Goal: Task Accomplishment & Management: Manage account settings

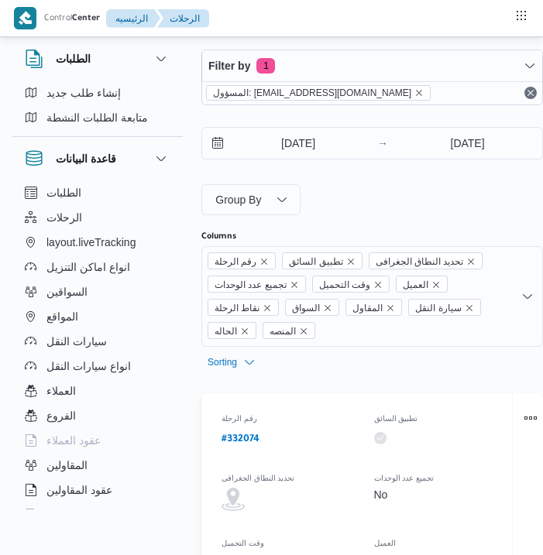
select select "ar"
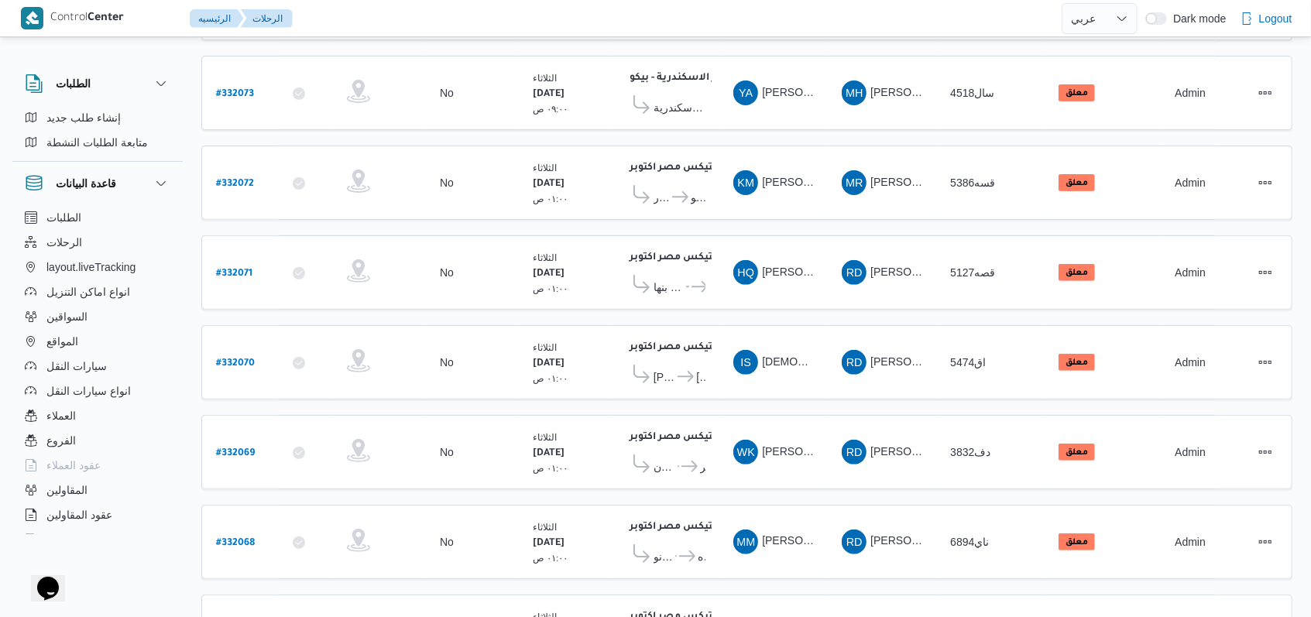
scroll to position [516, 0]
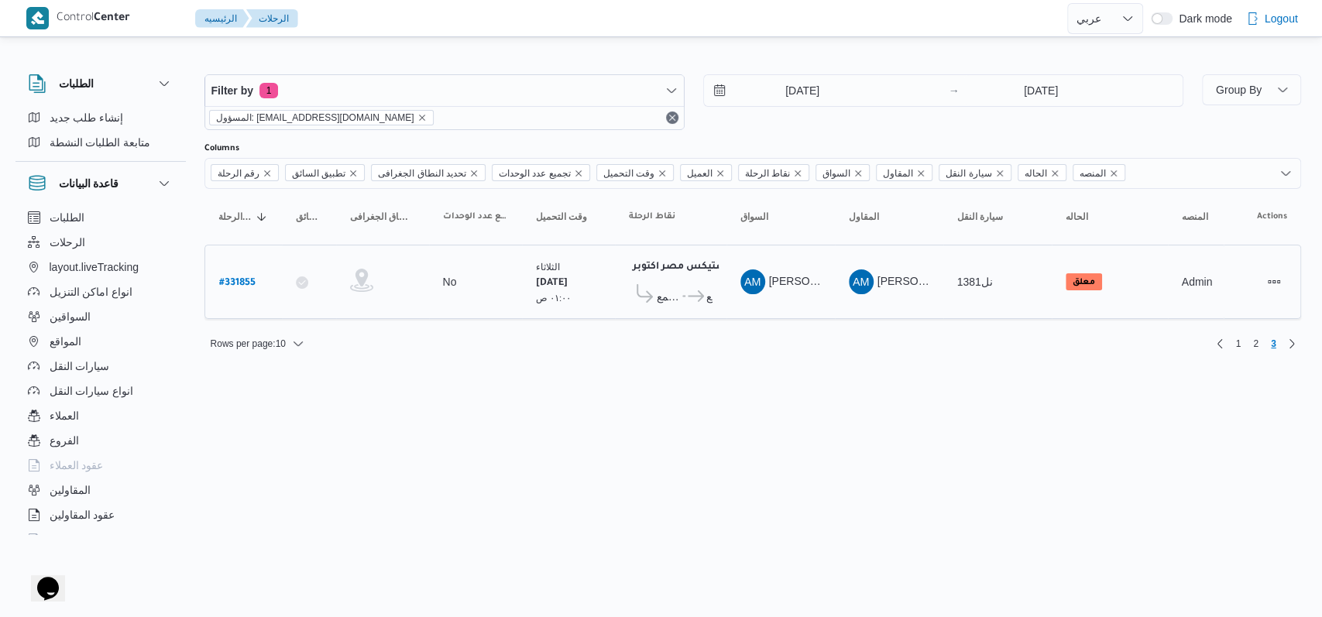
click at [243, 278] on b "# 331855" at bounding box center [237, 283] width 36 height 11
select select "ar"
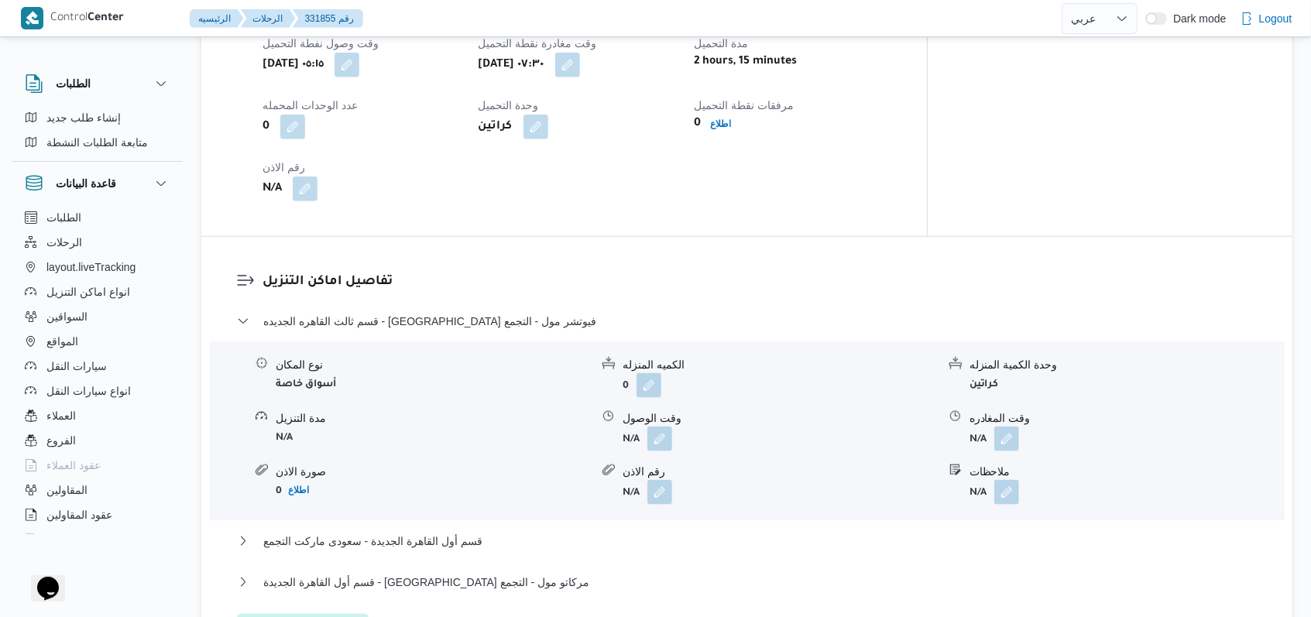
scroll to position [1136, 0]
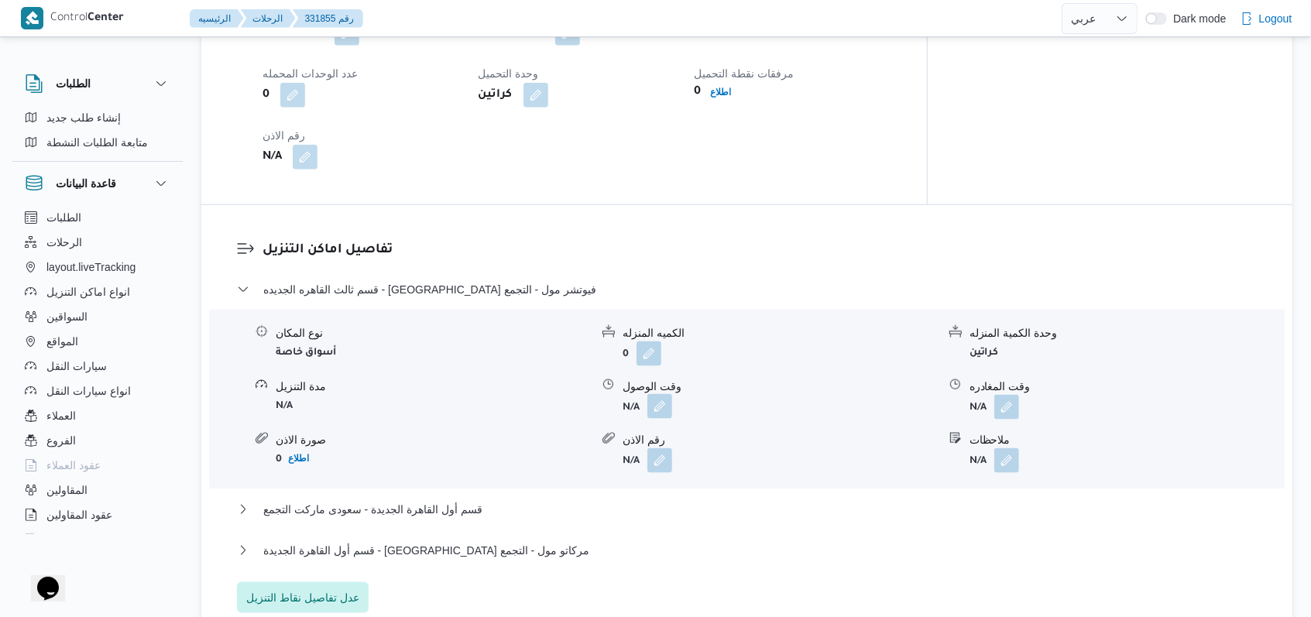
click at [542, 395] on span at bounding box center [656, 407] width 33 height 25
click at [542, 395] on button "button" at bounding box center [660, 406] width 25 height 25
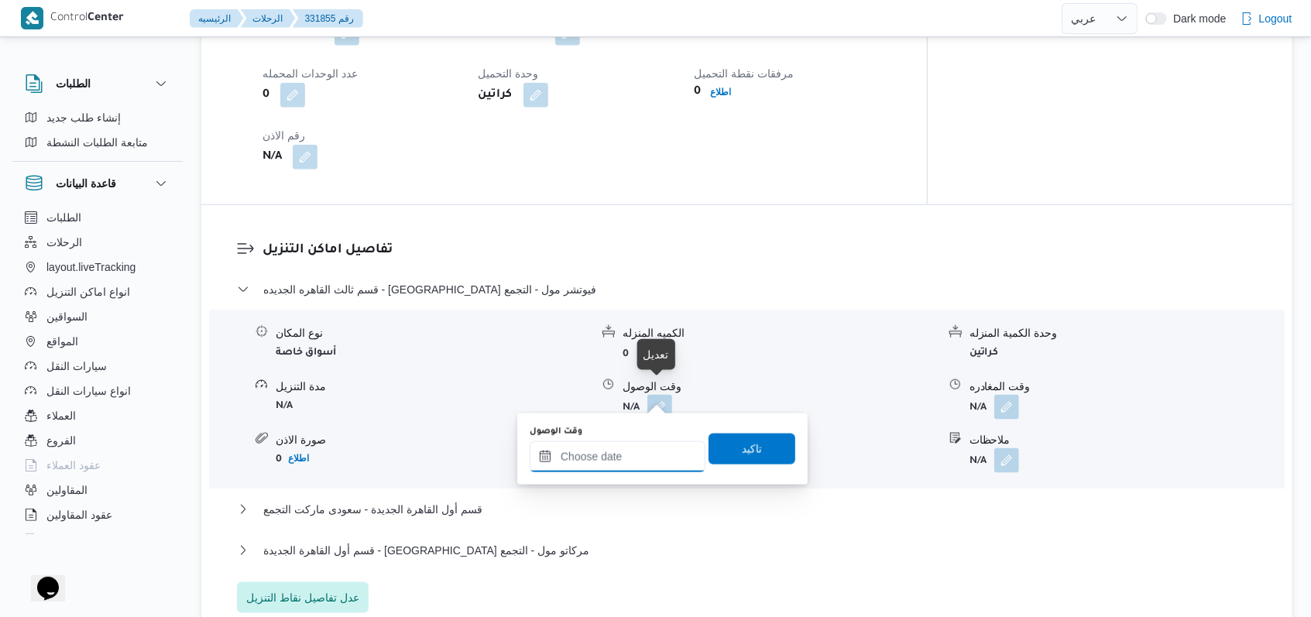
click at [542, 448] on input "وقت الوصول" at bounding box center [618, 457] width 176 height 31
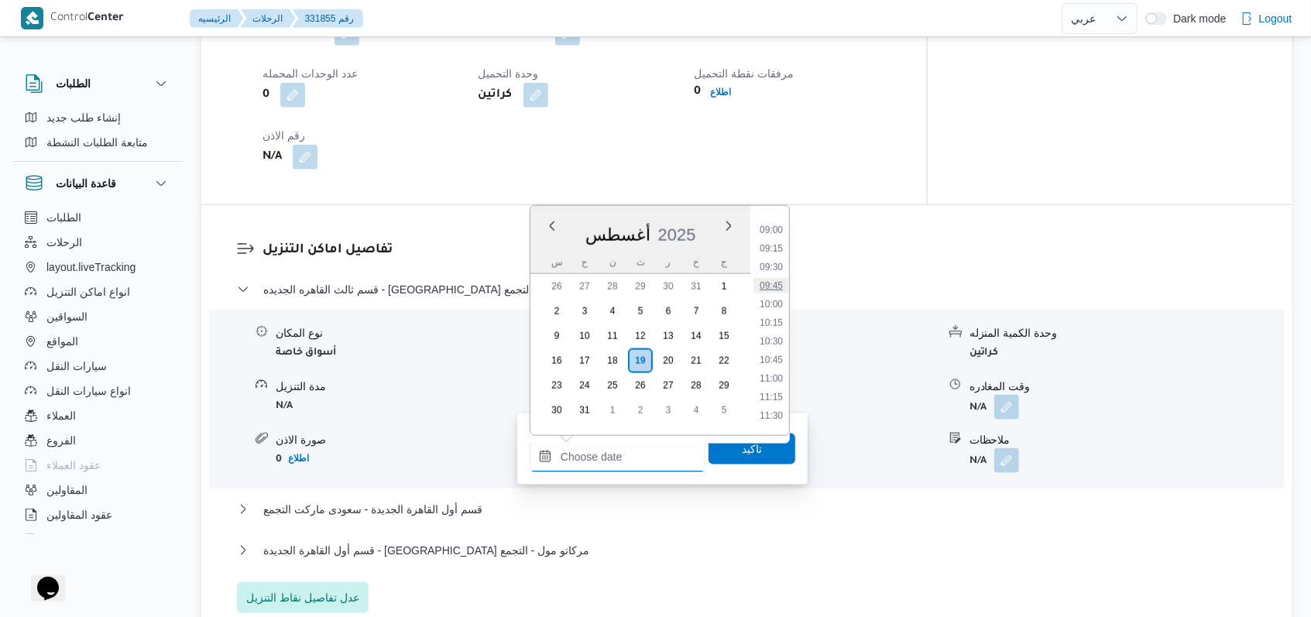
scroll to position [604, 0]
click at [542, 290] on li "09:00" at bounding box center [772, 291] width 36 height 15
type input "١٩/٠٨/٢٠٢٥ ٠٩:٠٠"
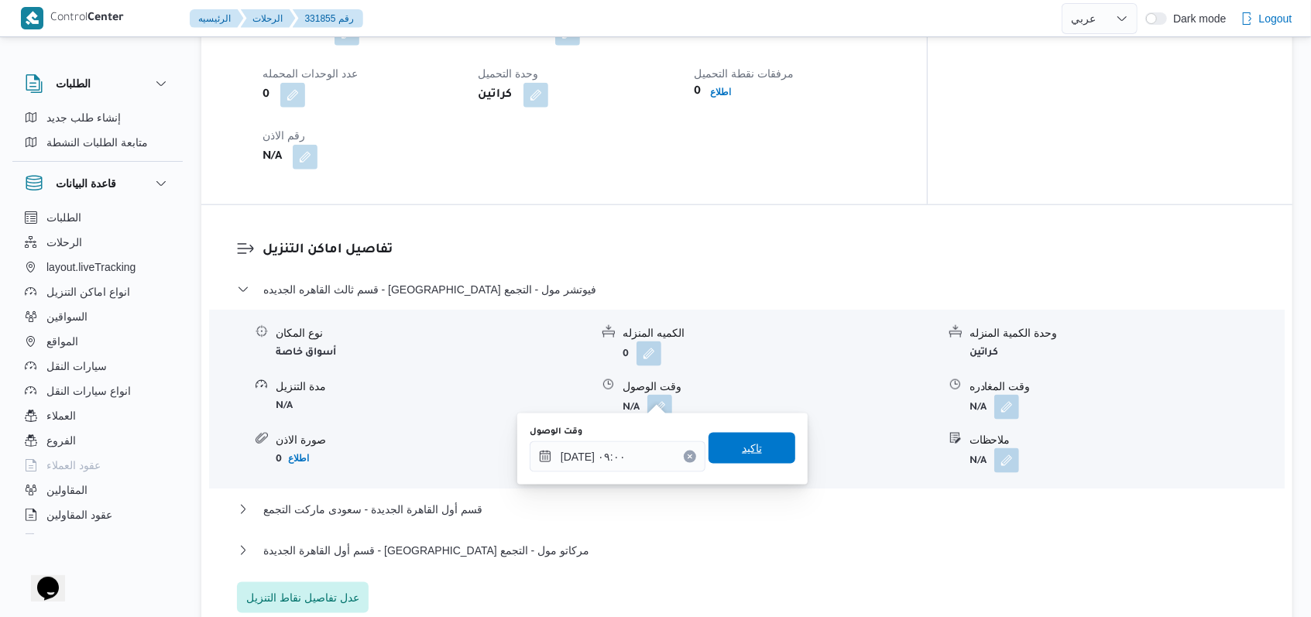
click at [542, 453] on span "تاكيد" at bounding box center [752, 448] width 20 height 19
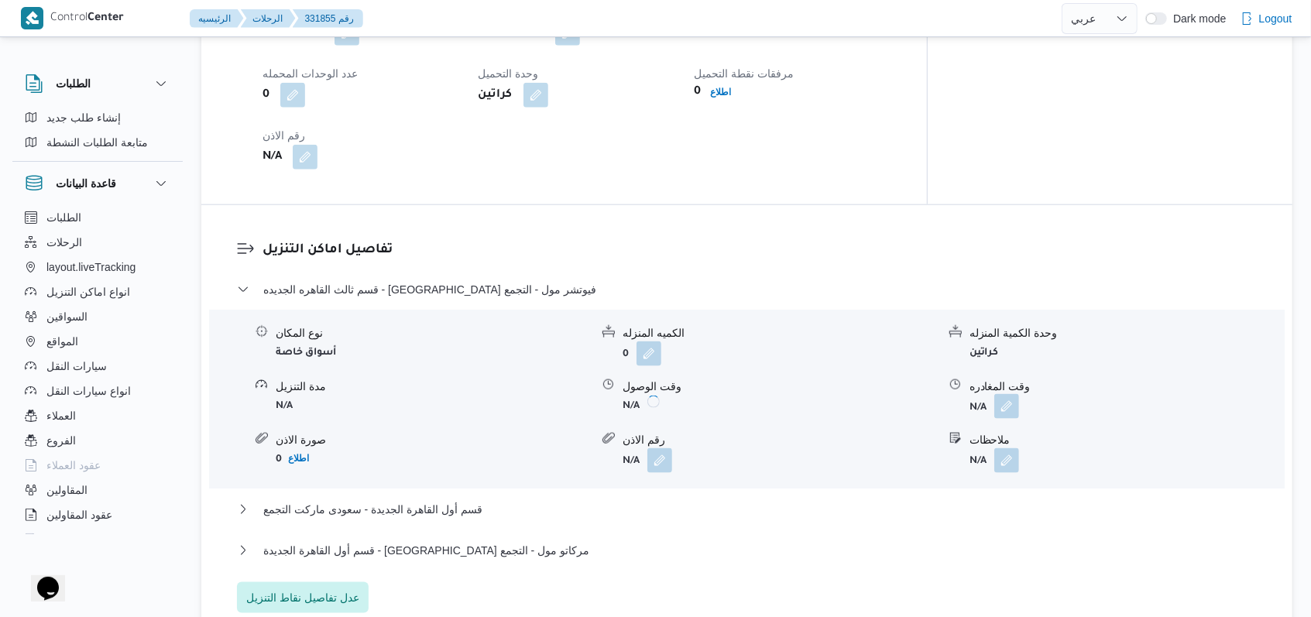
click at [542, 402] on button "button" at bounding box center [1007, 406] width 25 height 25
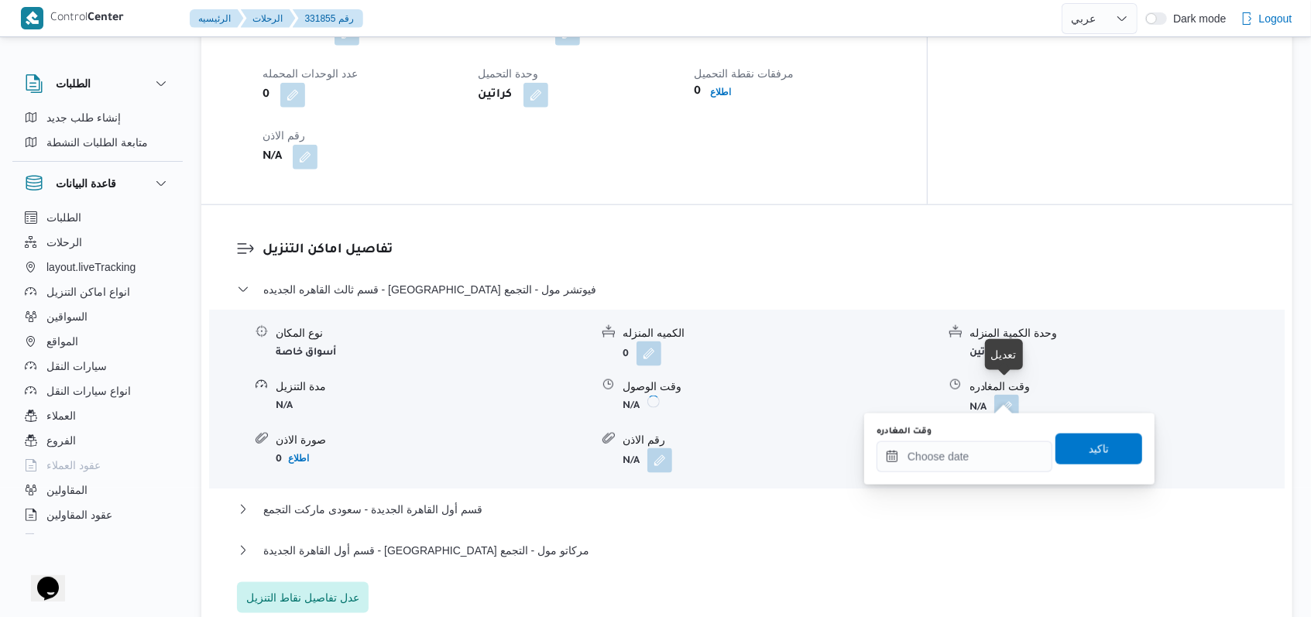
click at [542, 475] on div "You are in a dialog. To close this dialog, hit escape. وقت المغادره تاكيد" at bounding box center [1010, 449] width 290 height 71
click at [542, 451] on input "وقت المغادره" at bounding box center [965, 457] width 176 height 31
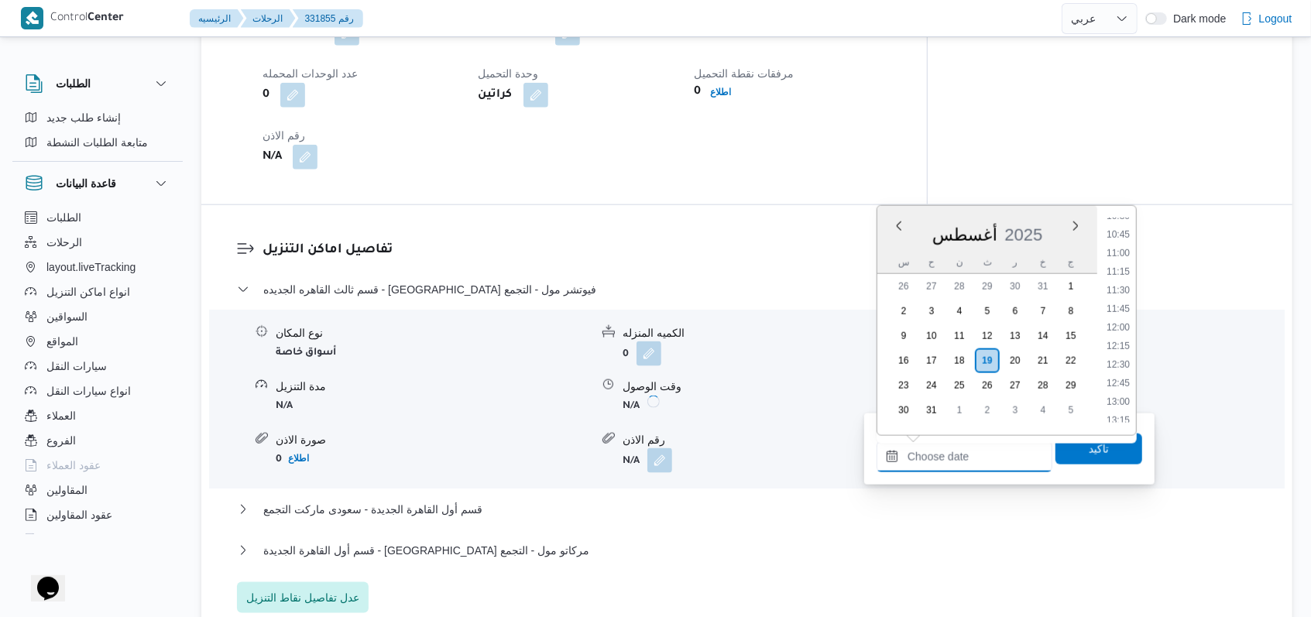
scroll to position [707, 0]
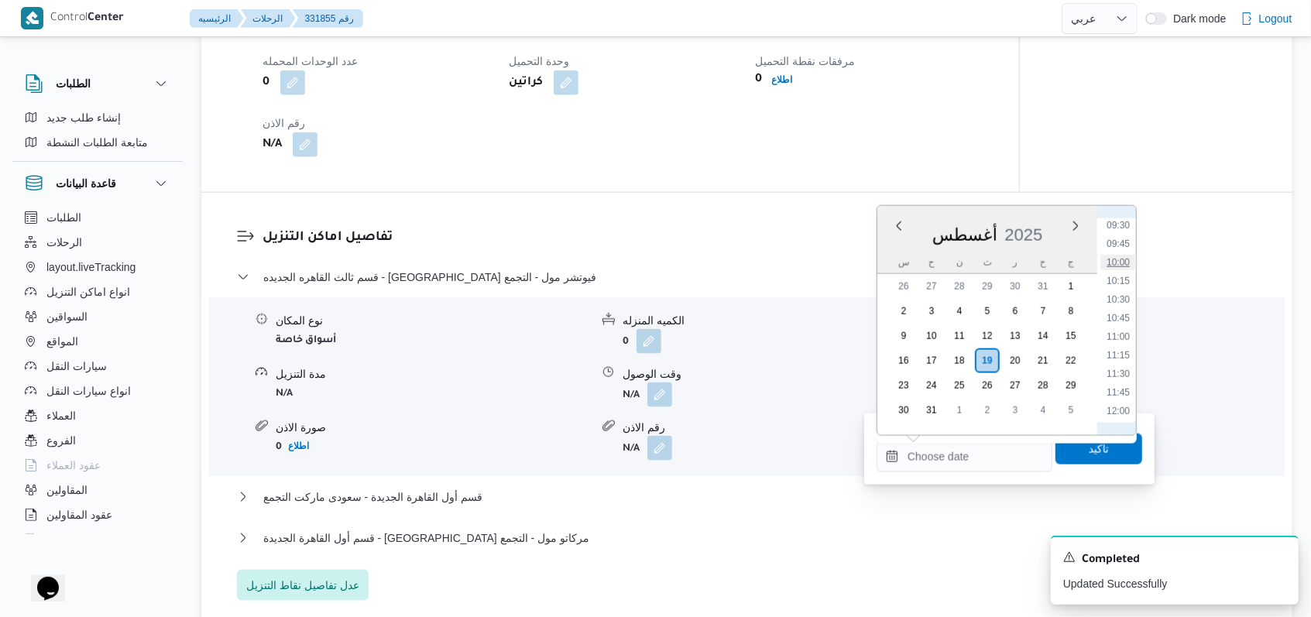
click at [542, 262] on li "10:00" at bounding box center [1119, 262] width 36 height 15
type input "١٩/٠٨/٢٠٢٥ ١٠:٠٠"
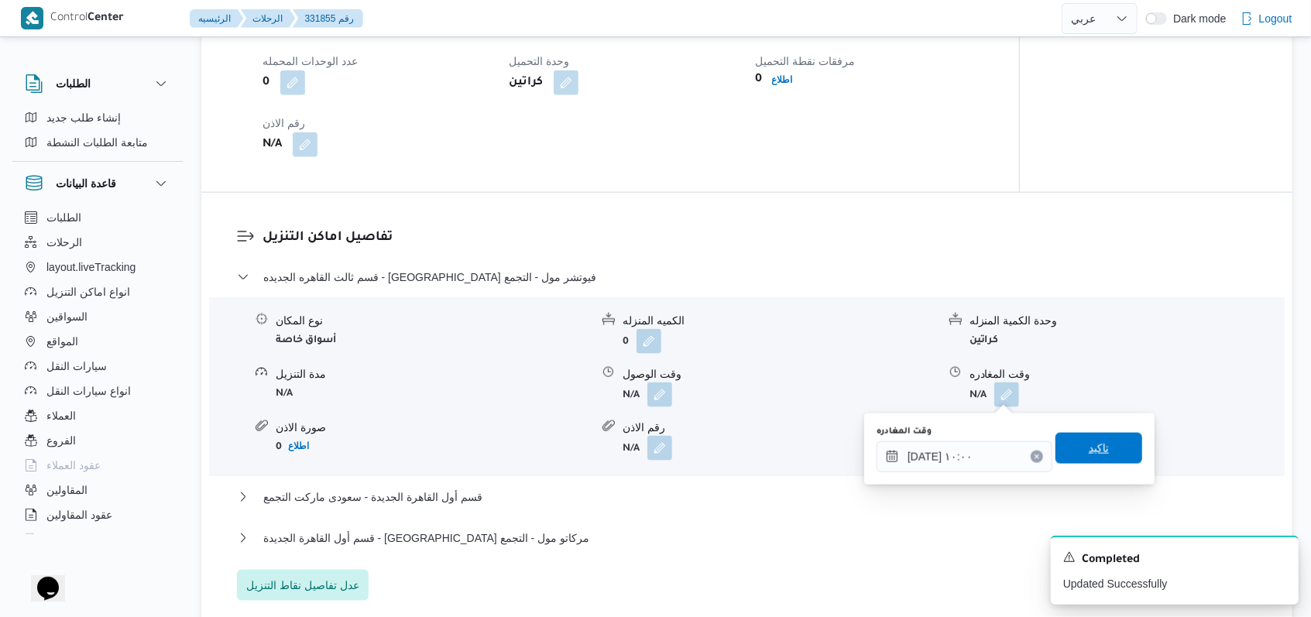
click at [542, 436] on span "تاكيد" at bounding box center [1099, 448] width 87 height 31
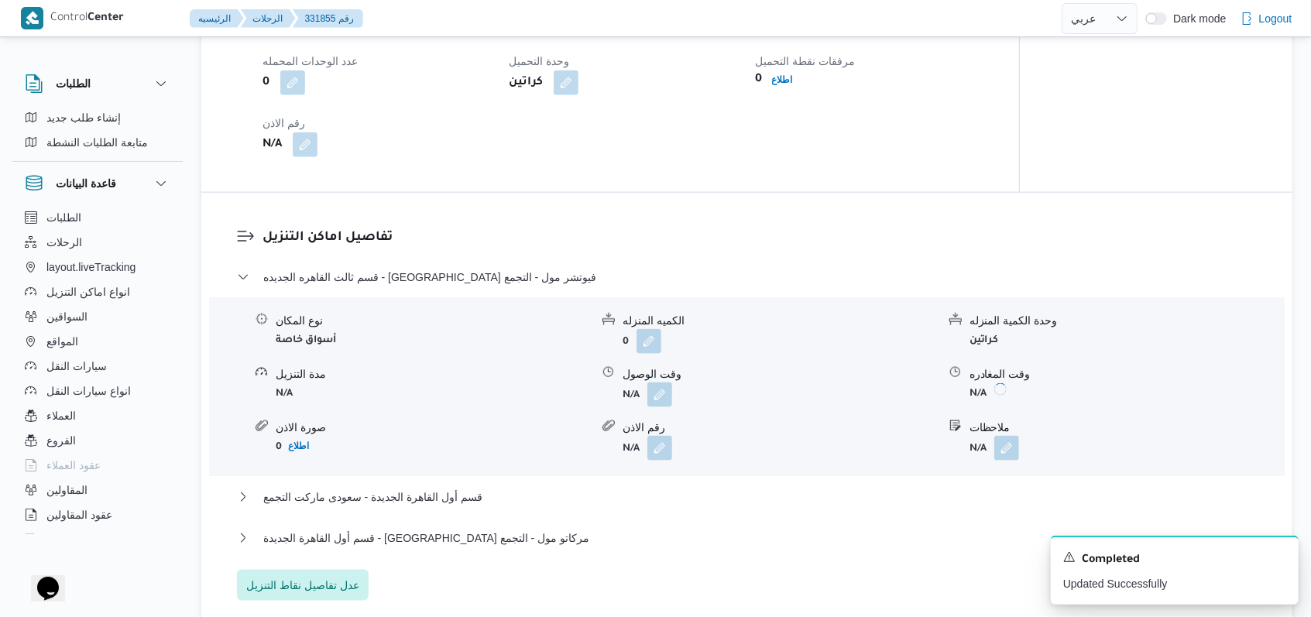
click at [431, 507] on div "قسم أول القاهرة الجديدة - سعودى ماركت التجمع" at bounding box center [747, 502] width 1021 height 29
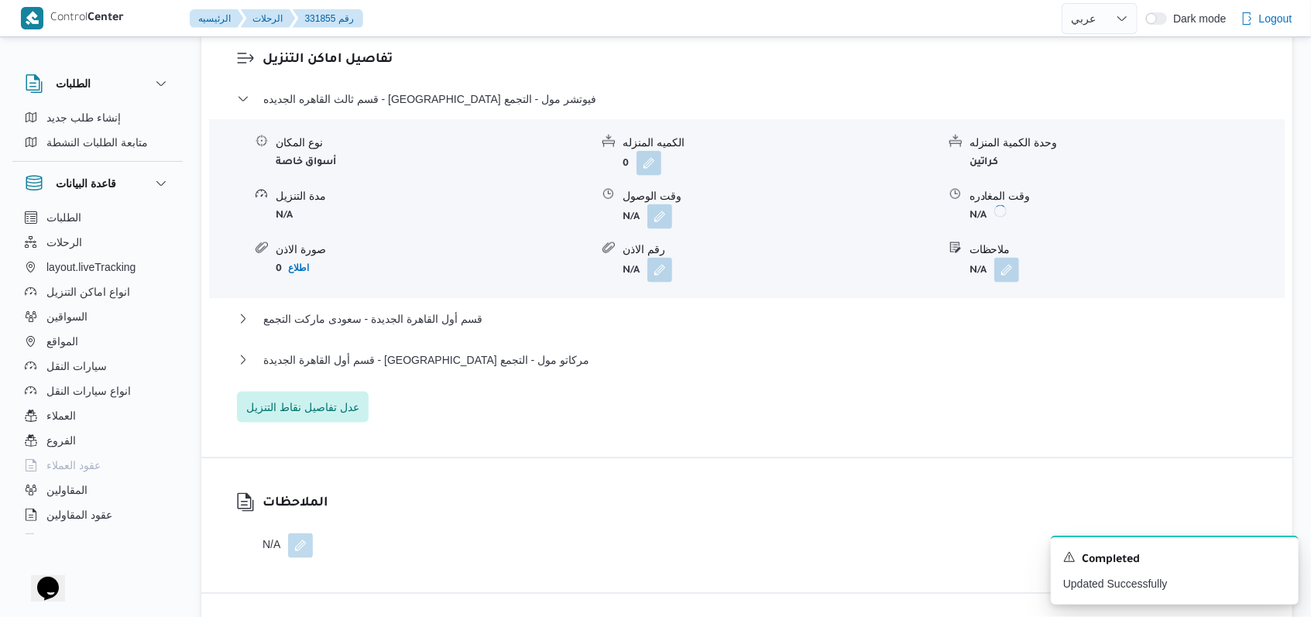
scroll to position [1445, 0]
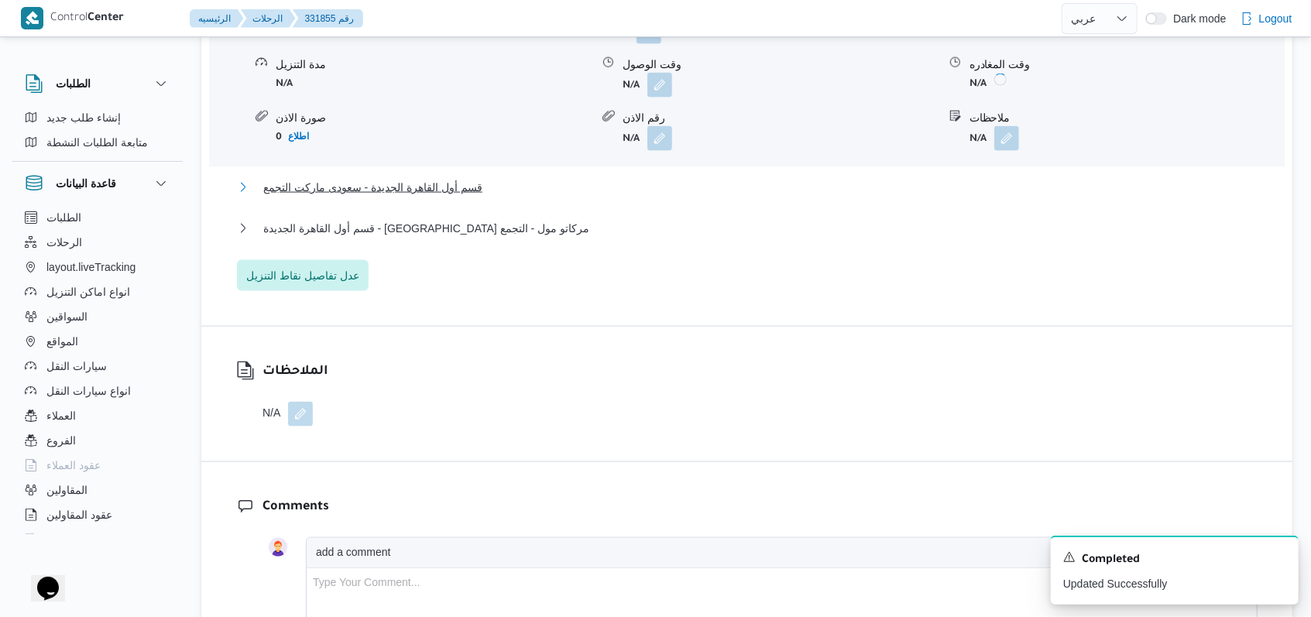
click at [447, 185] on span "قسم أول القاهرة الجديدة - سعودى ماركت التجمع" at bounding box center [372, 187] width 219 height 19
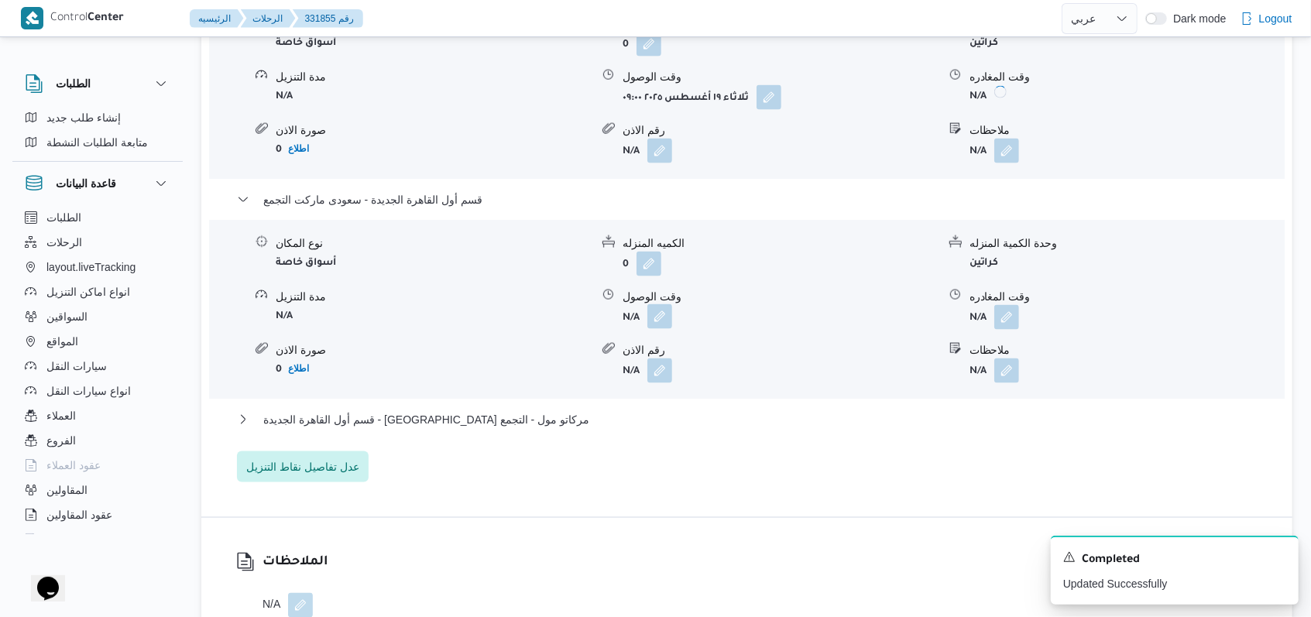
click at [542, 307] on button "button" at bounding box center [660, 316] width 25 height 25
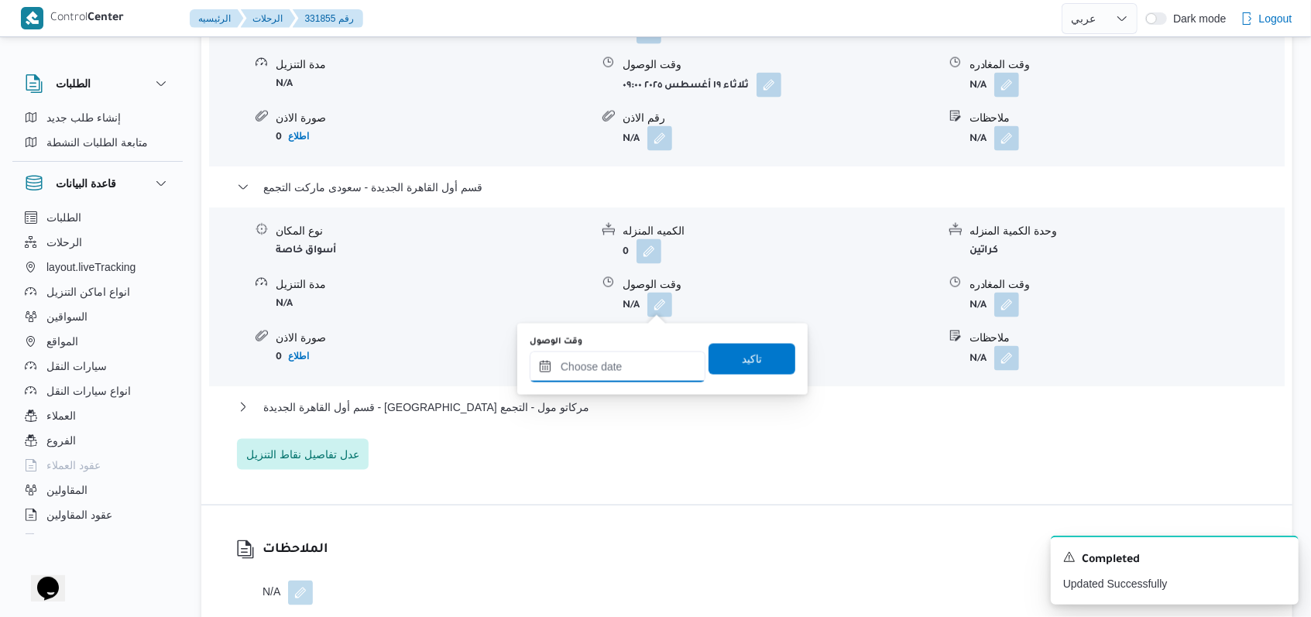
click at [542, 362] on input "وقت الوصول" at bounding box center [618, 367] width 176 height 31
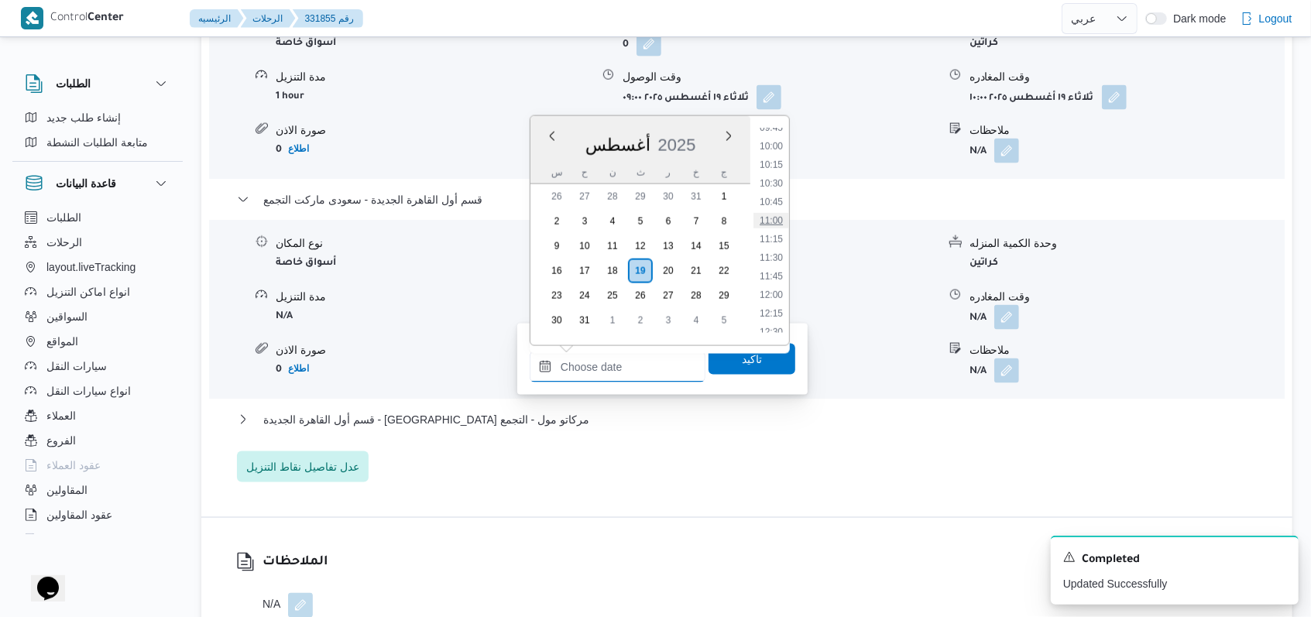
scroll to position [707, 0]
click at [542, 213] on li "10:30" at bounding box center [772, 209] width 36 height 15
type input "١٩/٠٨/٢٠٢٥ ١٠:٣٠"
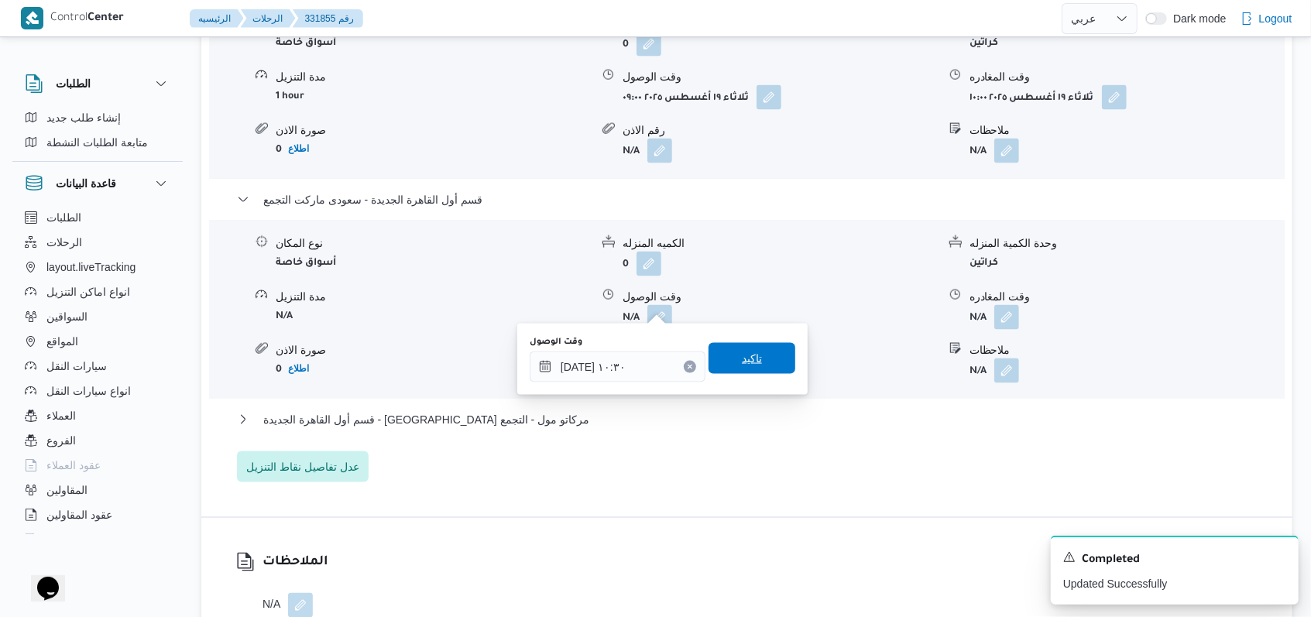
click at [542, 370] on span "تاكيد" at bounding box center [752, 358] width 87 height 31
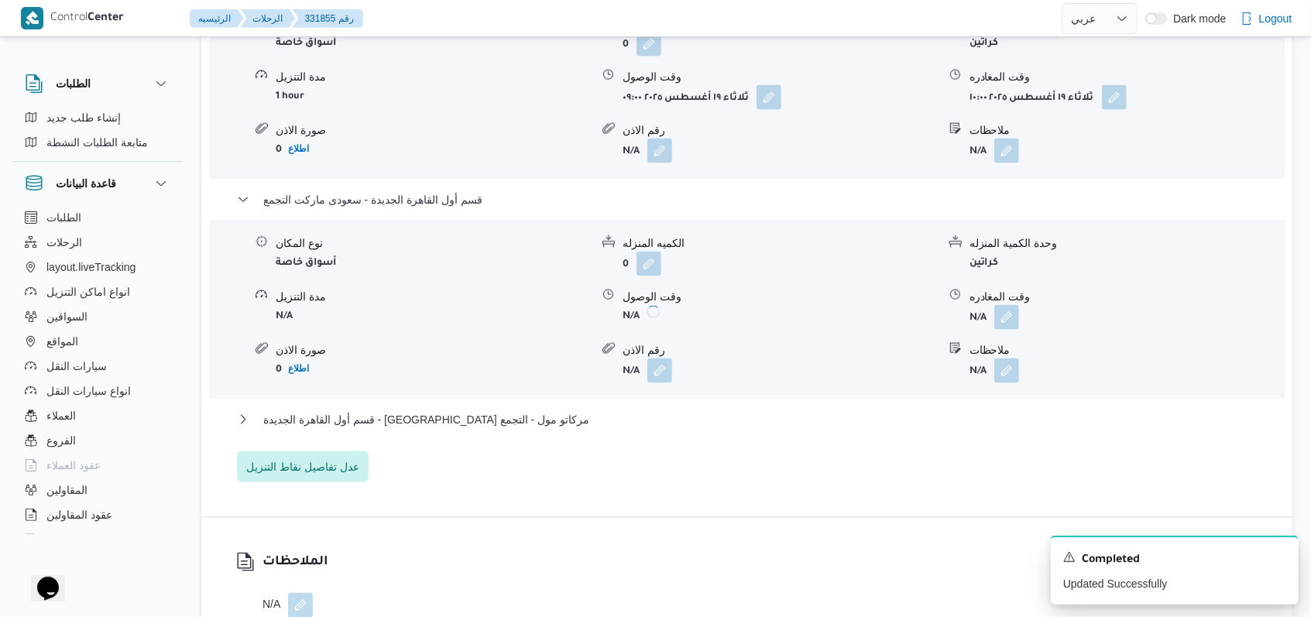
click at [542, 312] on button "button" at bounding box center [1007, 317] width 25 height 25
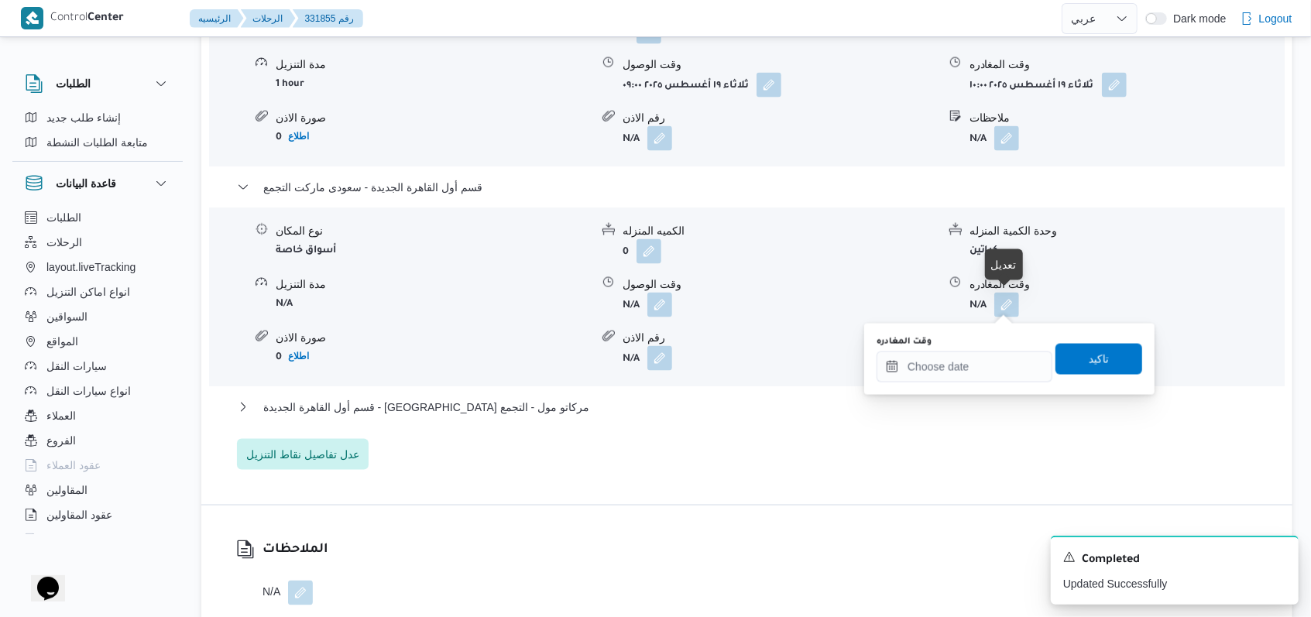
click at [542, 370] on body "Control Center الرئيسيه الرحلات 331855 رقم English عربي Dark mode Logout الطلبا…" at bounding box center [655, 125] width 1311 height 3140
click at [542, 370] on input "وقت المغادره" at bounding box center [965, 367] width 176 height 31
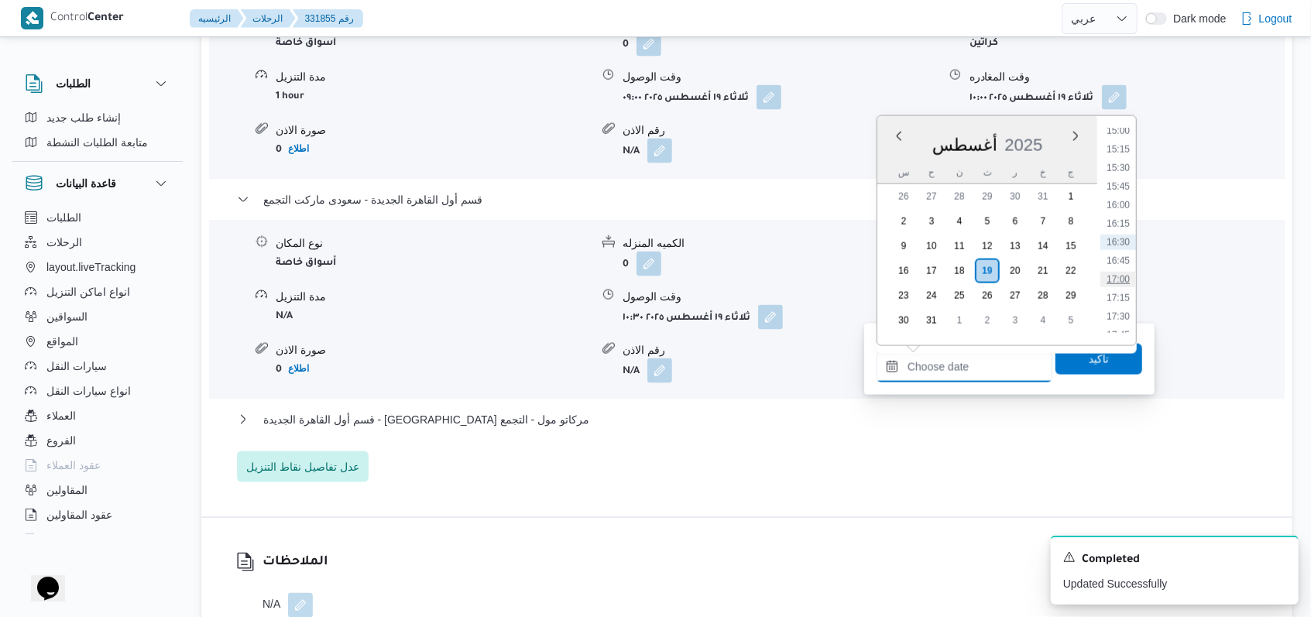
scroll to position [811, 0]
click at [542, 234] on li "12:15" at bounding box center [1119, 236] width 36 height 15
type input "١٩/٠٨/٢٠٢٥ ١٢:١٥"
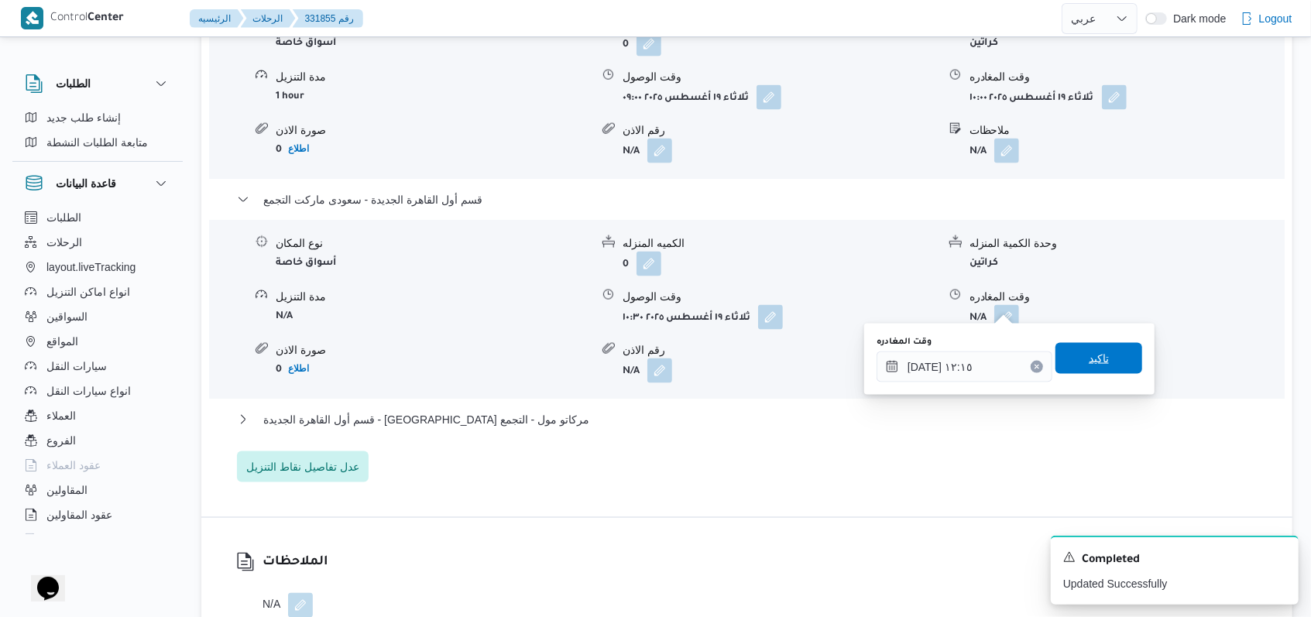
click at [542, 368] on span "تاكيد" at bounding box center [1099, 358] width 87 height 31
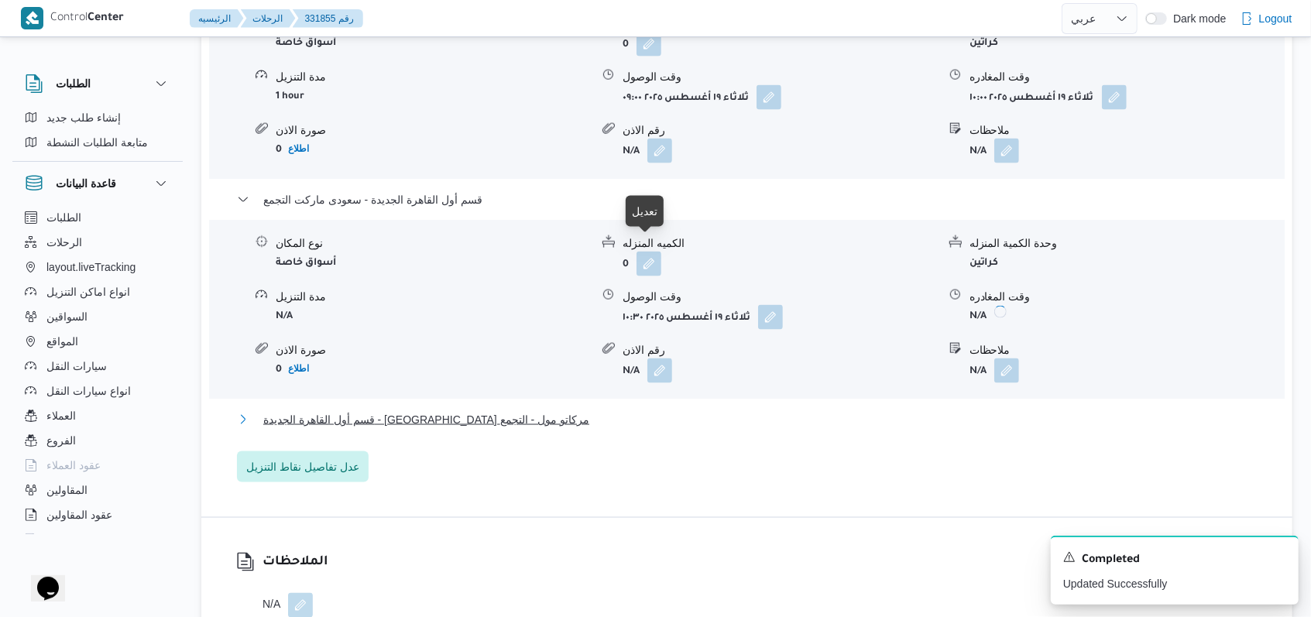
click at [521, 411] on span "قسم أول القاهرة الجديدة - بيت الجملة مركاتو مول - التجمع" at bounding box center [426, 420] width 326 height 19
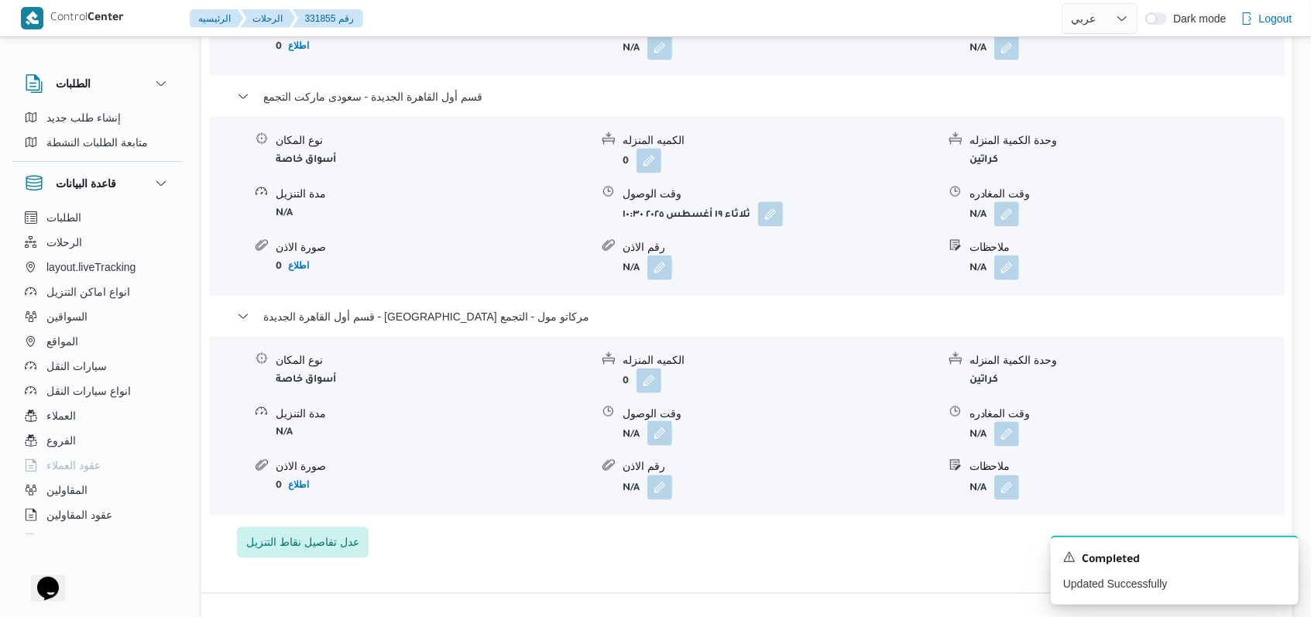
scroll to position [1549, 0]
click at [542, 421] on button "button" at bounding box center [660, 433] width 25 height 25
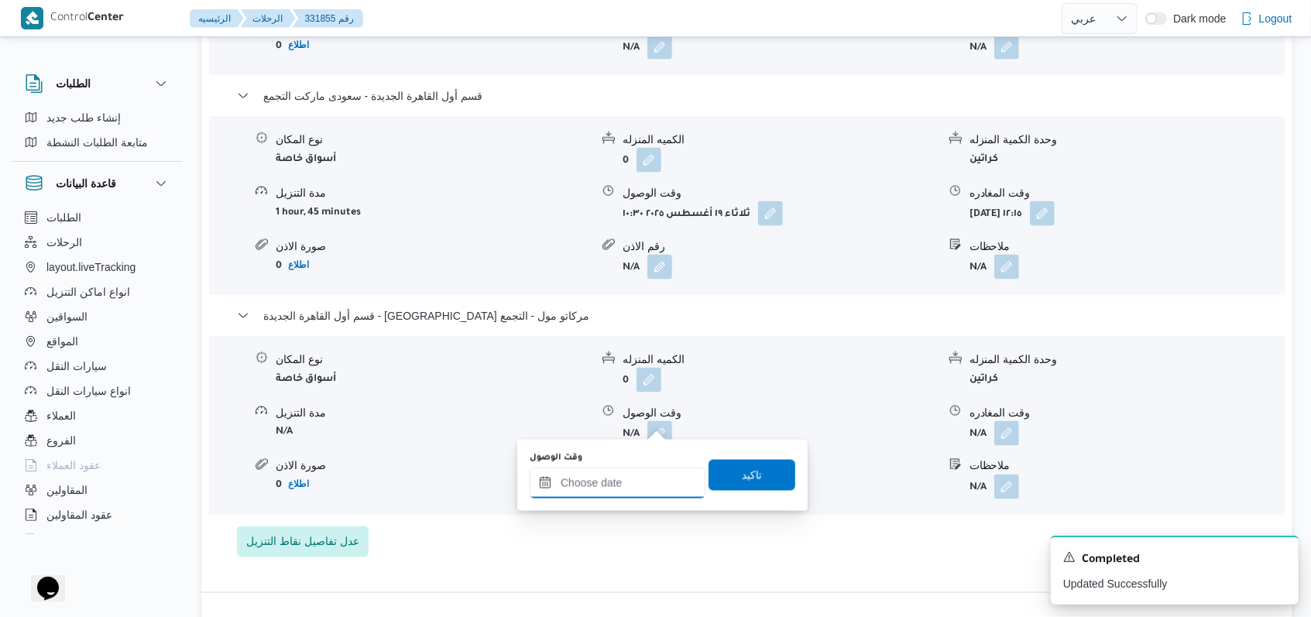
click at [542, 472] on div at bounding box center [618, 483] width 176 height 31
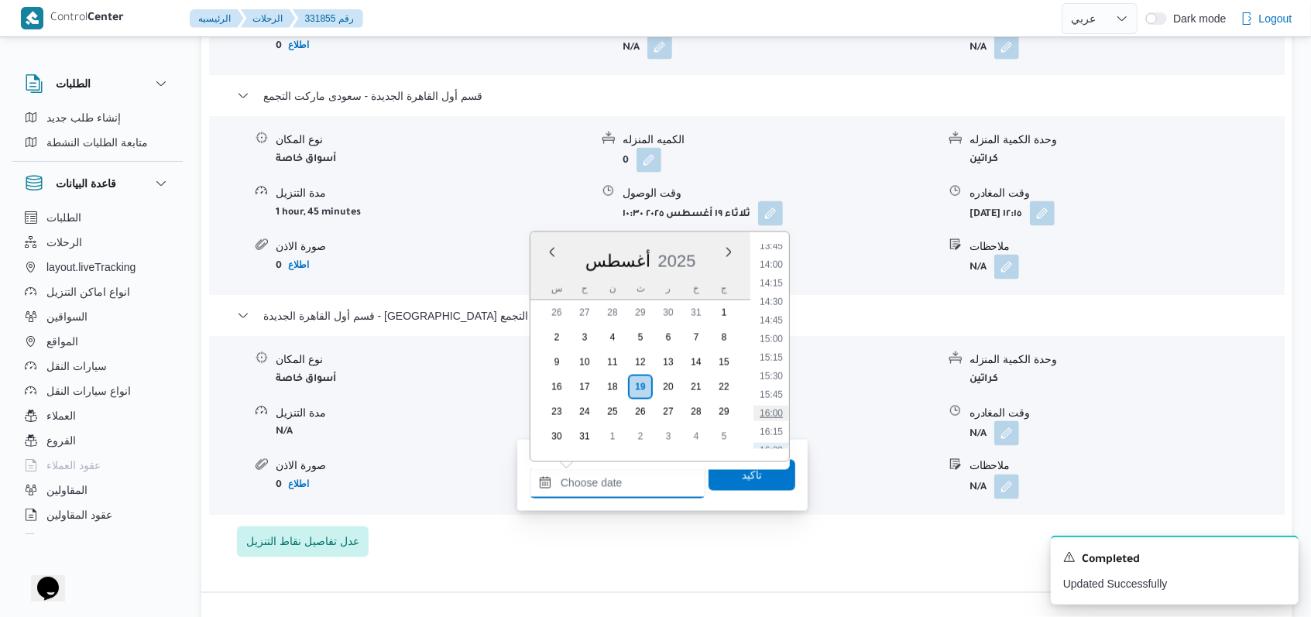
scroll to position [914, 0]
click at [542, 287] on li "12:45" at bounding box center [772, 286] width 36 height 15
type input "١٩/٠٨/٢٠٢٥ ١٢:٤٥"
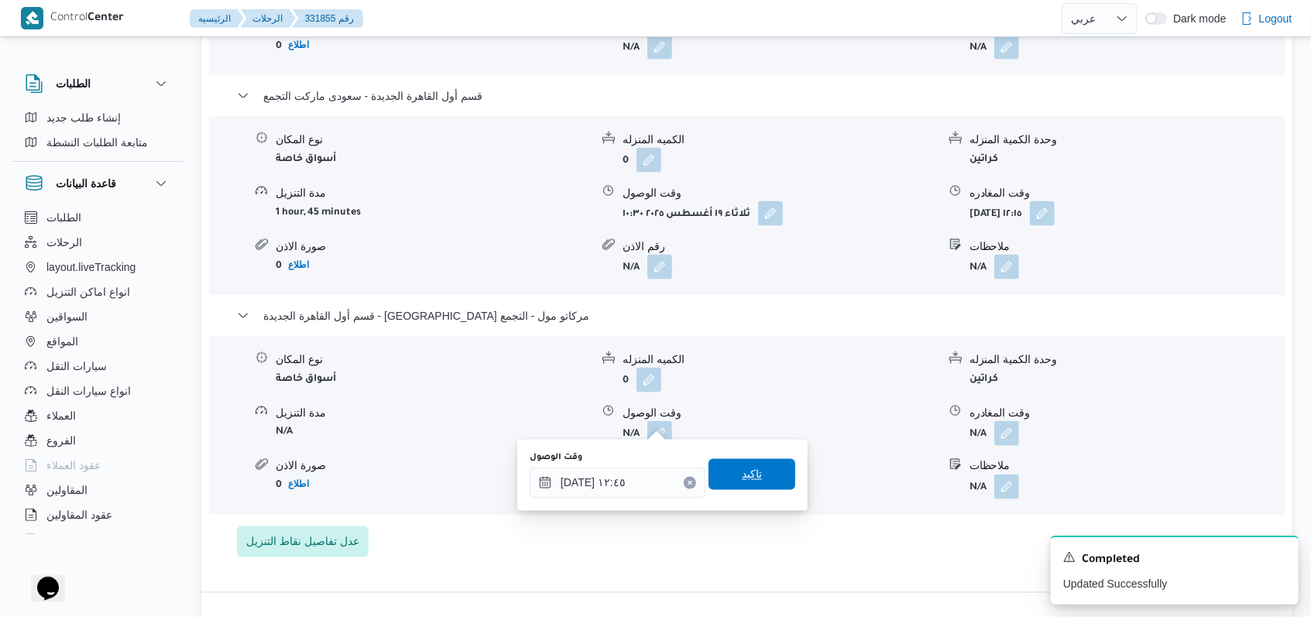
click at [542, 461] on span "تاكيد" at bounding box center [752, 474] width 87 height 31
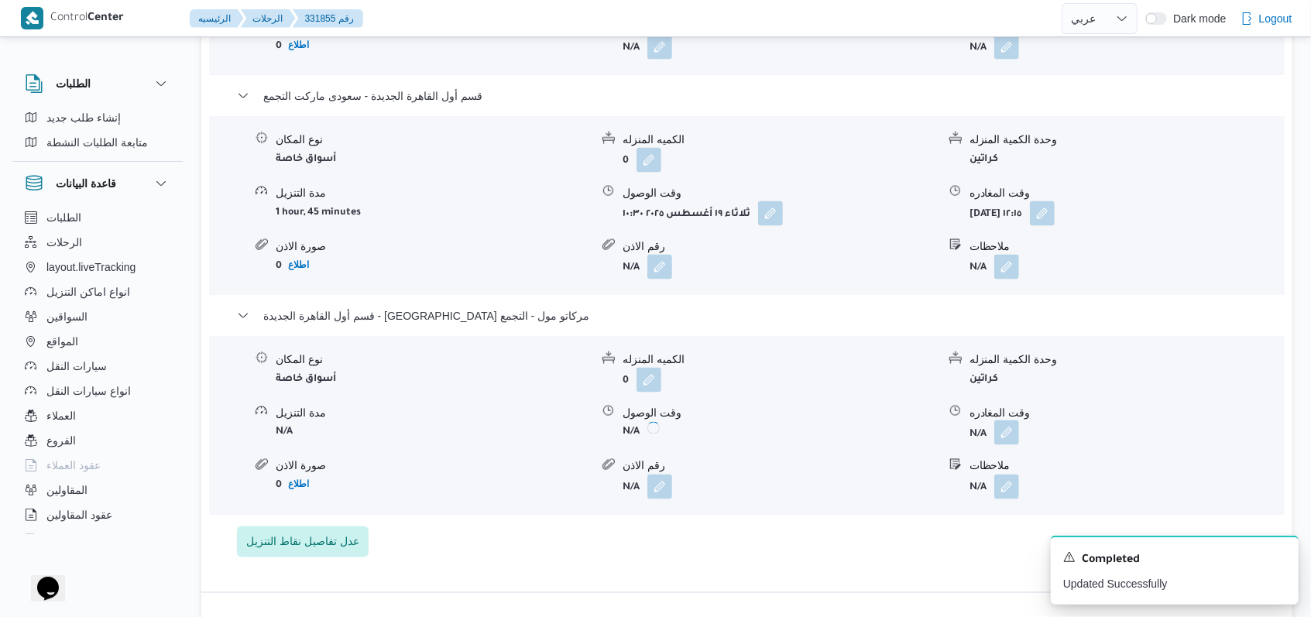
click at [542, 428] on button "button" at bounding box center [1007, 433] width 25 height 25
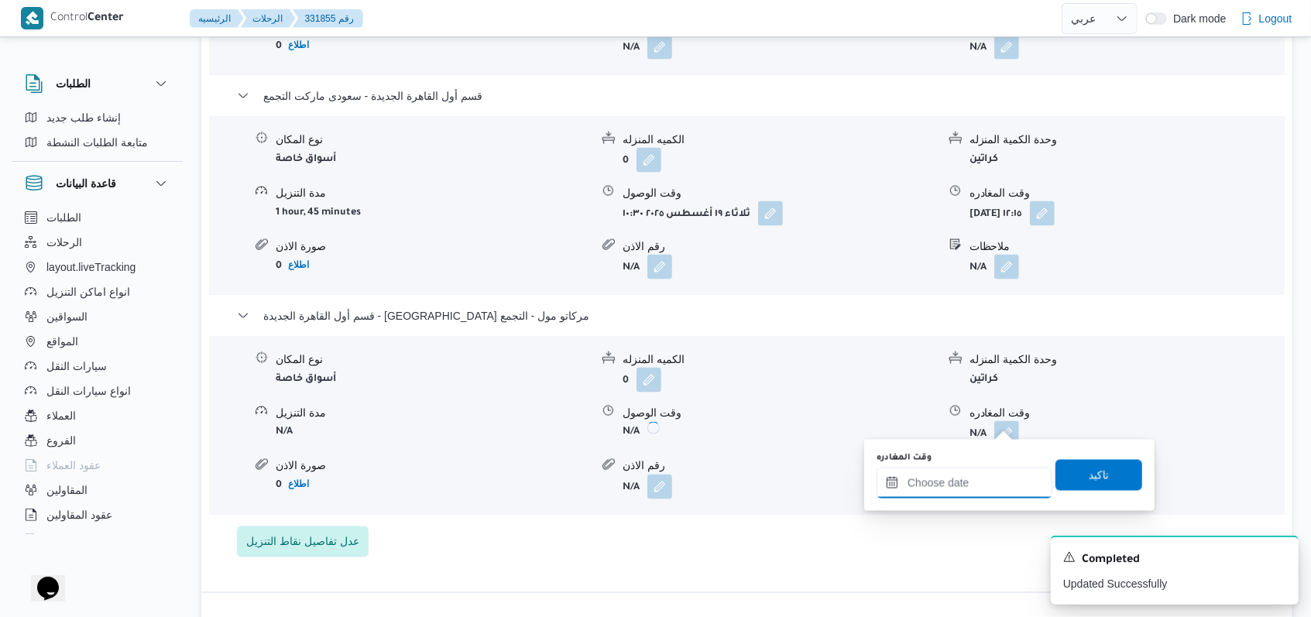
click at [542, 476] on div at bounding box center [965, 483] width 176 height 31
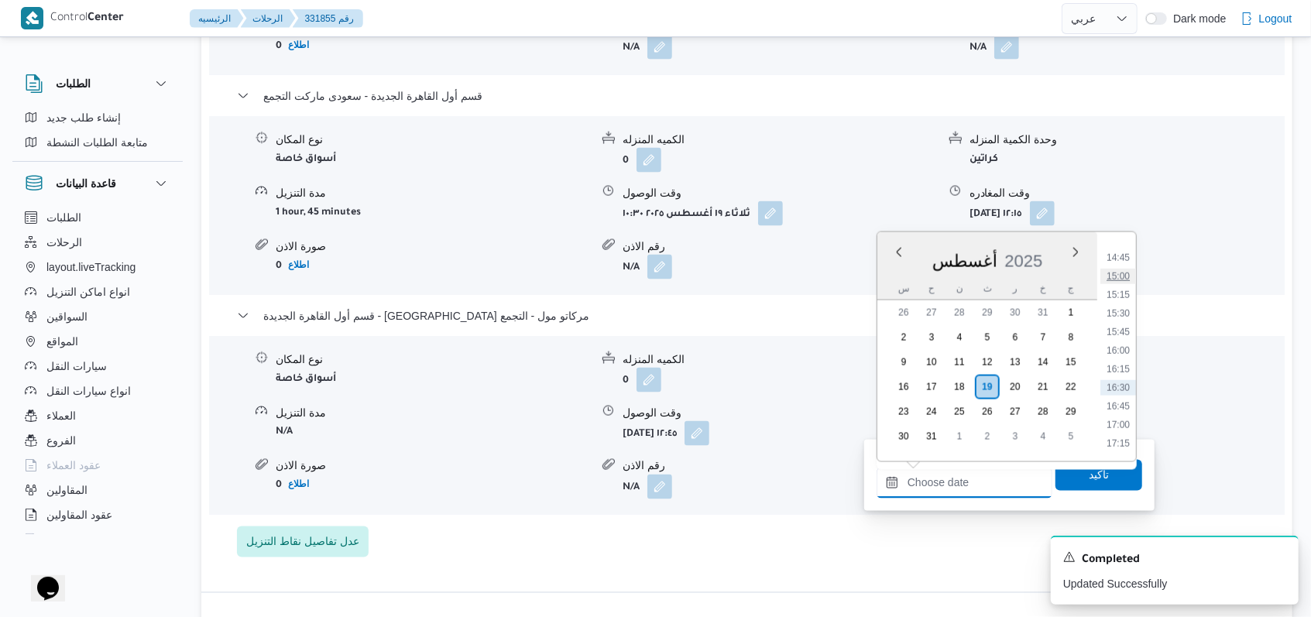
scroll to position [1017, 0]
click at [542, 308] on li "14:30" at bounding box center [1119, 313] width 36 height 15
type input "١٩/٠٨/٢٠٢٥ ١٤:٣٠"
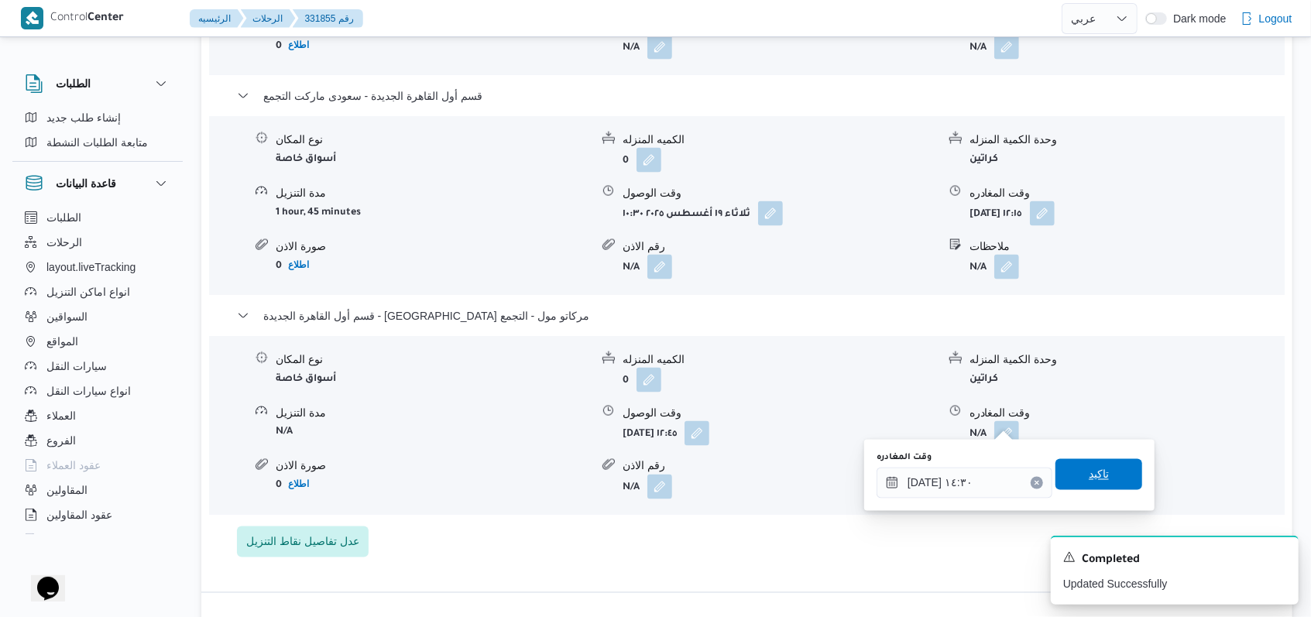
click at [542, 465] on span "تاكيد" at bounding box center [1099, 474] width 87 height 31
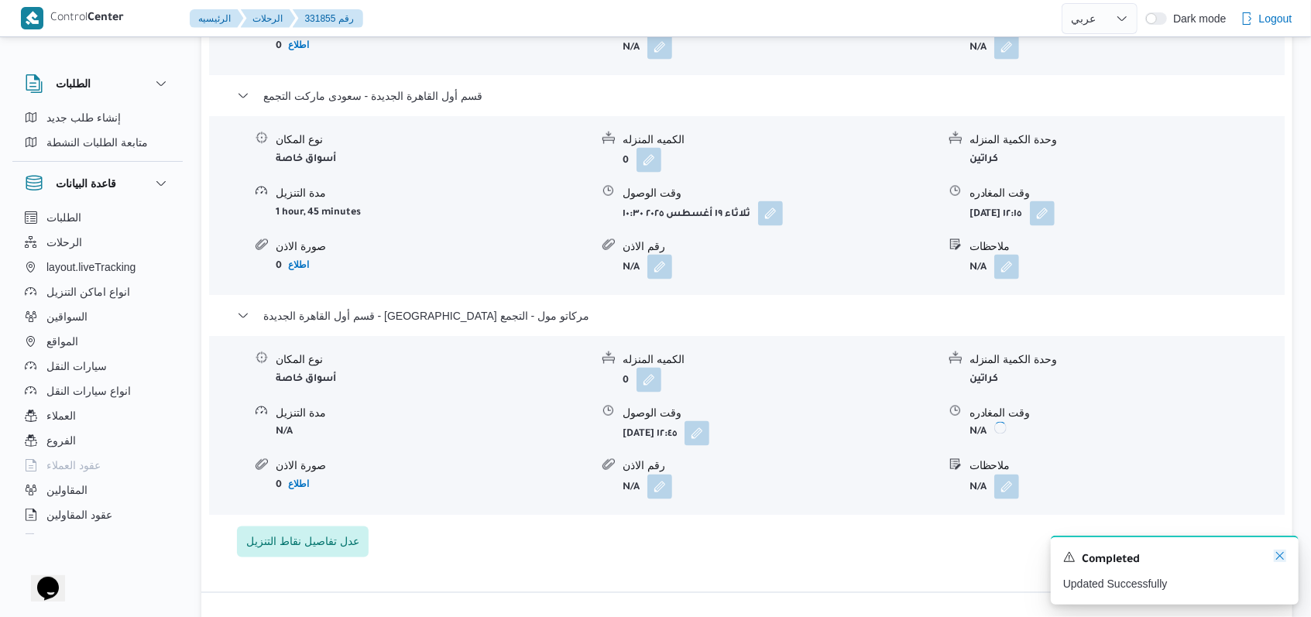
click at [542, 555] on icon "Dismiss toast" at bounding box center [1280, 556] width 12 height 12
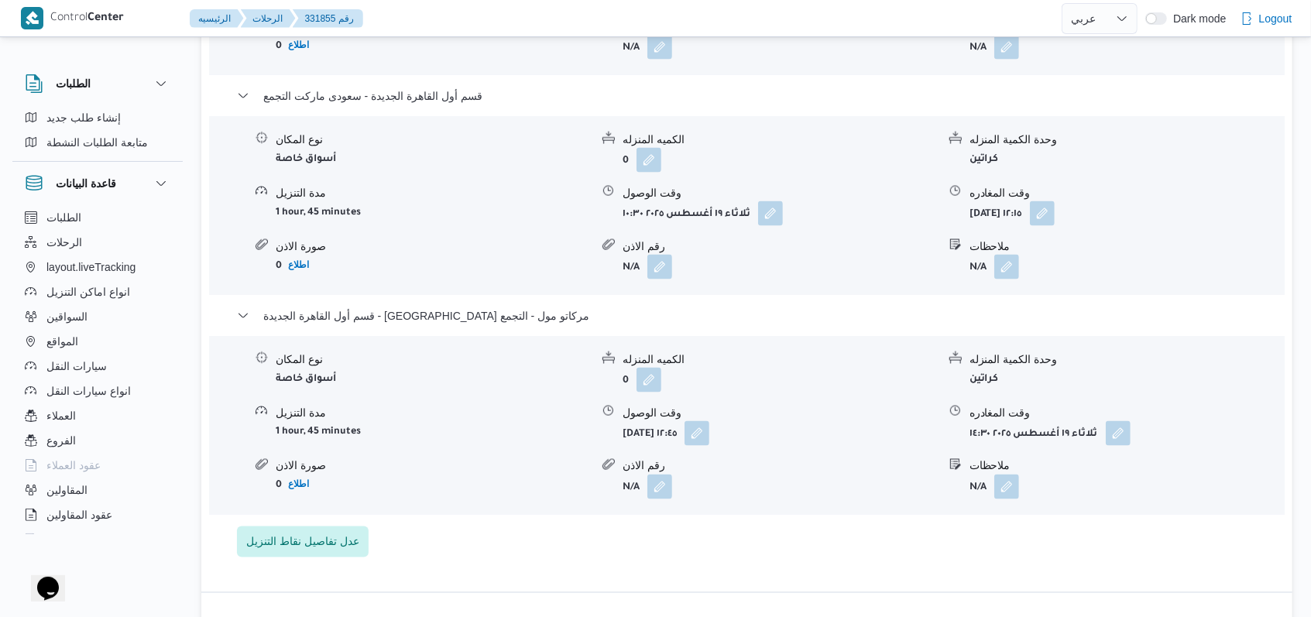
click at [473, 289] on div "قسم ثالث القاهره الجديده - بيت الجملة فيوتشر مول - التجمع نوع المكان أسواق خاصة…" at bounding box center [747, 212] width 1021 height 691
click at [476, 307] on span "قسم أول القاهرة الجديدة - بيت الجملة مركاتو مول - التجمع" at bounding box center [426, 316] width 326 height 19
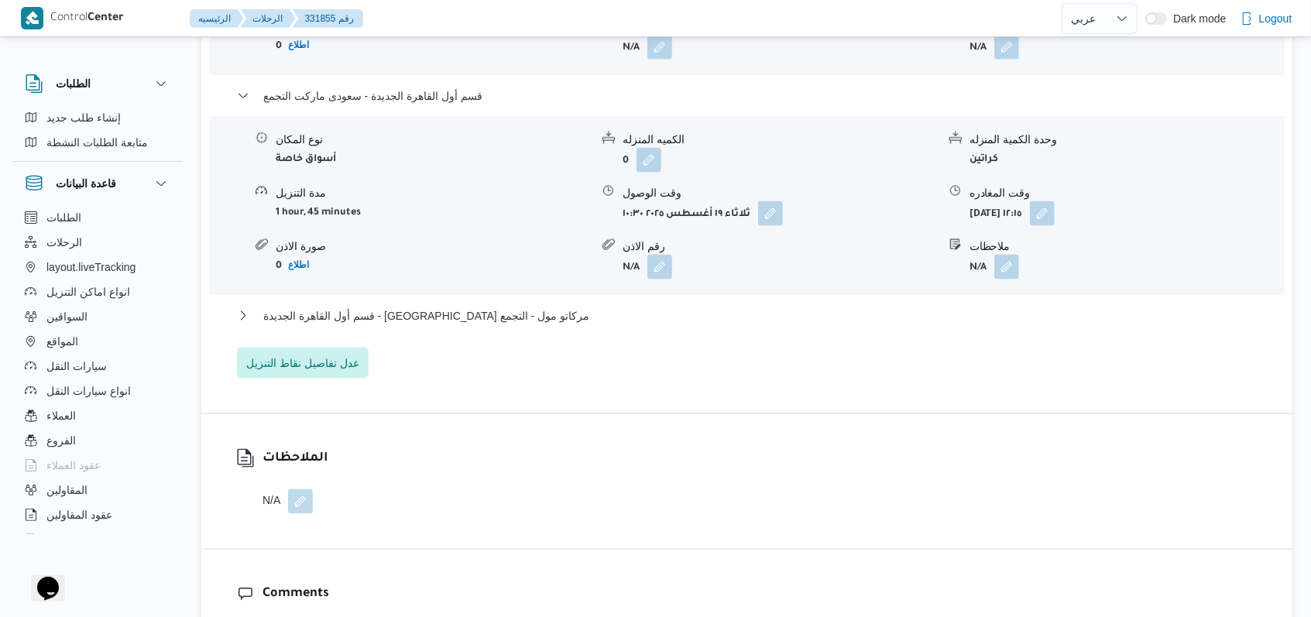
click at [432, 102] on div "قسم أول القاهرة الجديدة - سعودى ماركت التجمع" at bounding box center [747, 101] width 1021 height 29
click at [432, 87] on span "قسم أول القاهرة الجديدة - سعودى ماركت التجمع" at bounding box center [372, 96] width 219 height 19
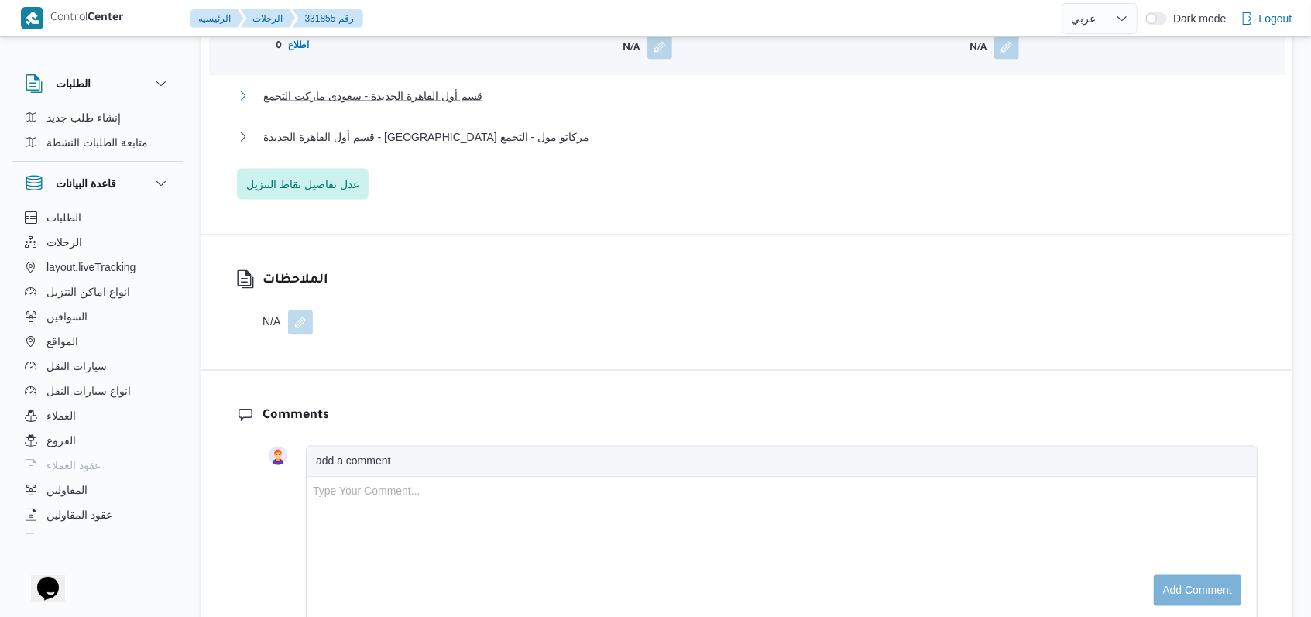
scroll to position [1239, 0]
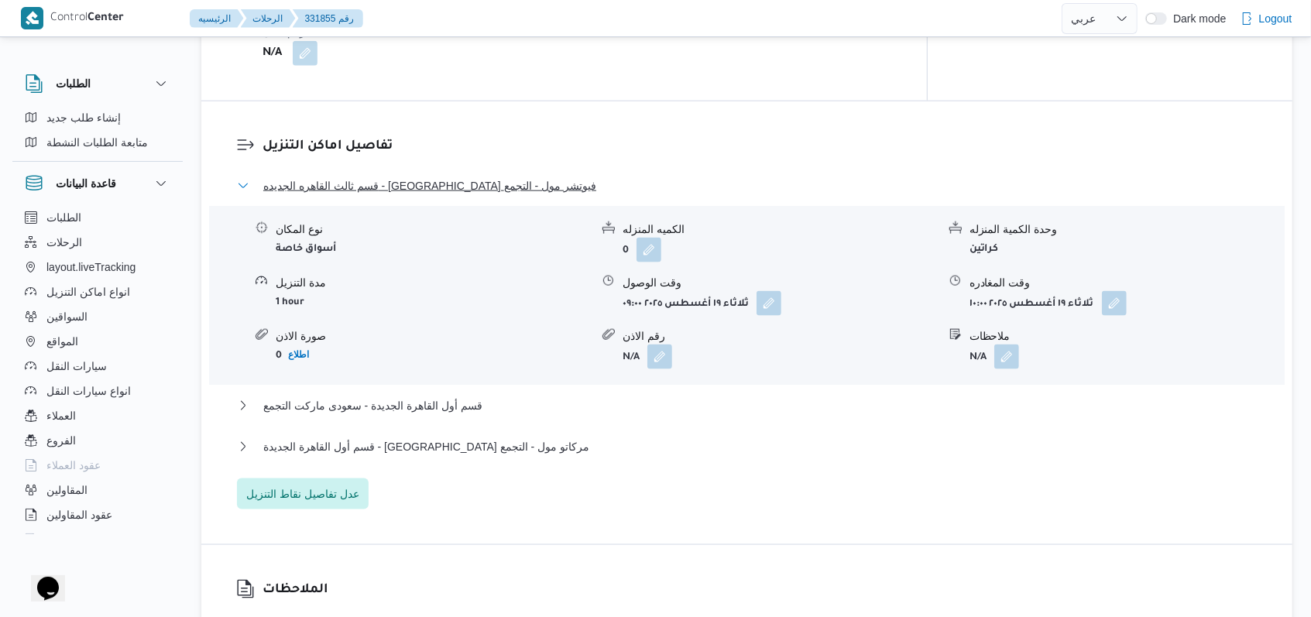
click at [472, 179] on span "قسم ثالث القاهره الجديده - بيت الجملة فيوتشر مول - التجمع" at bounding box center [429, 186] width 333 height 19
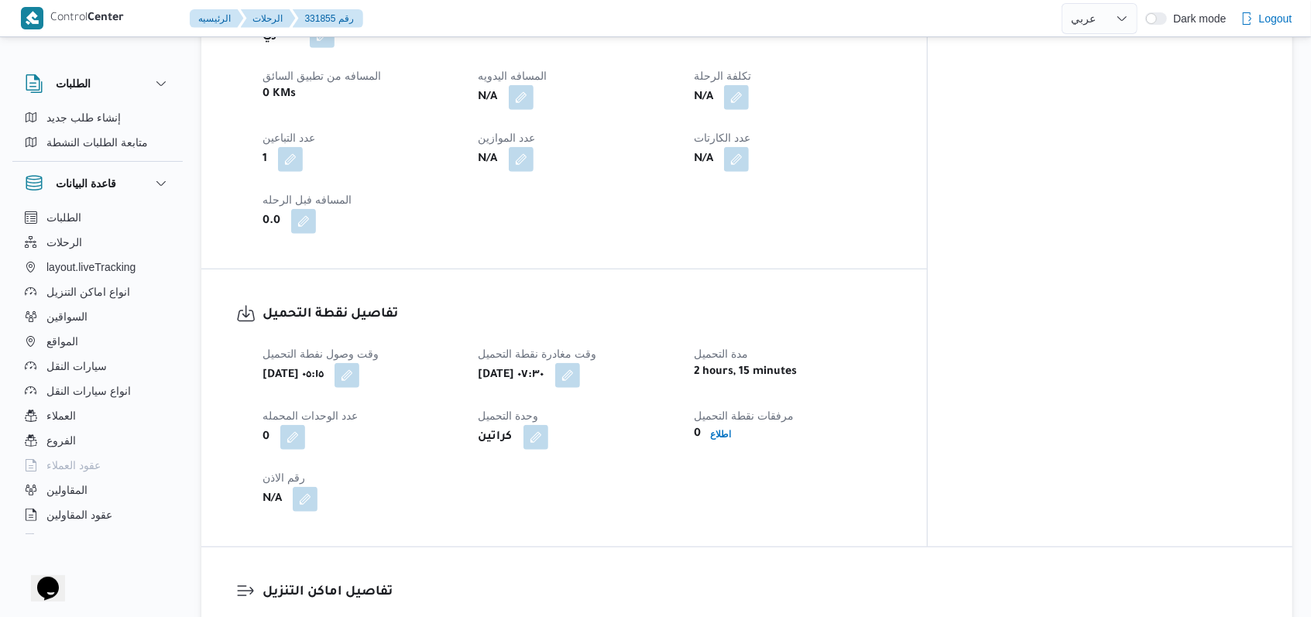
scroll to position [723, 0]
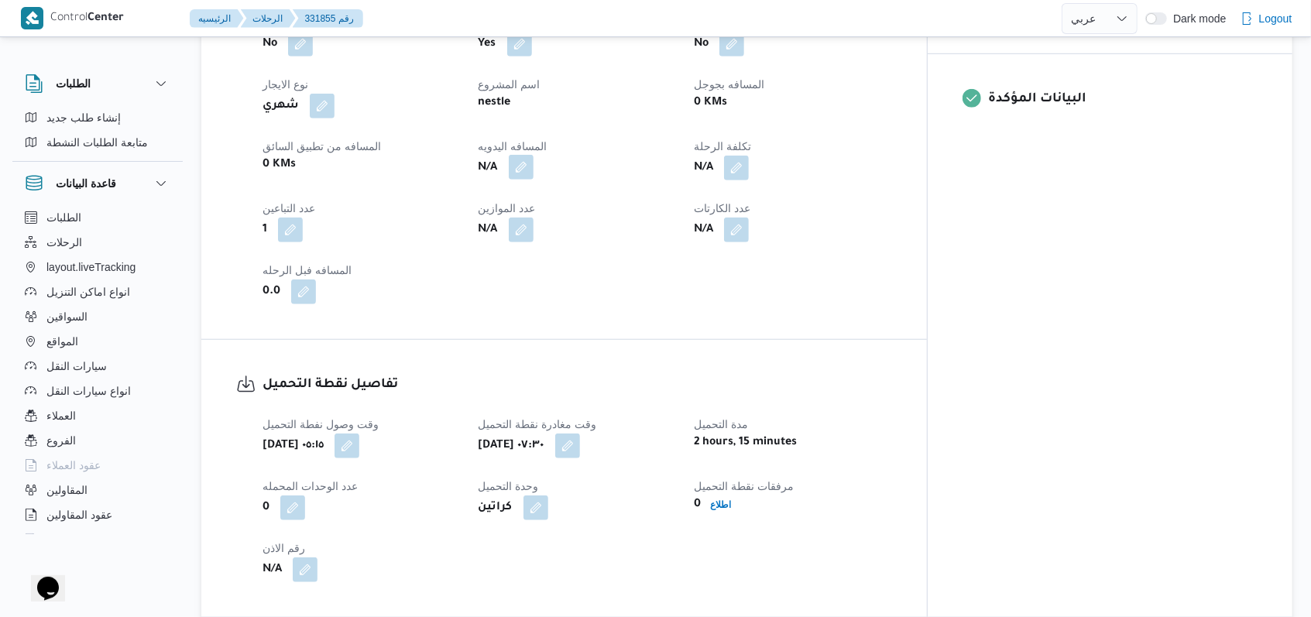
click at [534, 162] on button "button" at bounding box center [521, 167] width 25 height 25
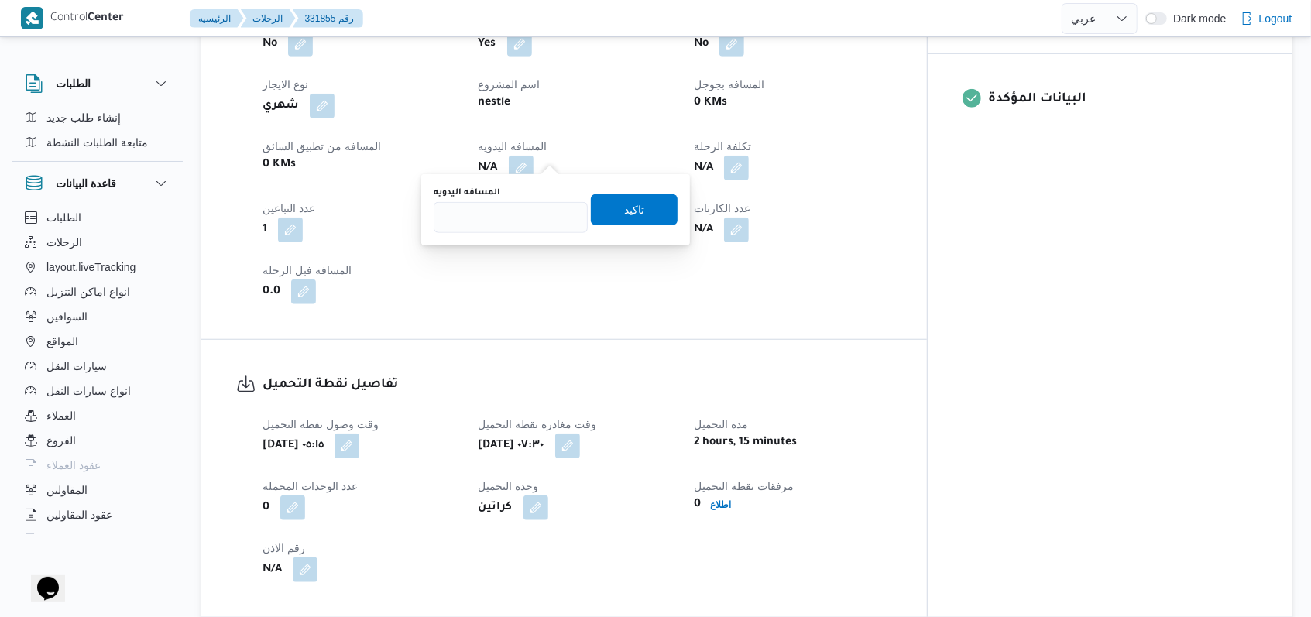
click at [511, 198] on div "المسافه اليدويه" at bounding box center [511, 210] width 154 height 46
click at [511, 205] on input "المسافه اليدويه" at bounding box center [511, 217] width 154 height 31
type input "177"
click at [542, 202] on span "تاكيد" at bounding box center [634, 209] width 20 height 19
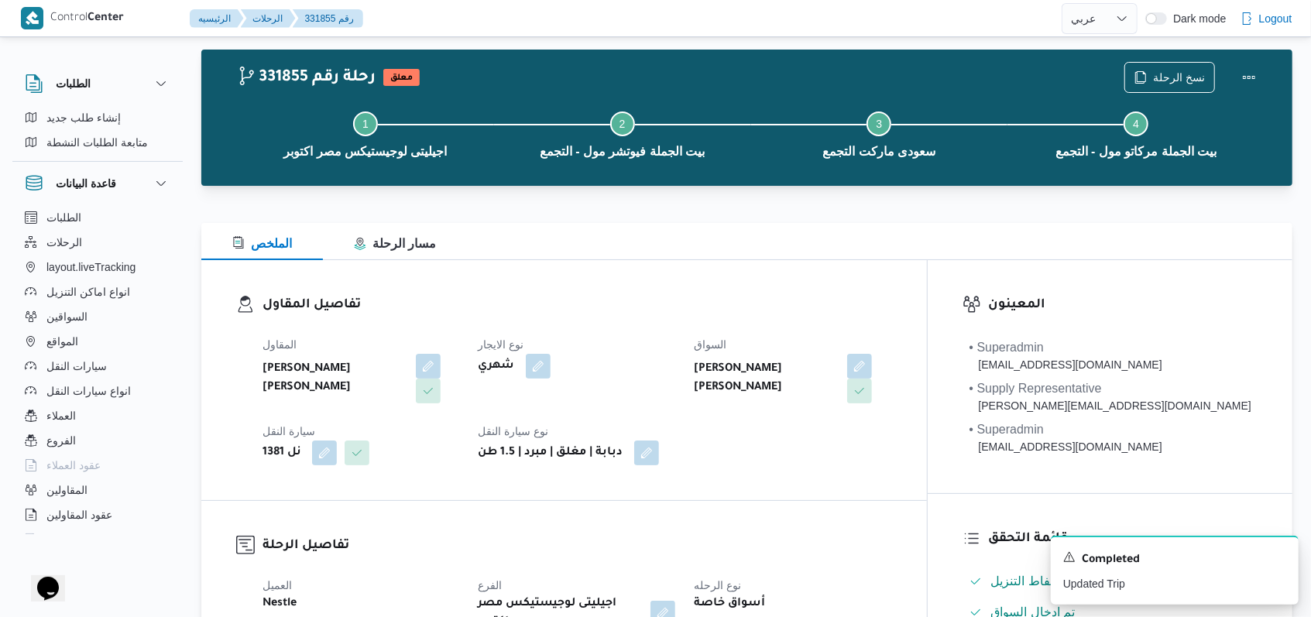
scroll to position [0, 0]
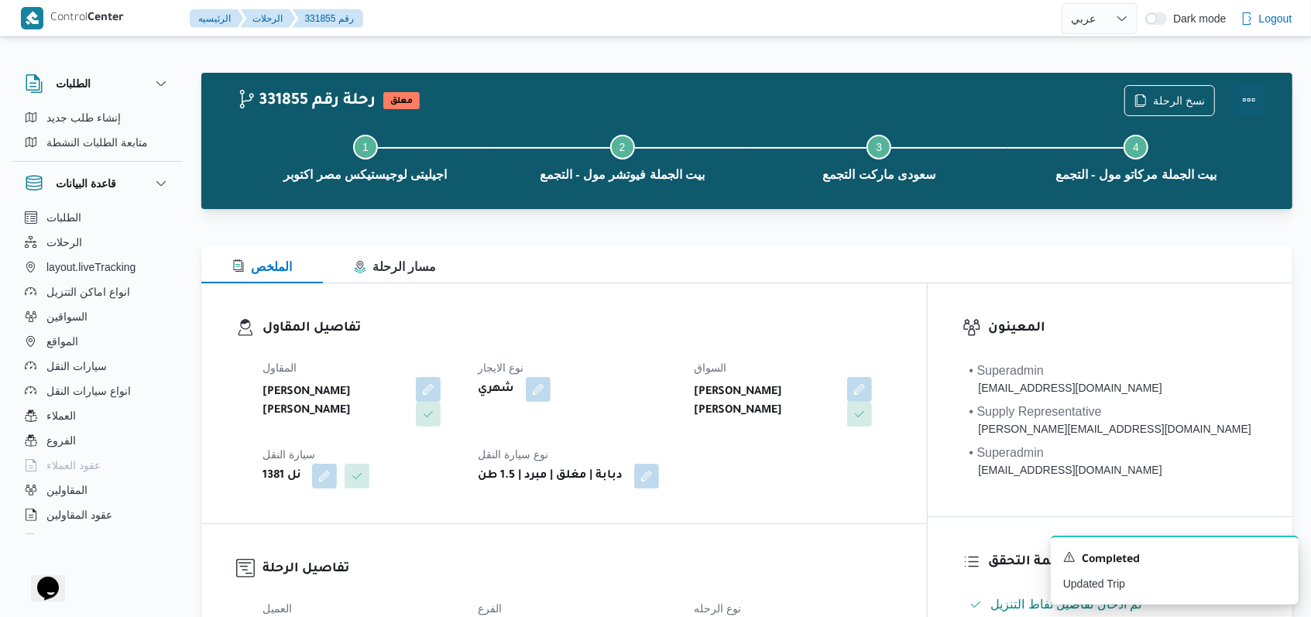
click at [542, 102] on button "Actions" at bounding box center [1249, 99] width 31 height 31
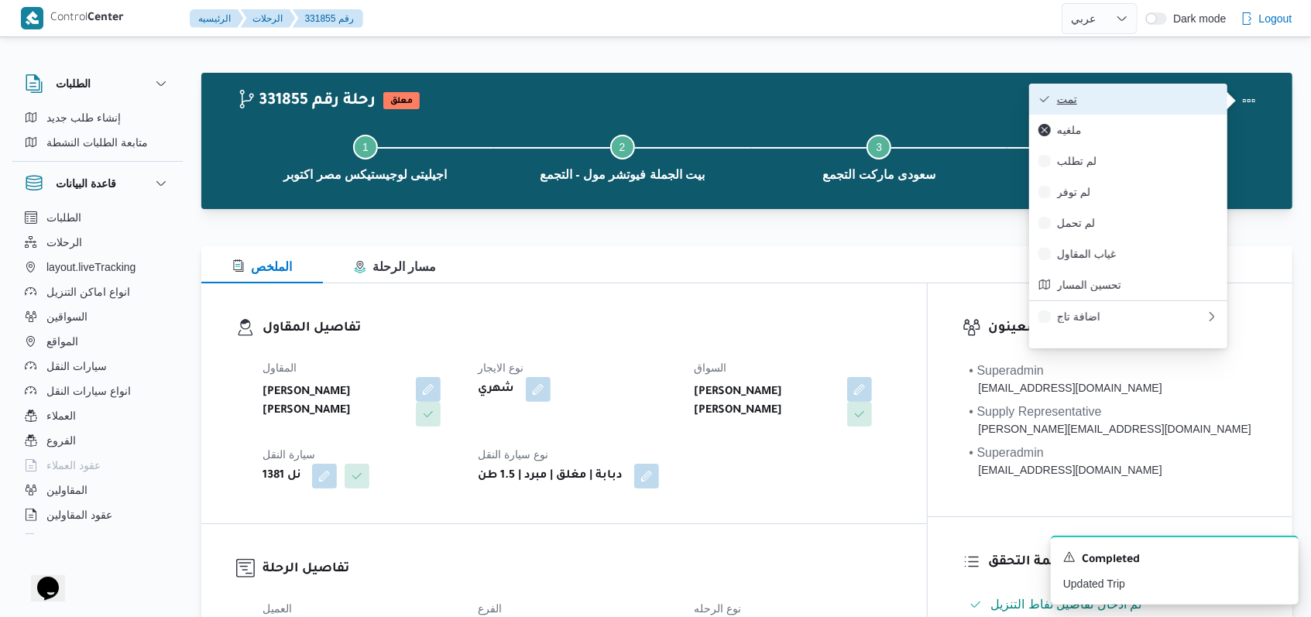
click at [542, 102] on span "تمت" at bounding box center [1137, 99] width 161 height 12
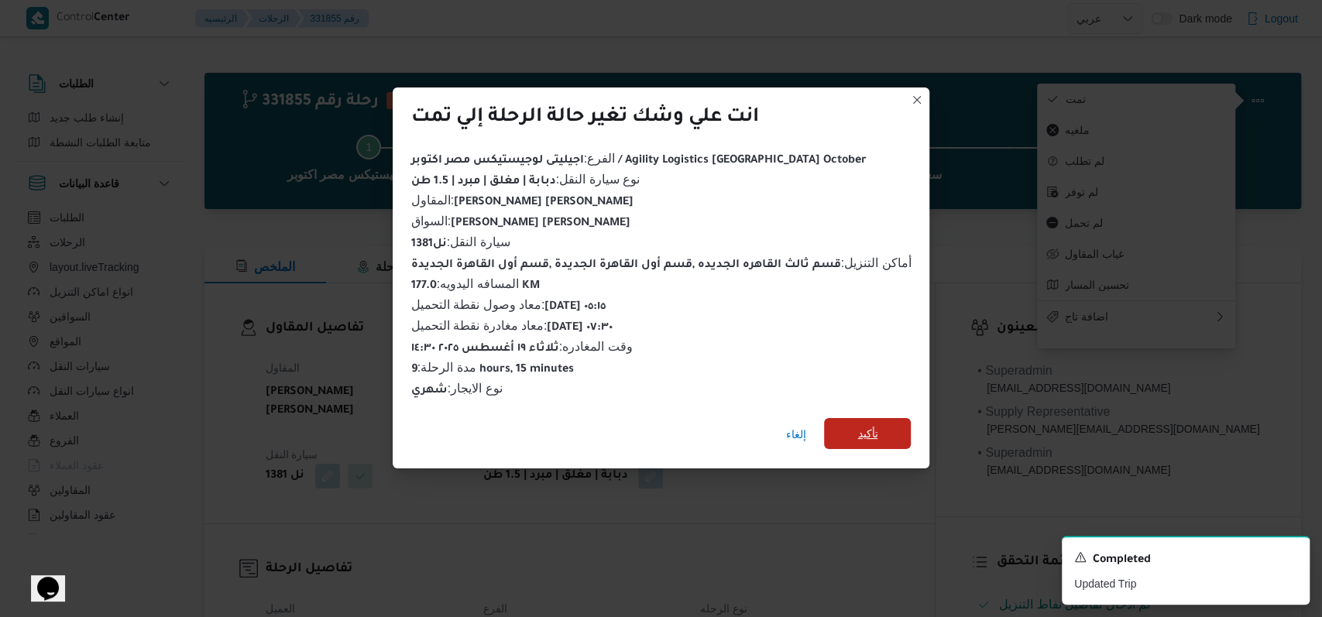
click at [542, 421] on span "تأكيد" at bounding box center [867, 433] width 87 height 31
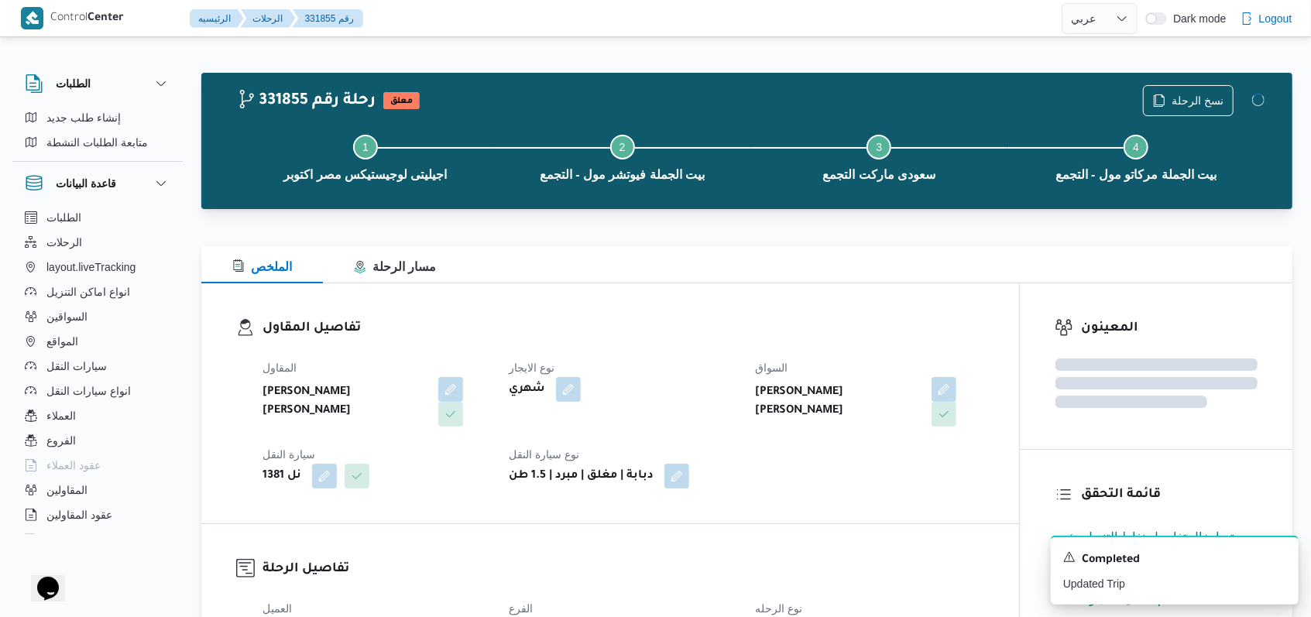
click at [542, 460] on div "المقاول احمد مجدي يوسف عبدالرحمن نوع الايجار شهري السواق احمد مجدي يوسف عبدالرح…" at bounding box center [623, 423] width 741 height 149
click at [542, 555] on icon "Dismiss toast" at bounding box center [1280, 556] width 12 height 12
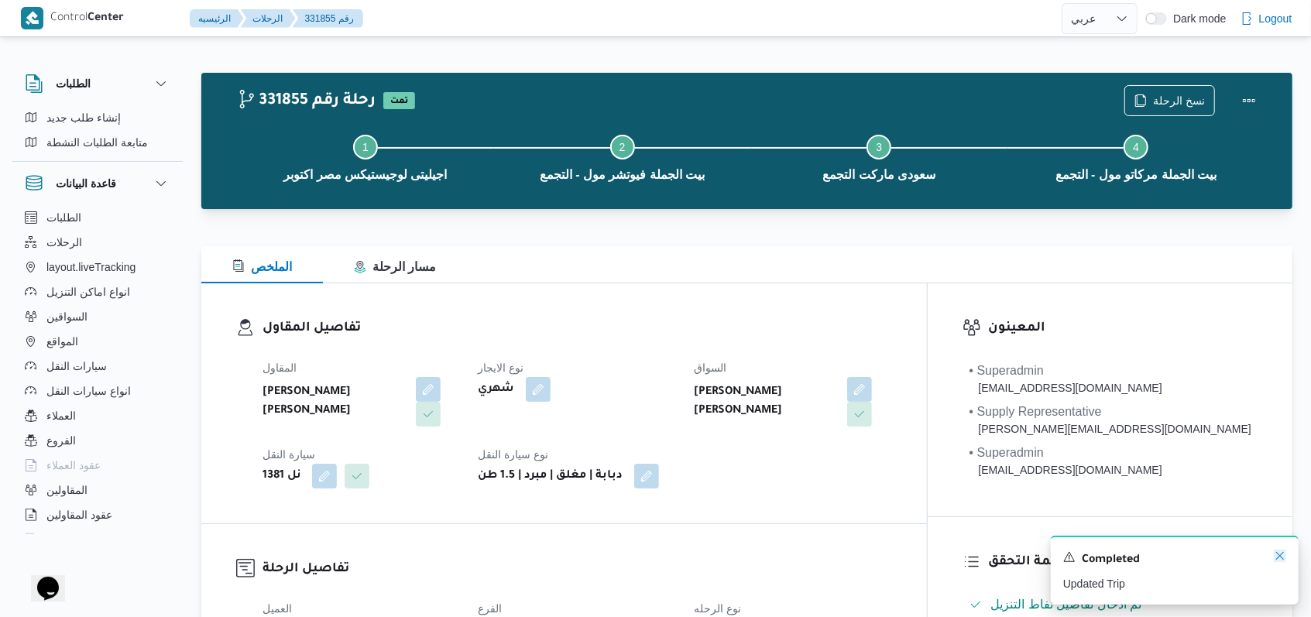
click at [542, 555] on icon "Dismiss toast" at bounding box center [1280, 556] width 12 height 12
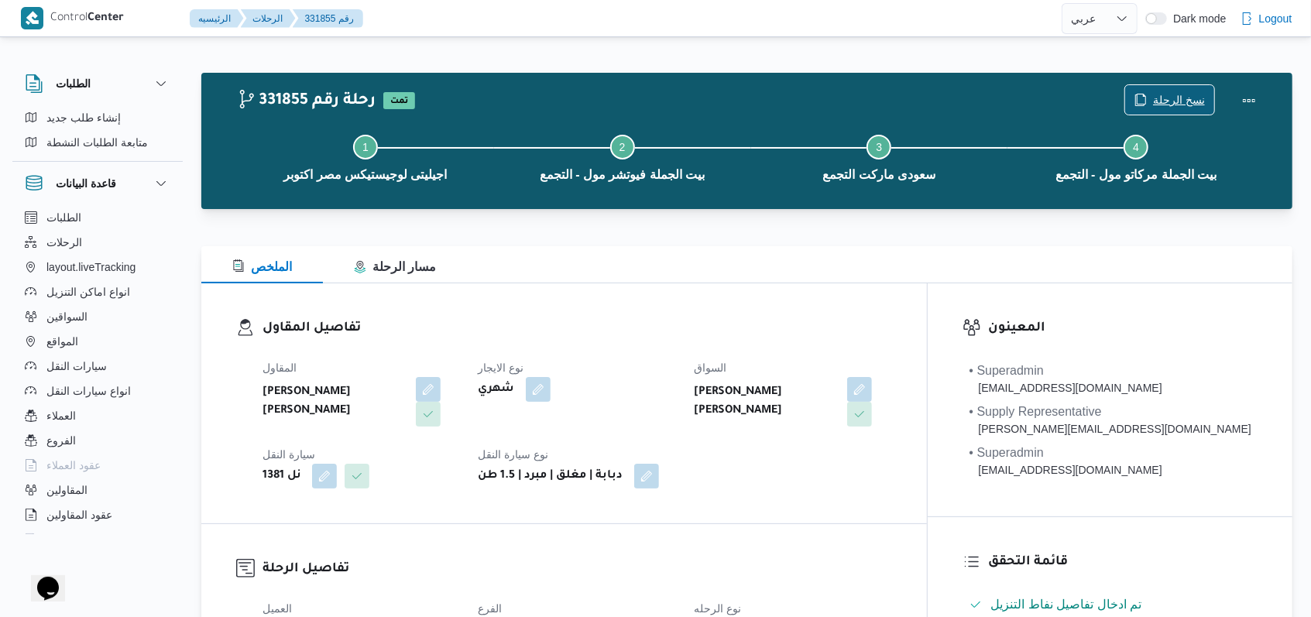
click at [542, 96] on span "نسخ الرحلة" at bounding box center [1179, 100] width 52 height 19
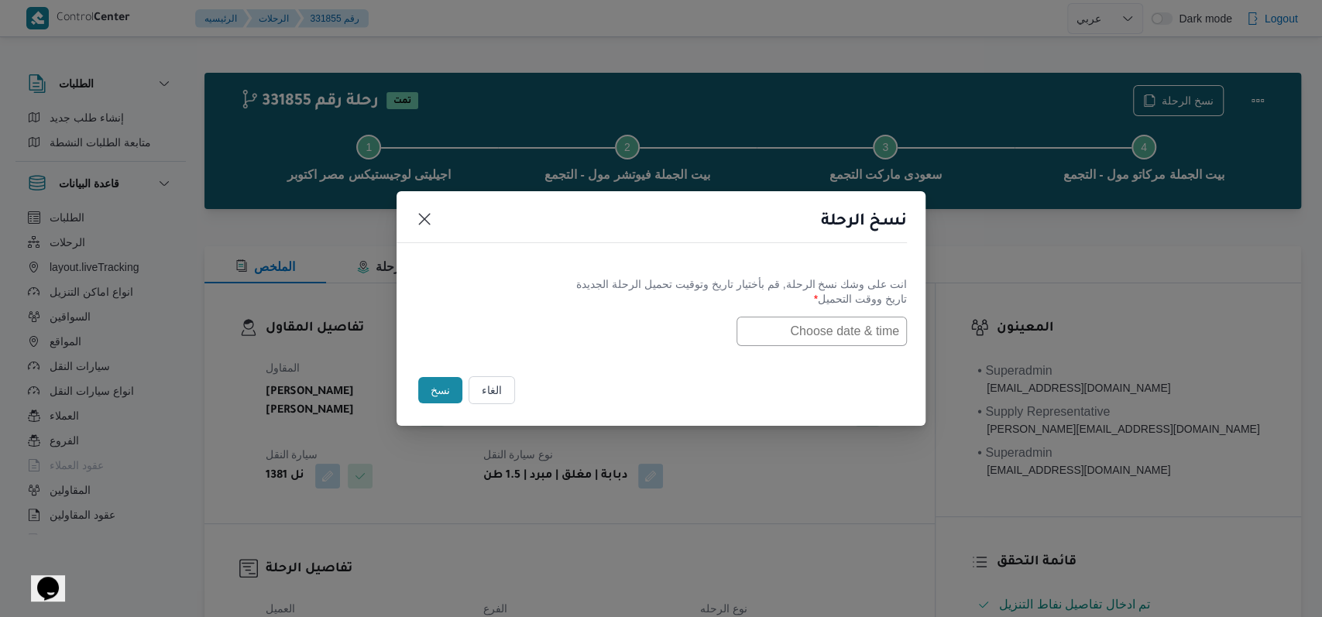
click at [542, 335] on input "text" at bounding box center [822, 331] width 170 height 29
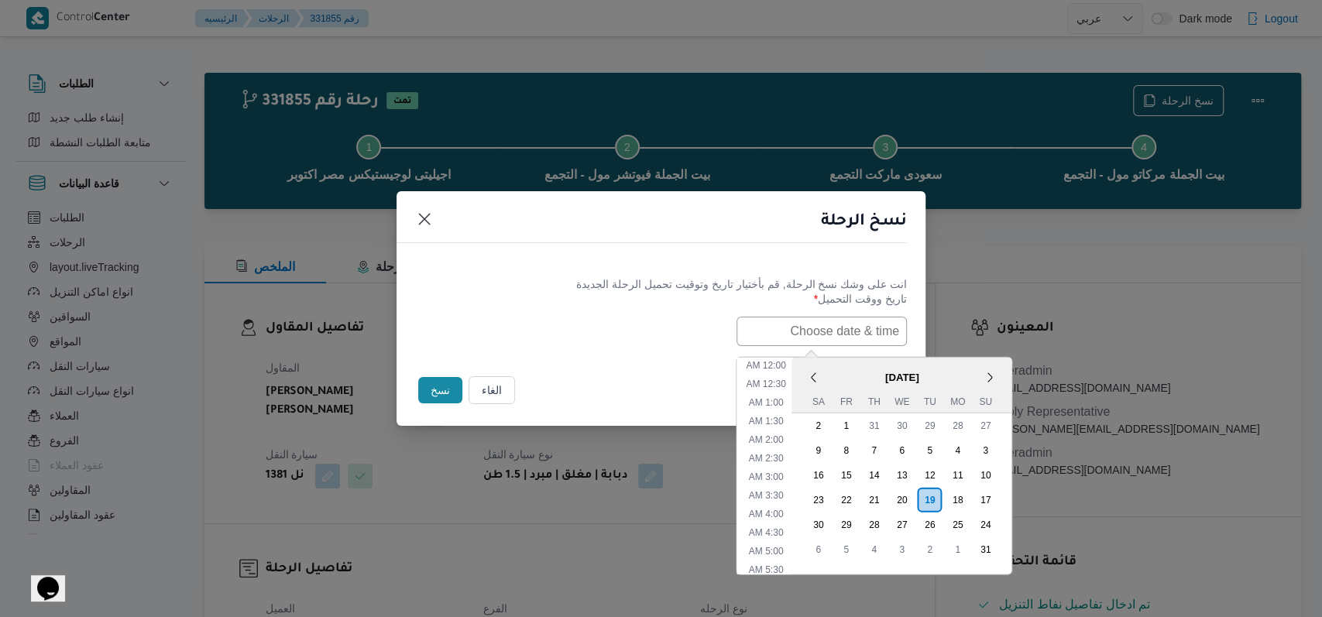
scroll to position [514, 0]
click at [542, 500] on div "20" at bounding box center [901, 499] width 29 height 29
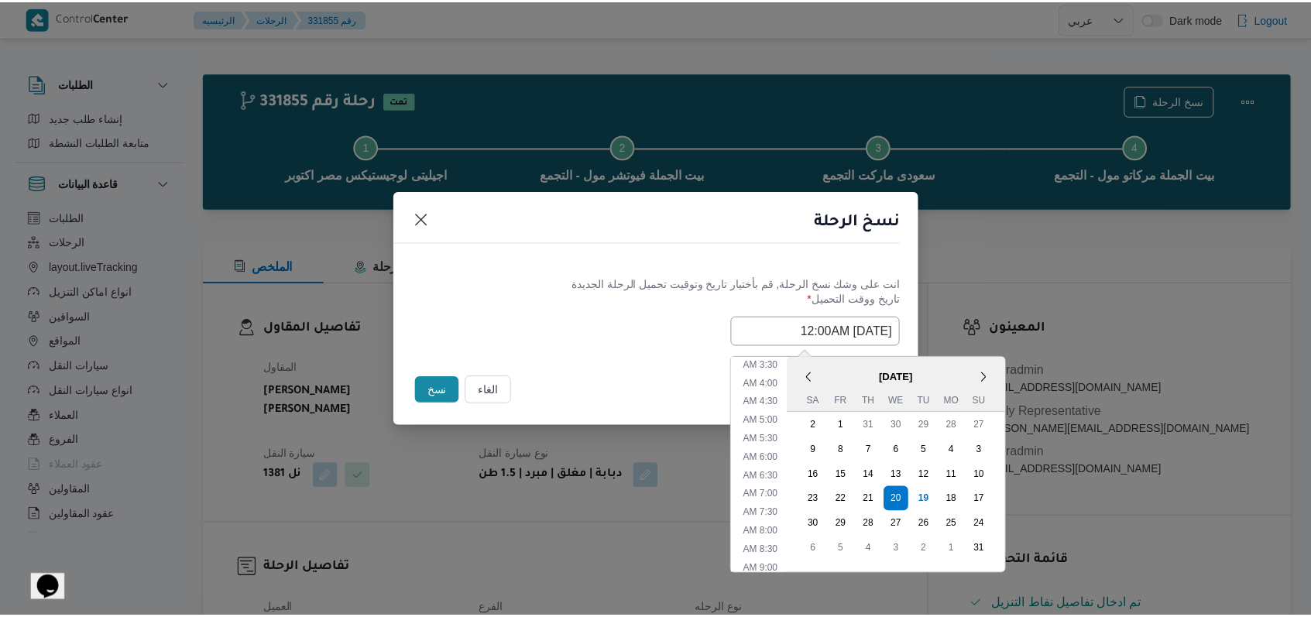
scroll to position [0, 0]
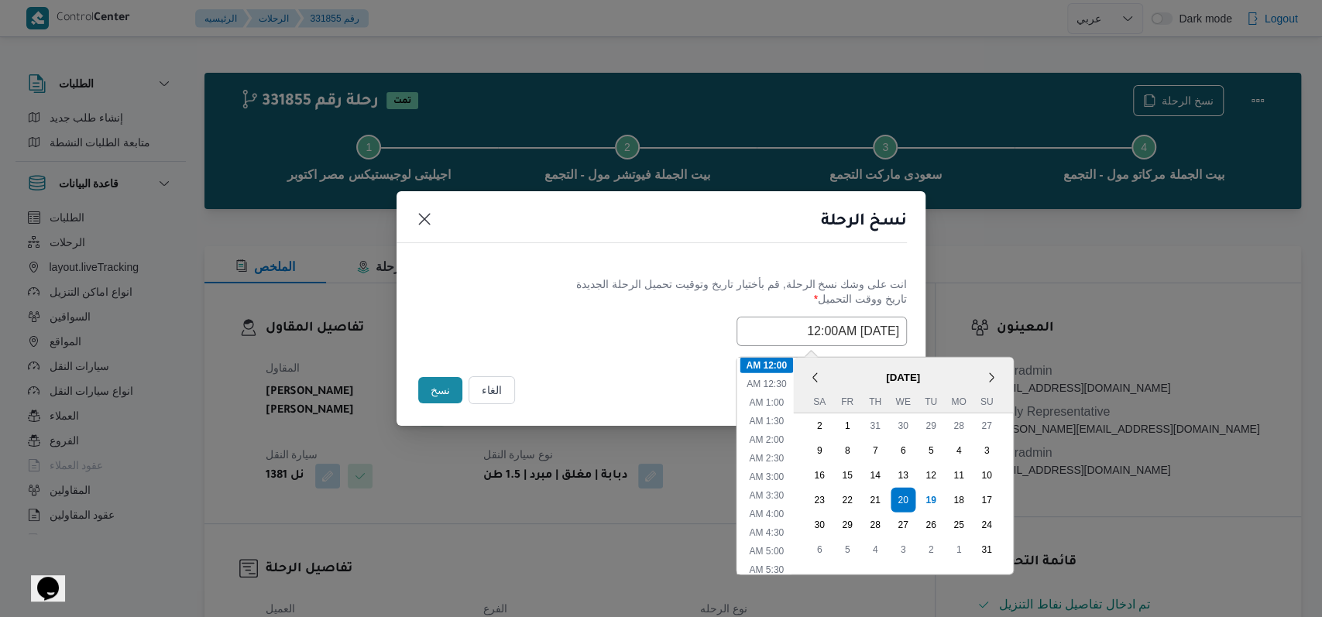
click at [542, 408] on ul "12:00 AM 12:30 AM 1:00 AM 1:30 AM 2:00 AM 2:30 AM 3:00 AM 3:30 AM 4:00 AM 4:30 …" at bounding box center [766, 465] width 53 height 217
click at [542, 401] on li "1:00 AM" at bounding box center [766, 401] width 47 height 15
type input "20/08/2025 1:00AM"
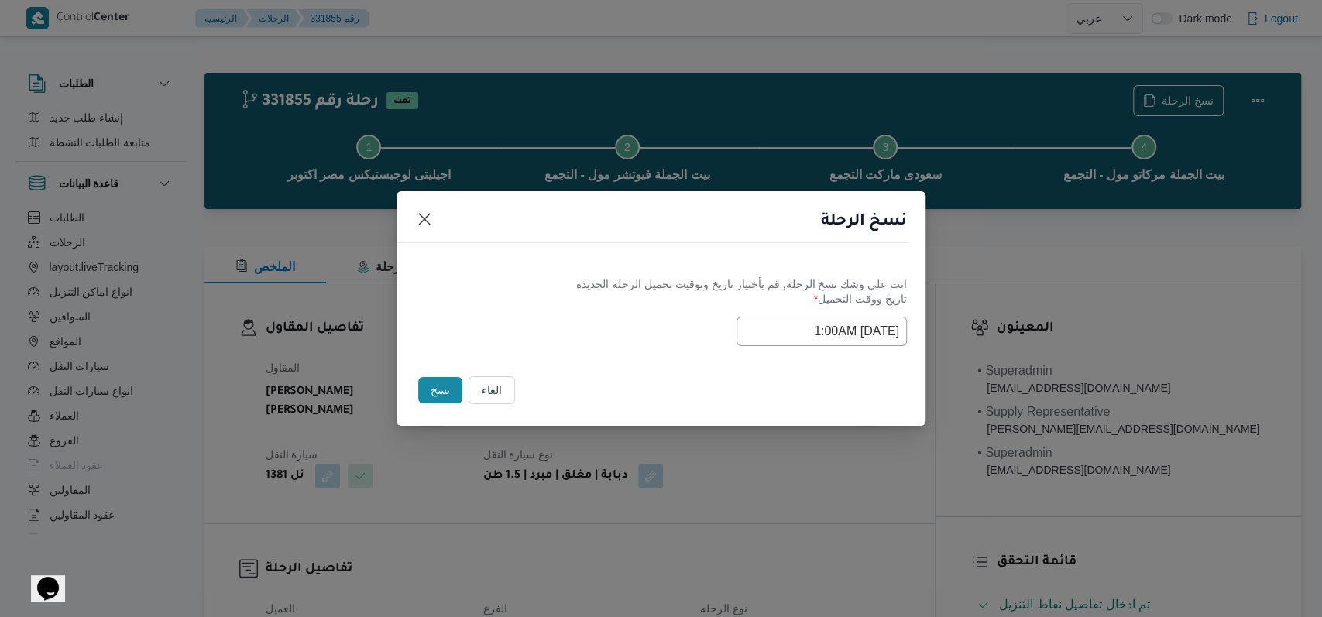
click at [542, 338] on div "Selected date: Wednesday, August 20th, 2025 at 1:00 AM 20/08/2025 1:00AM" at bounding box center [661, 331] width 492 height 29
click at [449, 400] on button "نسخ" at bounding box center [440, 390] width 44 height 26
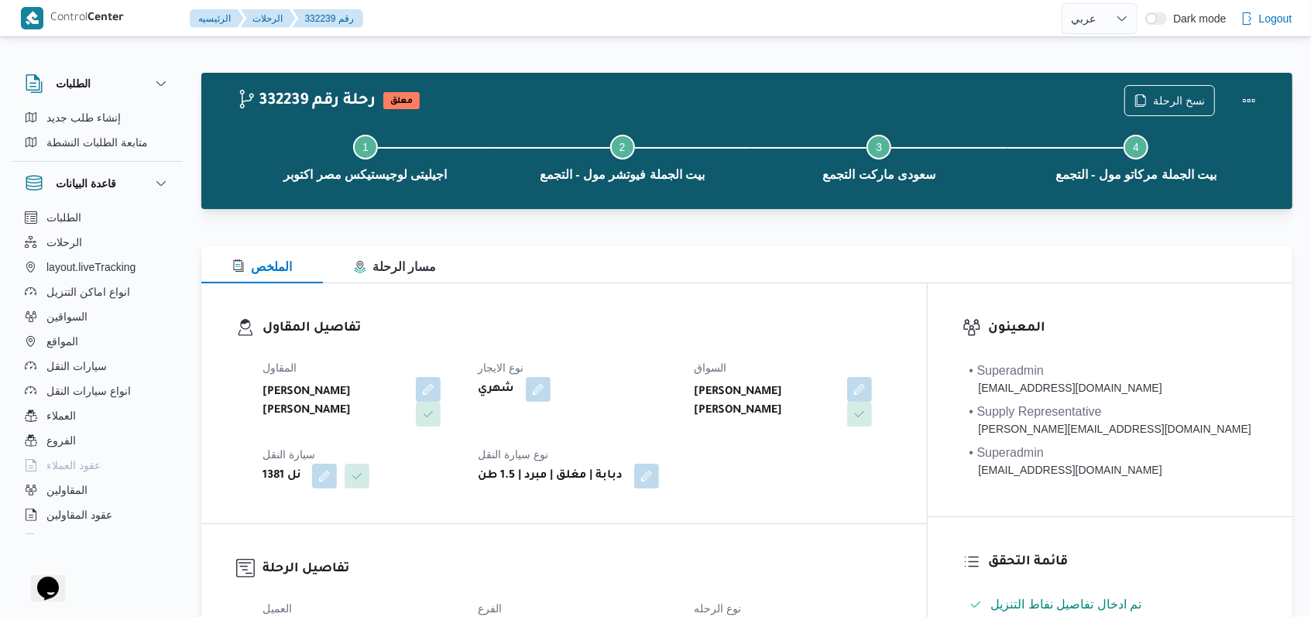
select select "ar"
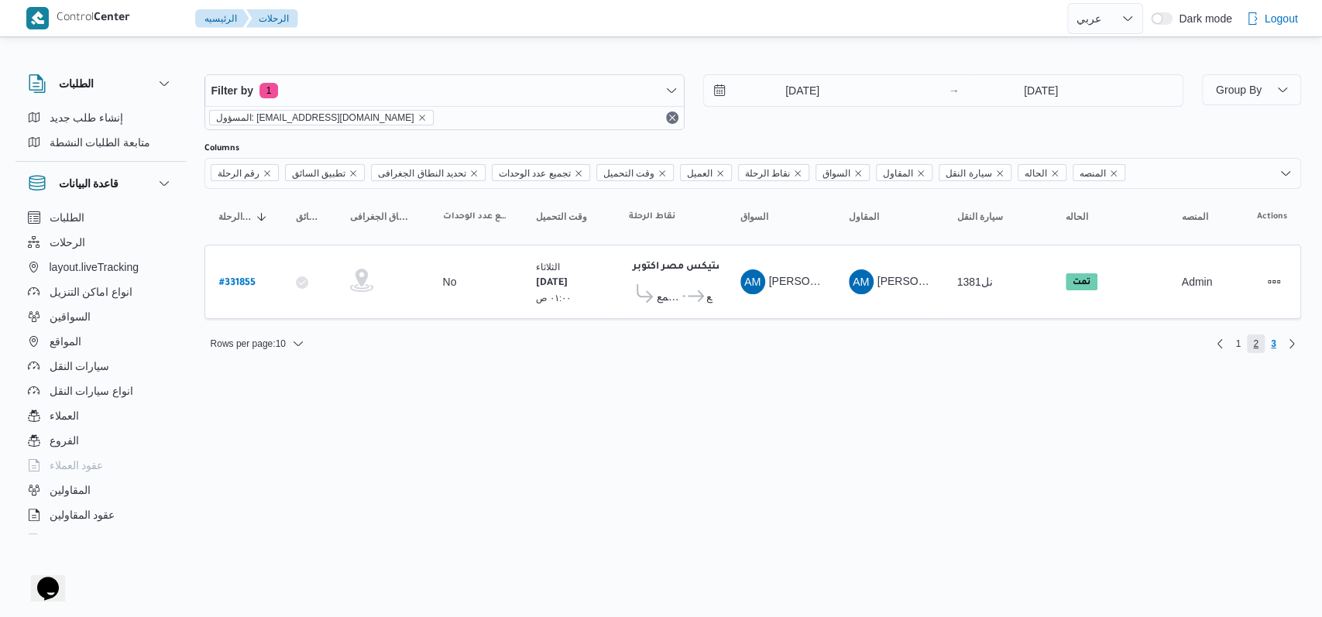
click at [542, 342] on span "2" at bounding box center [1256, 344] width 18 height 19
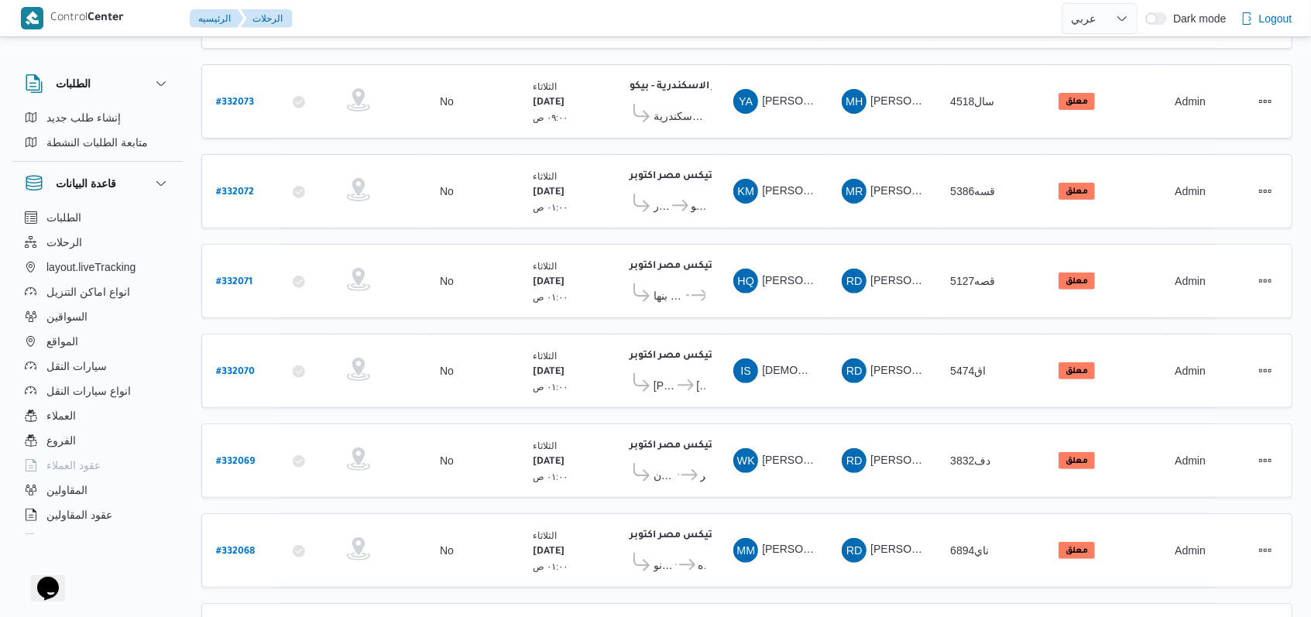
scroll to position [535, 0]
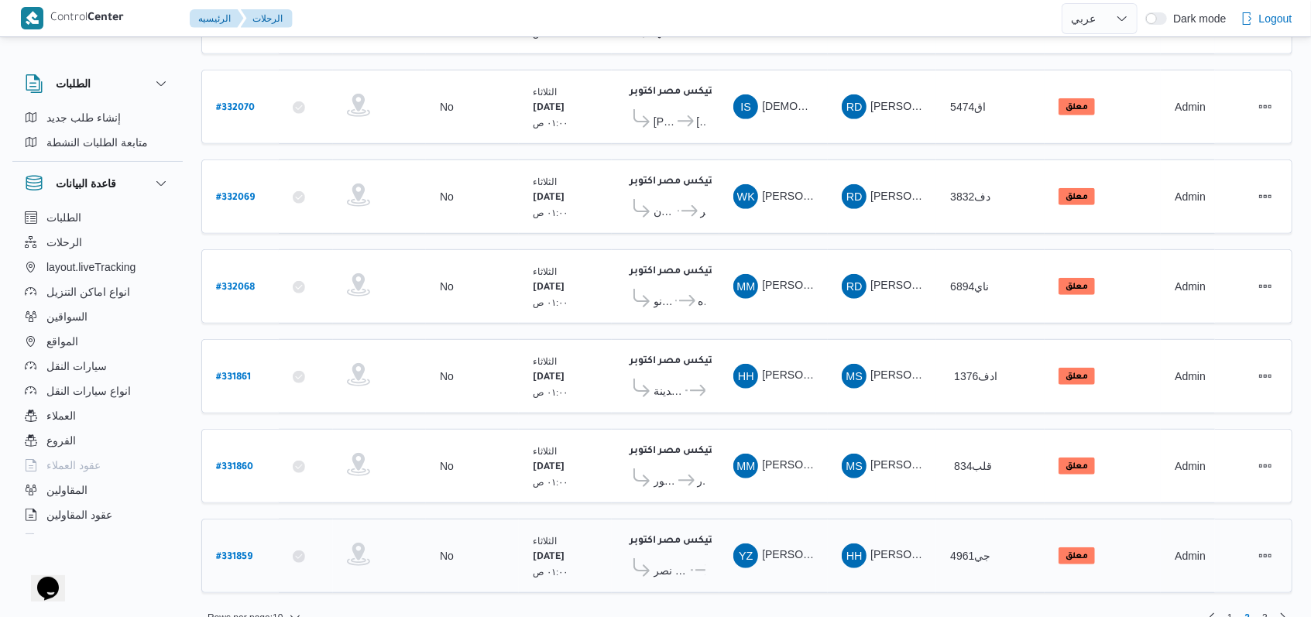
click at [248, 552] on b "# 331859" at bounding box center [234, 557] width 36 height 11
select select "ar"
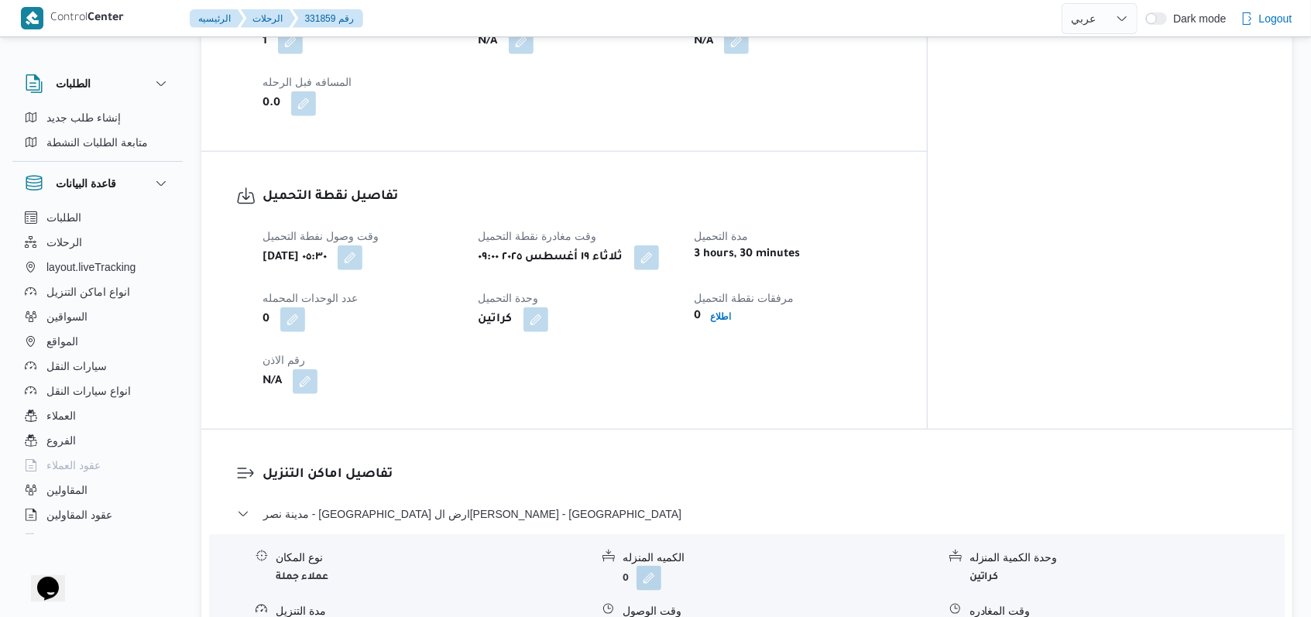
scroll to position [1136, 0]
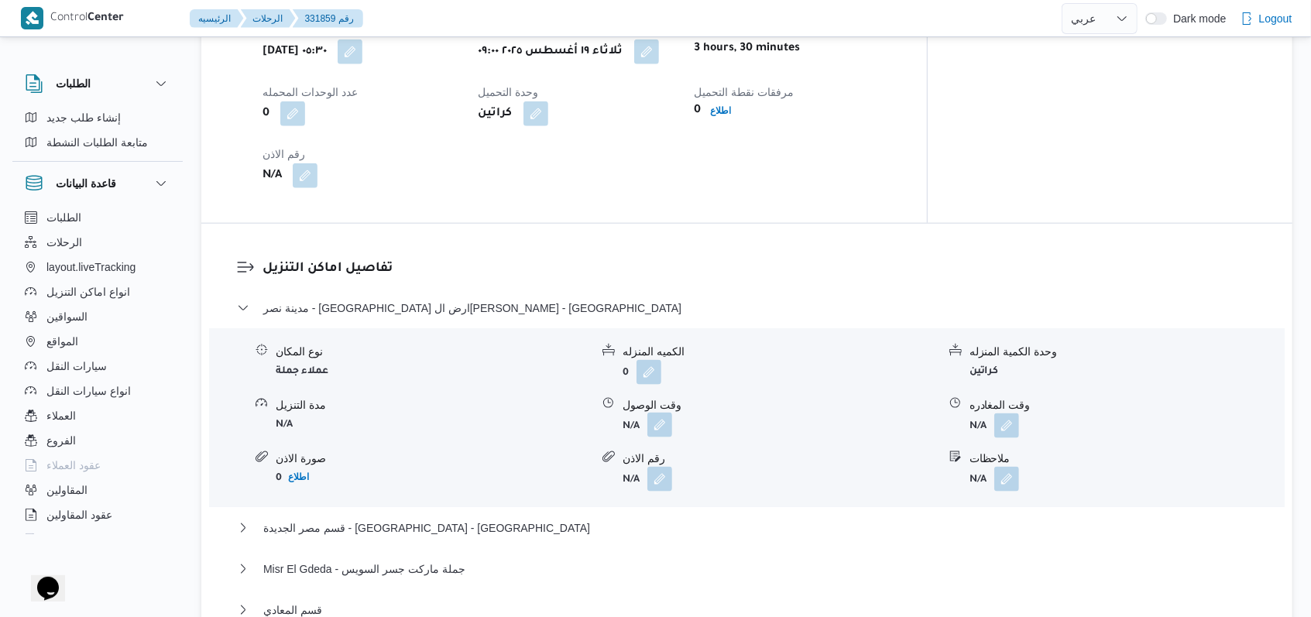
click at [542, 413] on button "button" at bounding box center [660, 425] width 25 height 25
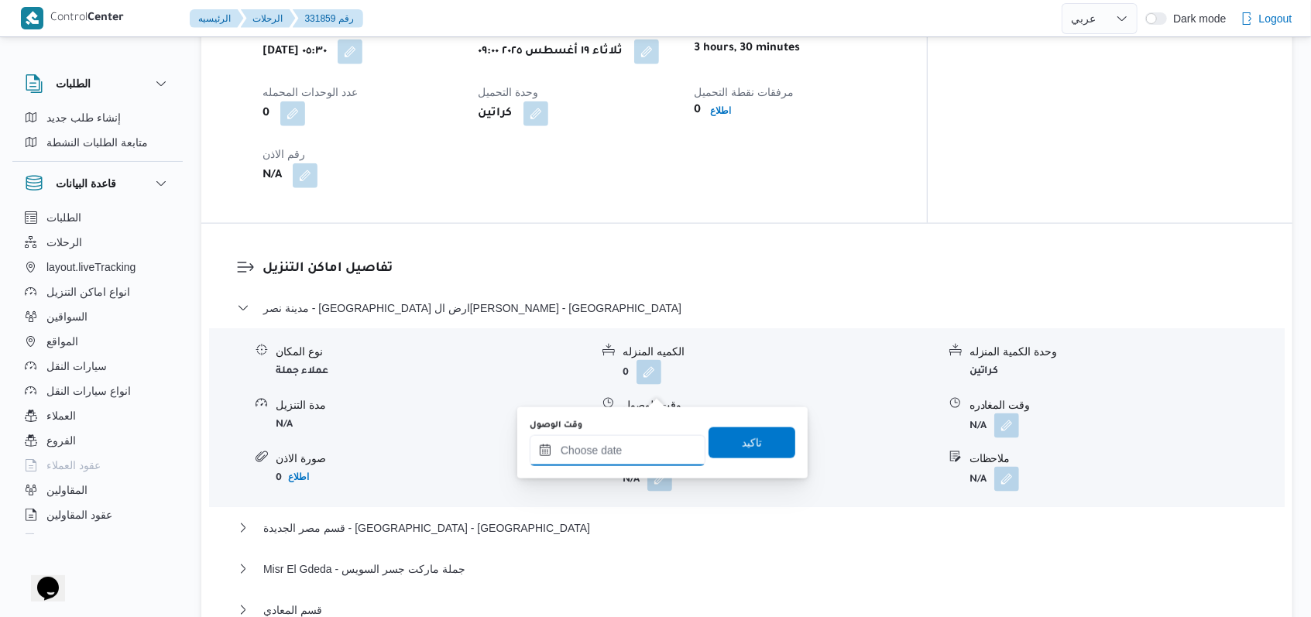
click at [542, 444] on input "وقت الوصول" at bounding box center [618, 450] width 176 height 31
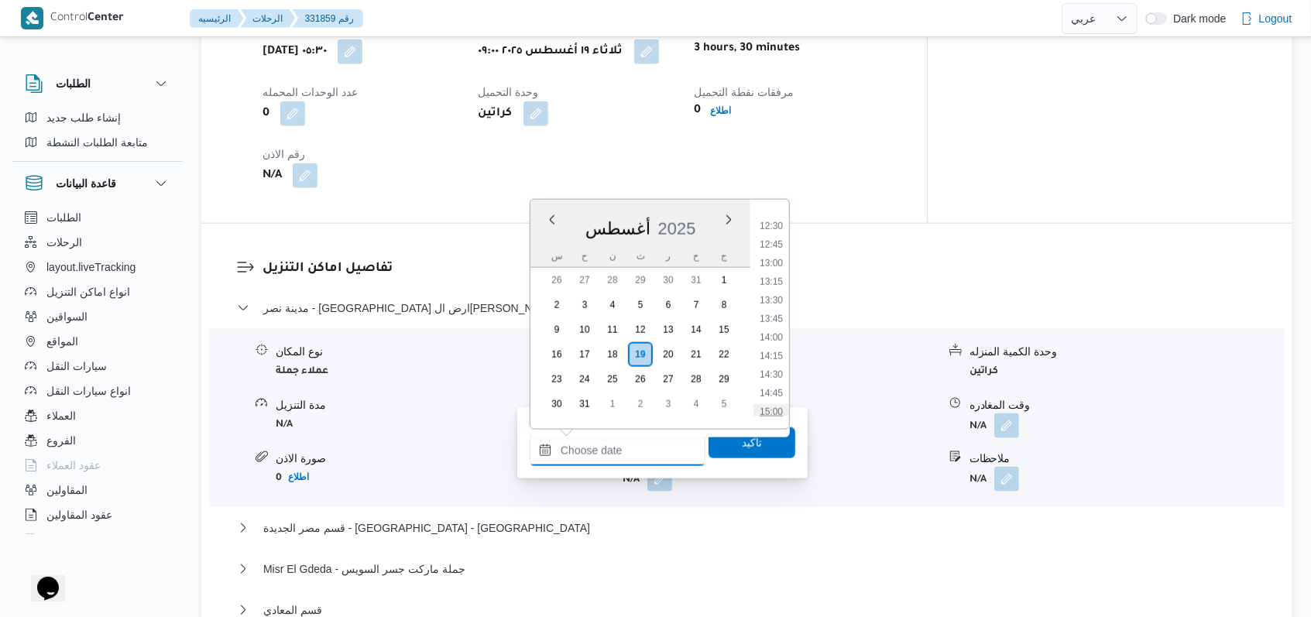
scroll to position [707, 0]
click at [542, 291] on li "10:30" at bounding box center [772, 293] width 36 height 15
type input "١٩/٠٨/٢٠٢٥ ١٠:٣٠"
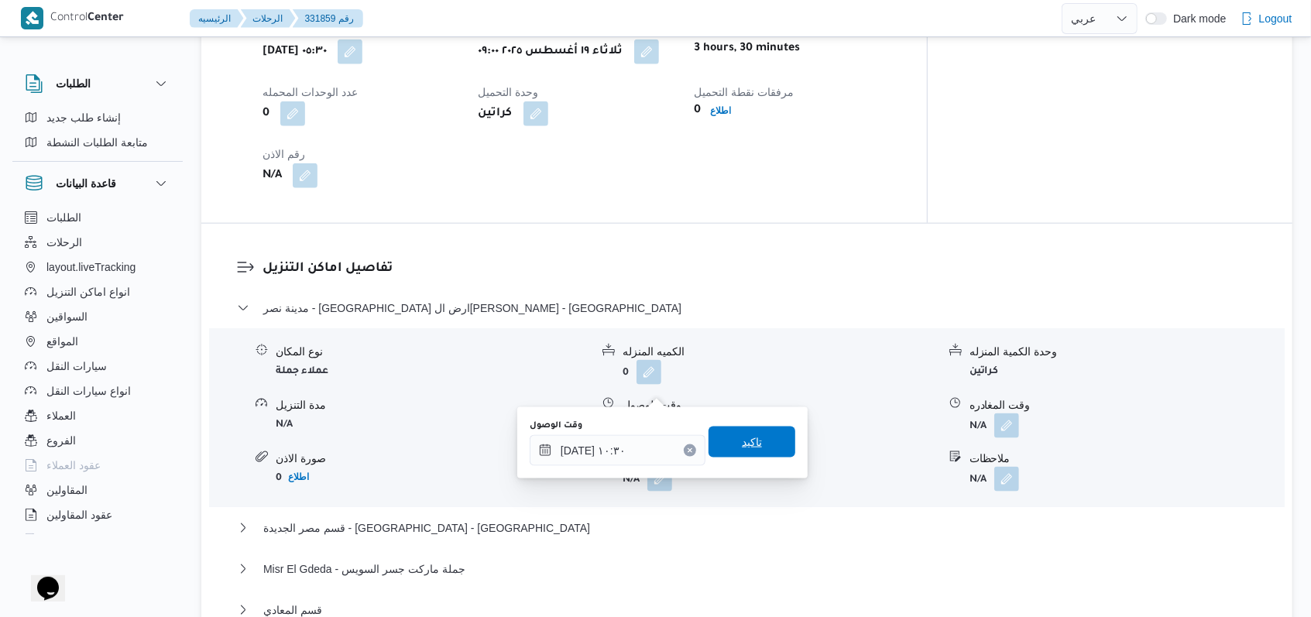
click at [542, 433] on span "تاكيد" at bounding box center [752, 442] width 20 height 19
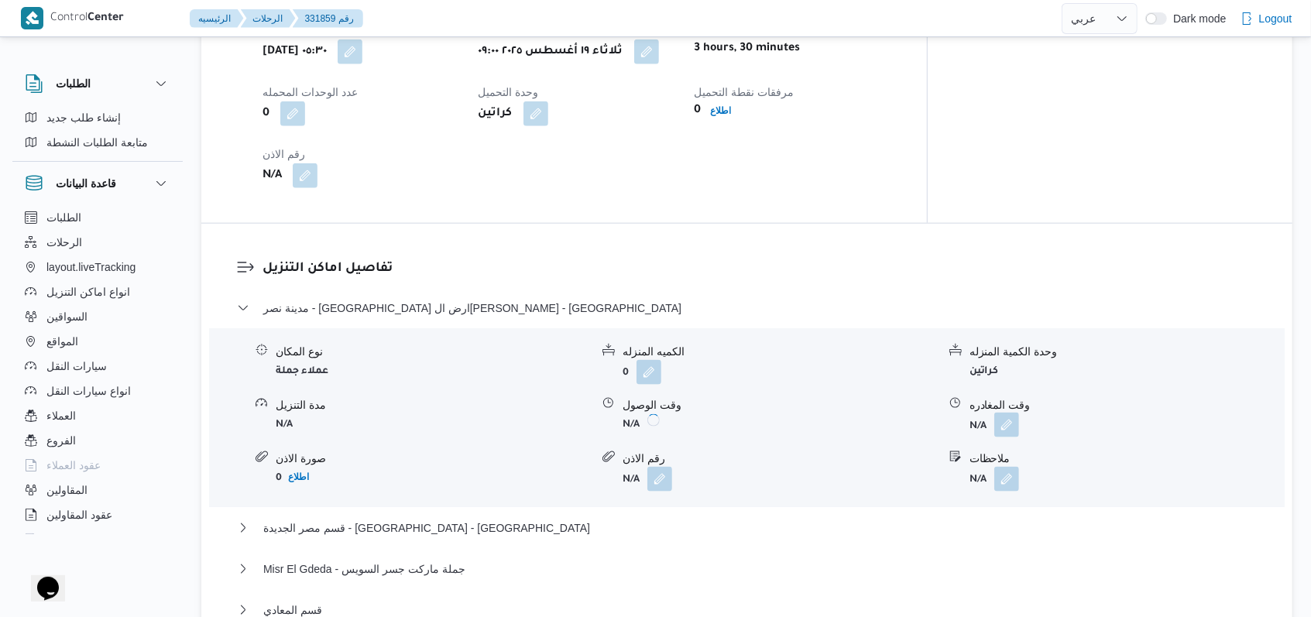
click at [542, 413] on button "button" at bounding box center [1007, 425] width 25 height 25
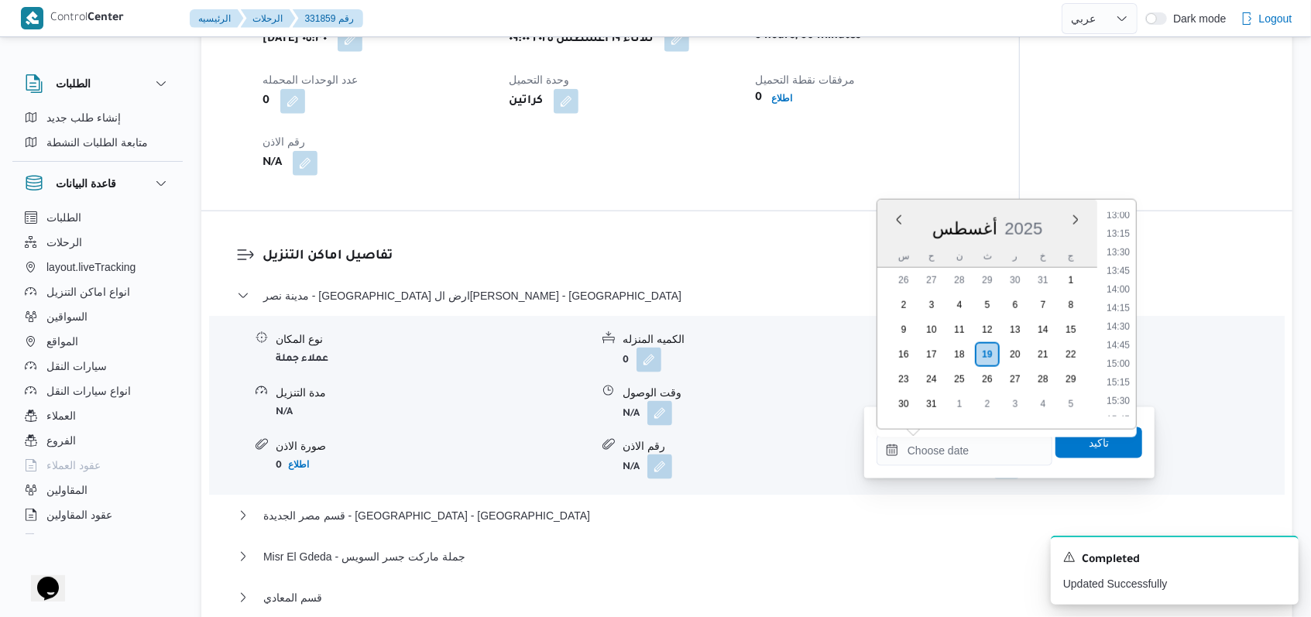
scroll to position [811, 0]
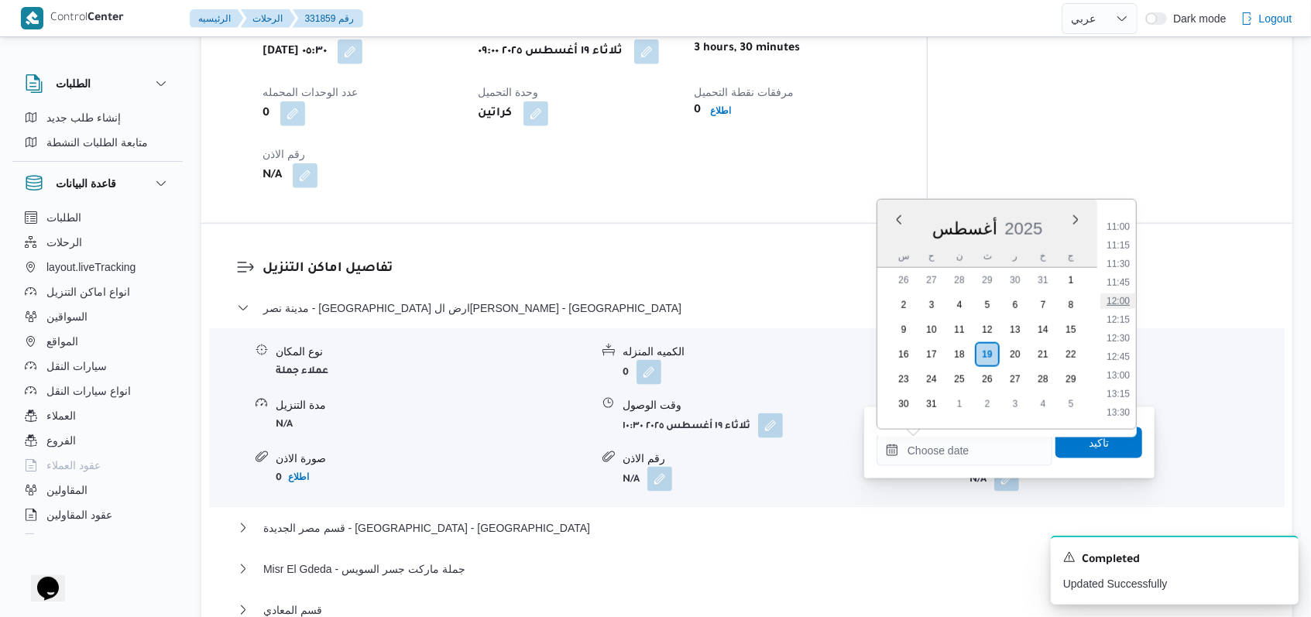
click at [542, 303] on li "12:00" at bounding box center [1119, 301] width 36 height 15
type input "١٩/٠٨/٢٠٢٥ ١٢:٠٠"
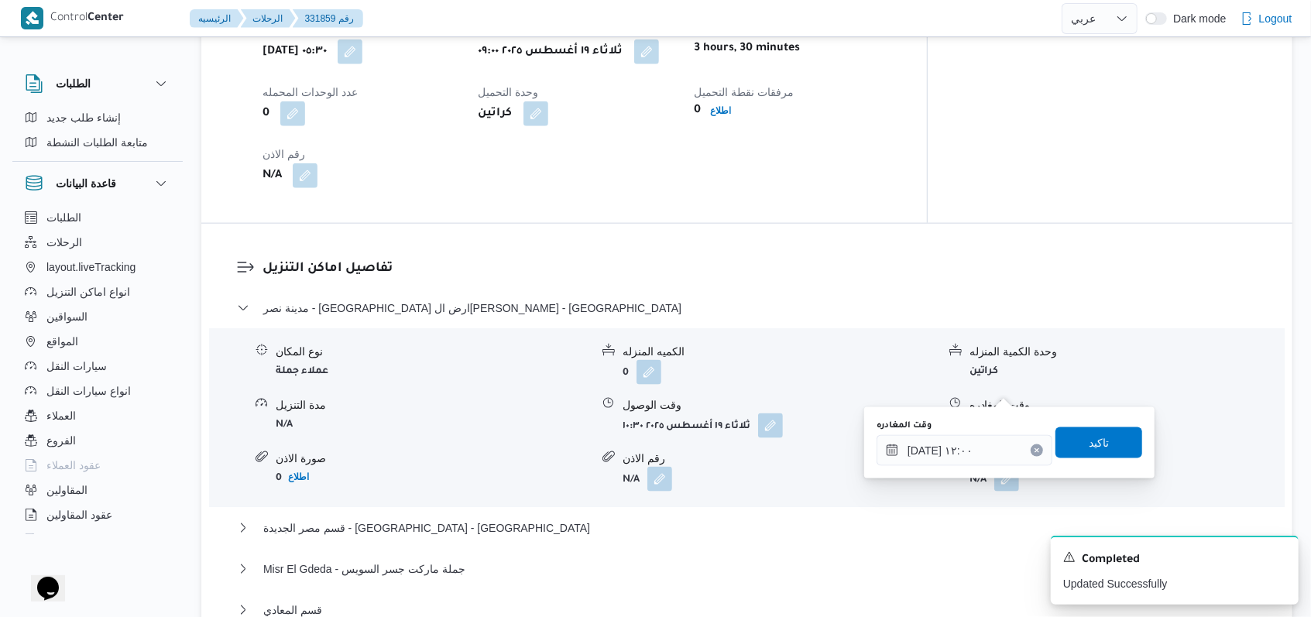
click at [542, 425] on div "وقت المغادره ١٩/٠٨/٢٠٢٥ ١٢:٠٠ تاكيد" at bounding box center [1009, 443] width 269 height 50
click at [542, 437] on span "تاكيد" at bounding box center [1099, 442] width 20 height 19
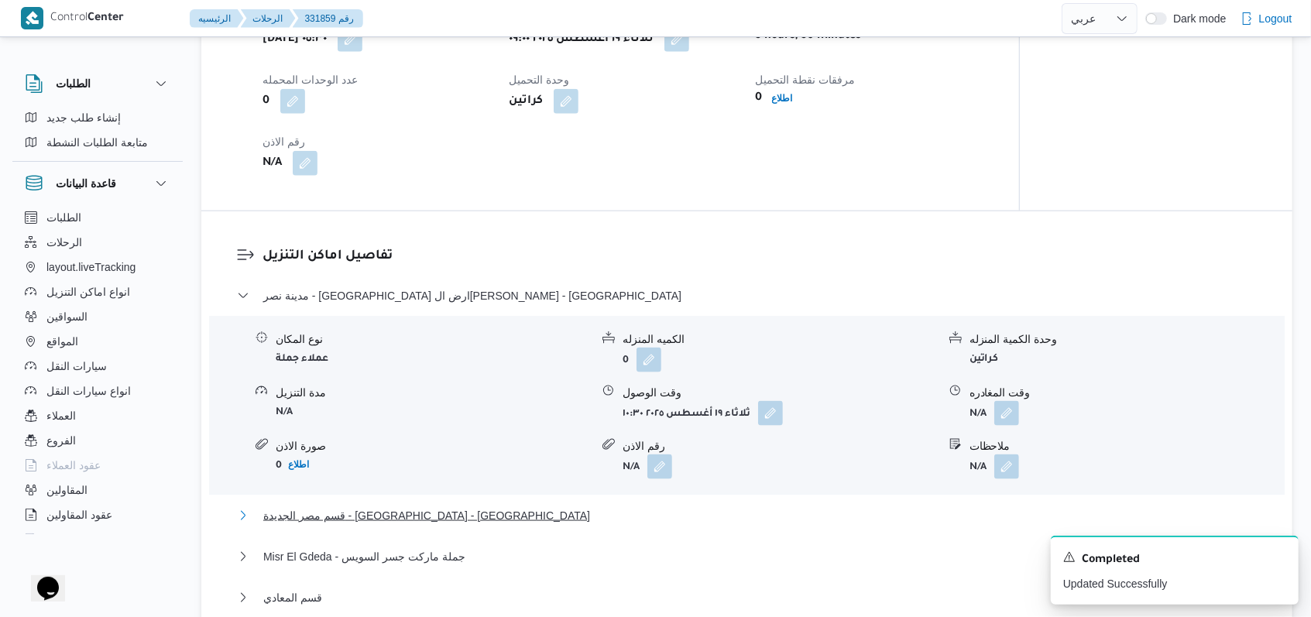
click at [374, 507] on span "قسم مصر الجديدة - كارفور الكوربة - مصر الجديدة" at bounding box center [426, 516] width 327 height 19
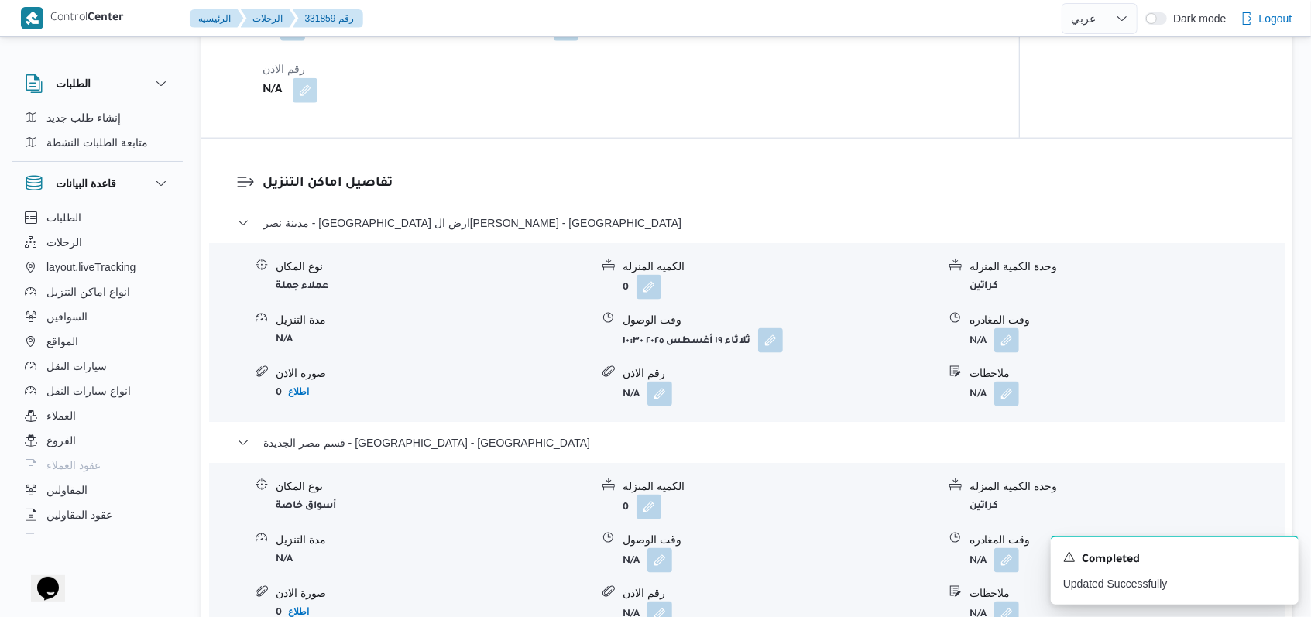
scroll to position [1239, 0]
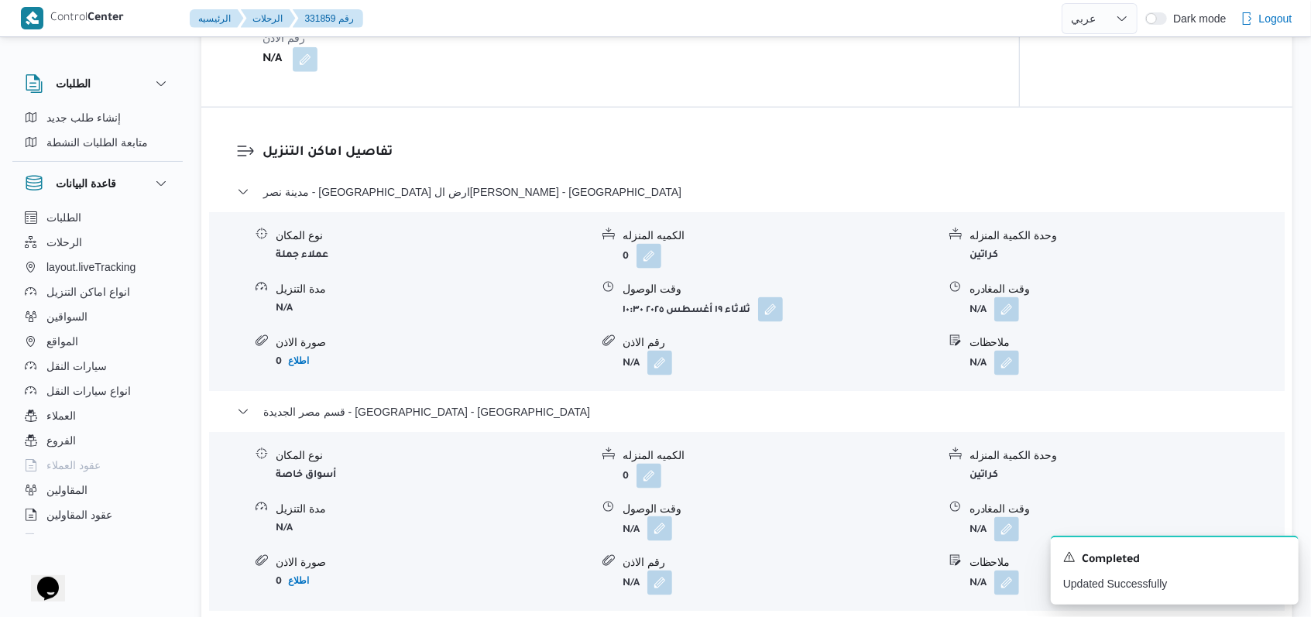
click at [542, 517] on button "button" at bounding box center [660, 529] width 25 height 25
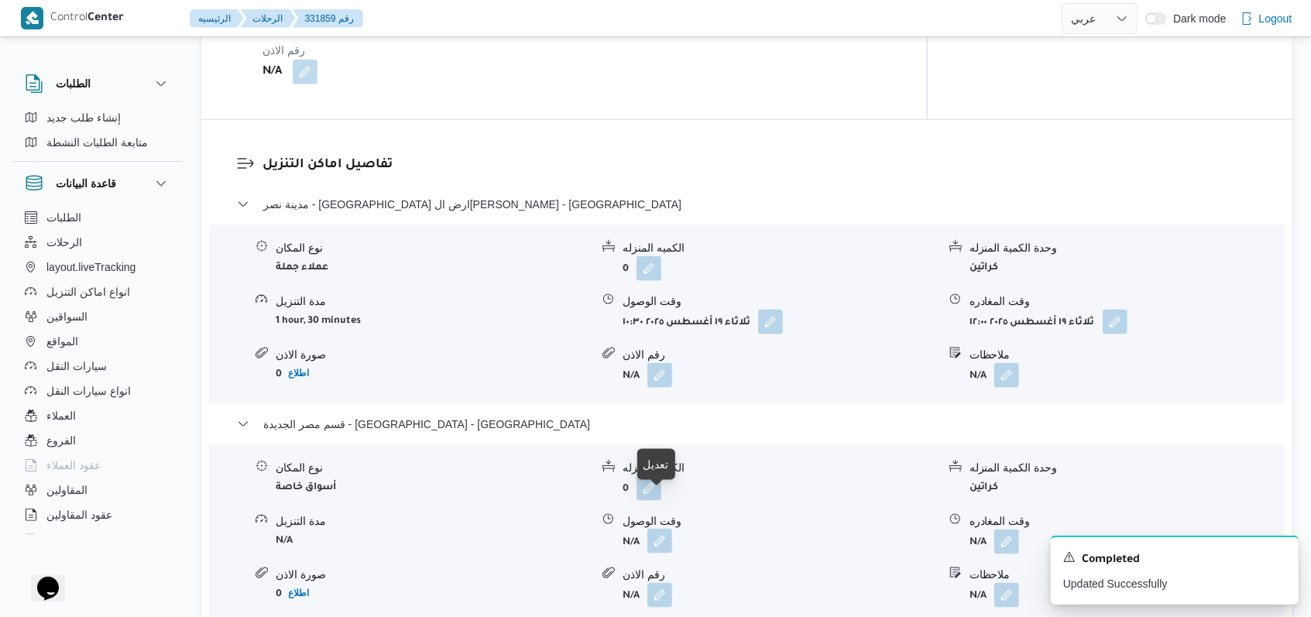
click at [542, 529] on button "button" at bounding box center [660, 541] width 25 height 25
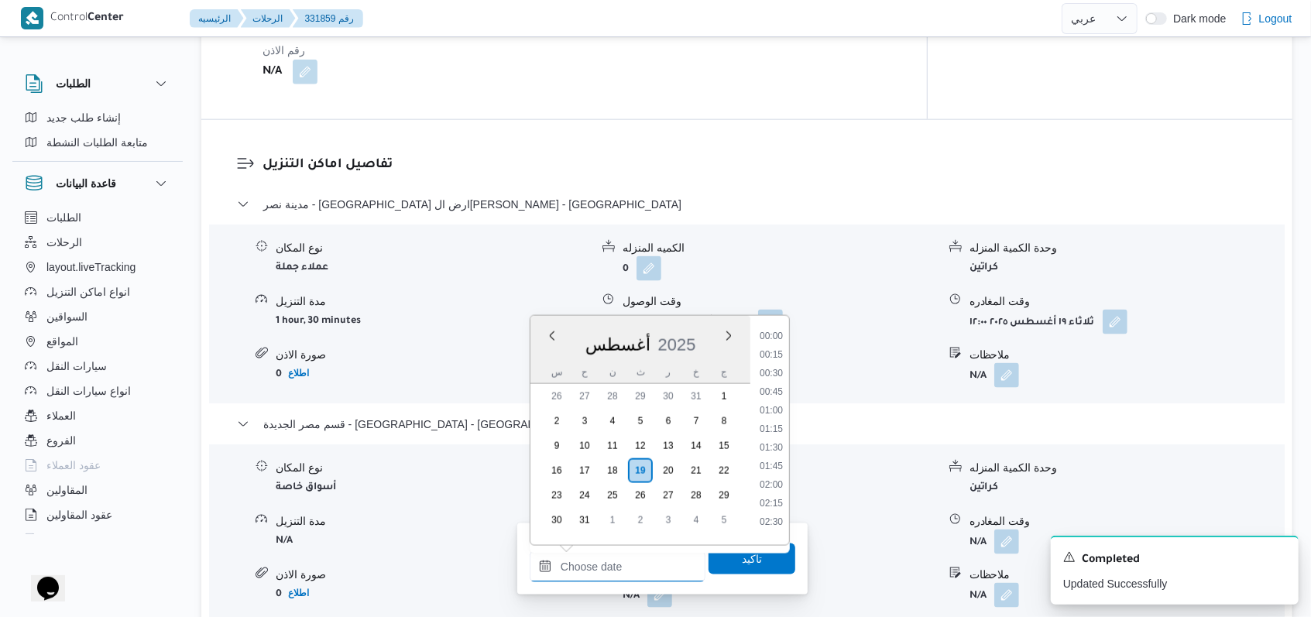
click at [542, 555] on input "وقت الوصول" at bounding box center [618, 567] width 176 height 31
click at [542, 462] on ul "00:00 00:15 00:30 00:45 01:00 01:15 01:30 01:45 02:00 02:15 02:30 02:45 03:00 0…" at bounding box center [772, 430] width 36 height 205
click at [542, 461] on li "12:30" at bounding box center [772, 454] width 36 height 15
type input "١٩/٠٨/٢٠٢٥ ١٢:٣٠"
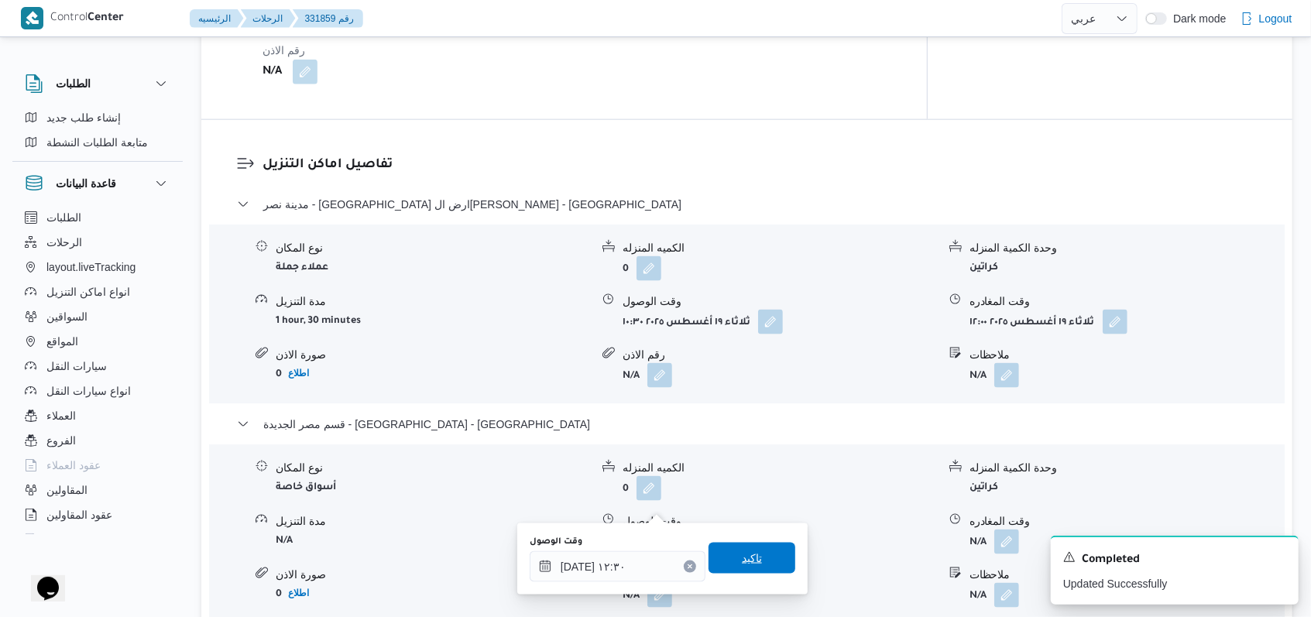
click at [542, 555] on span "تاكيد" at bounding box center [752, 558] width 20 height 19
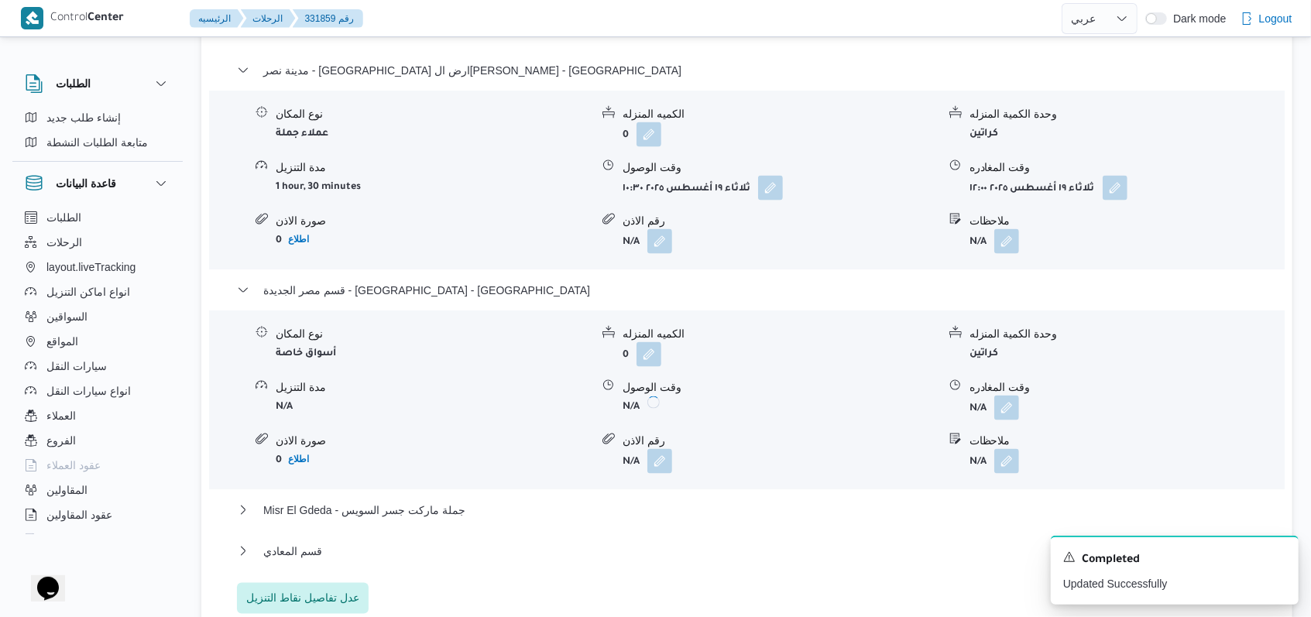
scroll to position [1549, 0]
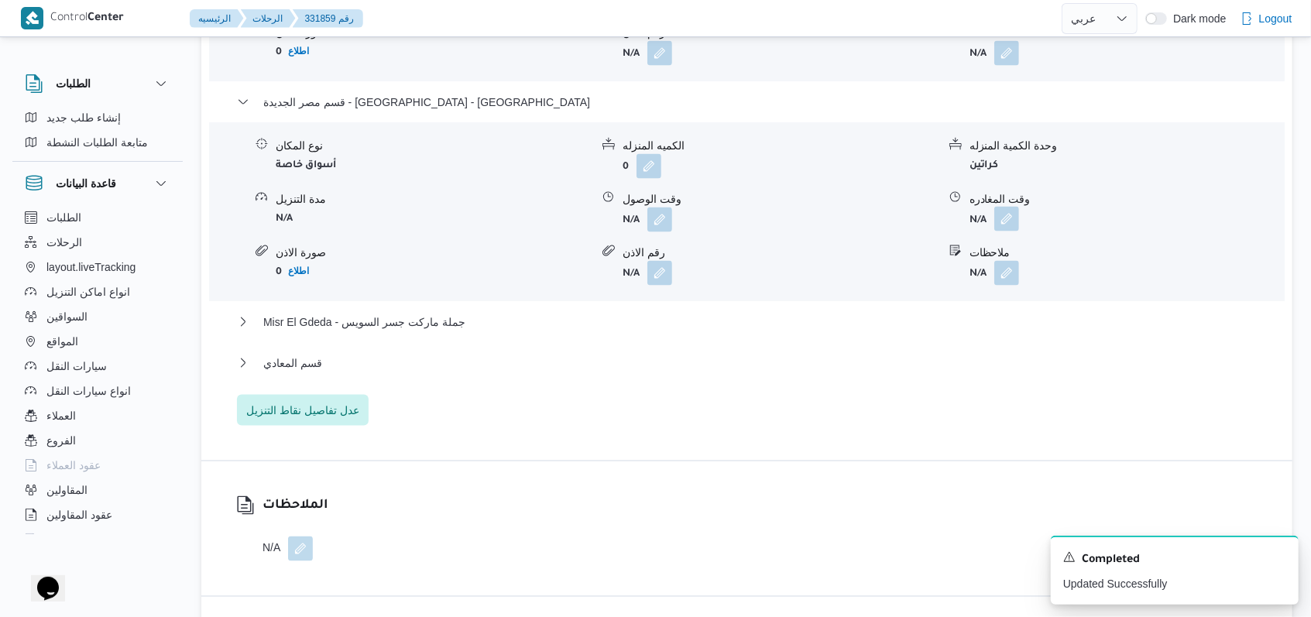
click at [542, 207] on button "button" at bounding box center [1007, 219] width 25 height 25
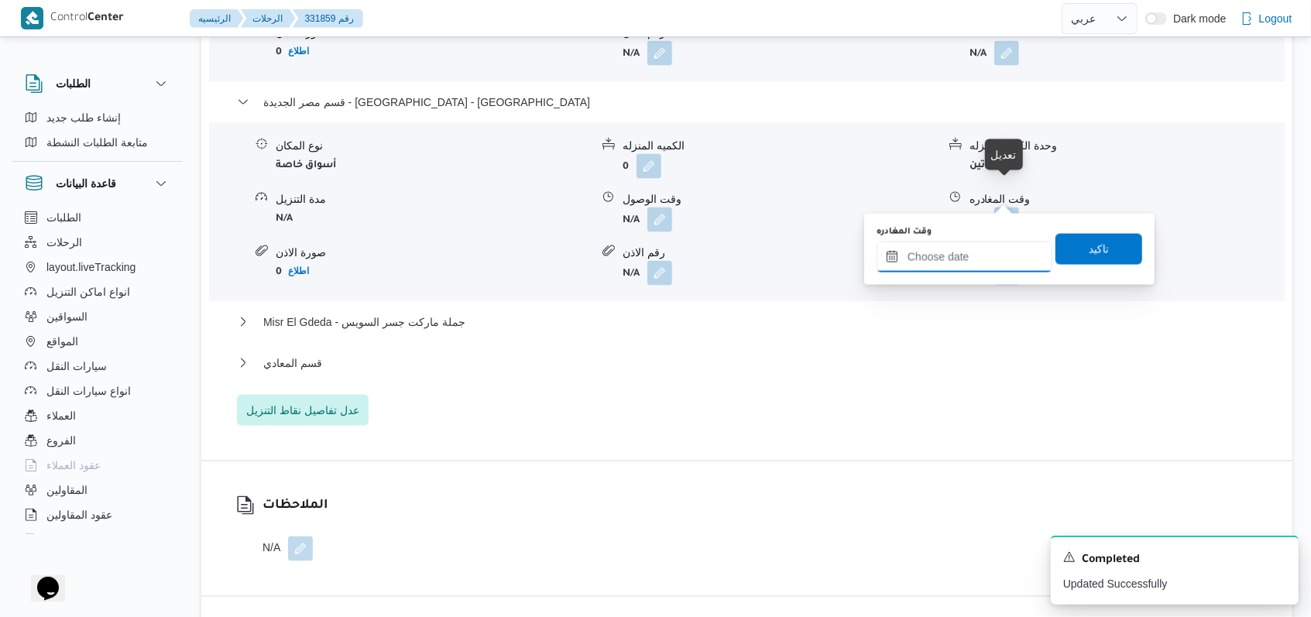
click at [542, 268] on input "وقت المغادره" at bounding box center [965, 257] width 176 height 31
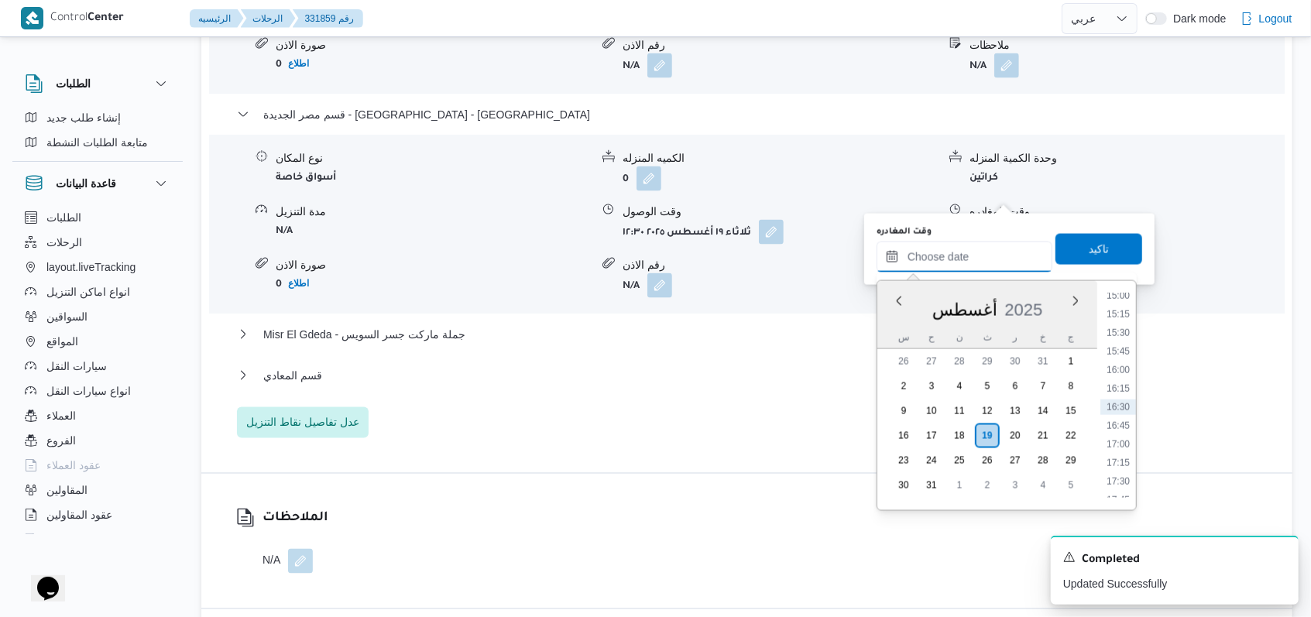
scroll to position [914, 0]
click at [542, 411] on li "13:45" at bounding box center [1119, 409] width 36 height 15
type input "١٩/٠٨/٢٠٢٥ ١٣:٤٥"
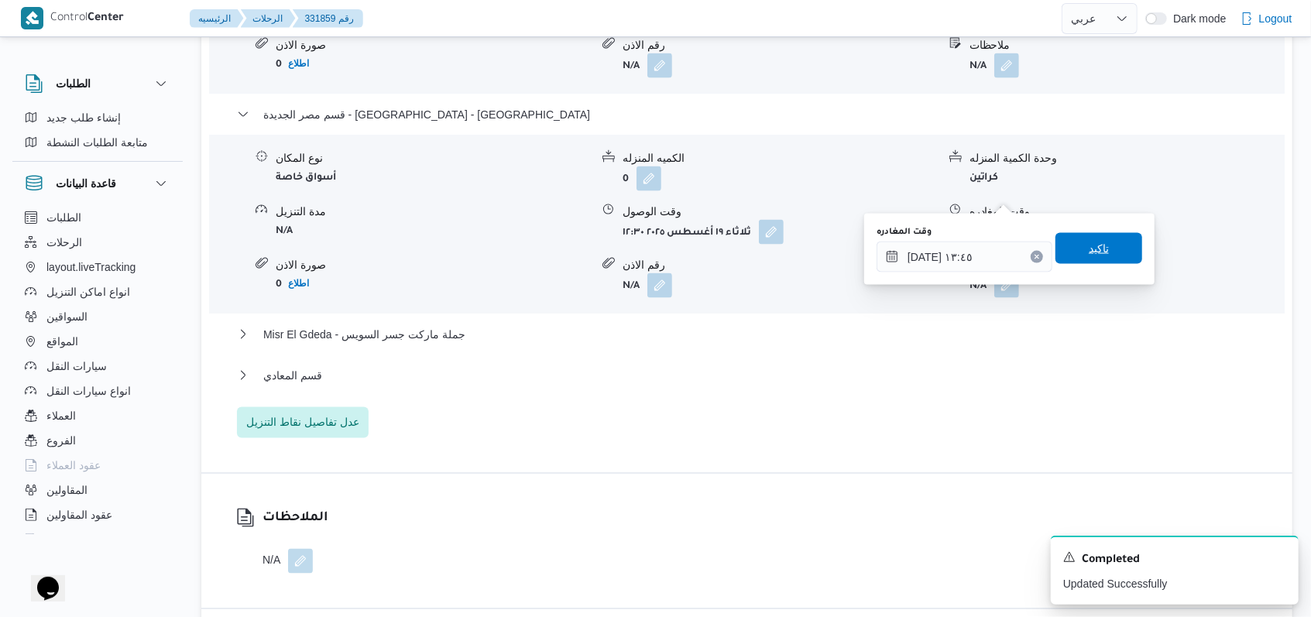
click at [542, 244] on span "تاكيد" at bounding box center [1099, 248] width 87 height 31
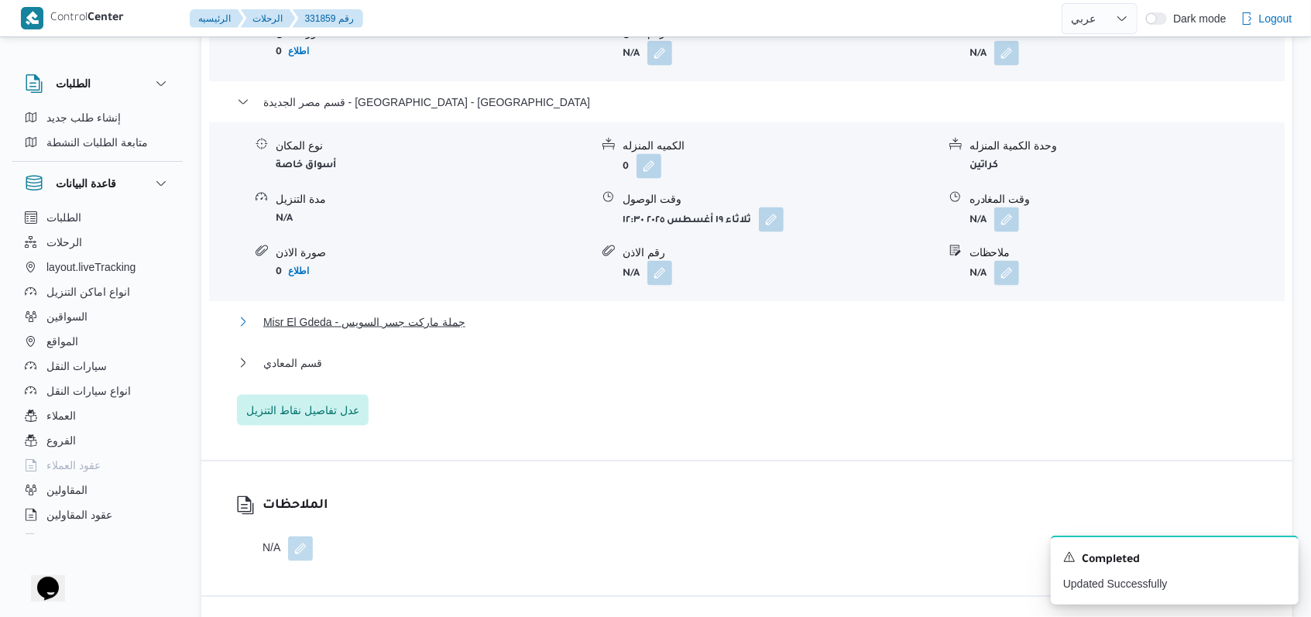
click at [425, 313] on span "Misr El Gdeda - جملة ماركت جسر السويس" at bounding box center [364, 322] width 202 height 19
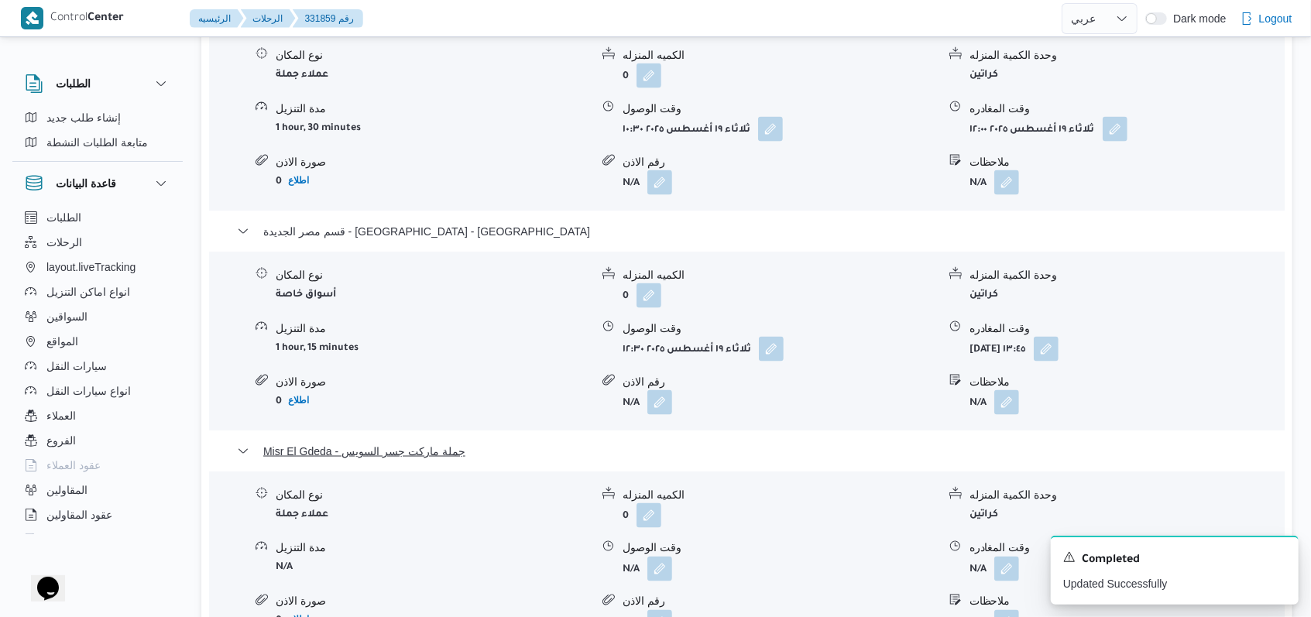
scroll to position [1549, 0]
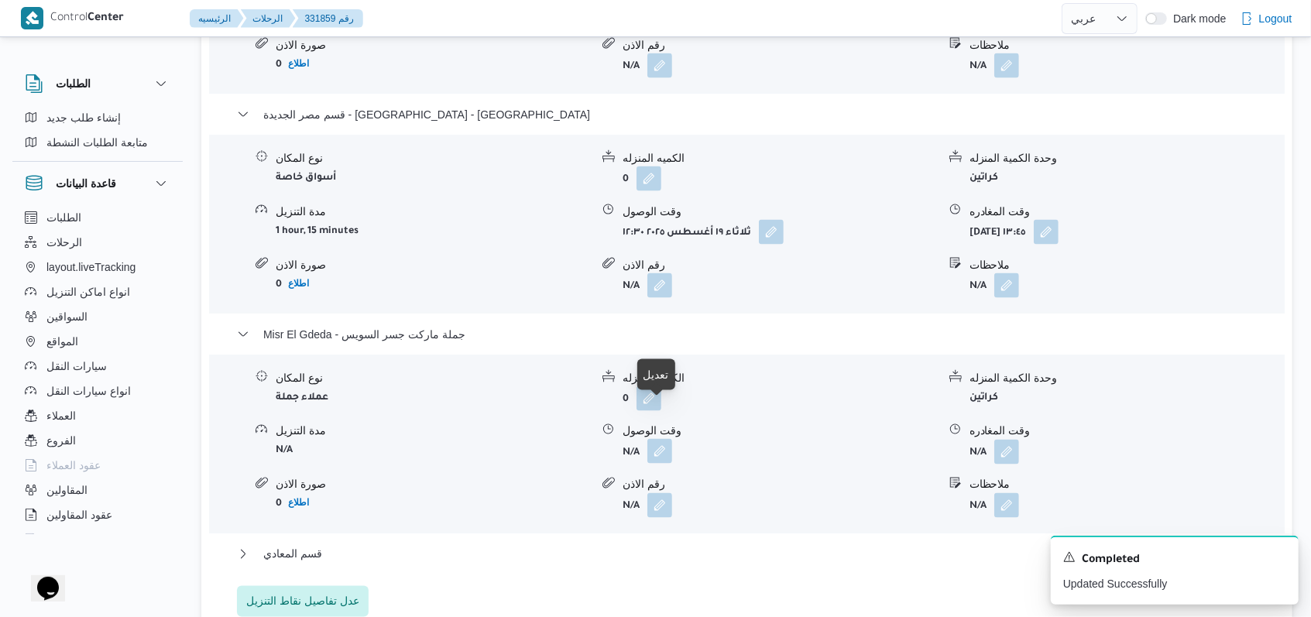
click at [542, 439] on button "button" at bounding box center [660, 451] width 25 height 25
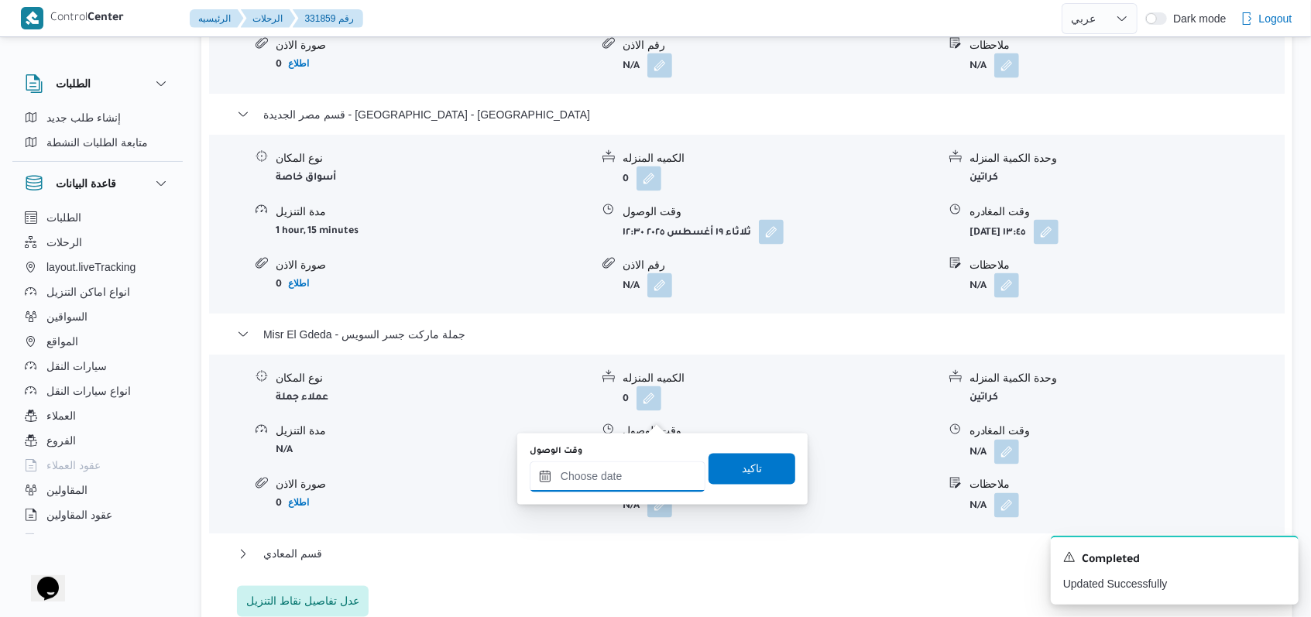
click at [542, 471] on input "وقت الوصول" at bounding box center [618, 477] width 176 height 31
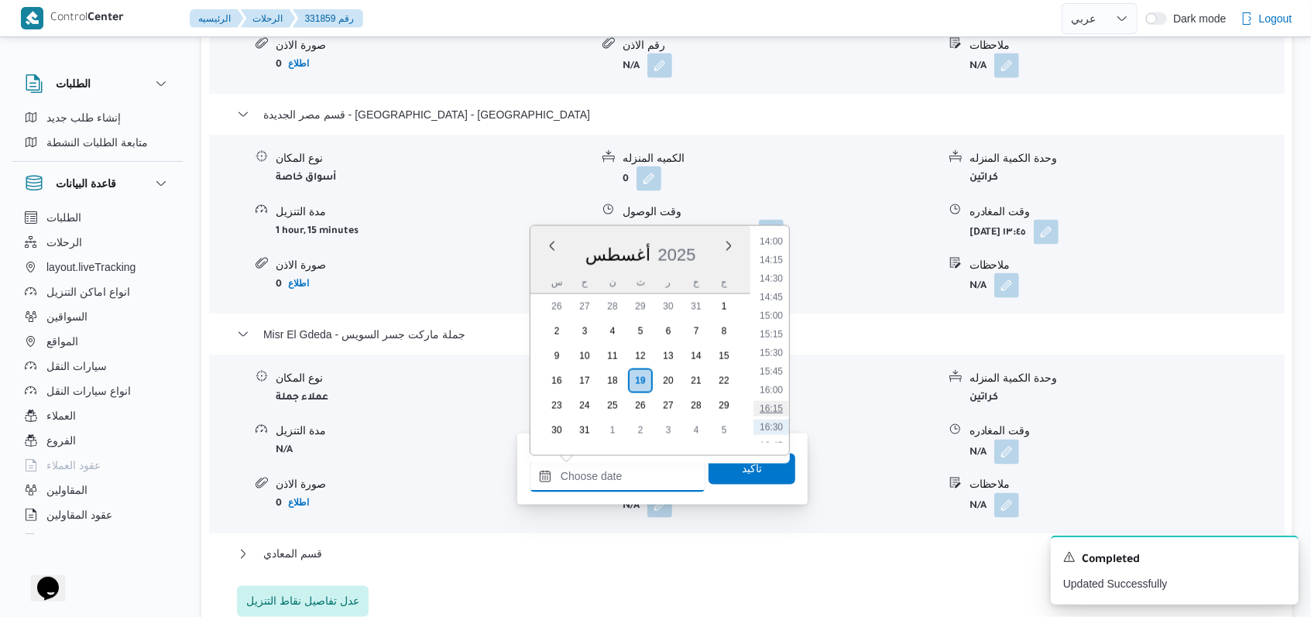
scroll to position [1017, 0]
click at [542, 294] on li "14:15" at bounding box center [772, 288] width 36 height 15
type input "١٩/٠٨/٢٠٢٥ ١٤:١٥"
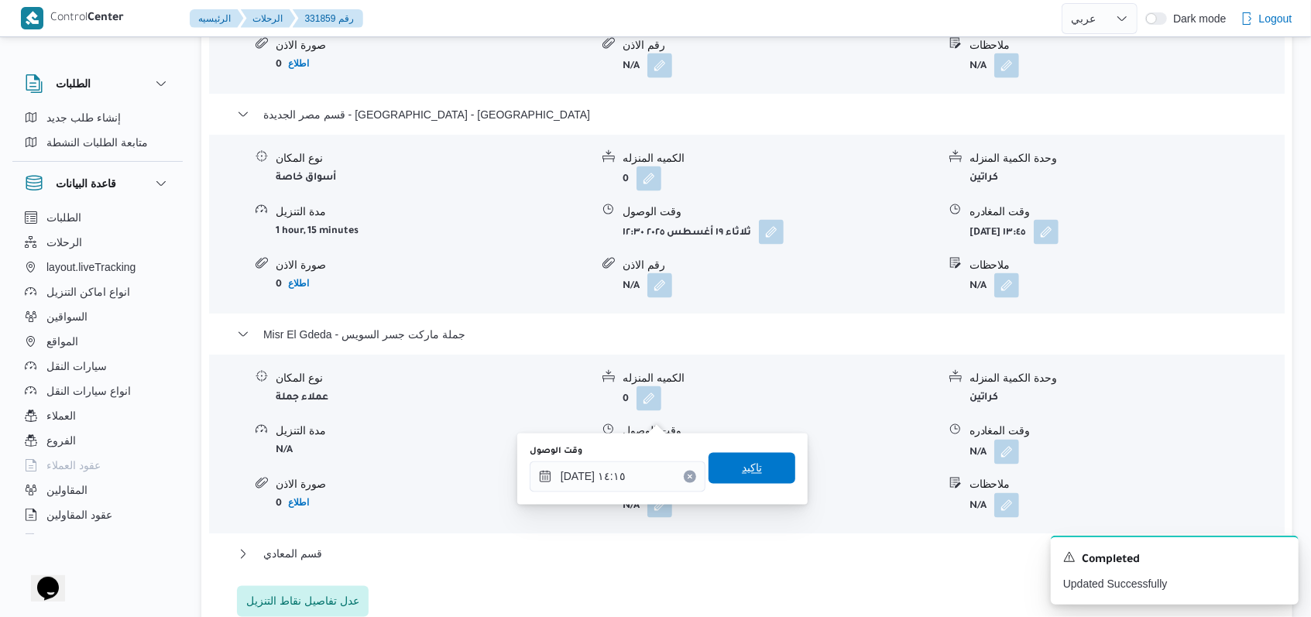
click at [542, 481] on span "تاكيد" at bounding box center [752, 468] width 87 height 31
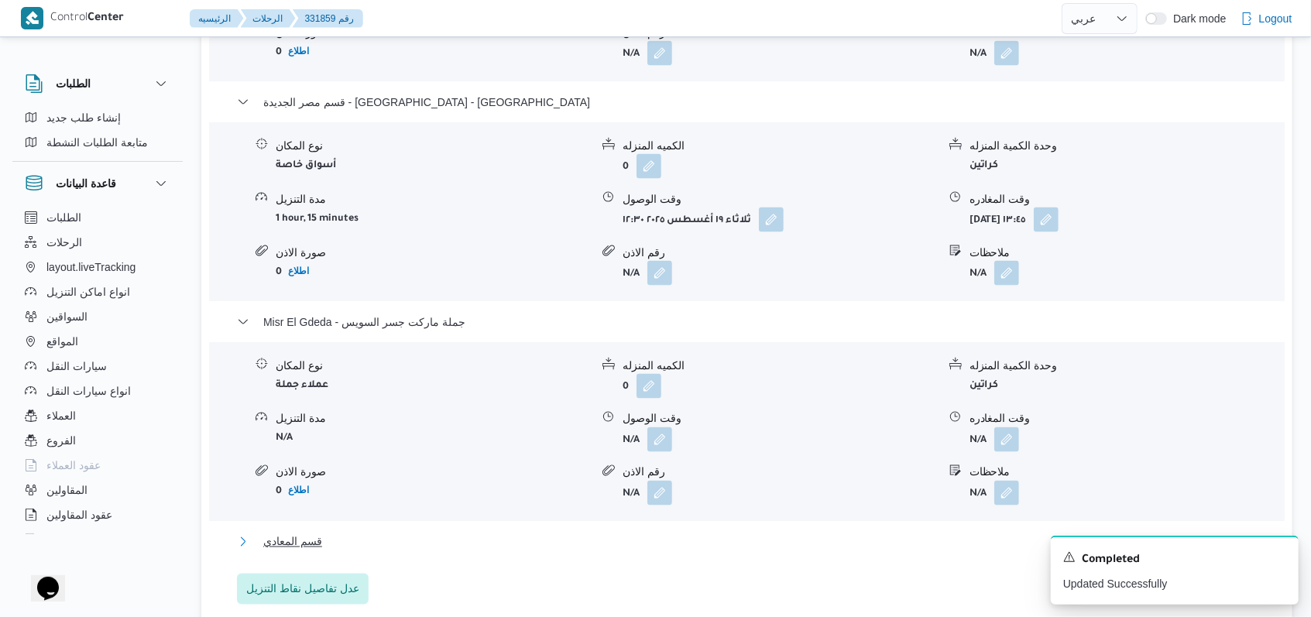
click at [325, 533] on button "قسم المعادي" at bounding box center [747, 542] width 1021 height 19
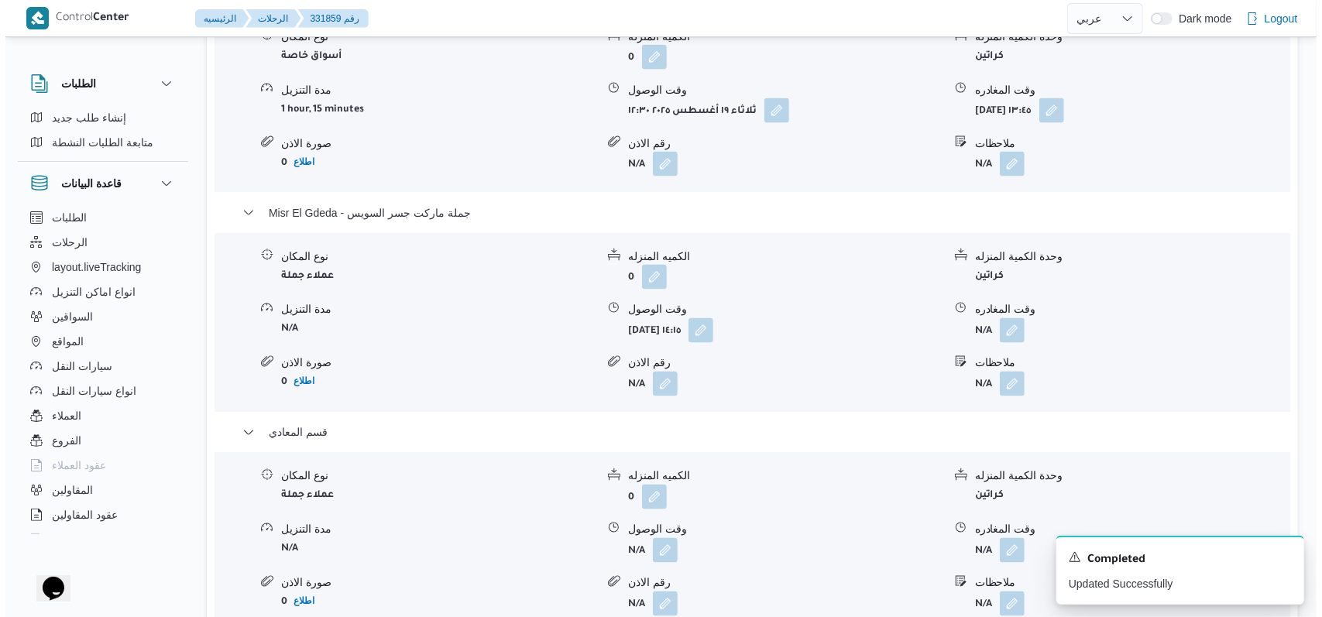
scroll to position [1859, 0]
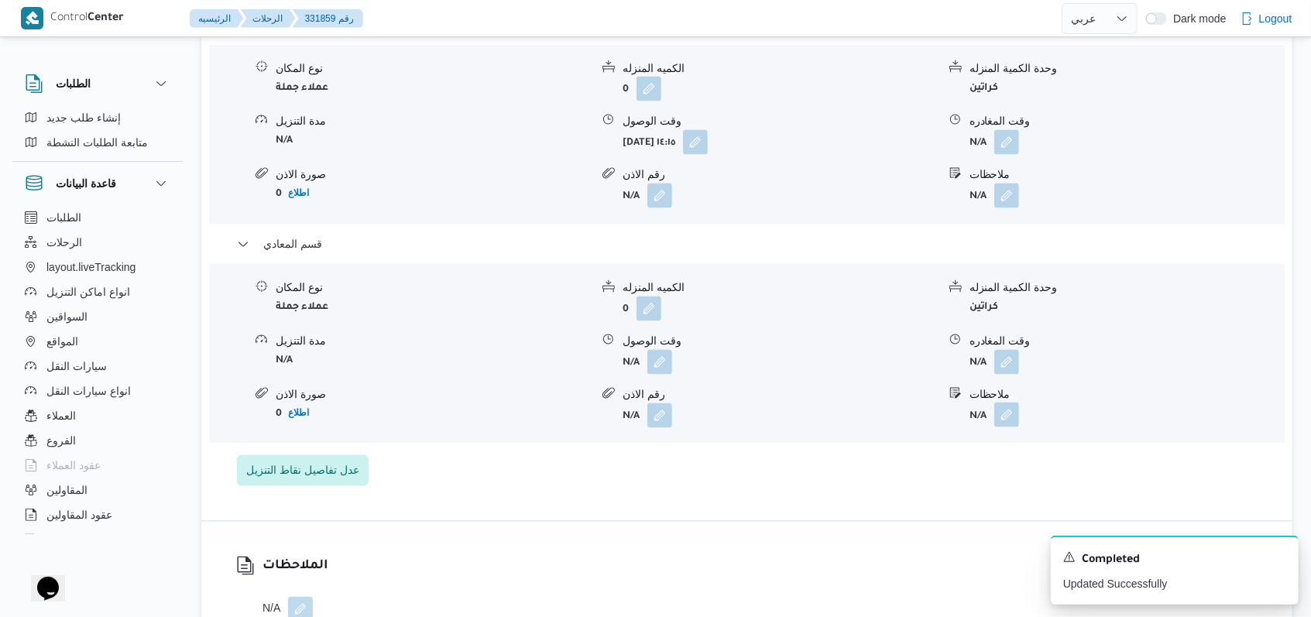
click at [542, 403] on button "button" at bounding box center [1007, 415] width 25 height 25
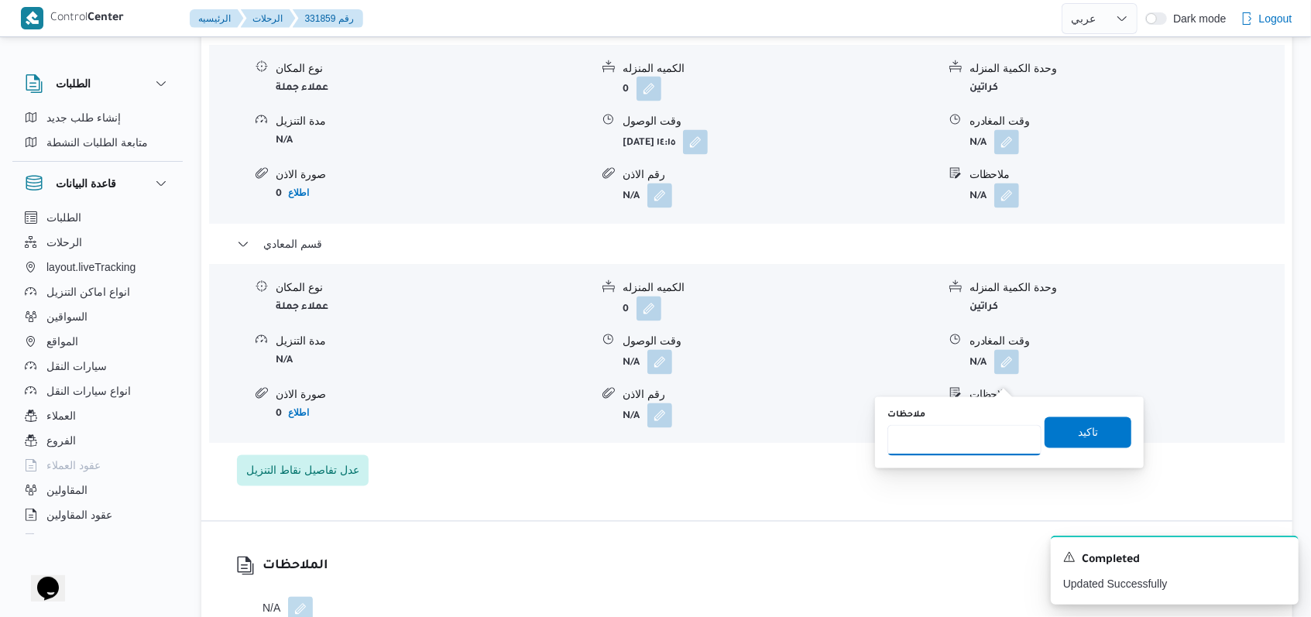
click at [542, 428] on input "ملاحظات" at bounding box center [965, 440] width 154 height 31
click at [542, 442] on div "مدينة نصر - بيت الجملة ارض الجولف عبدالله دراز - مدينة نصر نوع المكان عملاء جمل…" at bounding box center [747, 30] width 1021 height 911
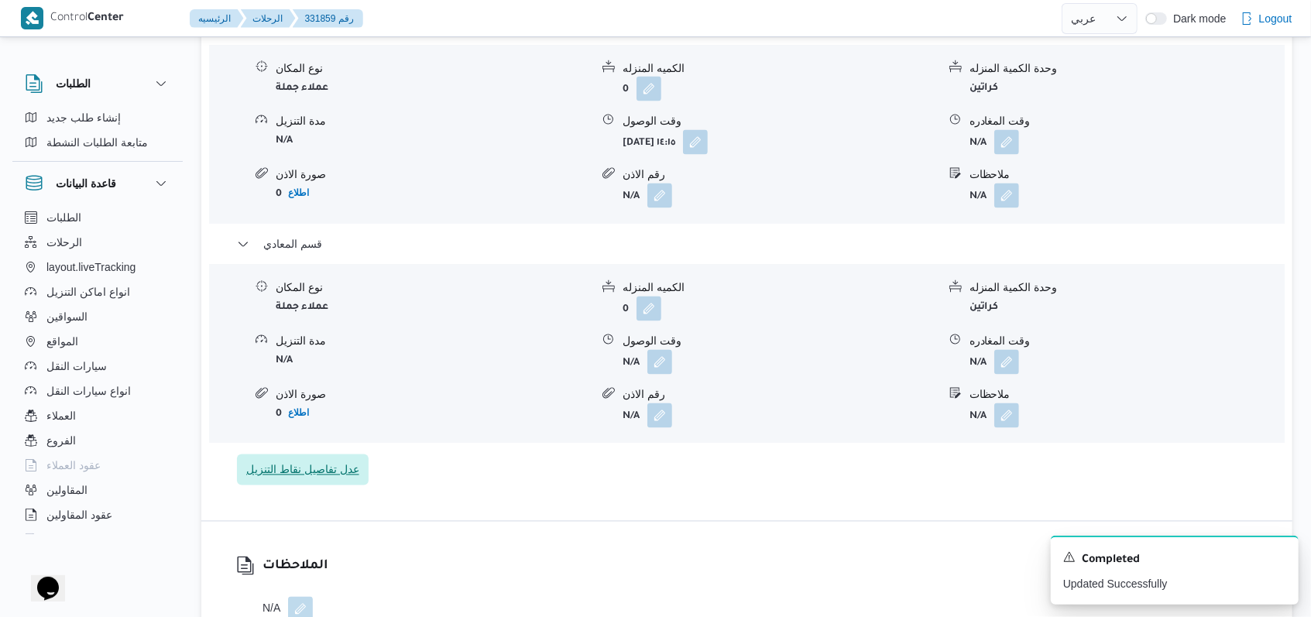
click at [312, 461] on span "عدل تفاصيل نقاط التنزيل" at bounding box center [302, 470] width 113 height 19
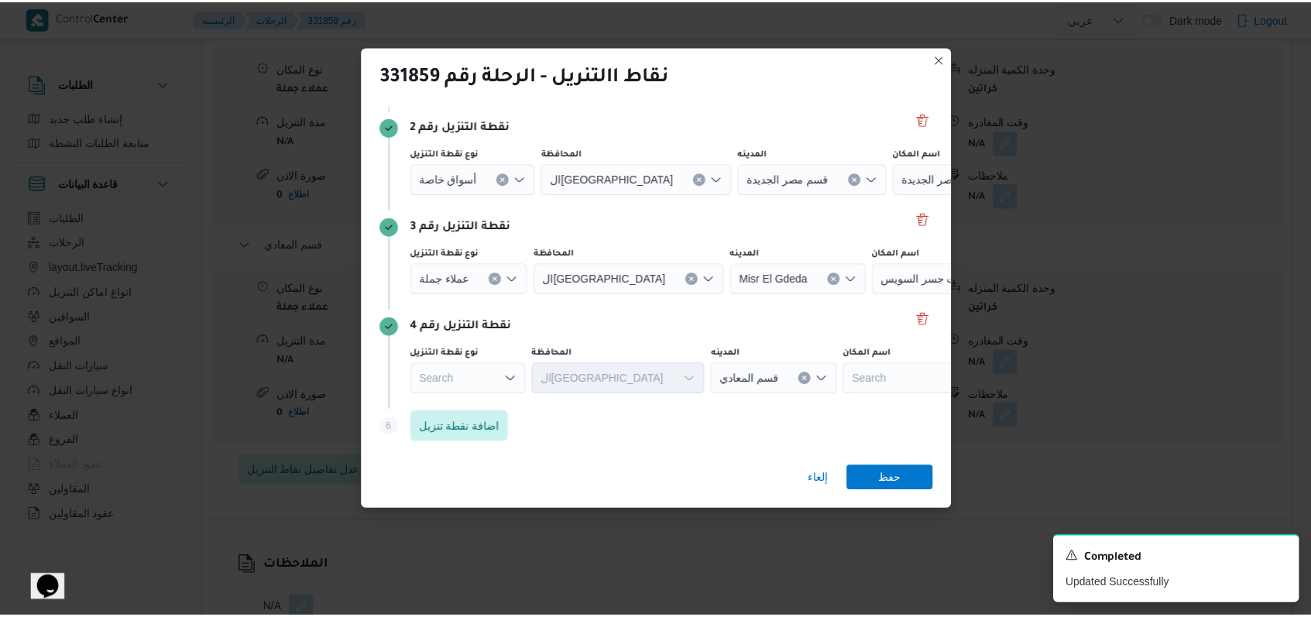
scroll to position [200, 0]
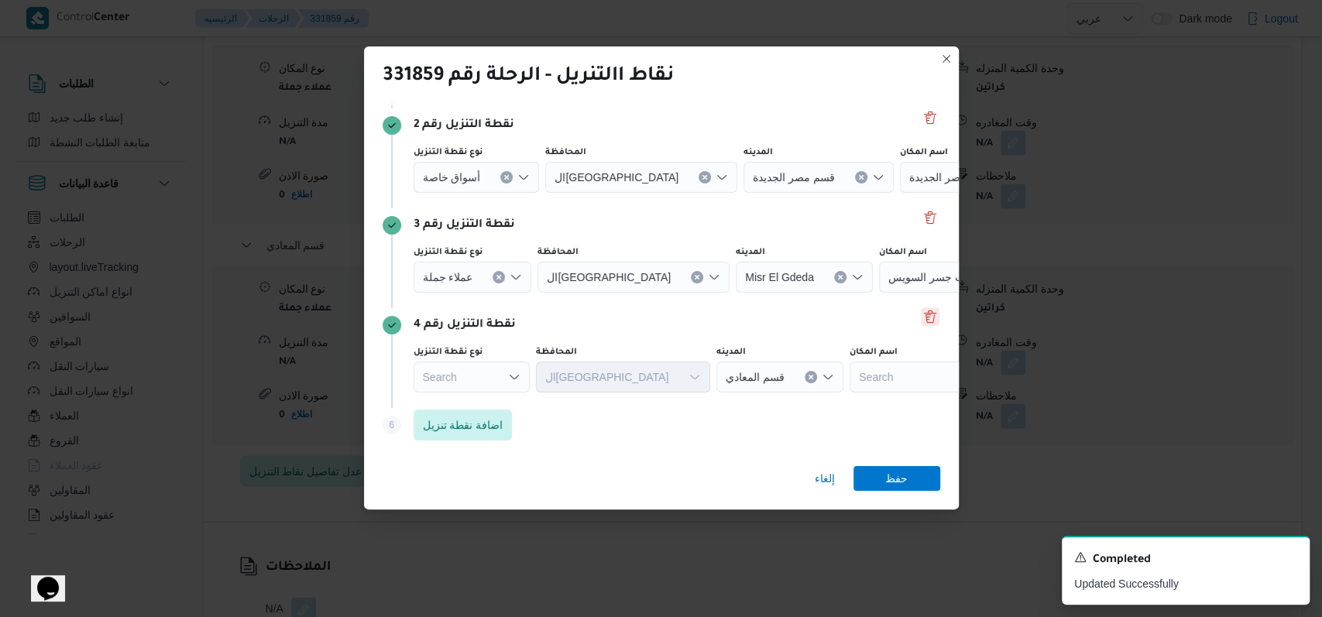
click at [542, 321] on button "Delete" at bounding box center [930, 317] width 19 height 19
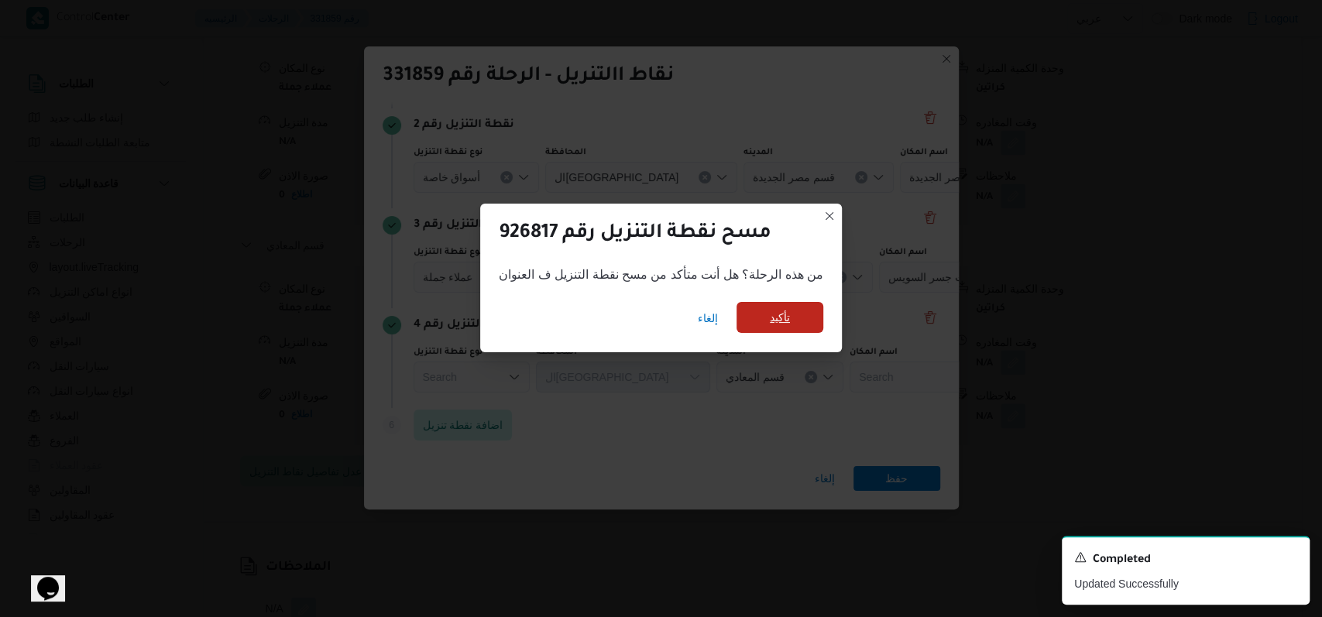
click at [542, 313] on span "تأكيد" at bounding box center [780, 317] width 87 height 31
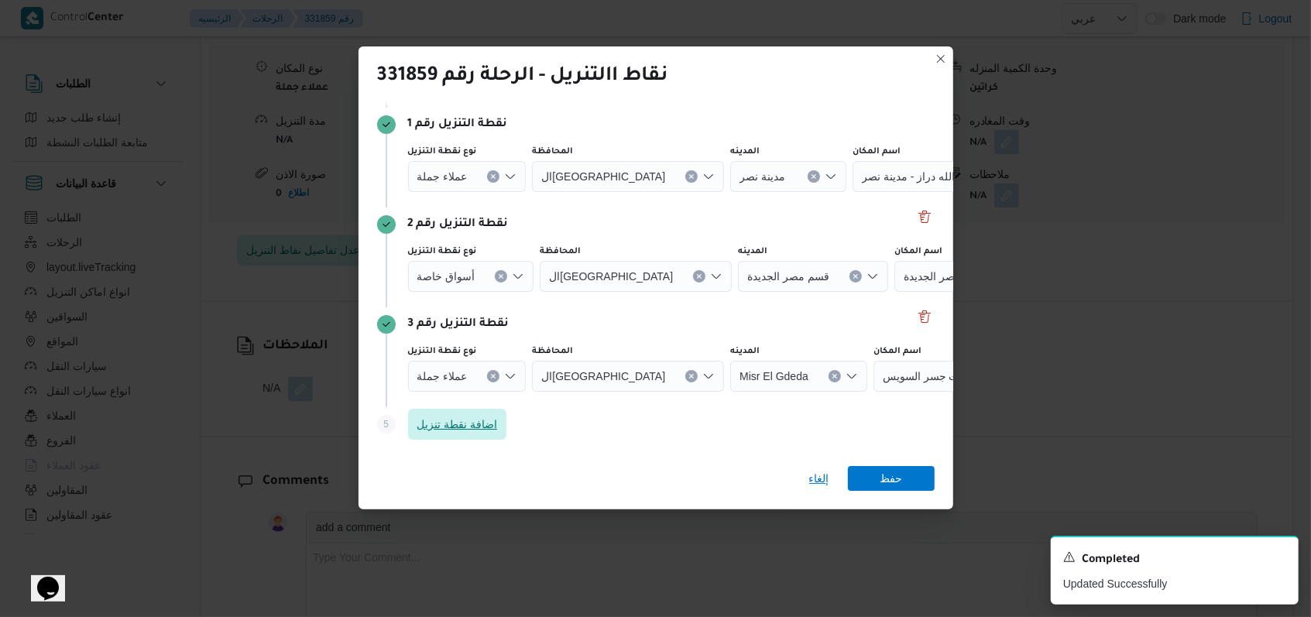
scroll to position [100, 0]
click at [542, 480] on span "حفظ" at bounding box center [891, 478] width 87 height 25
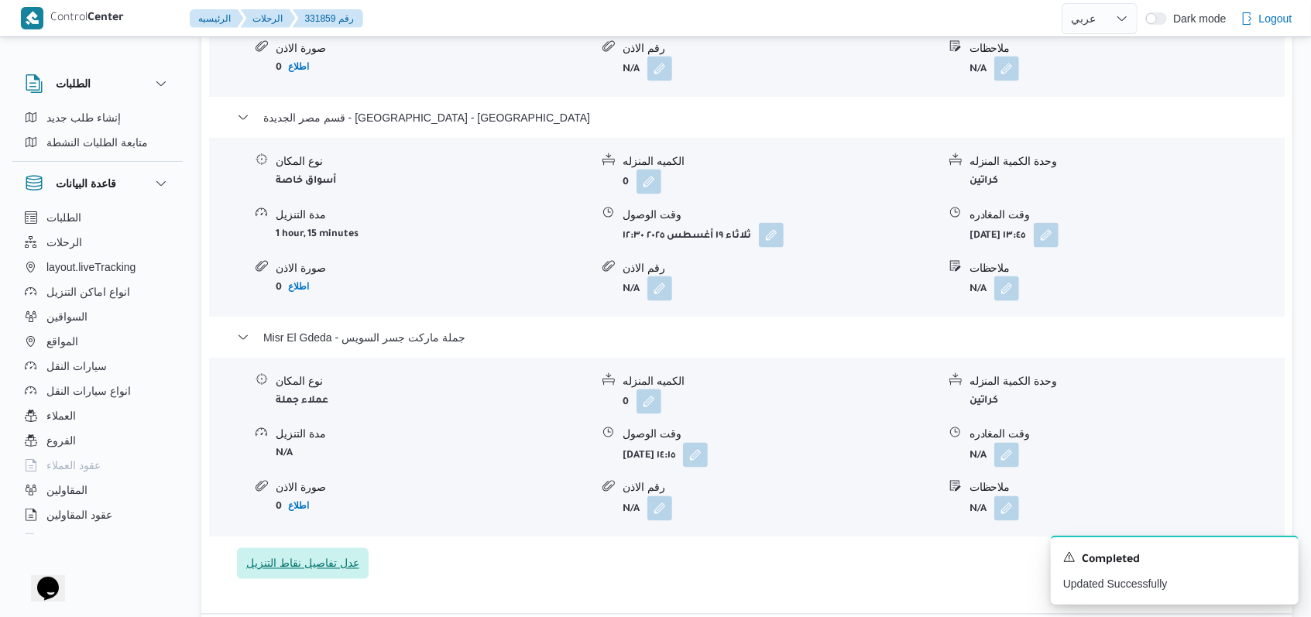
scroll to position [1342, 0]
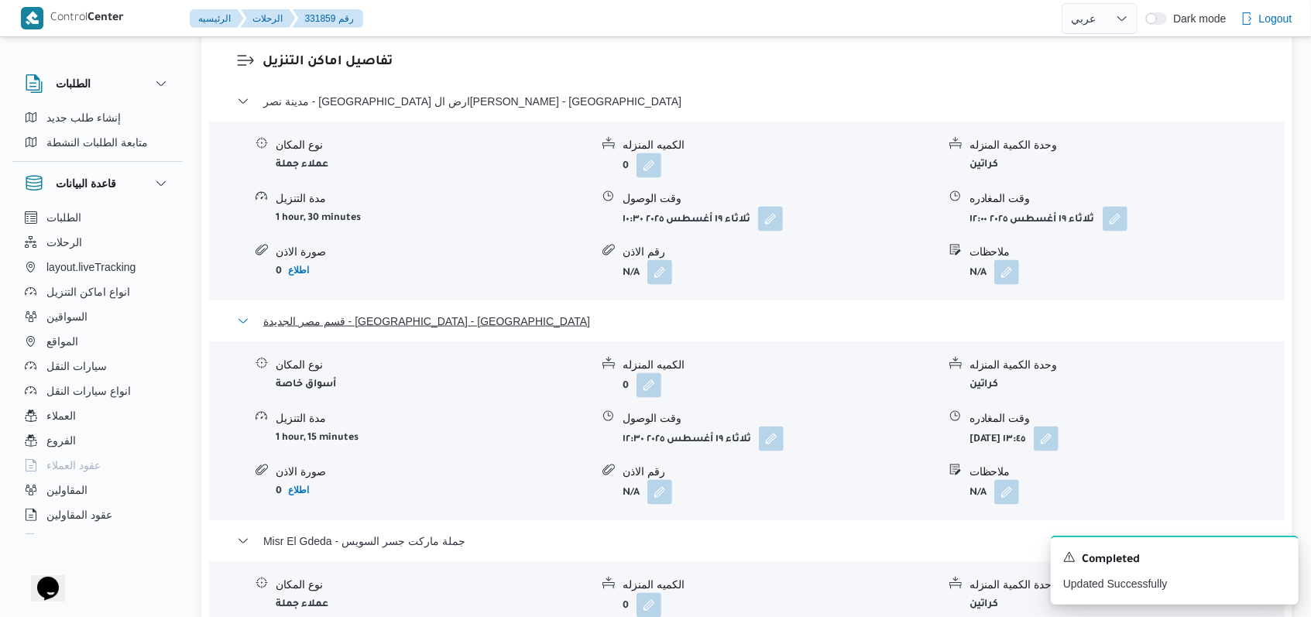
click at [414, 312] on span "قسم مصر الجديدة - كارفور الكوربة - مصر الجديدة" at bounding box center [426, 321] width 327 height 19
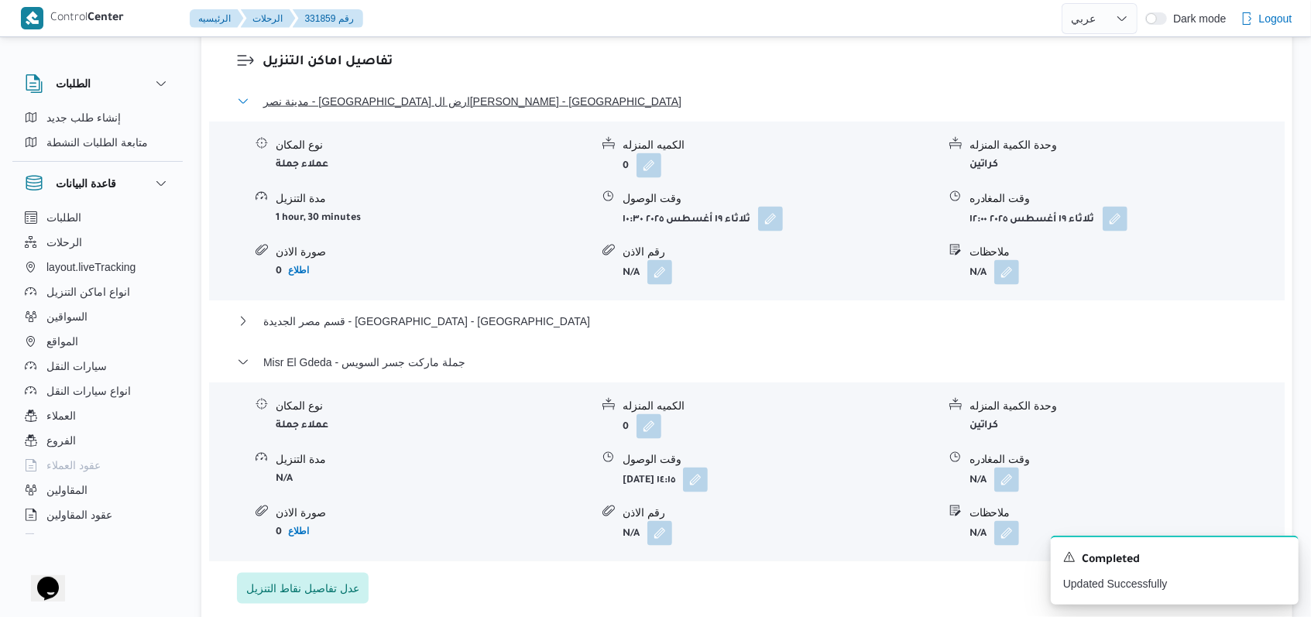
click at [440, 92] on span "مدينة نصر - بيت الجملة ارض الجولف عبدالله دراز - مدينة نصر" at bounding box center [472, 101] width 418 height 19
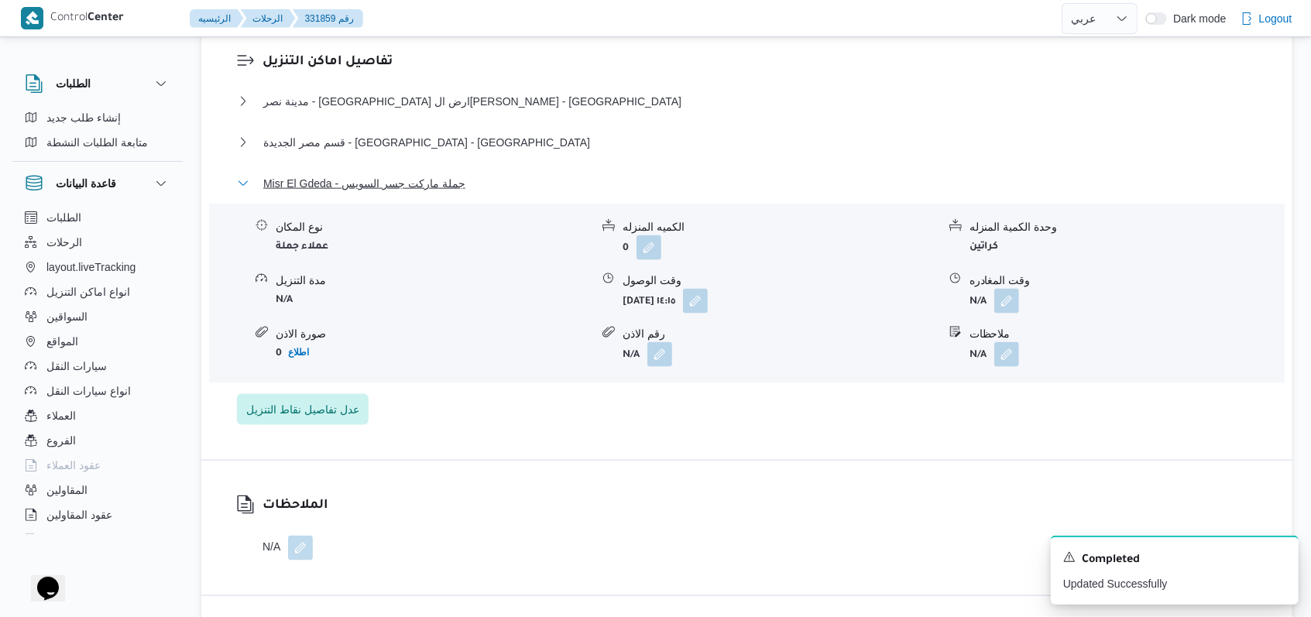
click at [427, 174] on span "Misr El Gdeda - جملة ماركت جسر السويس" at bounding box center [364, 183] width 202 height 19
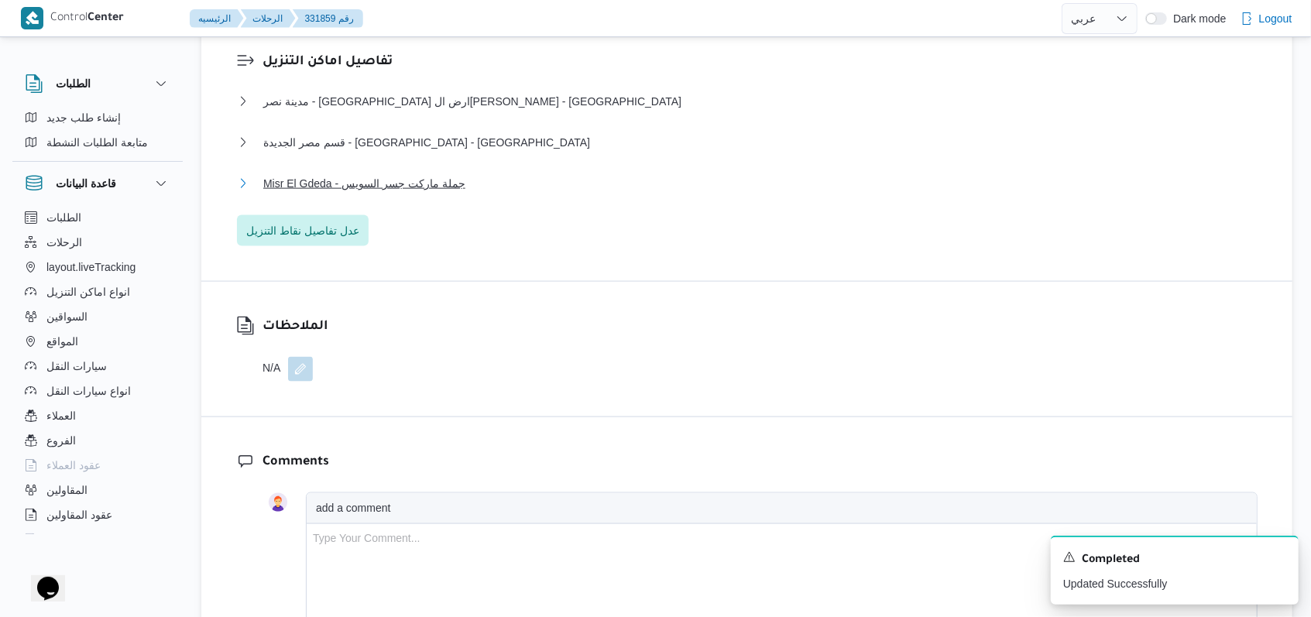
scroll to position [723, 0]
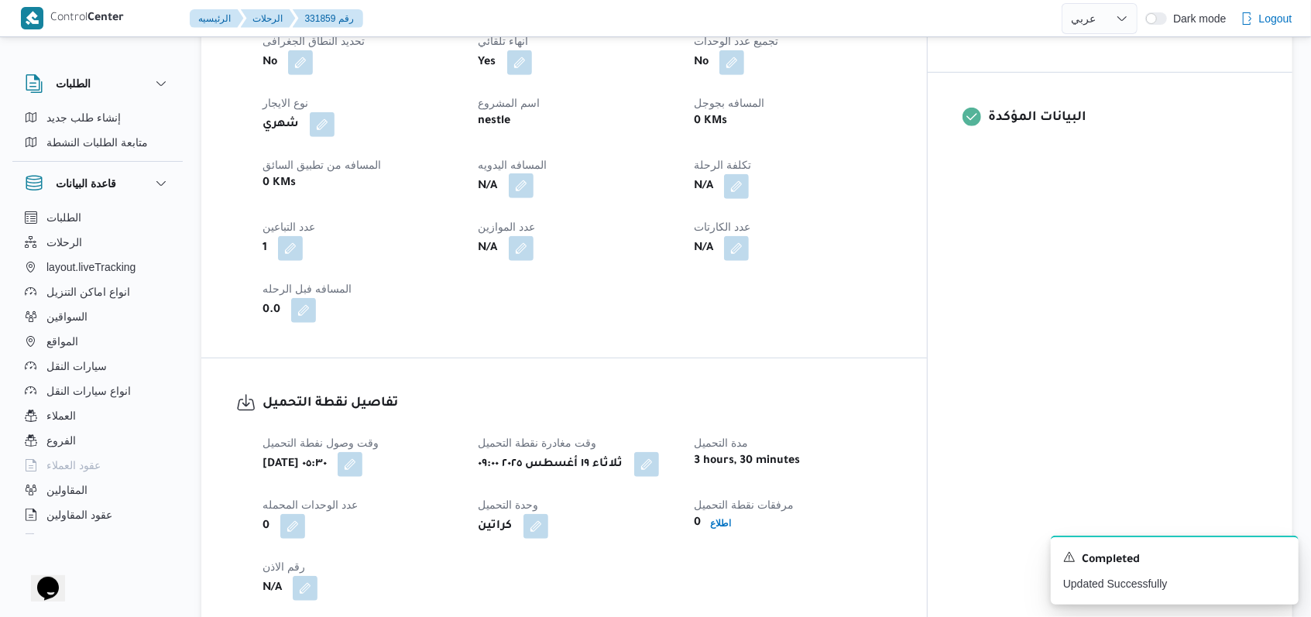
click at [534, 174] on button "button" at bounding box center [521, 186] width 25 height 25
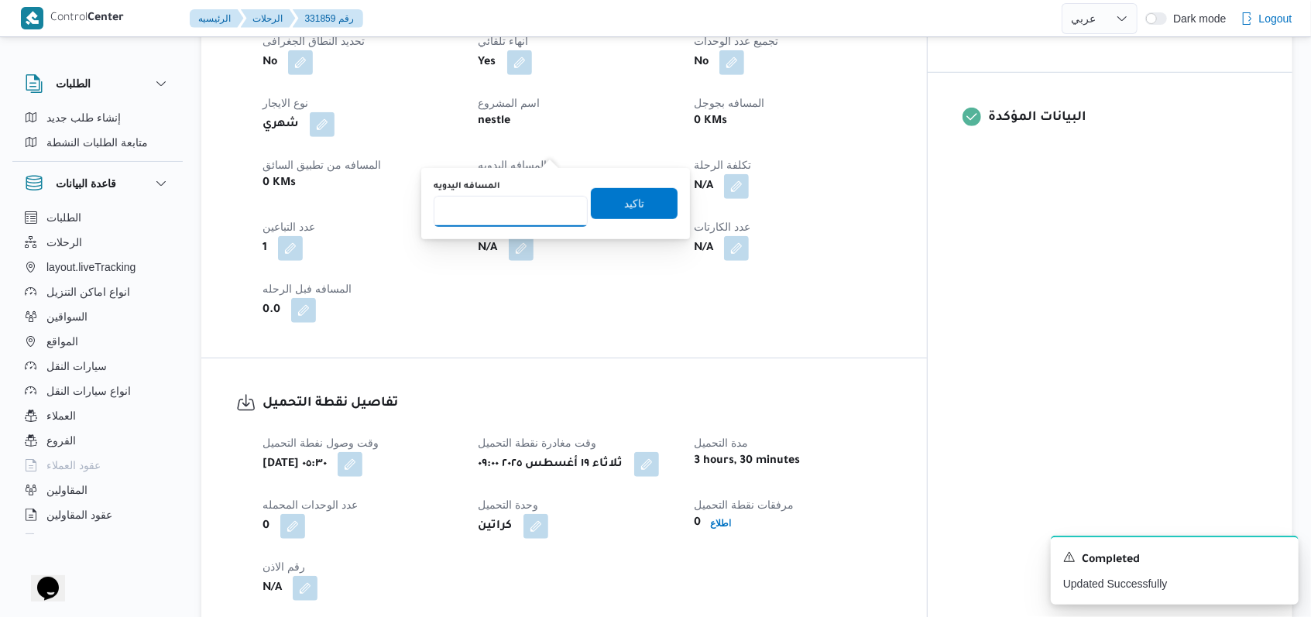
click at [504, 218] on input "المسافه اليدويه" at bounding box center [511, 211] width 154 height 31
type input "168"
click at [542, 201] on span "تاكيد" at bounding box center [634, 202] width 87 height 31
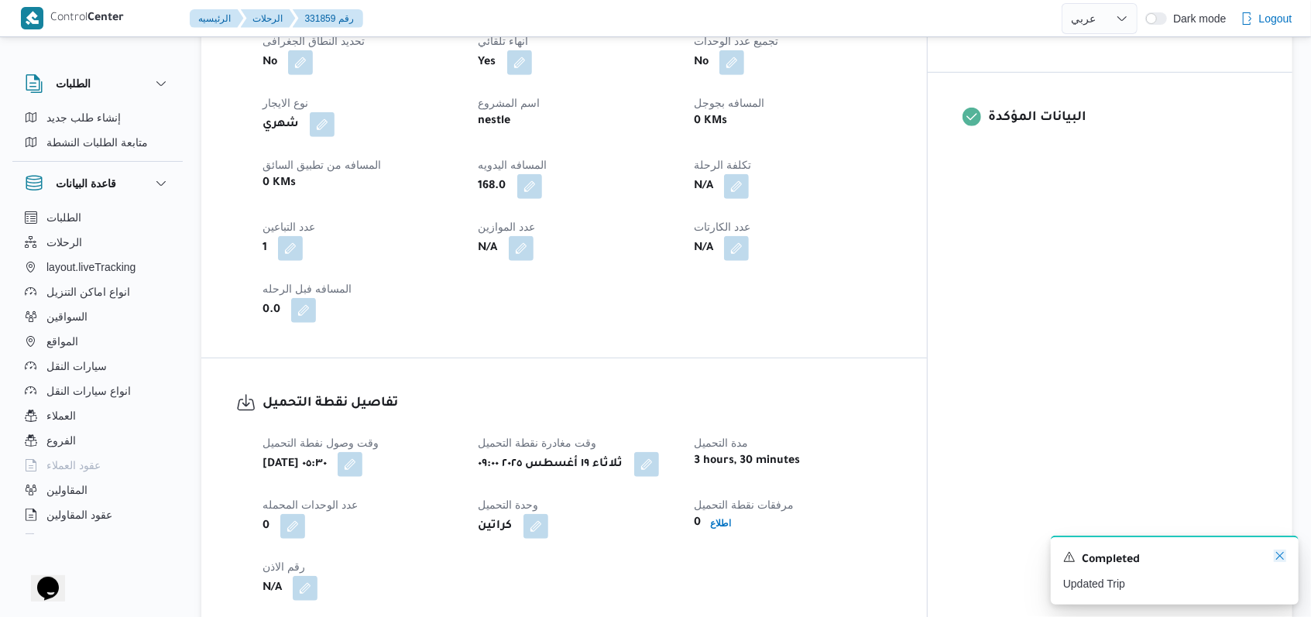
click at [542, 555] on icon "Dismiss toast" at bounding box center [1281, 556] width 8 height 8
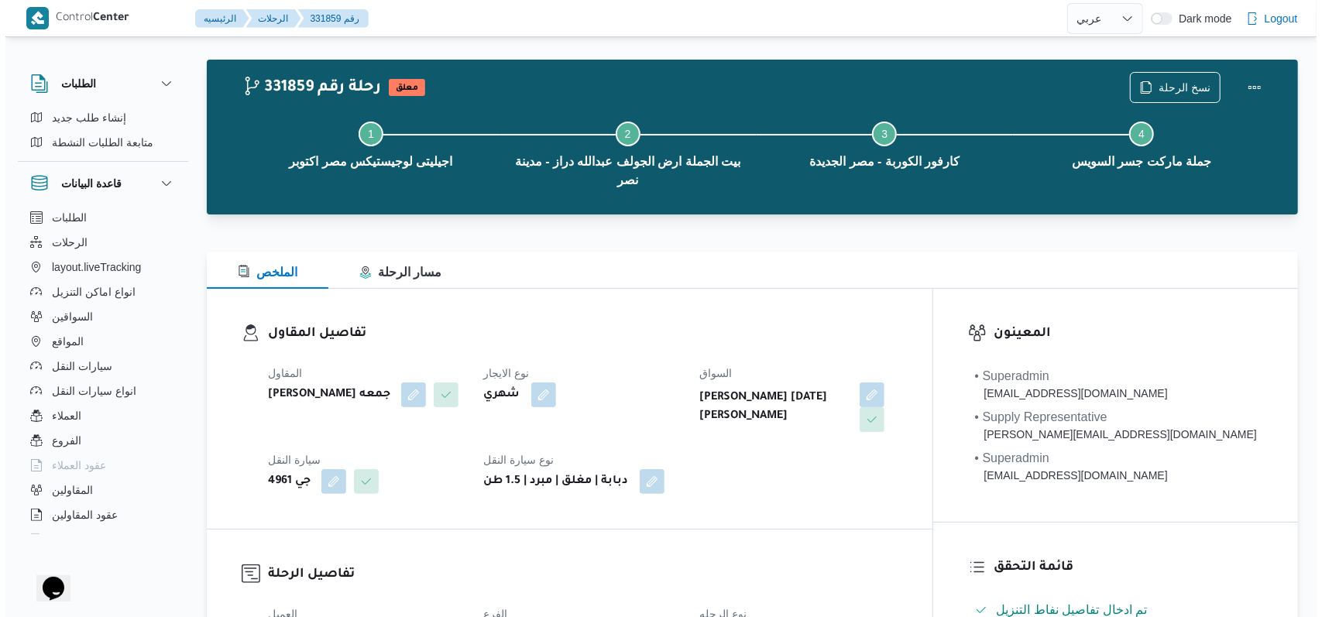
scroll to position [0, 0]
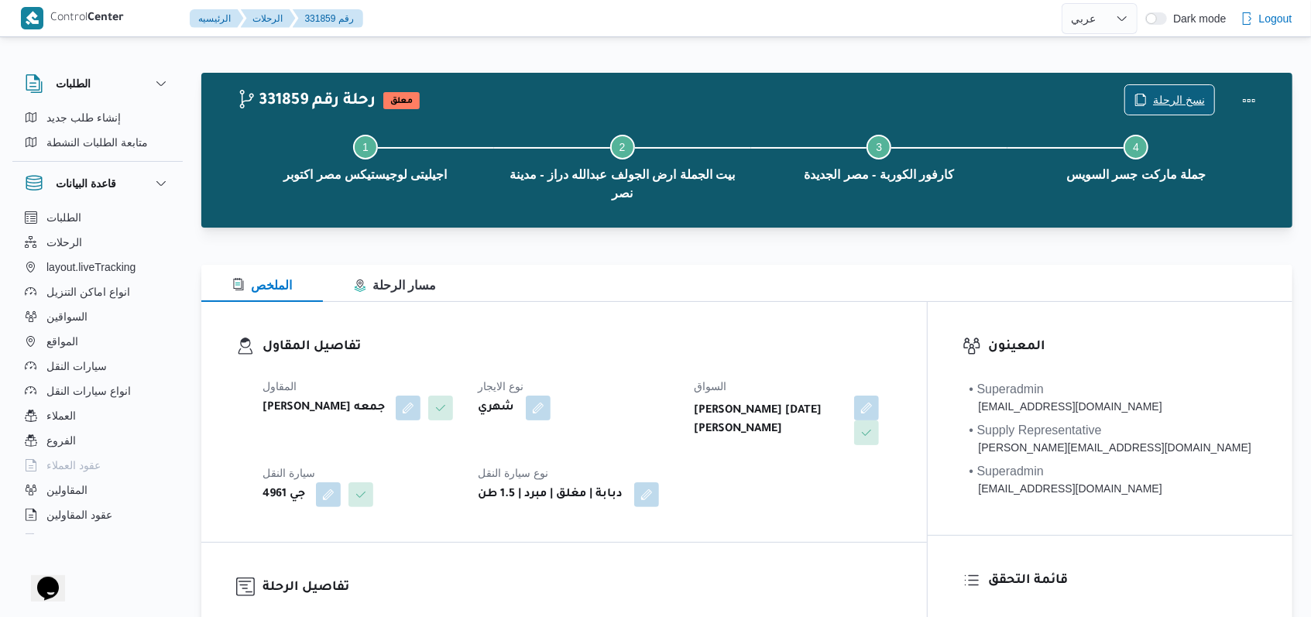
click at [542, 100] on span "نسخ الرحلة" at bounding box center [1179, 100] width 52 height 19
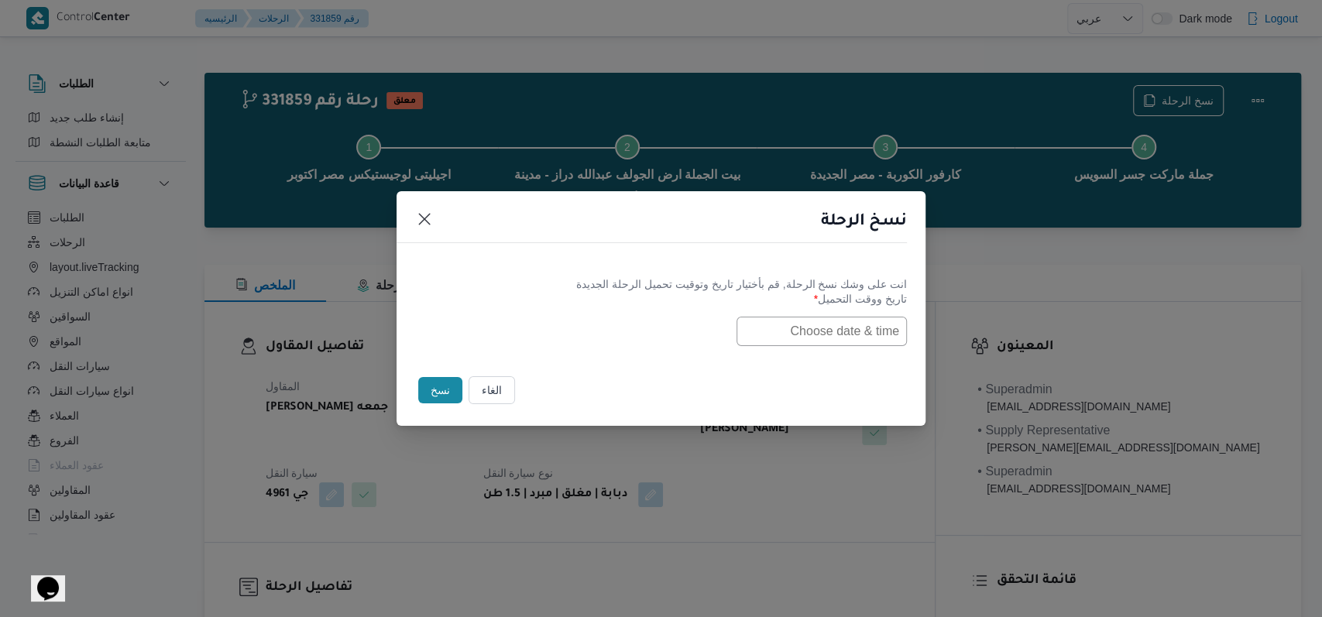
click at [542, 338] on input "text" at bounding box center [822, 331] width 170 height 29
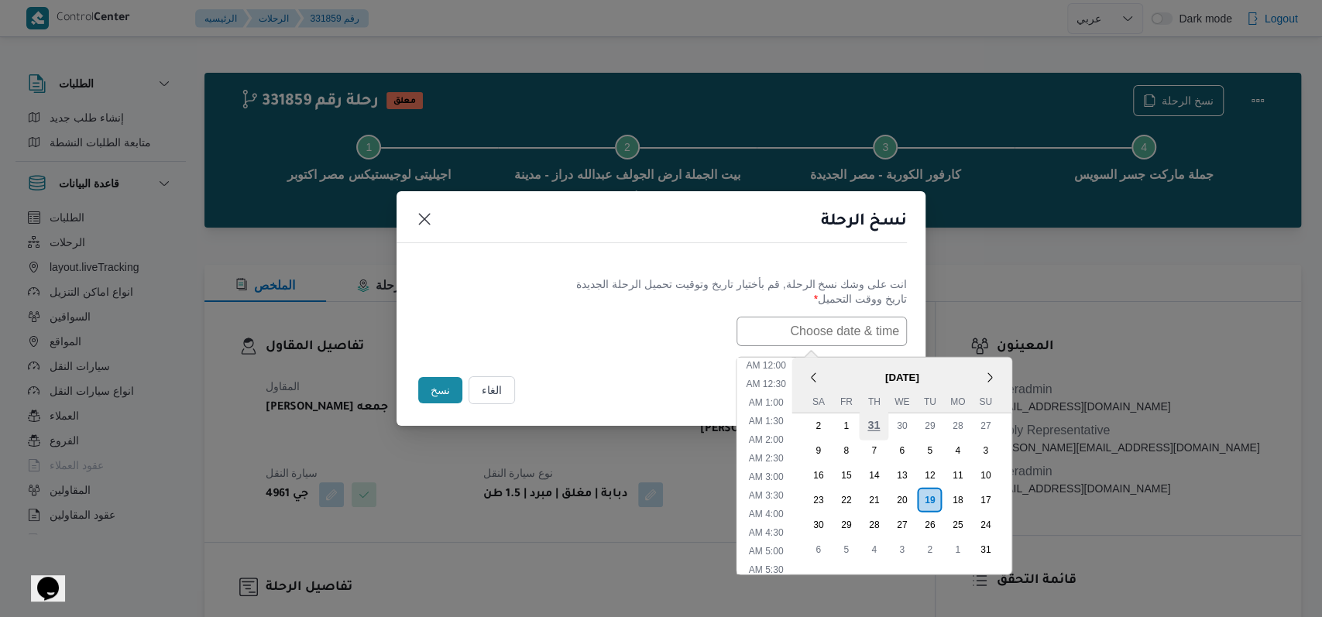
scroll to position [514, 0]
click at [542, 494] on div "20" at bounding box center [901, 499] width 29 height 29
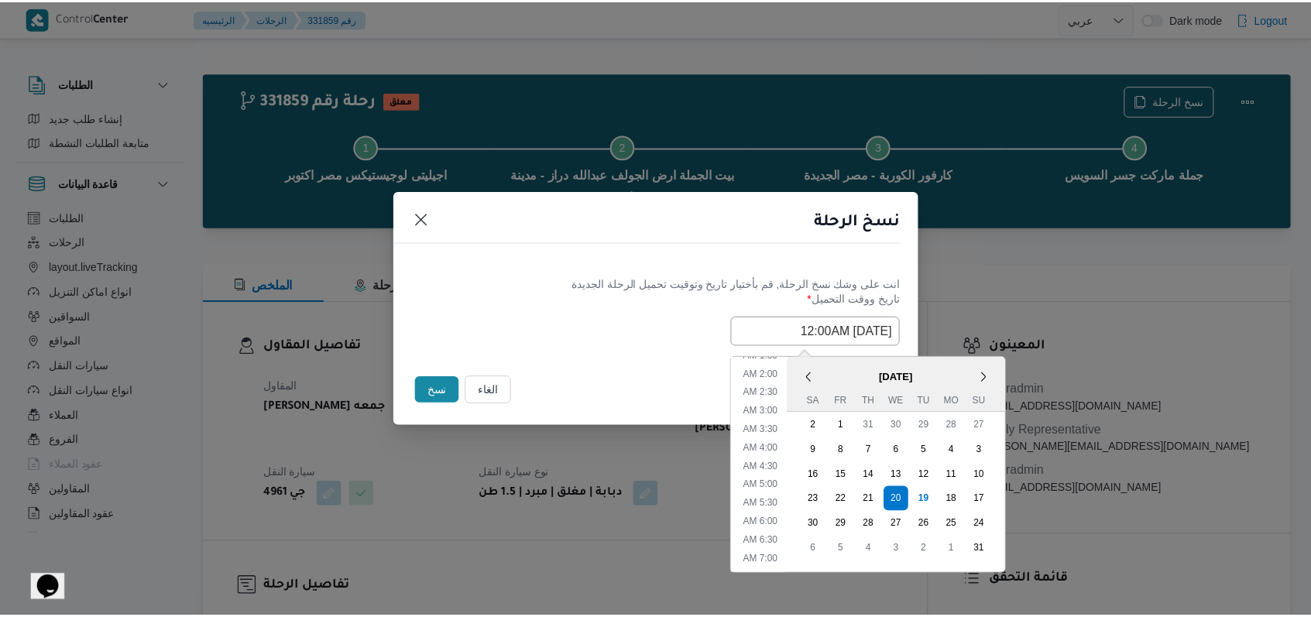
scroll to position [0, 0]
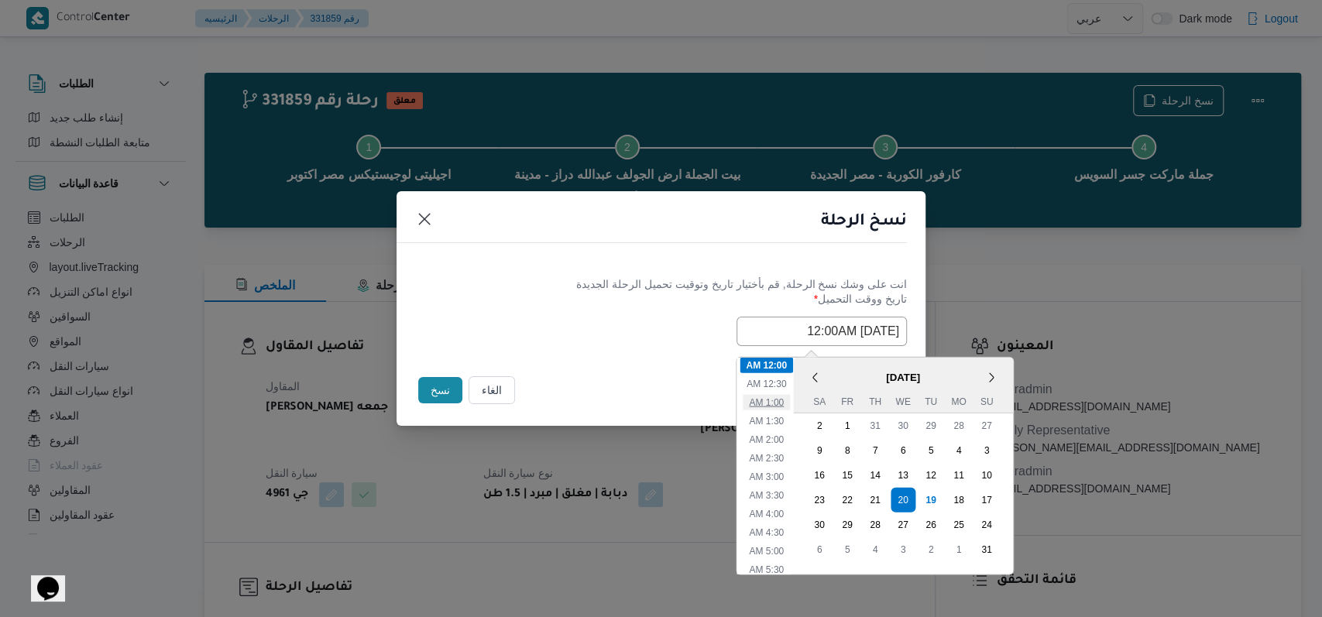
click at [542, 407] on li "1:00 AM" at bounding box center [766, 401] width 47 height 15
type input "20/08/2025 1:00AM"
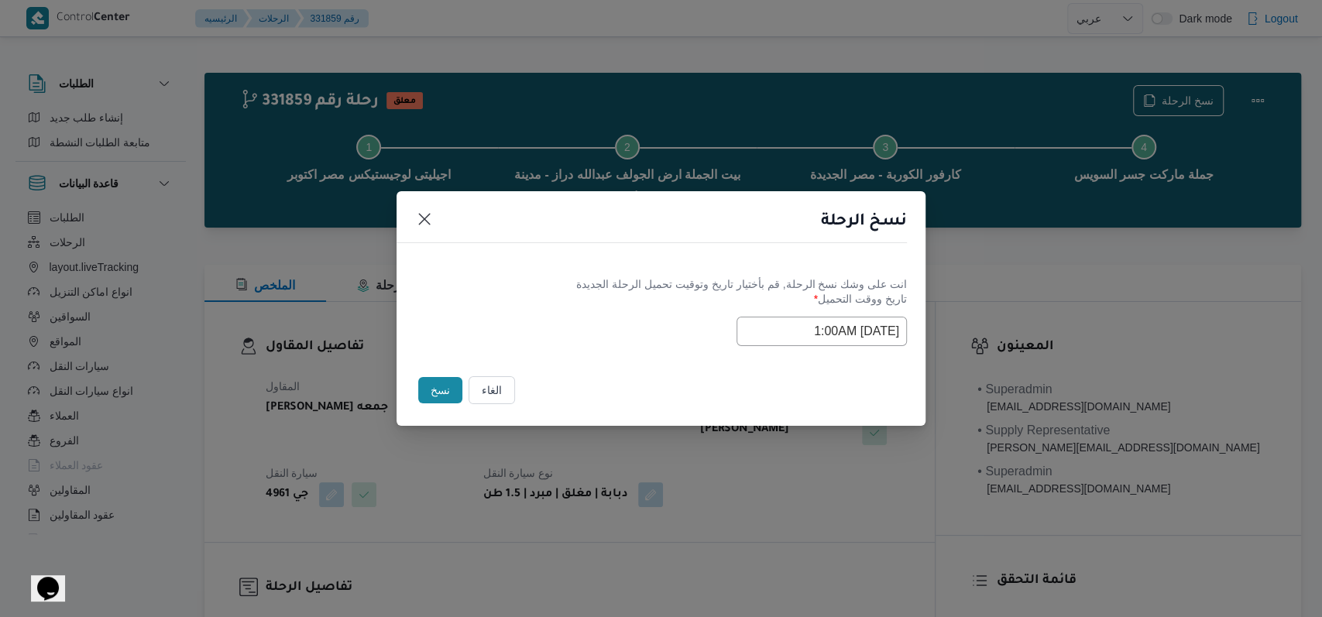
click at [542, 324] on div "Selected date: Wednesday, August 20th, 2025 at 1:00 AM 20/08/2025 1:00AM" at bounding box center [661, 331] width 492 height 29
click at [436, 395] on button "نسخ" at bounding box center [440, 390] width 44 height 26
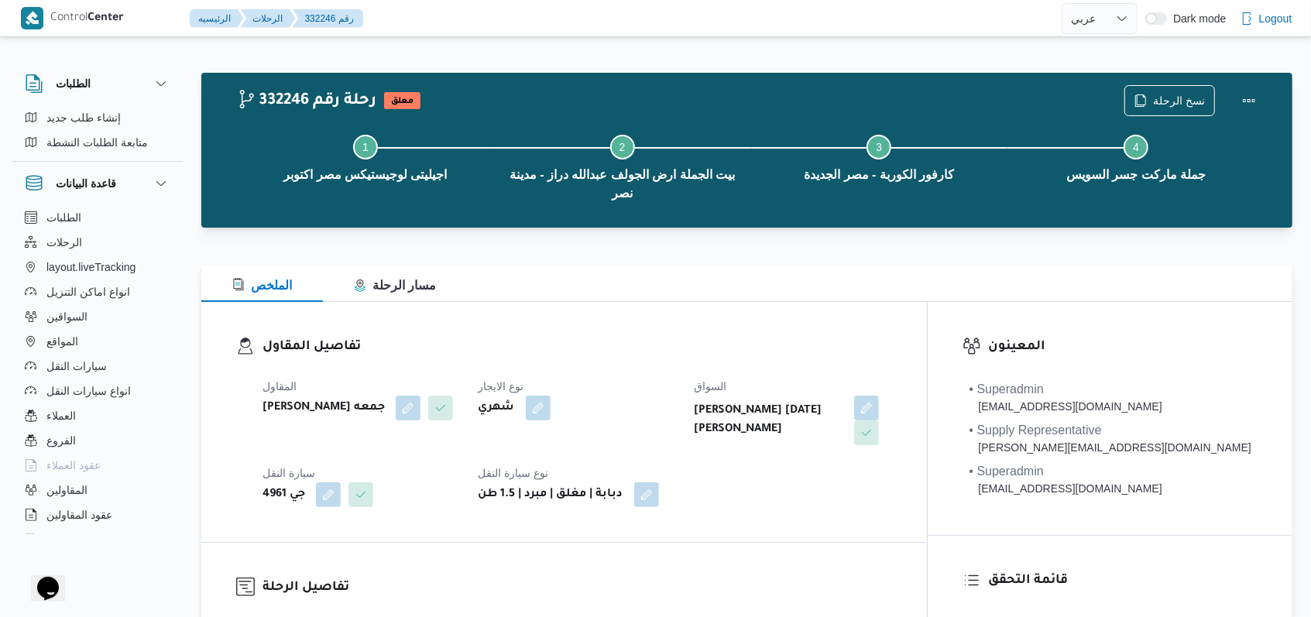
select select "ar"
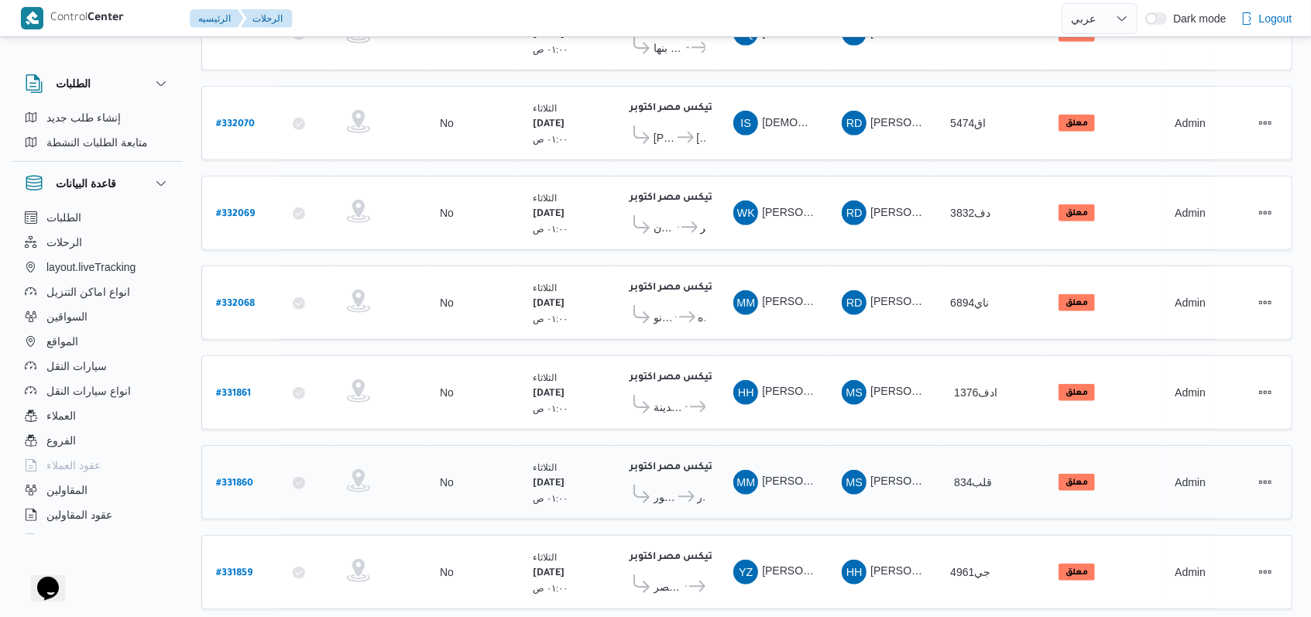
scroll to position [521, 0]
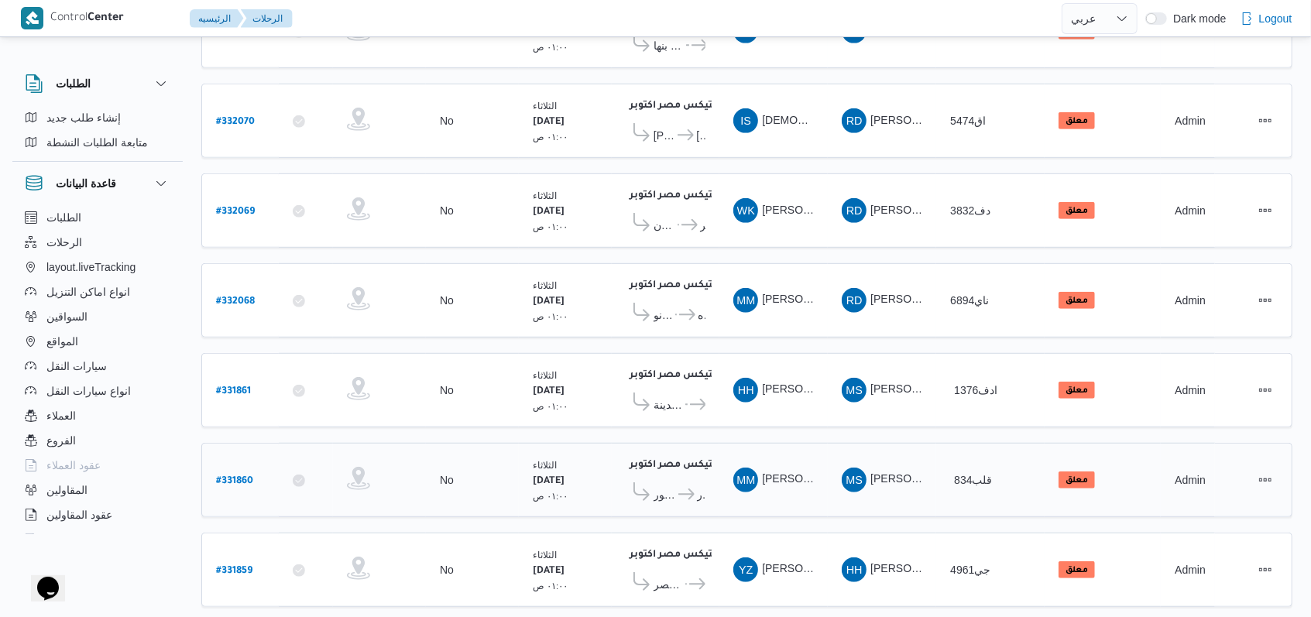
click at [244, 476] on b "# 331860" at bounding box center [234, 481] width 37 height 11
select select "ar"
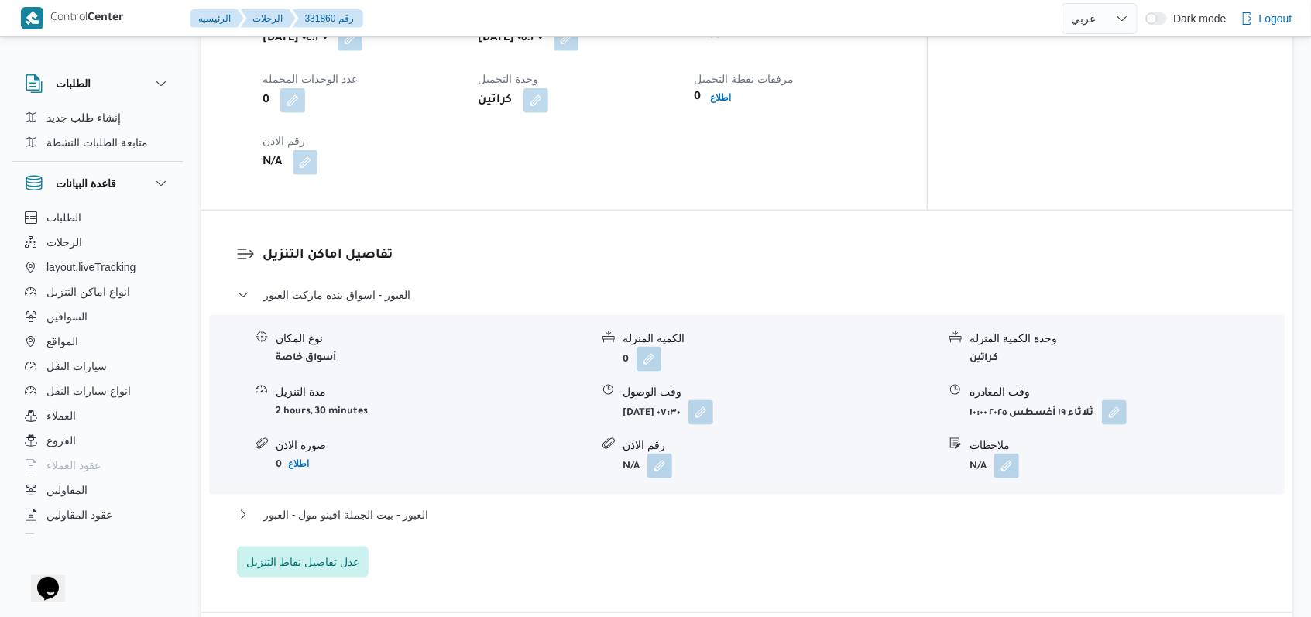
scroll to position [1244, 0]
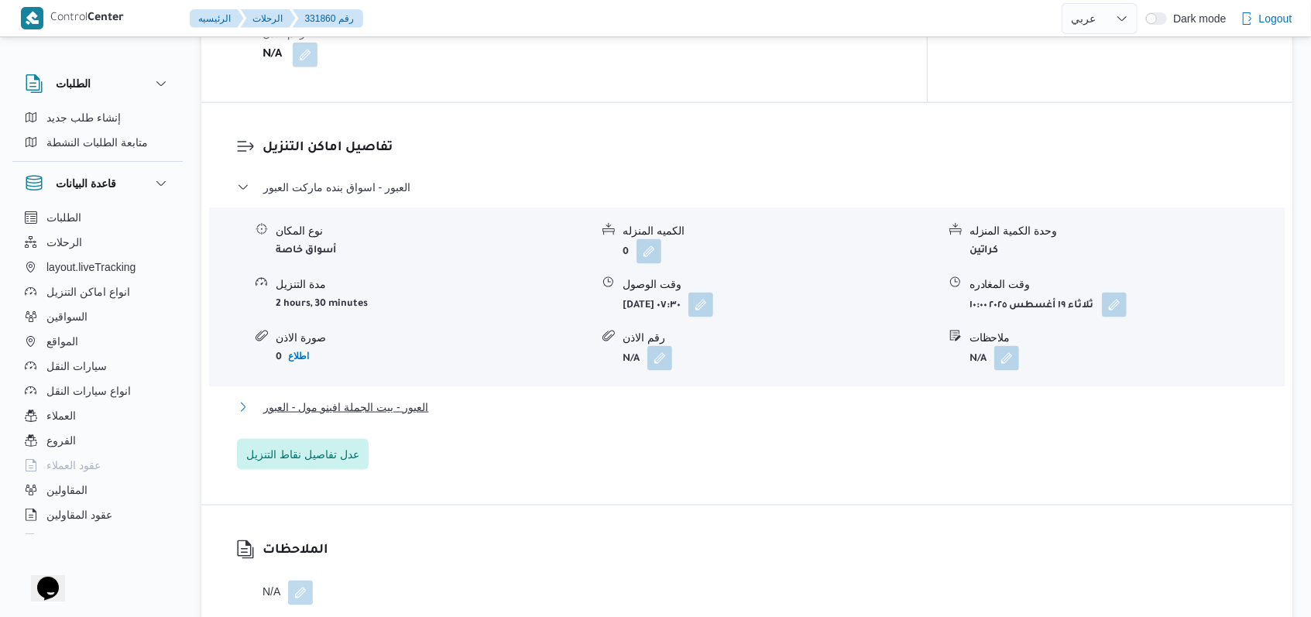
click at [396, 398] on span "العبور - بيت الجملة افينو مول - العبور" at bounding box center [346, 407] width 166 height 19
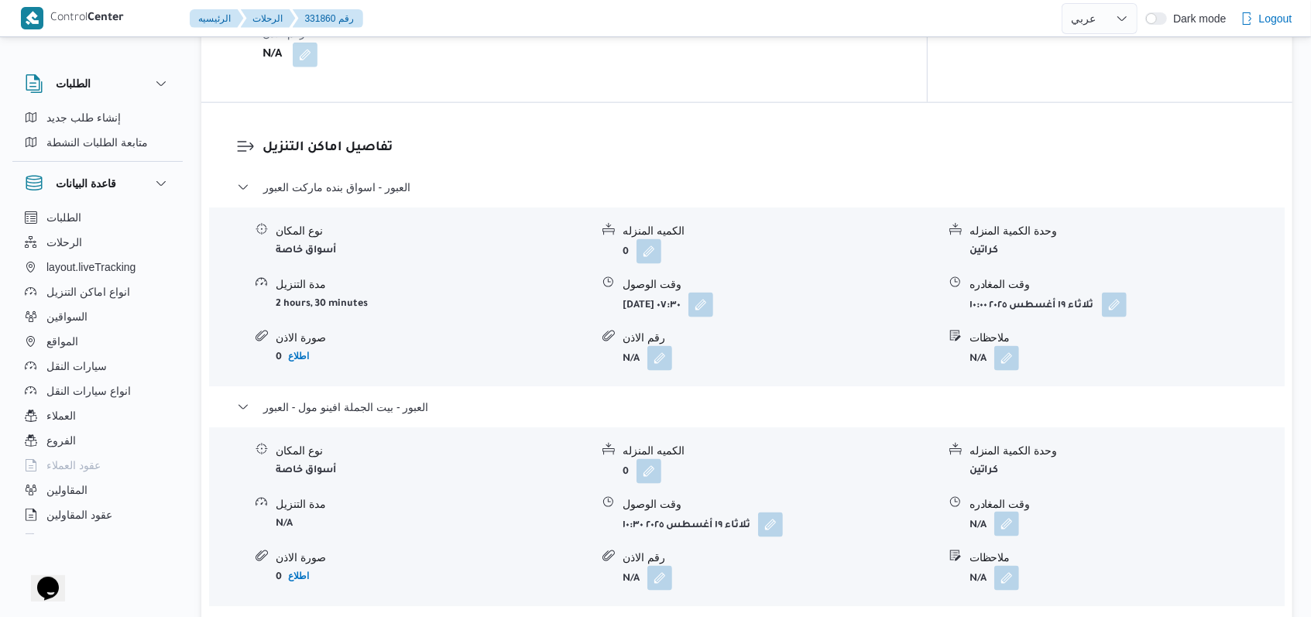
click at [542, 512] on button "button" at bounding box center [1007, 524] width 25 height 25
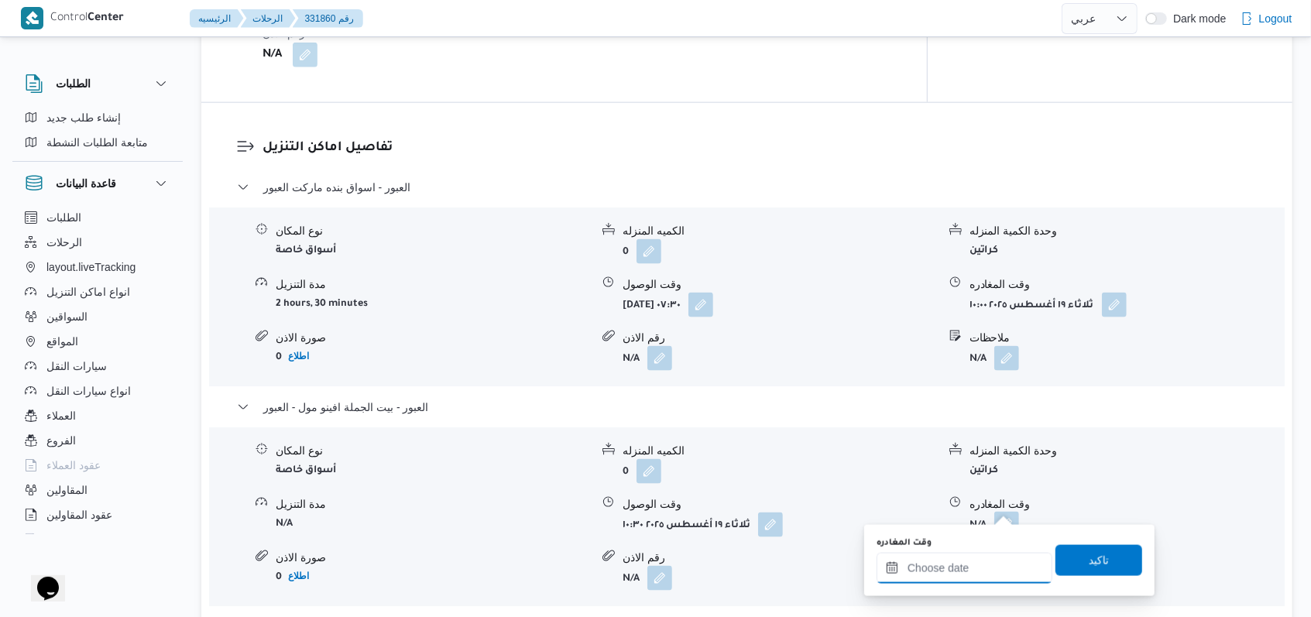
click at [542, 555] on input "وقت المغادره" at bounding box center [965, 568] width 176 height 31
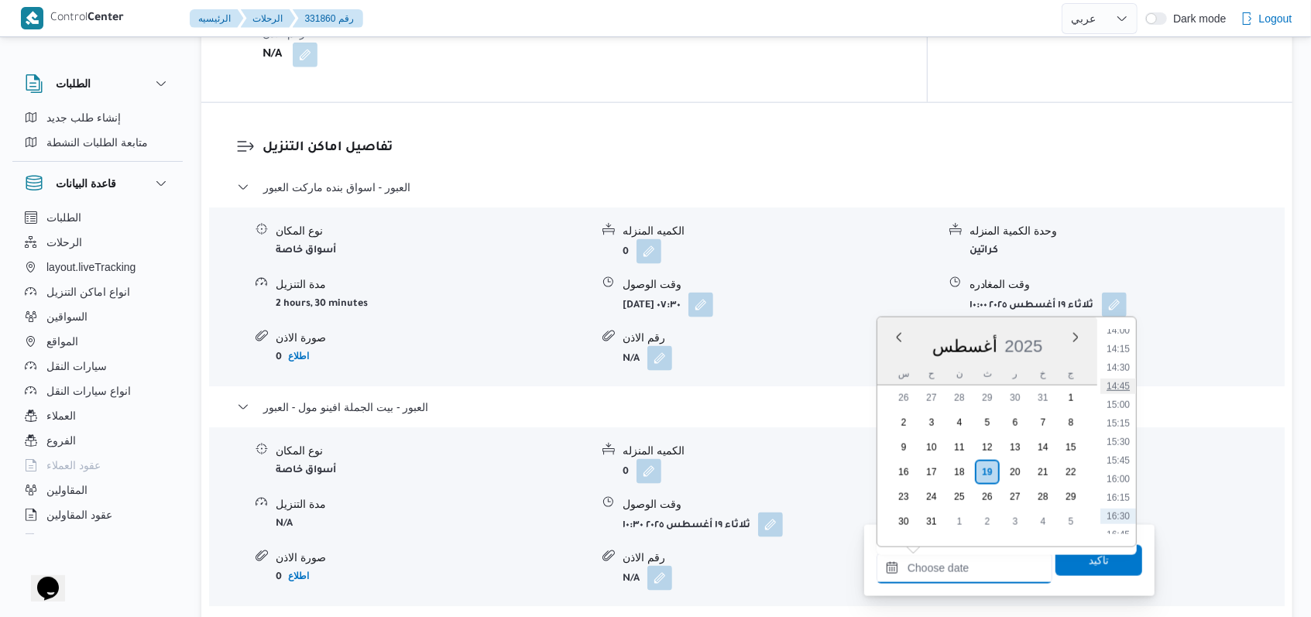
scroll to position [1017, 0]
click at [542, 366] on li "14:00" at bounding box center [1119, 361] width 36 height 15
type input "١٩/٠٨/٢٠٢٥ ١٤:٠٠"
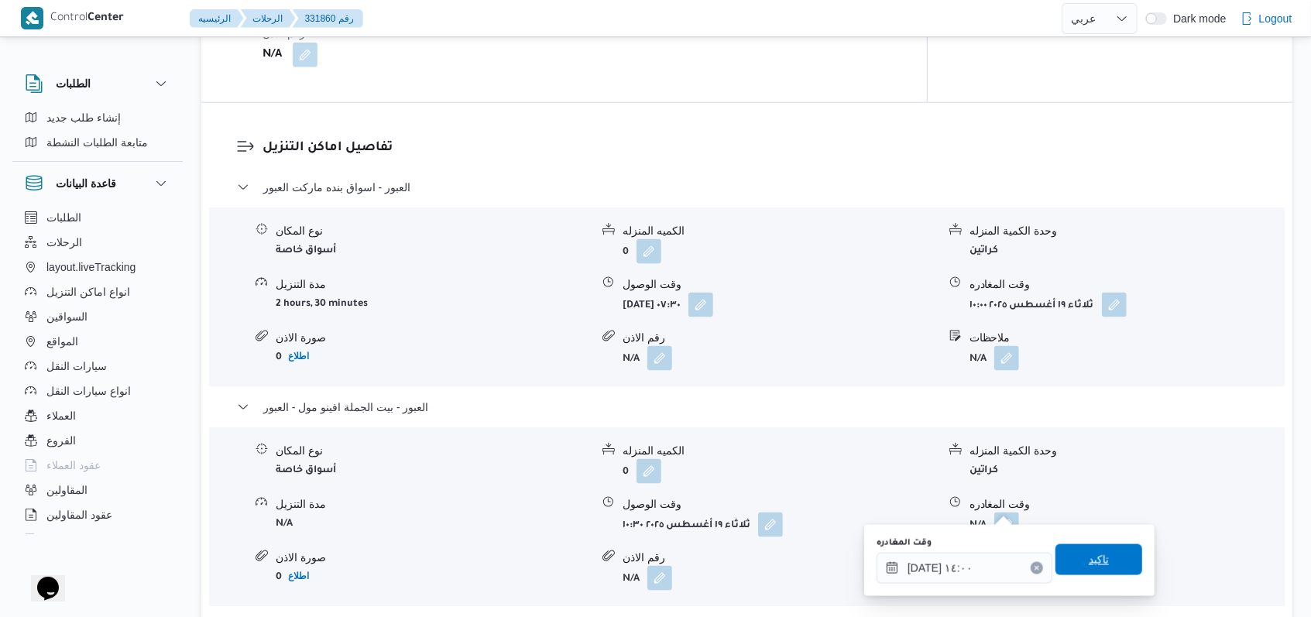
click at [542, 552] on span "تاكيد" at bounding box center [1099, 560] width 20 height 19
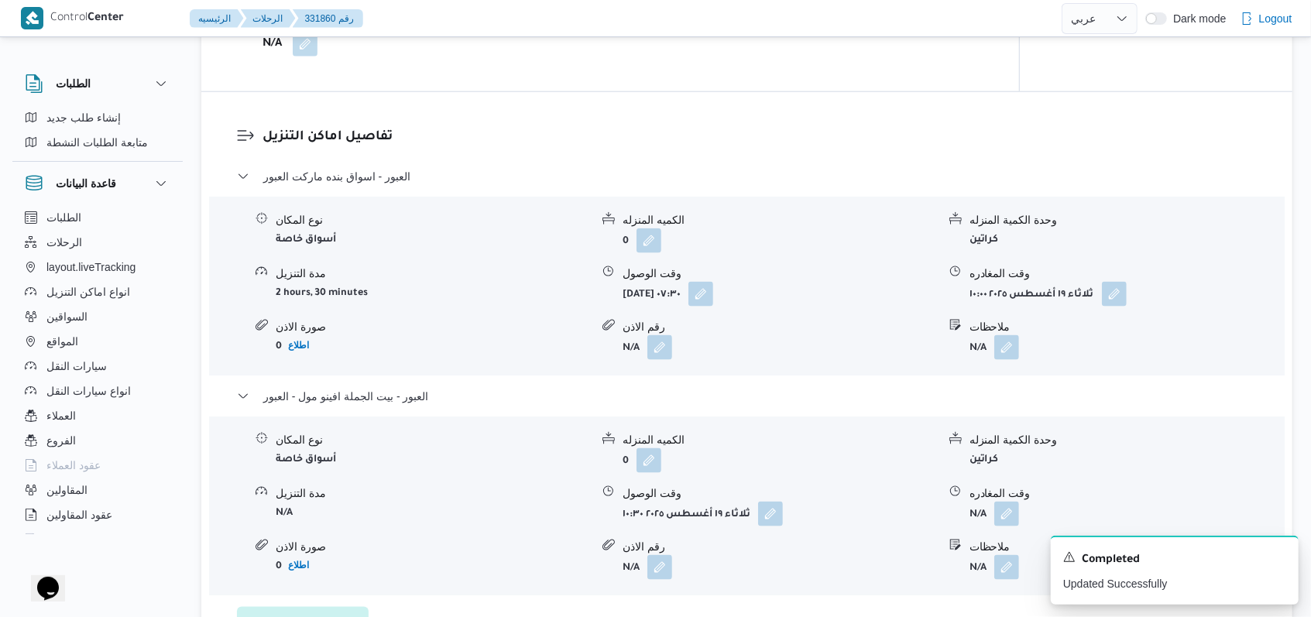
scroll to position [624, 0]
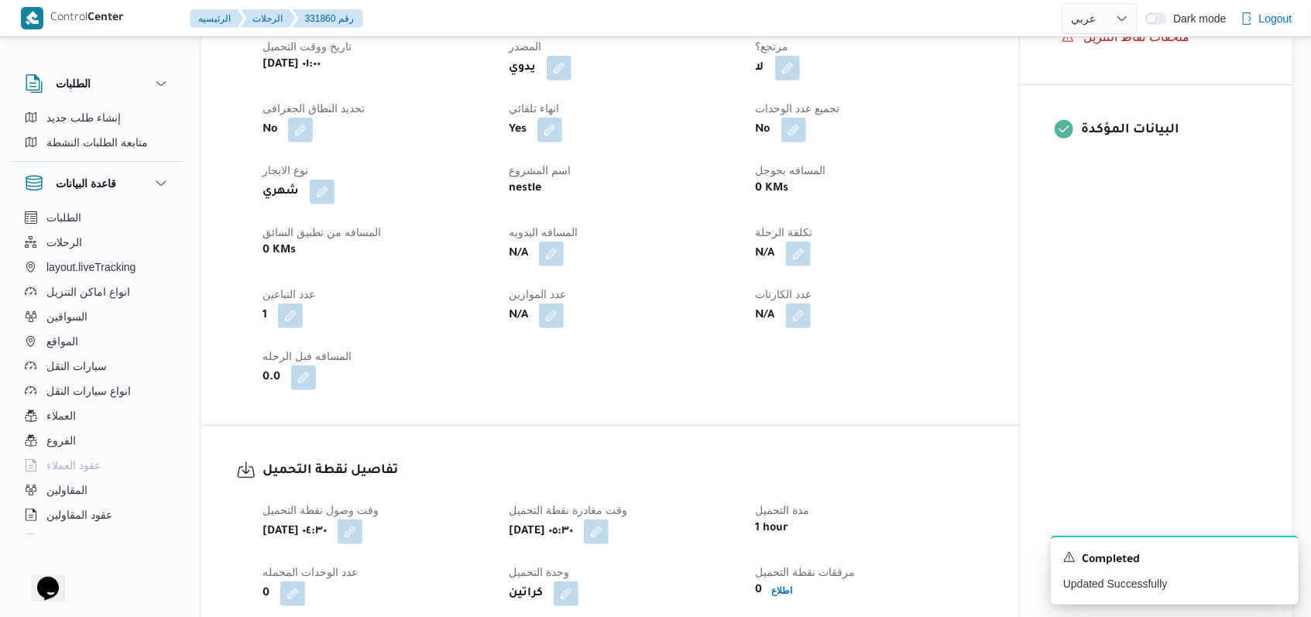
click at [539, 256] on span at bounding box center [547, 254] width 33 height 25
click at [542, 264] on button "button" at bounding box center [551, 253] width 25 height 25
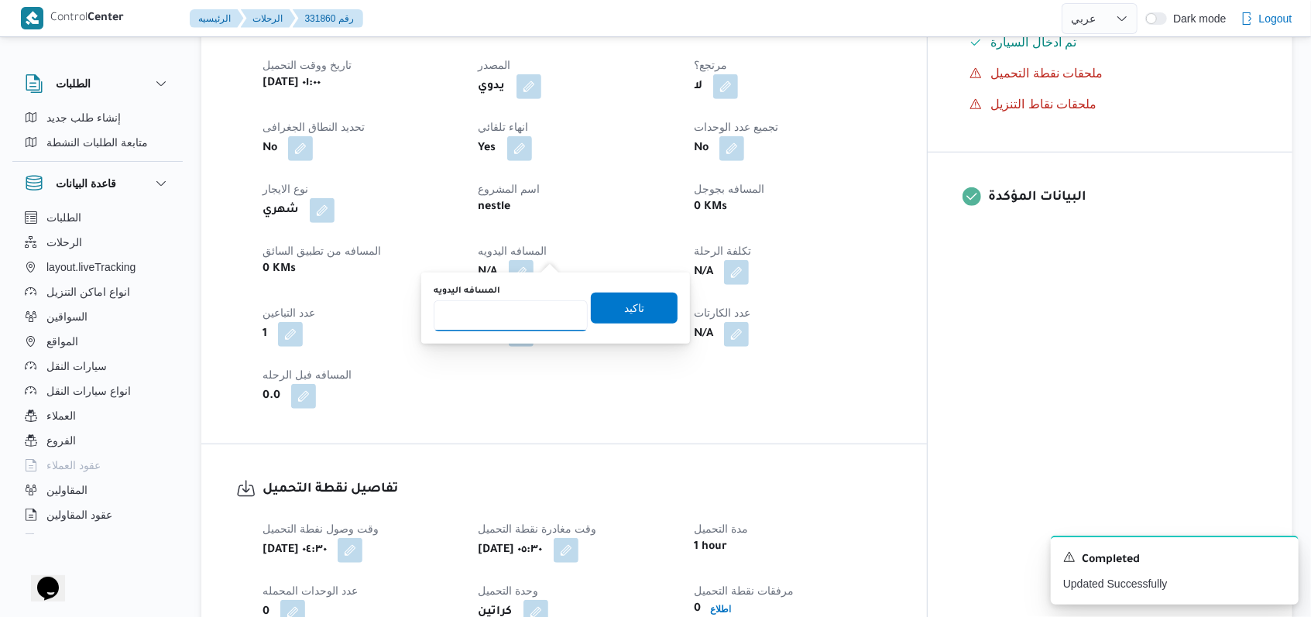
click at [509, 316] on input "المسافه اليدويه" at bounding box center [511, 316] width 154 height 31
type input "178"
click at [542, 304] on span "تاكيد" at bounding box center [634, 307] width 87 height 31
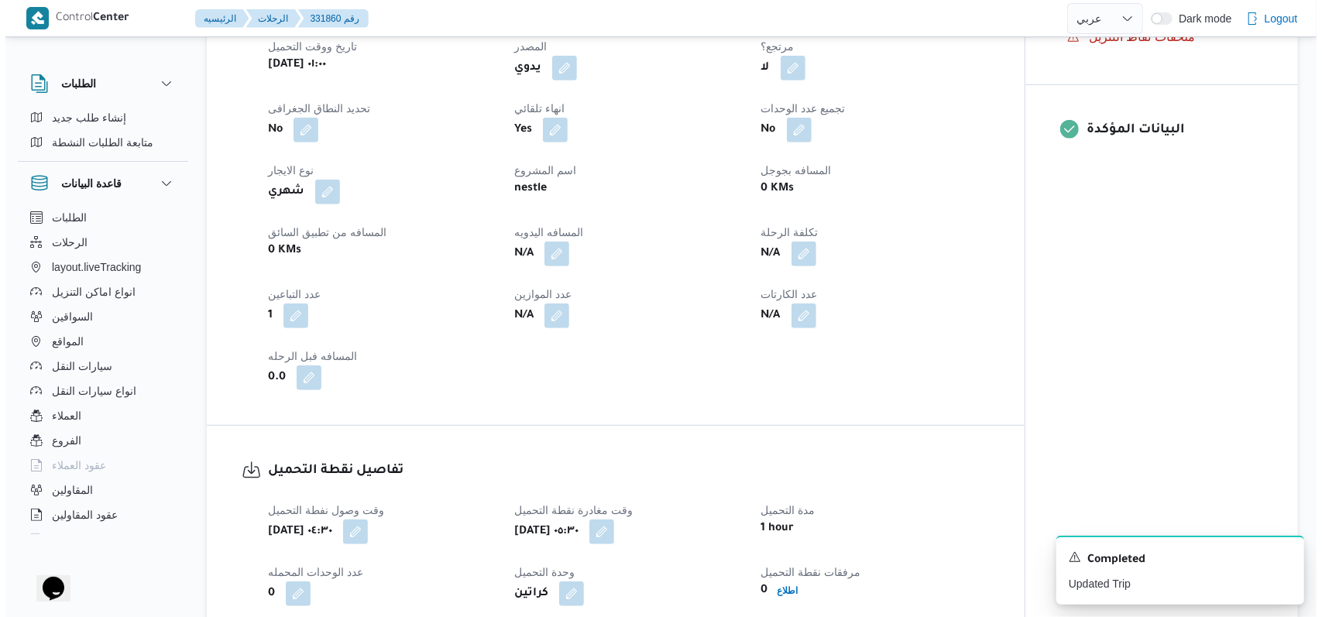
scroll to position [0, 0]
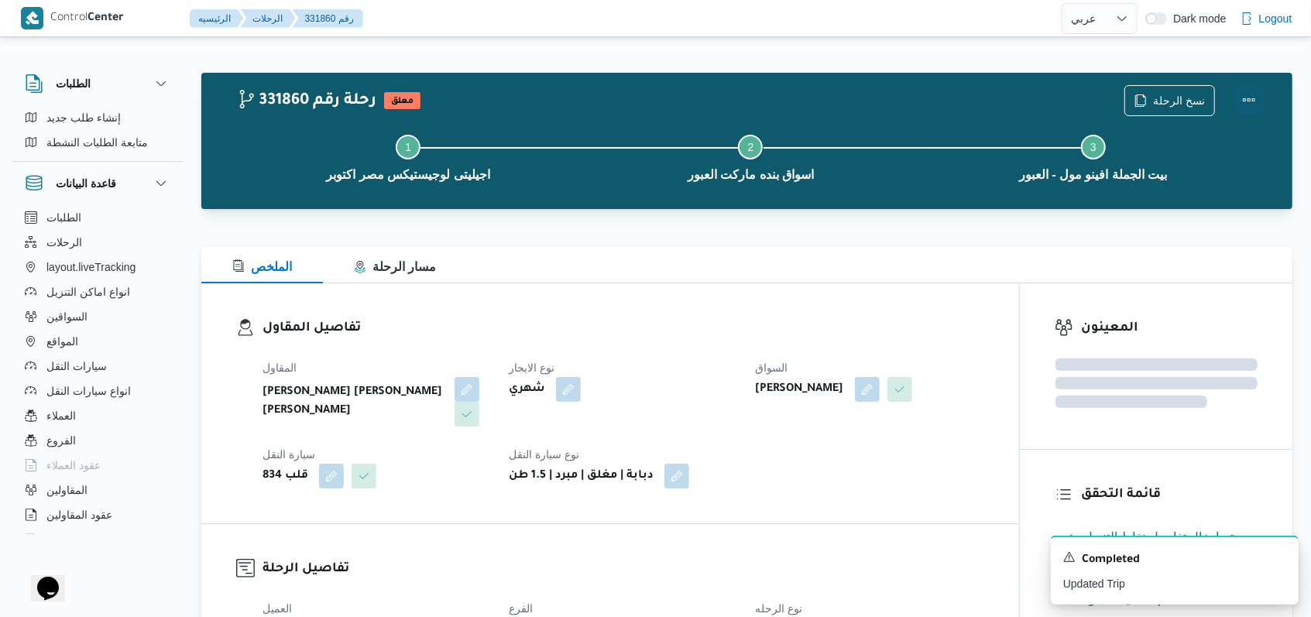
click at [542, 99] on button "Actions" at bounding box center [1249, 99] width 31 height 31
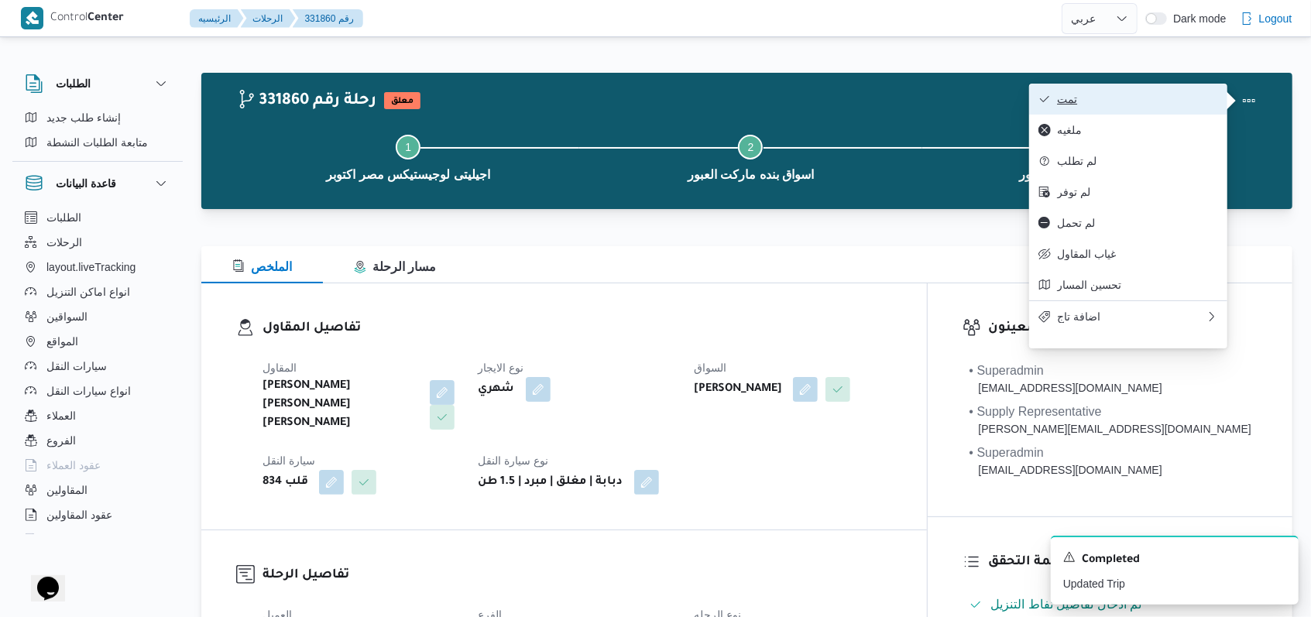
click at [542, 95] on span "تمت" at bounding box center [1137, 99] width 161 height 12
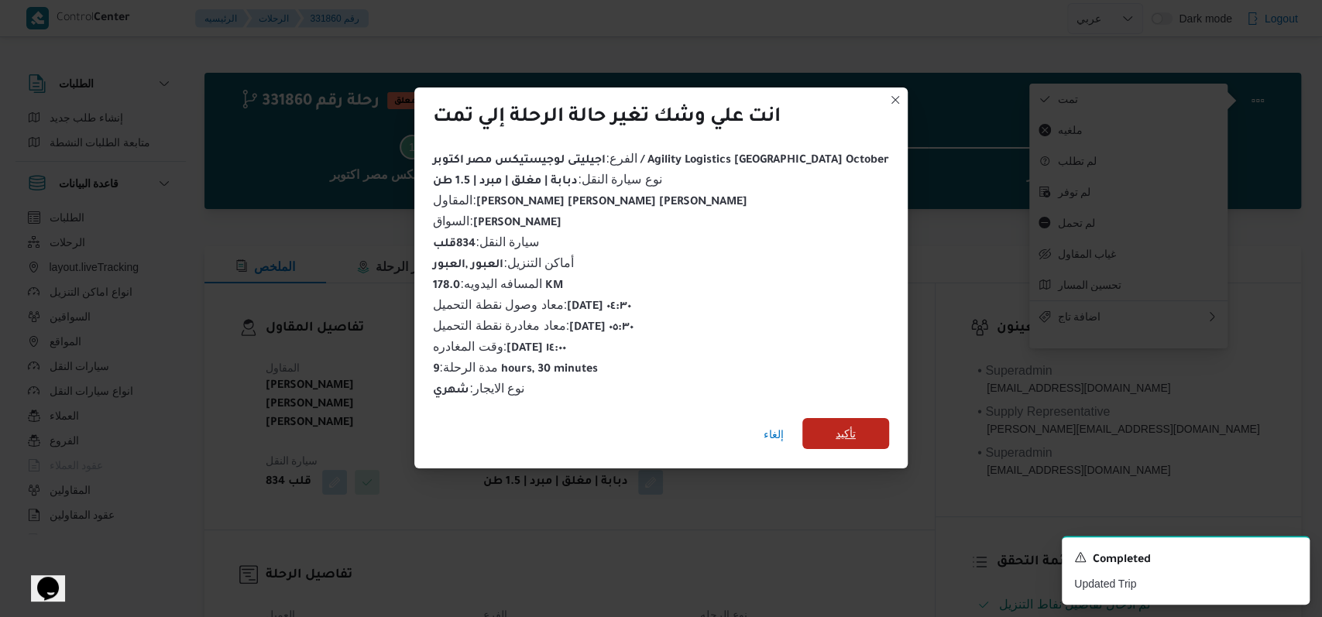
click at [542, 425] on span "تأكيد" at bounding box center [846, 434] width 20 height 19
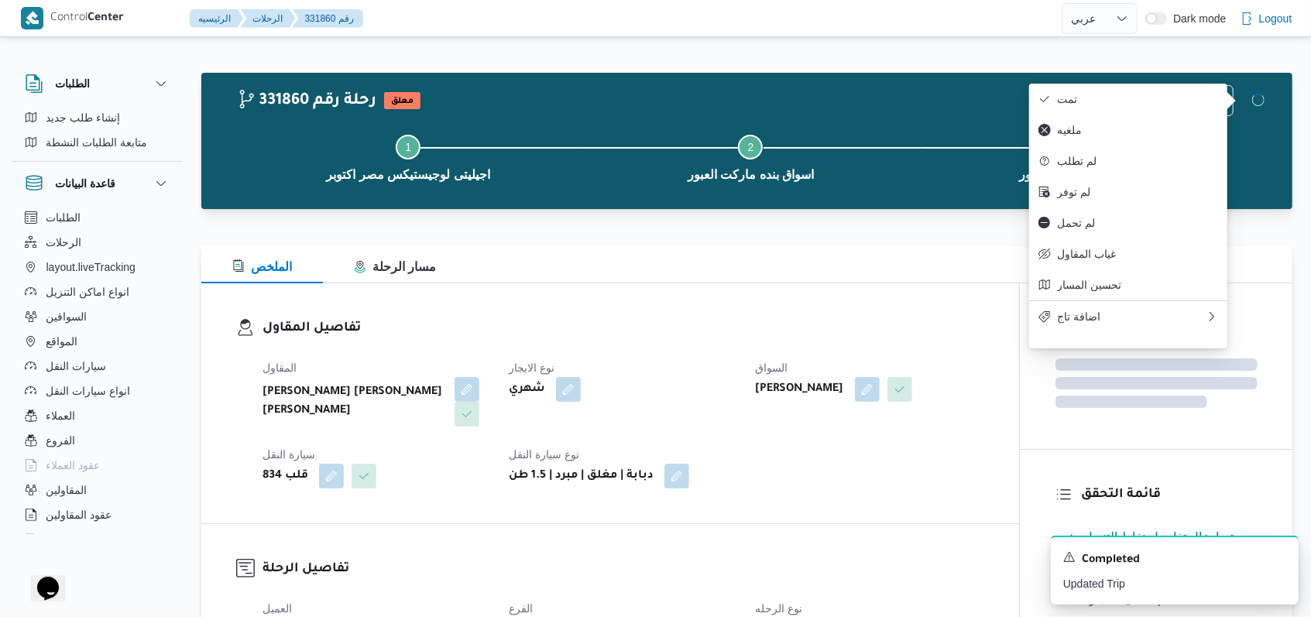
click at [542, 470] on div "المقاول محمد صلاح عبد الهادى عبد الحميد نوع الايجار شهري السواق مصطفى محمود كام…" at bounding box center [623, 423] width 741 height 149
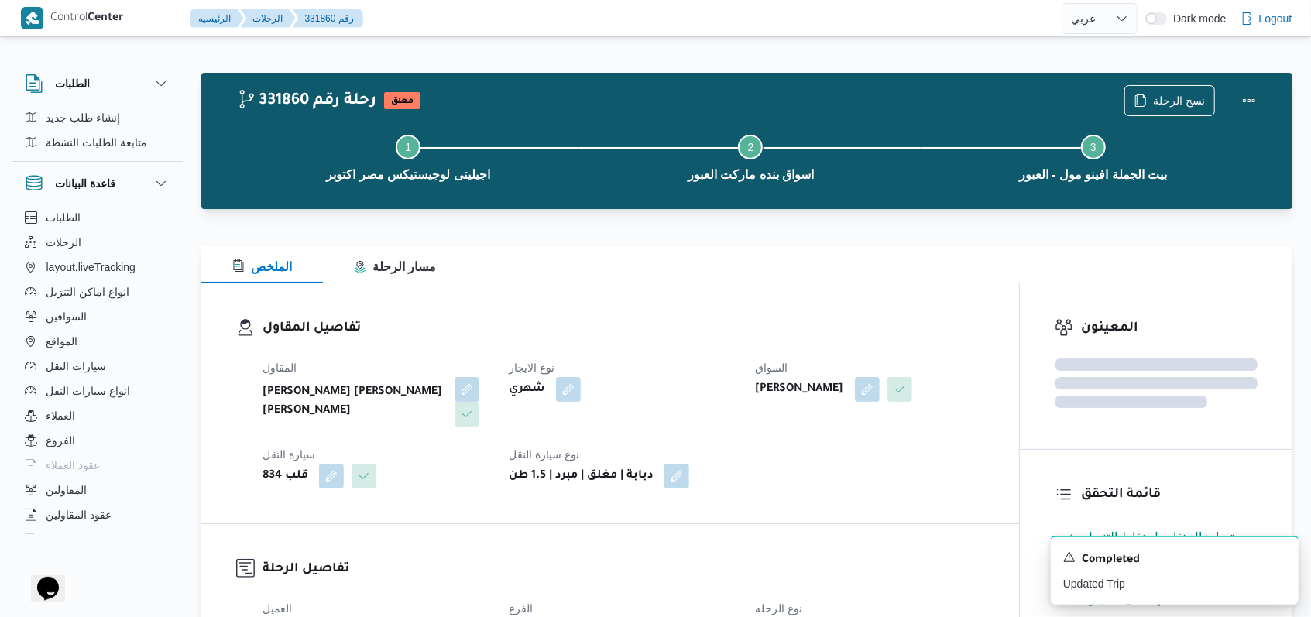
click at [542, 112] on div "Step 1 is incomplete 1 اجيليتى لوجيستيكس مصر اكتوبر Step 2 is incomplete 2 اسوا…" at bounding box center [751, 156] width 1047 height 99
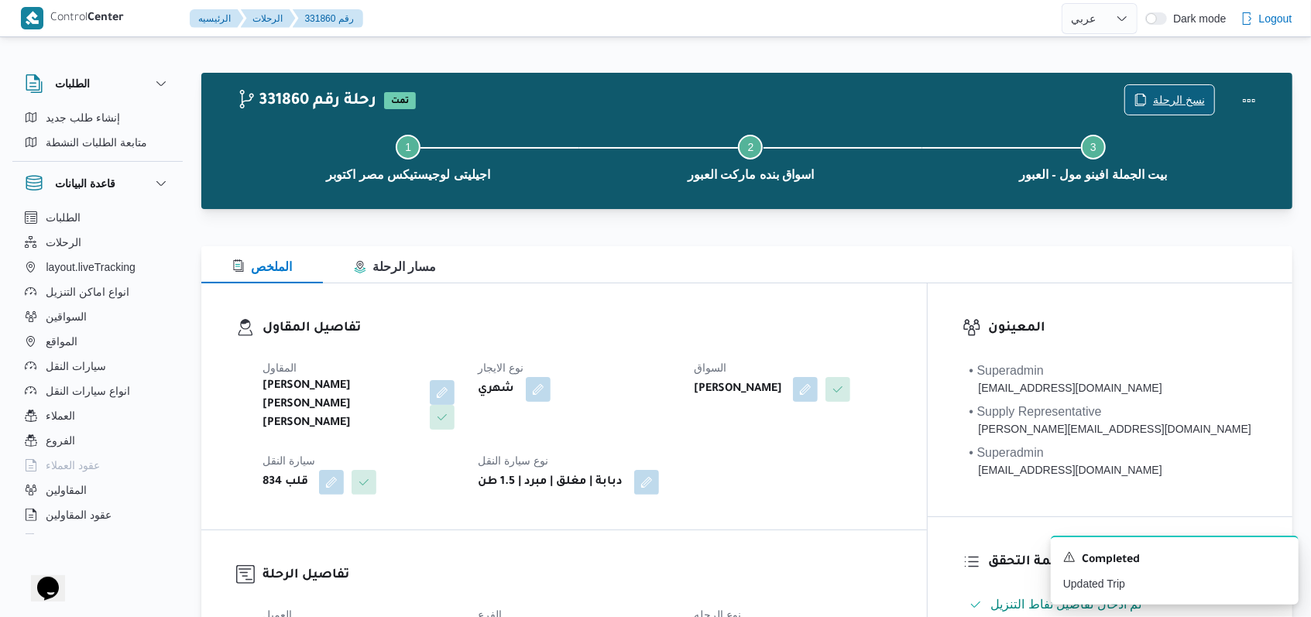
click at [542, 93] on span "نسخ الرحلة" at bounding box center [1179, 100] width 52 height 19
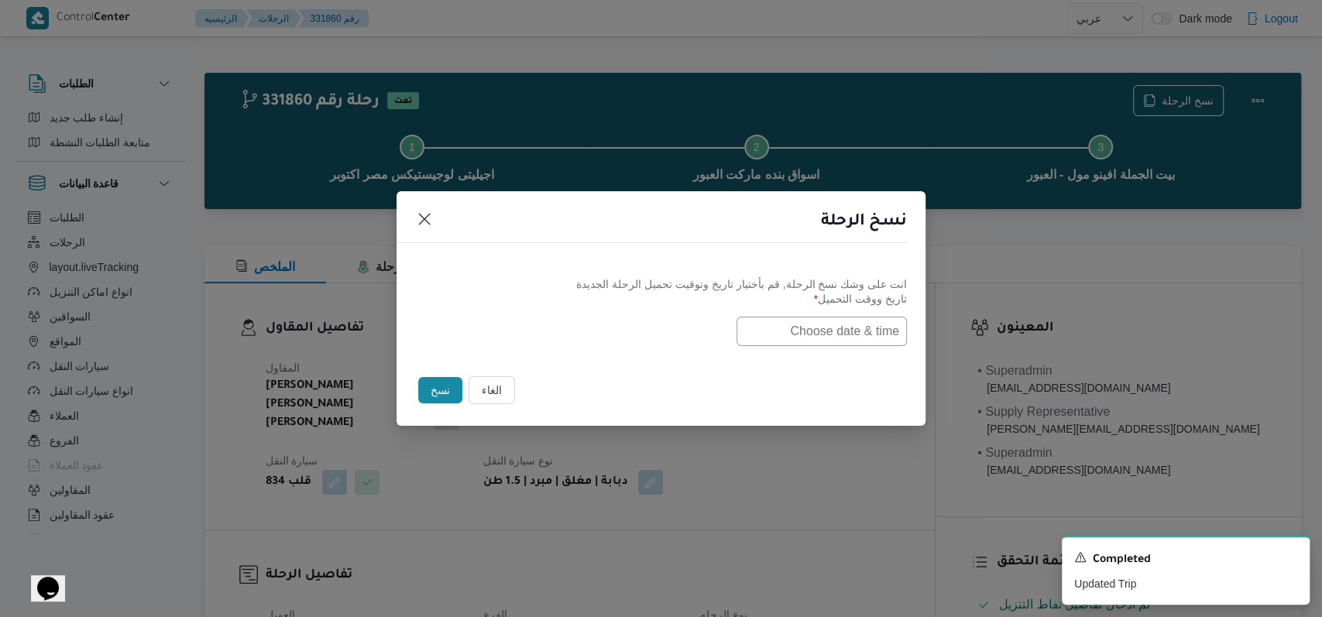
click at [542, 332] on input "text" at bounding box center [822, 331] width 170 height 29
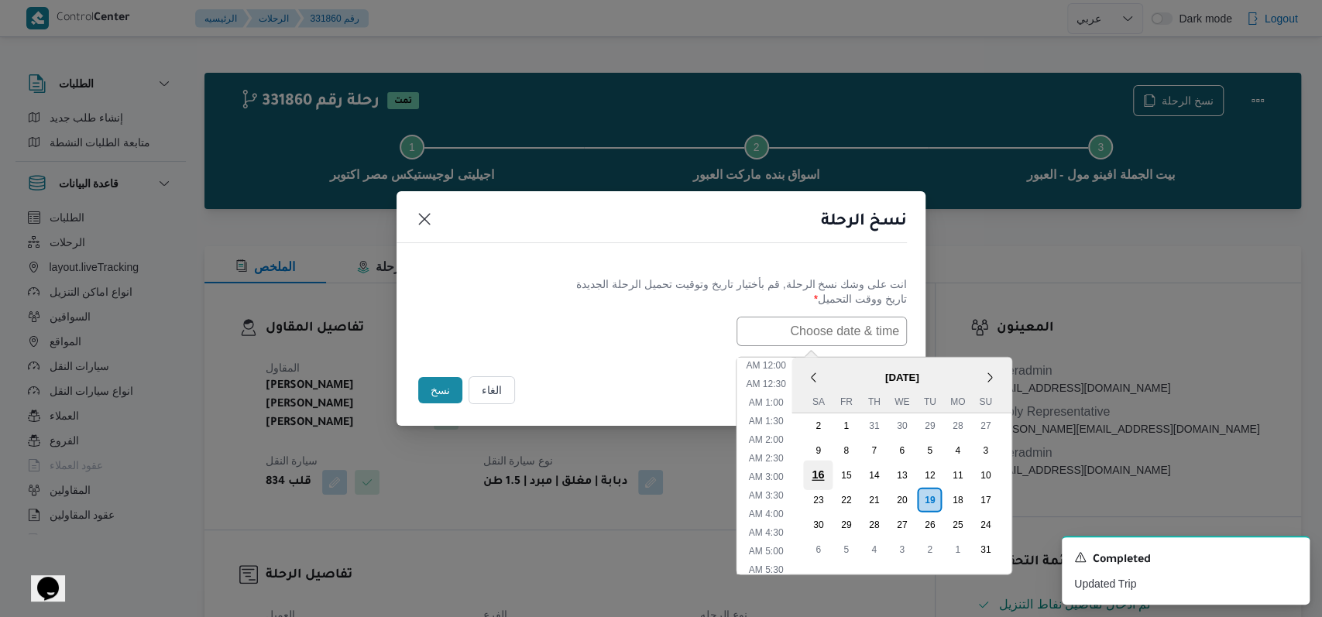
scroll to position [514, 0]
click at [542, 498] on div "20" at bounding box center [901, 499] width 29 height 29
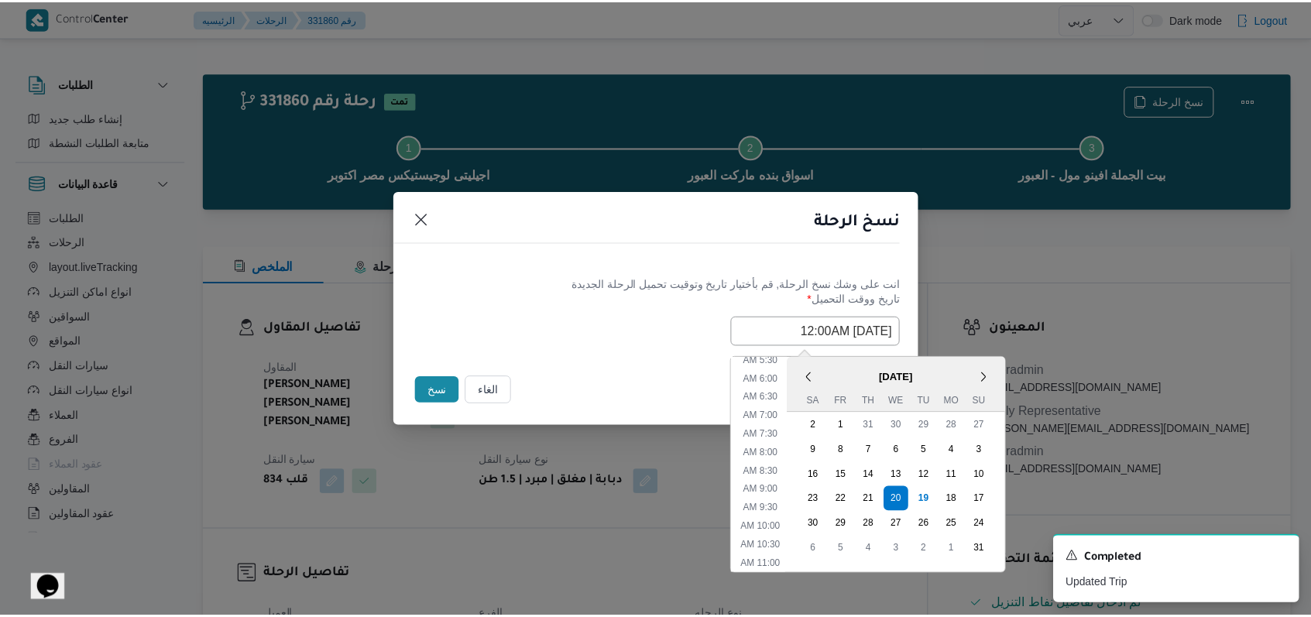
scroll to position [0, 0]
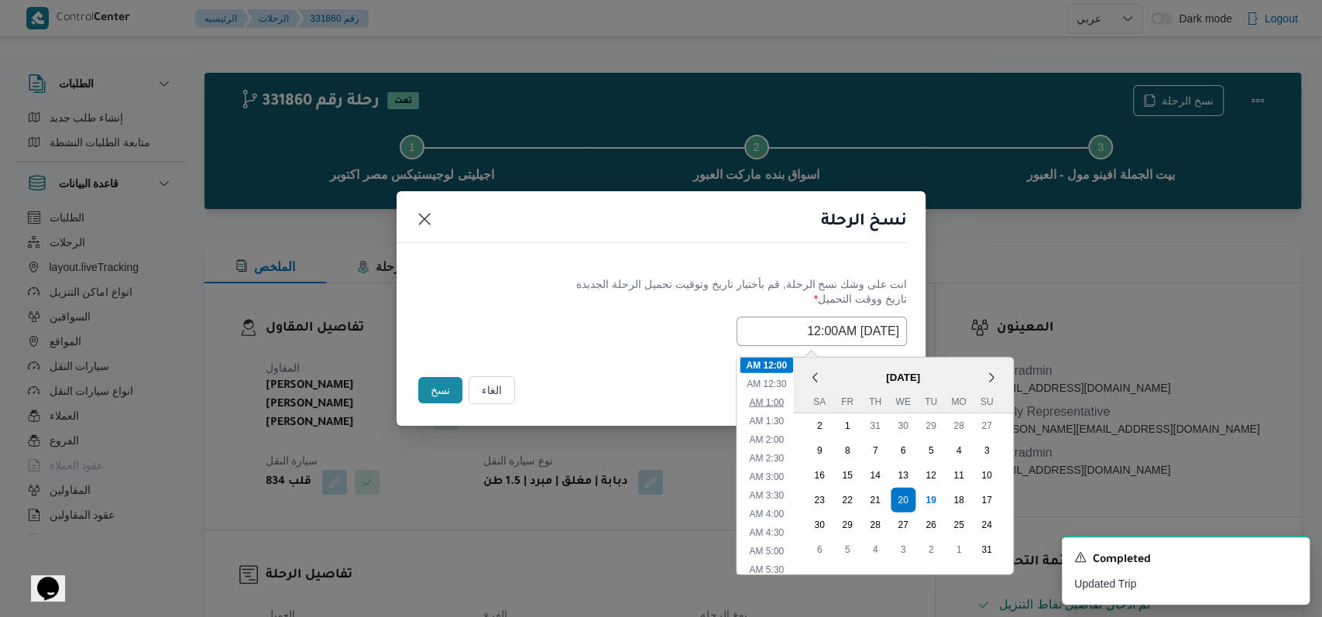
click at [542, 400] on li "1:00 AM" at bounding box center [766, 401] width 47 height 15
type input "20/08/2025 1:00AM"
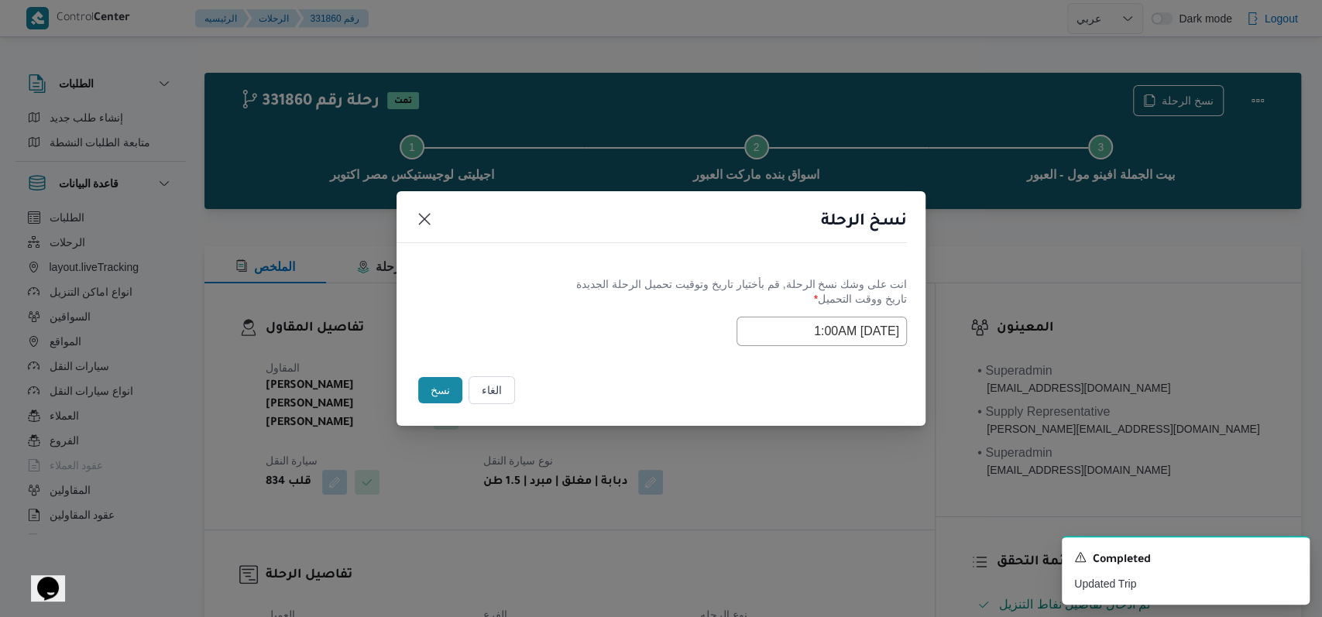
click at [542, 325] on div "Selected date: Wednesday, August 20th, 2025 at 1:00 AM 20/08/2025 1:00AM" at bounding box center [661, 331] width 492 height 29
click at [439, 387] on button "نسخ" at bounding box center [440, 390] width 44 height 26
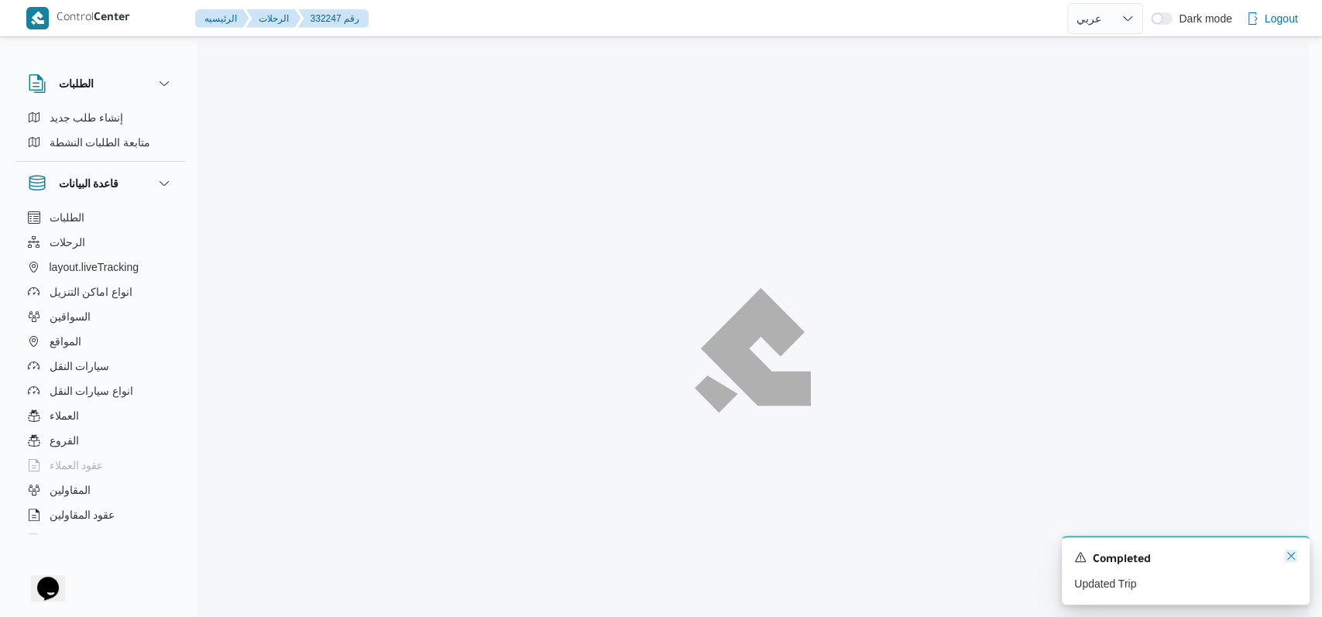
click at [542, 555] on icon "Dismiss toast" at bounding box center [1291, 556] width 12 height 12
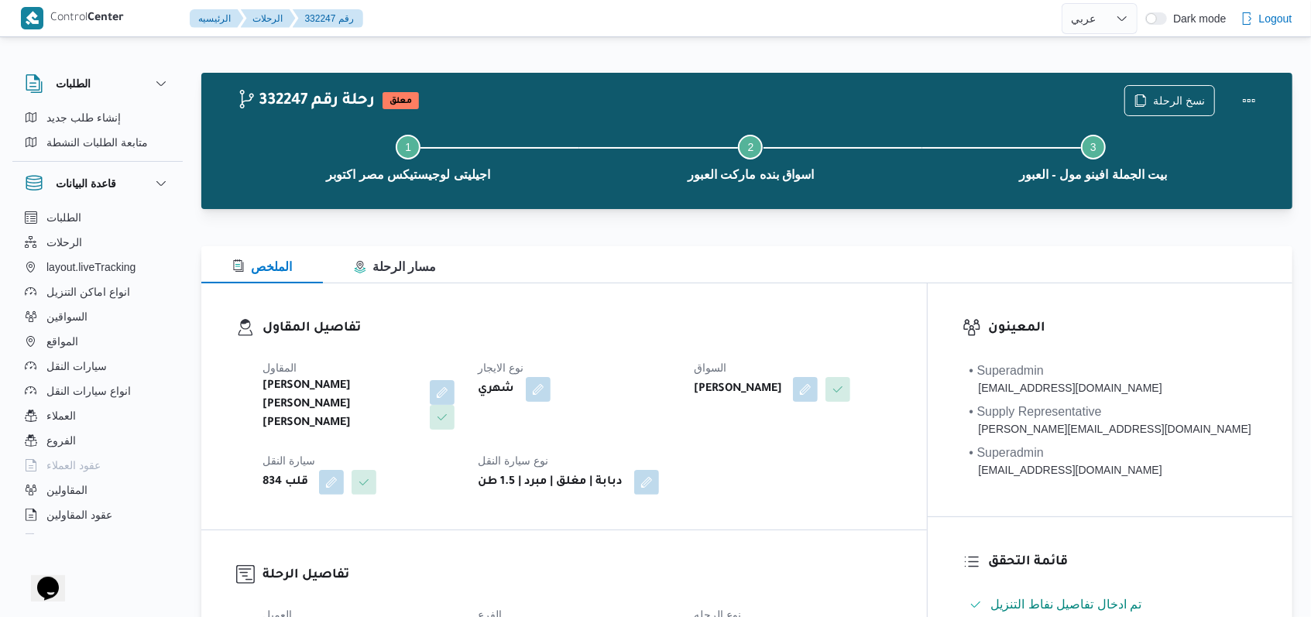
select select "ar"
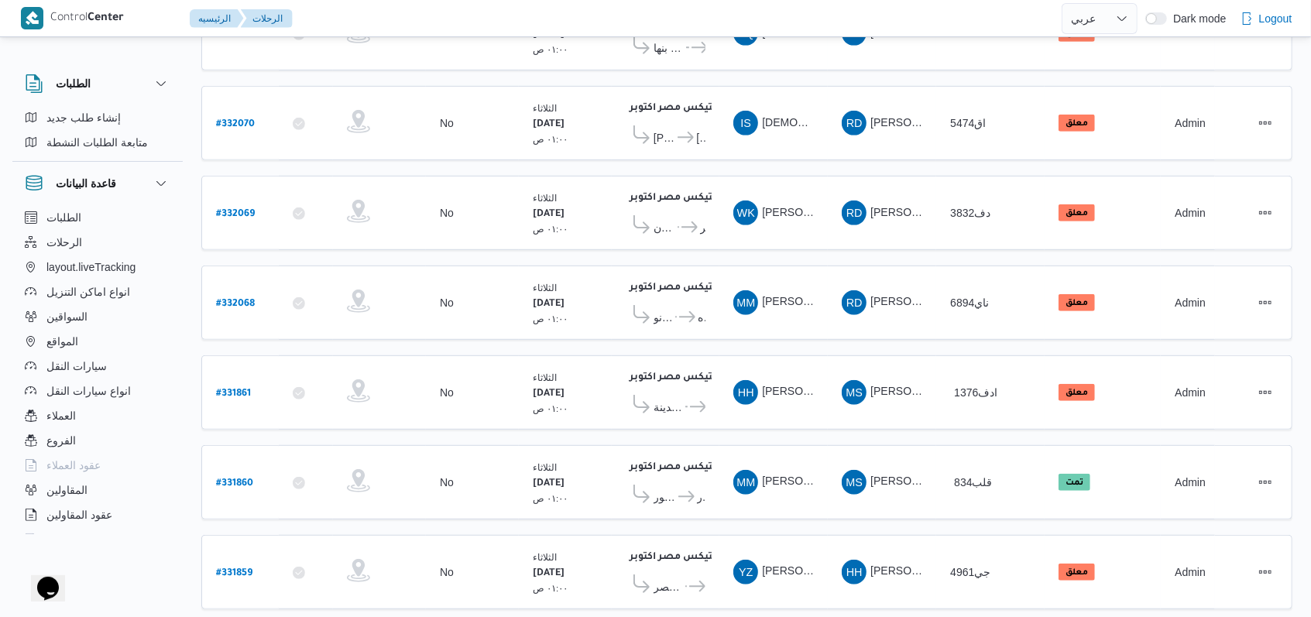
scroll to position [521, 0]
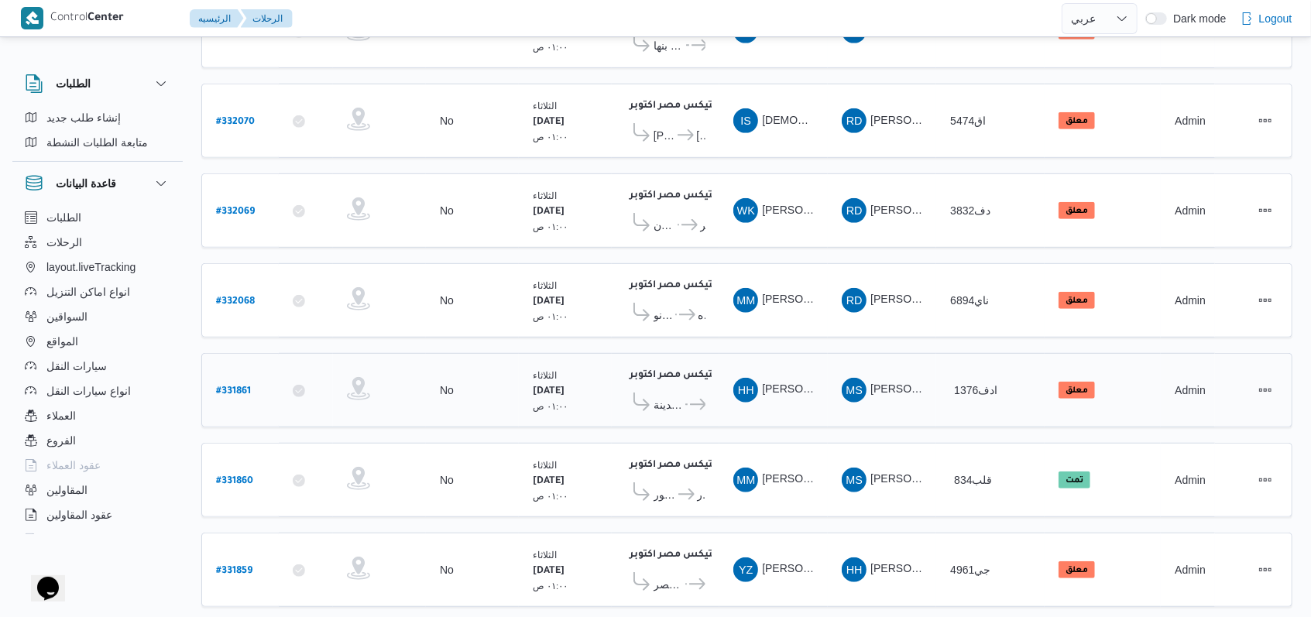
click at [232, 387] on b "# 331861" at bounding box center [233, 392] width 35 height 11
select select "ar"
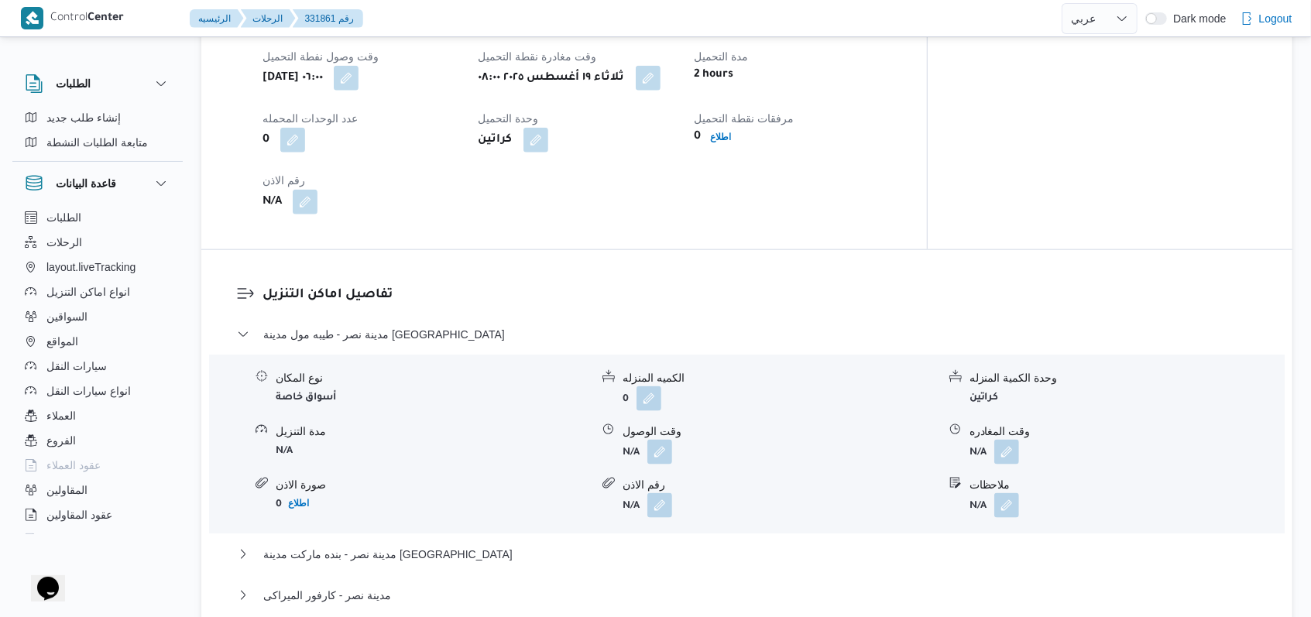
scroll to position [1140, 0]
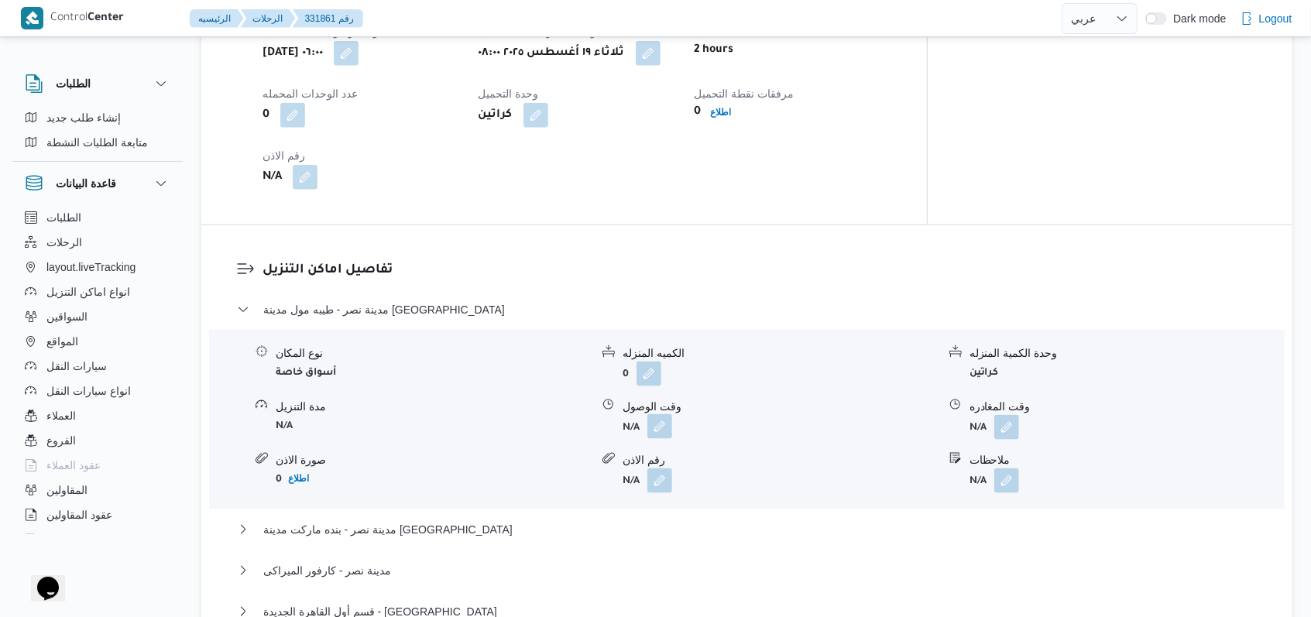
click at [542, 414] on button "button" at bounding box center [660, 426] width 25 height 25
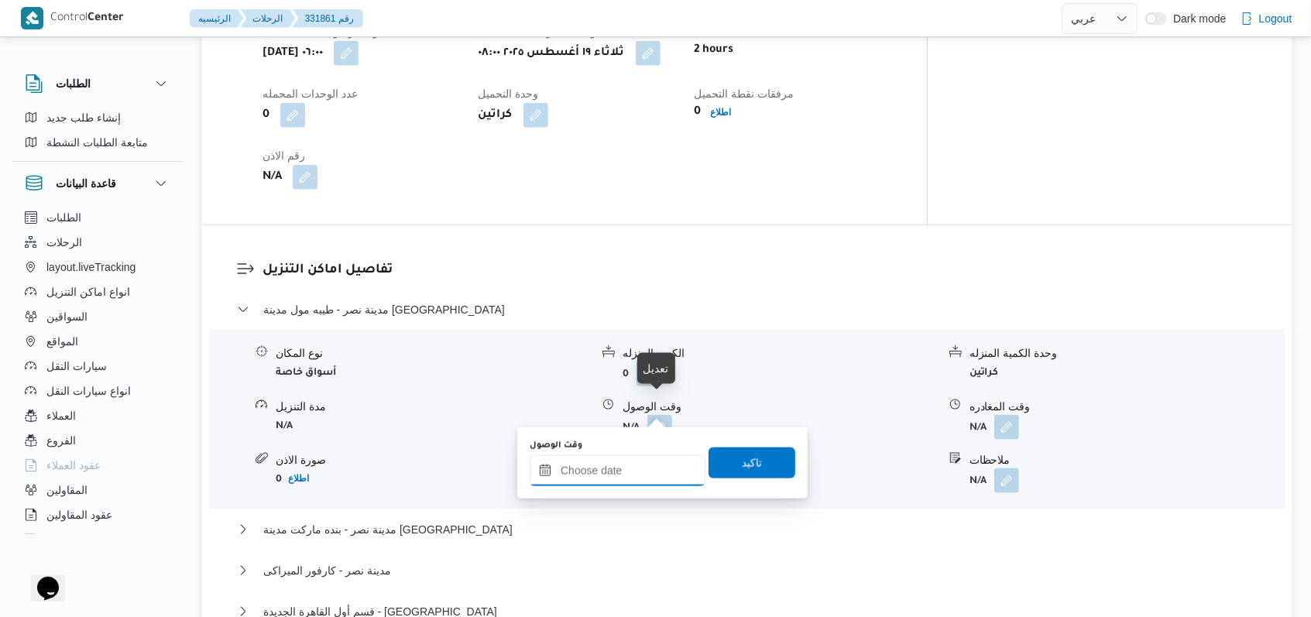
click at [542, 473] on input "وقت الوصول" at bounding box center [618, 470] width 176 height 31
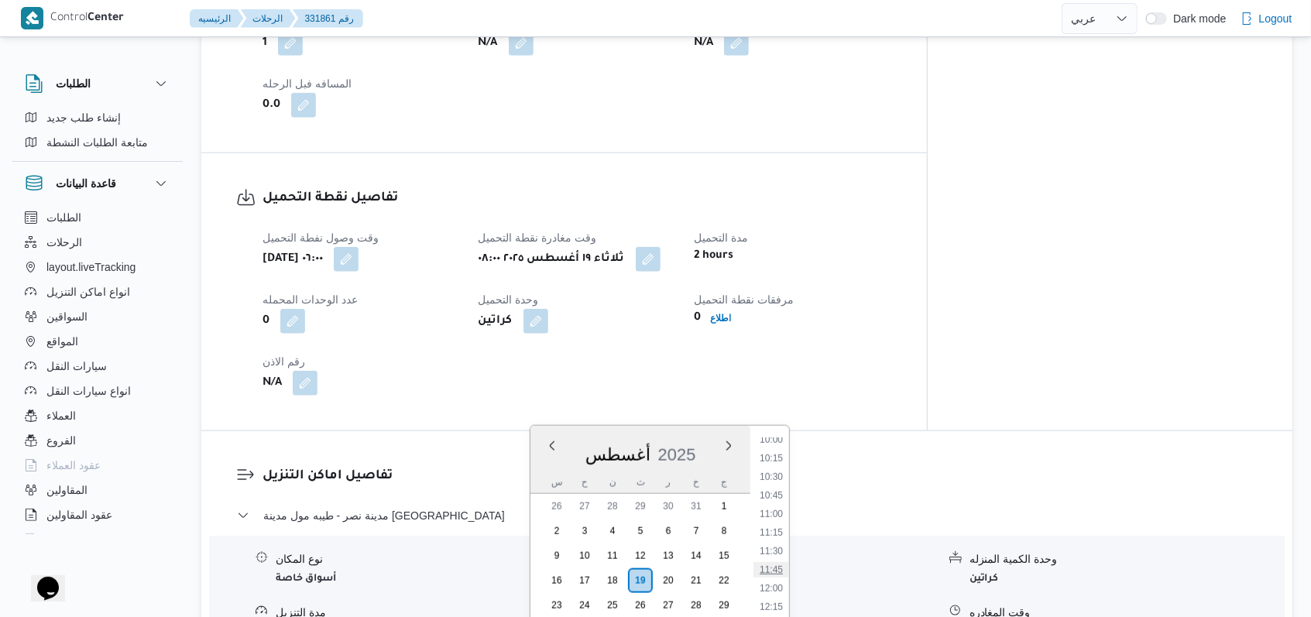
scroll to position [707, 0]
click at [542, 468] on li "09:45" at bounding box center [772, 463] width 36 height 15
type input "١٩/٠٨/٢٠٢٥ ٠٩:٤٥"
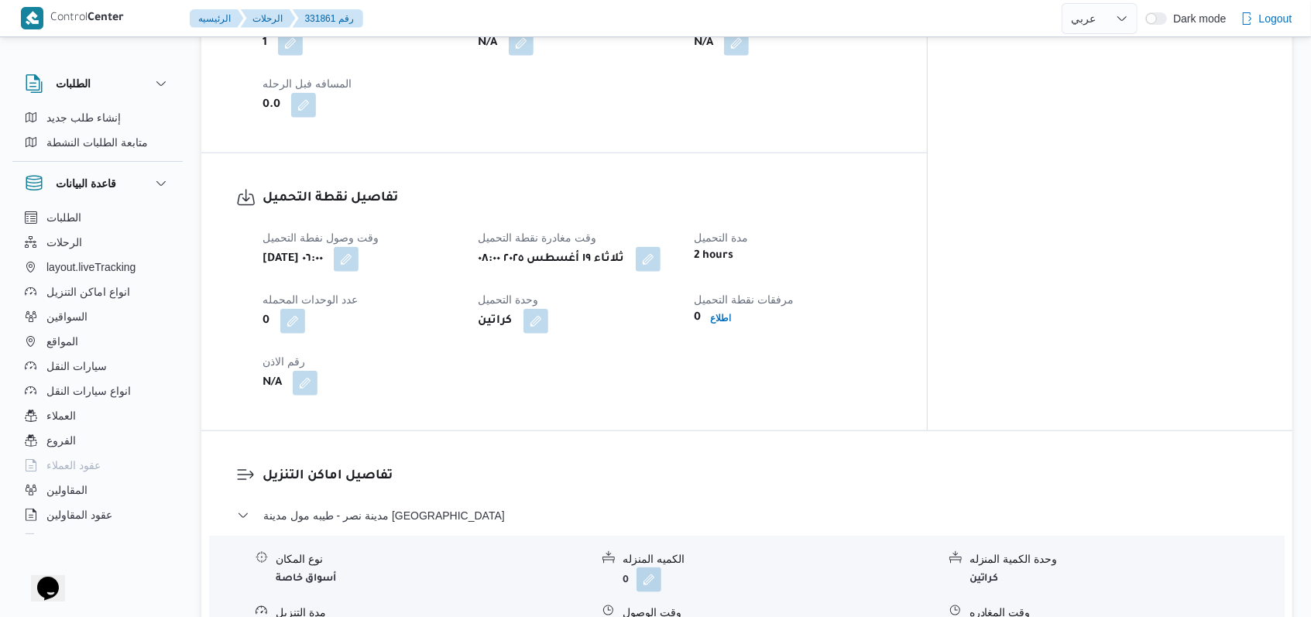
scroll to position [1302, 0]
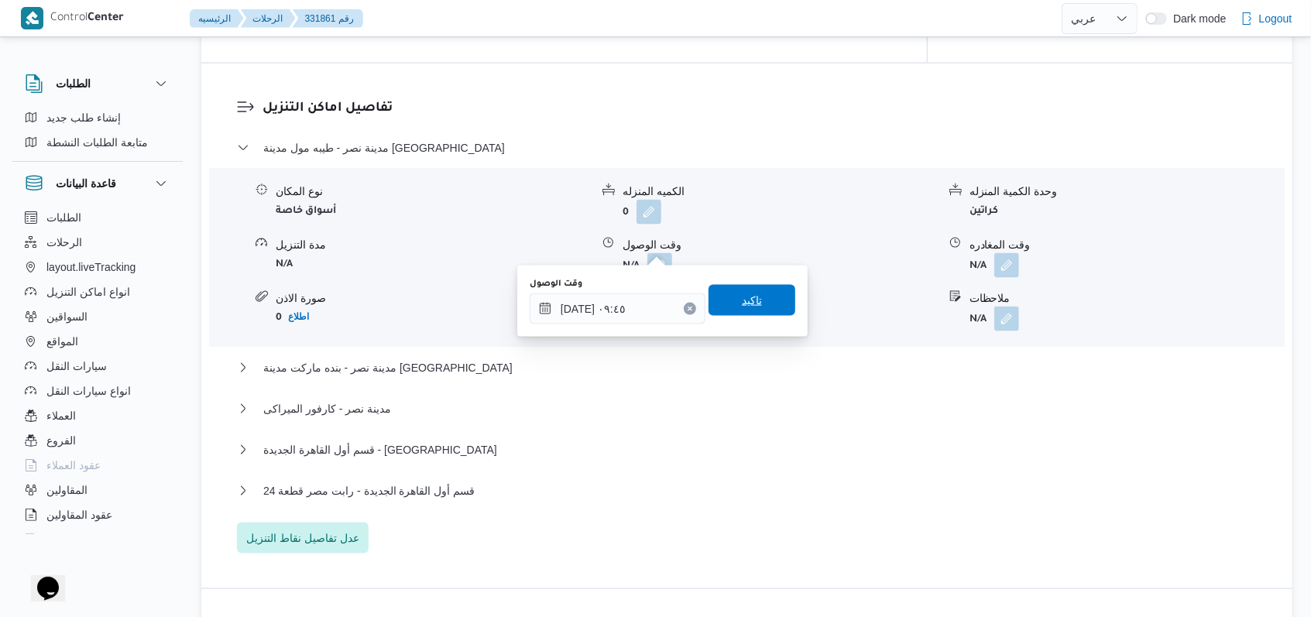
click at [542, 286] on span "تاكيد" at bounding box center [752, 300] width 87 height 31
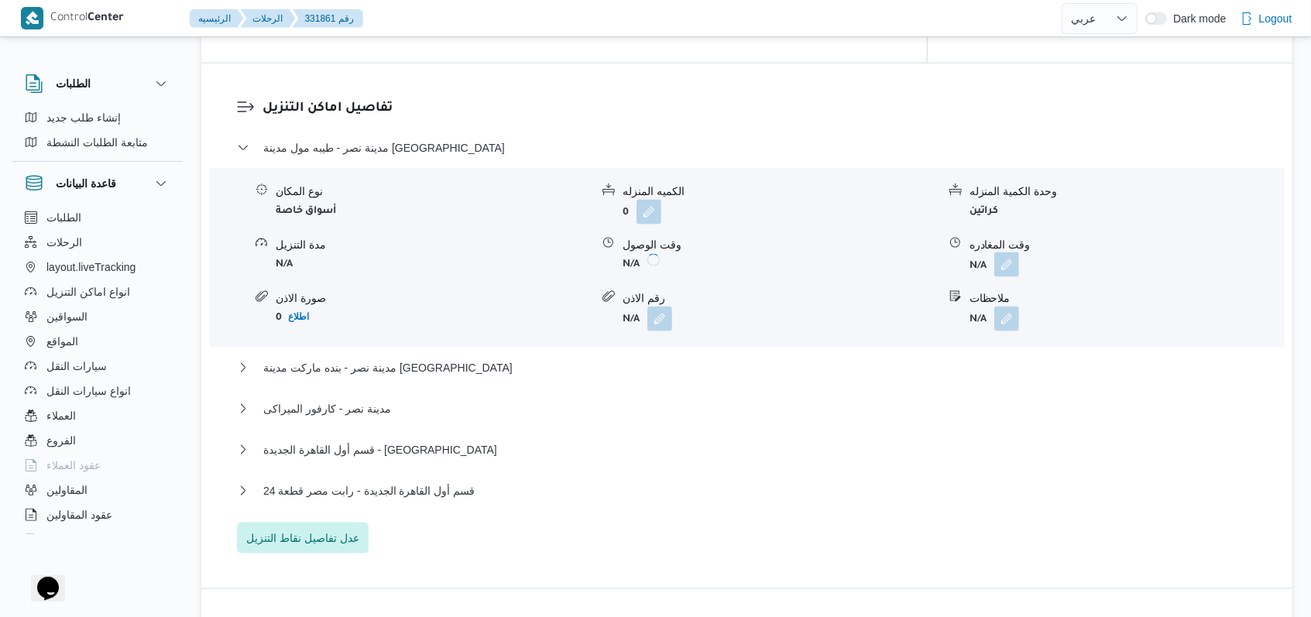
click at [542, 253] on button "button" at bounding box center [1007, 265] width 25 height 25
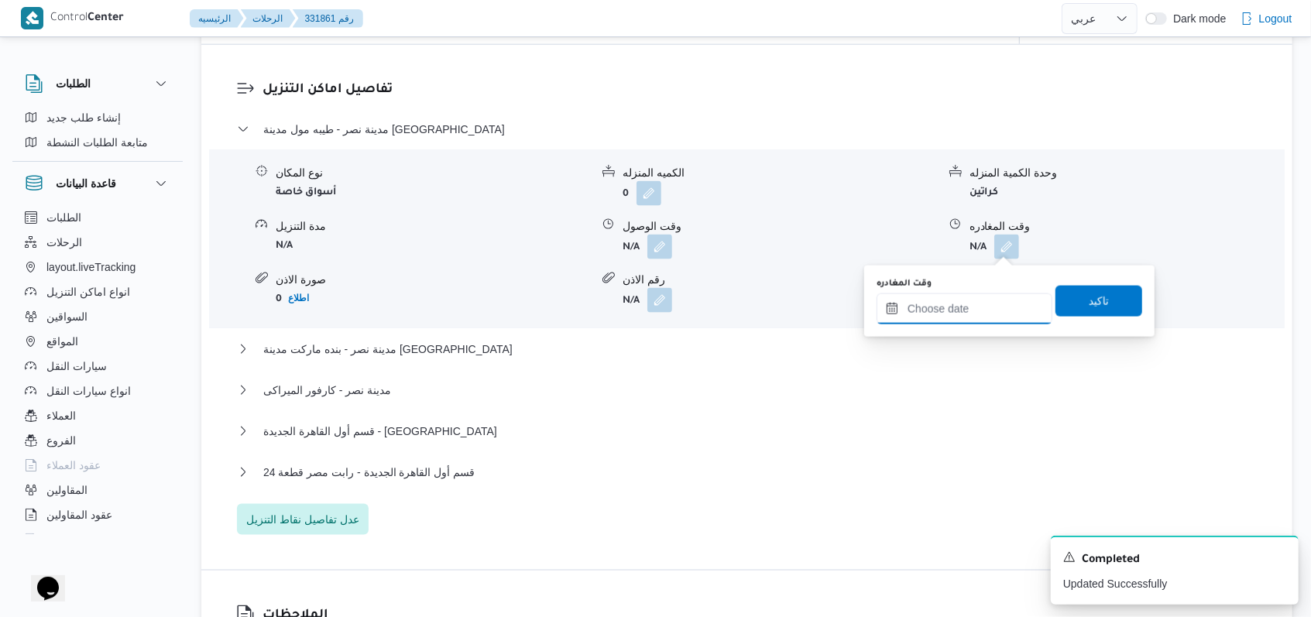
click at [542, 304] on input "وقت المغادره" at bounding box center [965, 309] width 176 height 31
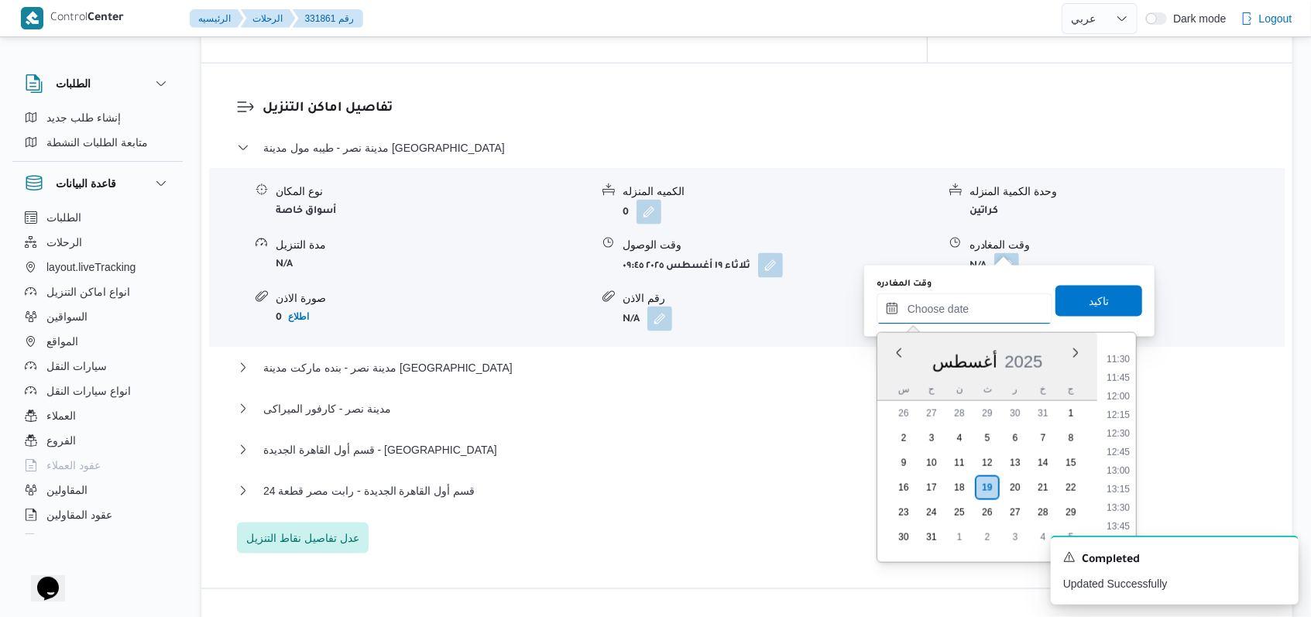
scroll to position [707, 0]
click at [542, 438] on li "10:45" at bounding box center [1119, 445] width 36 height 15
type input "١٩/٠٨/٢٠٢٥ ١٠:٤٥"
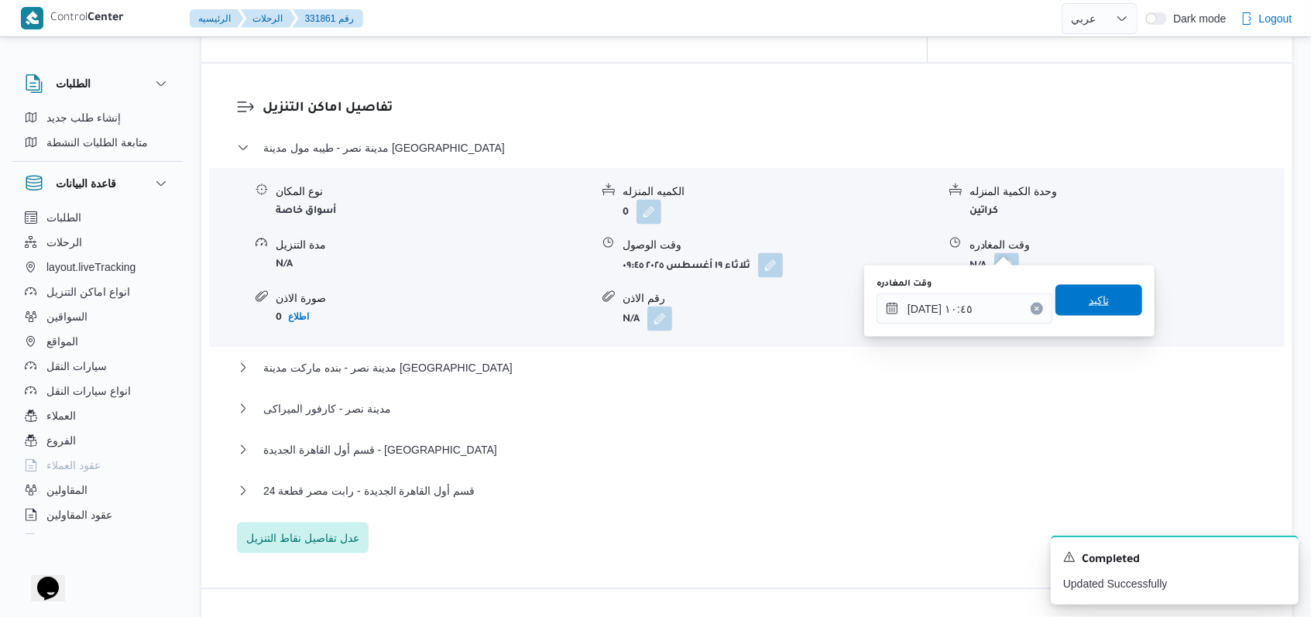
click at [542, 313] on span "تاكيد" at bounding box center [1099, 300] width 87 height 31
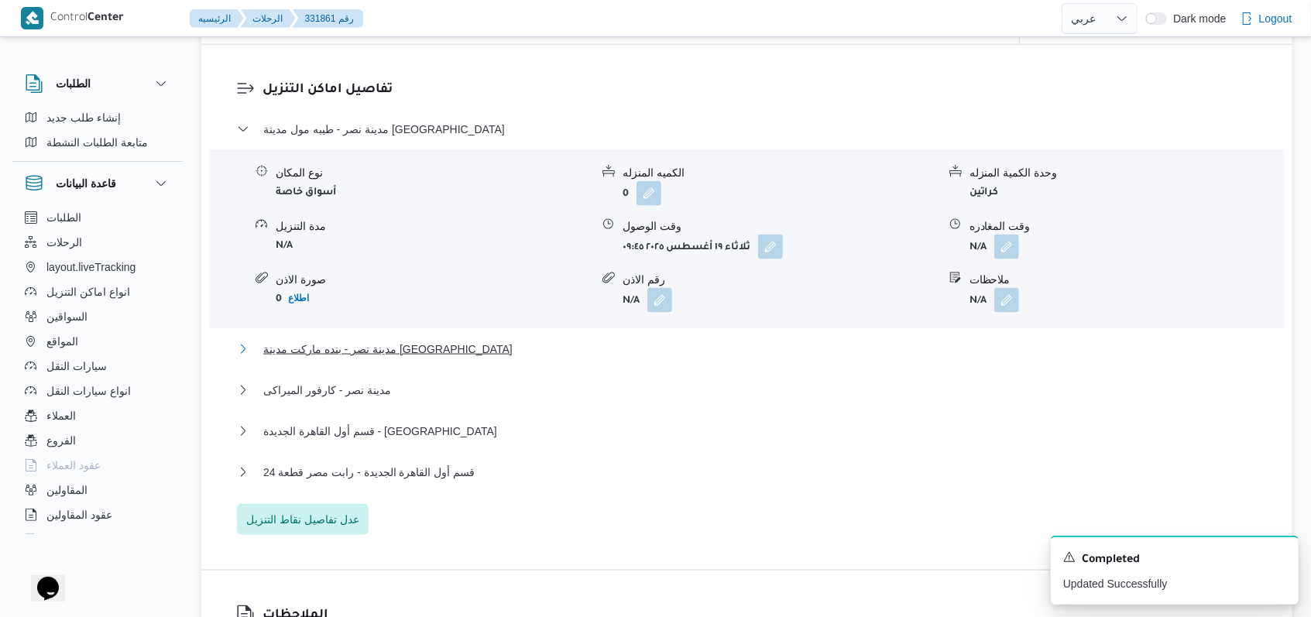
click at [416, 344] on span "مدينة نصر - بنده ماركت مدينة نصر" at bounding box center [387, 349] width 249 height 19
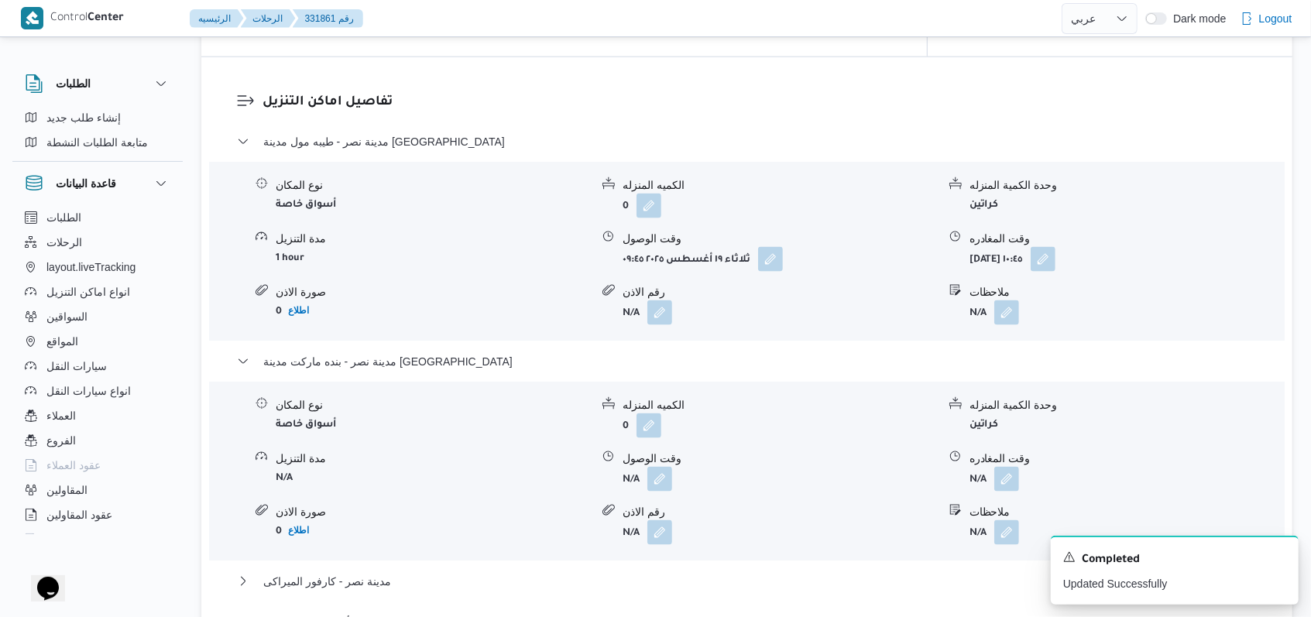
scroll to position [1406, 0]
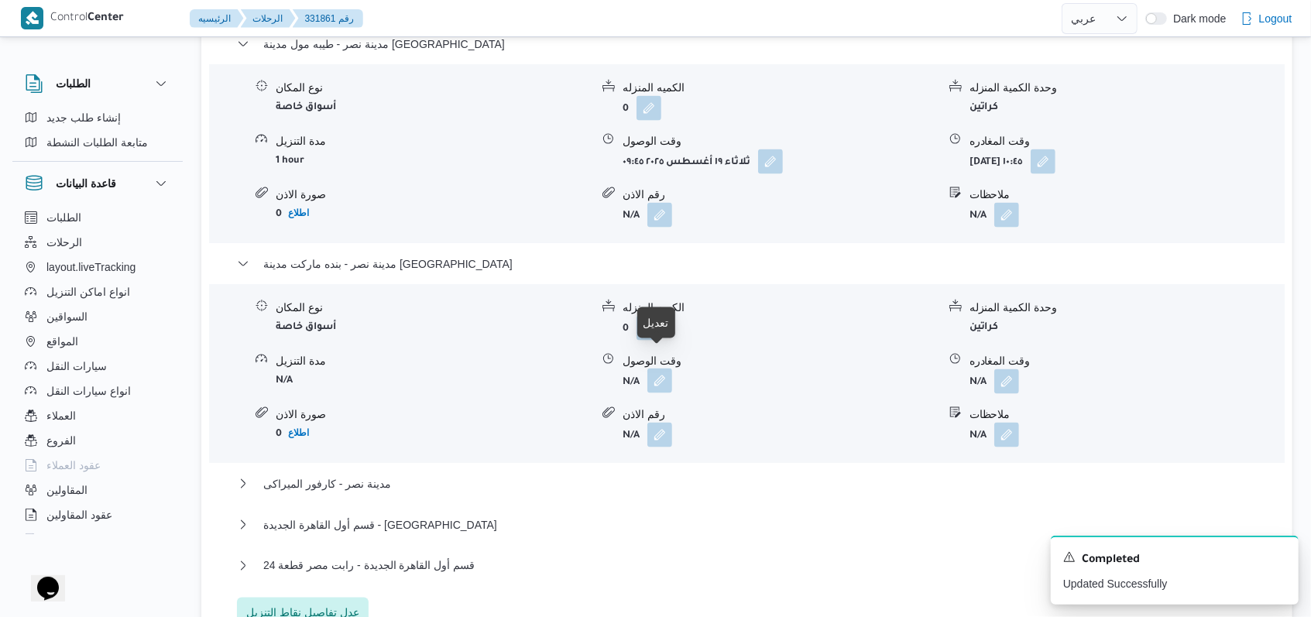
click at [542, 369] on button "button" at bounding box center [660, 381] width 25 height 25
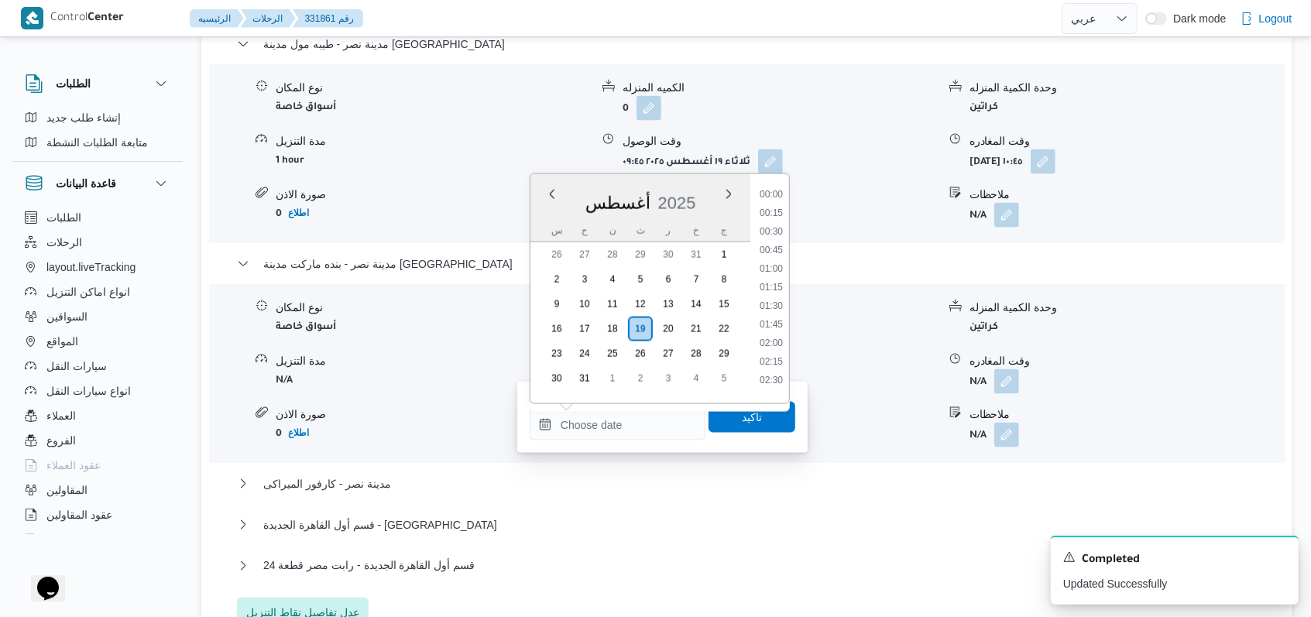
drag, startPoint x: 638, startPoint y: 416, endPoint x: 783, endPoint y: 321, distance: 173.0
click at [542, 416] on input "وقت الوصول" at bounding box center [618, 425] width 176 height 31
drag, startPoint x: 775, startPoint y: 298, endPoint x: 779, endPoint y: 338, distance: 39.7
click at [542, 298] on li "11:00" at bounding box center [772, 304] width 36 height 15
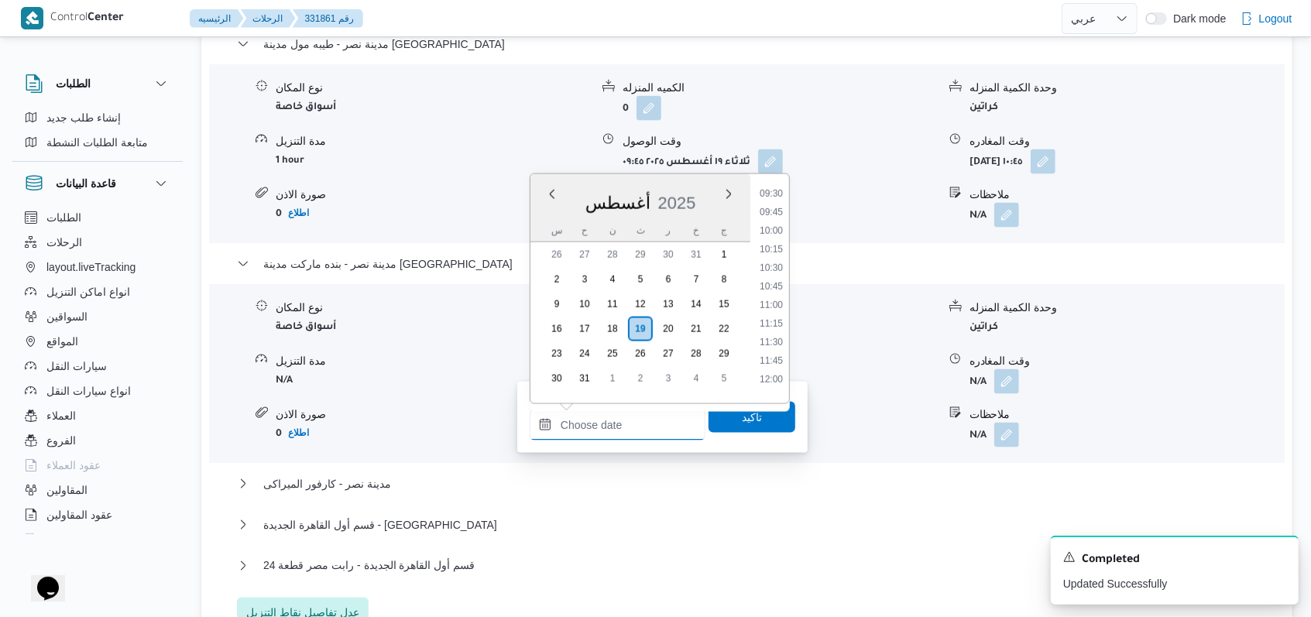
type input "١٩/٠٨/٢٠٢٥ ١١:٠٠"
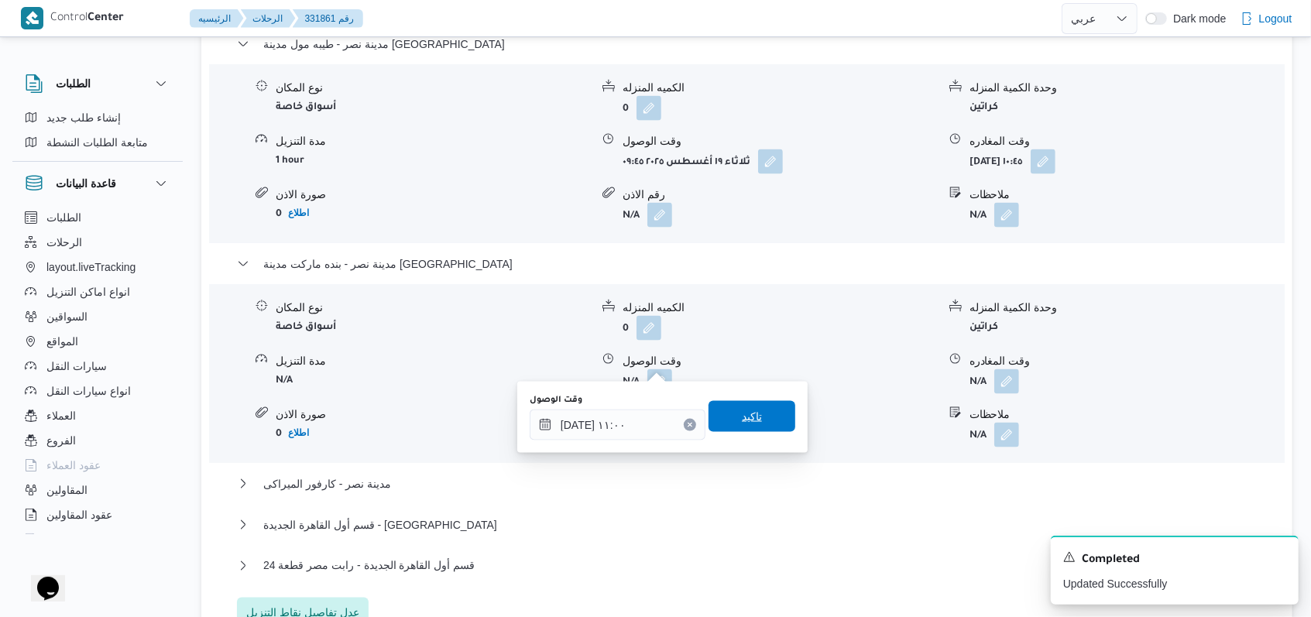
click at [542, 413] on span "تاكيد" at bounding box center [752, 416] width 87 height 31
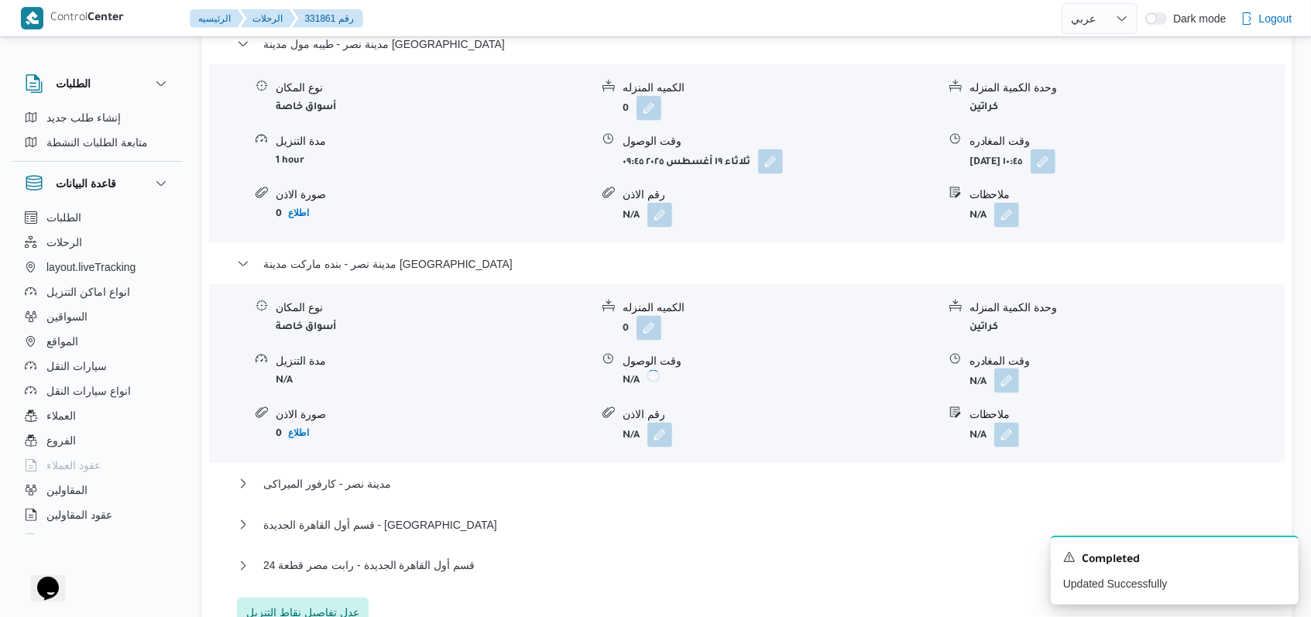
click at [542, 369] on button "button" at bounding box center [1007, 381] width 25 height 25
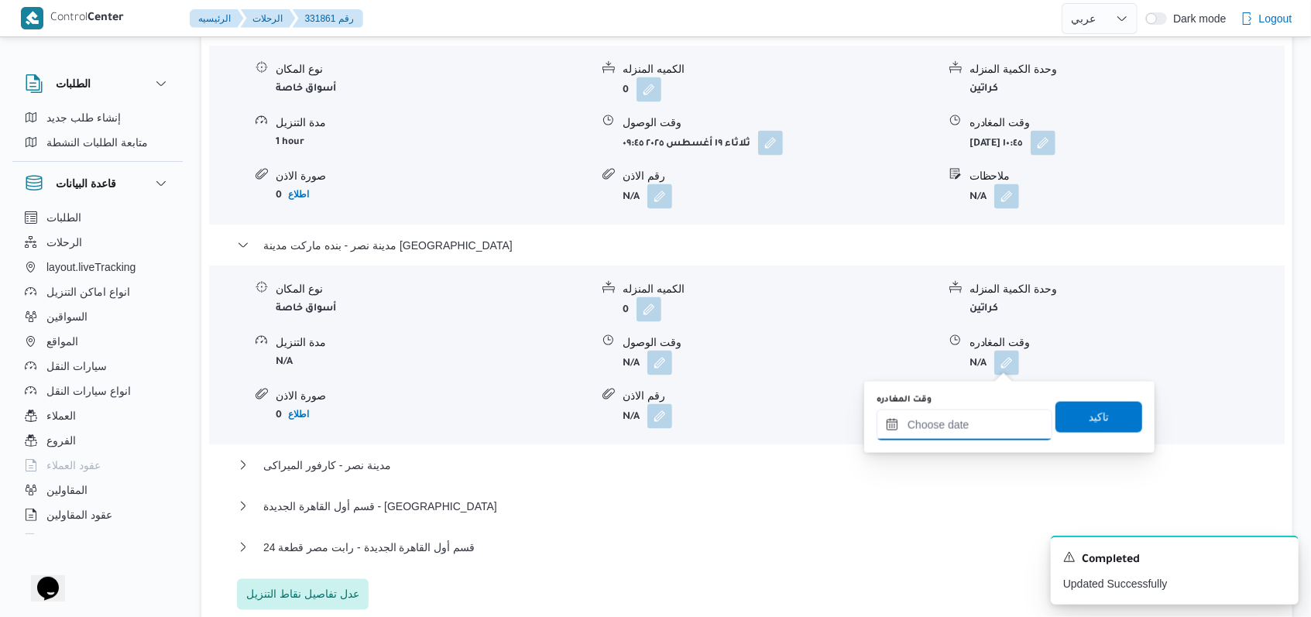
click at [542, 423] on input "وقت المغادره" at bounding box center [965, 425] width 176 height 31
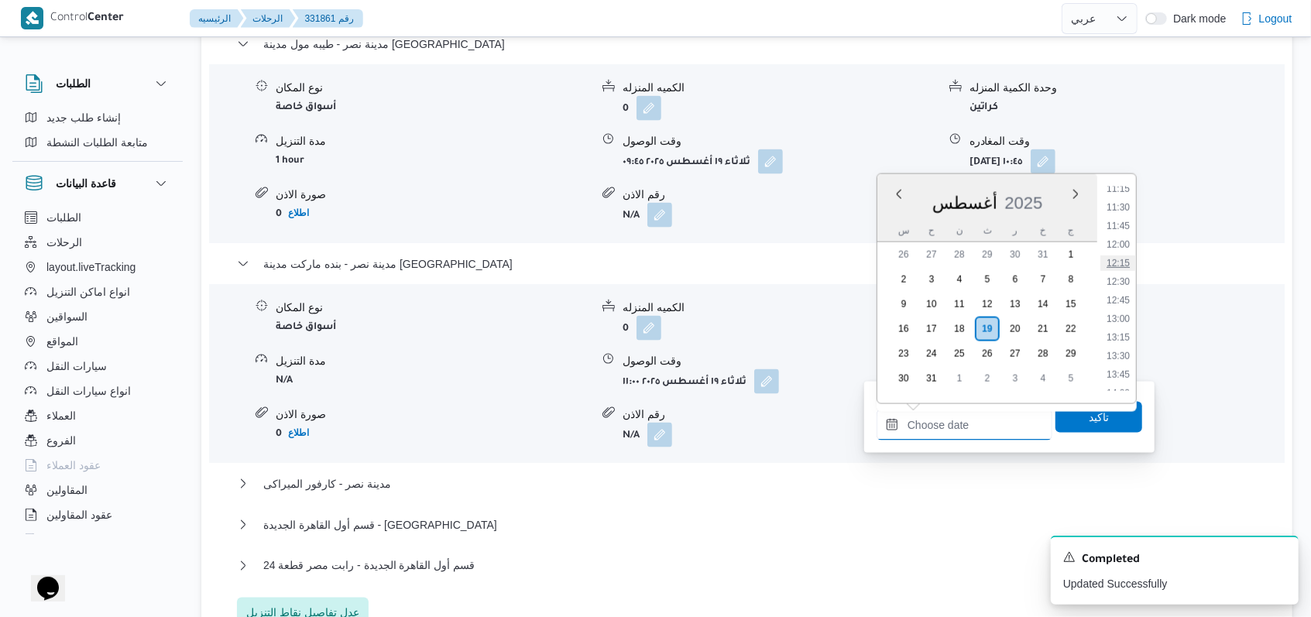
scroll to position [811, 0]
click at [542, 277] on li "12:00" at bounding box center [1119, 275] width 36 height 15
type input "١٩/٠٨/٢٠٢٥ ١٢:٠٠"
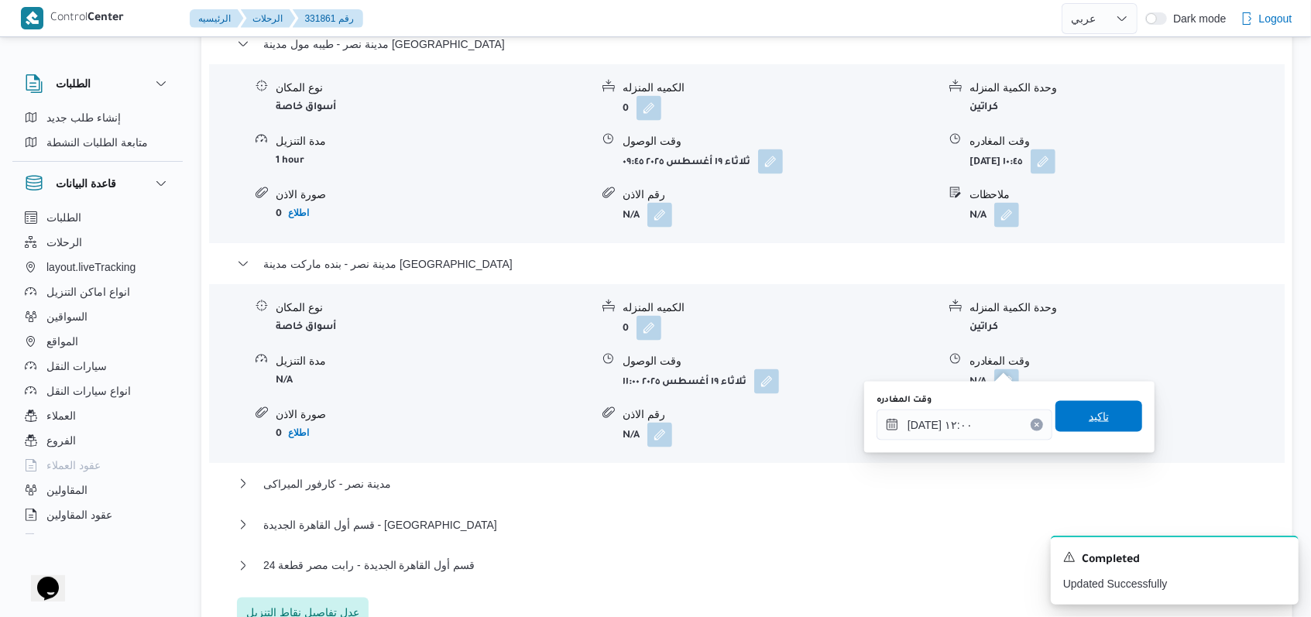
click at [542, 414] on span "تاكيد" at bounding box center [1099, 416] width 20 height 19
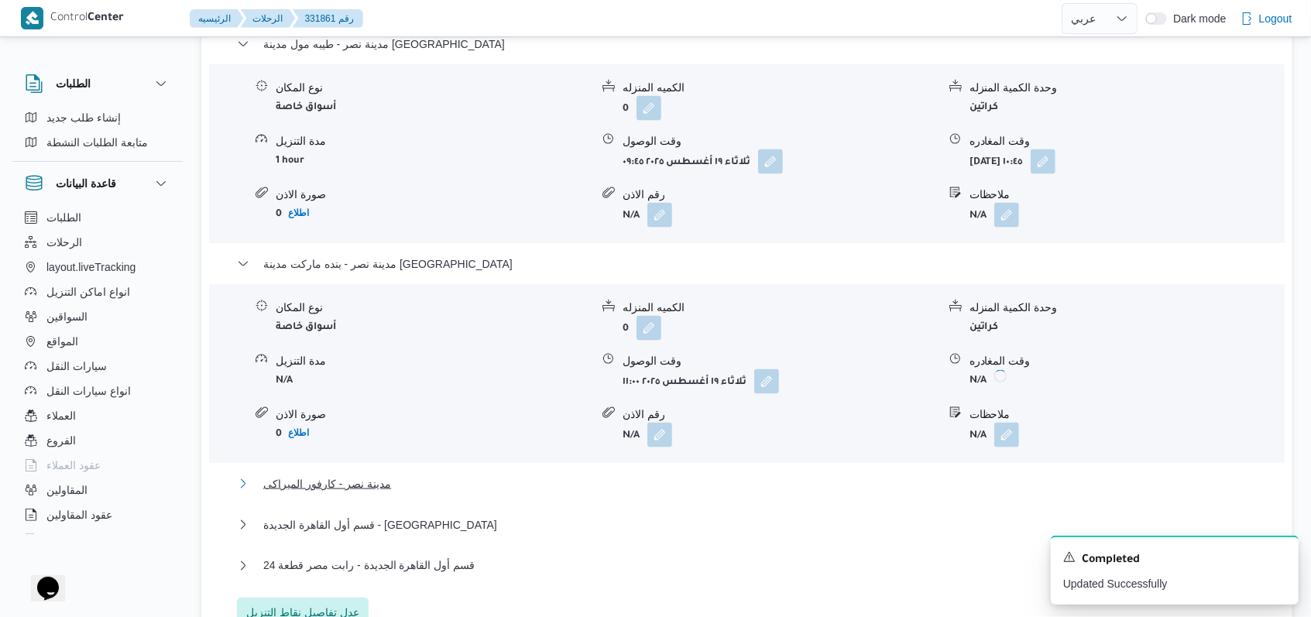
click at [376, 475] on span "مدينة نصر - كارفور الميراكى" at bounding box center [327, 484] width 128 height 19
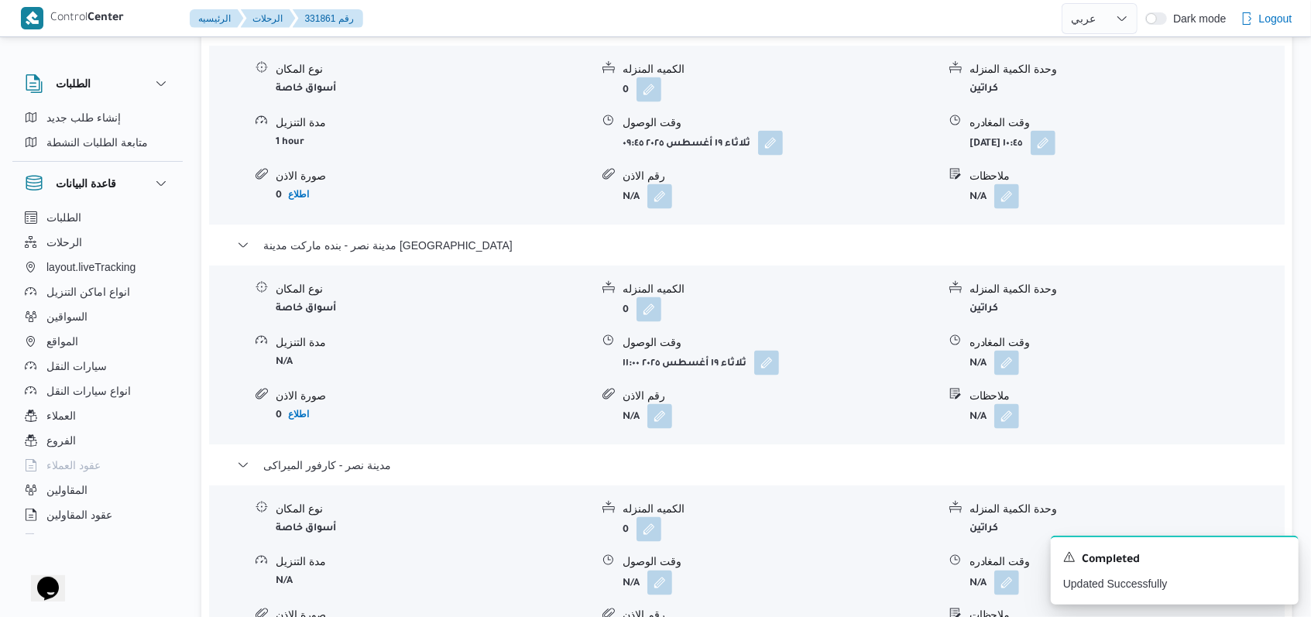
scroll to position [1509, 0]
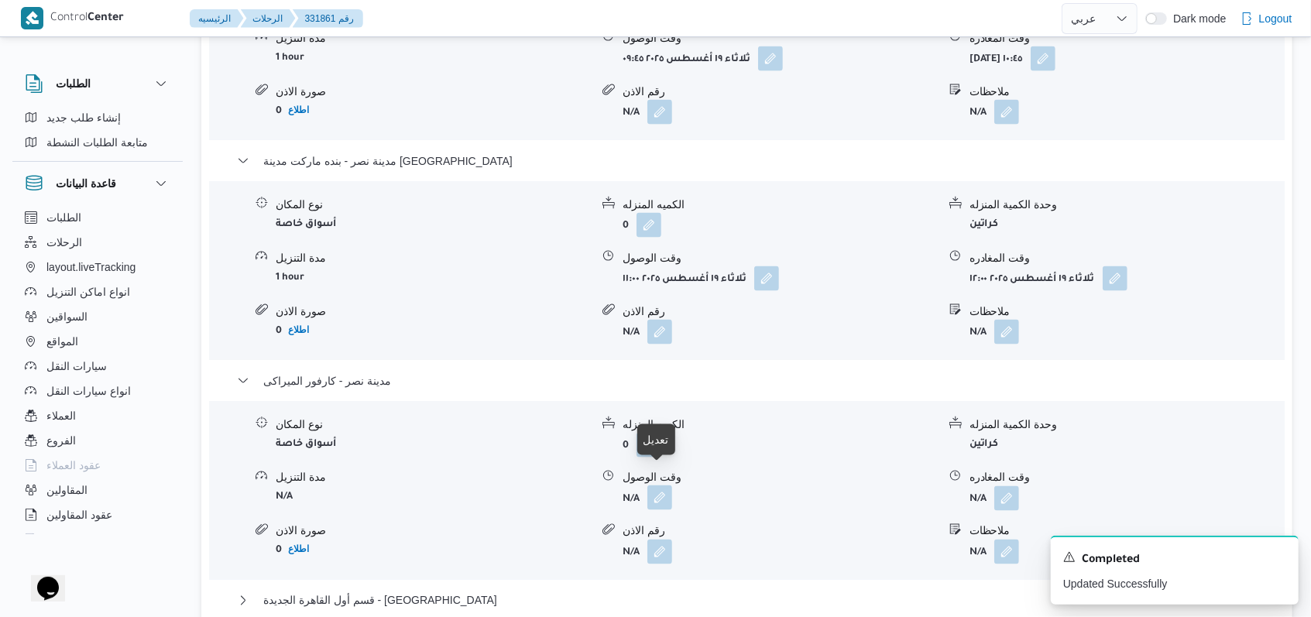
click at [542, 486] on button "button" at bounding box center [660, 498] width 25 height 25
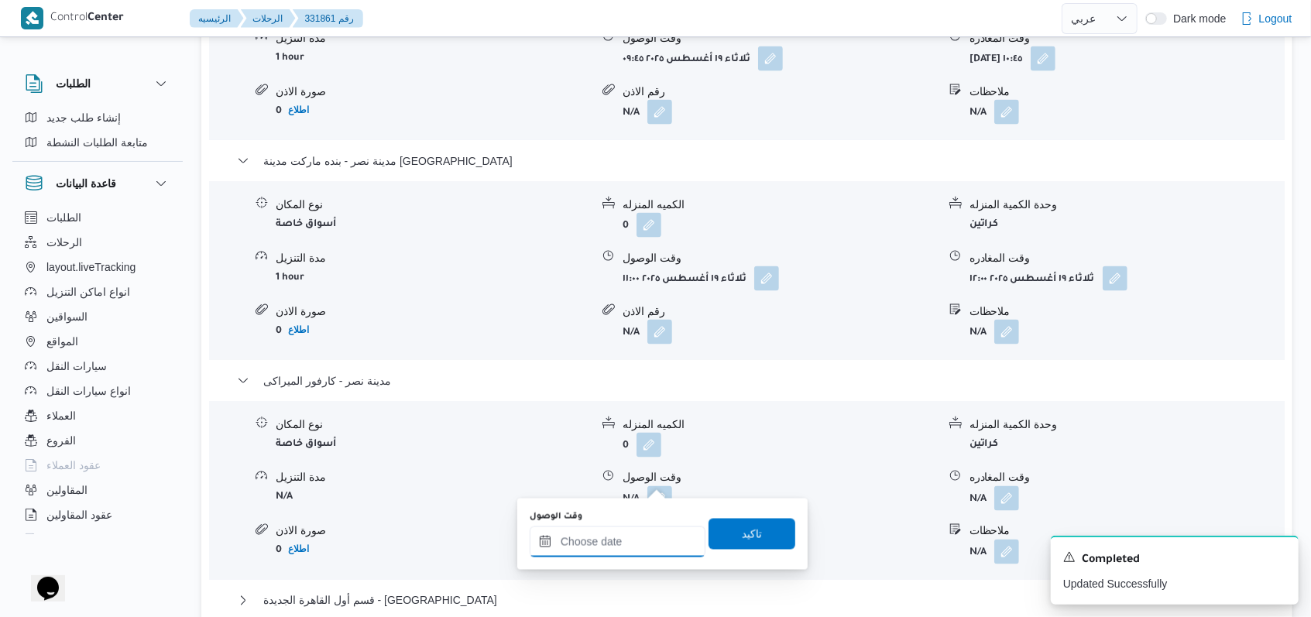
click at [542, 530] on input "وقت الوصول" at bounding box center [618, 542] width 176 height 31
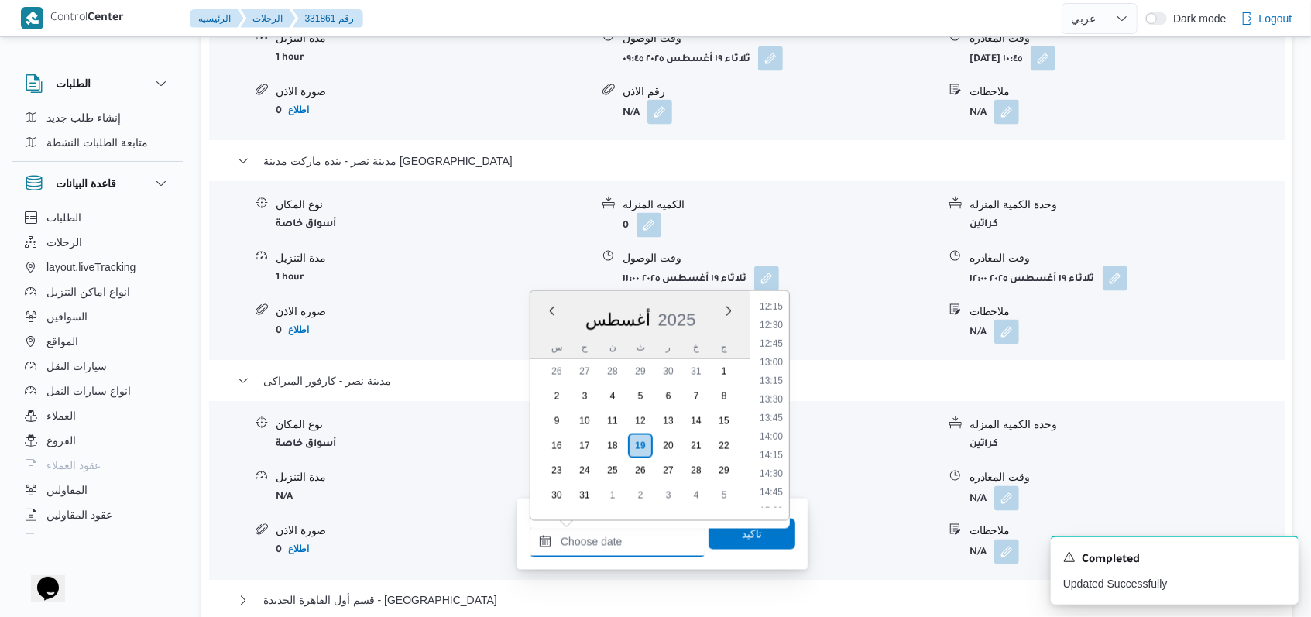
scroll to position [914, 0]
click at [542, 312] on li "12:15" at bounding box center [772, 308] width 36 height 15
type input "١٩/٠٨/٢٠٢٥ ١٢:١٥"
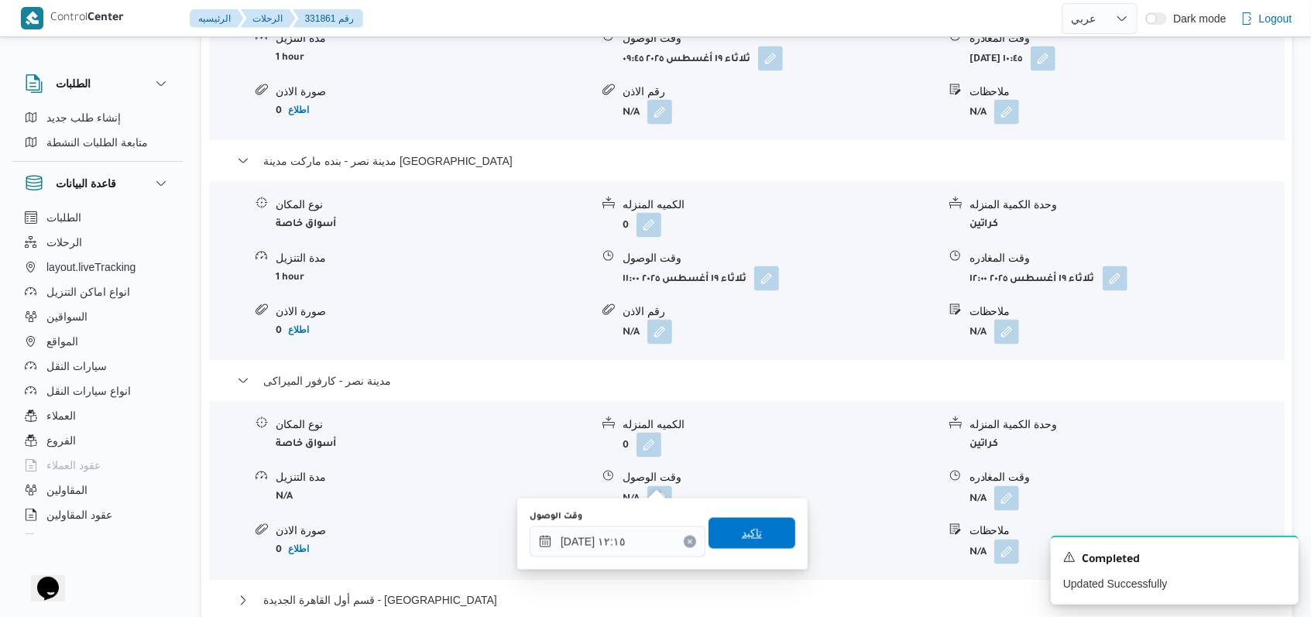
click at [542, 535] on span "تاكيد" at bounding box center [752, 533] width 87 height 31
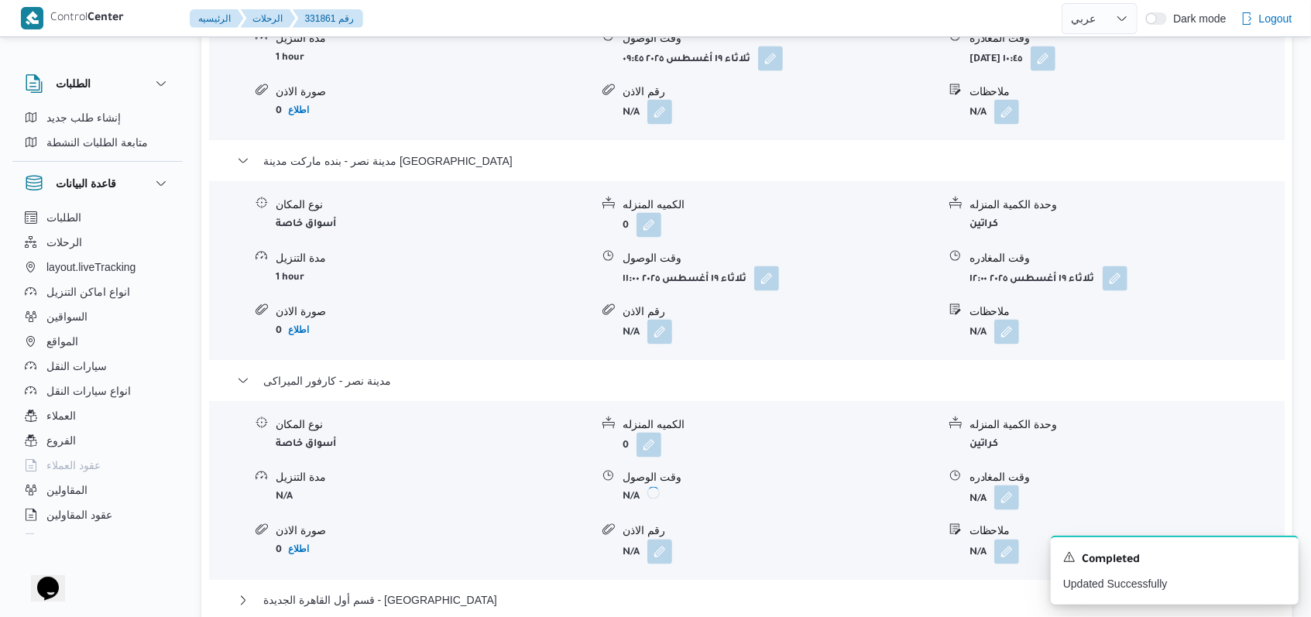
click at [542, 486] on button "button" at bounding box center [1007, 498] width 25 height 25
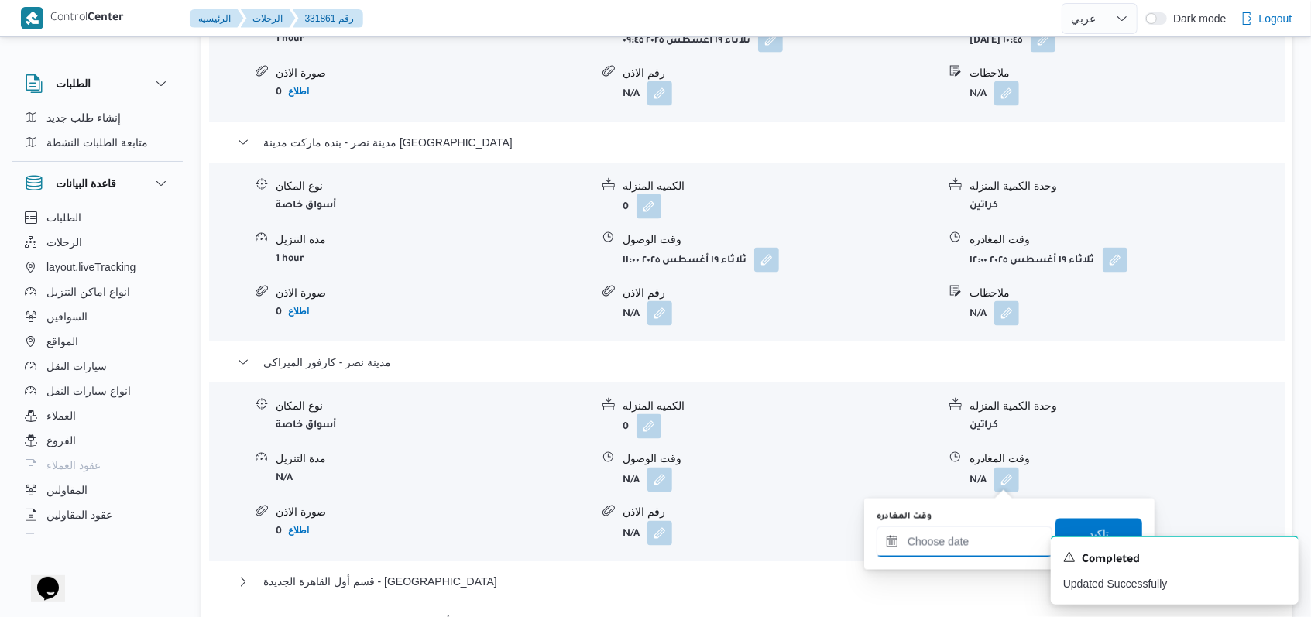
click at [542, 543] on input "وقت المغادره" at bounding box center [965, 542] width 176 height 31
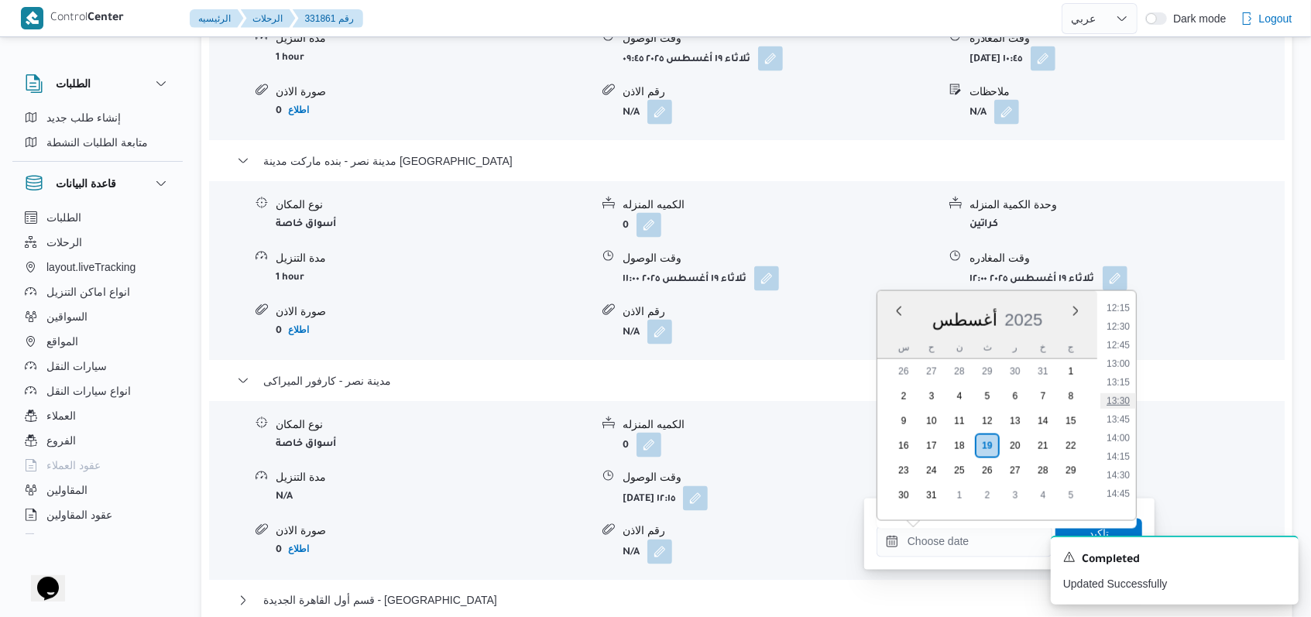
click at [542, 401] on li "13:30" at bounding box center [1119, 401] width 36 height 15
type input "١٩/٠٨/٢٠٢٥ ١٣:٣٠"
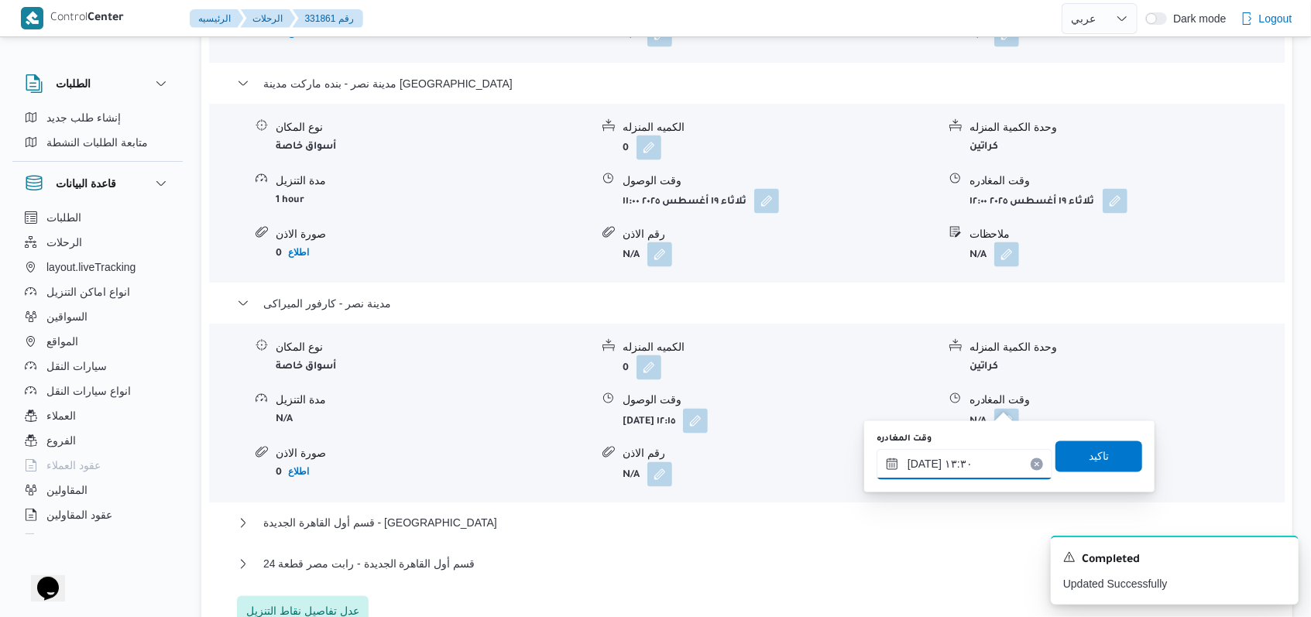
scroll to position [1612, 0]
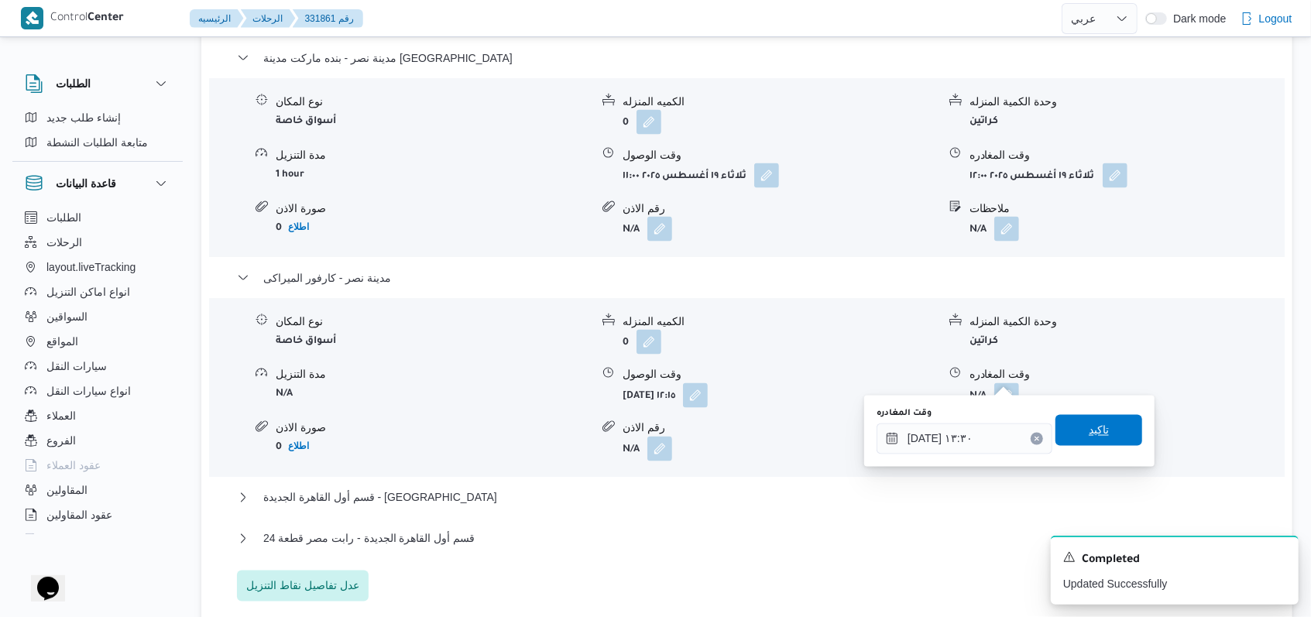
click at [542, 426] on span "تاكيد" at bounding box center [1099, 430] width 20 height 19
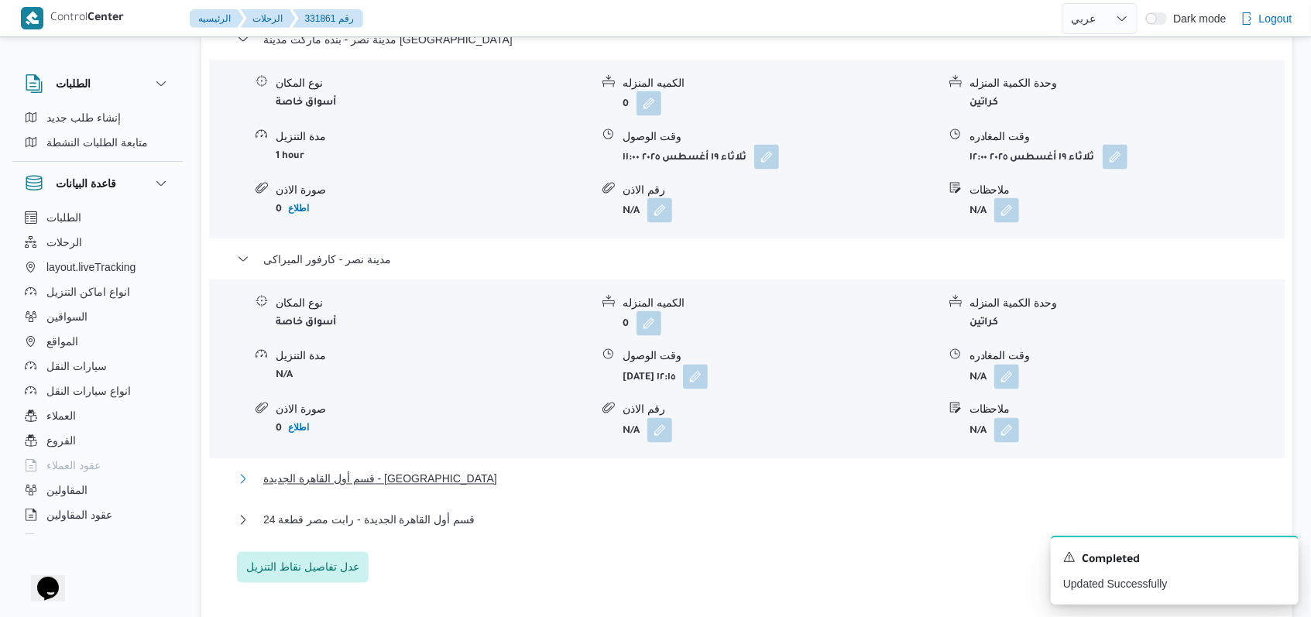
click at [345, 480] on span "قسم أول القاهرة الجديدة - الهدايا" at bounding box center [380, 479] width 234 height 19
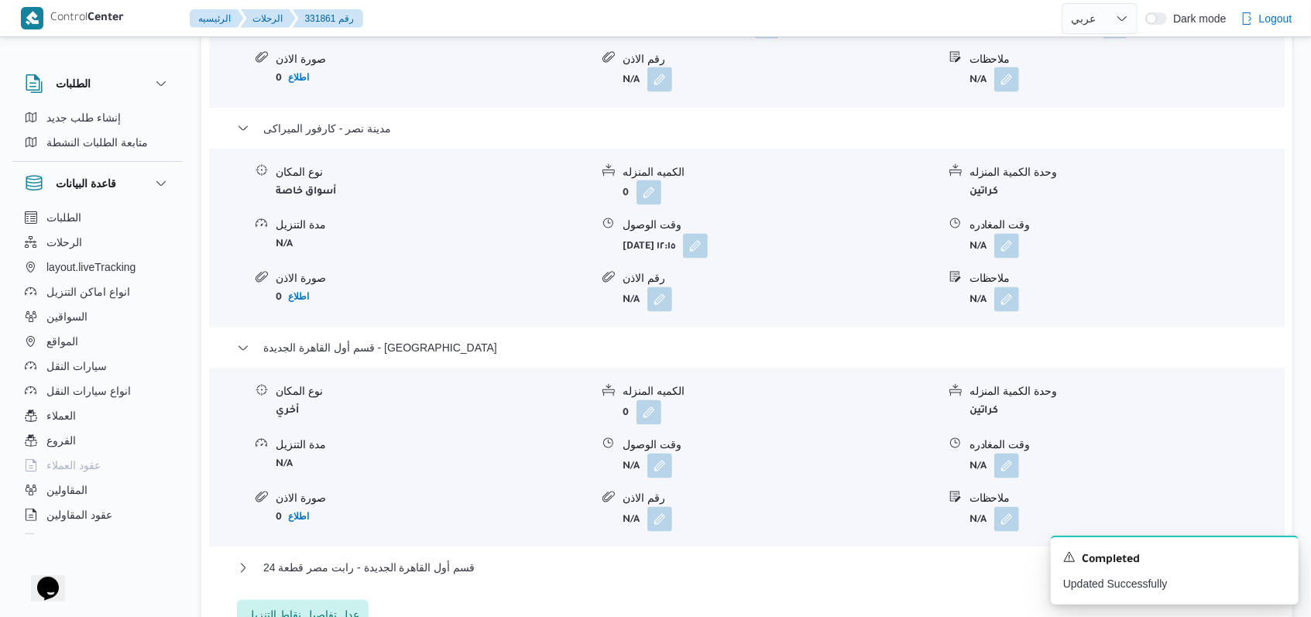
scroll to position [1922, 0]
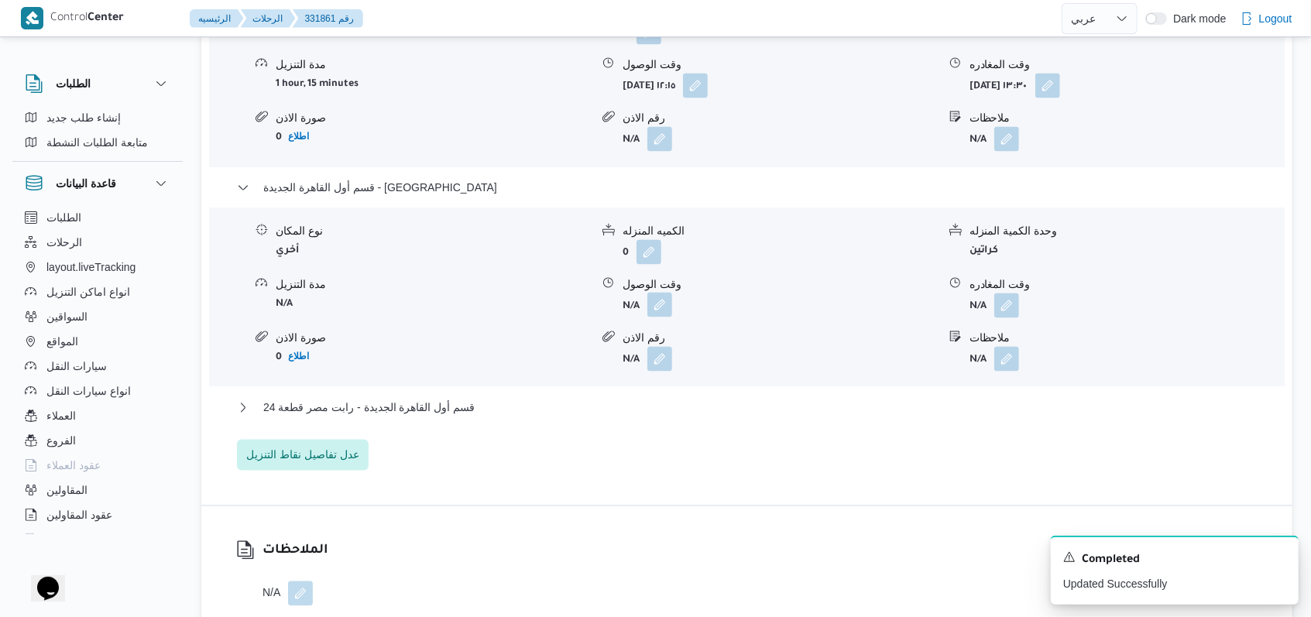
click at [542, 293] on button "button" at bounding box center [660, 305] width 25 height 25
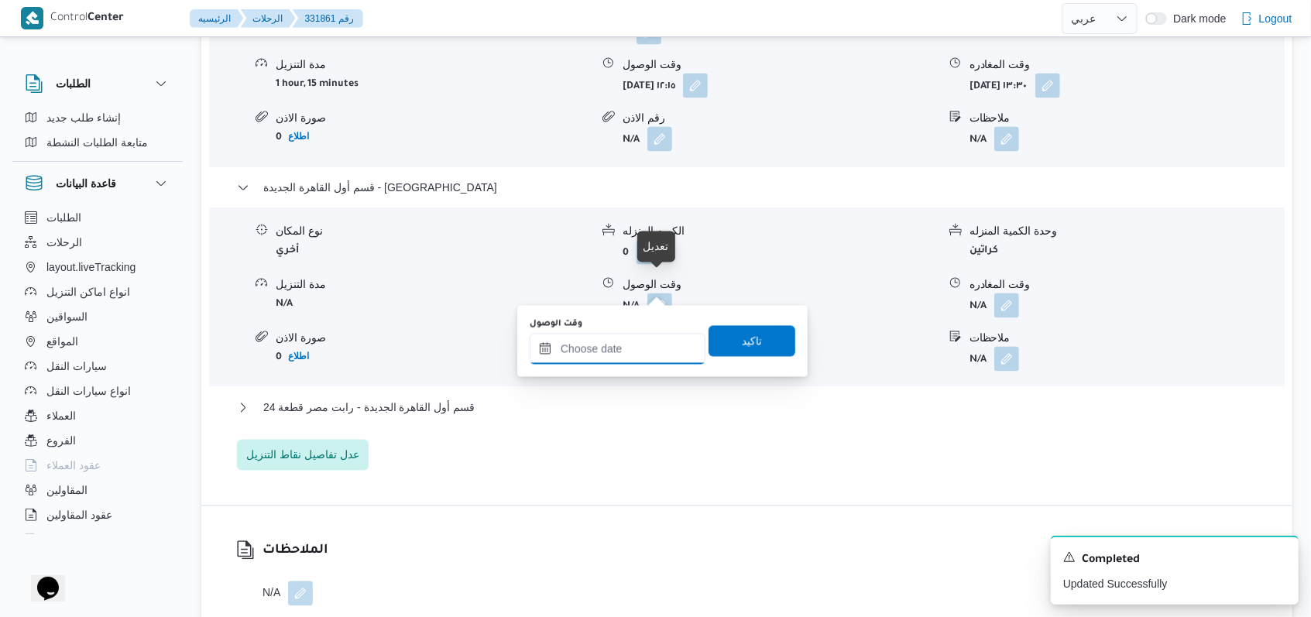
click at [542, 349] on input "وقت الوصول" at bounding box center [618, 349] width 176 height 31
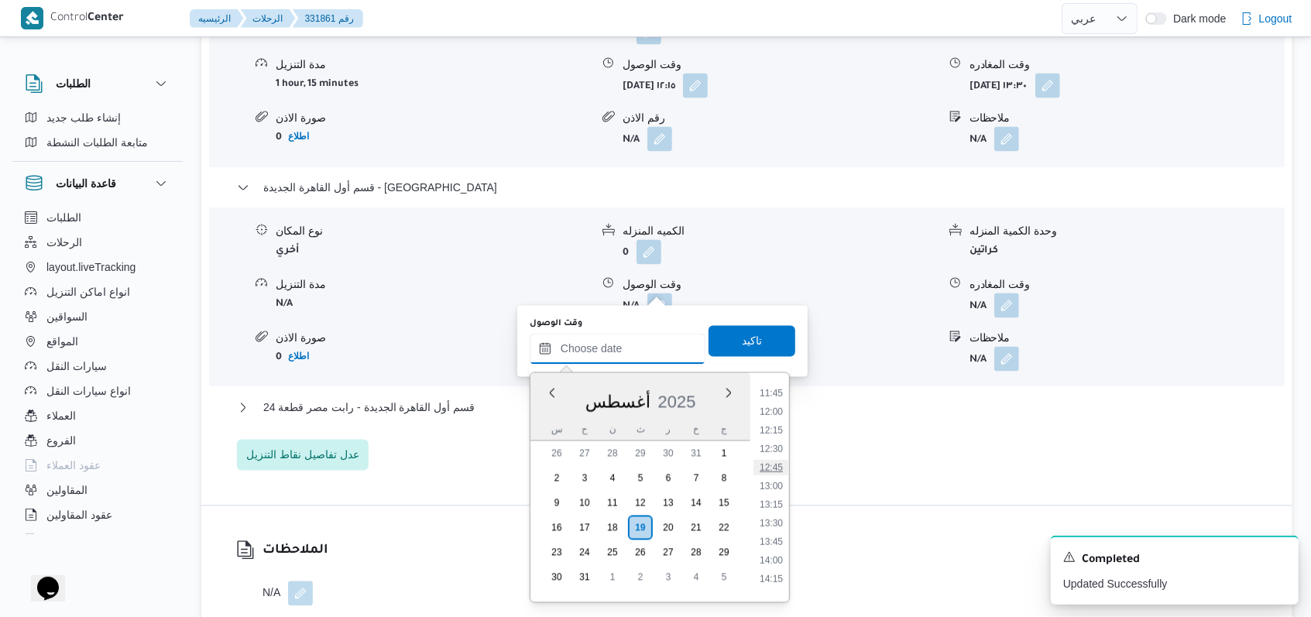
scroll to position [914, 0]
click at [542, 521] on li "14:00" at bounding box center [772, 520] width 36 height 15
type input "١٩/٠٨/٢٠٢٥ ١٤:٠٠"
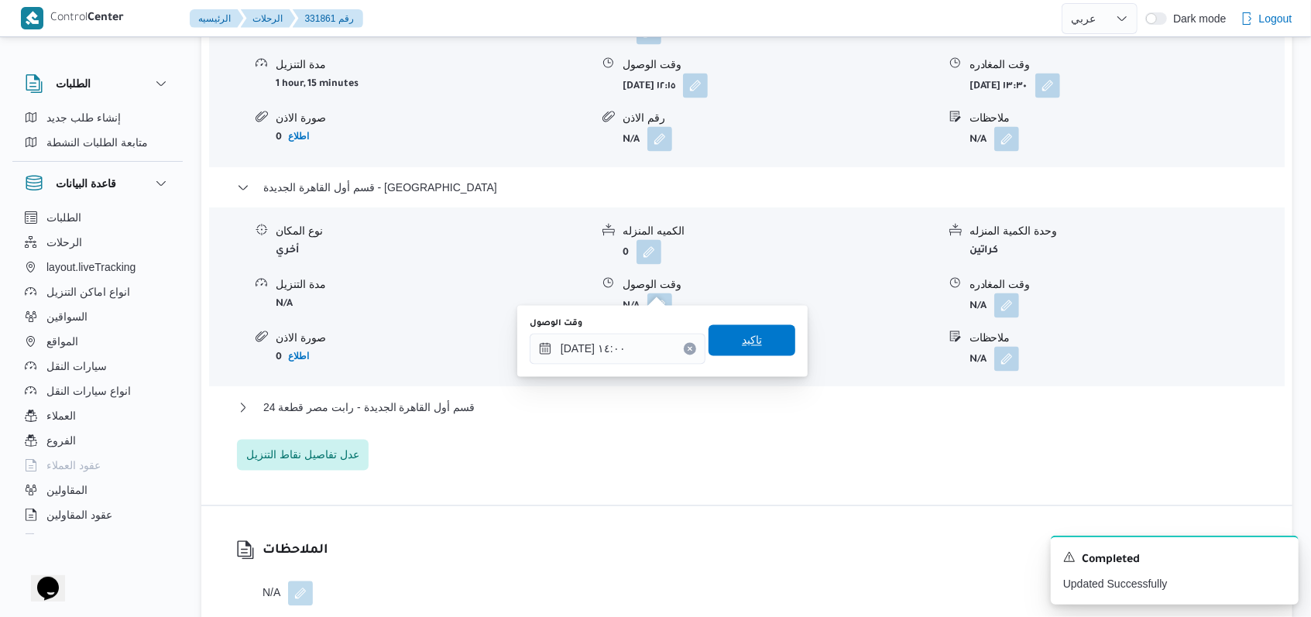
click at [542, 334] on span "تاكيد" at bounding box center [752, 341] width 20 height 19
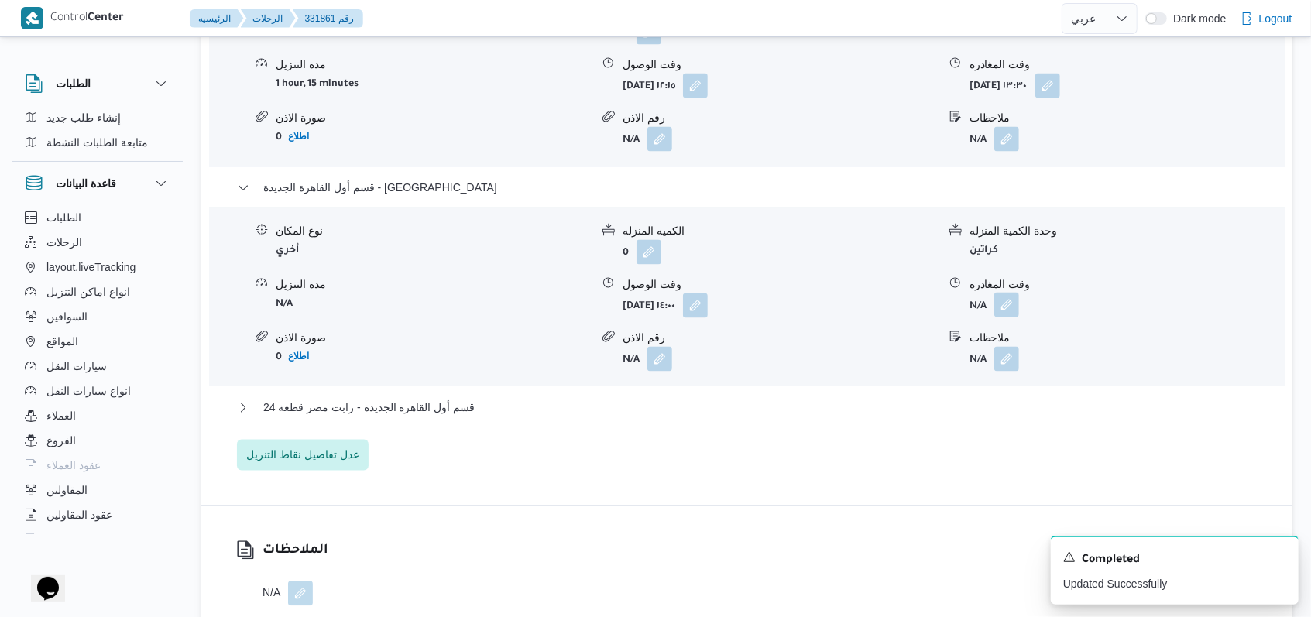
click at [542, 293] on button "button" at bounding box center [1007, 305] width 25 height 25
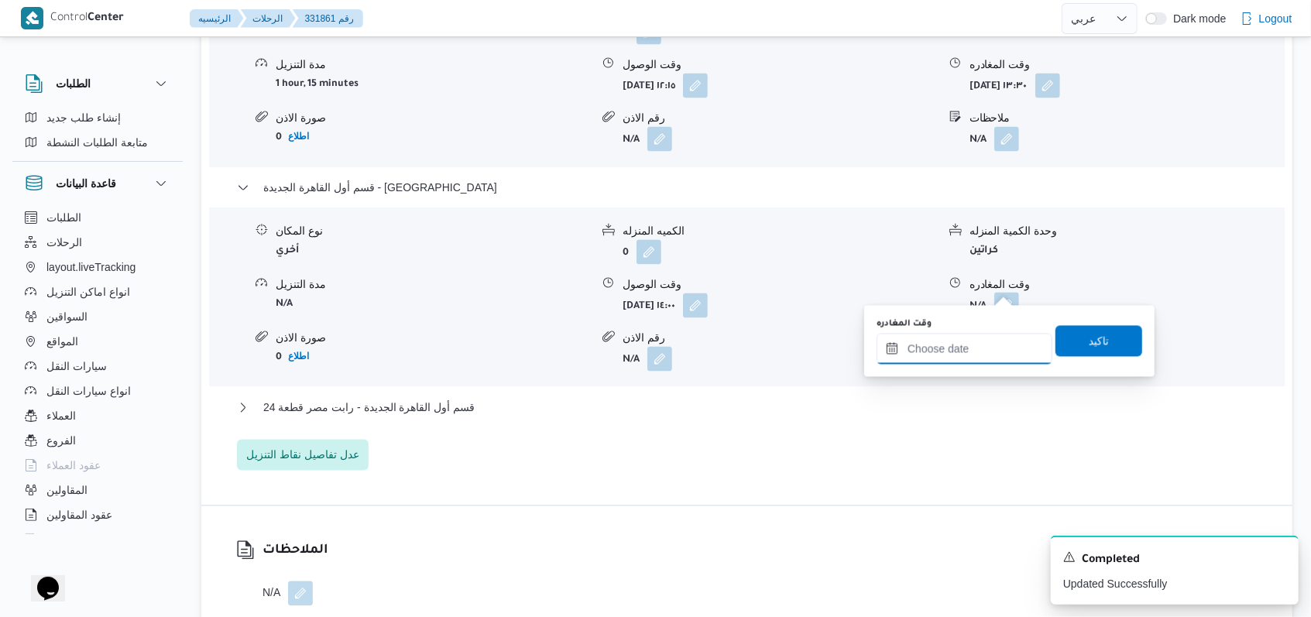
click at [542, 342] on input "وقت المغادره" at bounding box center [965, 349] width 176 height 31
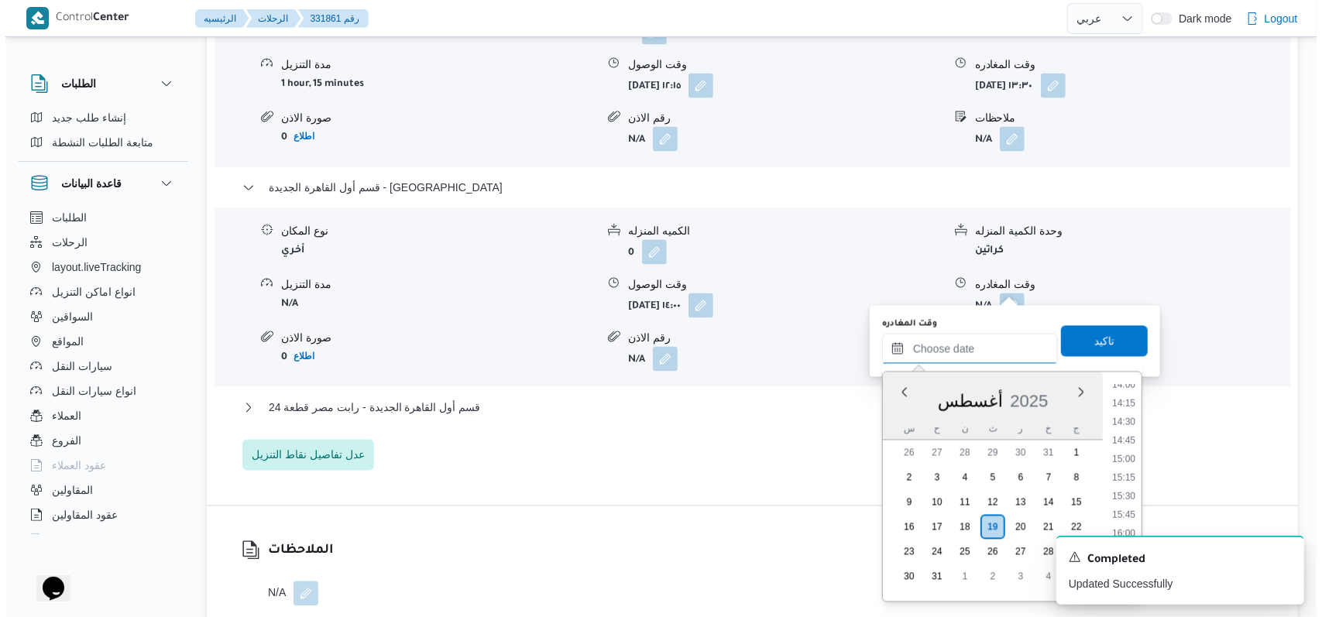
scroll to position [1017, 0]
click at [542, 472] on li "14:45" at bounding box center [1119, 472] width 36 height 15
type input "١٩/٠٨/٢٠٢٥ ١٤:٤٥"
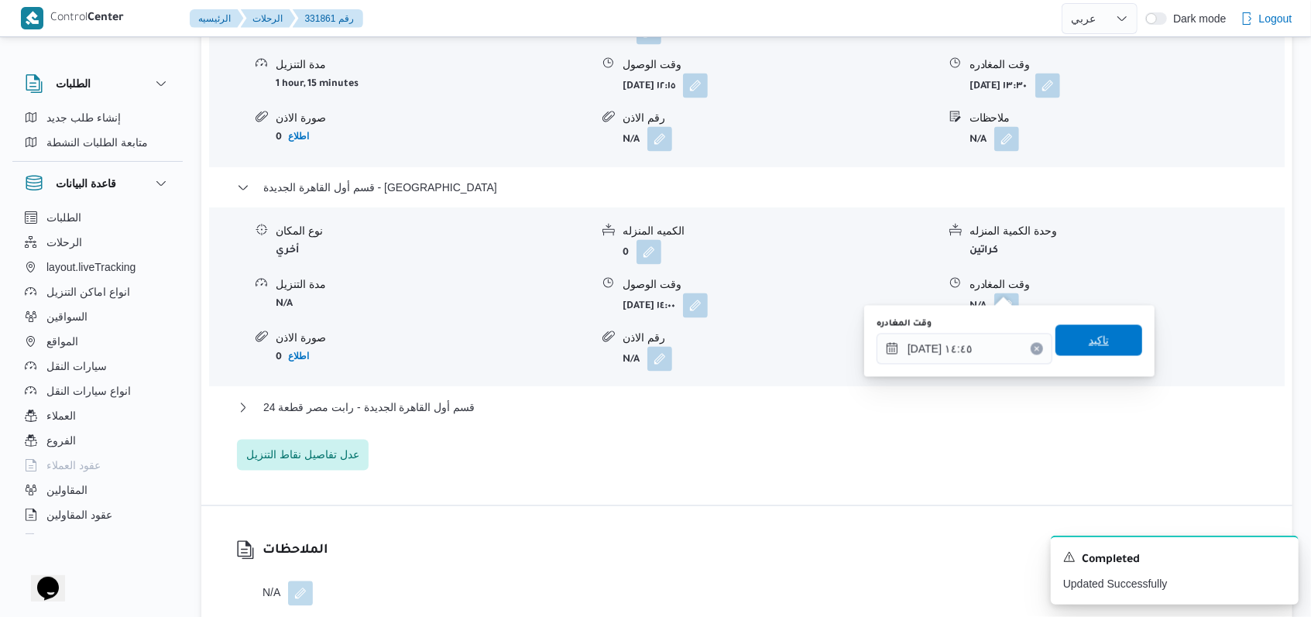
click at [542, 352] on span "تاكيد" at bounding box center [1099, 340] width 87 height 31
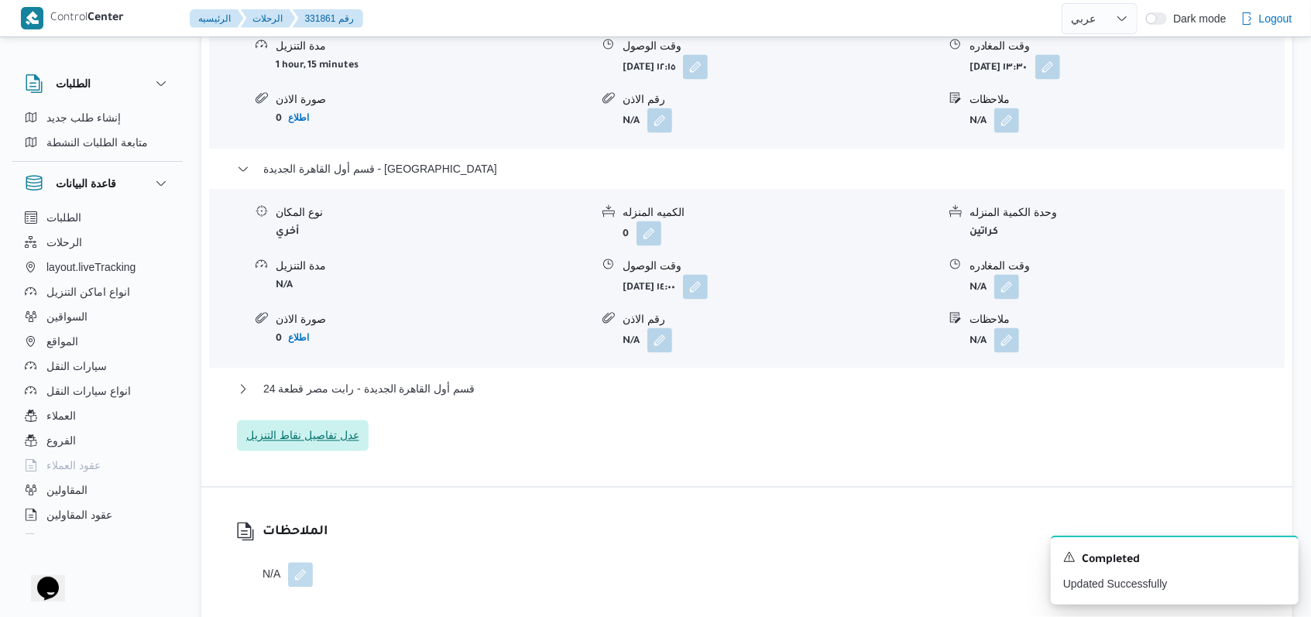
click at [355, 437] on span "عدل تفاصيل نقاط التنزيل" at bounding box center [302, 436] width 113 height 19
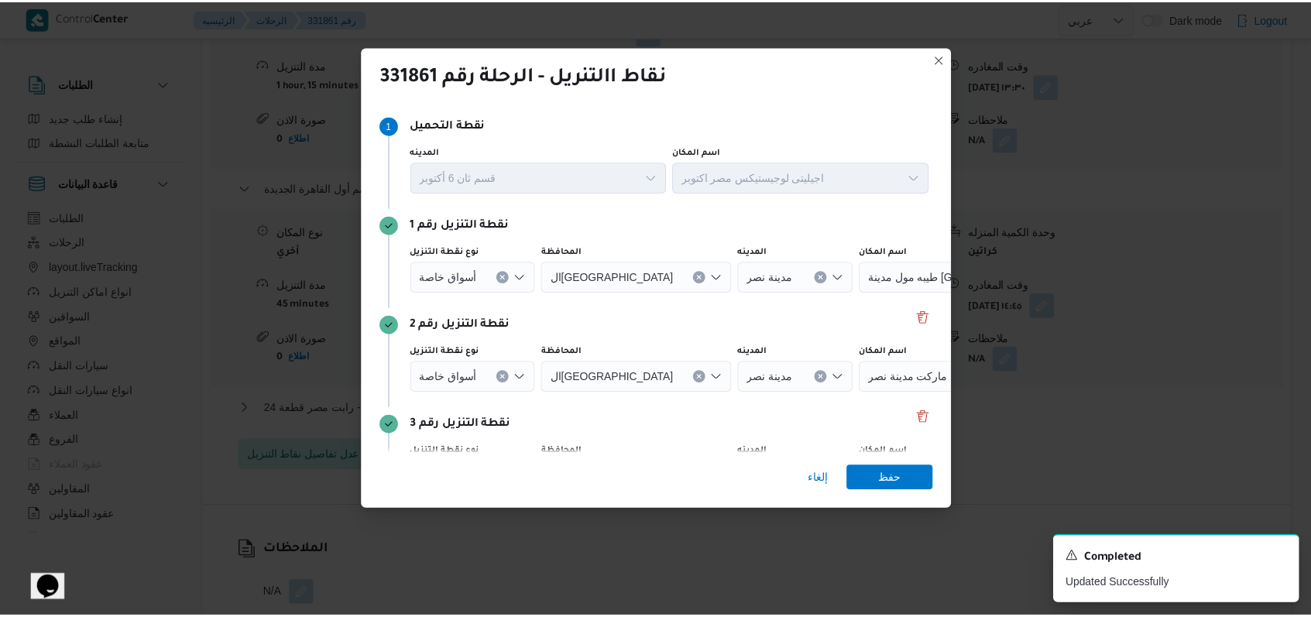
scroll to position [300, 0]
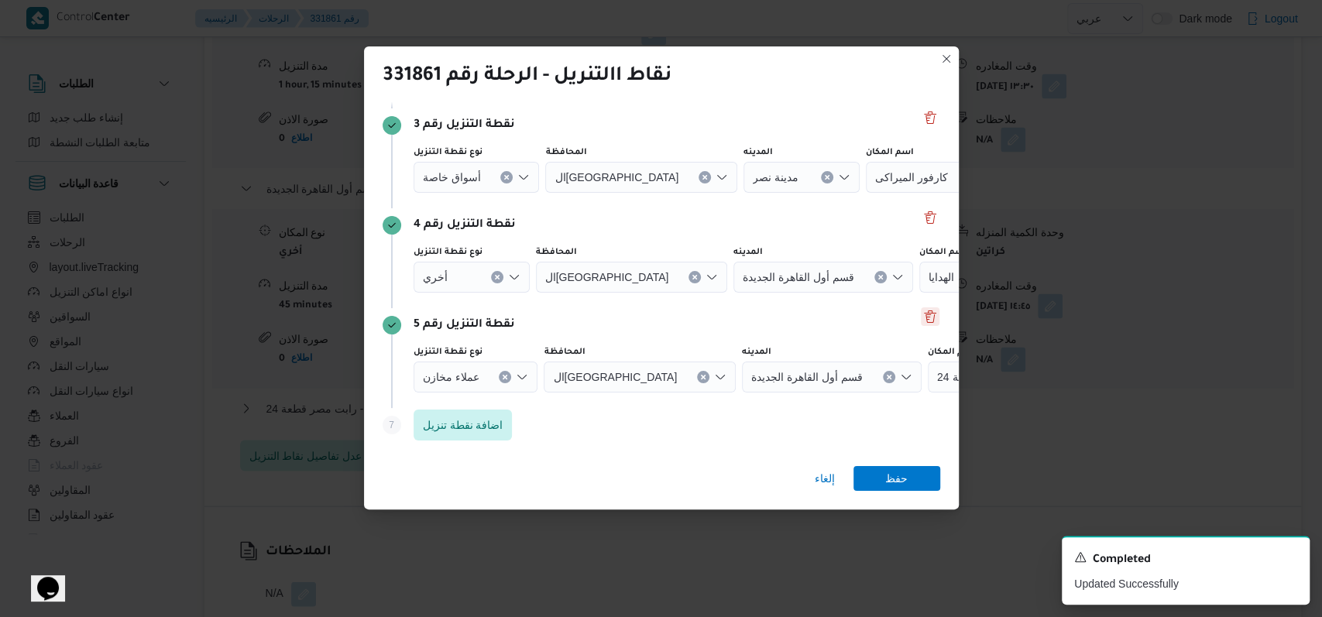
click at [542, 319] on button "Delete" at bounding box center [930, 317] width 19 height 19
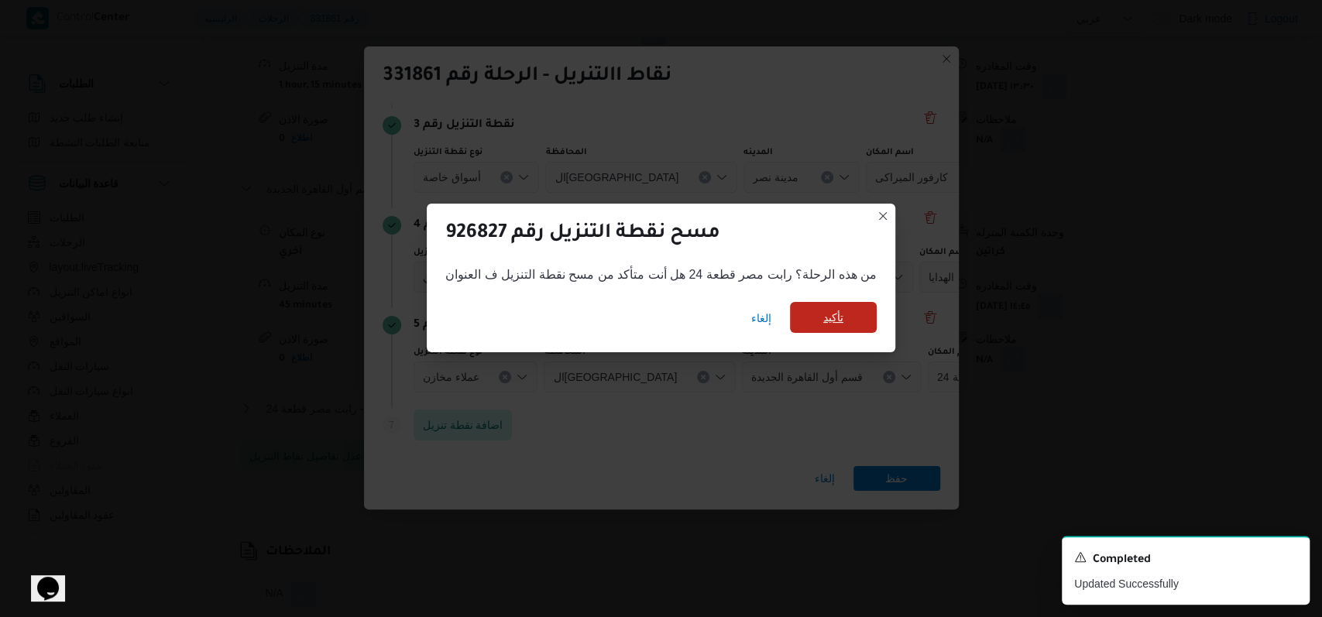
click at [542, 313] on span "تأكيد" at bounding box center [833, 317] width 20 height 19
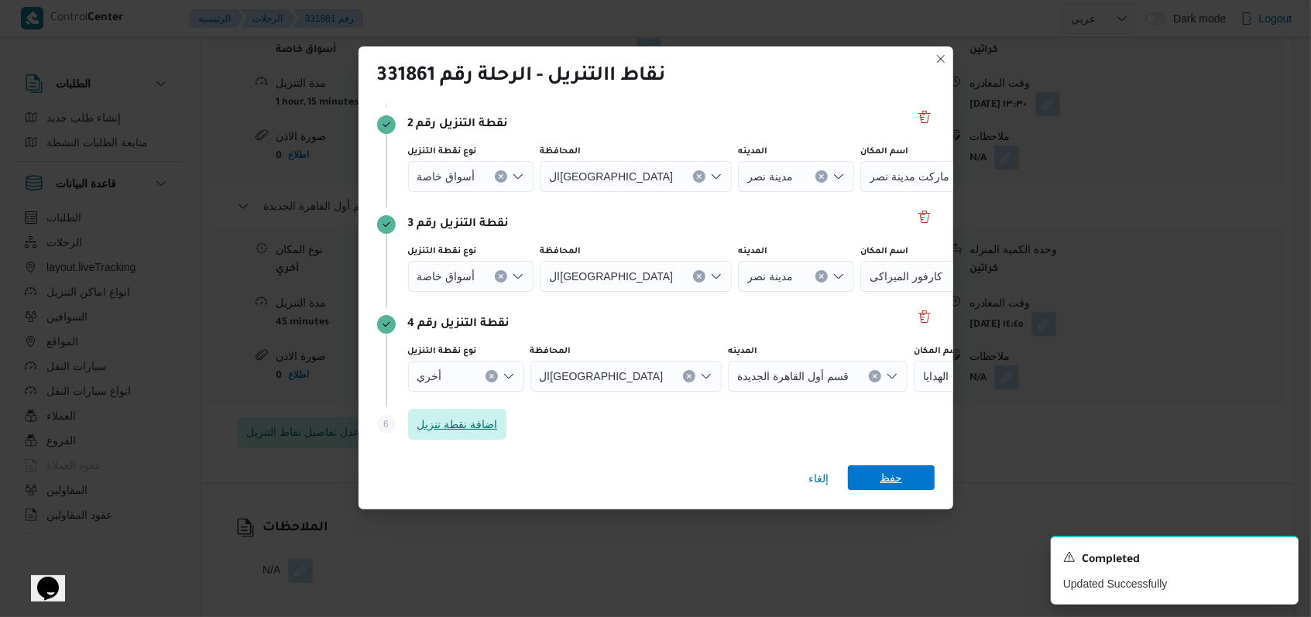
scroll to position [200, 0]
click at [542, 475] on span "حفظ" at bounding box center [891, 478] width 22 height 25
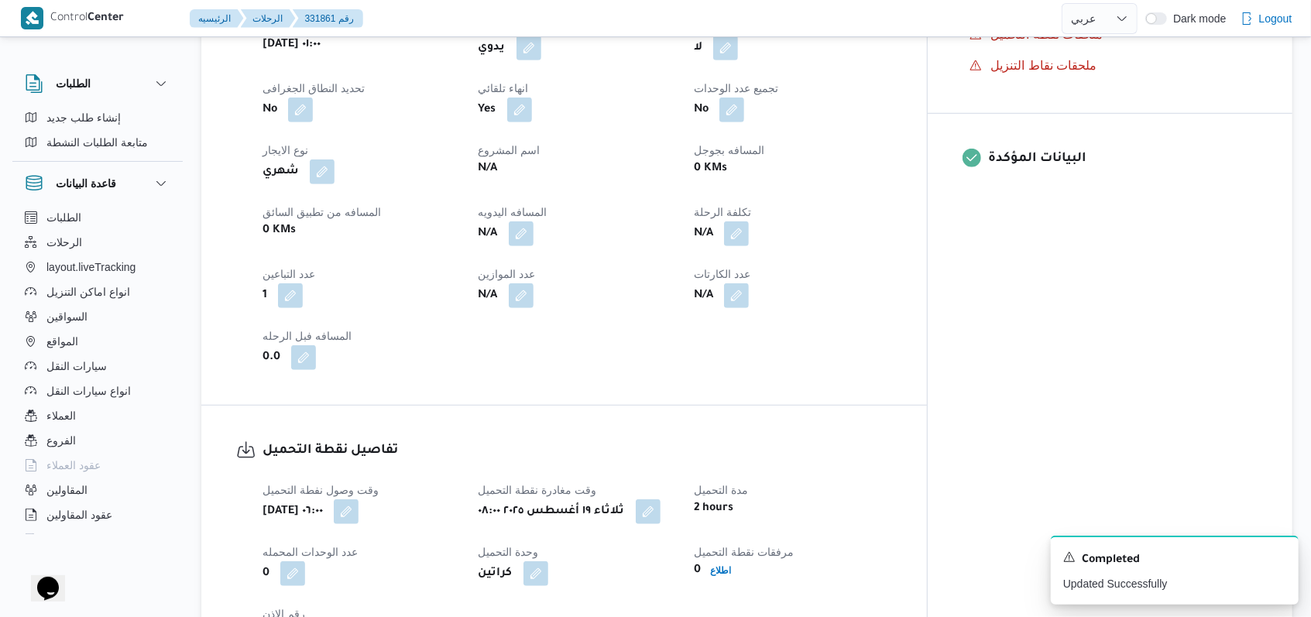
scroll to position [561, 0]
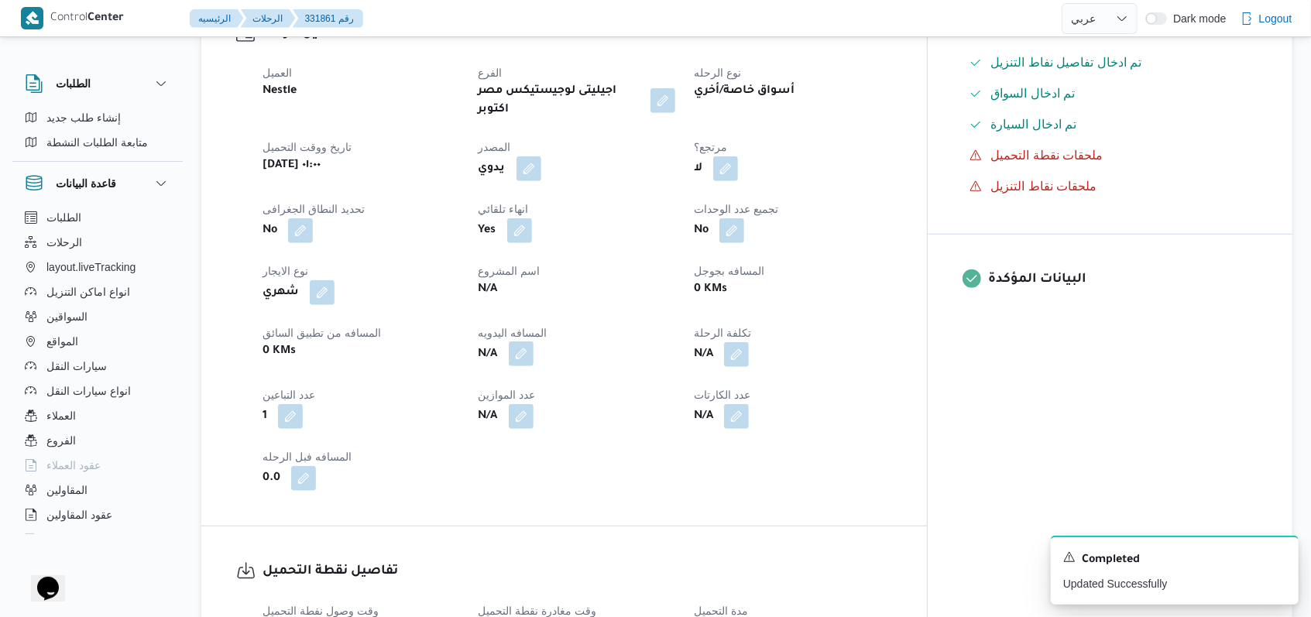
click at [534, 342] on button "button" at bounding box center [521, 354] width 25 height 25
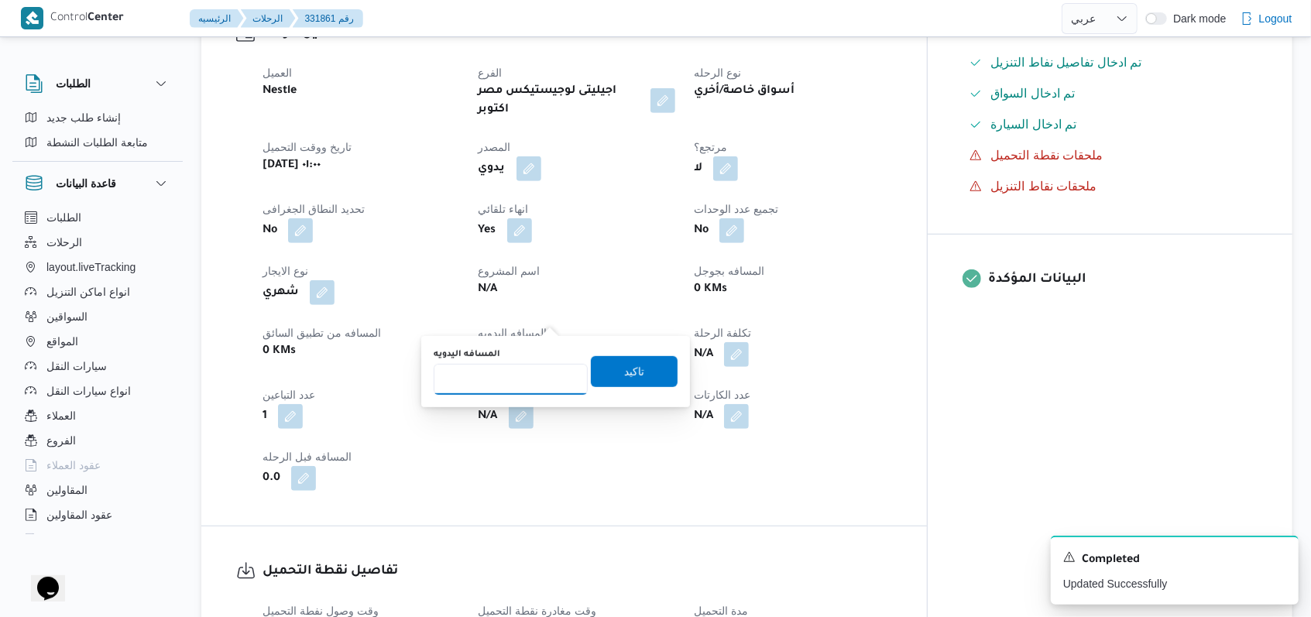
click at [507, 375] on input "المسافه اليدويه" at bounding box center [511, 379] width 154 height 31
type input "188"
click at [542, 370] on span "تاكيد" at bounding box center [634, 371] width 87 height 31
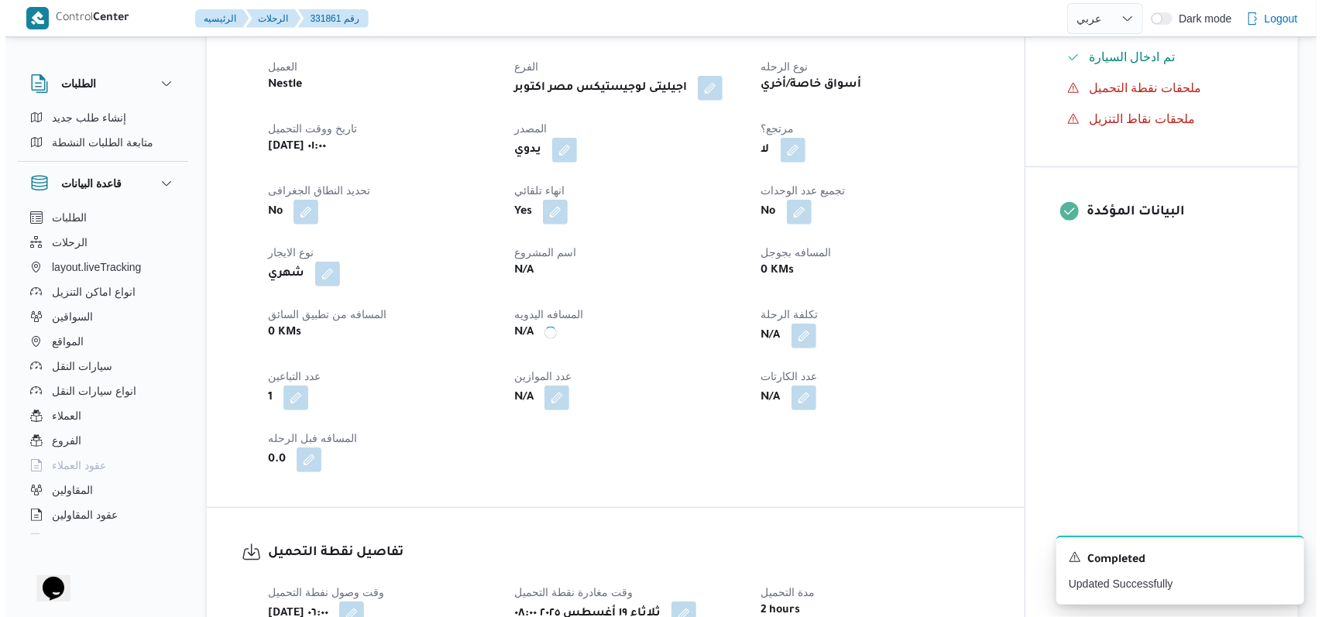
scroll to position [0, 0]
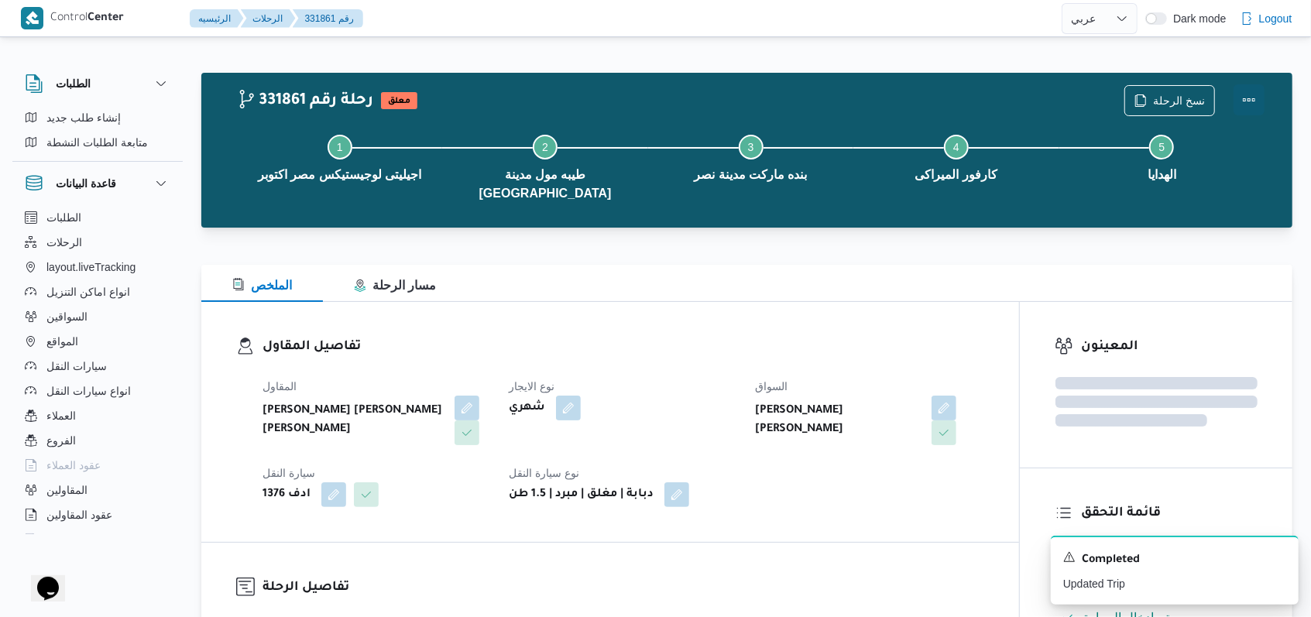
click at [542, 99] on button "Actions" at bounding box center [1249, 99] width 31 height 31
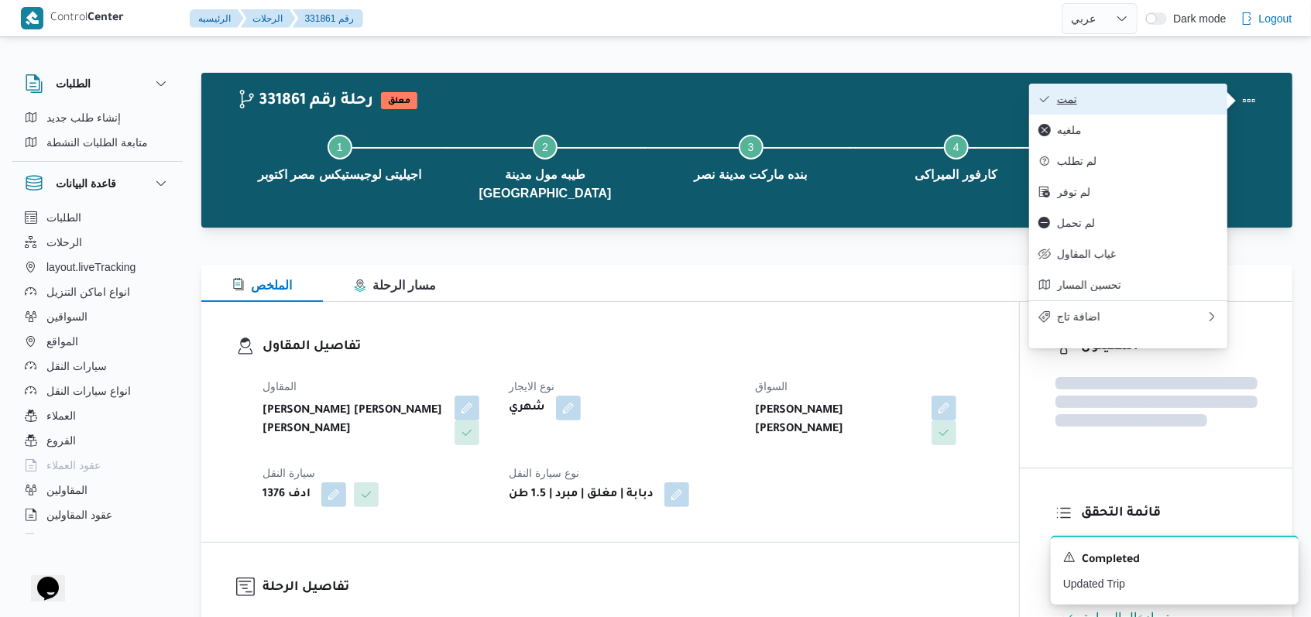
click at [542, 98] on span "تمت" at bounding box center [1137, 99] width 161 height 12
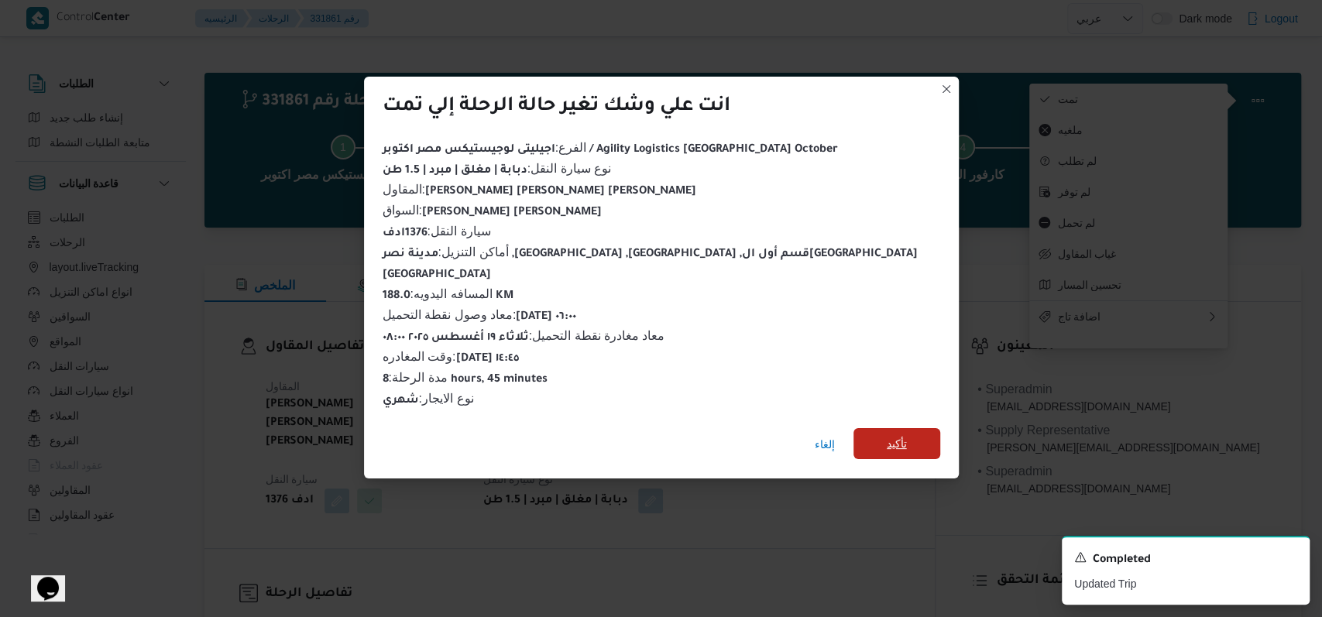
click at [542, 428] on span "تأكيد" at bounding box center [897, 443] width 87 height 31
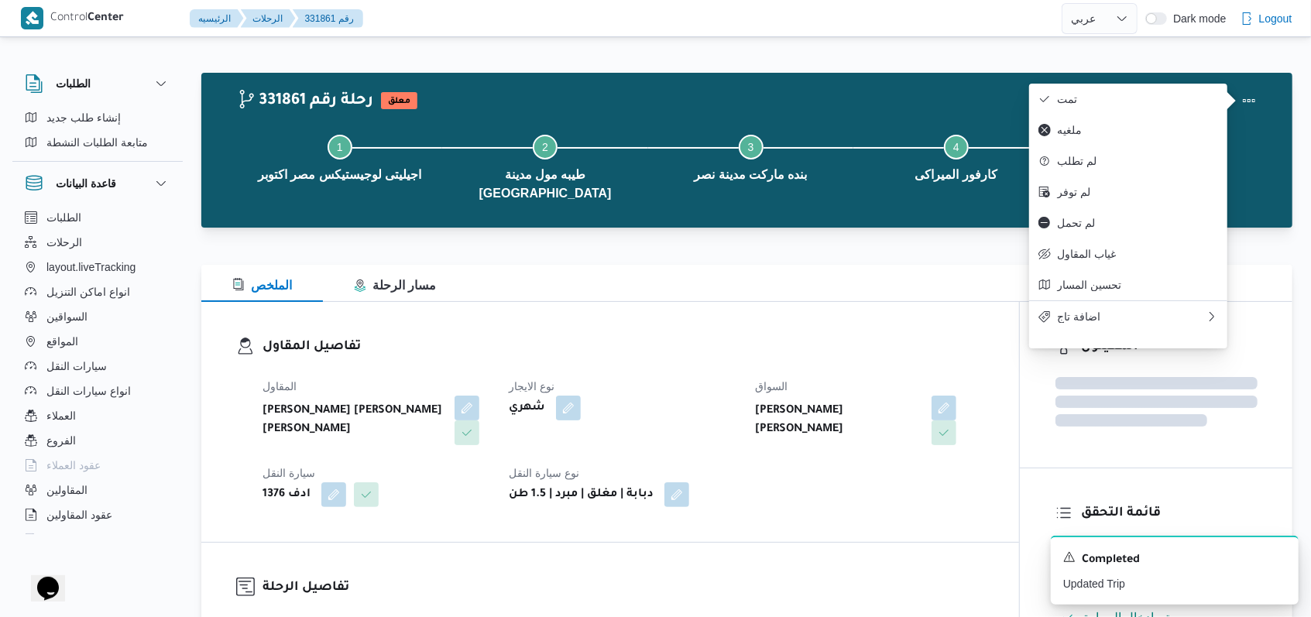
click at [542, 337] on h3 "تفاصيل المقاول" at bounding box center [624, 347] width 722 height 21
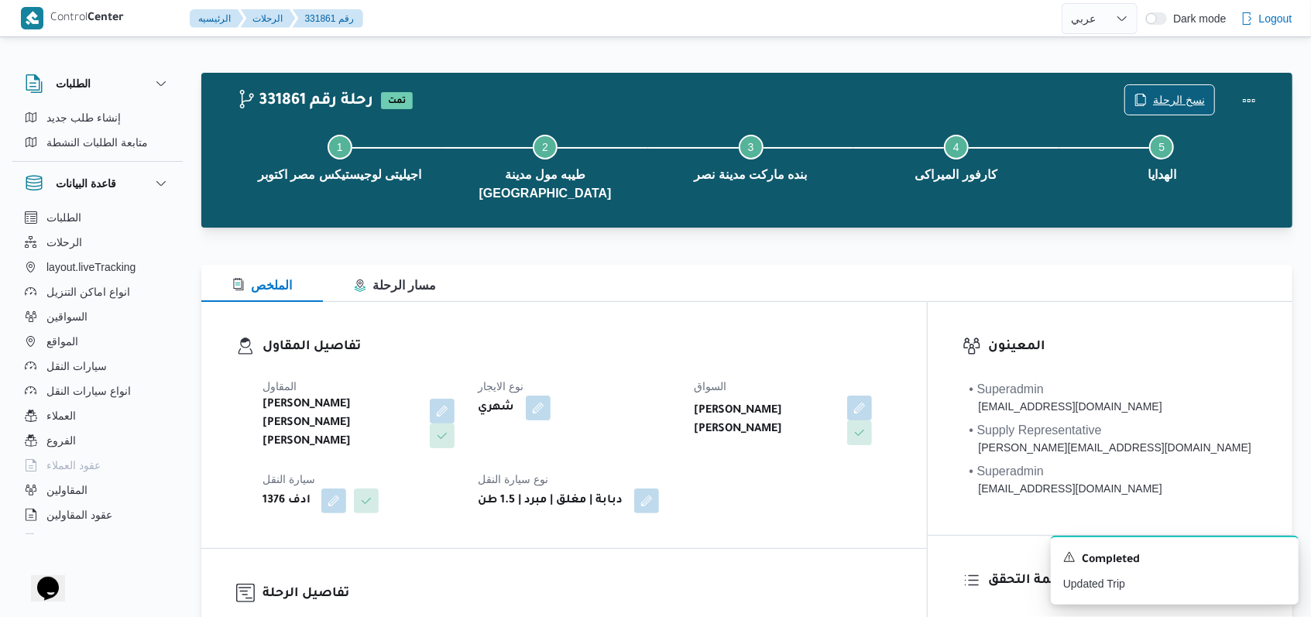
click at [542, 105] on span "نسخ الرحلة" at bounding box center [1179, 100] width 52 height 19
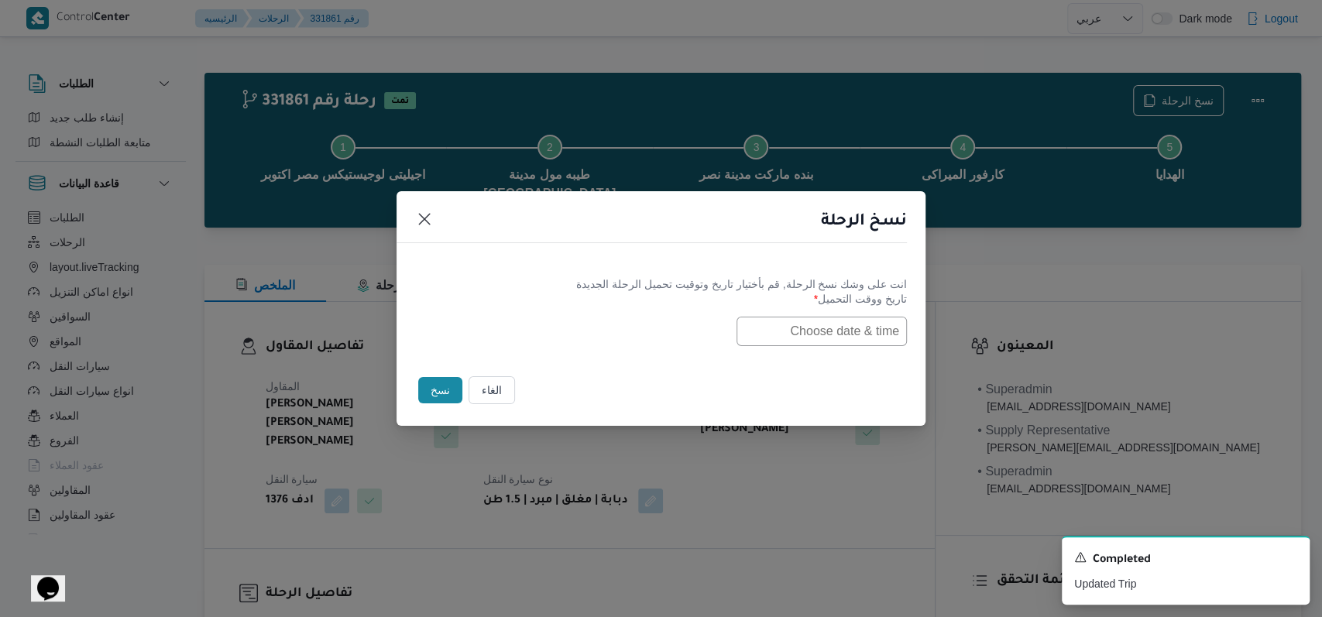
click at [542, 336] on input "text" at bounding box center [822, 331] width 170 height 29
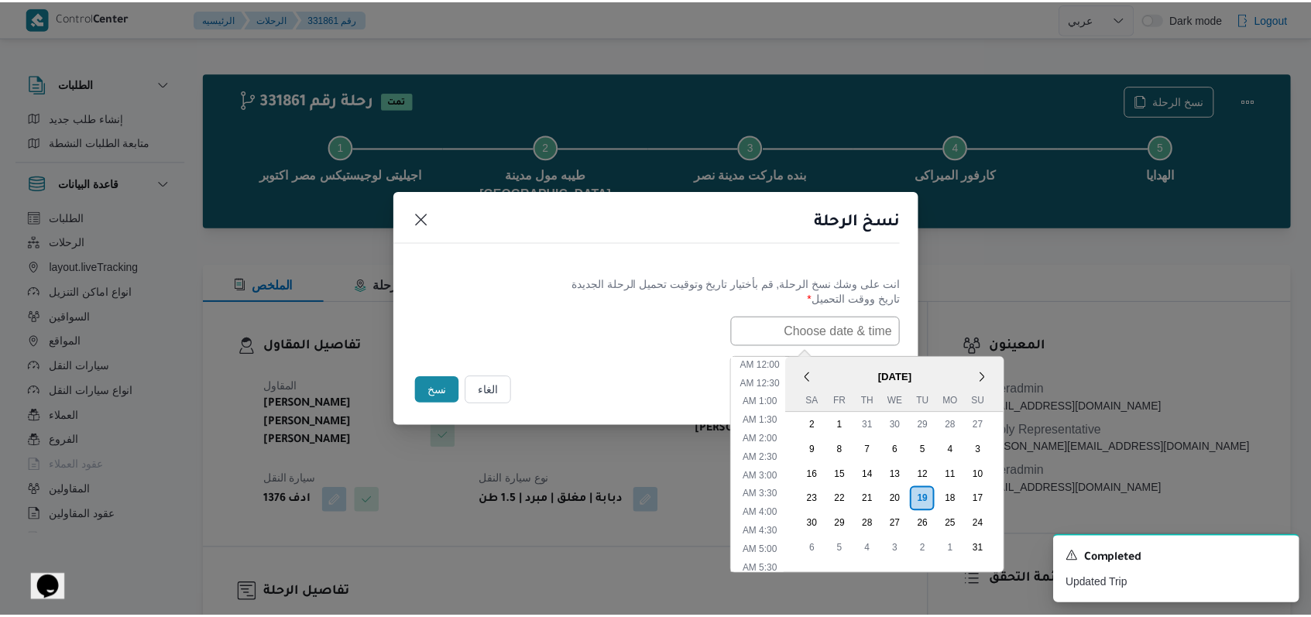
scroll to position [514, 0]
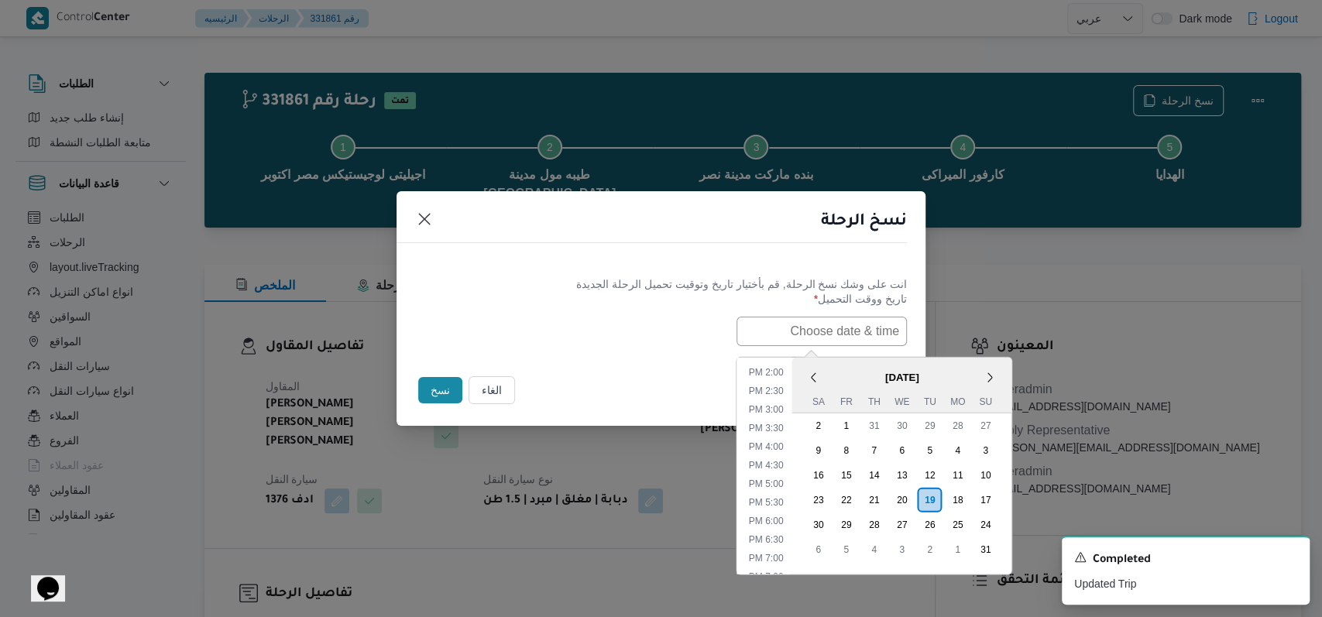
click at [542, 348] on div "انت على وشك نسخ الرحلة, قم بأختيار تاريخ وتوقيت تحميل الرحلة الجديدة تاريخ ووقت…" at bounding box center [661, 311] width 529 height 99
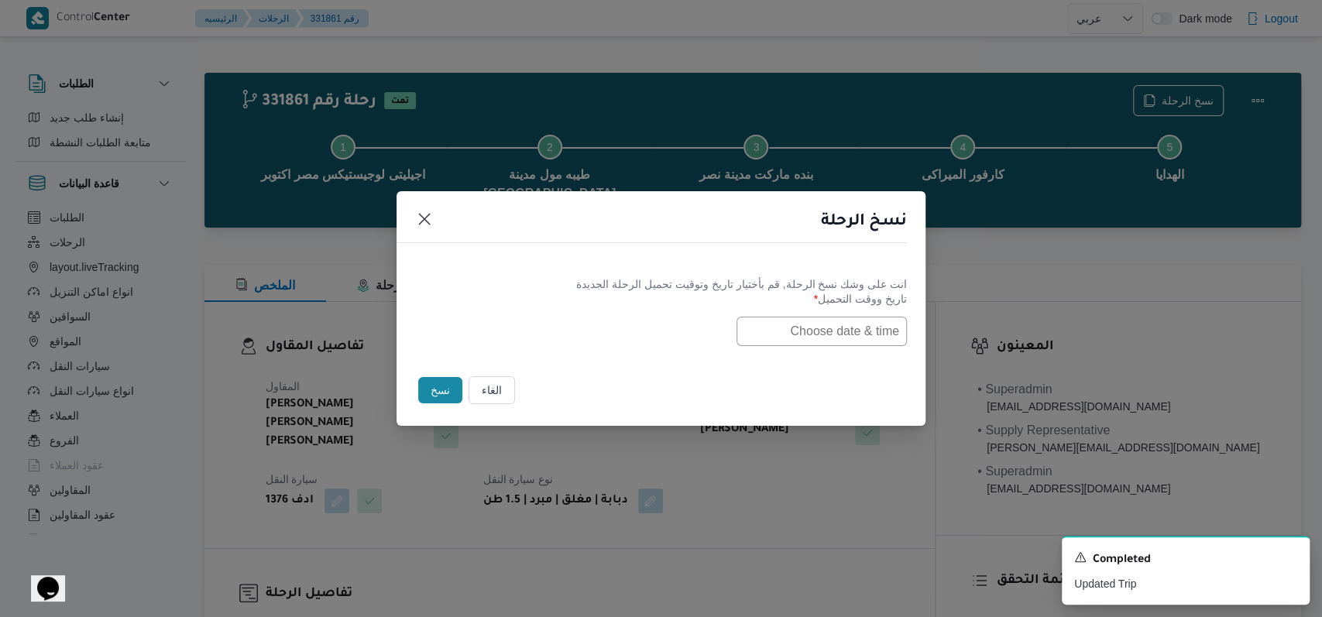
click at [510, 387] on button "الغاء" at bounding box center [492, 390] width 46 height 28
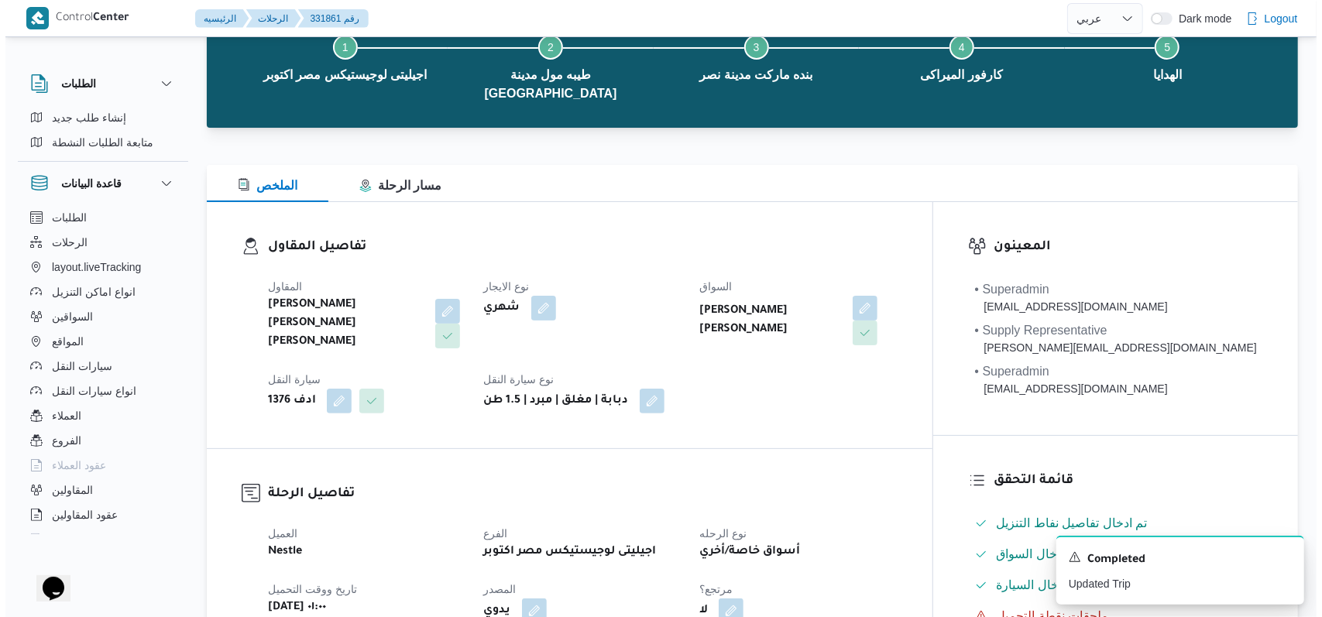
scroll to position [0, 0]
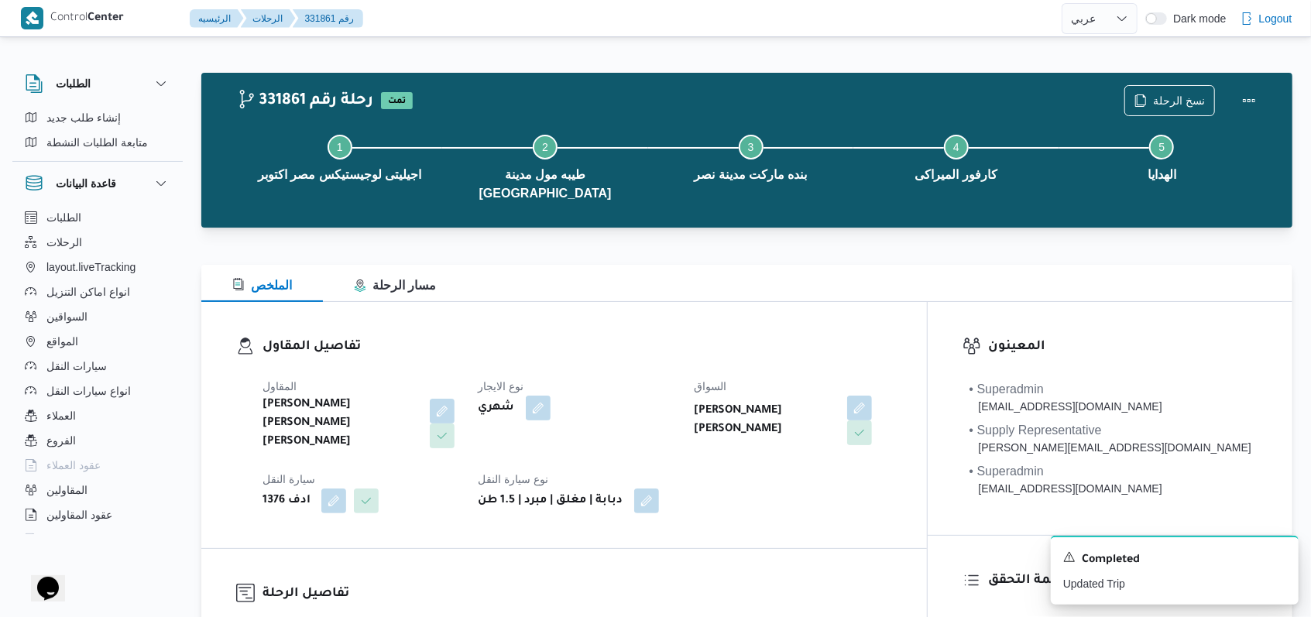
click at [542, 108] on div "Step 1 is incomplete 1 اجيليتى لوجيستيكس مصر اكتوبر Step 2 is incomplete 2 طيبه…" at bounding box center [751, 166] width 1047 height 118
click at [542, 95] on span "نسخ الرحلة" at bounding box center [1179, 100] width 52 height 19
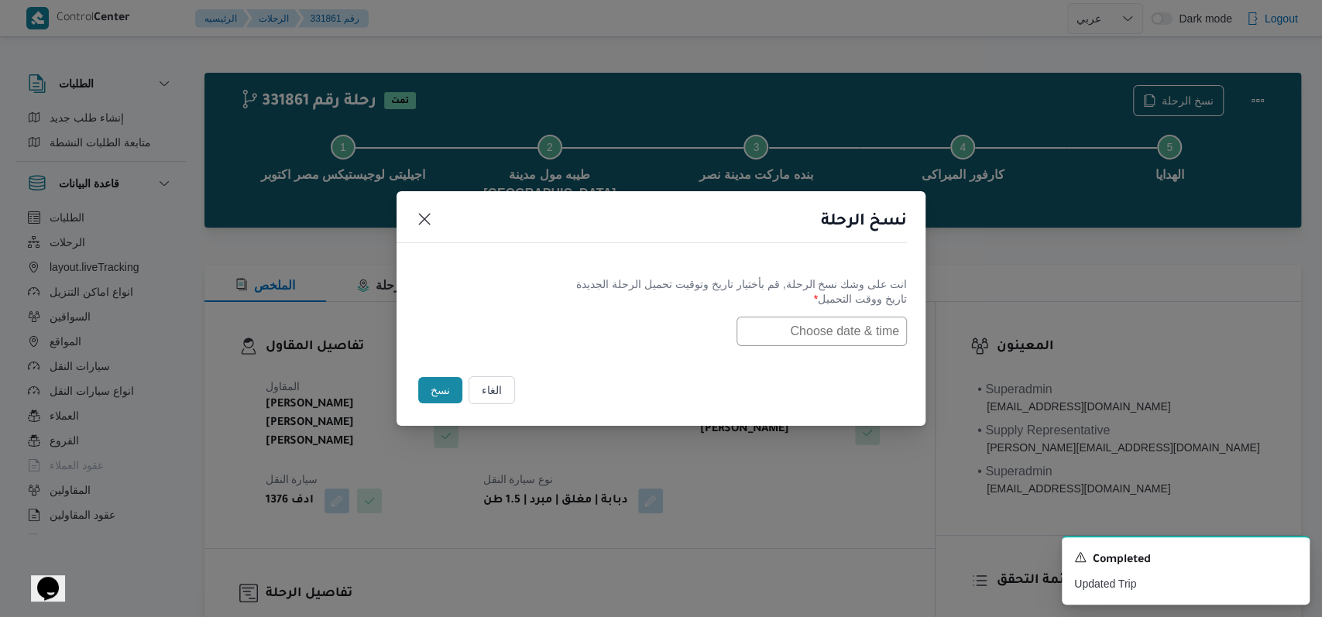
click at [542, 332] on input "text" at bounding box center [822, 331] width 170 height 29
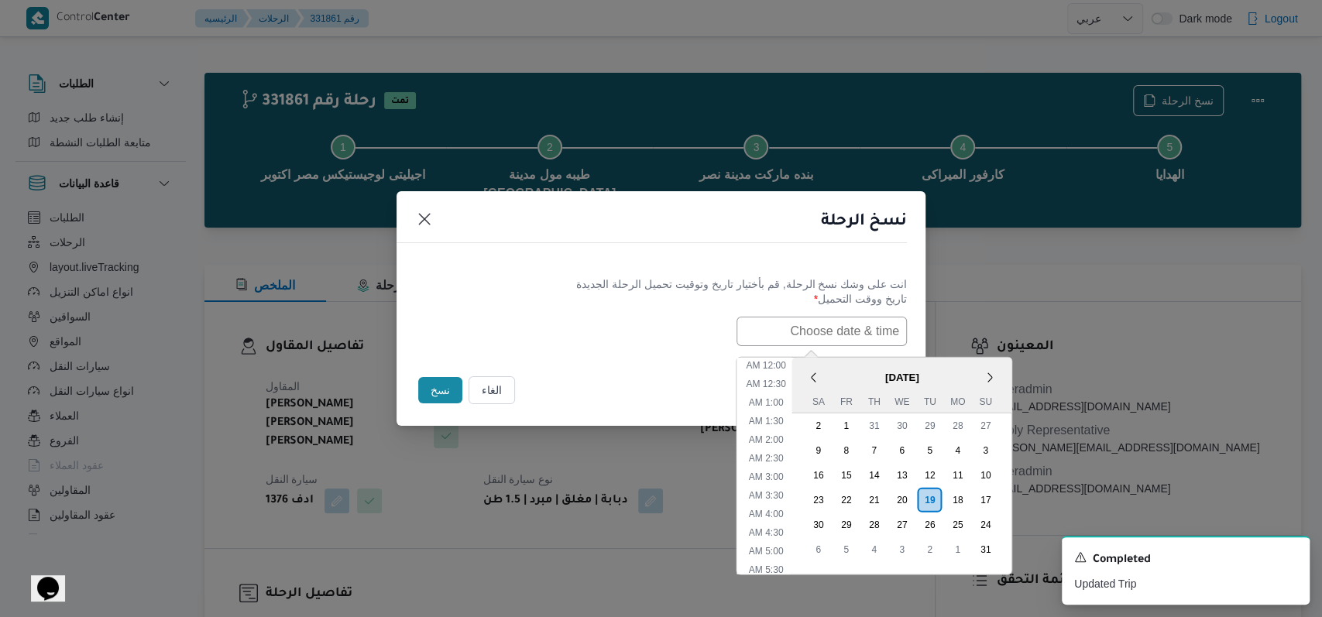
scroll to position [514, 0]
click at [542, 491] on div "20" at bounding box center [901, 499] width 29 height 29
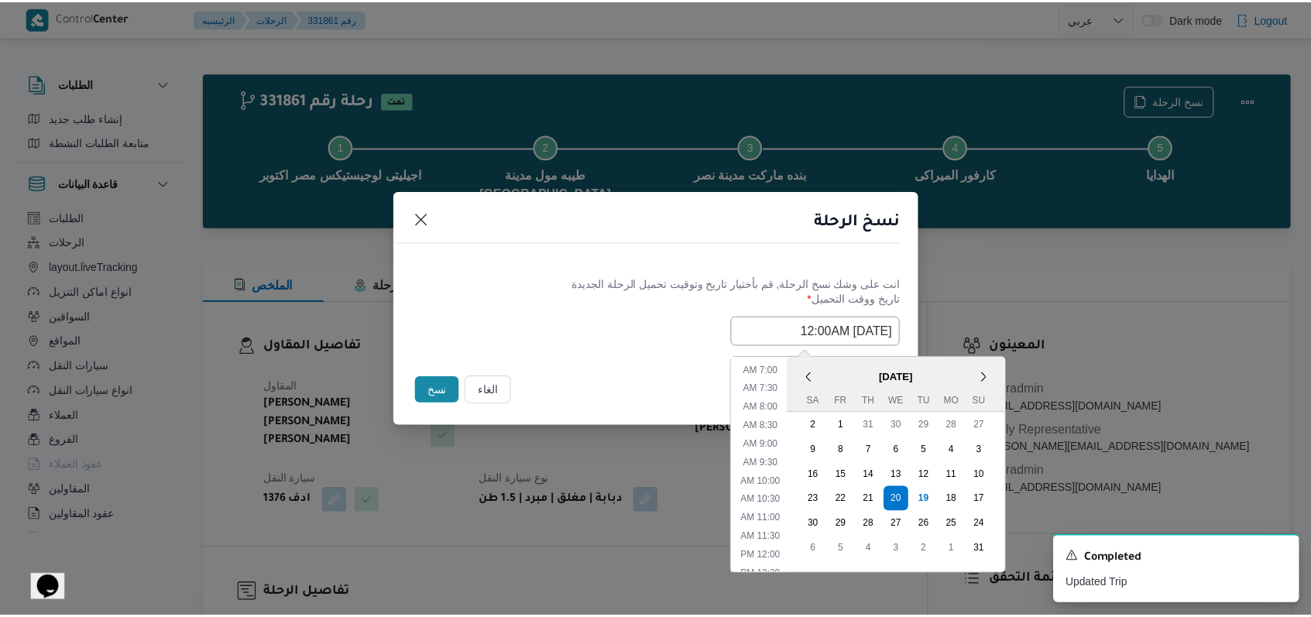
scroll to position [0, 0]
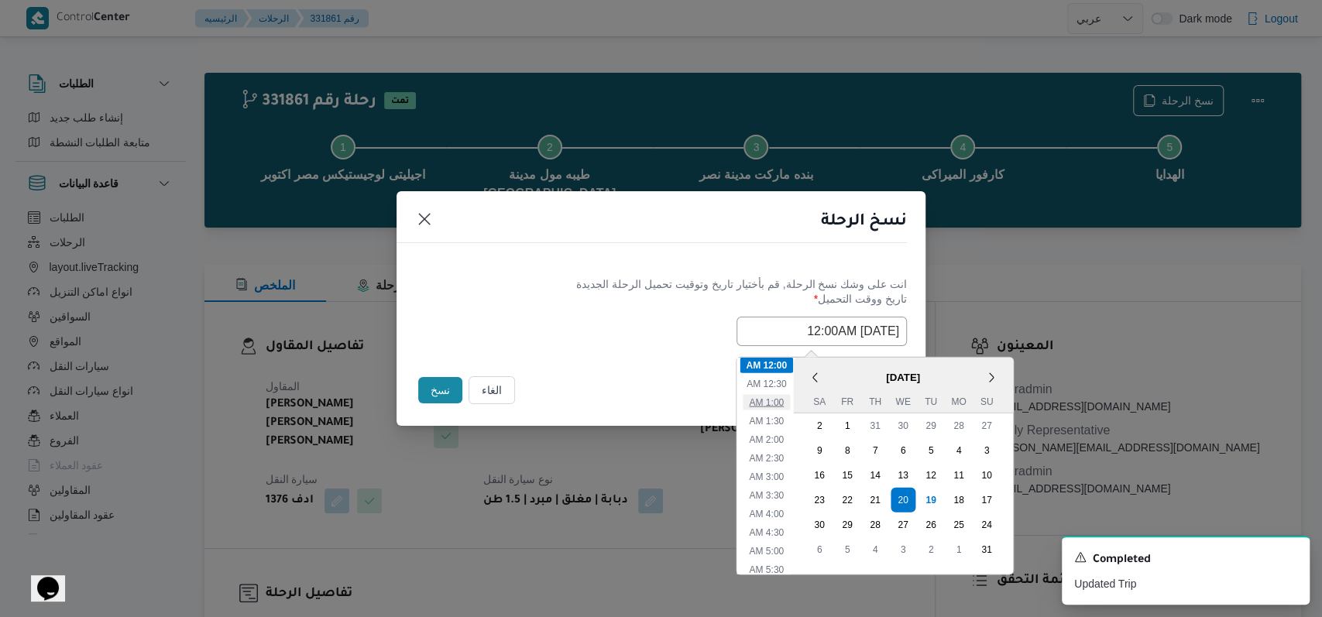
click at [542, 403] on li "1:00 AM" at bounding box center [766, 401] width 47 height 15
type input "20/08/2025 1:00AM"
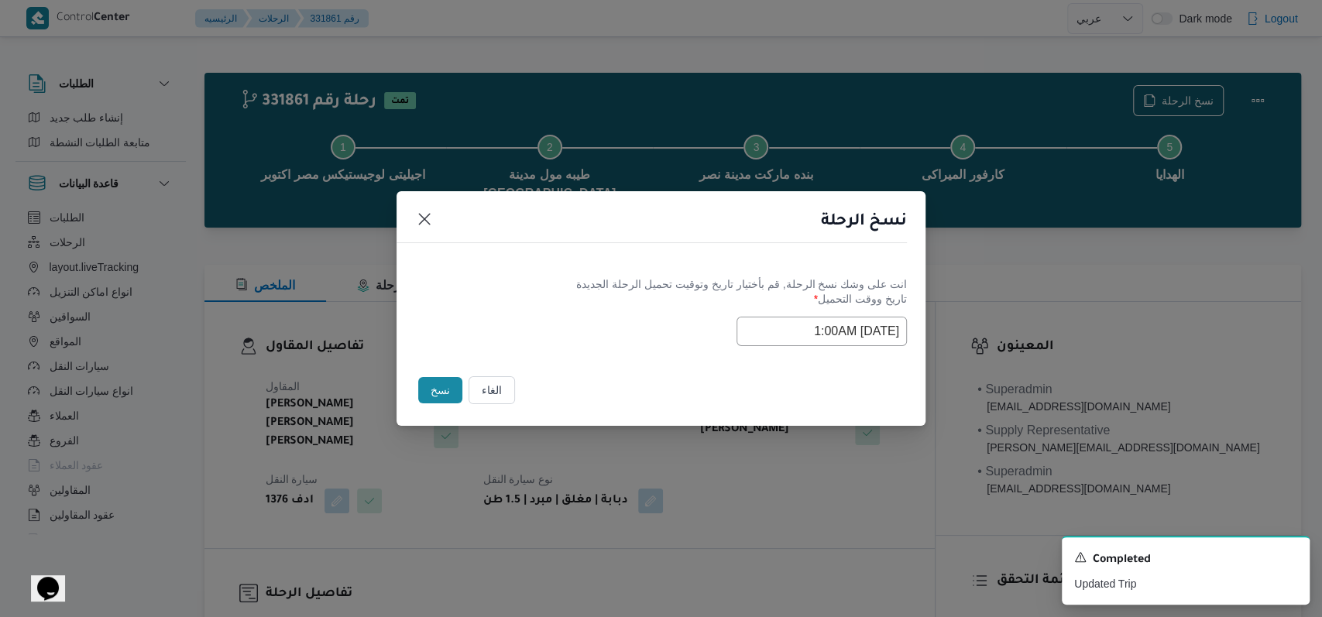
click at [542, 308] on label "تاريخ ووقت التحميل *" at bounding box center [661, 305] width 492 height 24
click at [444, 384] on button "نسخ" at bounding box center [440, 390] width 44 height 26
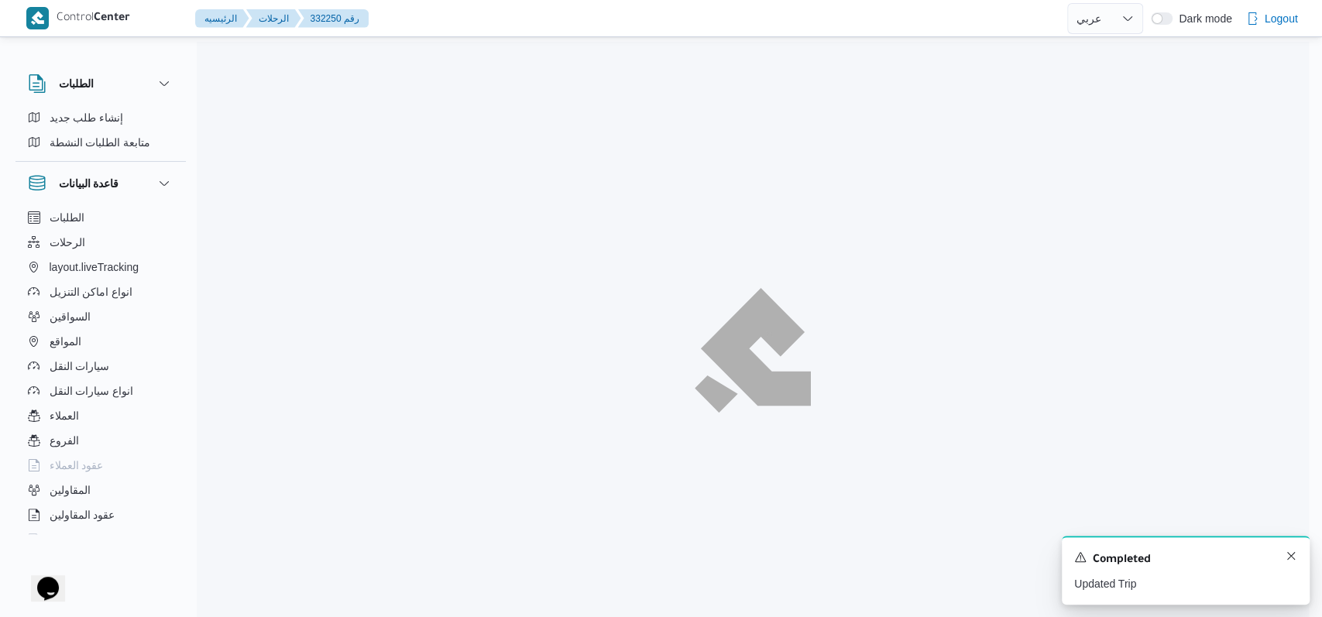
click at [542, 555] on div "A new notification appears Completed Updated Trip" at bounding box center [1186, 570] width 248 height 69
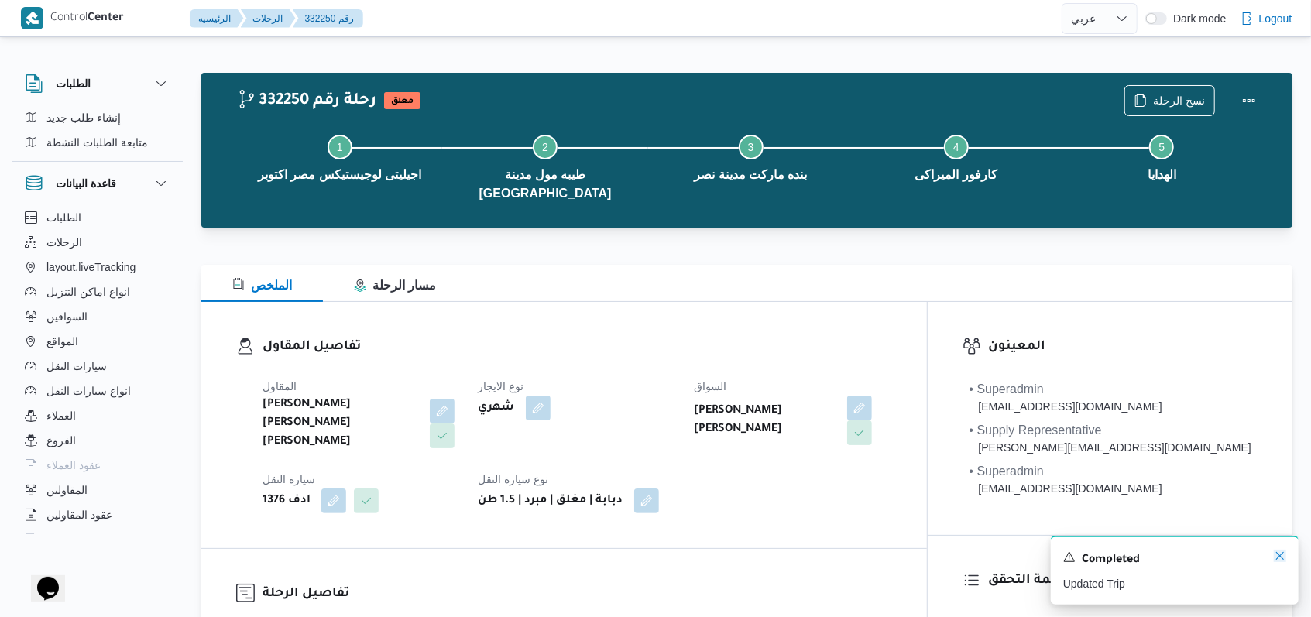
click at [542, 555] on icon "Dismiss toast" at bounding box center [1281, 556] width 8 height 8
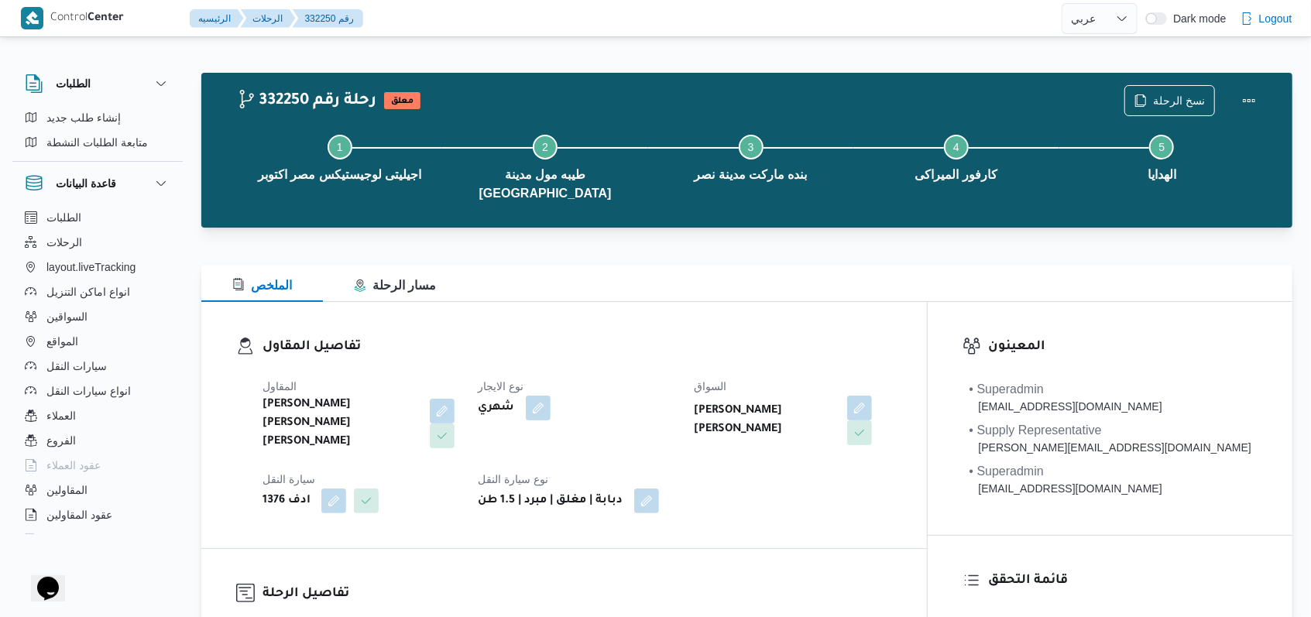
select select "ar"
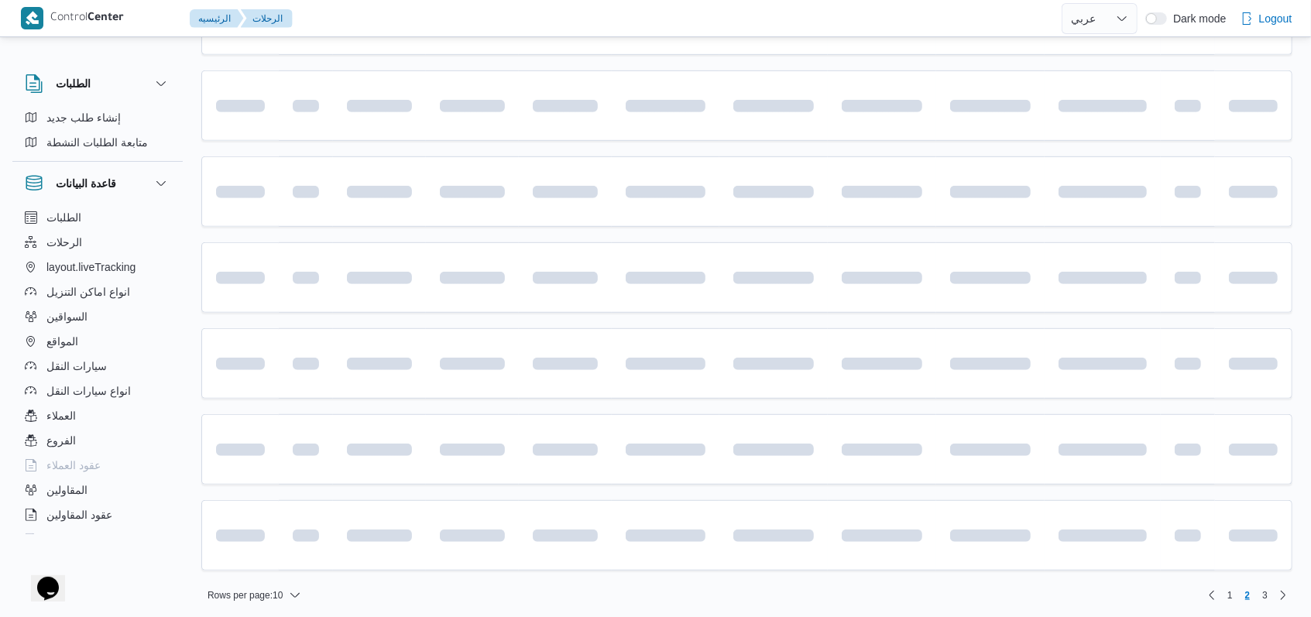
scroll to position [521, 0]
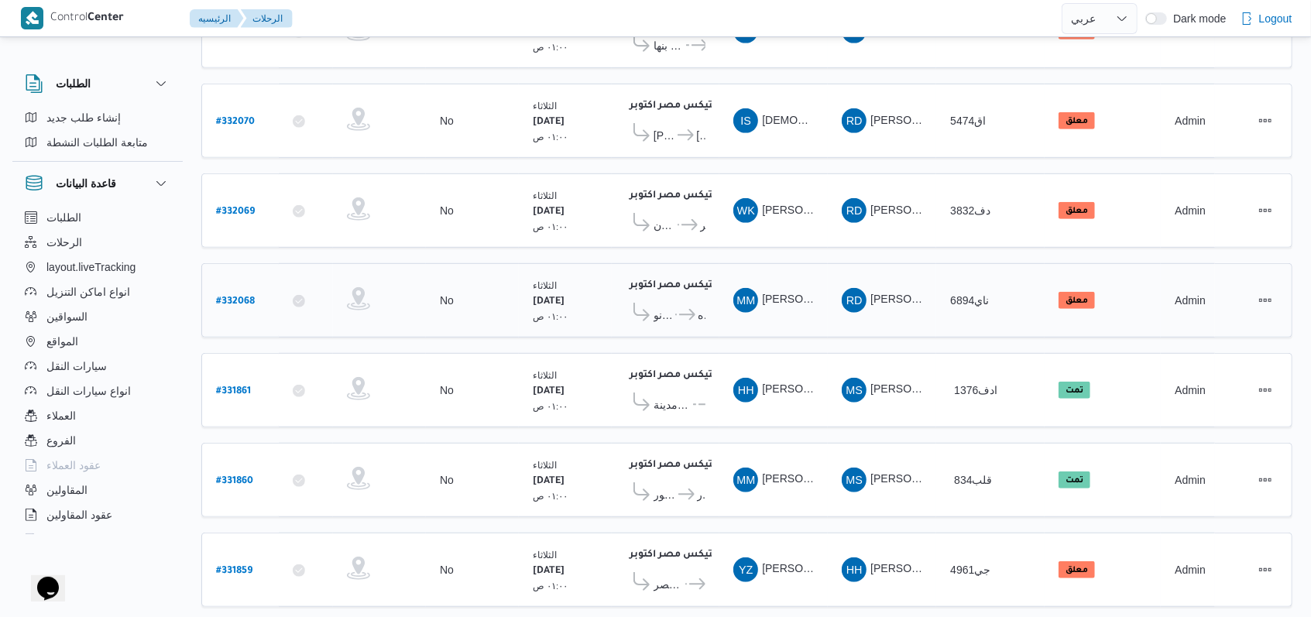
click at [246, 297] on b "# 332068" at bounding box center [235, 302] width 39 height 11
select select "ar"
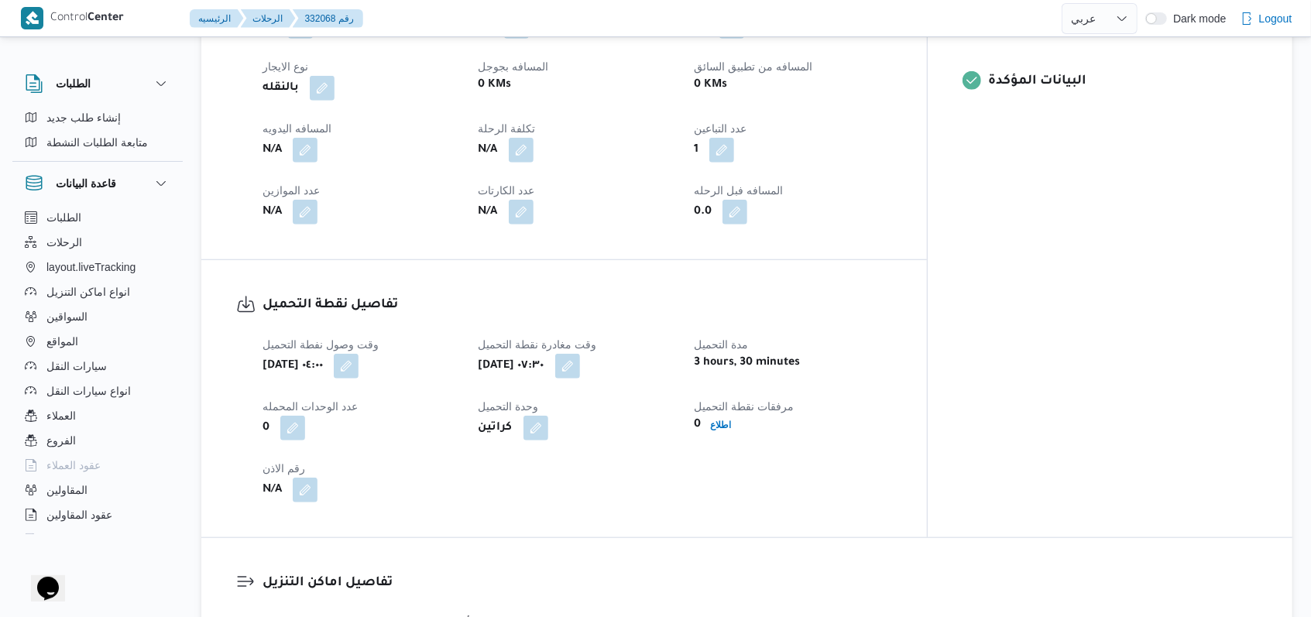
scroll to position [934, 0]
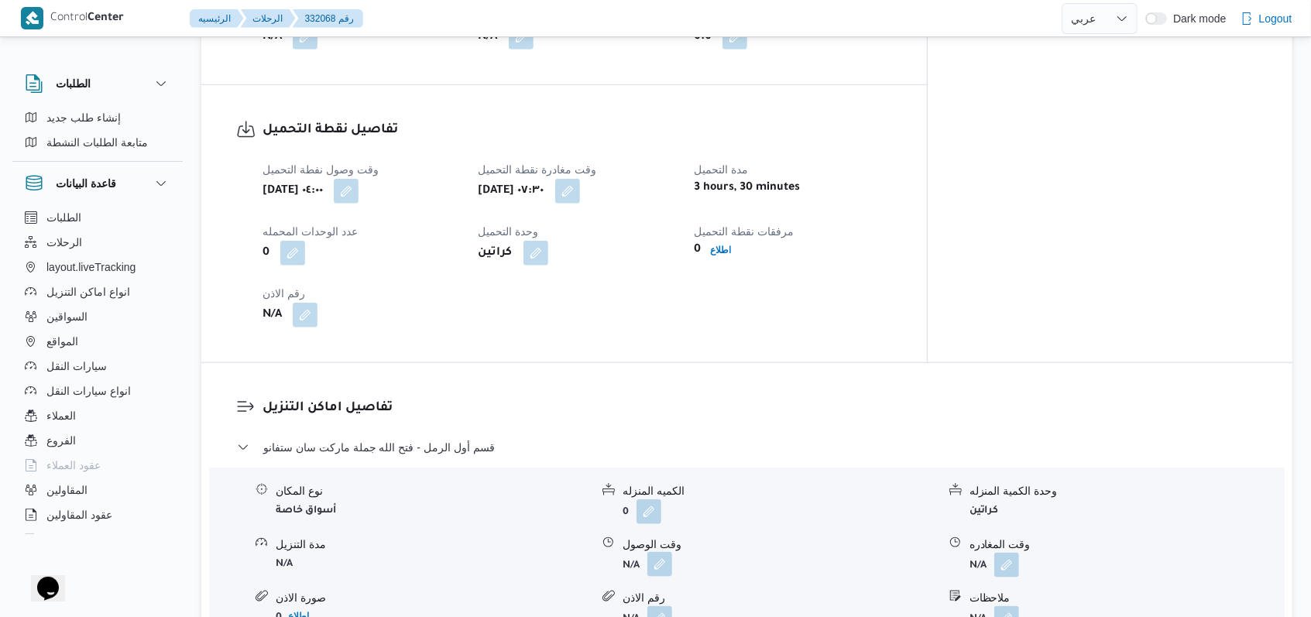
click at [542, 552] on button "button" at bounding box center [660, 564] width 25 height 25
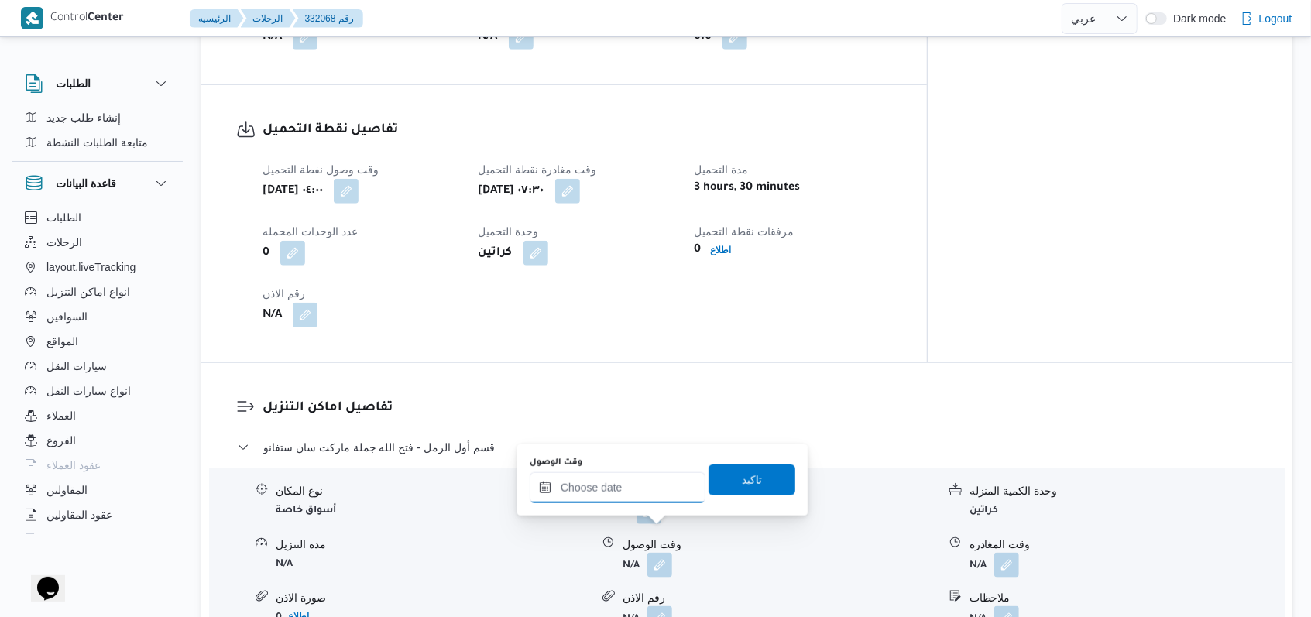
click at [542, 490] on input "وقت الوصول" at bounding box center [618, 488] width 176 height 31
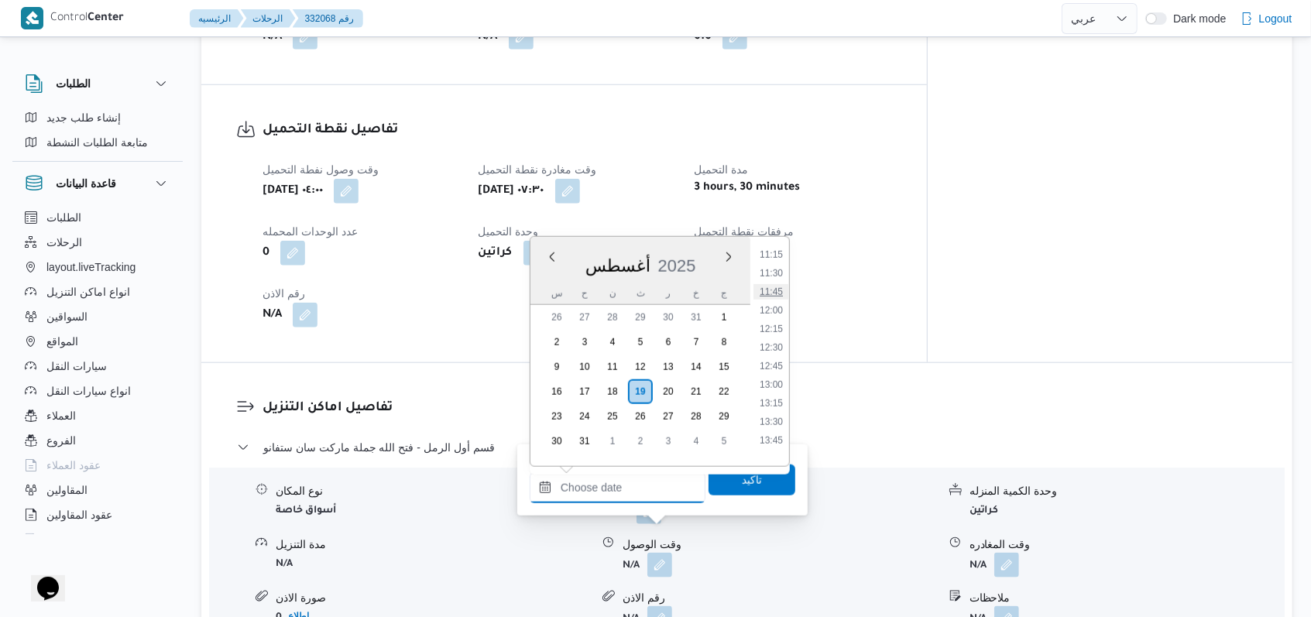
scroll to position [811, 0]
click at [542, 301] on li "11:30" at bounding box center [772, 301] width 36 height 15
type input "١٩/٠٨/٢٠٢٥ ١١:٣٠"
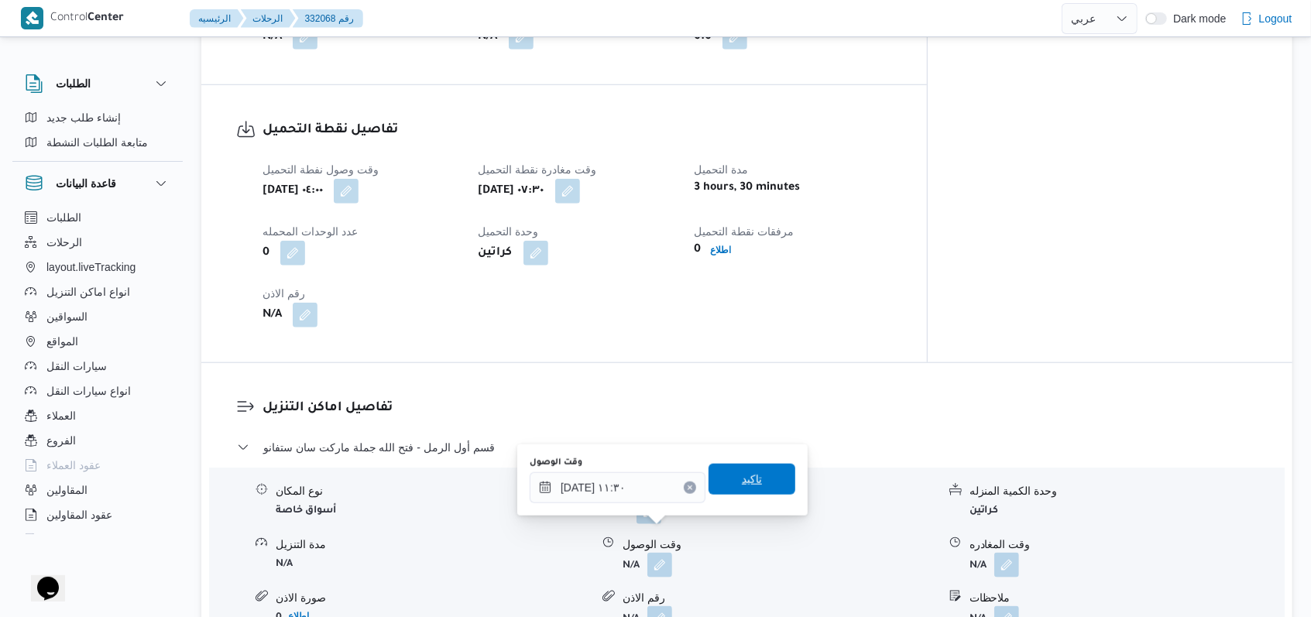
click at [542, 473] on span "تاكيد" at bounding box center [752, 479] width 87 height 31
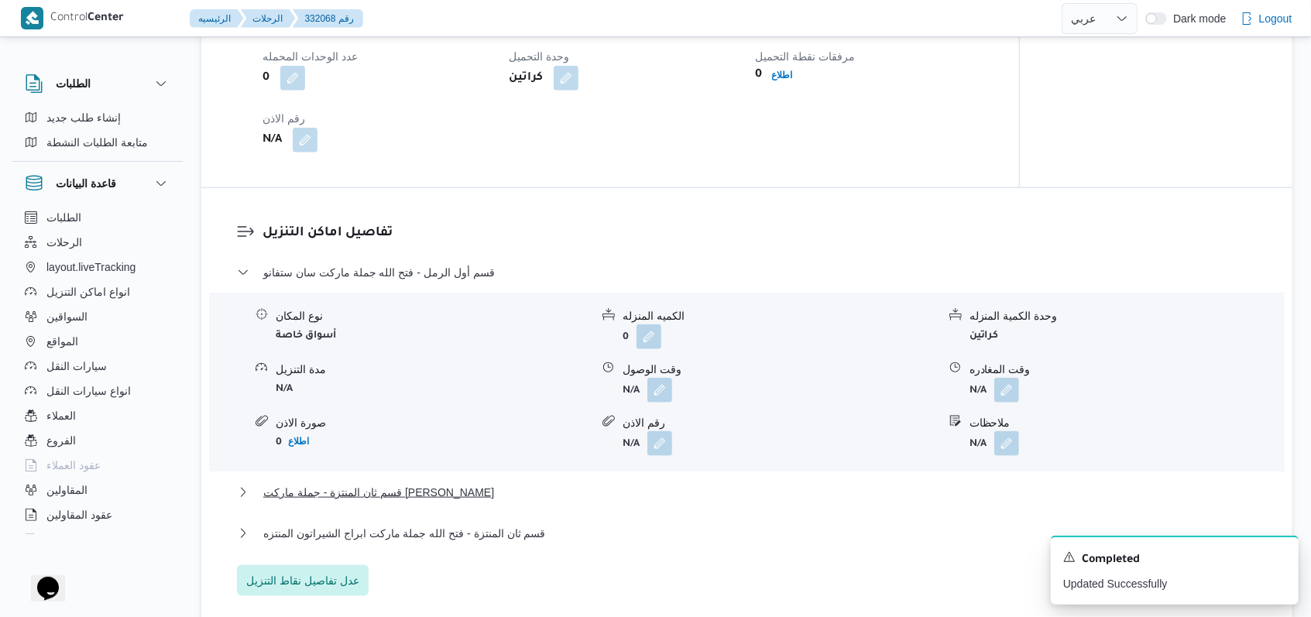
scroll to position [1244, 0]
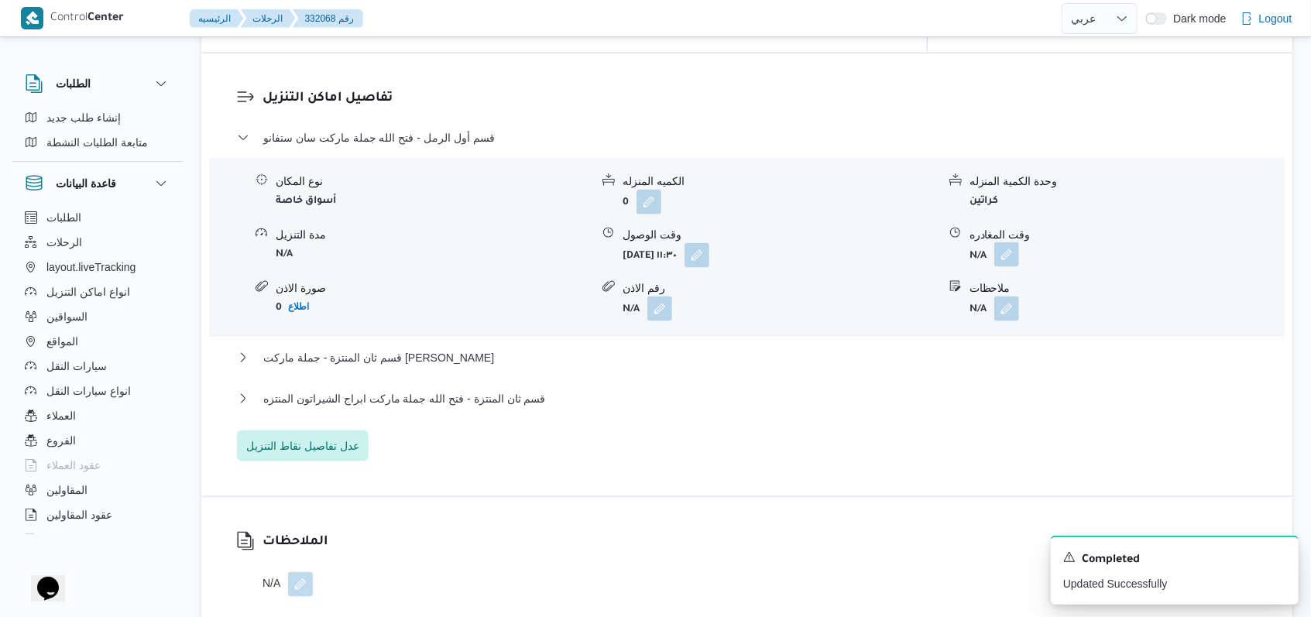
click at [542, 242] on button "button" at bounding box center [1007, 254] width 25 height 25
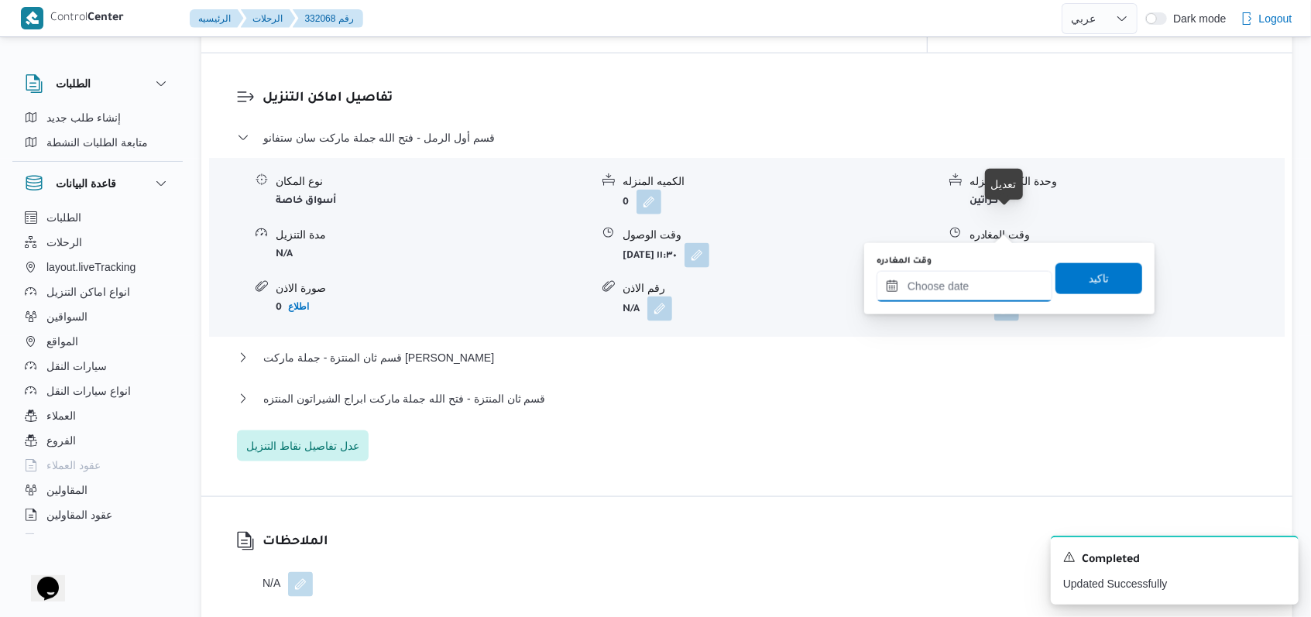
click at [542, 273] on input "وقت المغادره" at bounding box center [965, 286] width 176 height 31
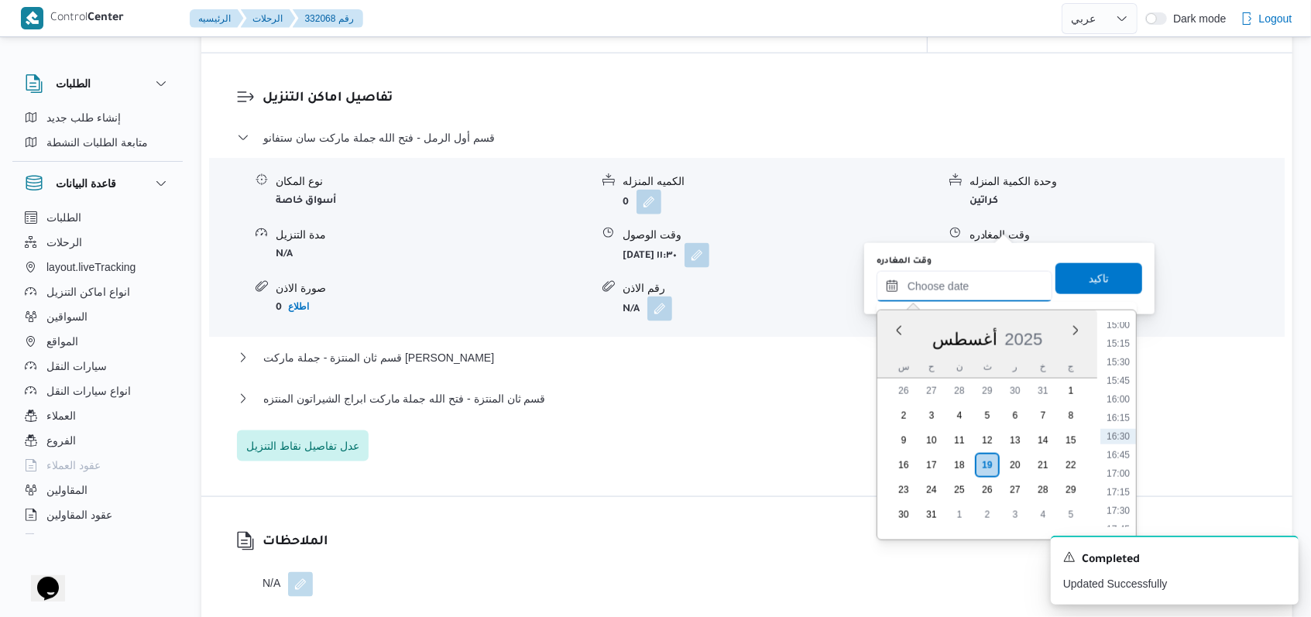
scroll to position [811, 0]
click at [542, 390] on button "قسم ثان المنتزة - فتح الله جملة ماركت ابراج الشيراتون المنتزه" at bounding box center [747, 399] width 1021 height 19
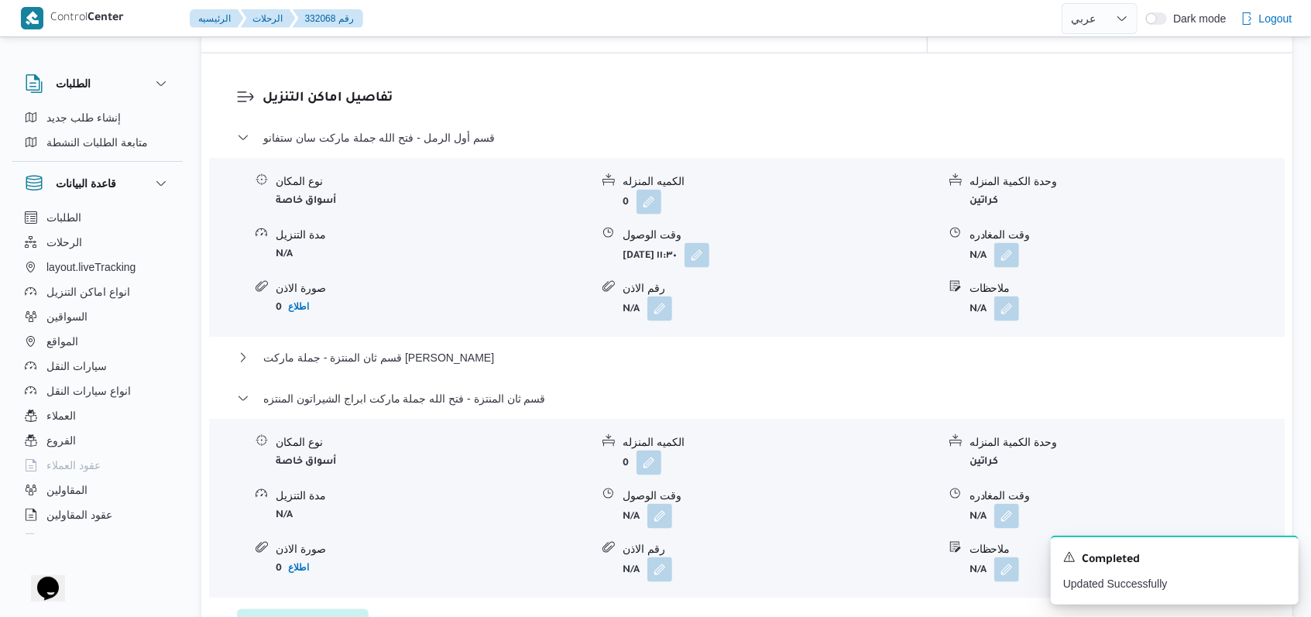
scroll to position [0, 0]
click at [399, 129] on span "قسم أول الرمل - فتح الله جملة ماركت سان ستفانو" at bounding box center [379, 138] width 232 height 19
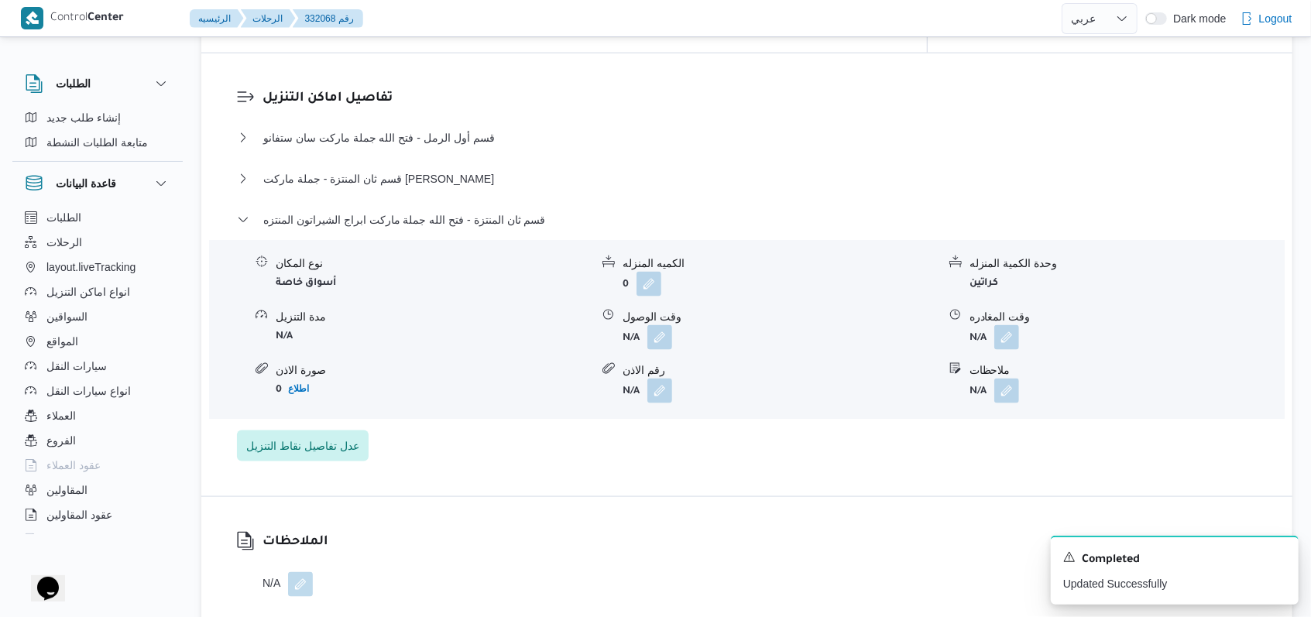
select select "ar"
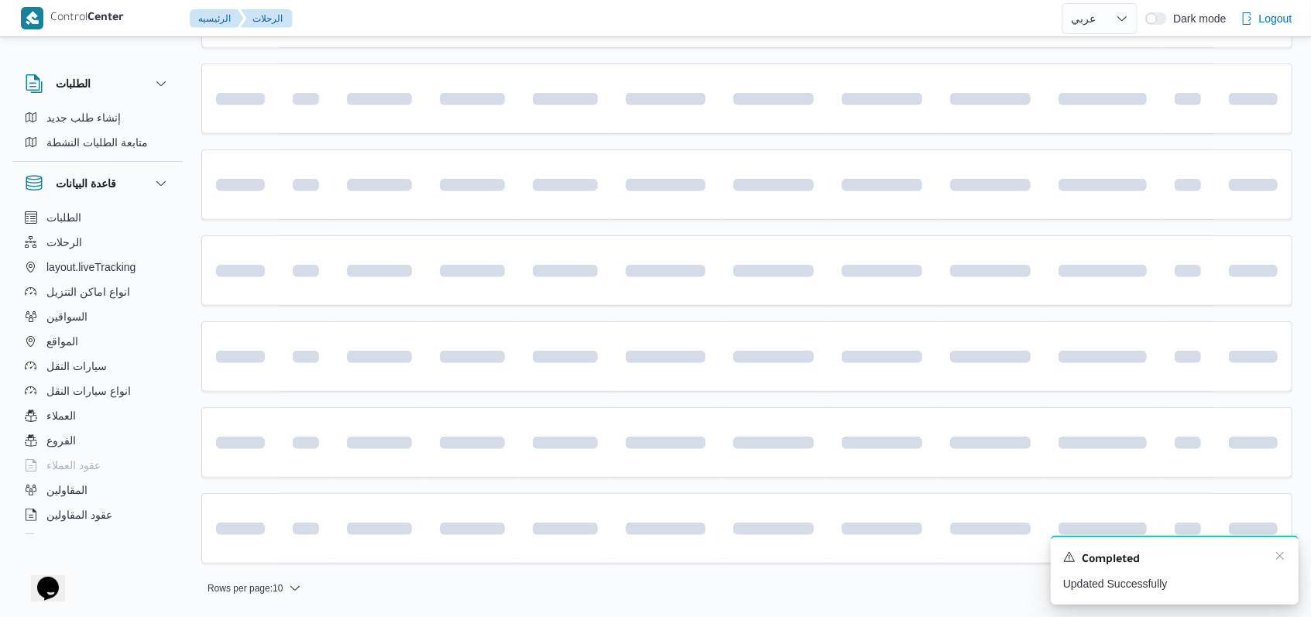
scroll to position [518, 0]
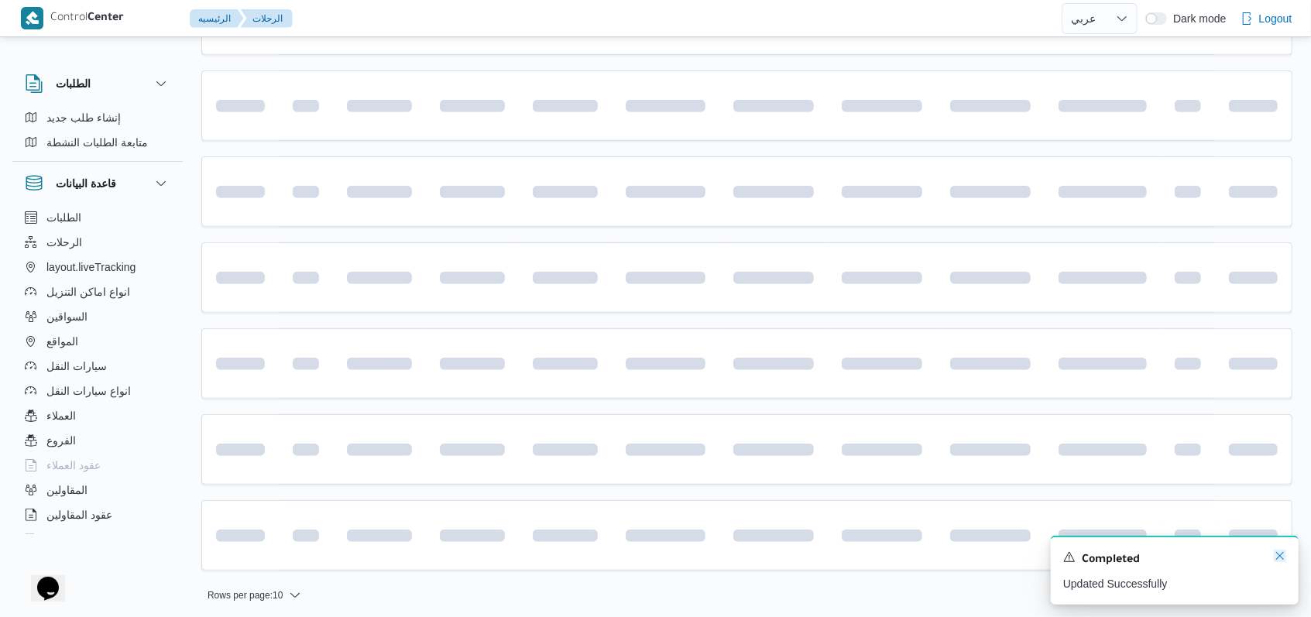
click at [542, 555] on icon "Dismiss toast" at bounding box center [1280, 556] width 12 height 12
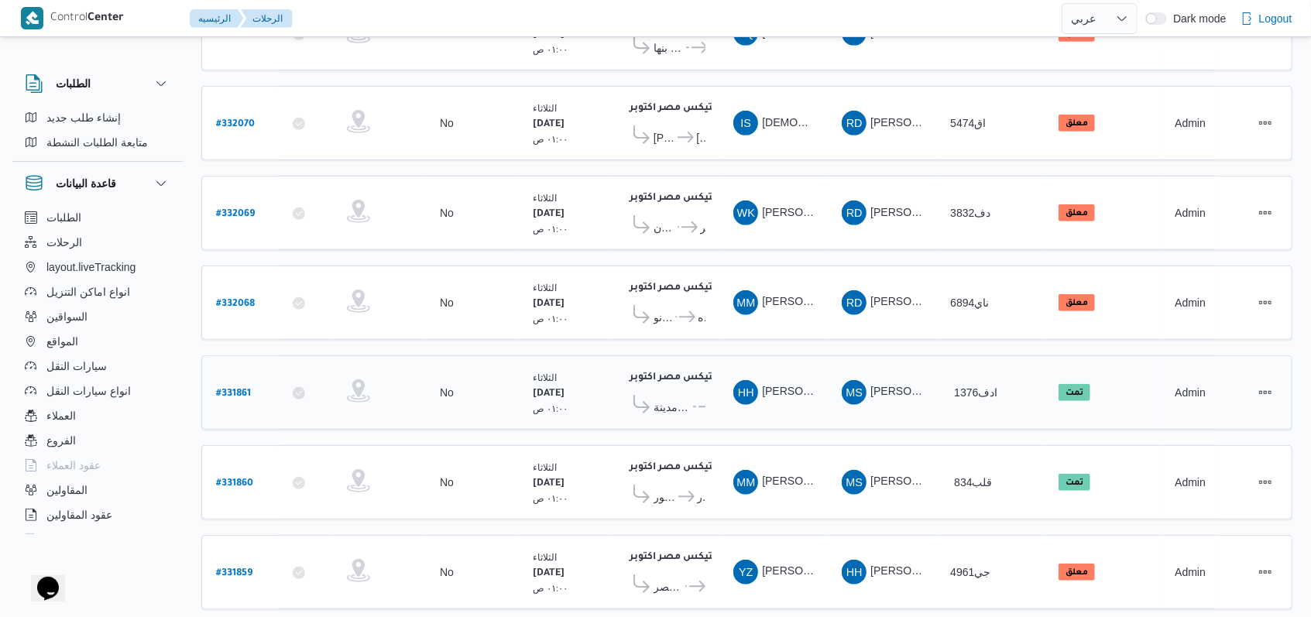
scroll to position [521, 0]
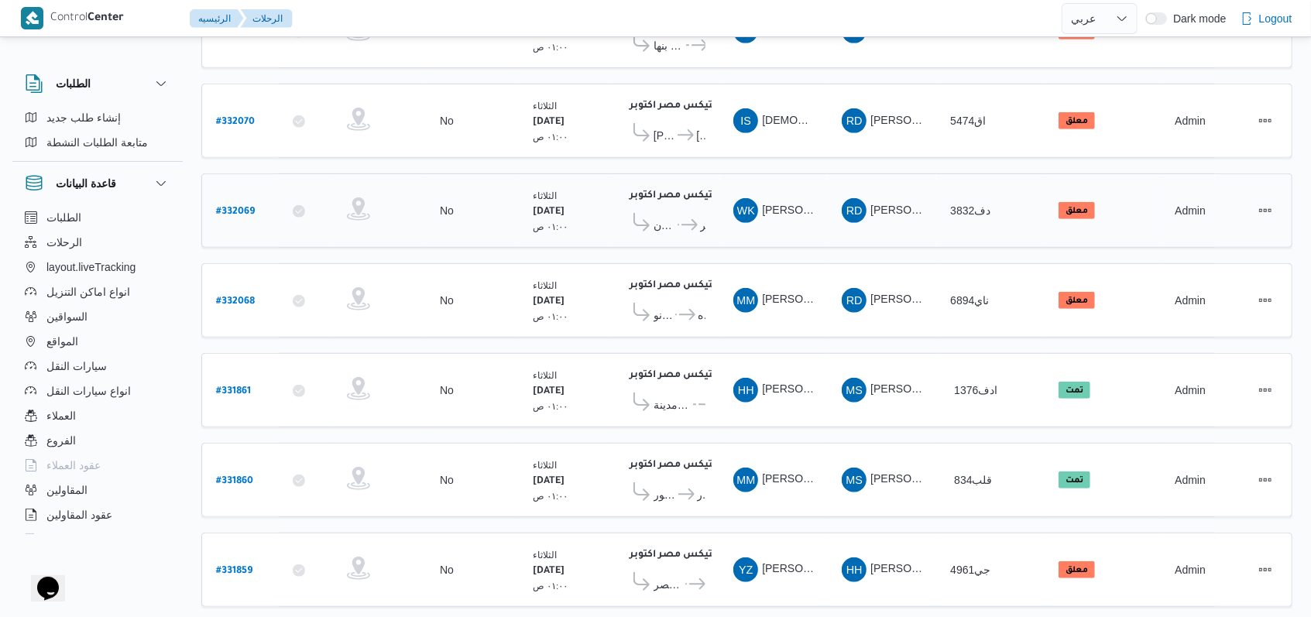
click at [242, 207] on b "# 332069" at bounding box center [235, 212] width 39 height 11
select select "ar"
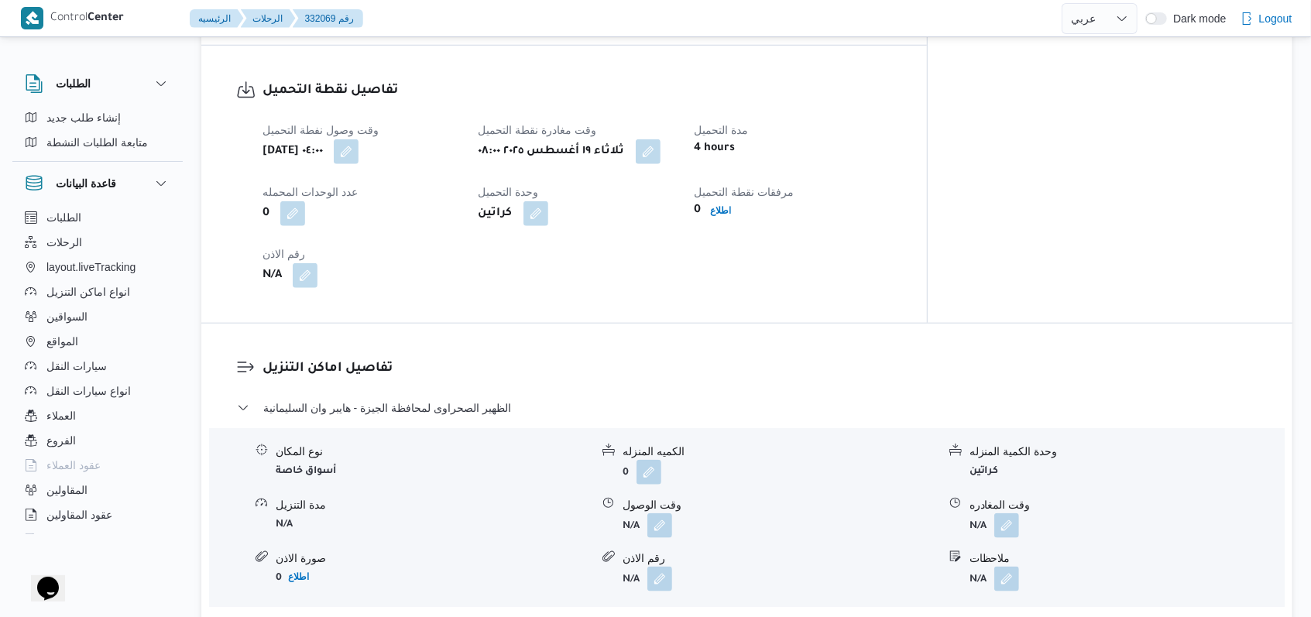
scroll to position [1140, 0]
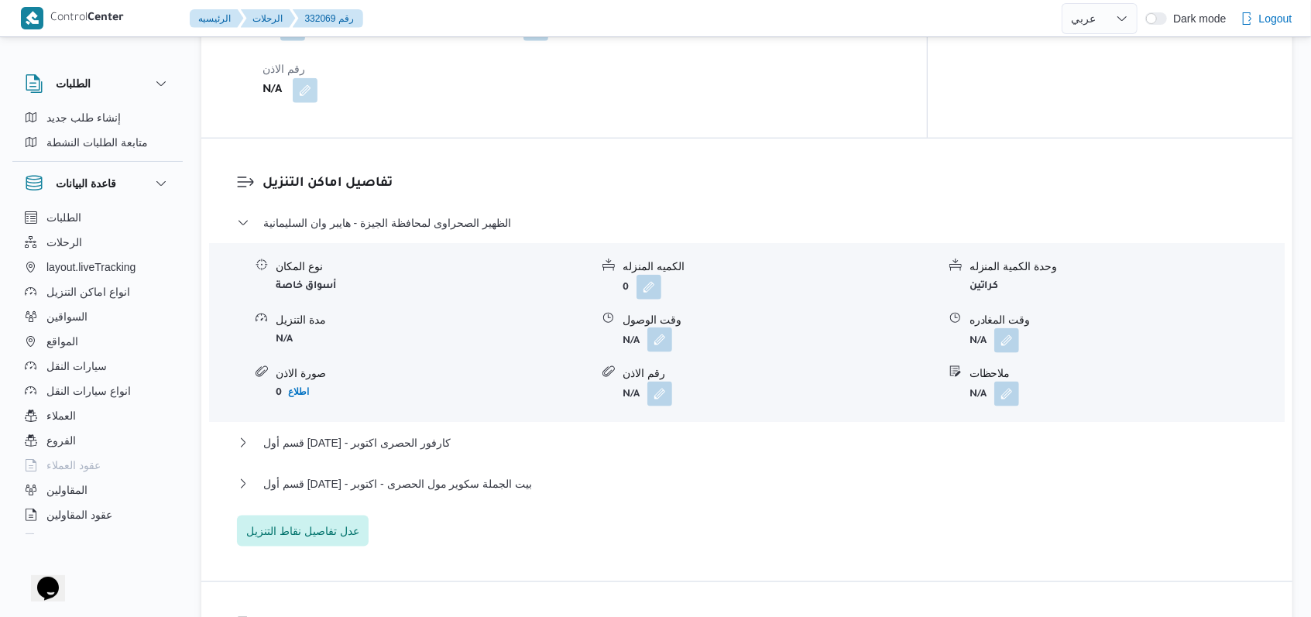
click at [542, 329] on button "button" at bounding box center [660, 340] width 25 height 25
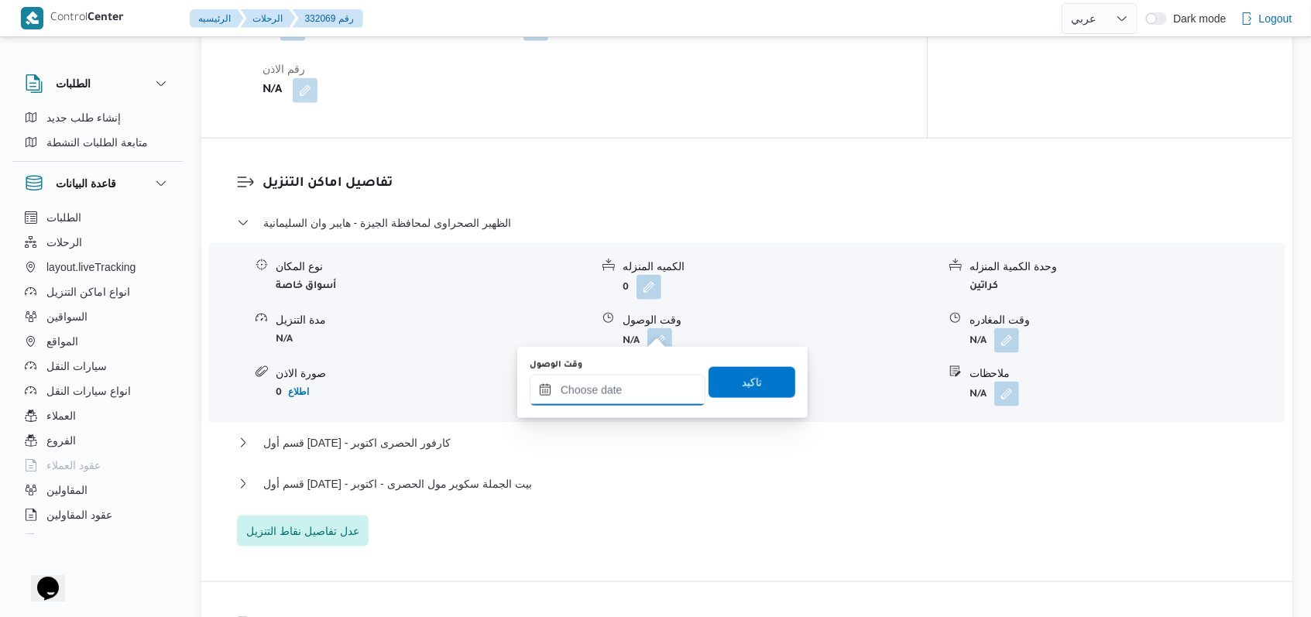
click at [542, 395] on input "وقت الوصول" at bounding box center [618, 390] width 176 height 31
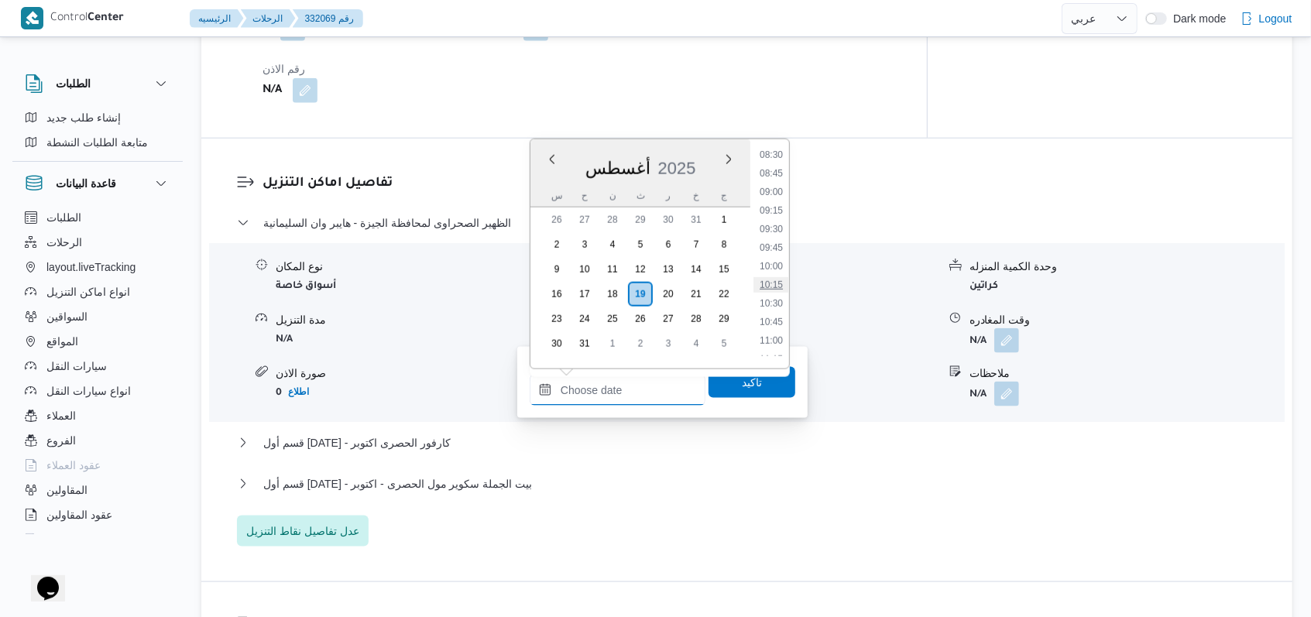
scroll to position [604, 0]
click at [542, 224] on li "09:00" at bounding box center [772, 224] width 36 height 15
type input "١٩/٠٨/٢٠٢٥ ٠٩:٠٠"
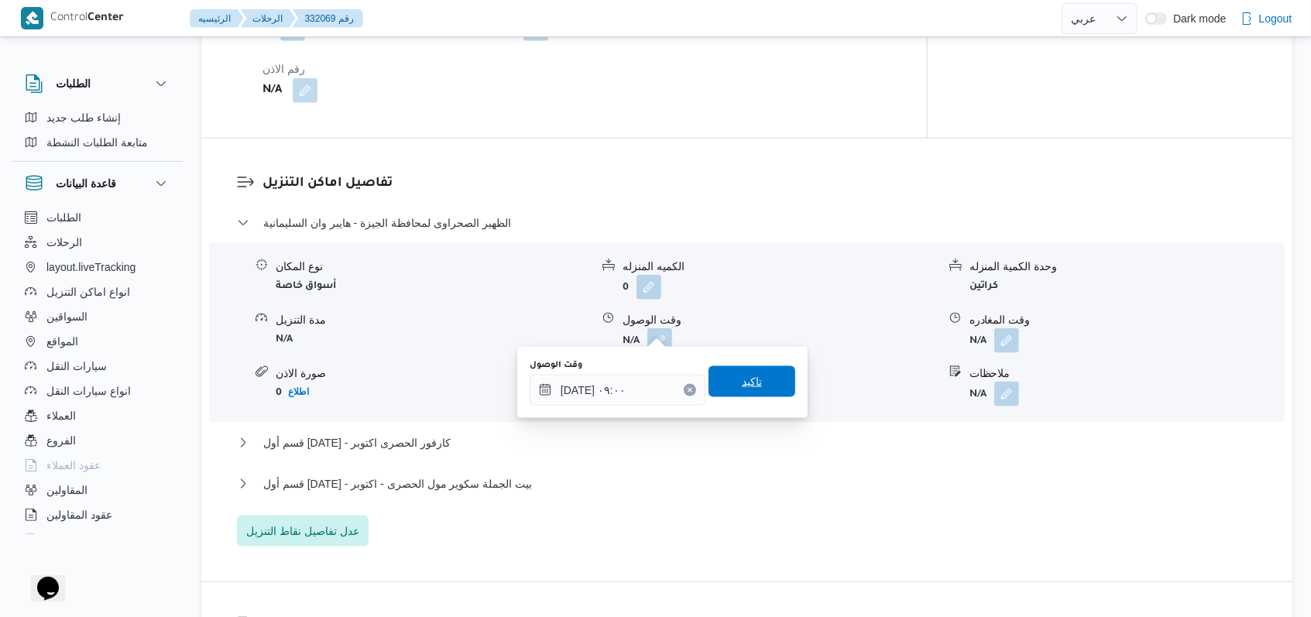
click at [542, 382] on span "تاكيد" at bounding box center [752, 381] width 87 height 31
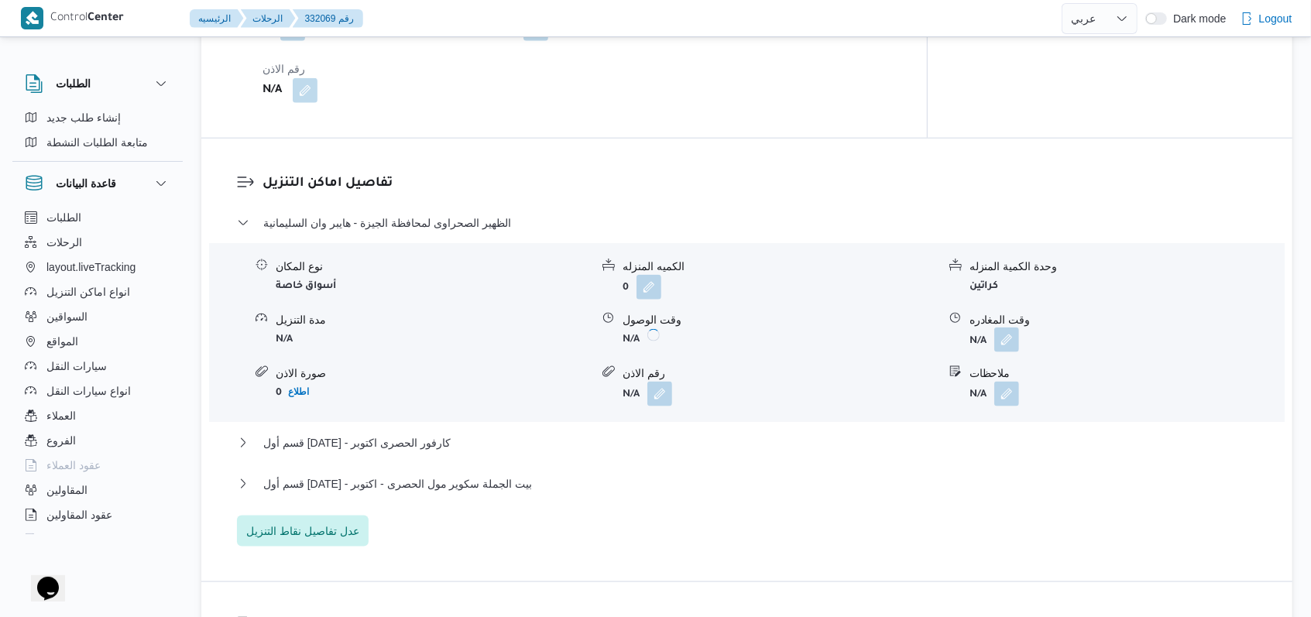
click at [542, 328] on button "button" at bounding box center [1007, 340] width 25 height 25
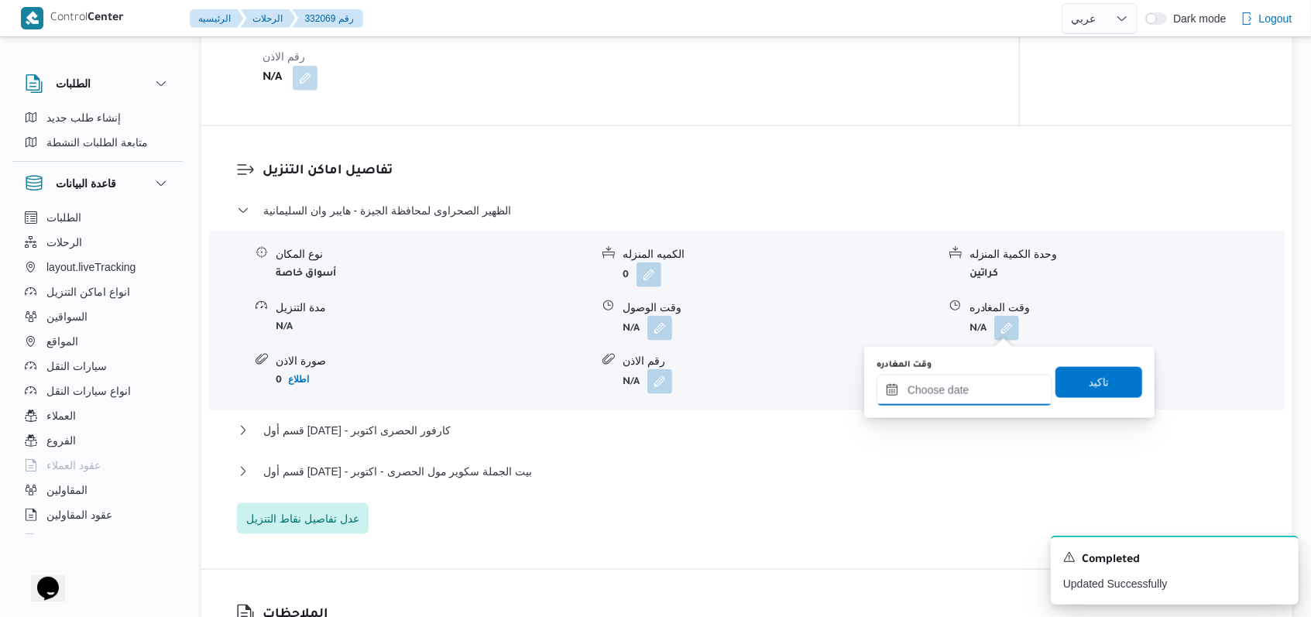
click at [542, 381] on div at bounding box center [965, 390] width 176 height 31
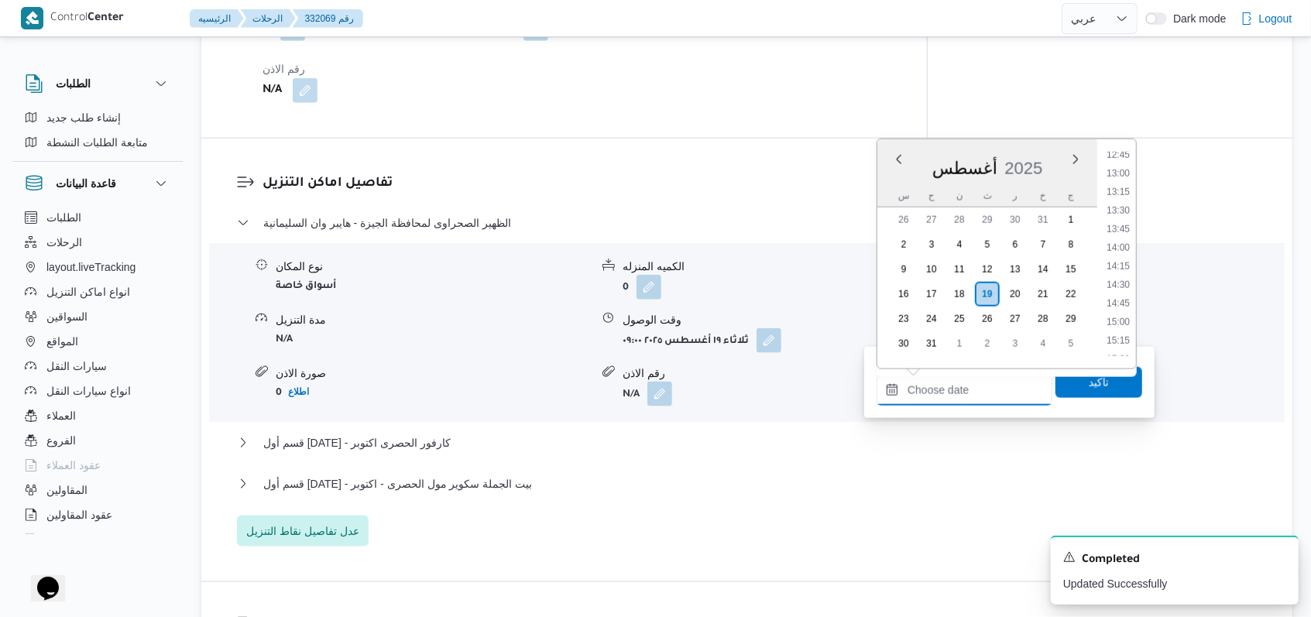
scroll to position [707, 0]
click at [542, 254] on li "10:45" at bounding box center [1119, 251] width 36 height 15
type input "١٩/٠٨/٢٠٢٥ ١٠:٤٥"
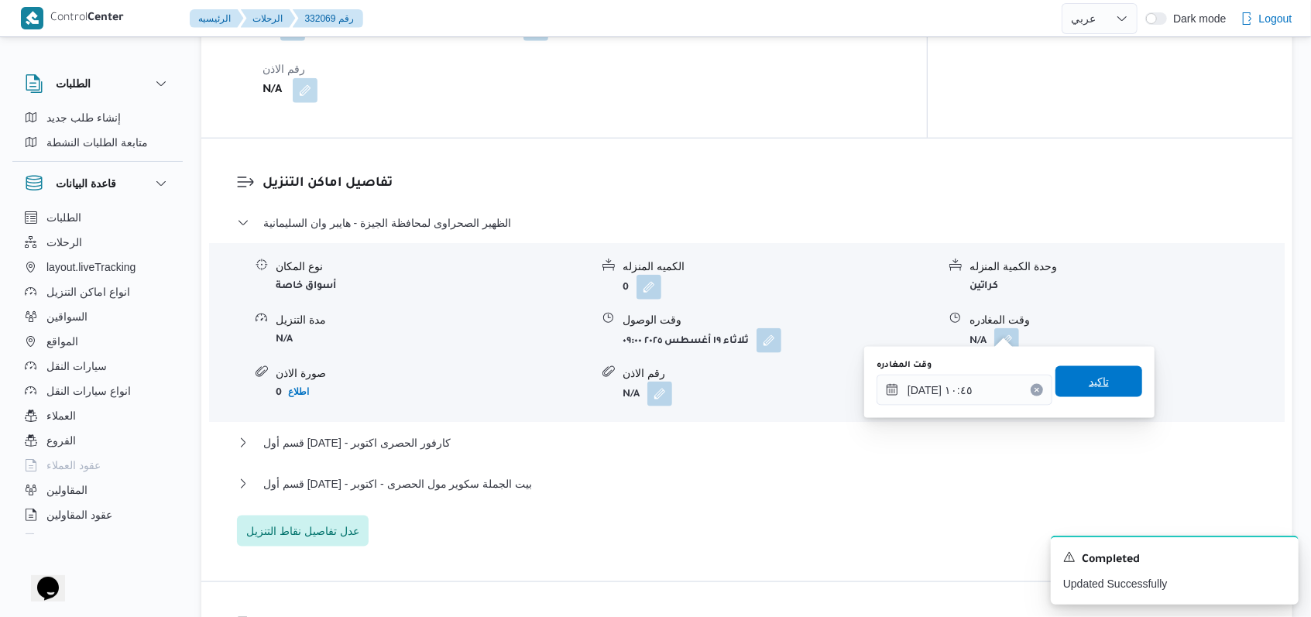
click at [542, 381] on span "تاكيد" at bounding box center [1099, 382] width 20 height 19
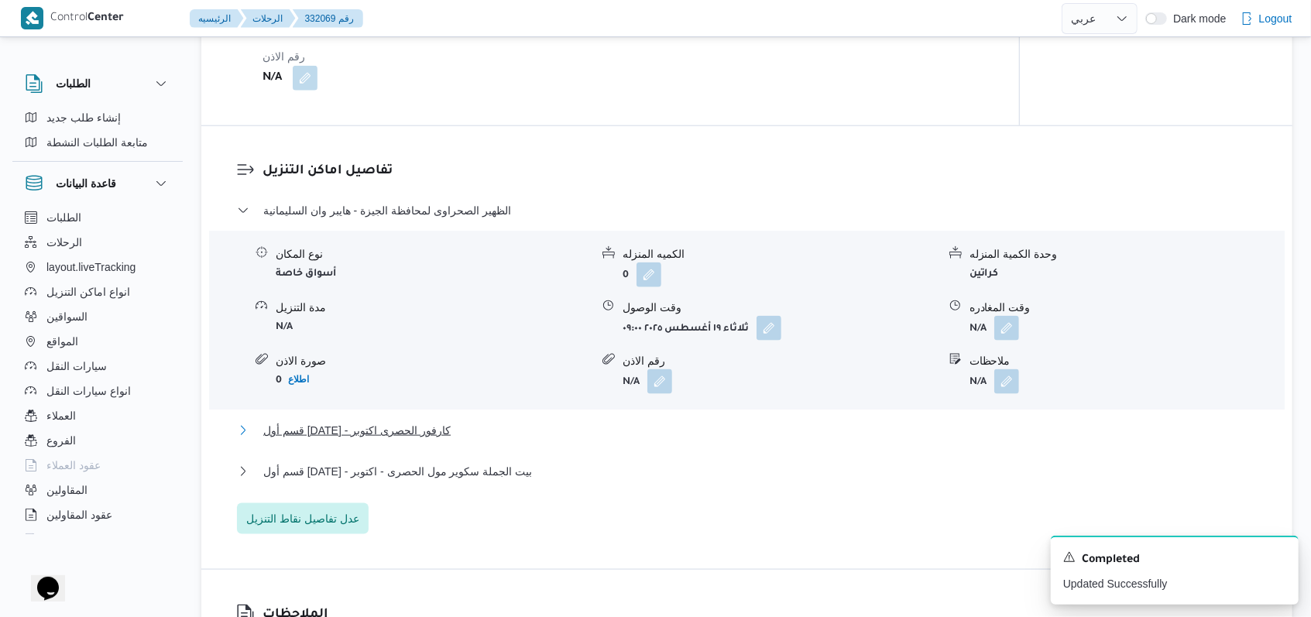
click at [405, 428] on span "قسم أول 6 أكتوبر - كارفور الحصرى اكتوبر" at bounding box center [356, 430] width 187 height 19
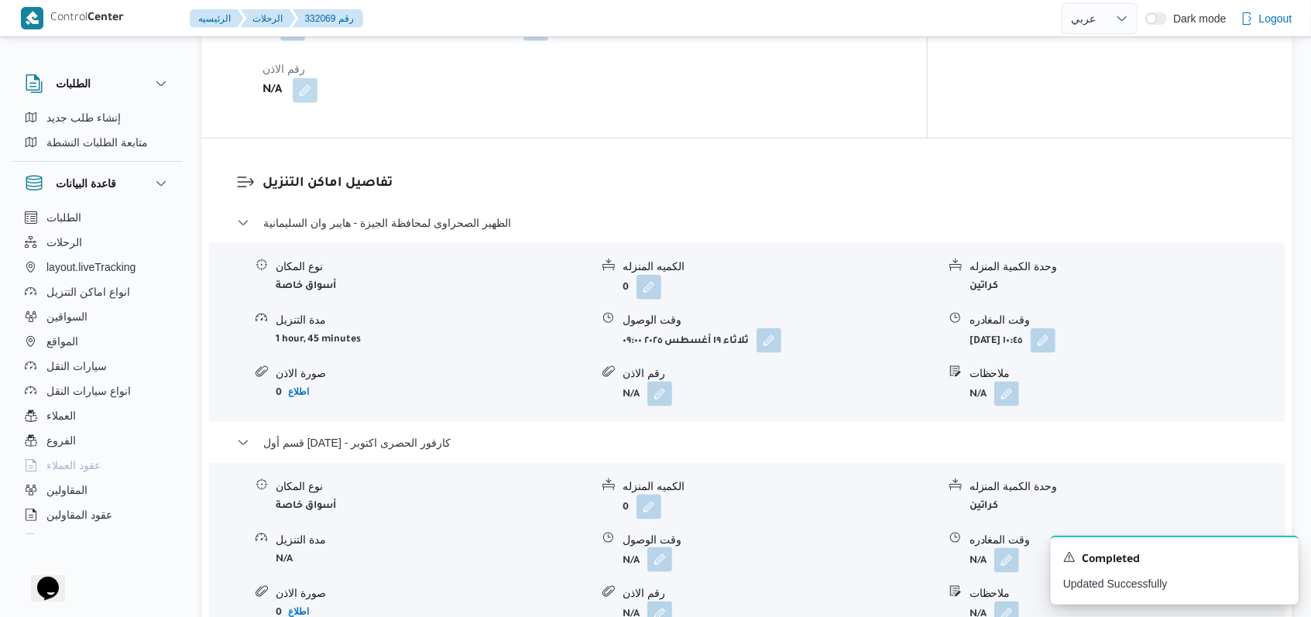
click at [542, 555] on button "button" at bounding box center [660, 560] width 25 height 25
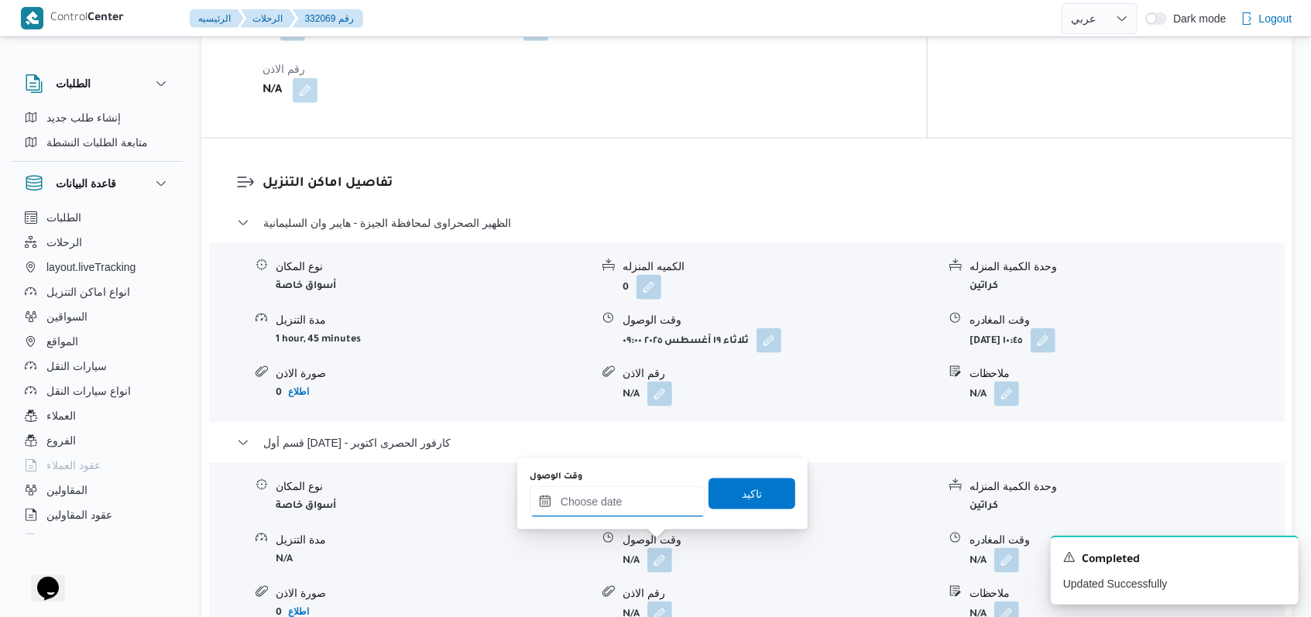
click at [542, 515] on input "وقت الوصول" at bounding box center [618, 501] width 176 height 31
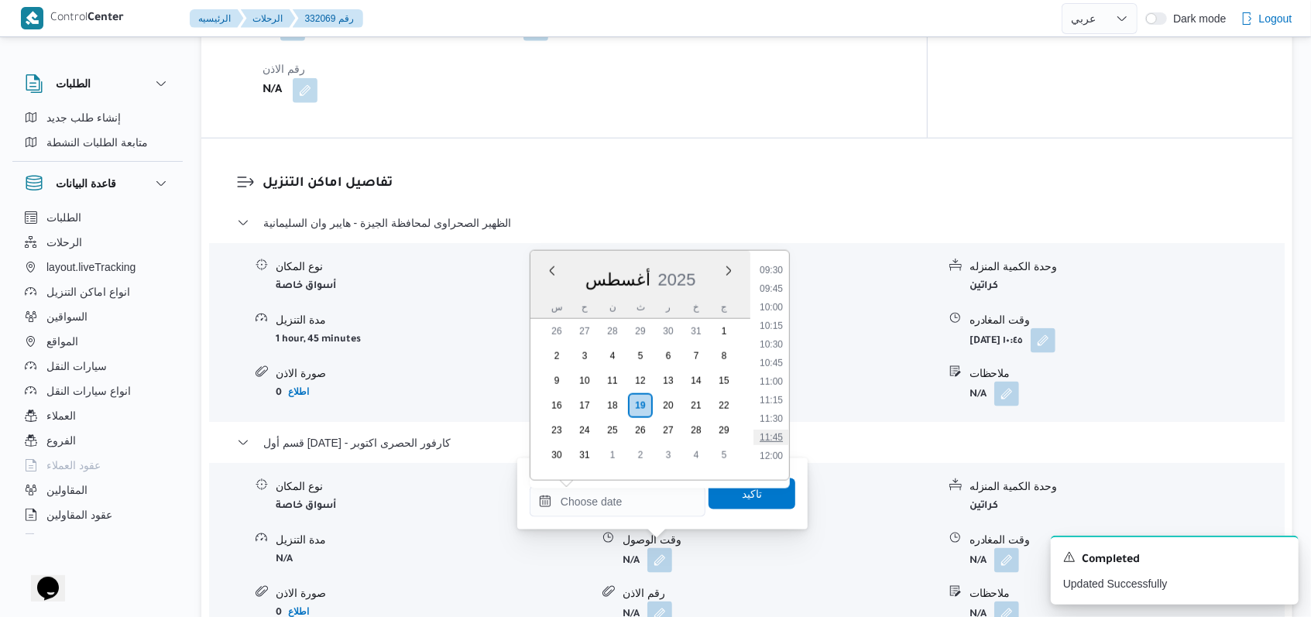
click at [542, 430] on li "11:45" at bounding box center [772, 437] width 36 height 15
type input "١٩/٠٨/٢٠٢٥ ١١:٤٥"
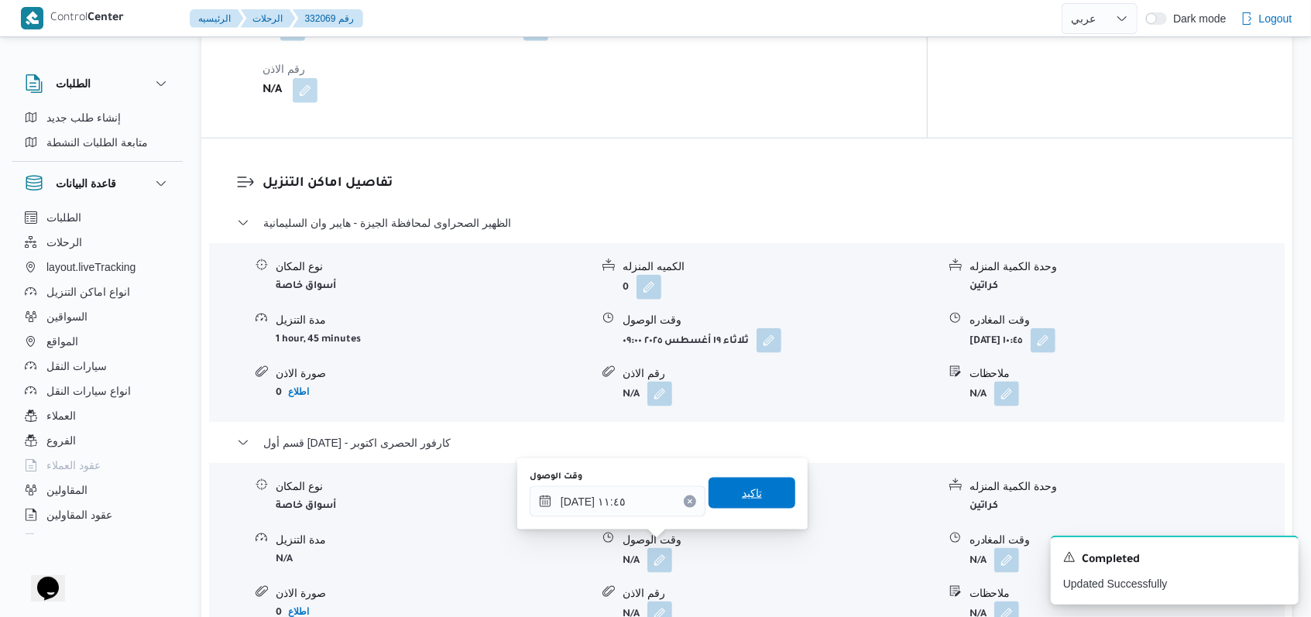
click at [542, 504] on span "تاكيد" at bounding box center [752, 493] width 87 height 31
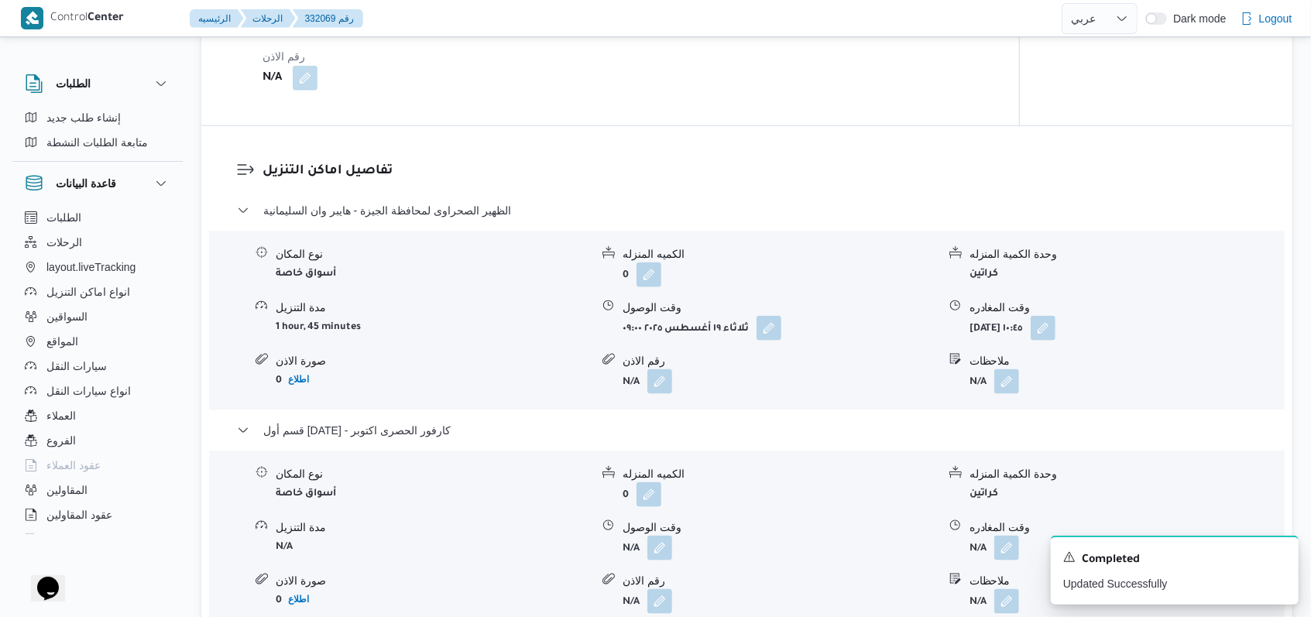
scroll to position [1450, 0]
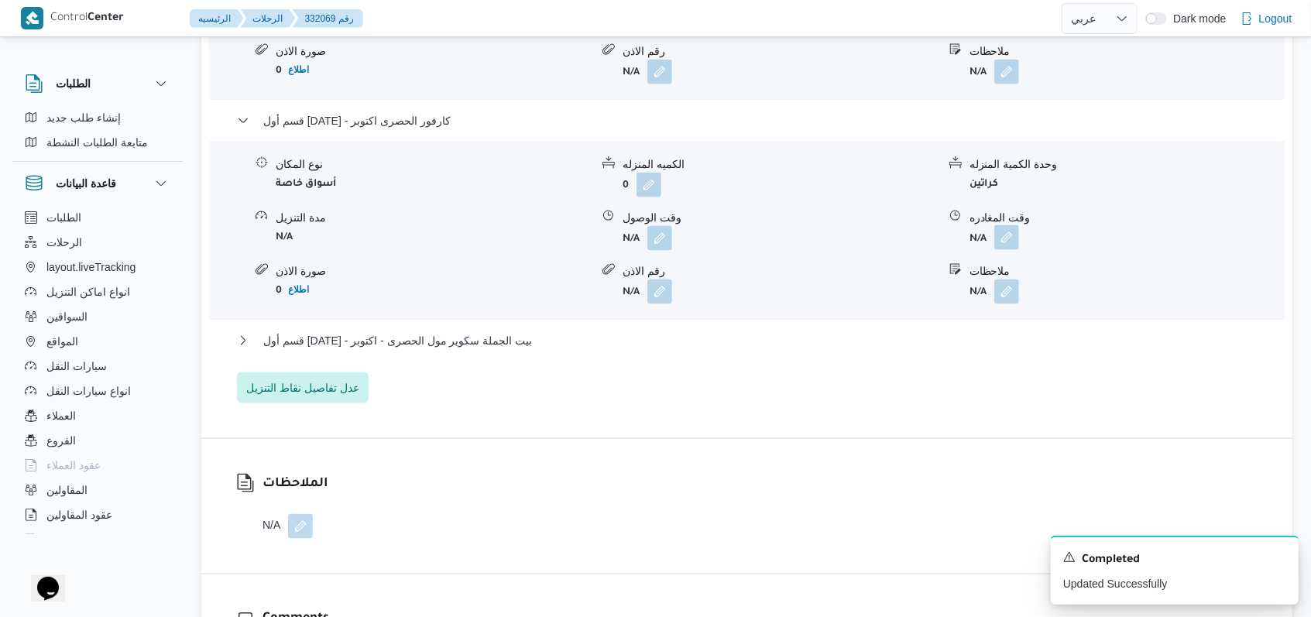
click at [542, 246] on button "button" at bounding box center [1007, 237] width 25 height 25
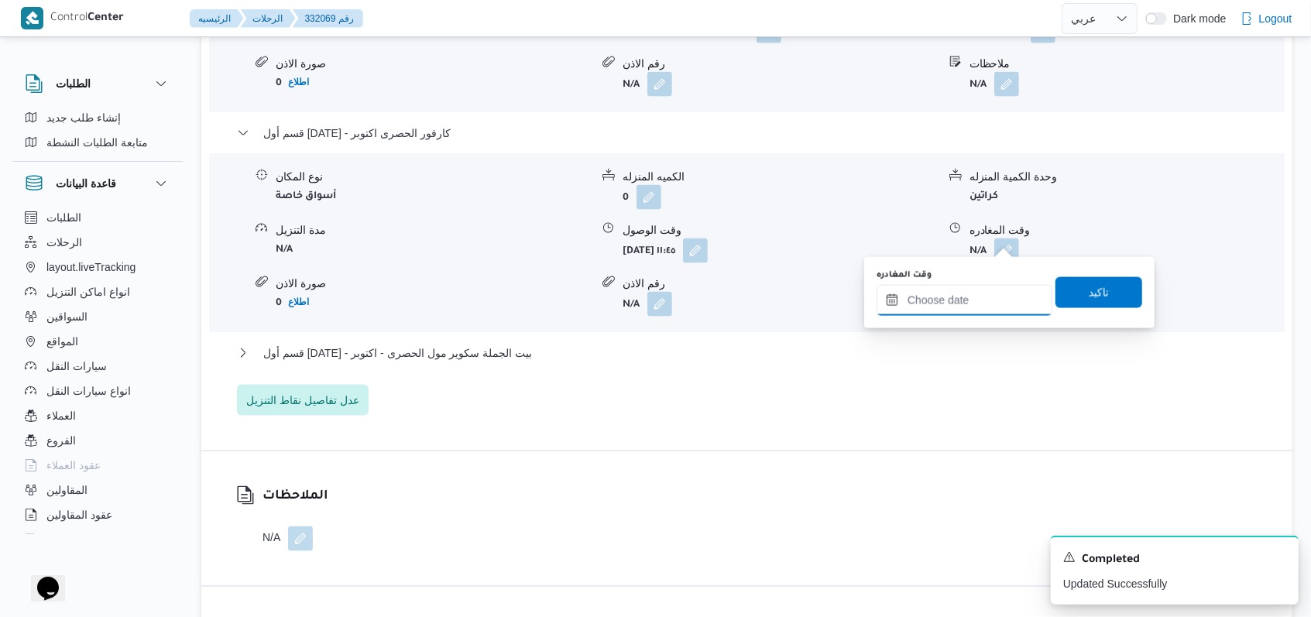
click at [542, 308] on input "وقت المغادره" at bounding box center [965, 300] width 176 height 31
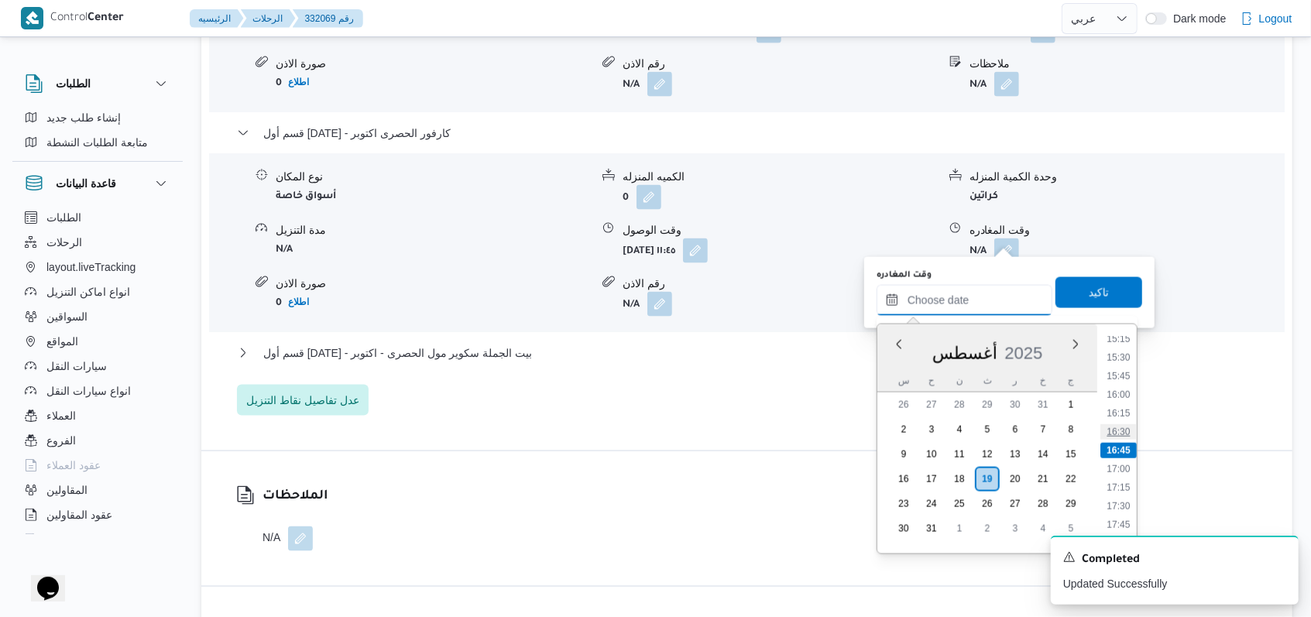
scroll to position [933, 0]
click at [542, 382] on li "13:00" at bounding box center [1119, 378] width 36 height 15
type input "١٩/٠٨/٢٠٢٥ ١٣:٠٠"
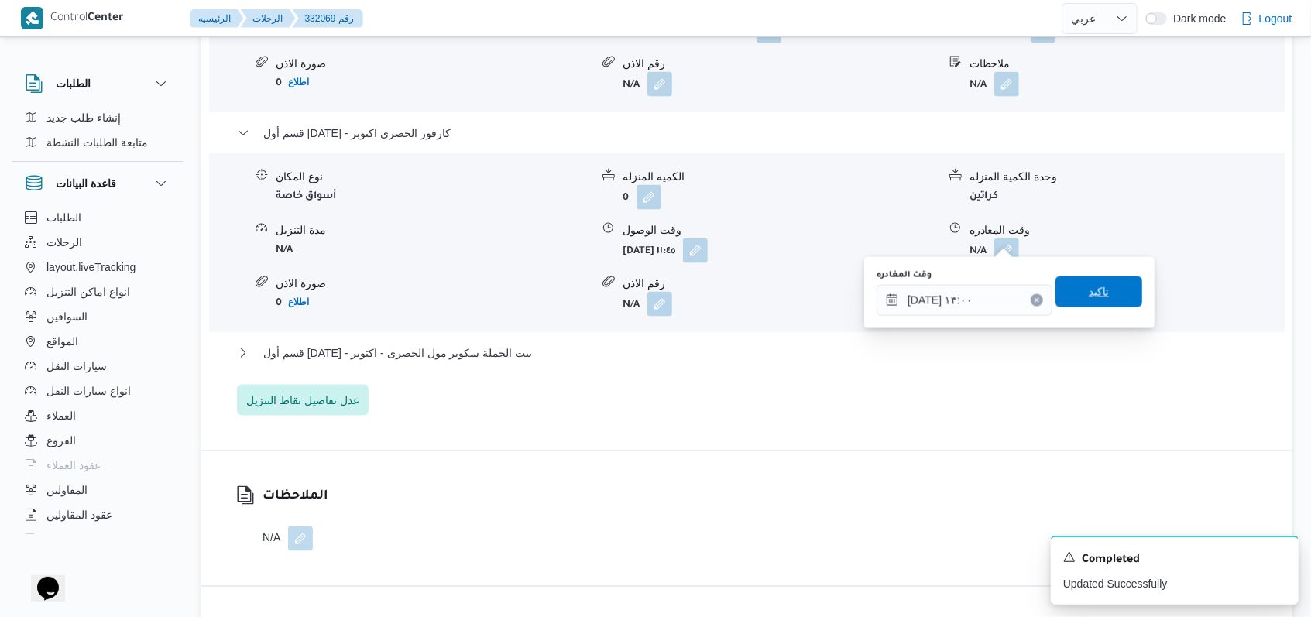
click at [542, 301] on span "تاكيد" at bounding box center [1099, 292] width 87 height 31
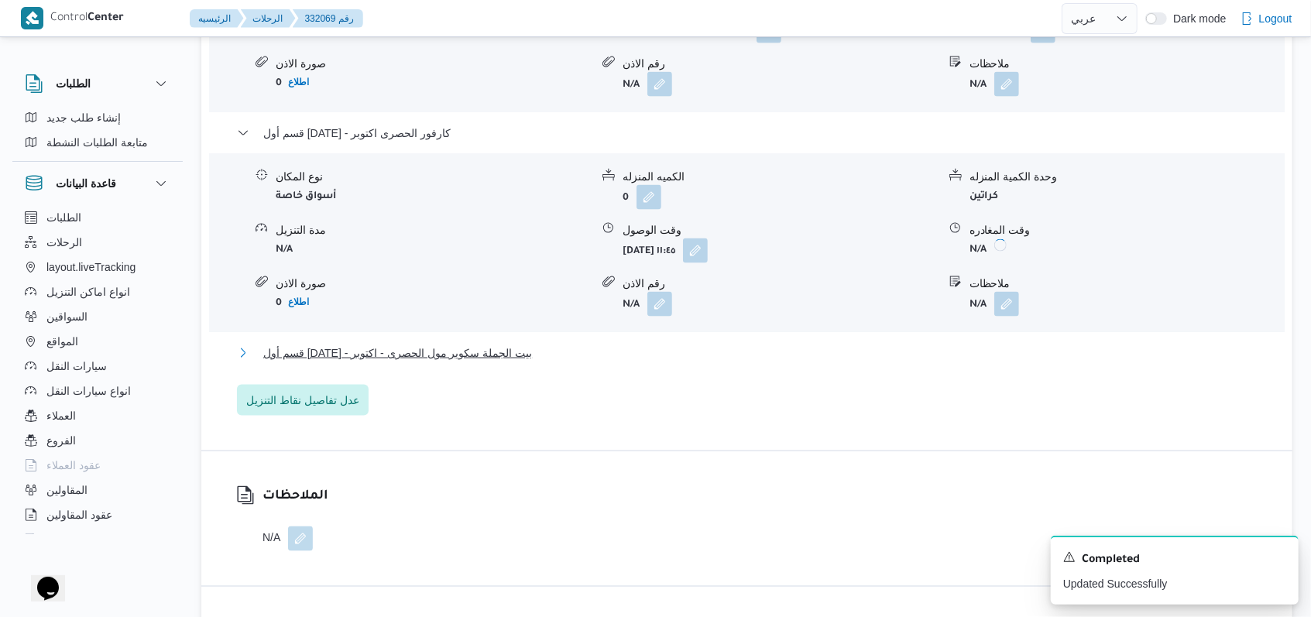
click at [421, 344] on span "قسم أول 6 أكتوبر - بيت الجملة سكوير مول الحصرى - اكتوبر" at bounding box center [397, 353] width 269 height 19
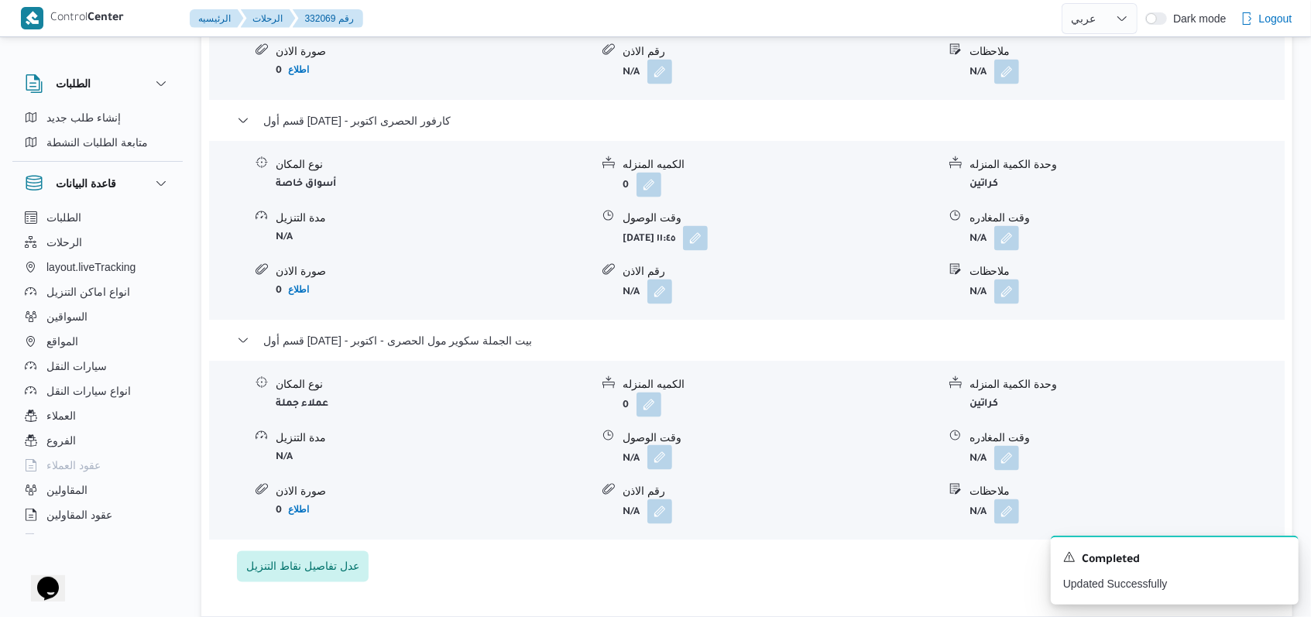
click at [542, 461] on button "button" at bounding box center [660, 457] width 25 height 25
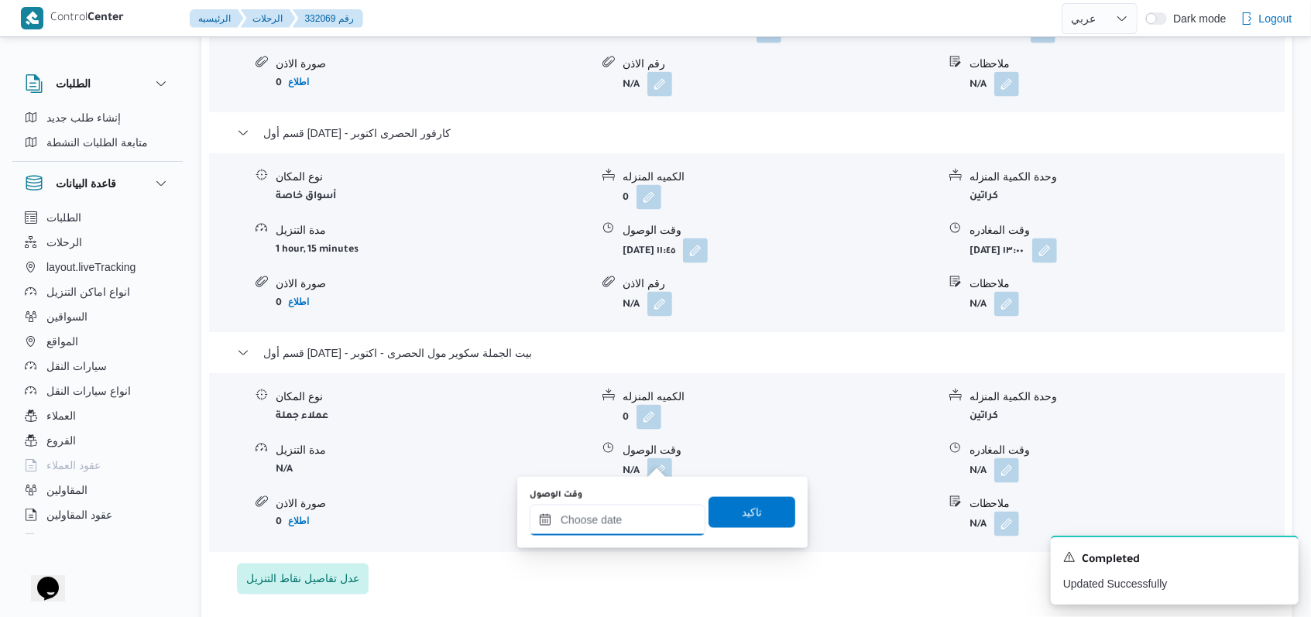
click at [542, 507] on div at bounding box center [618, 520] width 176 height 31
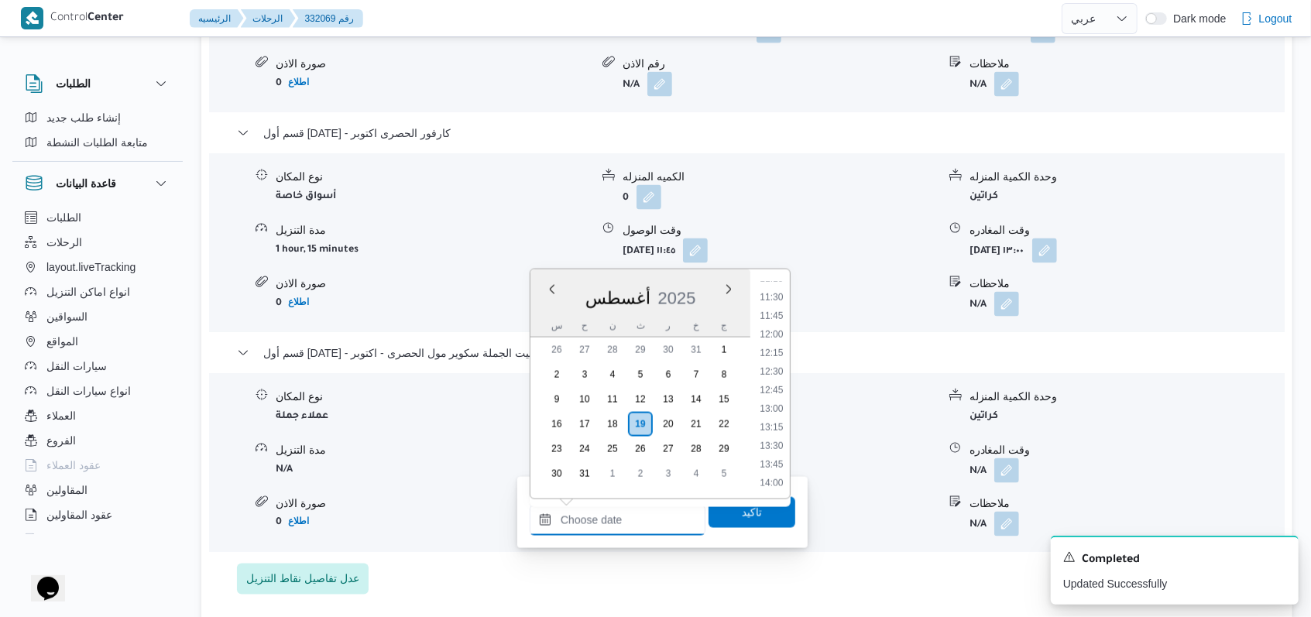
scroll to position [830, 0]
click at [542, 466] on li "13:30" at bounding box center [772, 463] width 36 height 15
type input "١٩/٠٨/٢٠٢٥ ١٣:٣٠"
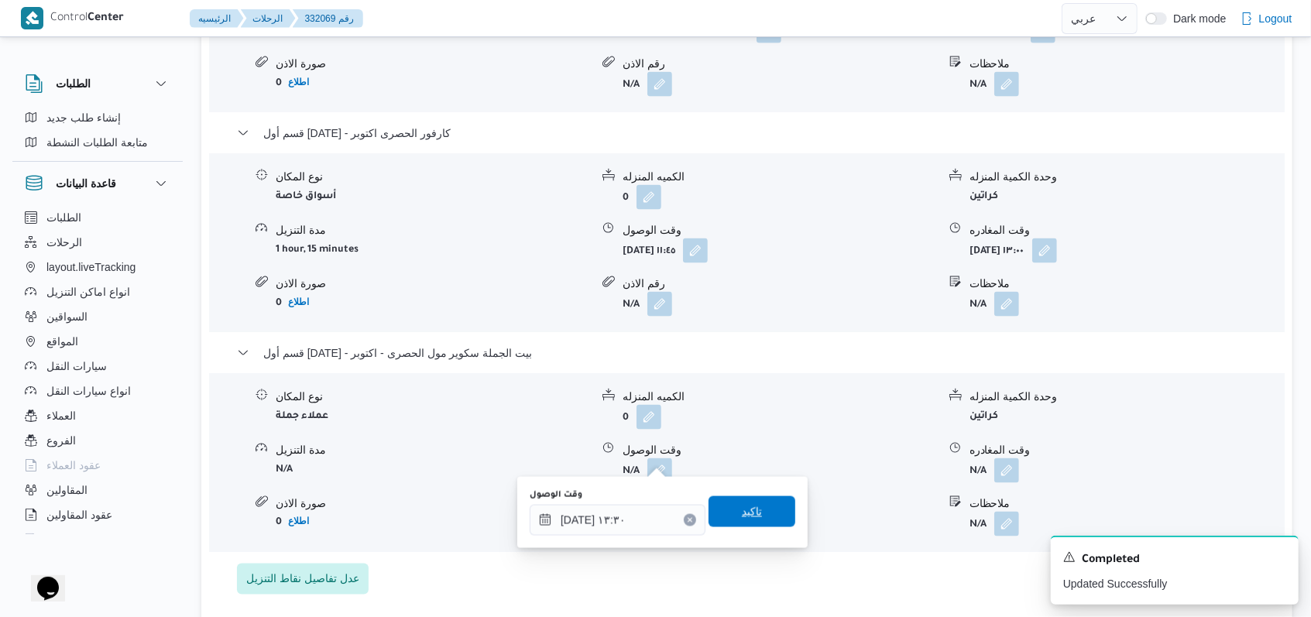
click at [542, 507] on span "تاكيد" at bounding box center [752, 512] width 20 height 19
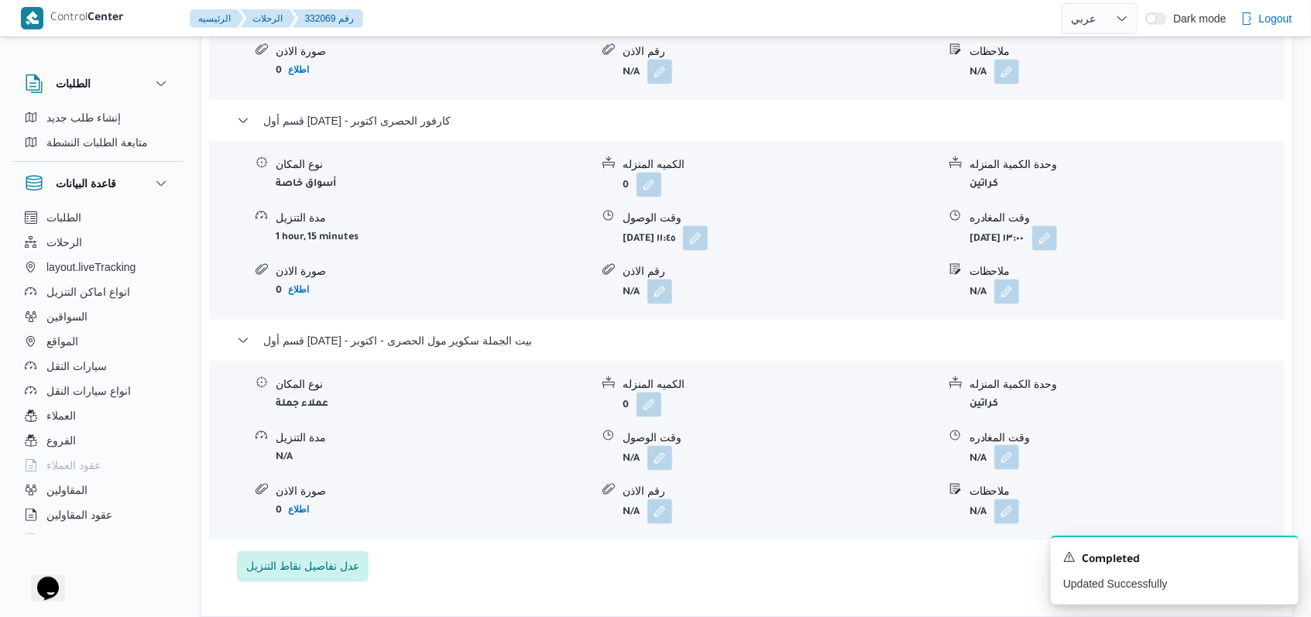
click at [542, 455] on button "button" at bounding box center [1007, 457] width 25 height 25
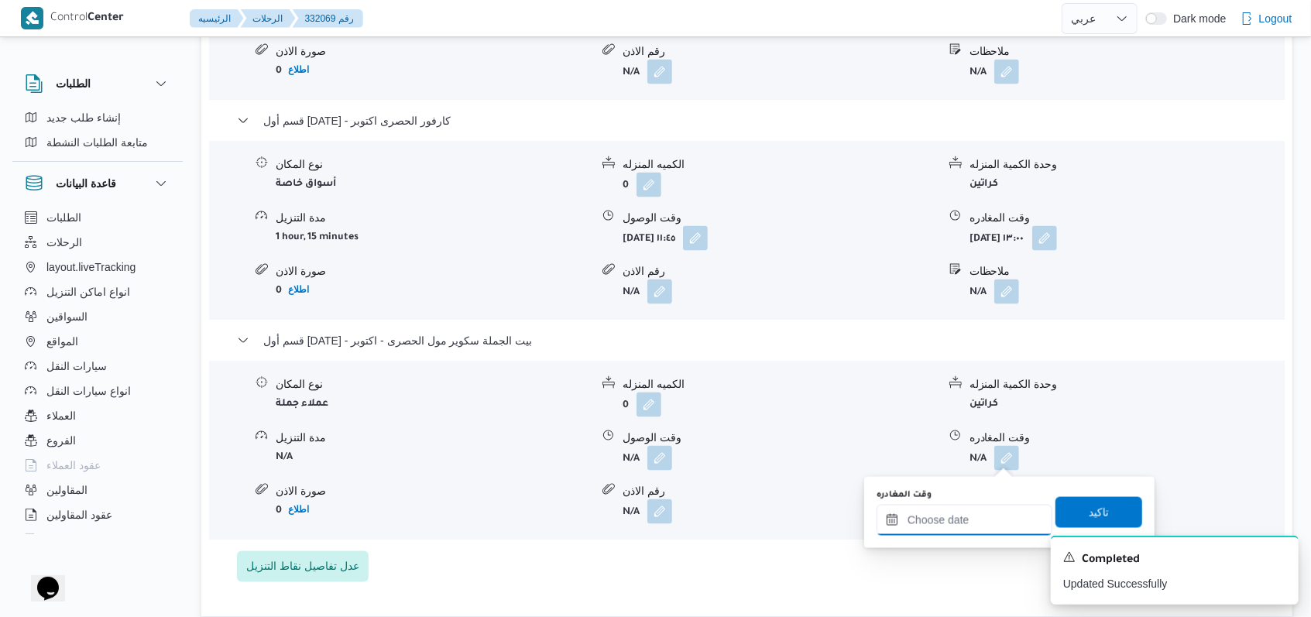
click at [542, 509] on div at bounding box center [965, 520] width 176 height 31
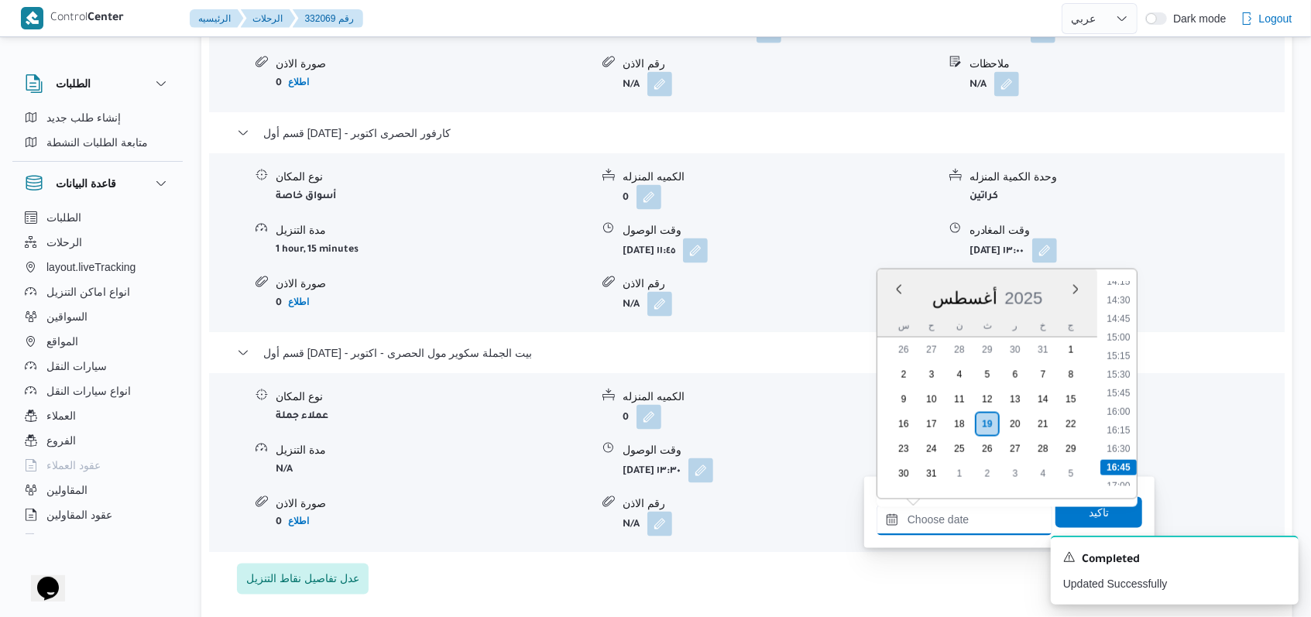
scroll to position [1036, 0]
click at [542, 411] on li "15:30" at bounding box center [1119, 406] width 36 height 15
type input "١٩/٠٨/٢٠٢٥ ١٥:٣٠"
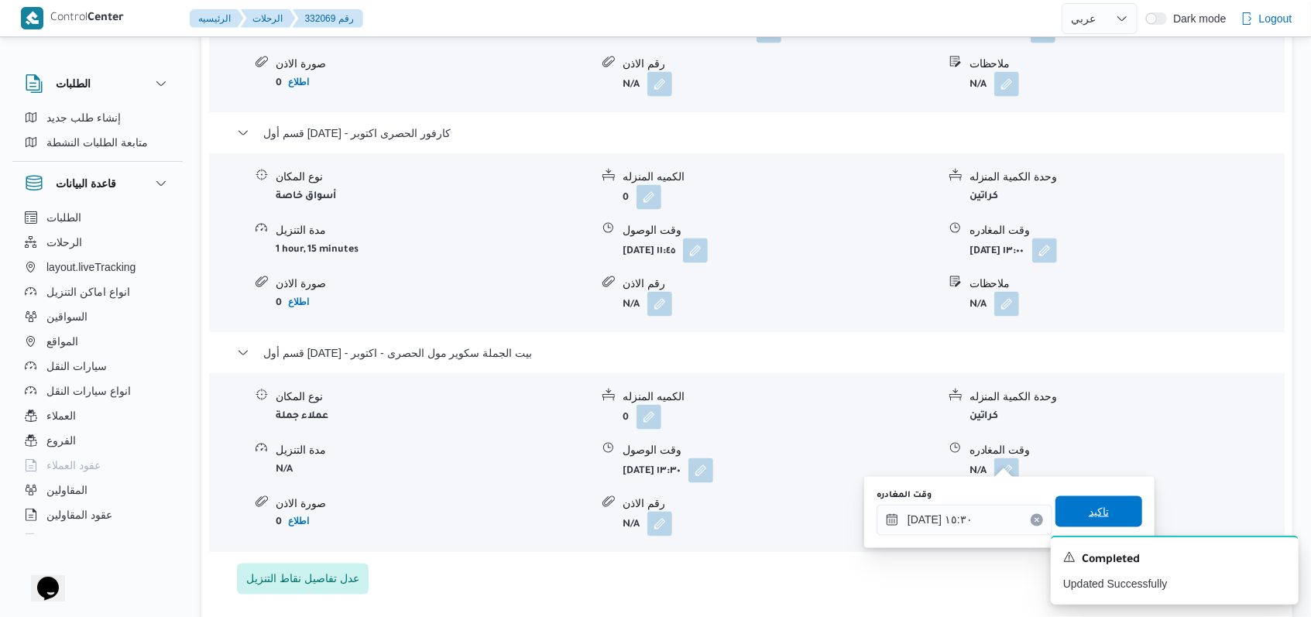
click at [542, 514] on span "تاكيد" at bounding box center [1099, 512] width 20 height 19
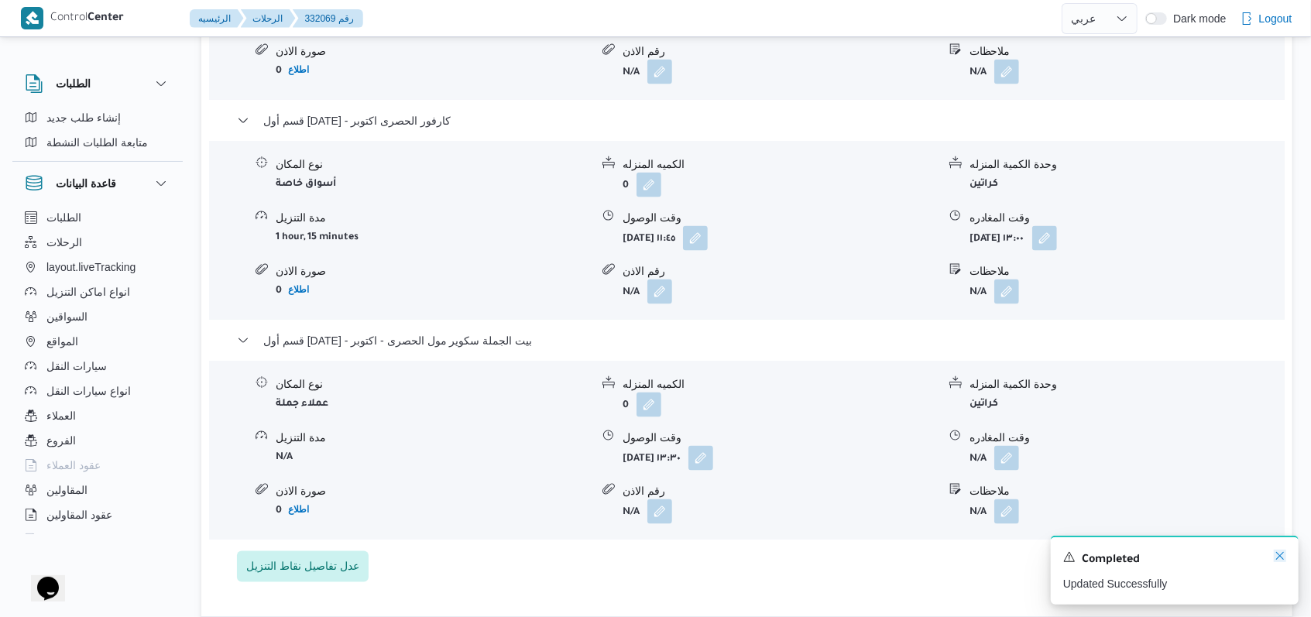
click at [542, 555] on icon "Dismiss toast" at bounding box center [1280, 556] width 12 height 12
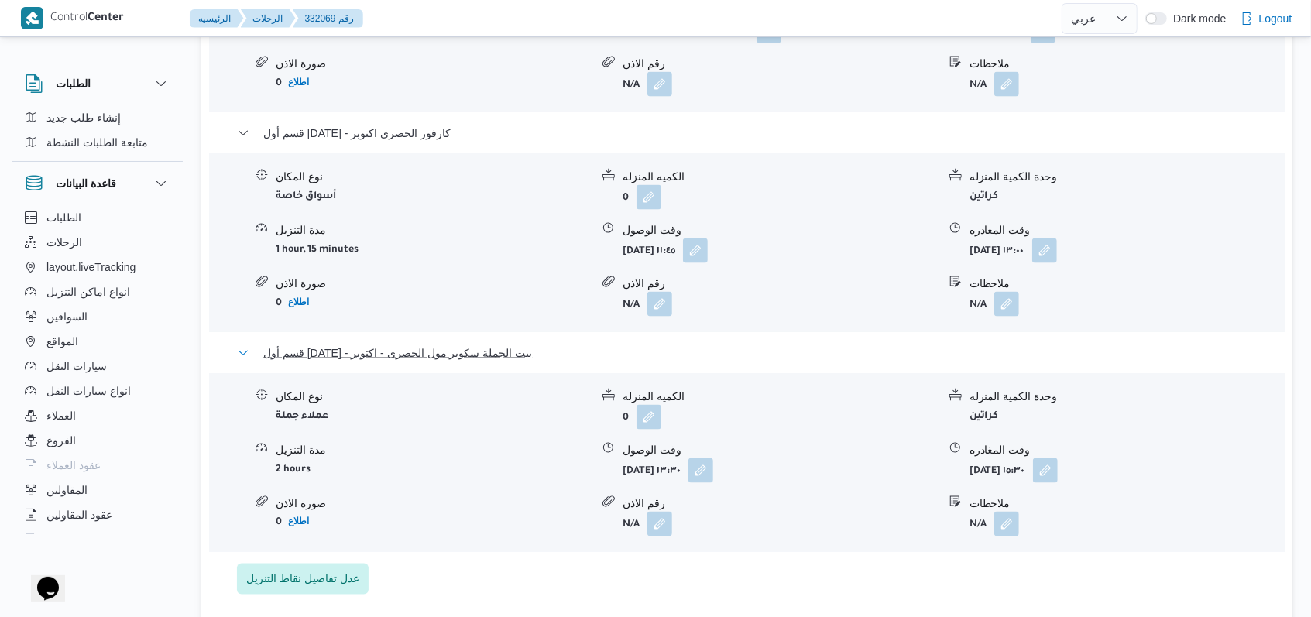
click at [508, 344] on span "قسم أول 6 أكتوبر - بيت الجملة سكوير مول الحصرى - اكتوبر" at bounding box center [397, 353] width 269 height 19
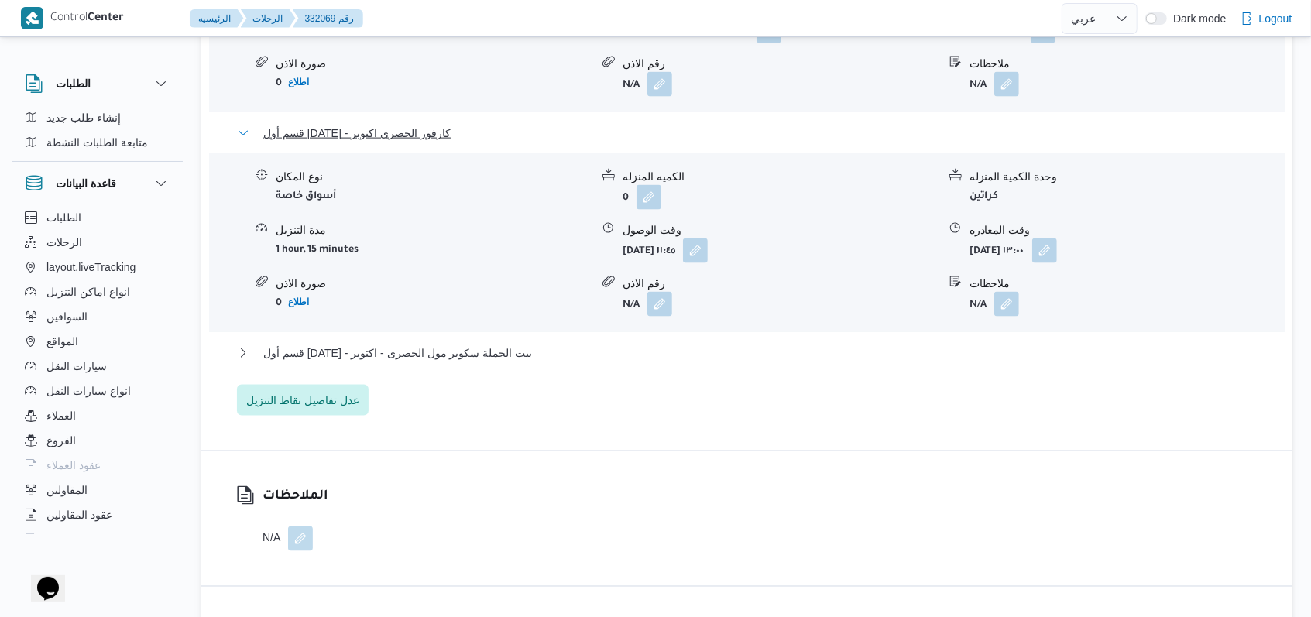
click at [428, 124] on span "قسم أول 6 أكتوبر - كارفور الحصرى اكتوبر" at bounding box center [356, 133] width 187 height 19
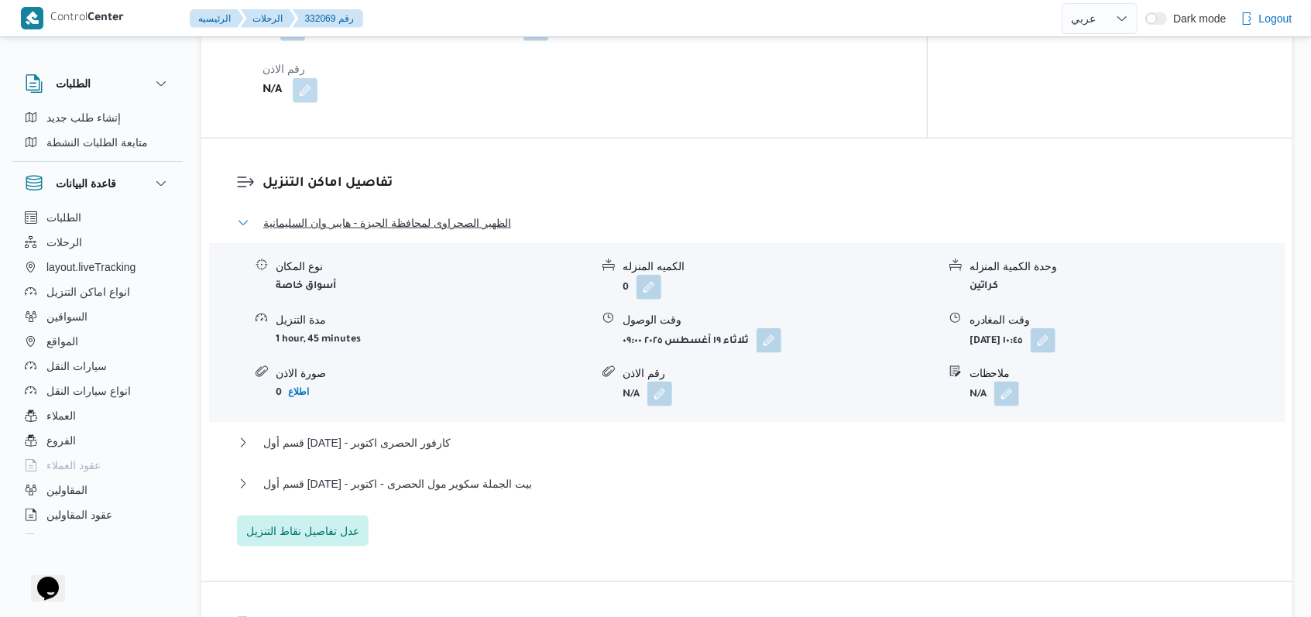
click at [411, 215] on span "الظهير الصحراوى لمحافظة الجيزة - هايبر وان السليمانية" at bounding box center [387, 223] width 248 height 19
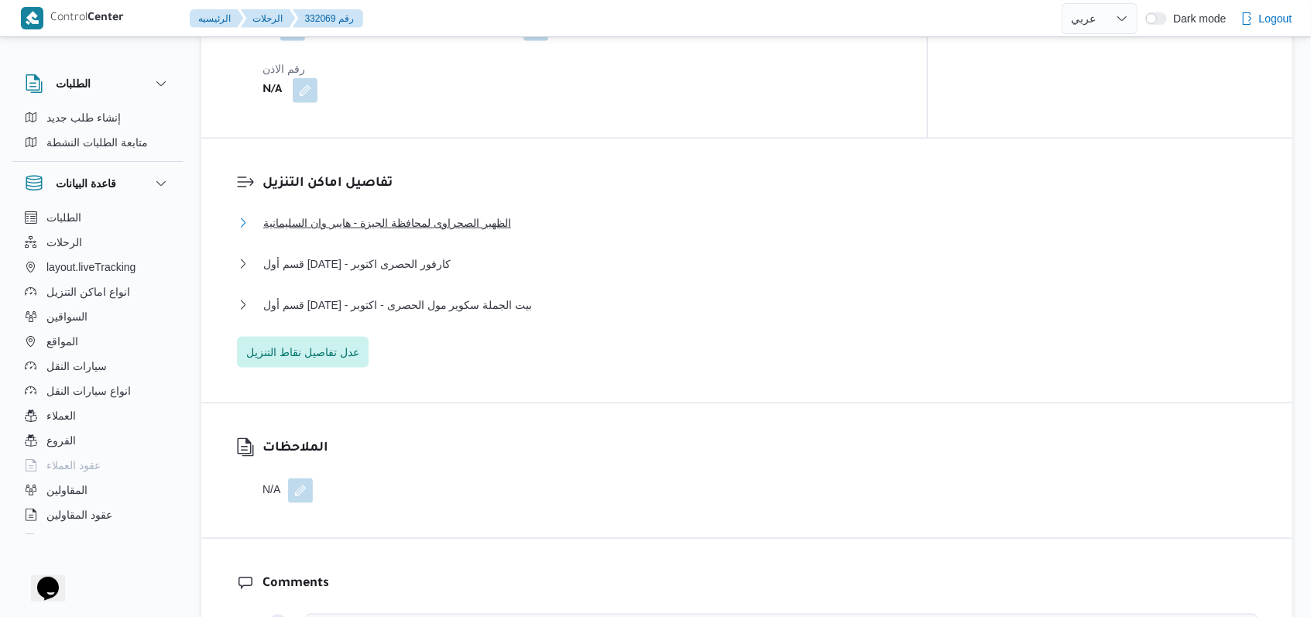
scroll to position [521, 0]
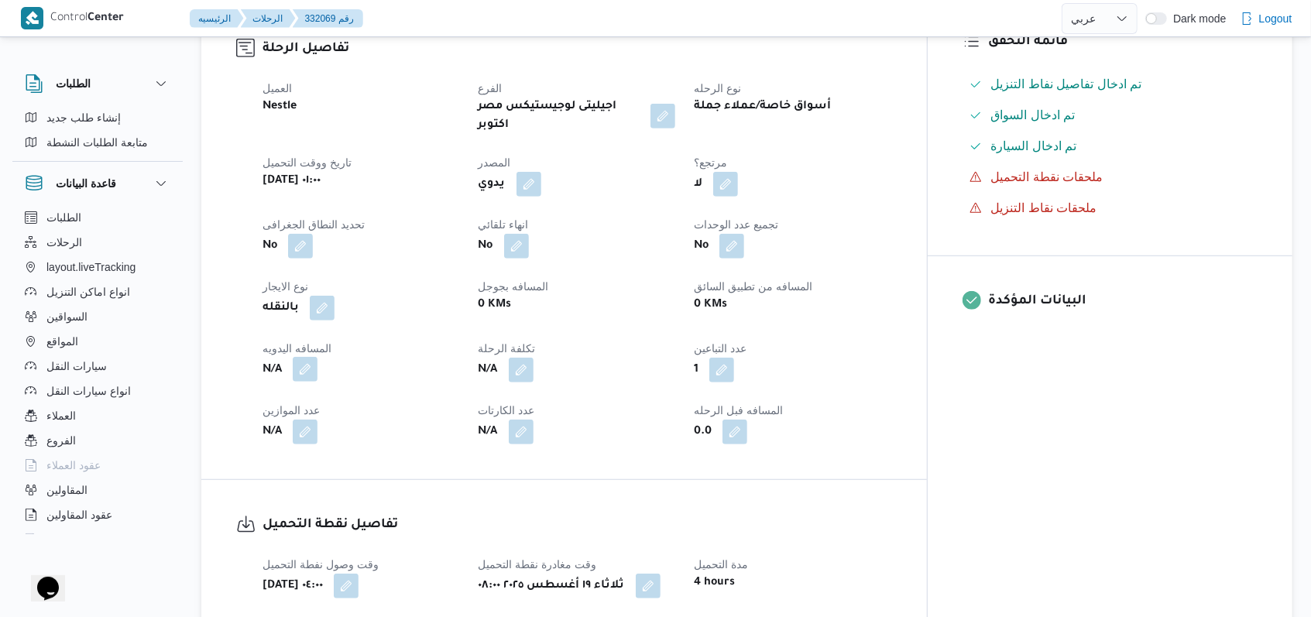
click at [315, 360] on button "button" at bounding box center [305, 369] width 25 height 25
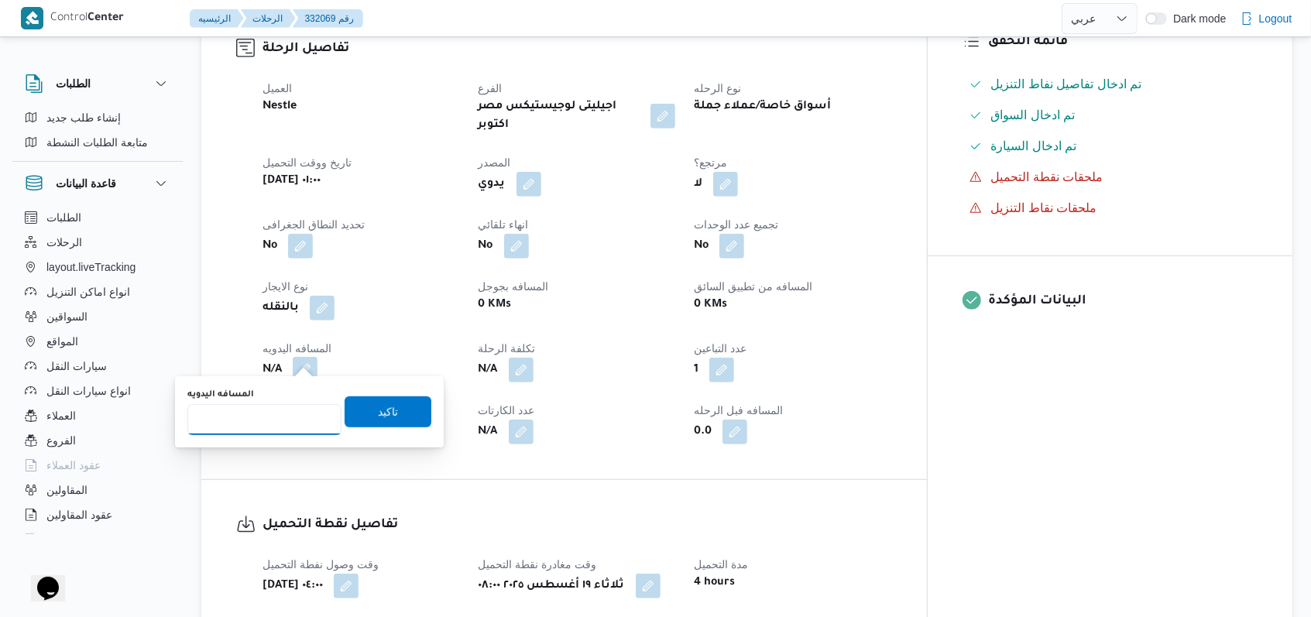
click at [277, 407] on input "المسافه اليدويه" at bounding box center [264, 419] width 154 height 31
type input "155"
drag, startPoint x: 337, startPoint y: 407, endPoint x: 766, endPoint y: 460, distance: 432.5
click at [345, 411] on span "تاكيد" at bounding box center [388, 412] width 87 height 31
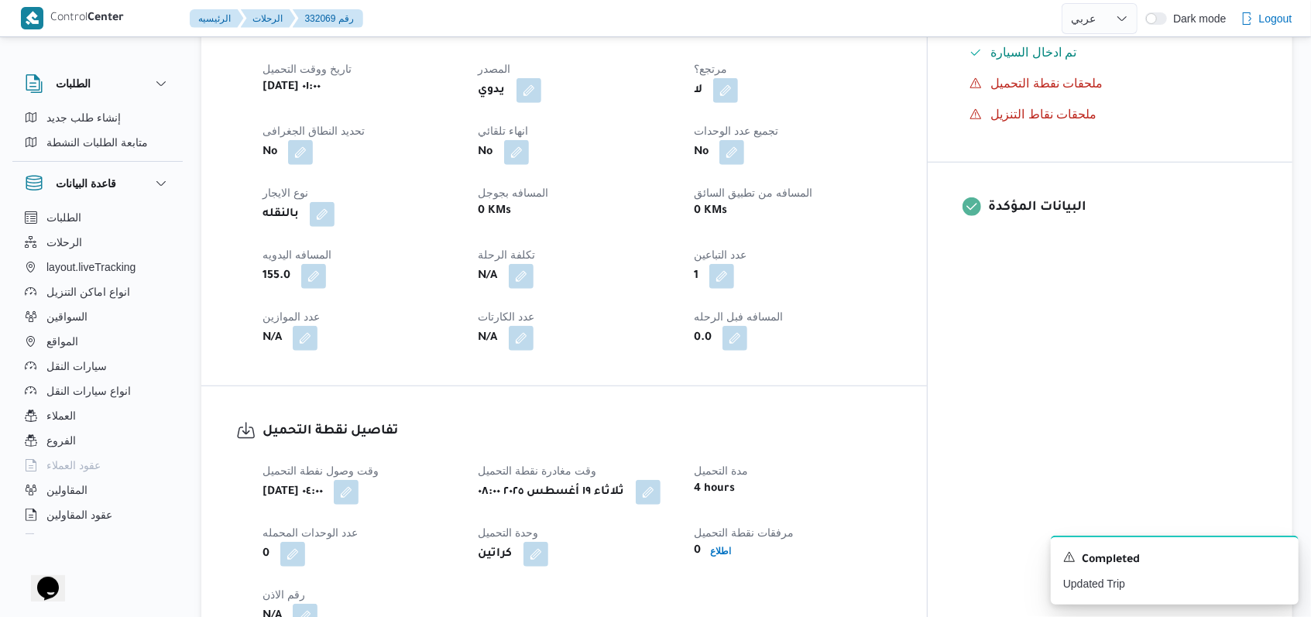
scroll to position [620, 0]
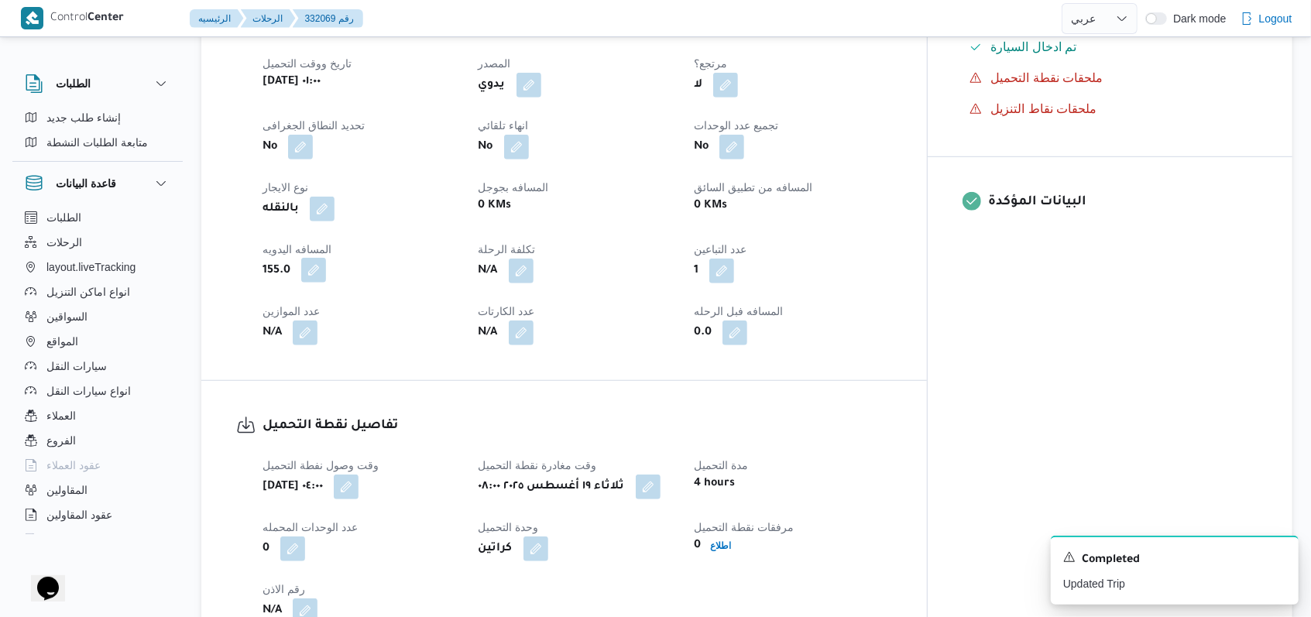
click at [316, 263] on button "button" at bounding box center [313, 270] width 25 height 25
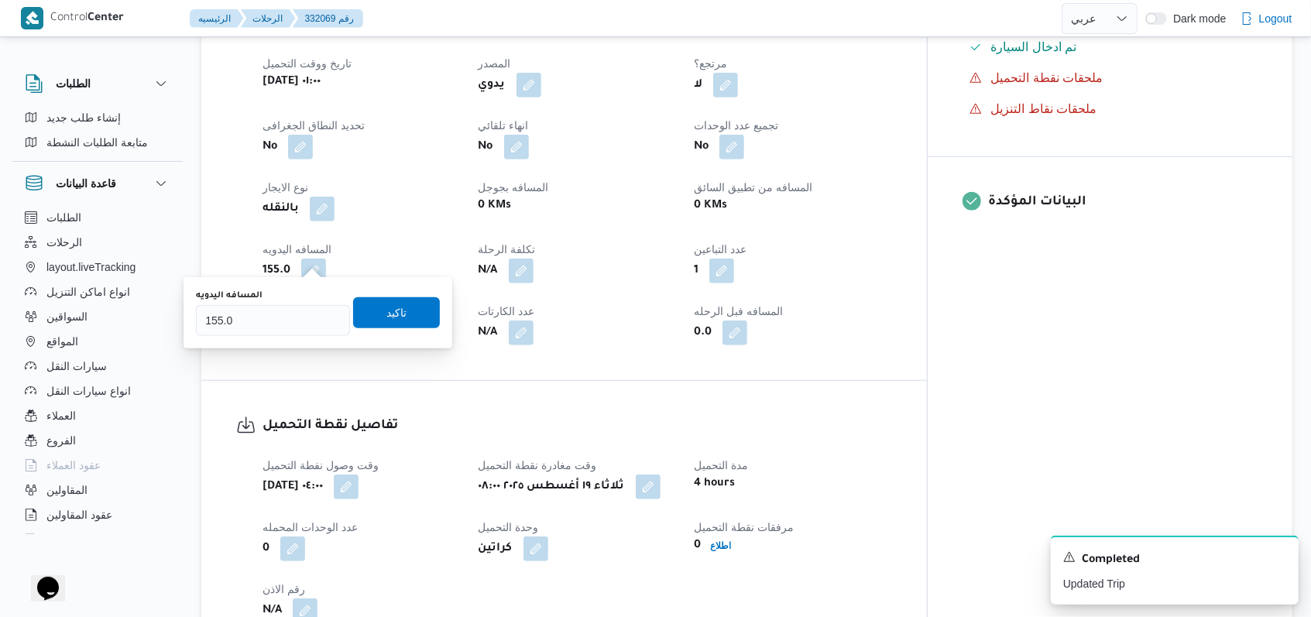
click at [527, 386] on div "تفاصيل نقطة التحميل وقت وصول نفطة التحميل ثلاثاء ١٩ أغسطس ٢٠٢٥ ٠٤:٠٠ وقت مغادرة…" at bounding box center [564, 519] width 726 height 277
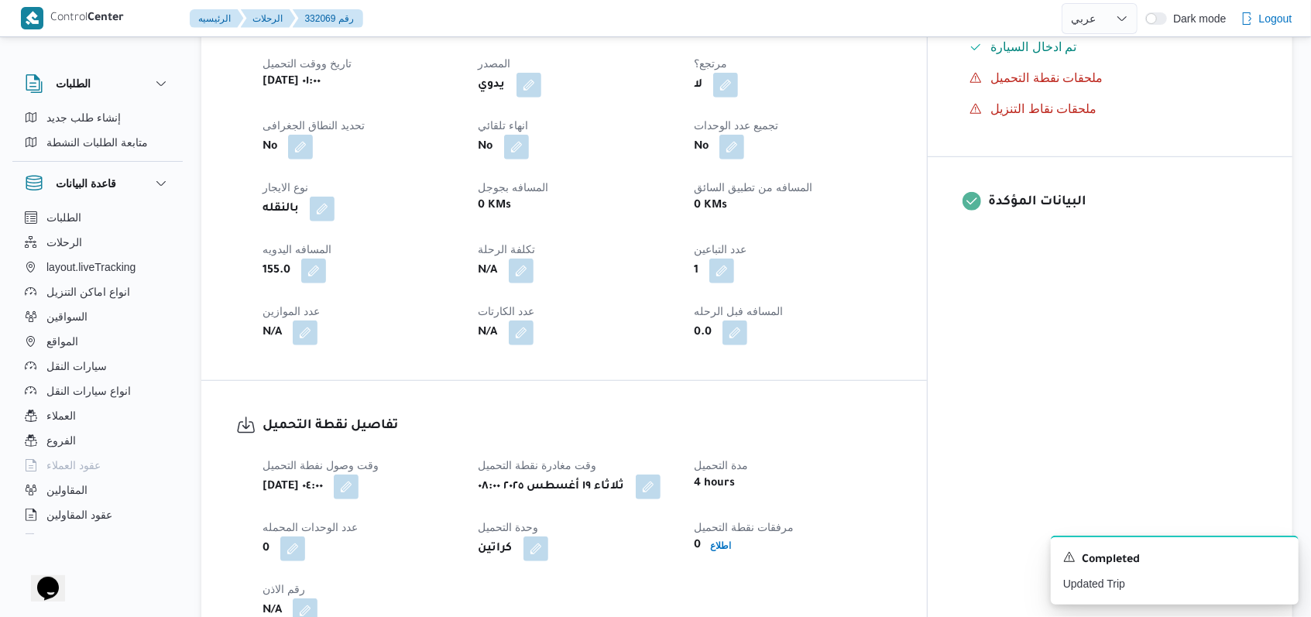
scroll to position [0, 0]
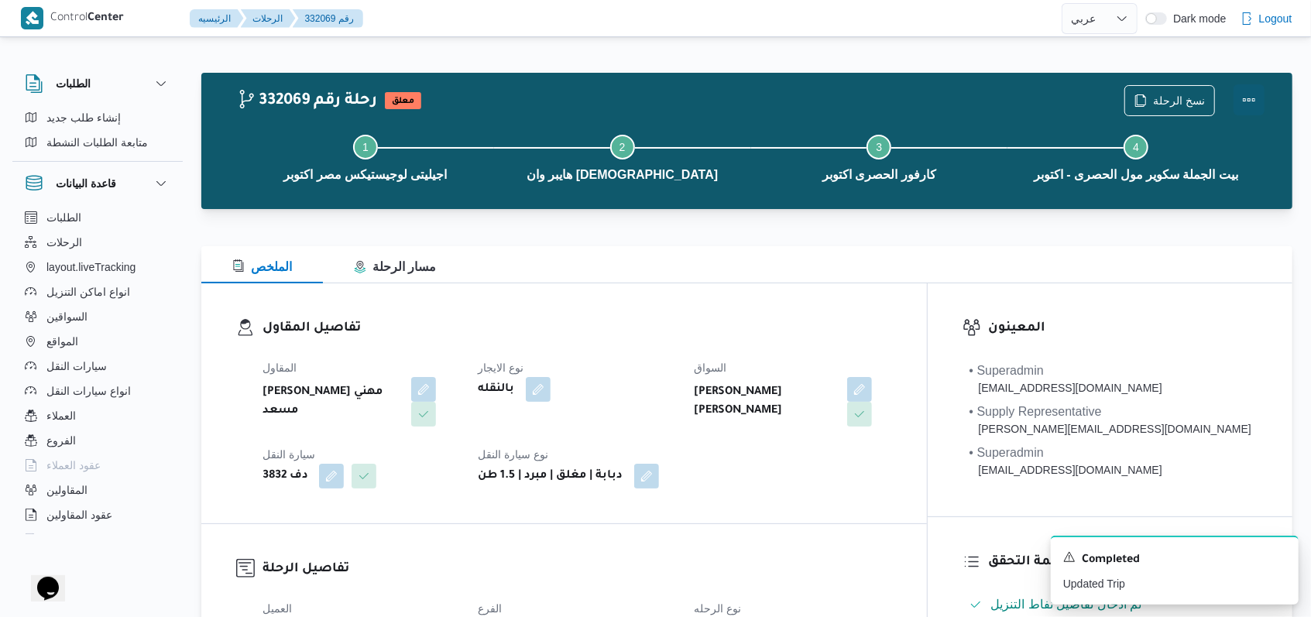
click at [542, 102] on button "Actions" at bounding box center [1249, 99] width 31 height 31
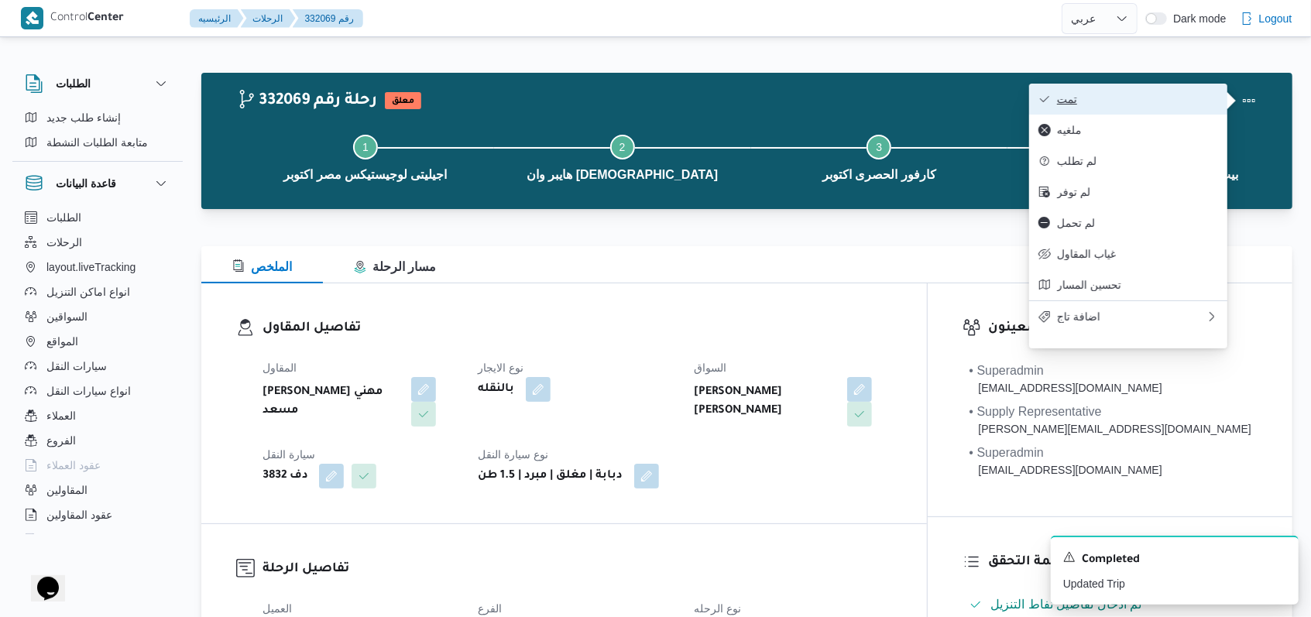
click at [542, 98] on span "تمت" at bounding box center [1137, 99] width 161 height 12
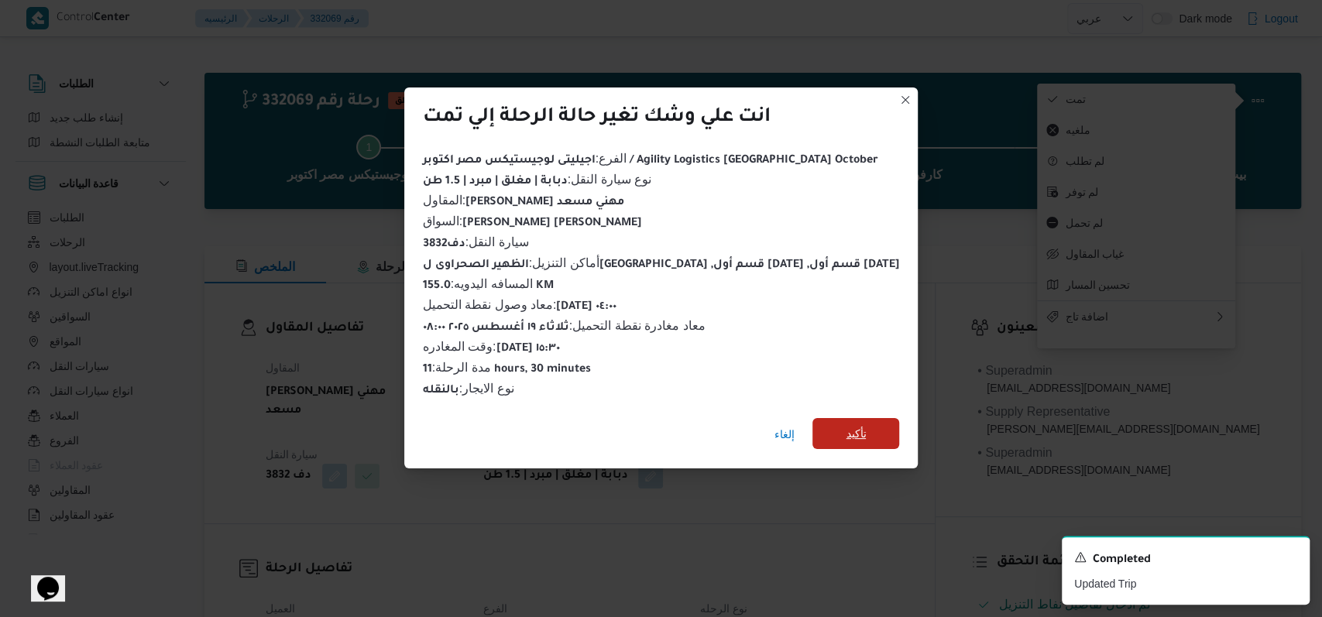
click at [542, 421] on span "تأكيد" at bounding box center [856, 433] width 87 height 31
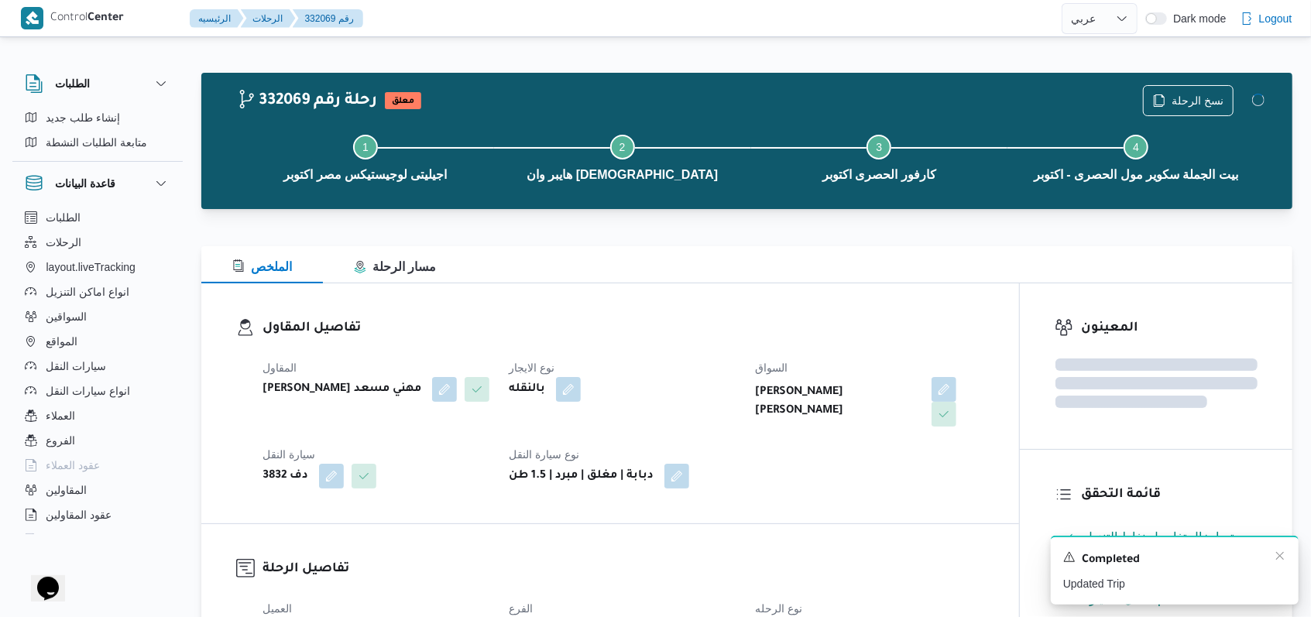
click at [542, 513] on div "تفاصيل المقاول المقاول راجح ضبع مهني مسعد نوع الايجار بالنقله السواق وجدى كريما…" at bounding box center [610, 404] width 818 height 240
click at [542, 555] on icon "Dismiss toast" at bounding box center [1280, 556] width 12 height 12
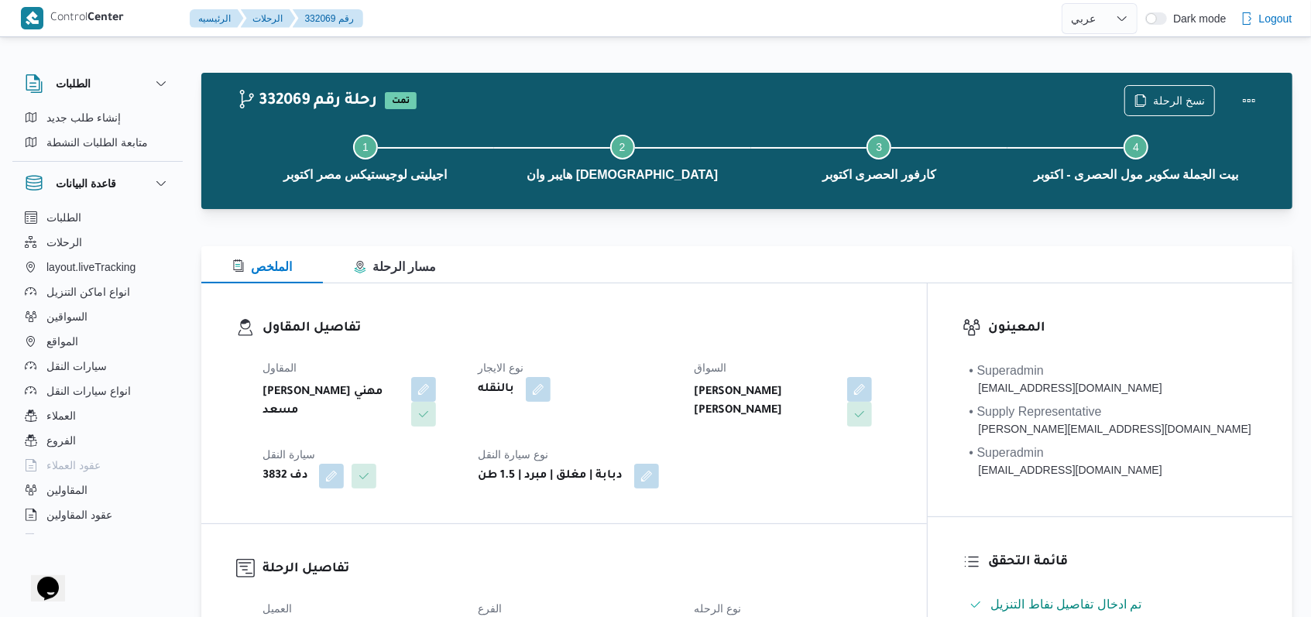
click at [542, 339] on dl "تفاصيل المقاول المقاول راجح ضبع مهني مسعد نوع الايجار بالنقله السواق وجدى كريما…" at bounding box center [578, 403] width 630 height 170
select select "ar"
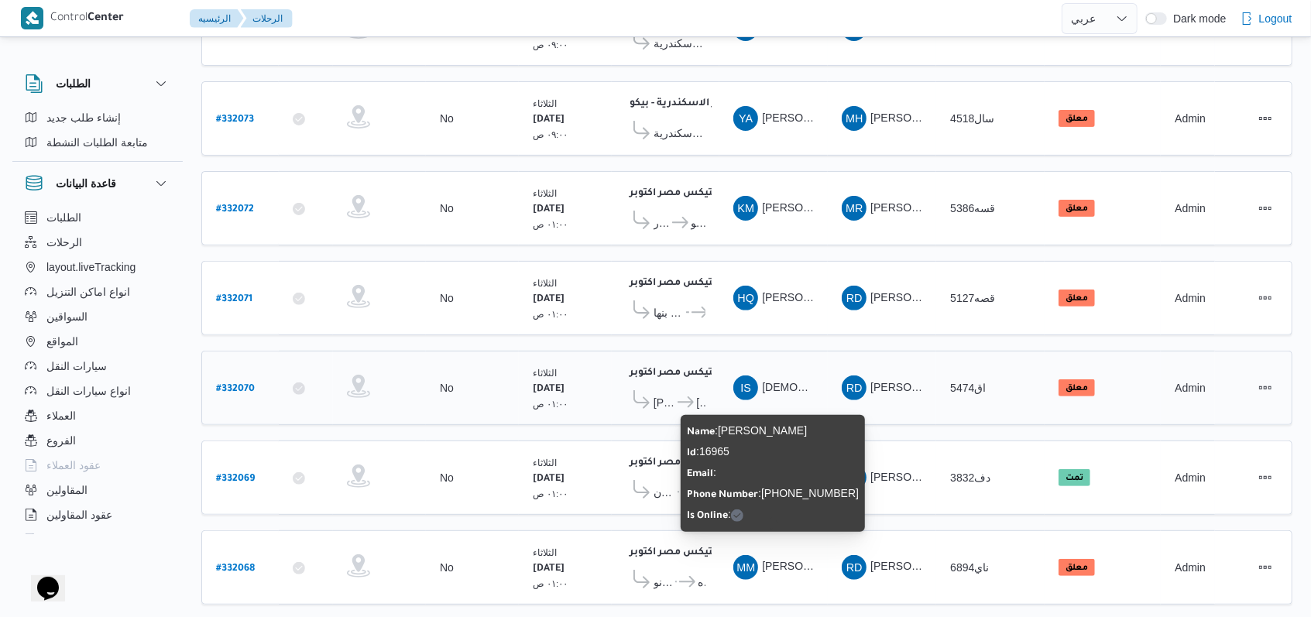
scroll to position [225, 0]
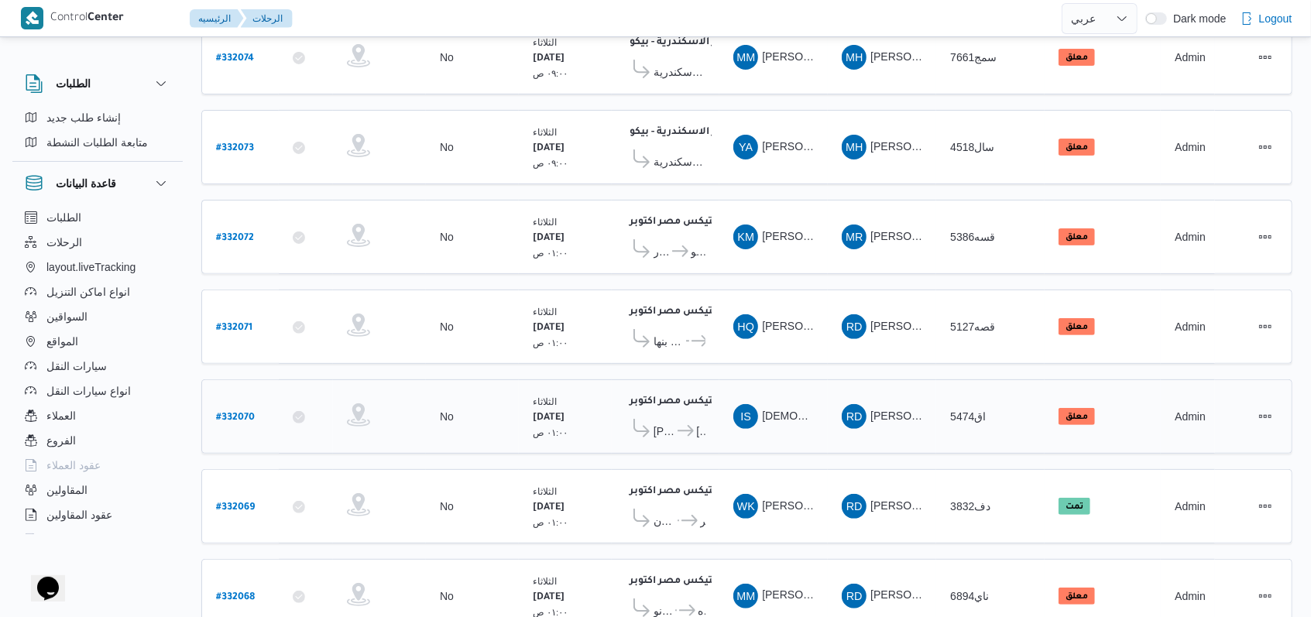
click at [236, 407] on link "# 332070" at bounding box center [235, 417] width 39 height 21
select select "ar"
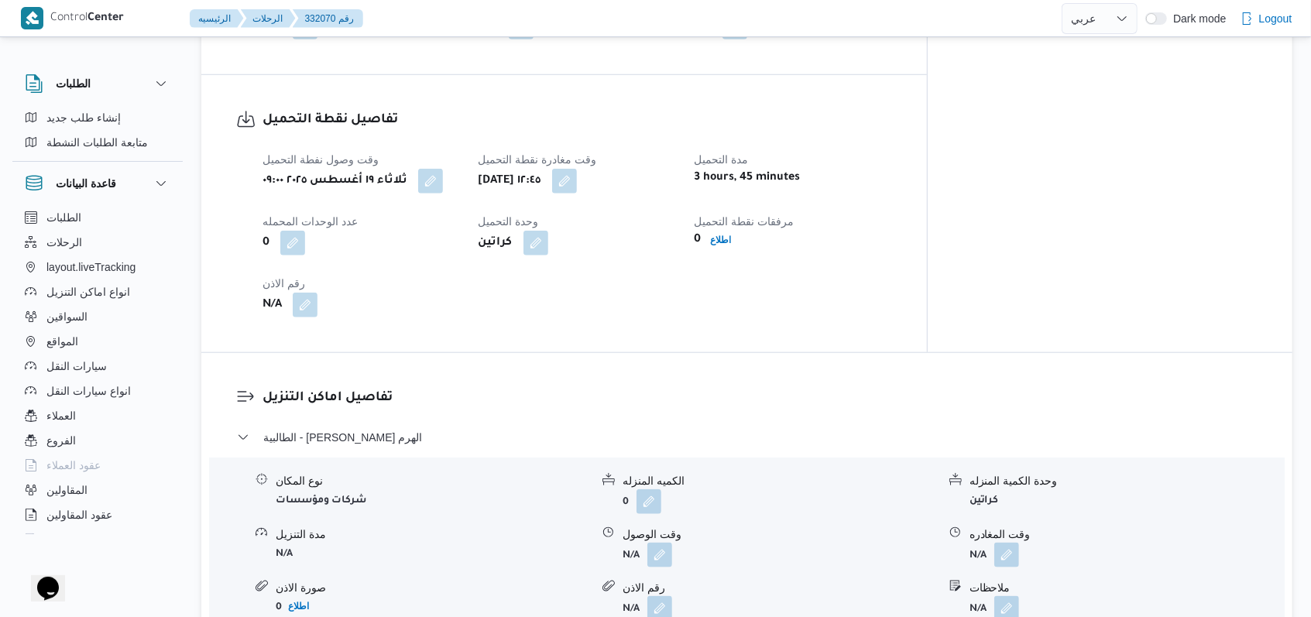
scroll to position [1051, 0]
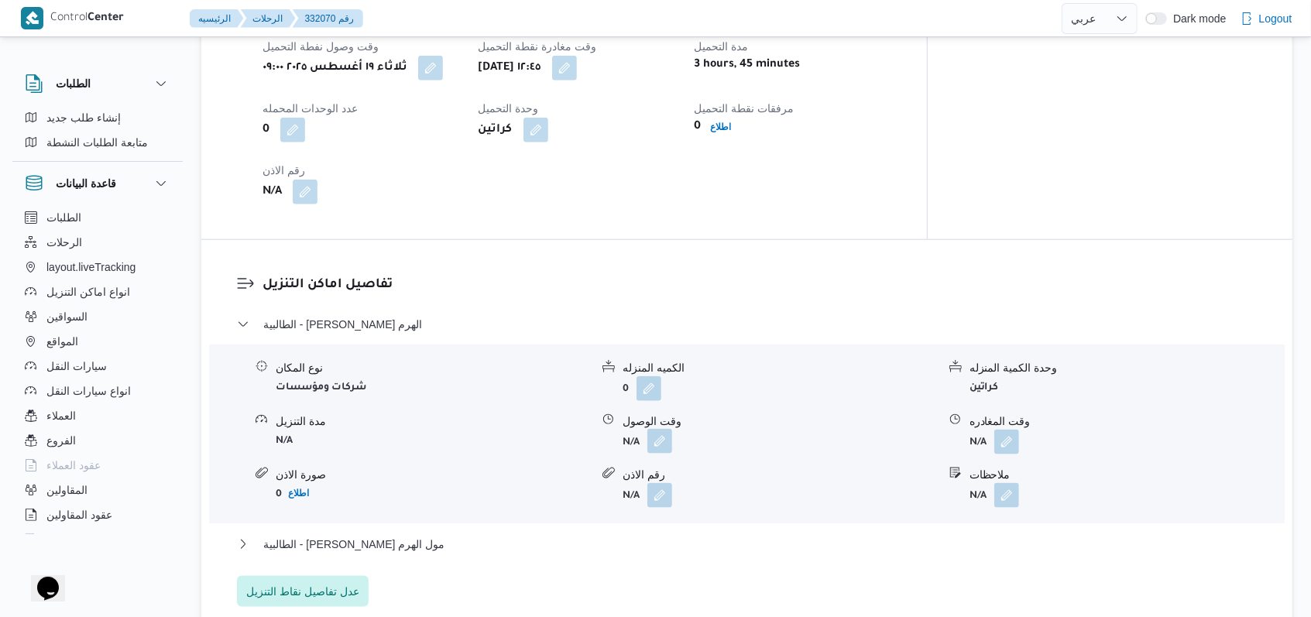
click at [542, 429] on button "button" at bounding box center [660, 441] width 25 height 25
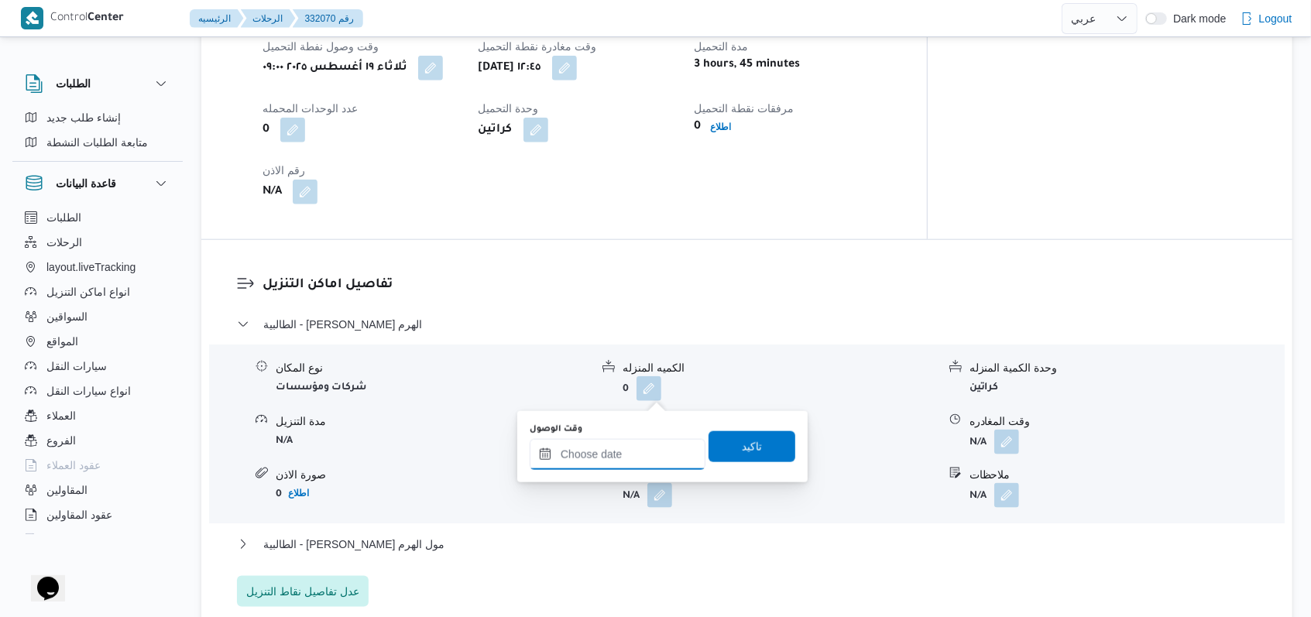
click at [542, 452] on input "وقت الوصول" at bounding box center [618, 454] width 176 height 31
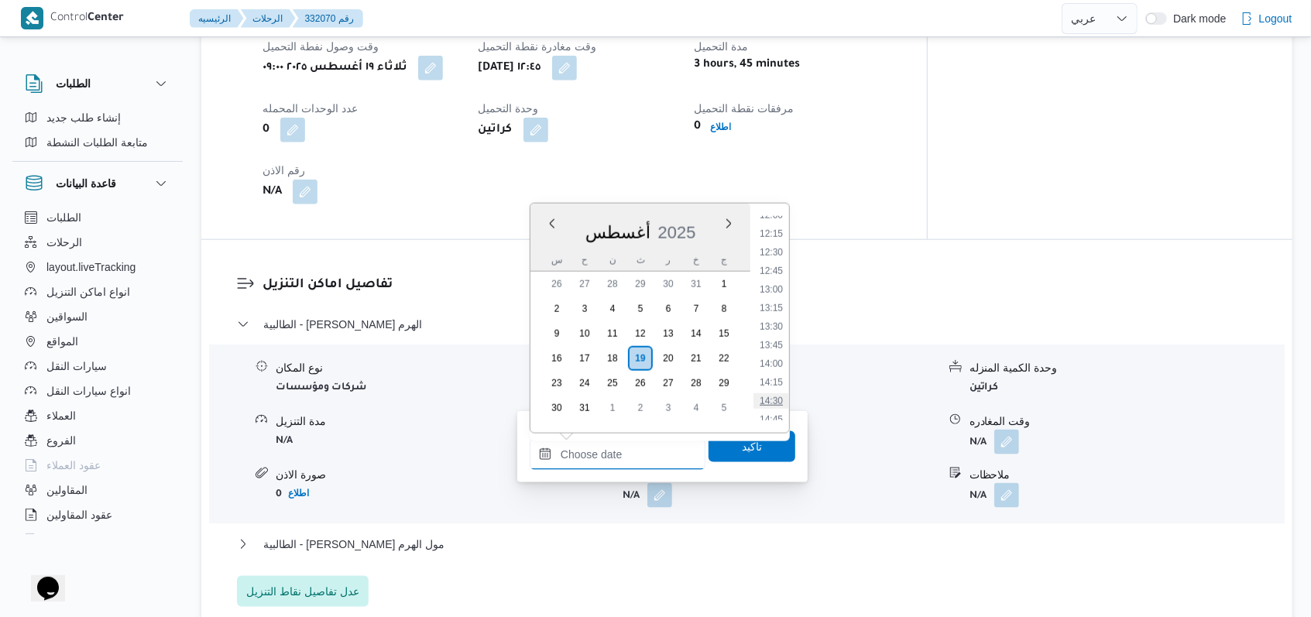
scroll to position [933, 0]
click at [542, 335] on li "14:00" at bounding box center [772, 332] width 36 height 15
type input "١٩/٠٨/٢٠٢٥ ١٤:٠٠"
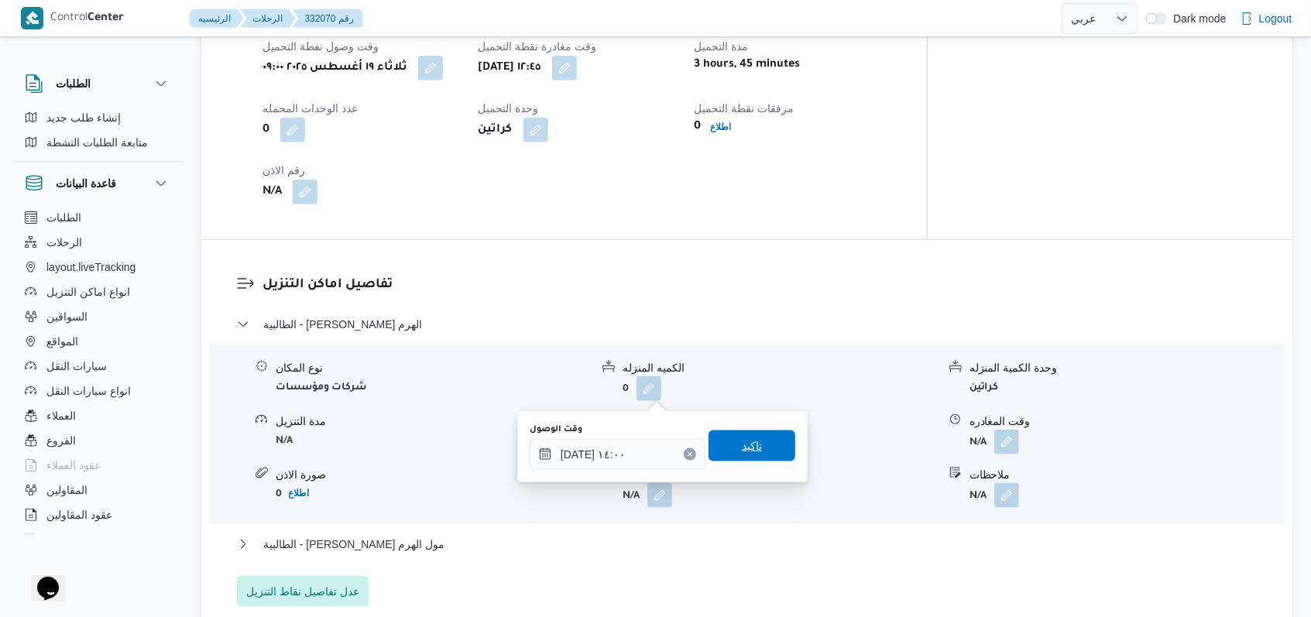
click at [542, 451] on span "تاكيد" at bounding box center [752, 446] width 87 height 31
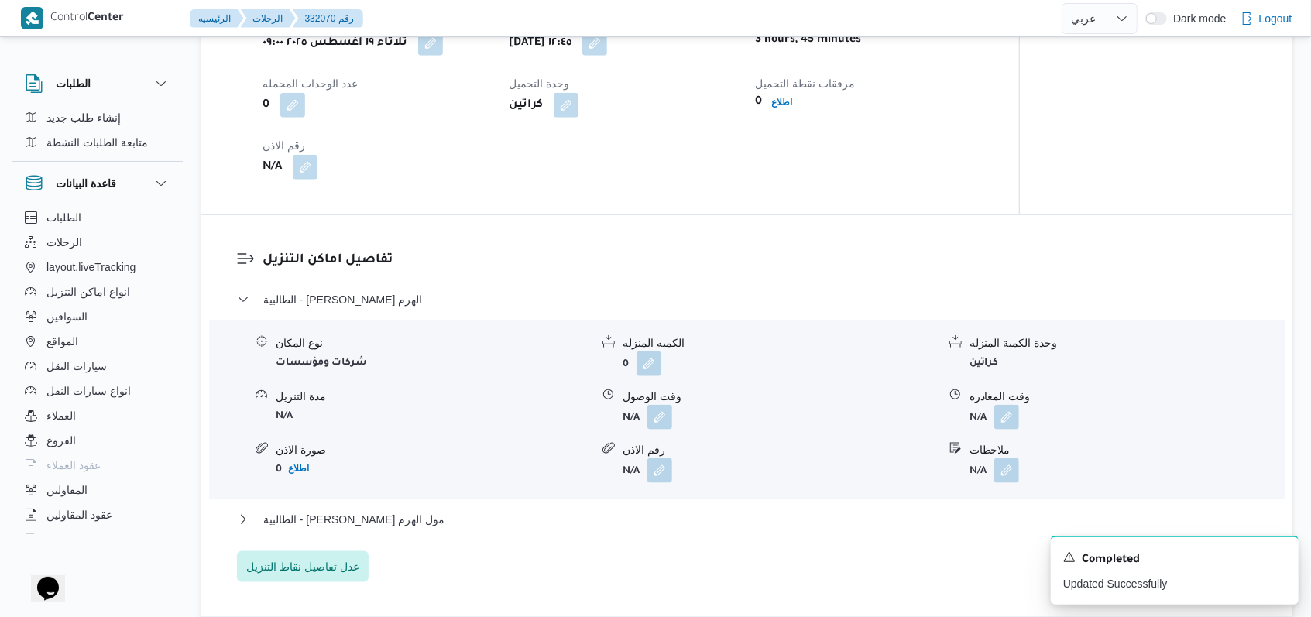
click at [542, 405] on form "N/A" at bounding box center [1127, 417] width 315 height 25
click at [542, 404] on button "button" at bounding box center [1007, 416] width 25 height 25
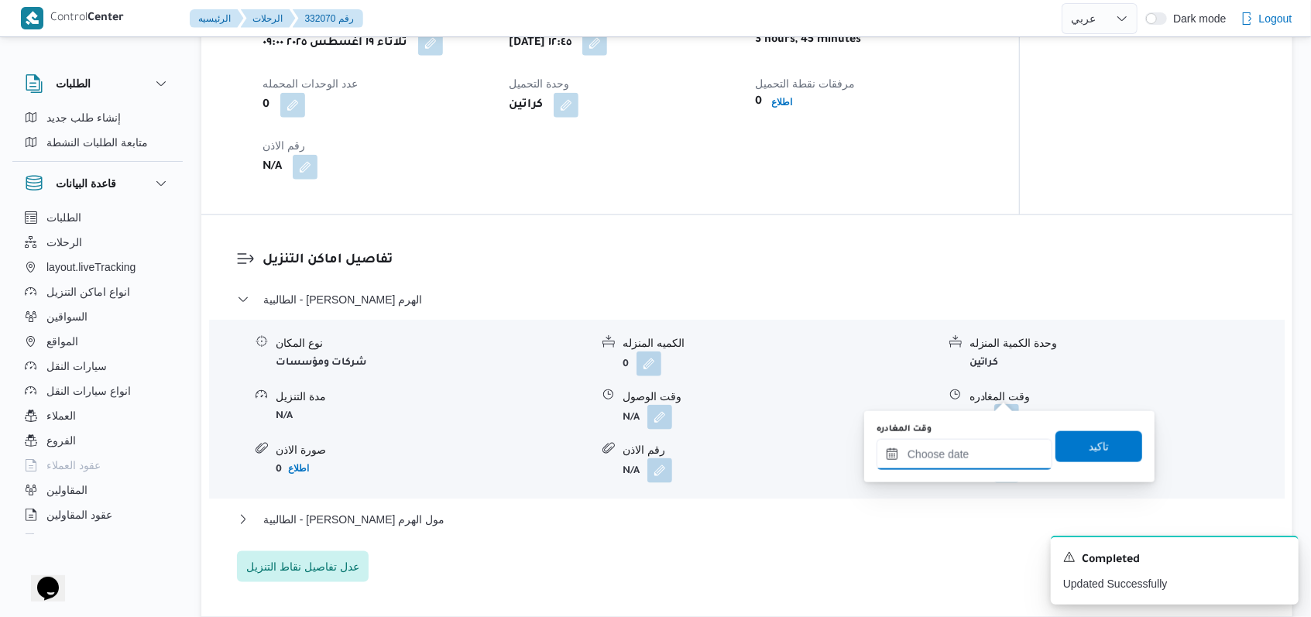
click at [542, 452] on input "وقت المغادره" at bounding box center [965, 454] width 176 height 31
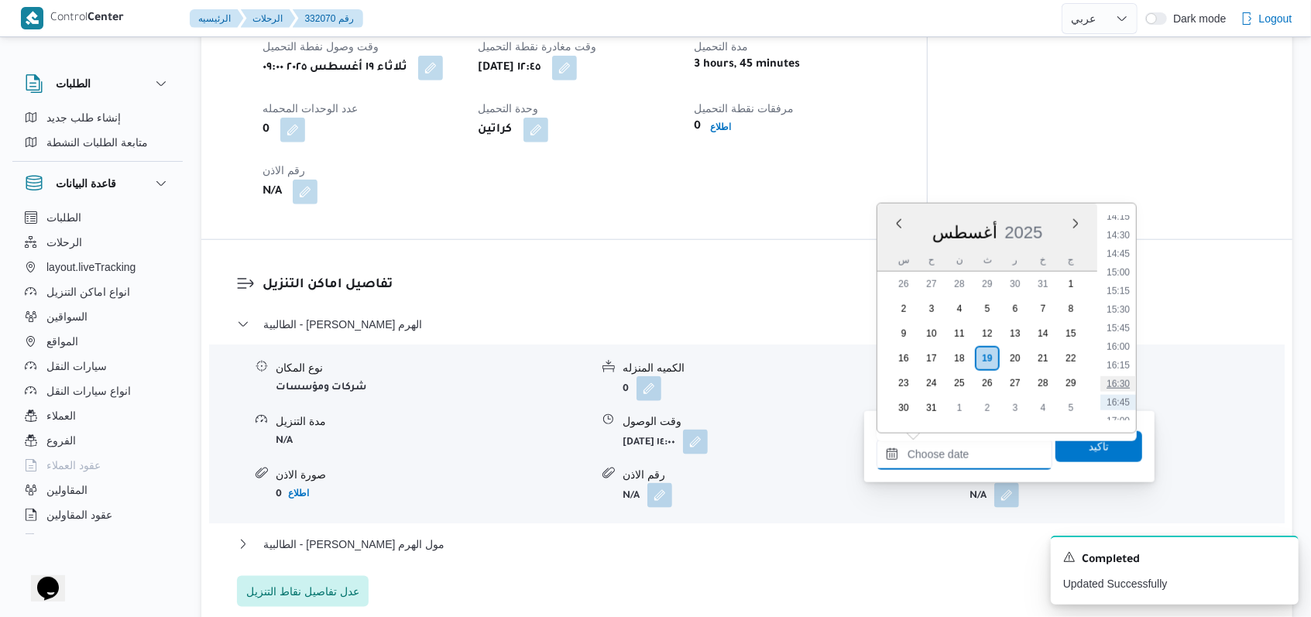
scroll to position [1036, 0]
click at [542, 308] on li "15:00" at bounding box center [1119, 303] width 36 height 15
type input "١٩/٠٨/٢٠٢٥ ١٥:٠٠"
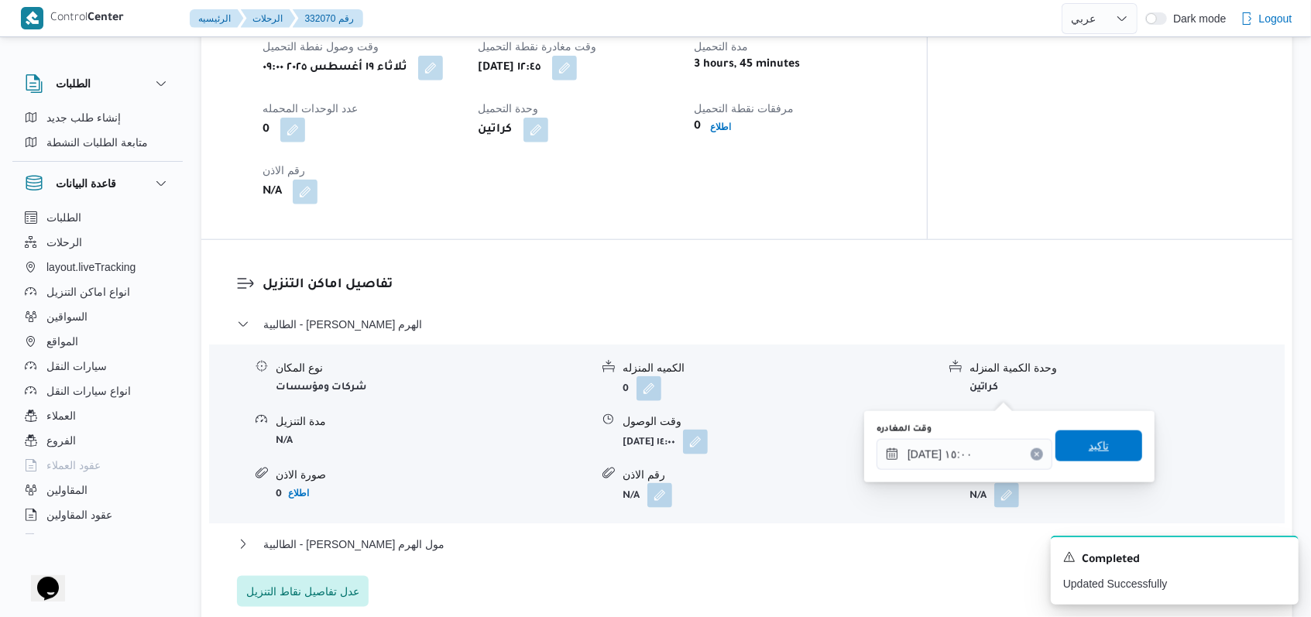
click at [542, 445] on span "تاكيد" at bounding box center [1099, 446] width 20 height 19
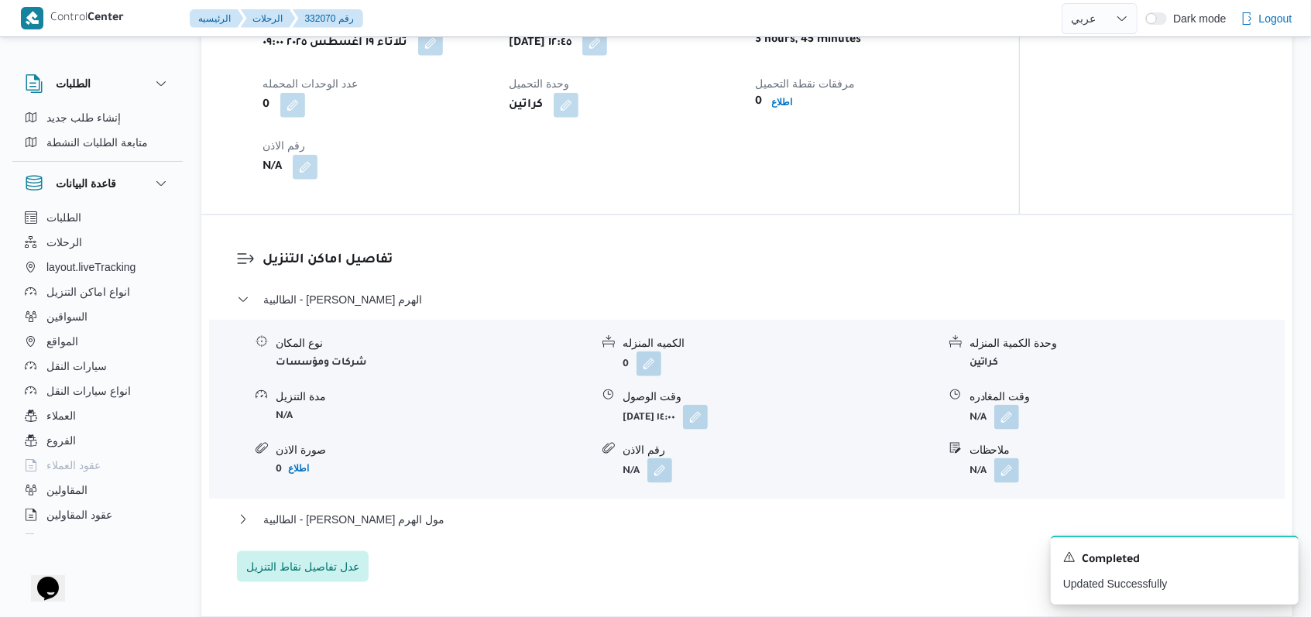
click at [418, 481] on div "الطالبية - رامكو فارما الهرم نوع المكان شركات ومؤسسات الكميه المنزله 0 وحدة الك…" at bounding box center [747, 436] width 1021 height 292
click at [411, 510] on span "الطالبية - كارفور بيراميدز مول الهرم" at bounding box center [353, 519] width 181 height 19
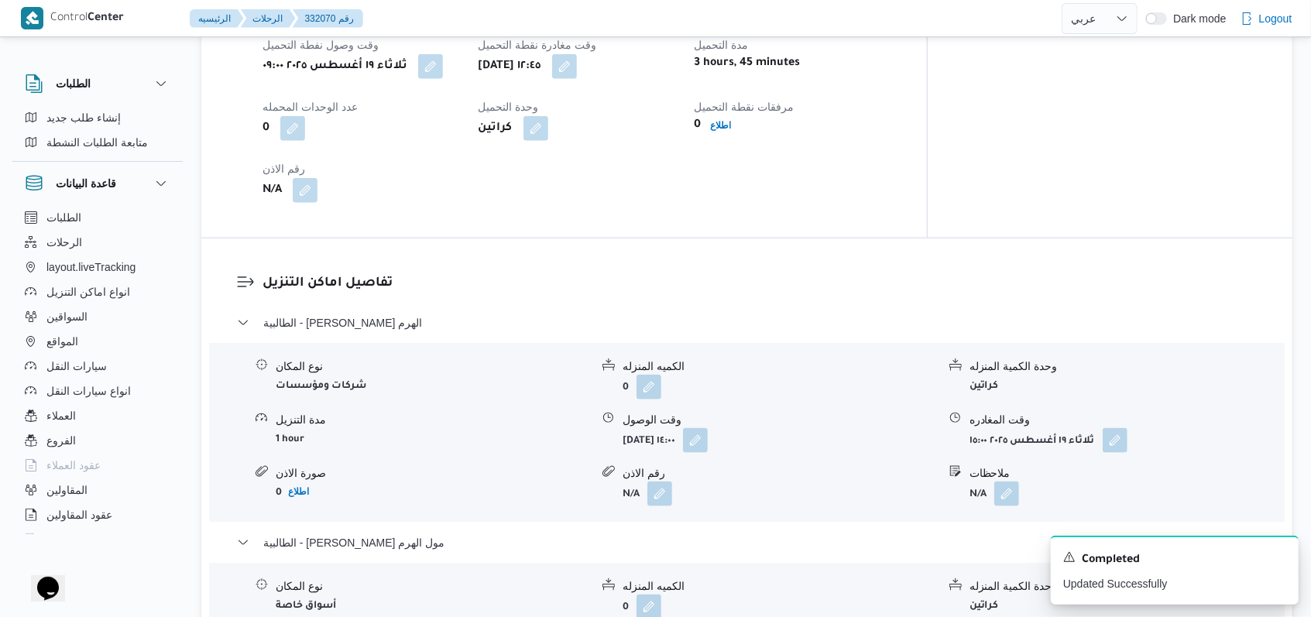
scroll to position [1258, 0]
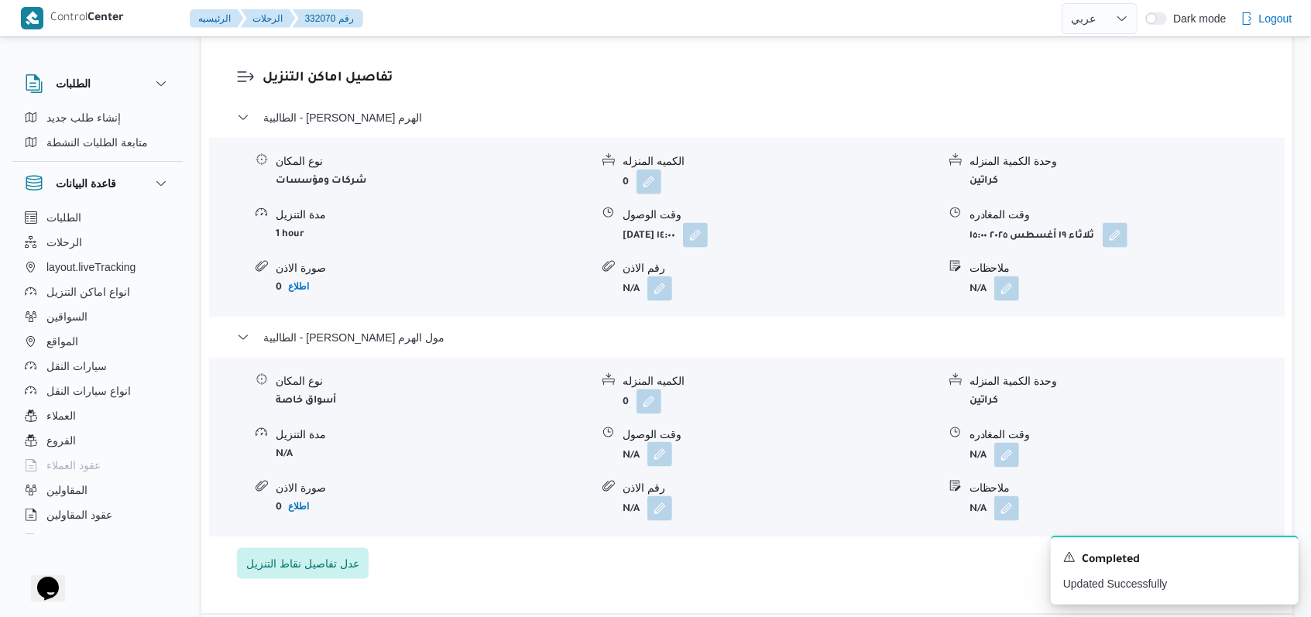
click at [542, 442] on button "button" at bounding box center [660, 454] width 25 height 25
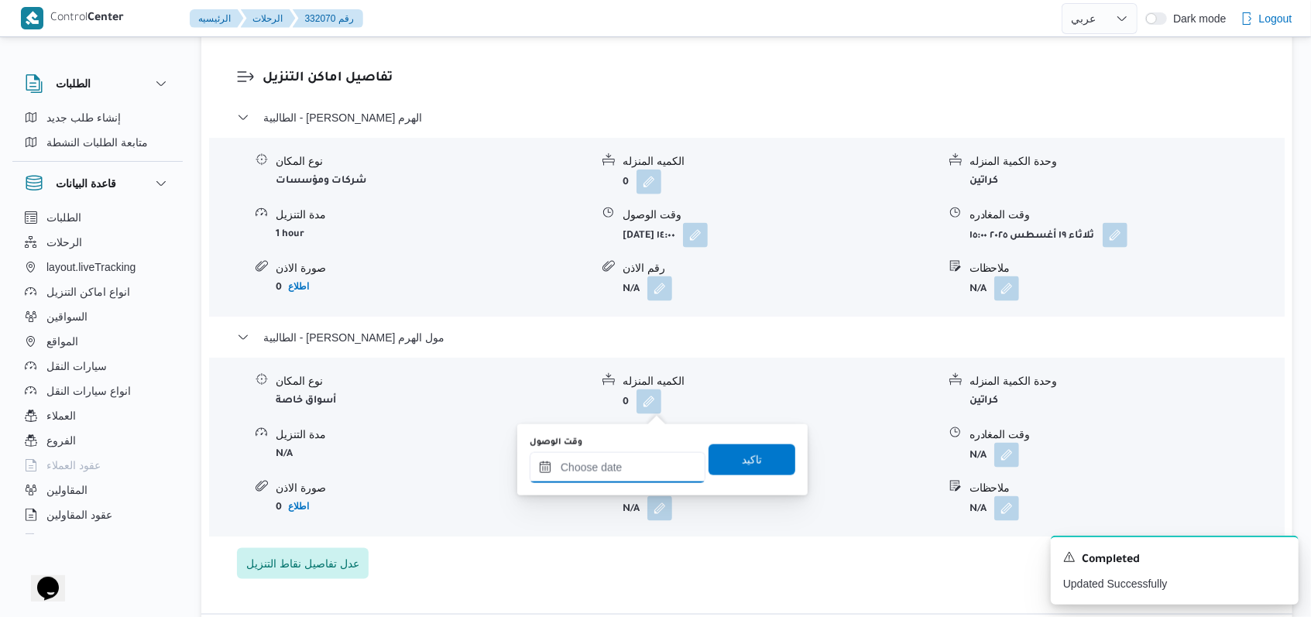
click at [542, 466] on input "وقت الوصول" at bounding box center [618, 467] width 176 height 31
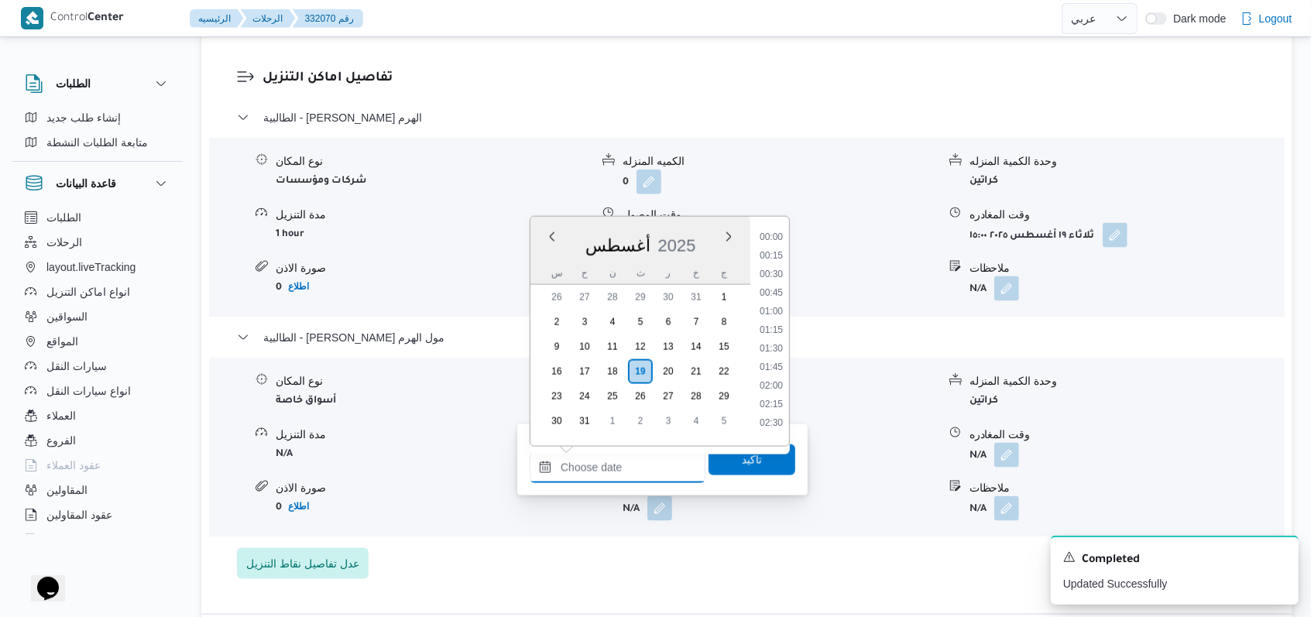
scroll to position [1140, 0]
click at [542, 254] on li "15:30" at bounding box center [772, 249] width 36 height 15
type input "١٩/٠٨/٢٠٢٥ ١٥:٣٠"
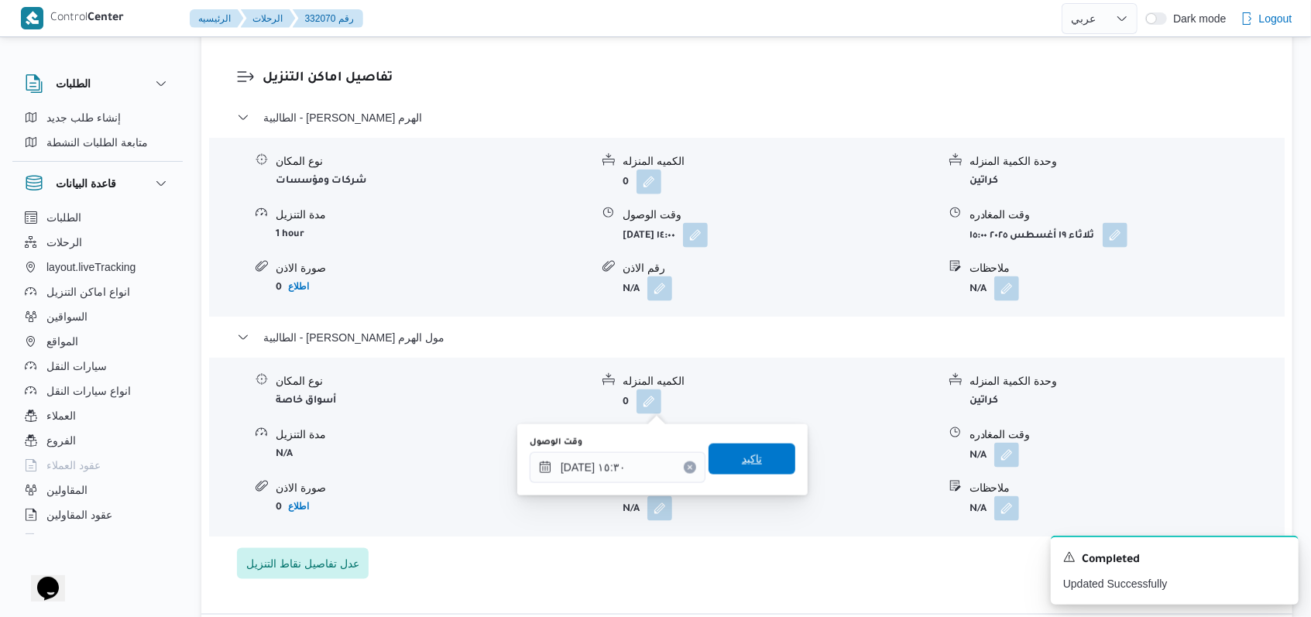
click at [542, 457] on span "تاكيد" at bounding box center [752, 459] width 20 height 19
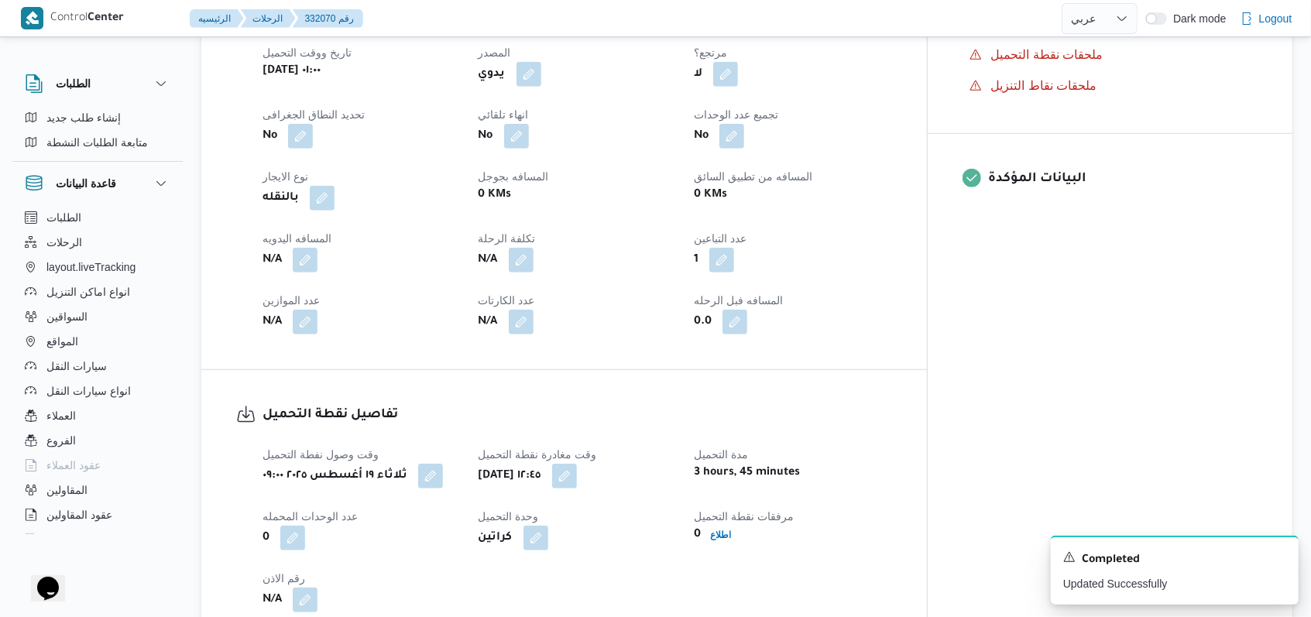
scroll to position [638, 0]
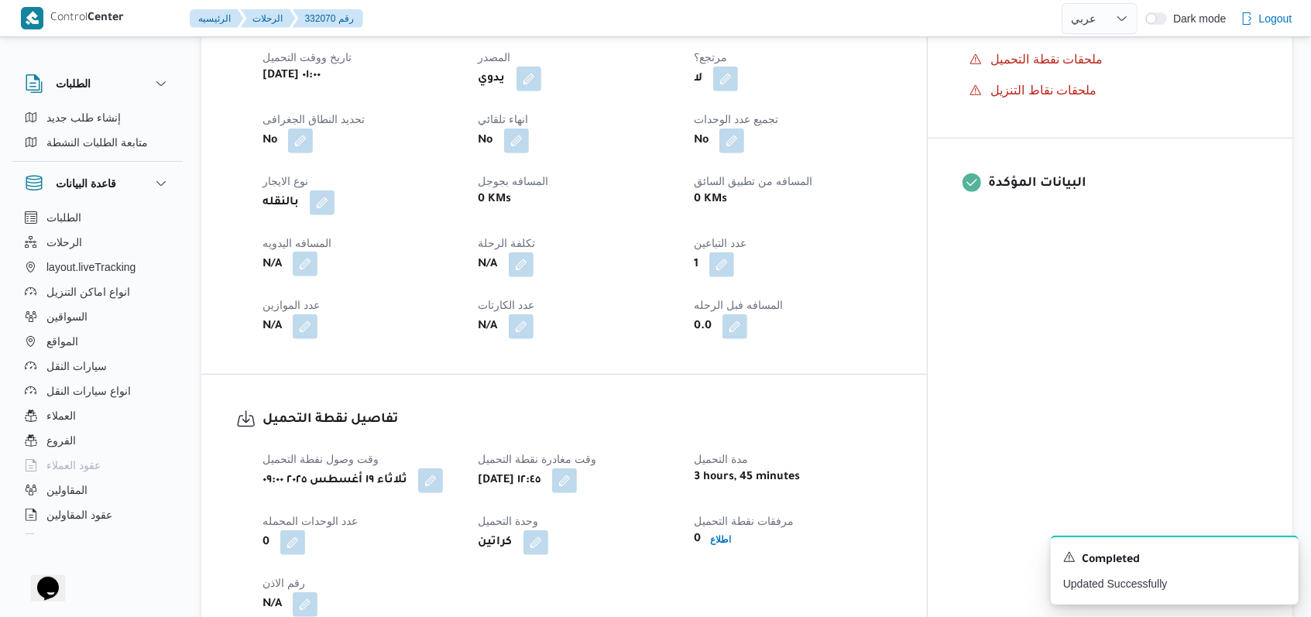
click at [314, 252] on button "button" at bounding box center [305, 264] width 25 height 25
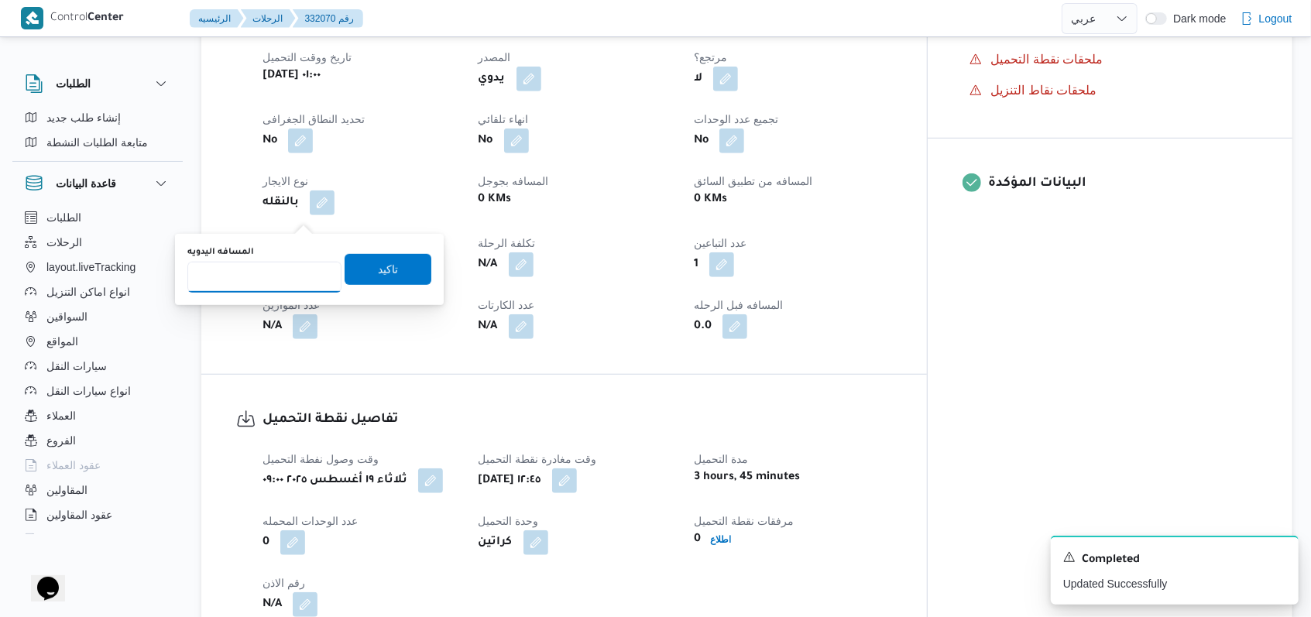
click at [262, 278] on input "المسافه اليدويه" at bounding box center [264, 277] width 154 height 31
type input "57"
click at [356, 274] on span "تاكيد" at bounding box center [388, 268] width 87 height 31
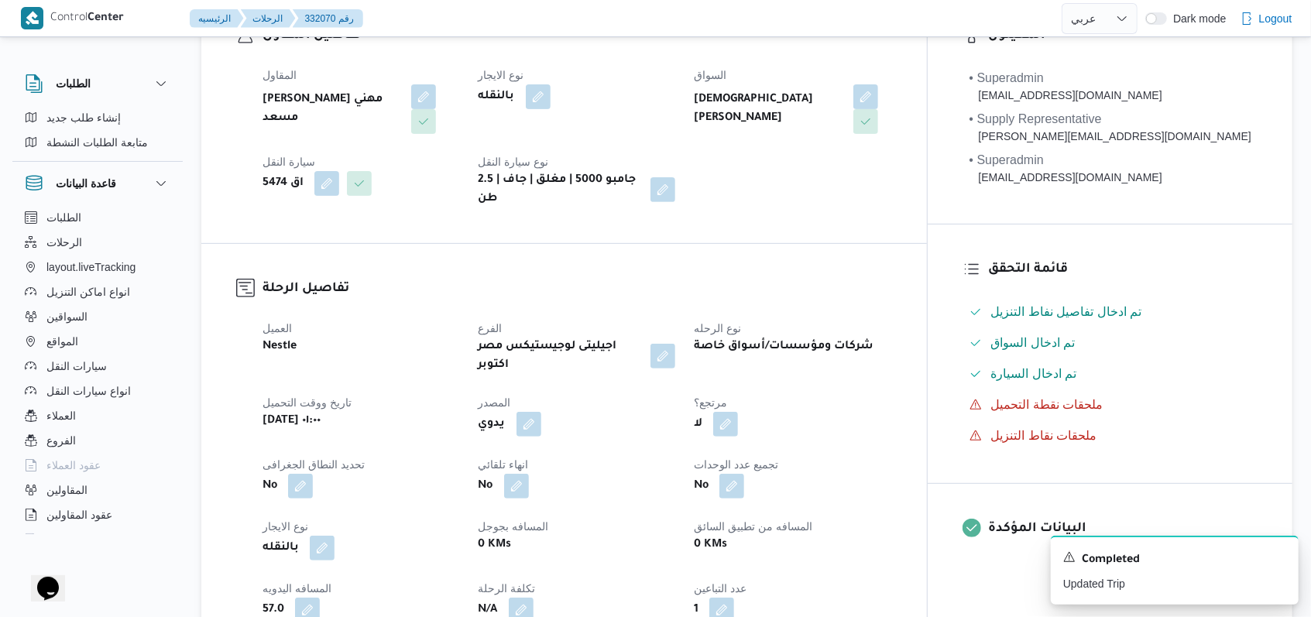
scroll to position [19, 0]
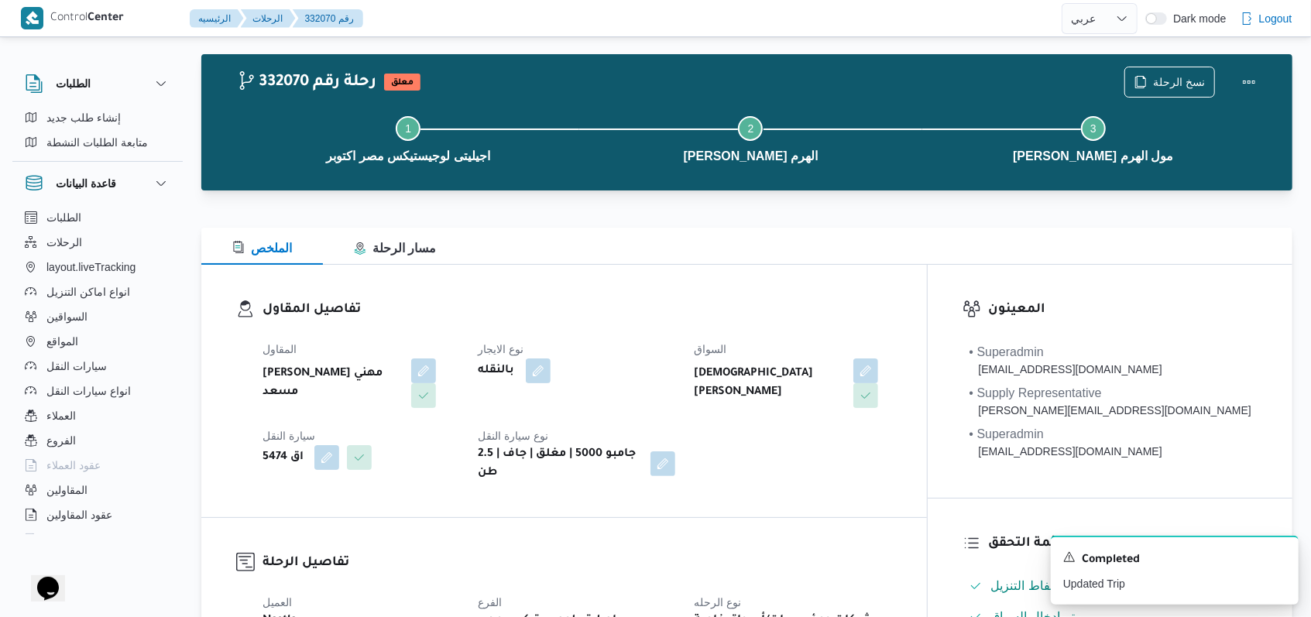
select select "ar"
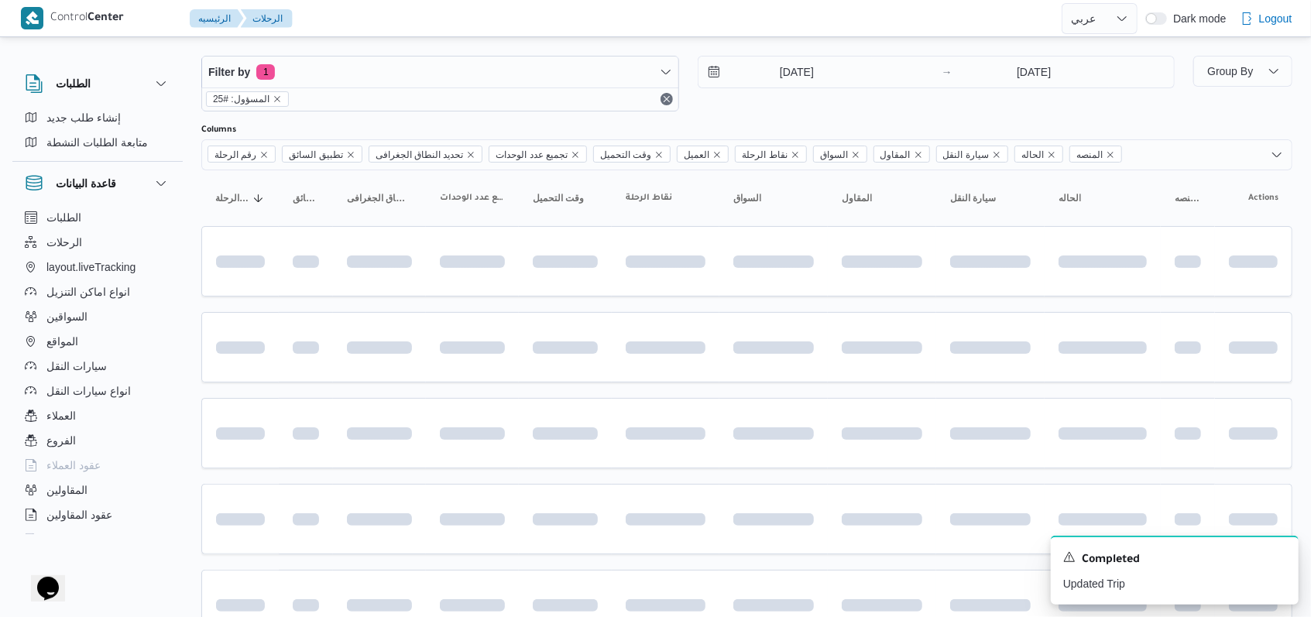
scroll to position [225, 0]
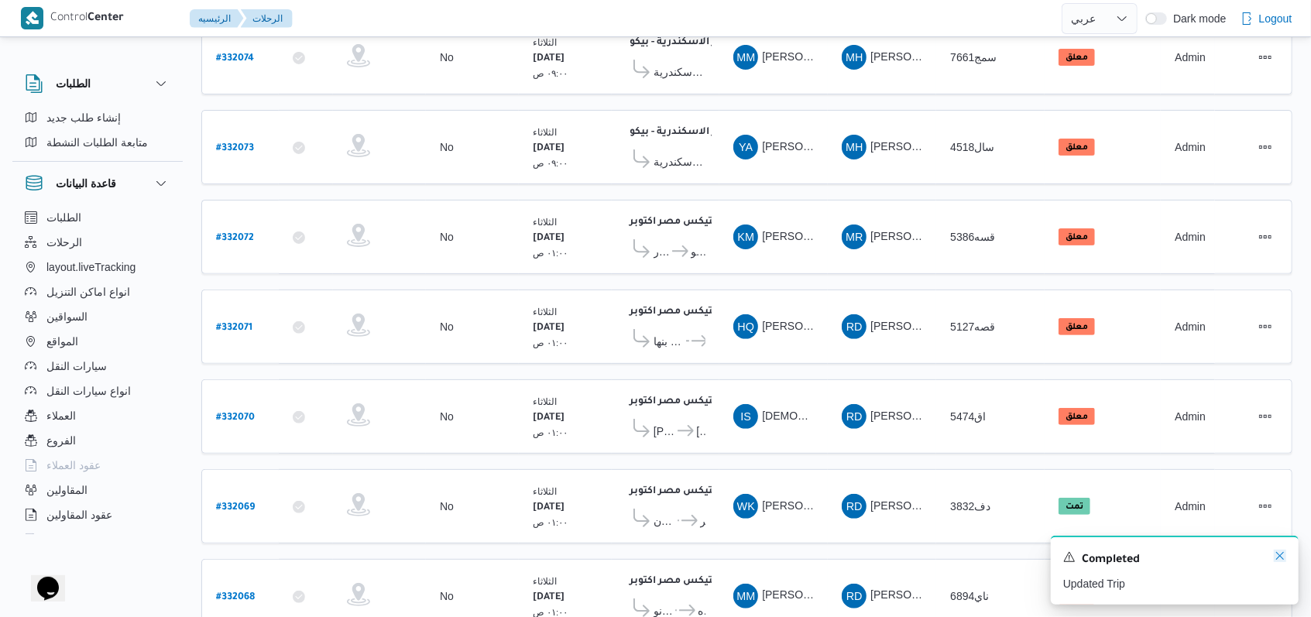
click at [542, 555] on icon "Dismiss toast" at bounding box center [1280, 556] width 12 height 12
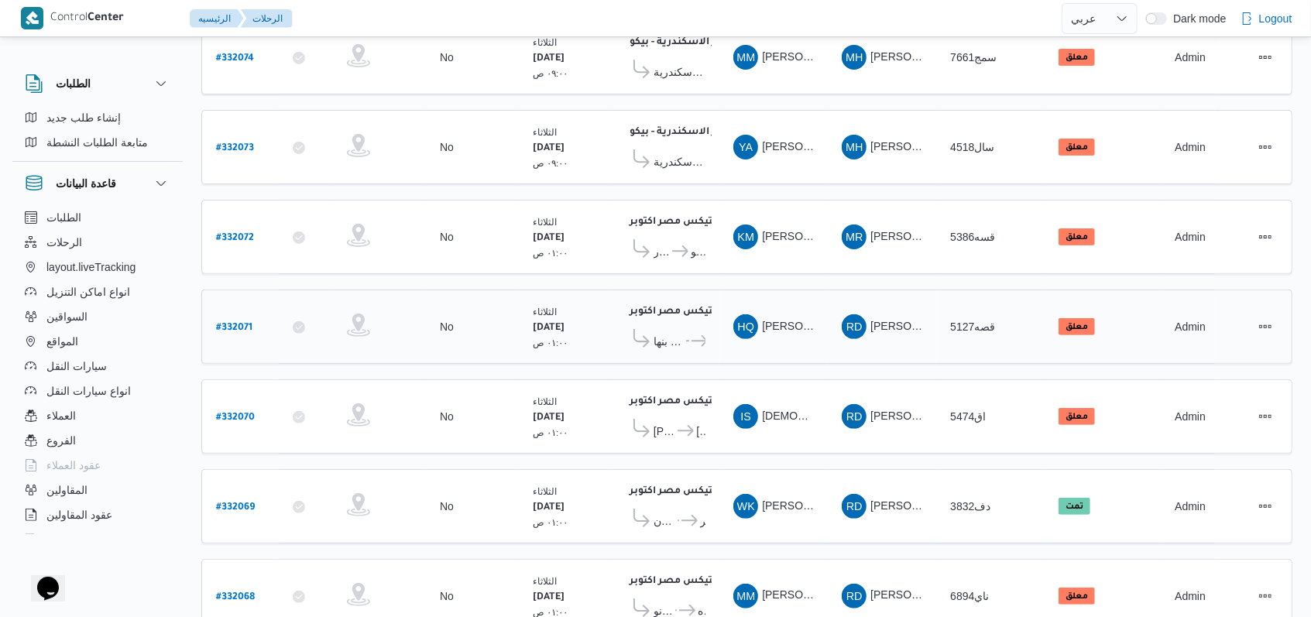
click at [246, 323] on b "# 332071" at bounding box center [234, 328] width 36 height 11
select select "ar"
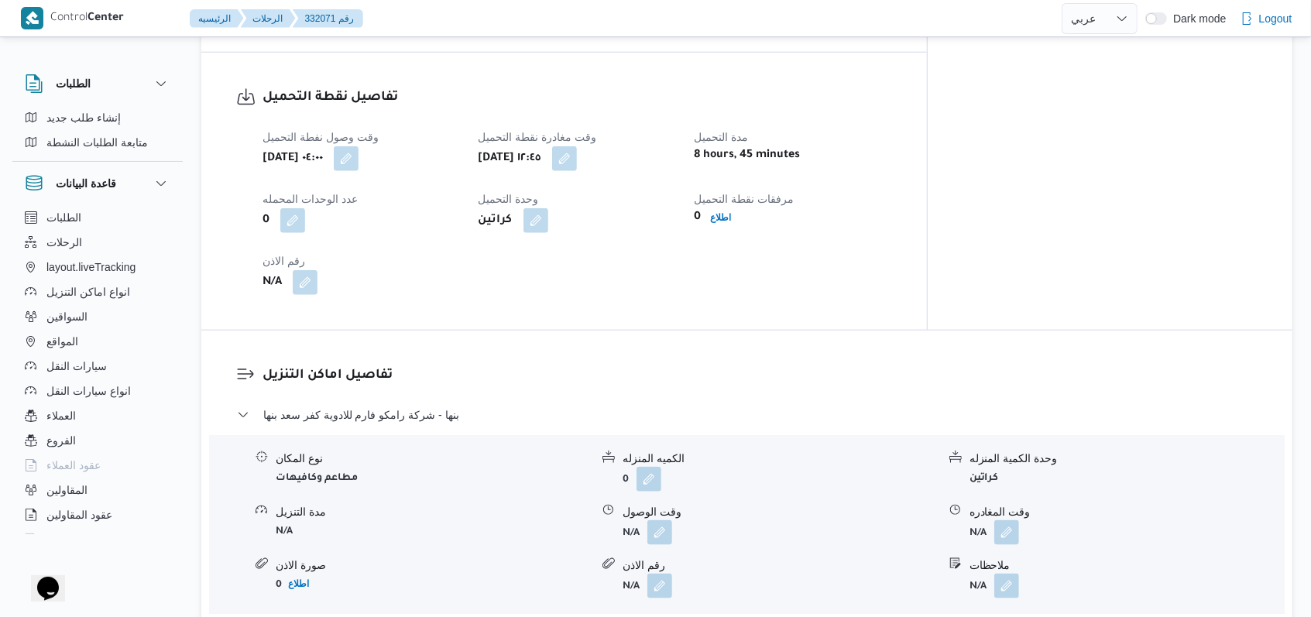
scroll to position [1051, 0]
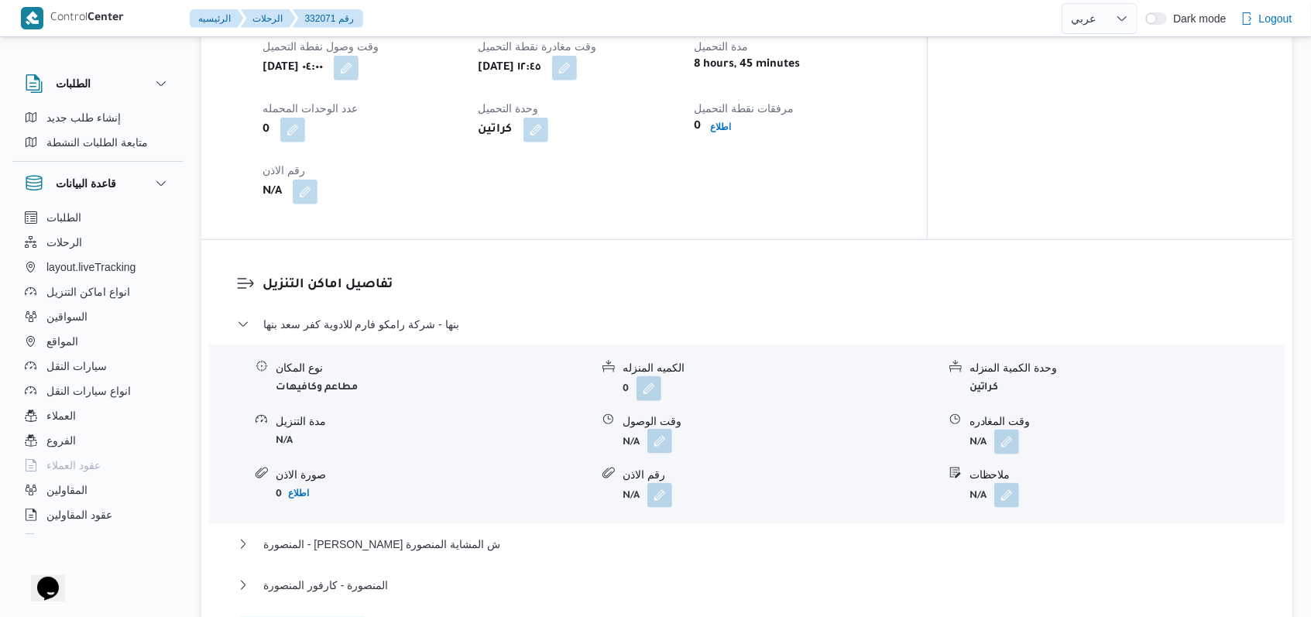
click at [542, 429] on button "button" at bounding box center [660, 441] width 25 height 25
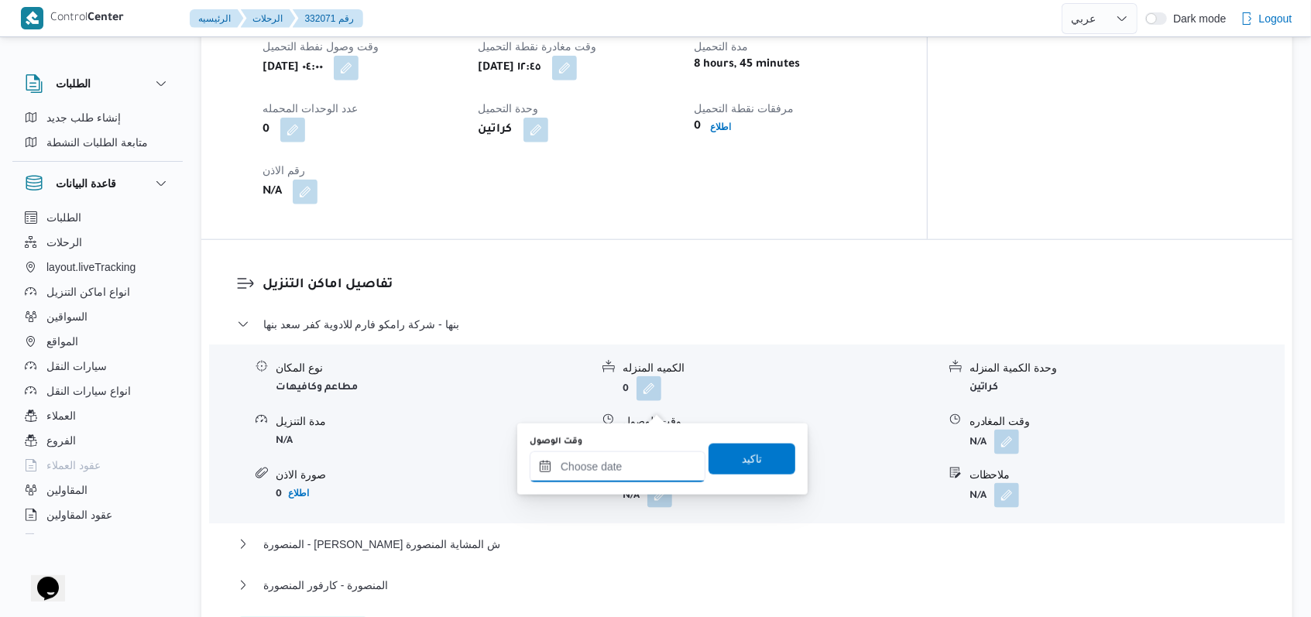
click at [542, 468] on input "وقت الوصول" at bounding box center [618, 467] width 176 height 31
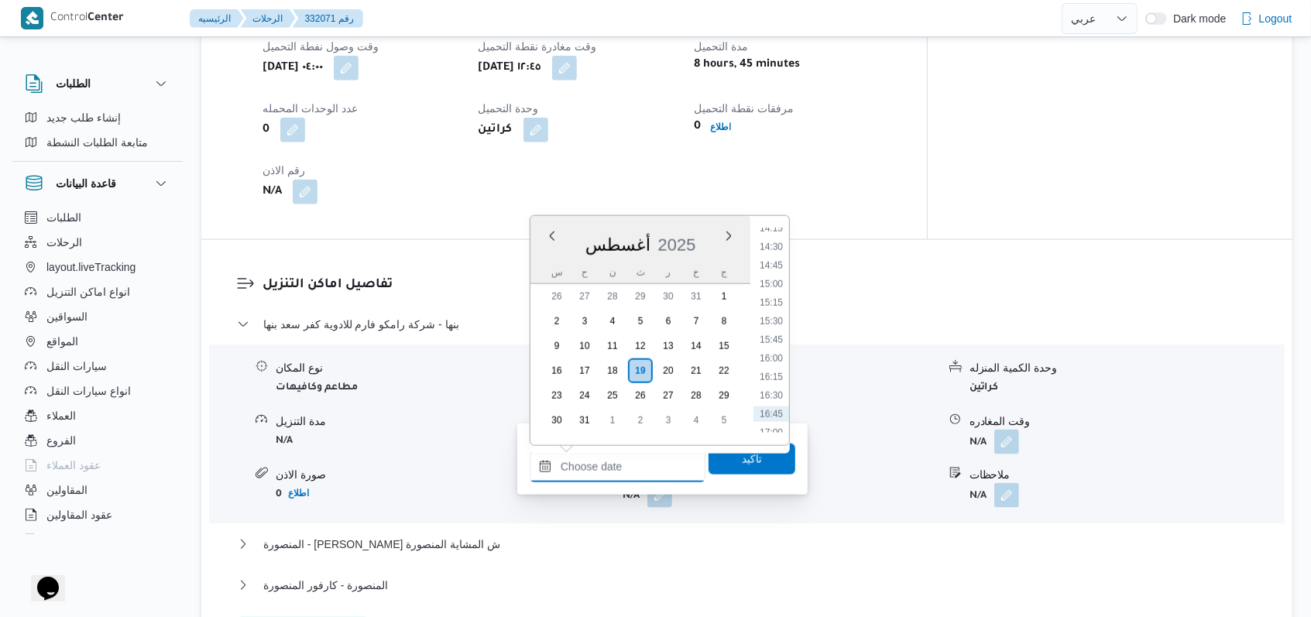
scroll to position [1036, 0]
click at [542, 279] on li "14:30" at bounding box center [772, 278] width 36 height 15
type input "١٩/٠٨/٢٠٢٥ ١٤:٣٠"
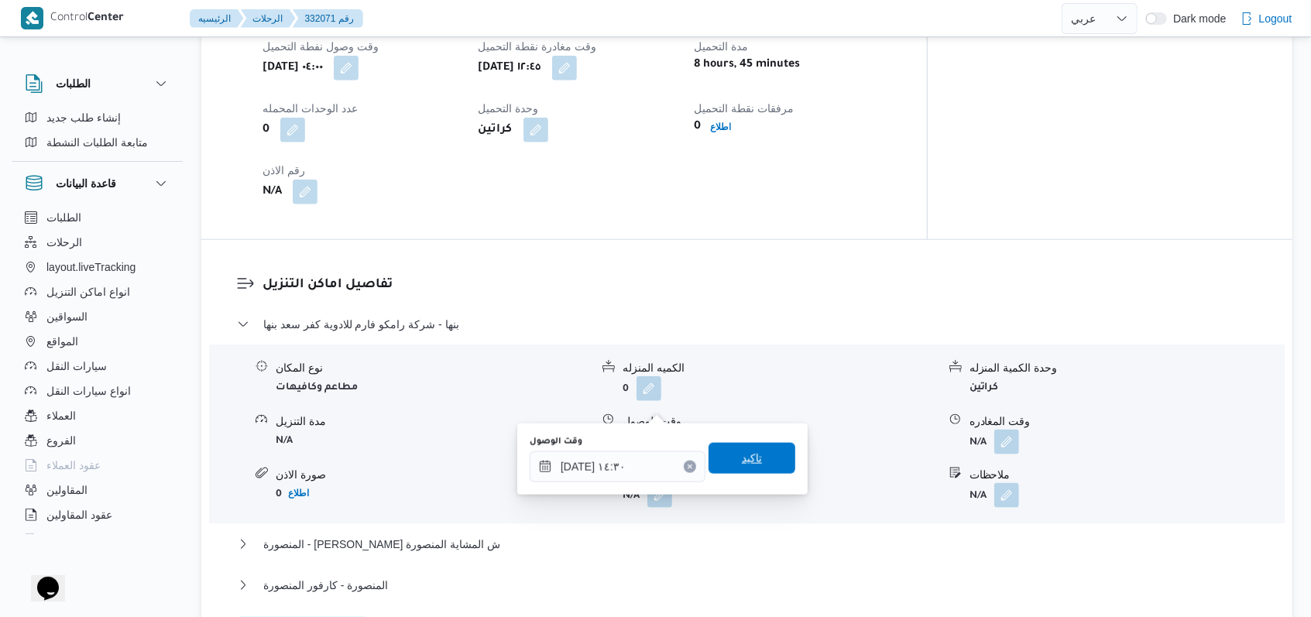
click at [542, 451] on span "تاكيد" at bounding box center [752, 458] width 20 height 19
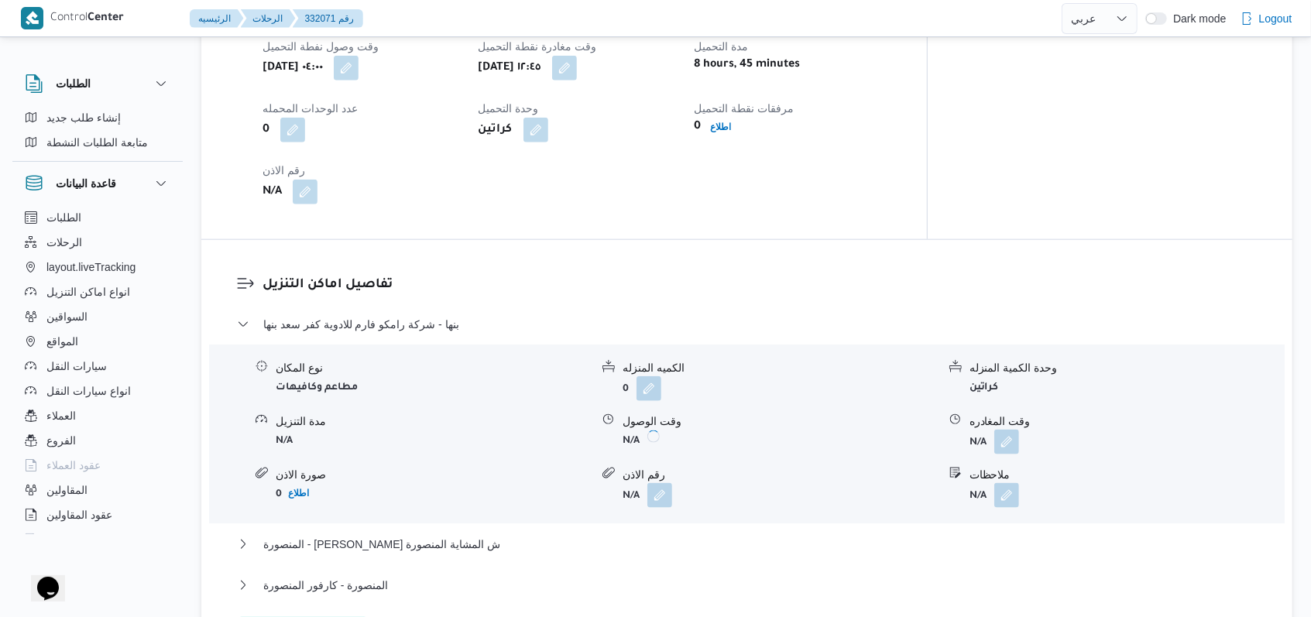
click at [542, 430] on form "N/A" at bounding box center [1127, 442] width 315 height 25
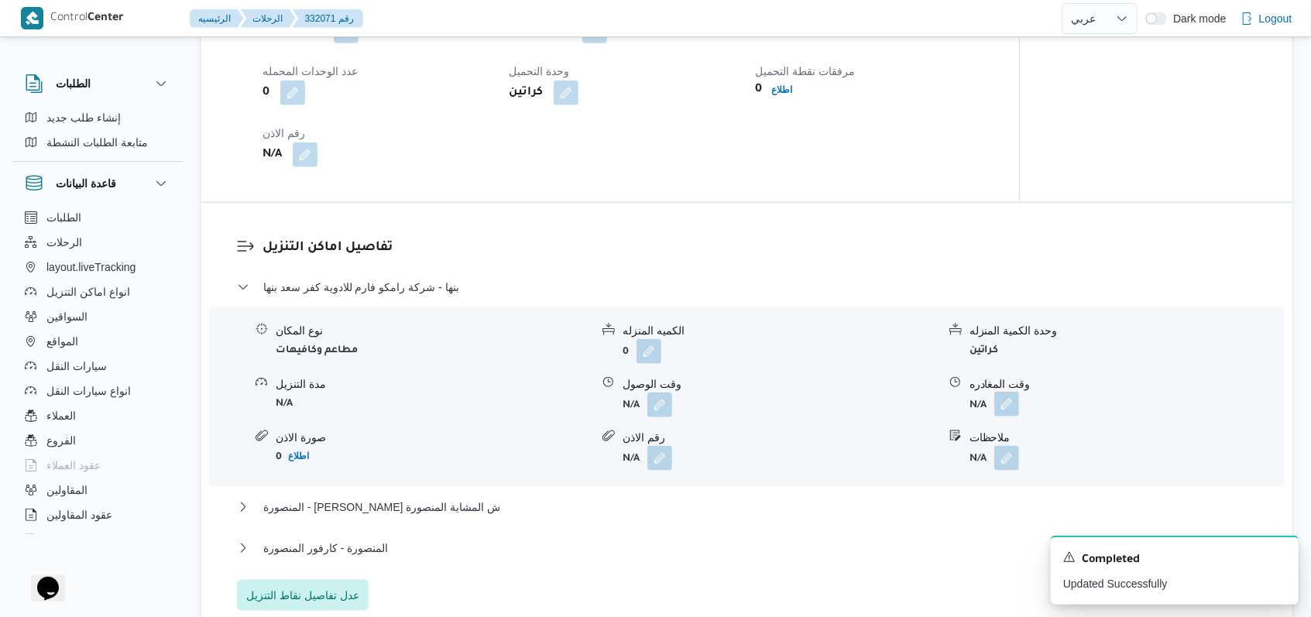
click at [542, 403] on button "button" at bounding box center [1007, 404] width 25 height 25
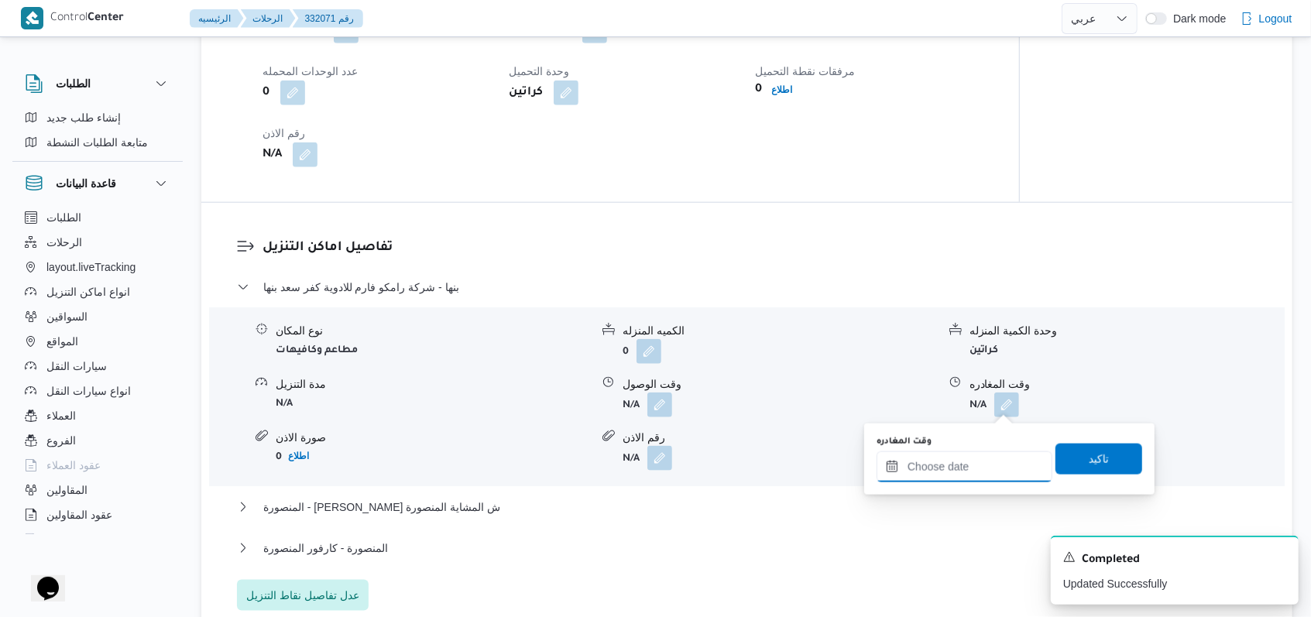
click at [542, 476] on input "وقت المغادره" at bounding box center [965, 467] width 176 height 31
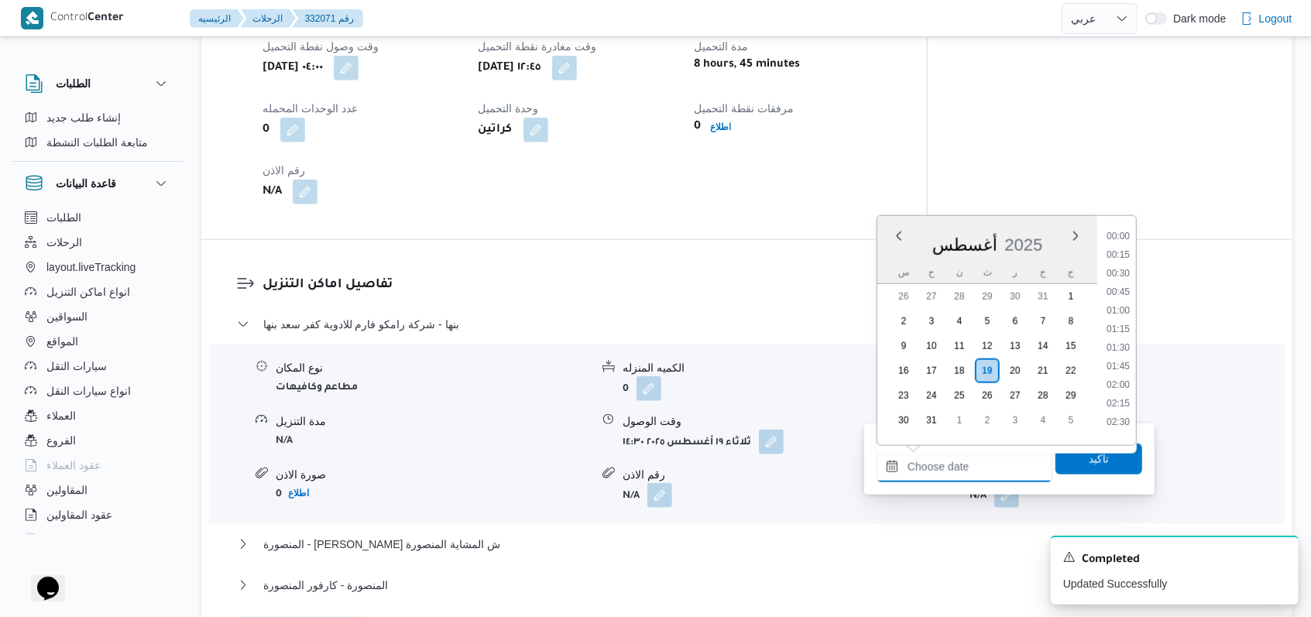
scroll to position [1140, 0]
click at [542, 252] on li "15:30" at bounding box center [1119, 249] width 36 height 15
type input "١٩/٠٨/٢٠٢٥ ١٥:٣٠"
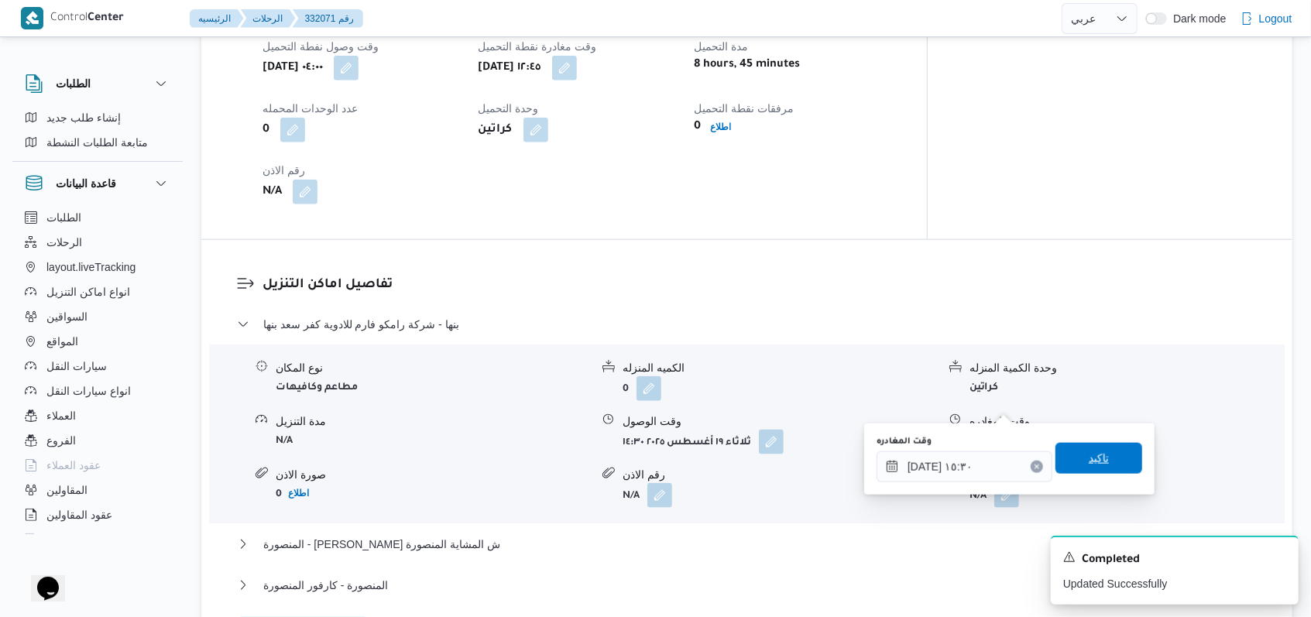
click at [542, 455] on span "تاكيد" at bounding box center [1099, 458] width 20 height 19
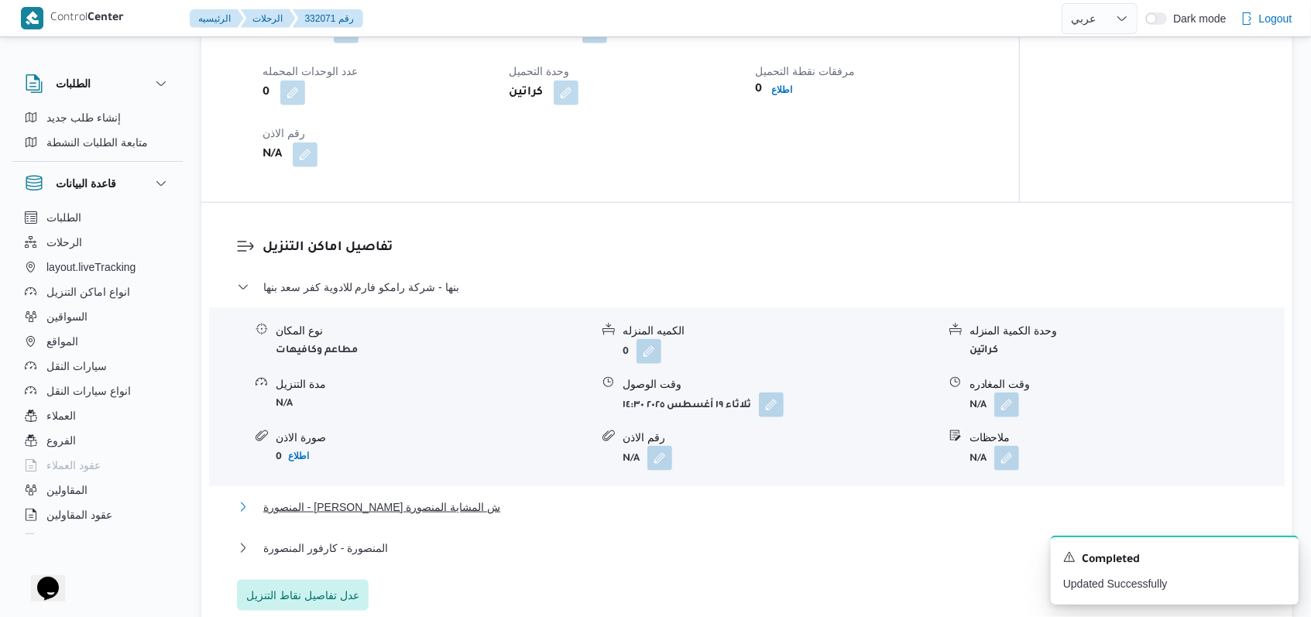
click at [384, 504] on span "المنصورة - رامكو فارم ش المشاية المنصورة" at bounding box center [381, 507] width 237 height 19
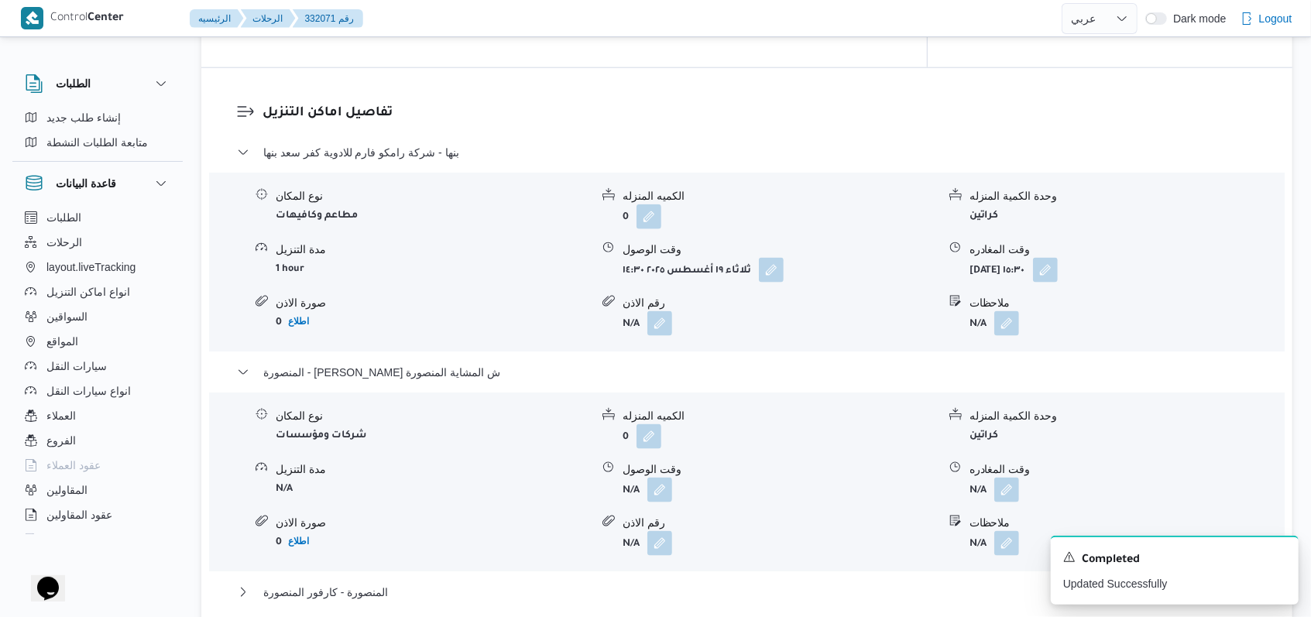
scroll to position [1258, 0]
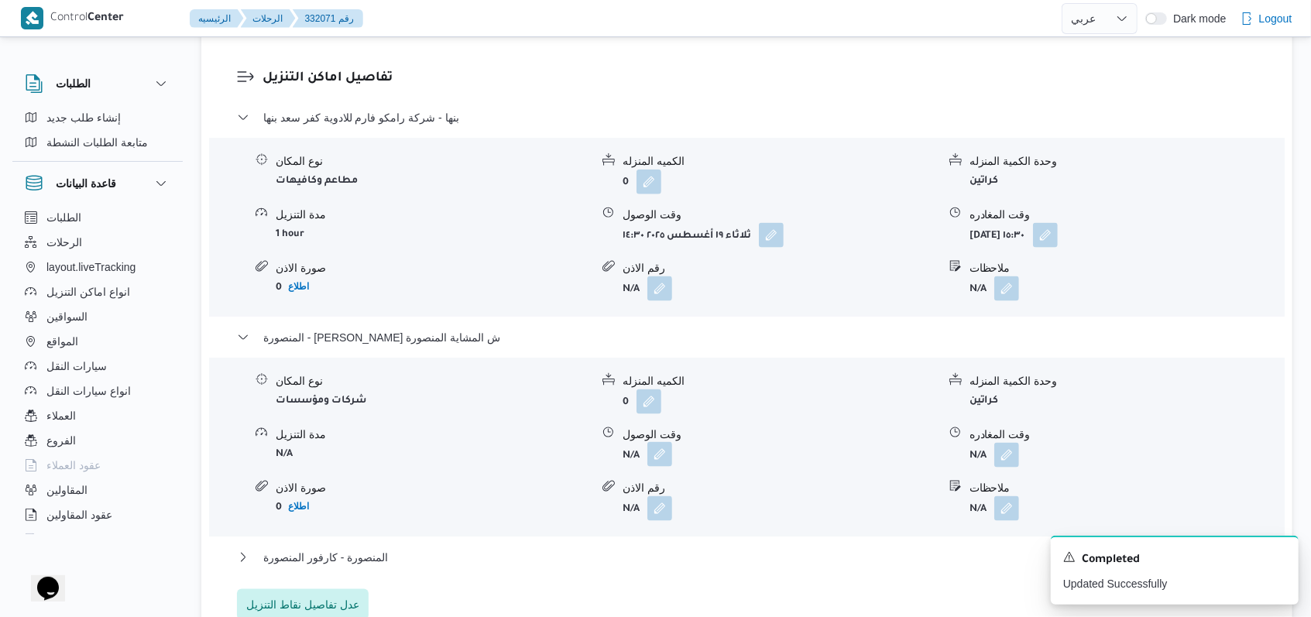
click at [542, 442] on button "button" at bounding box center [660, 454] width 25 height 25
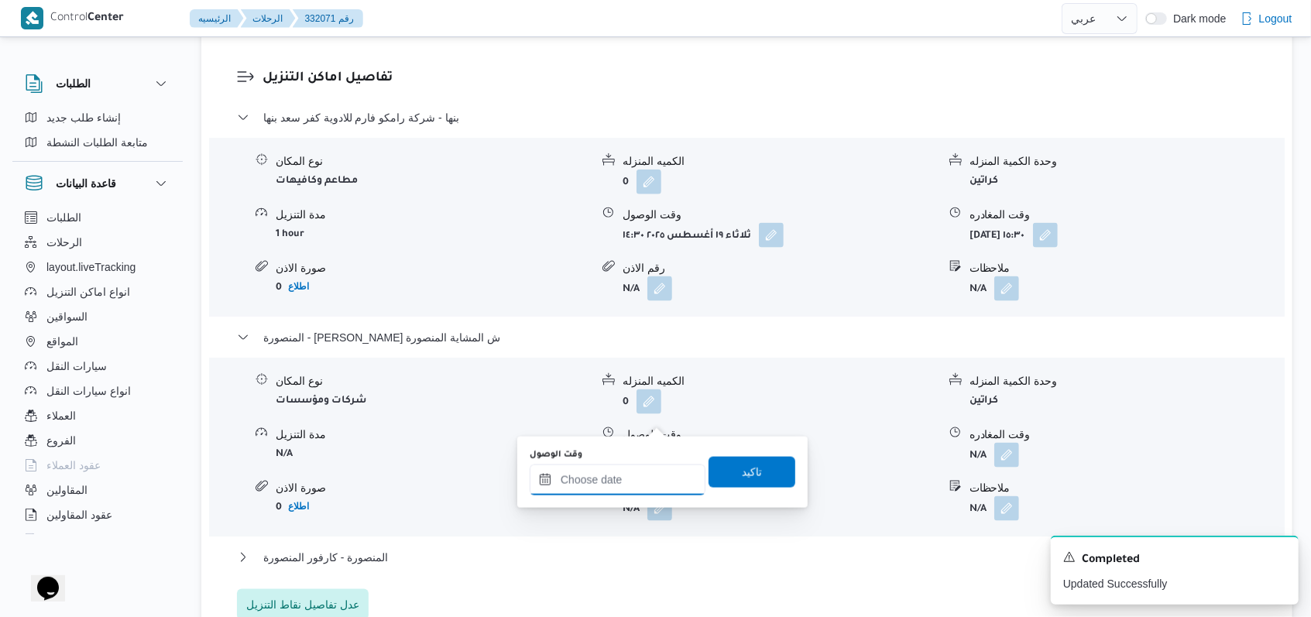
click at [542, 477] on input "وقت الوصول" at bounding box center [618, 480] width 176 height 31
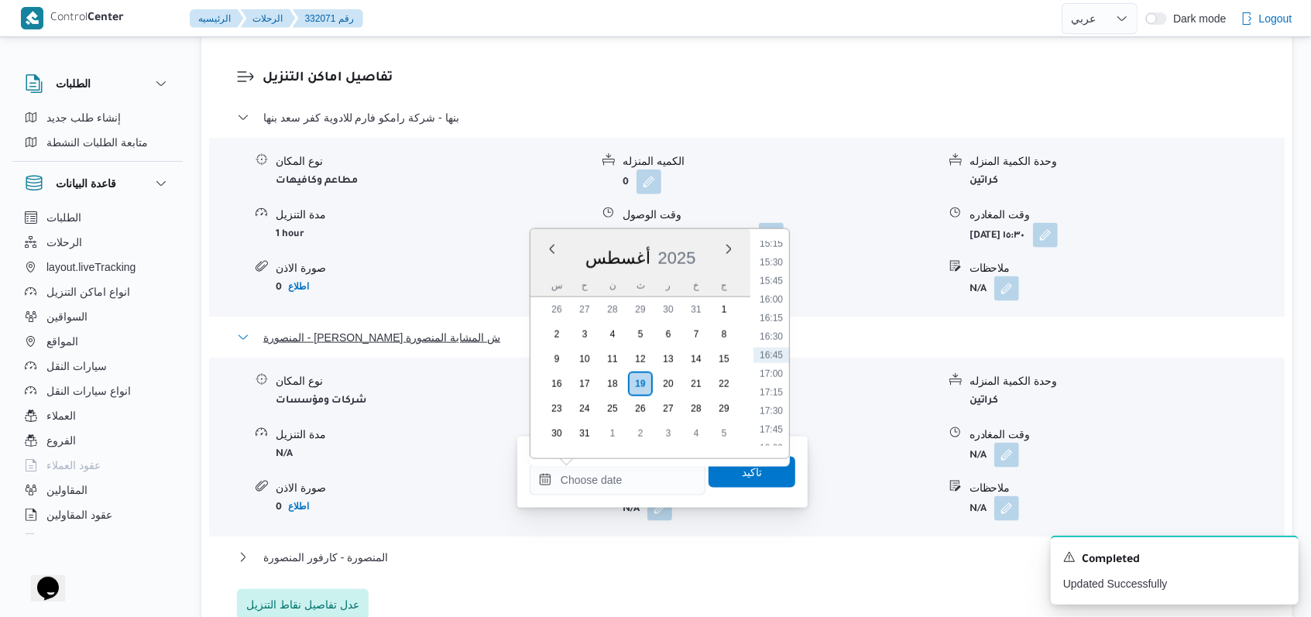
click at [363, 328] on span "المنصورة - رامكو فارم ش المشاية المنصورة" at bounding box center [381, 337] width 237 height 19
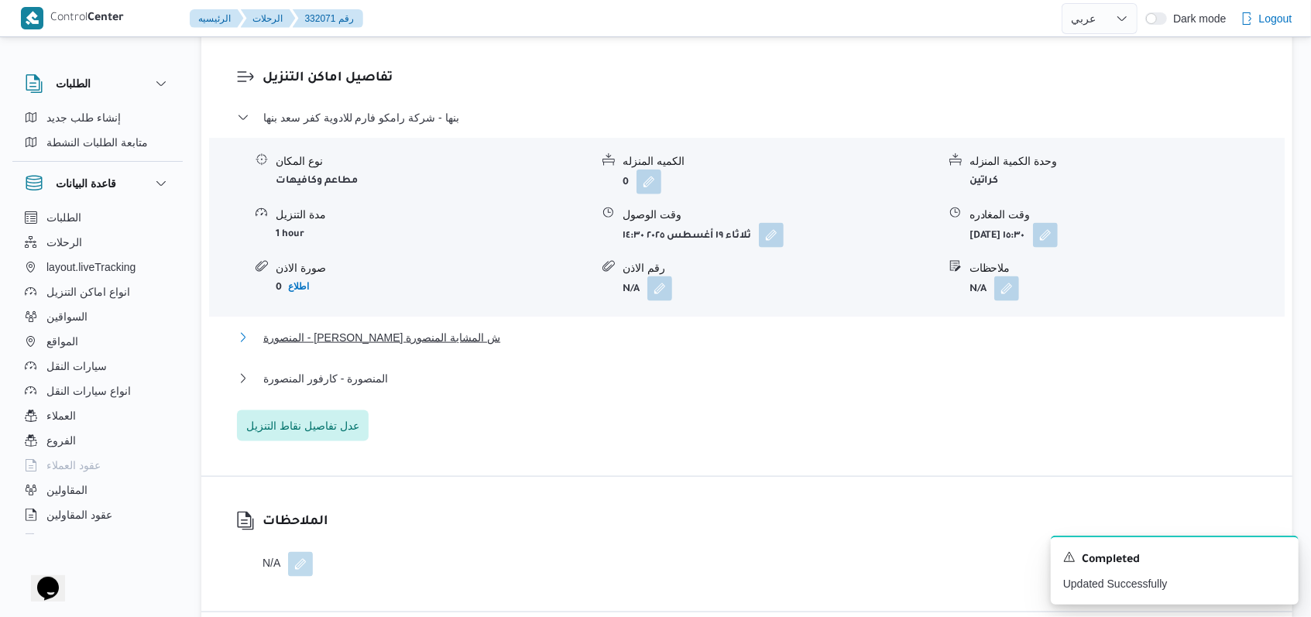
scroll to position [0, 0]
click at [388, 108] on span "بنها - شركة رامكو فارم للادوية كفر سعد بنها" at bounding box center [361, 117] width 196 height 19
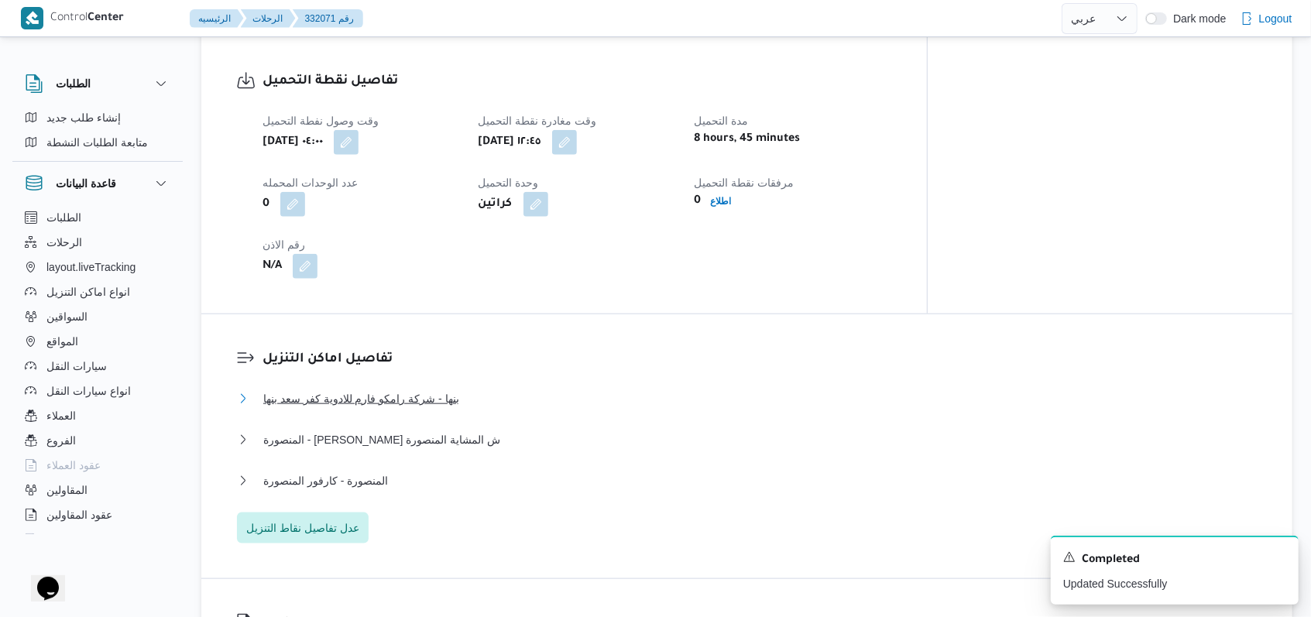
scroll to position [741, 0]
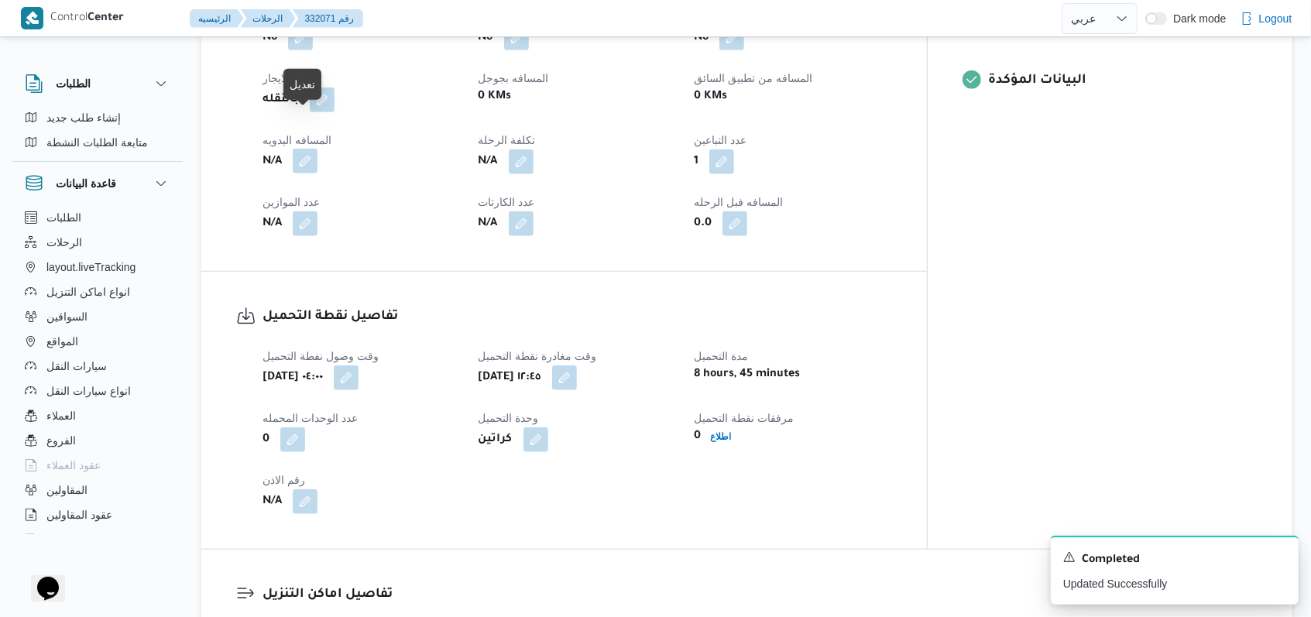
click at [311, 149] on button "button" at bounding box center [305, 161] width 25 height 25
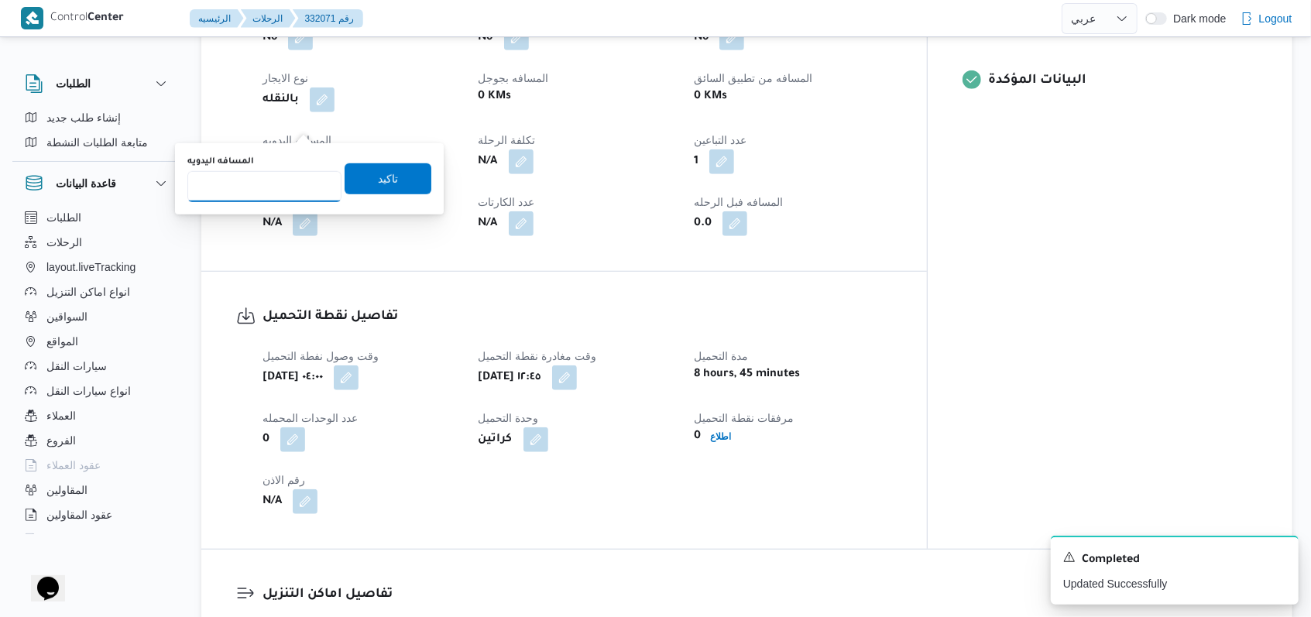
click at [260, 191] on input "المسافه اليدويه" at bounding box center [264, 186] width 154 height 31
type input "270"
click at [352, 184] on span "تاكيد" at bounding box center [388, 178] width 87 height 31
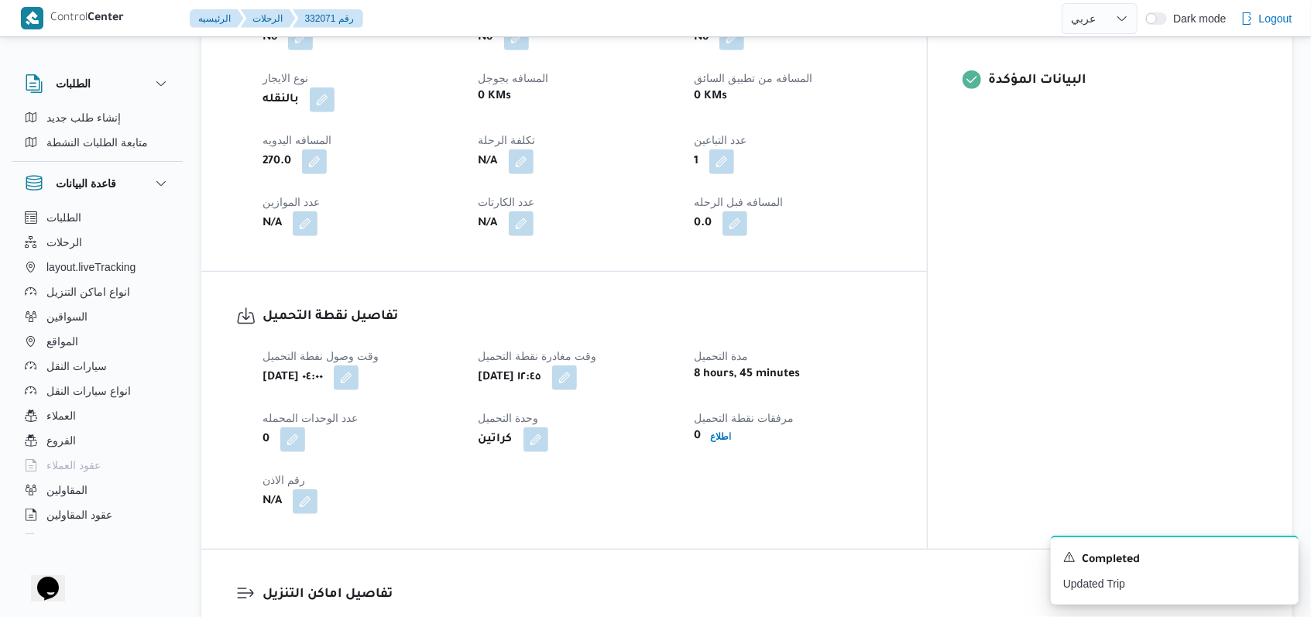
select select "ar"
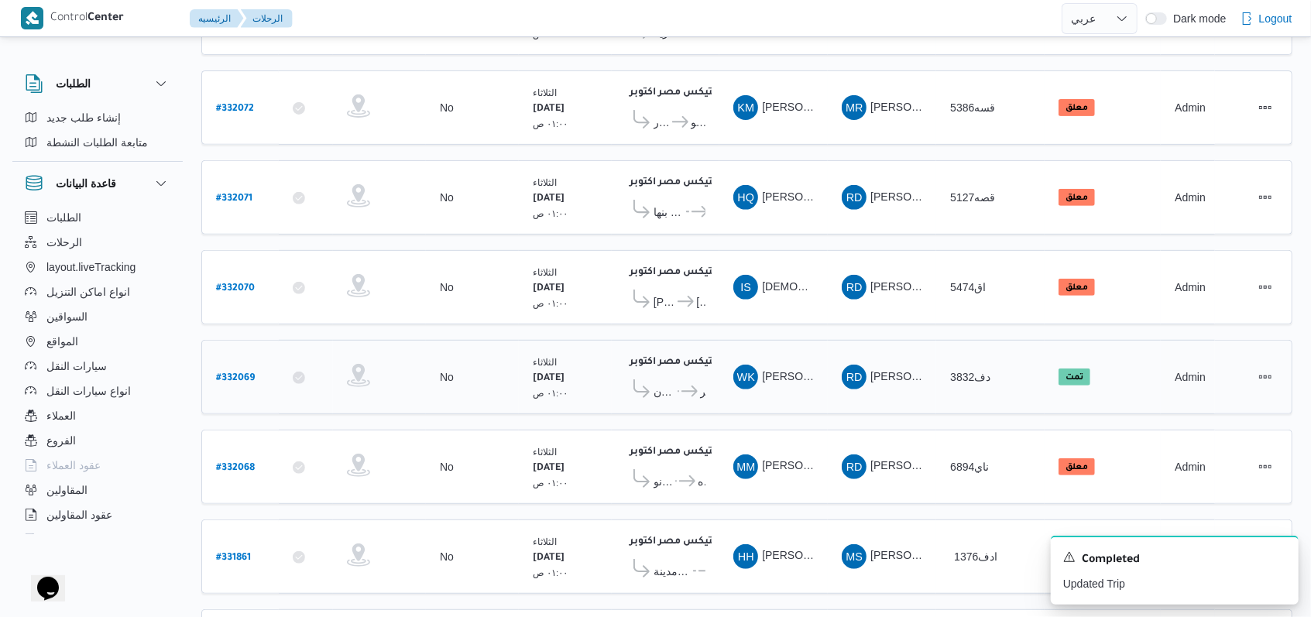
scroll to position [310, 0]
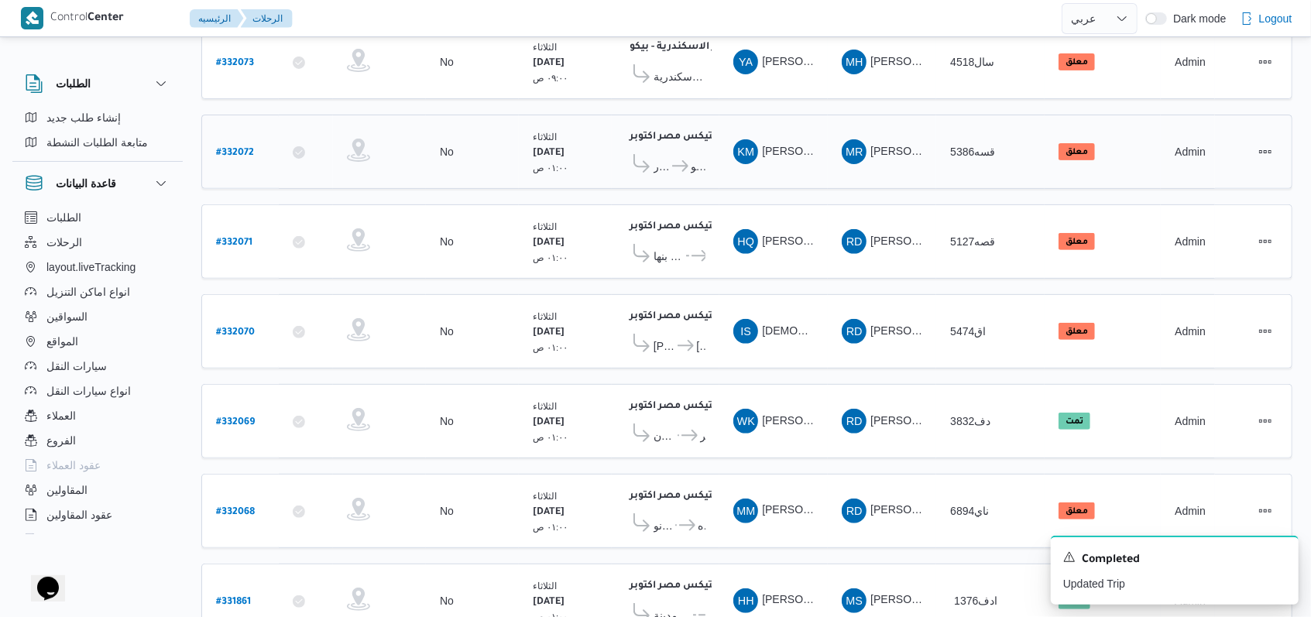
click at [243, 148] on b "# 332072" at bounding box center [235, 153] width 38 height 11
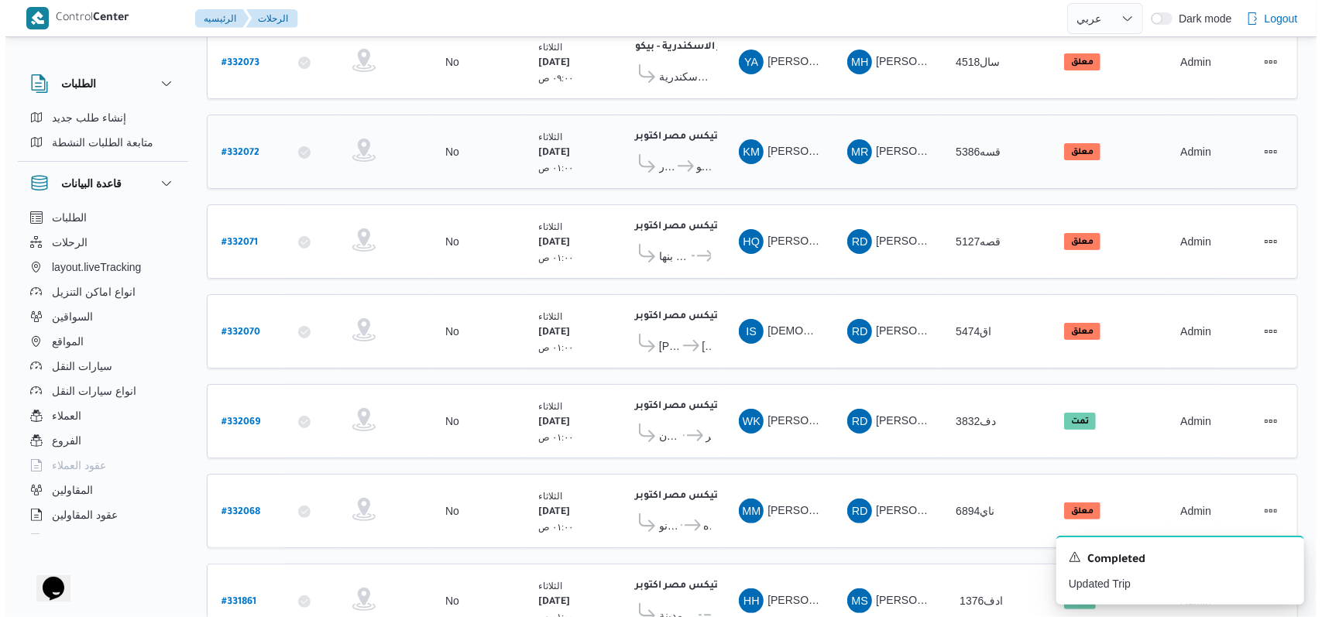
scroll to position [42, 0]
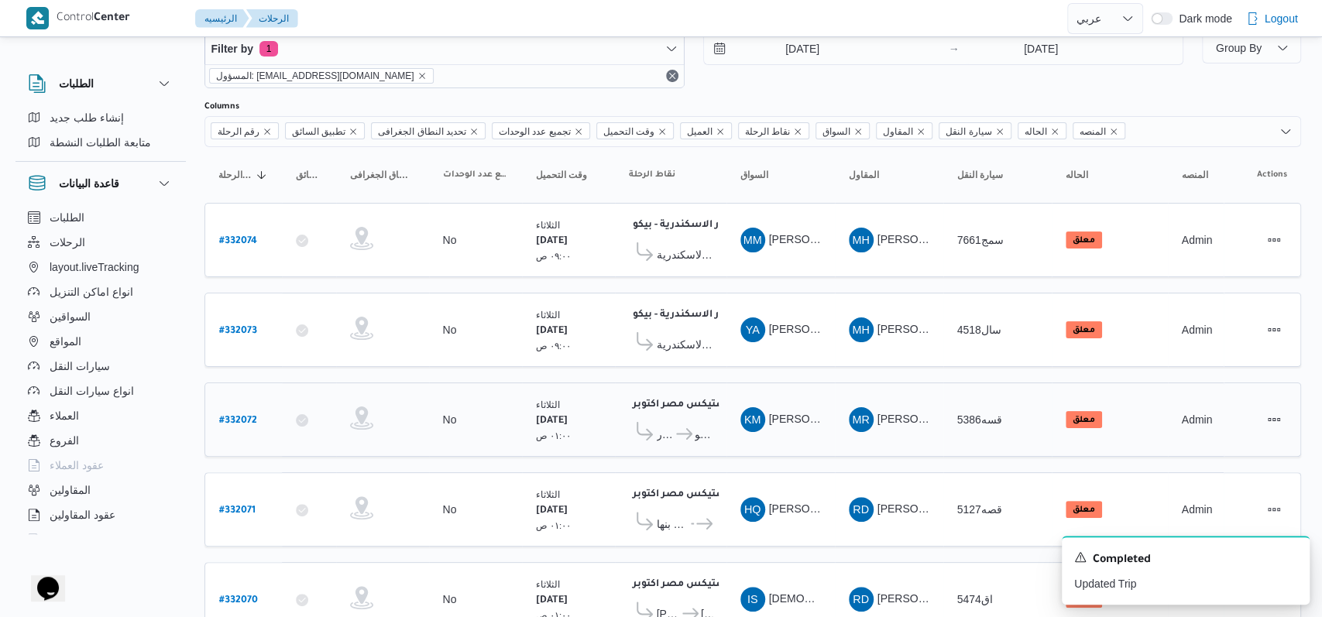
select select "ar"
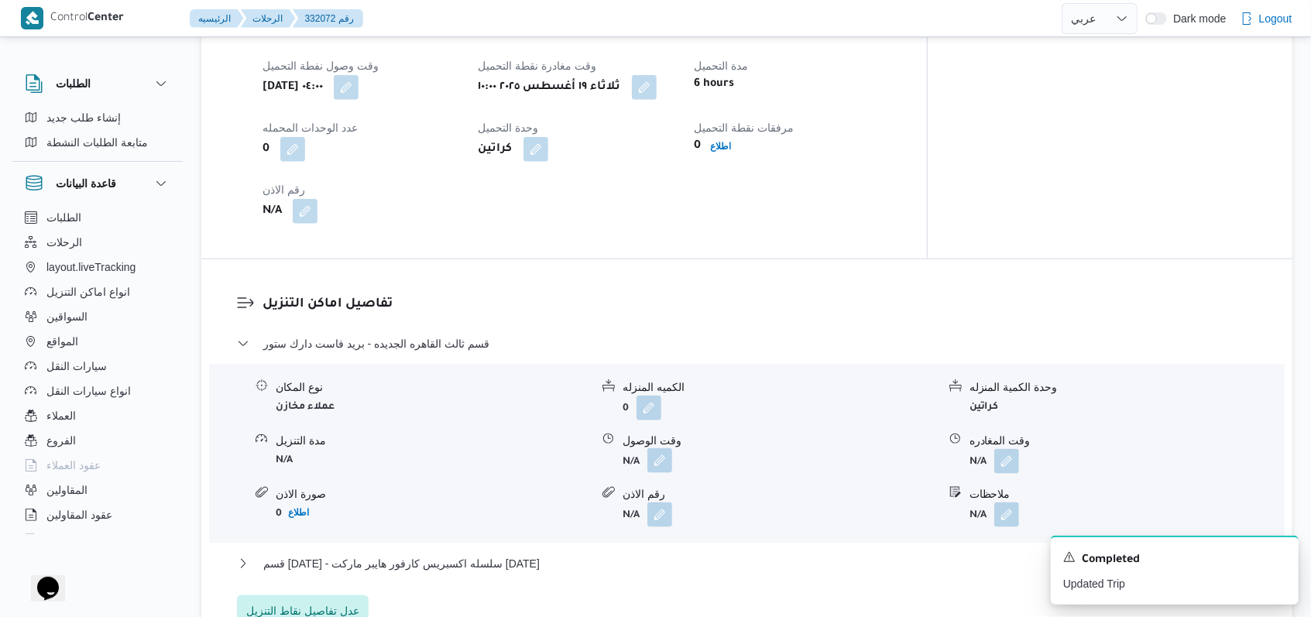
scroll to position [1033, 0]
click at [542, 448] on button "button" at bounding box center [660, 460] width 25 height 25
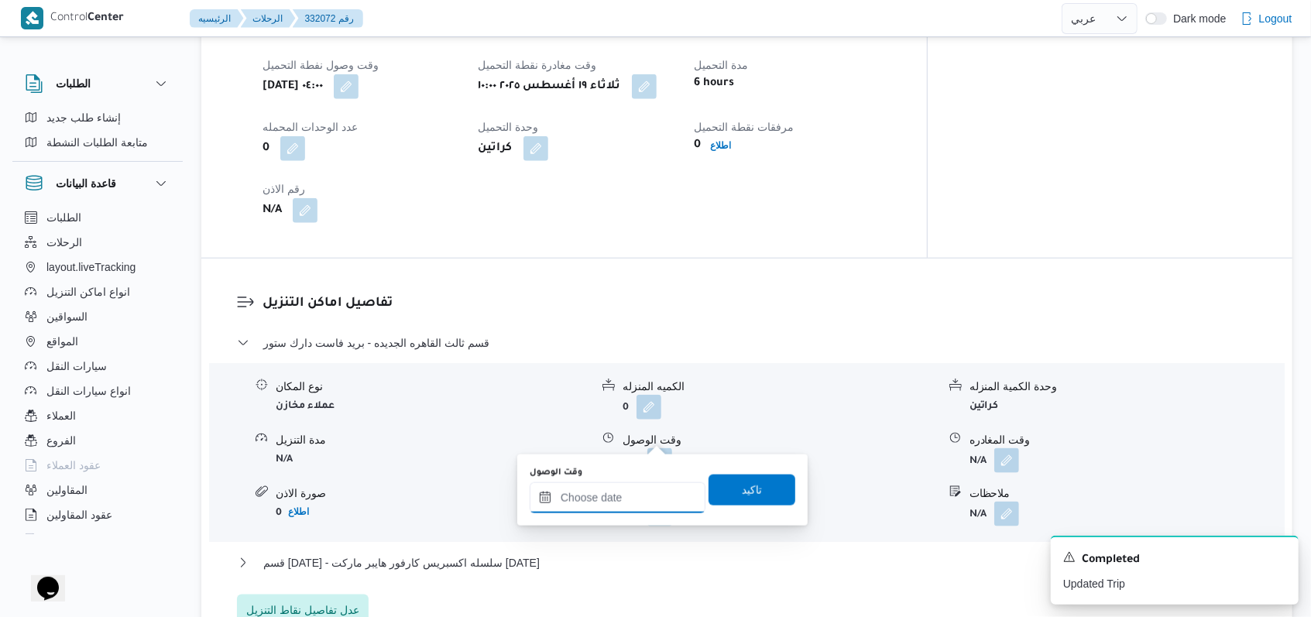
click at [542, 497] on input "وقت الوصول" at bounding box center [618, 498] width 176 height 31
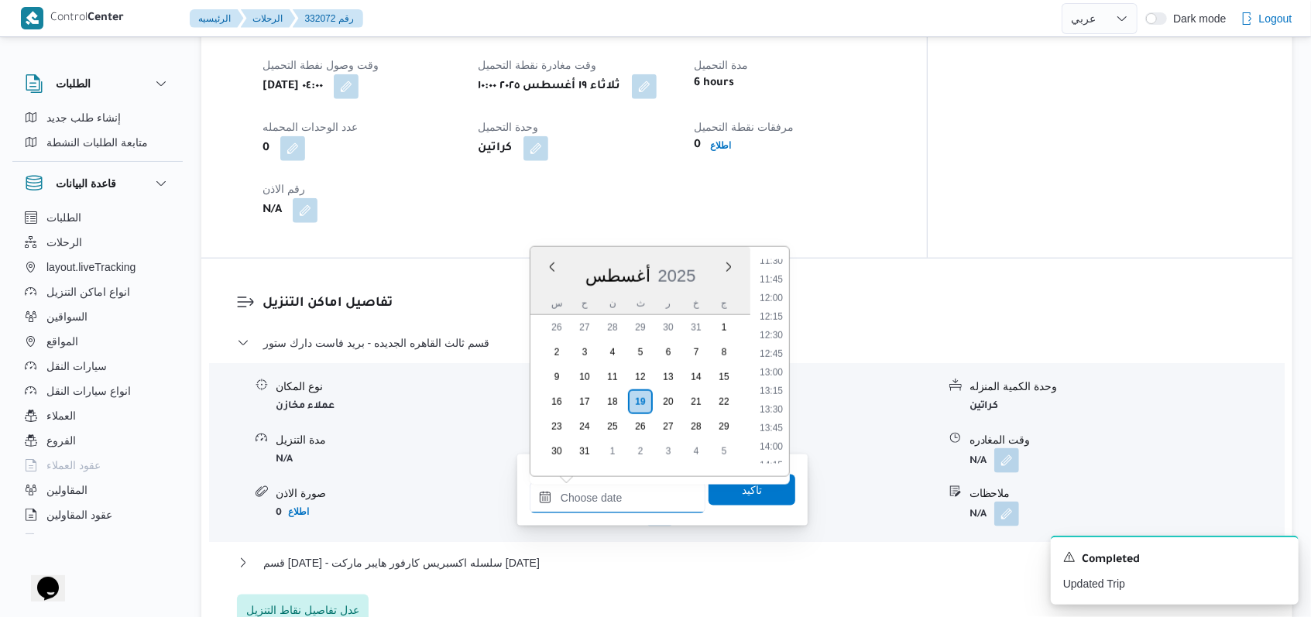
scroll to position [830, 0]
click at [542, 332] on li "12:00" at bounding box center [772, 329] width 36 height 15
type input "١٩/٠٨/٢٠٢٥ ١٢:٠٠"
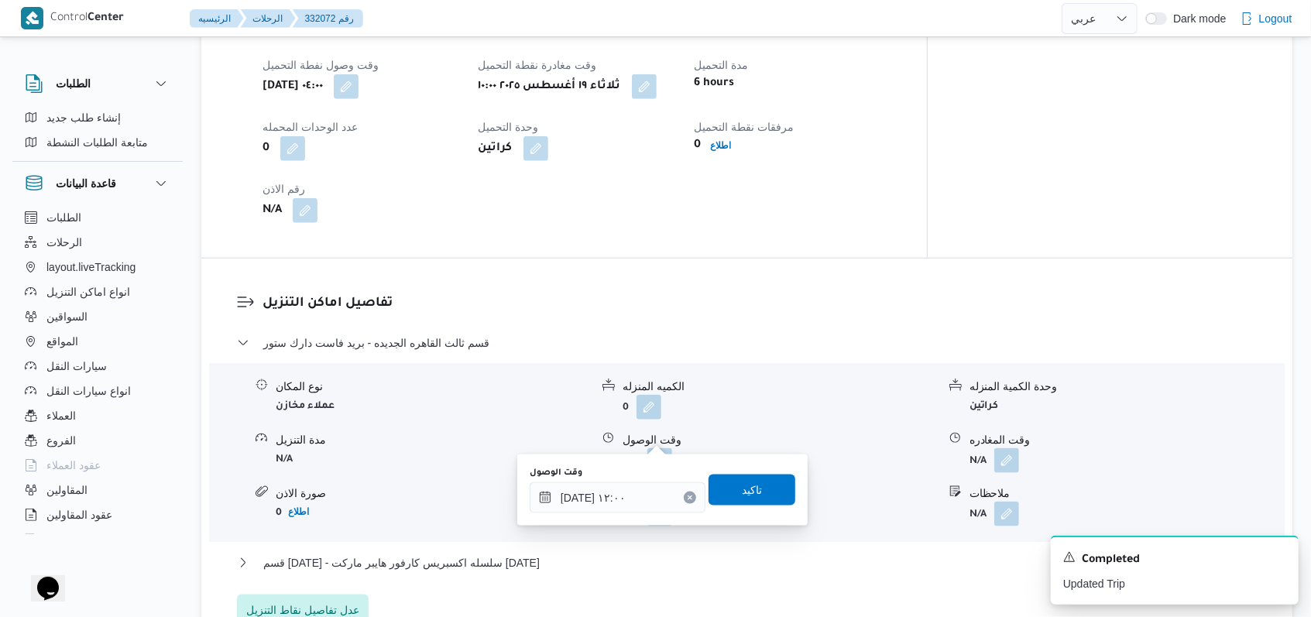
click at [542, 508] on div "وقت الوصول ١٩/٠٨/٢٠٢٥ ١٢:٠٠ تاكيد" at bounding box center [662, 491] width 269 height 50
click at [542, 493] on span "تاكيد" at bounding box center [752, 489] width 87 height 31
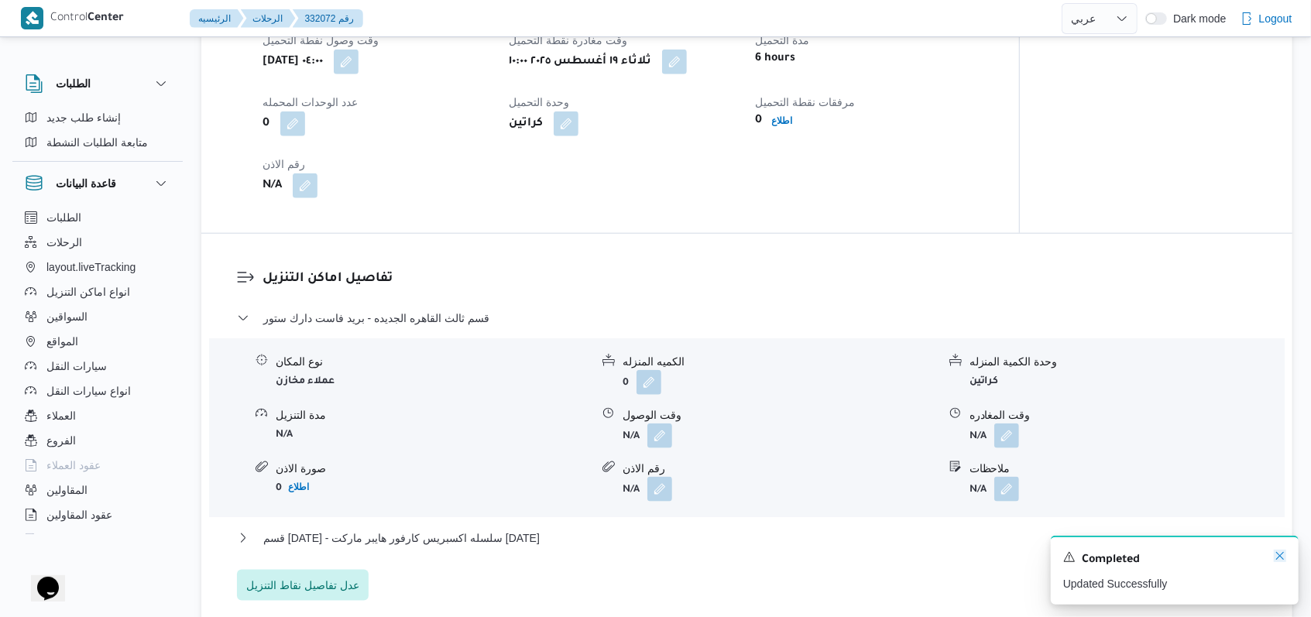
click at [542, 555] on icon "Dismiss toast" at bounding box center [1280, 556] width 12 height 12
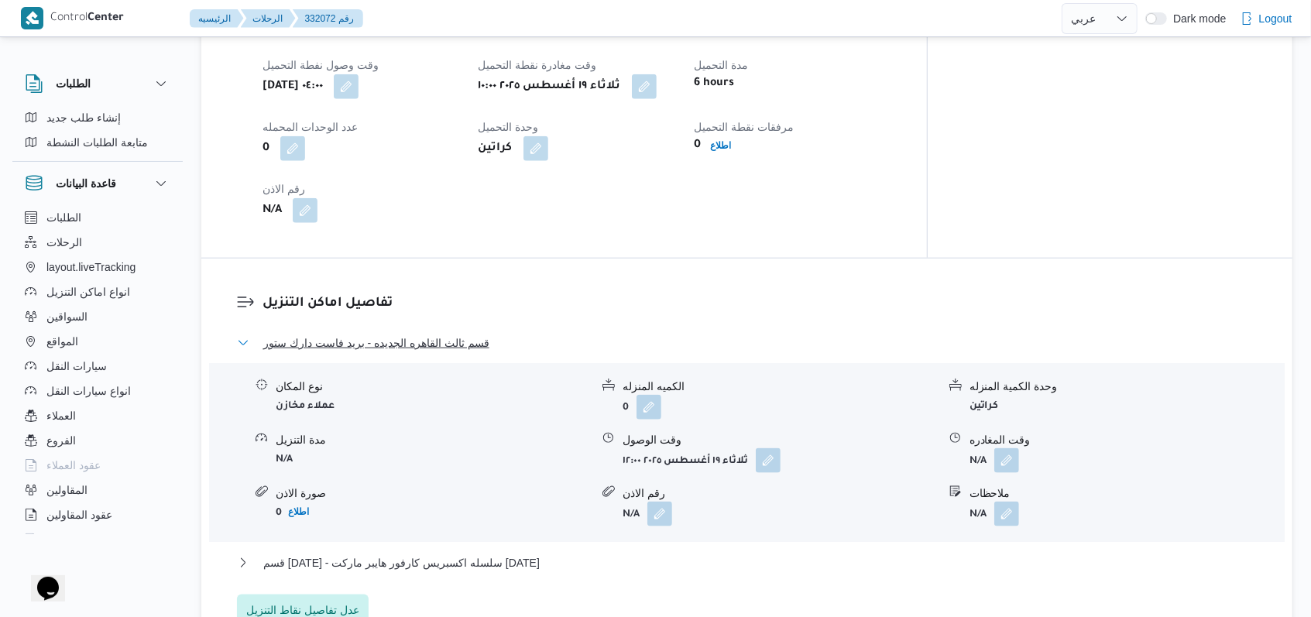
click at [479, 334] on span "قسم ثالث القاهره الجديده - بريد فاست دارك ستور" at bounding box center [376, 343] width 226 height 19
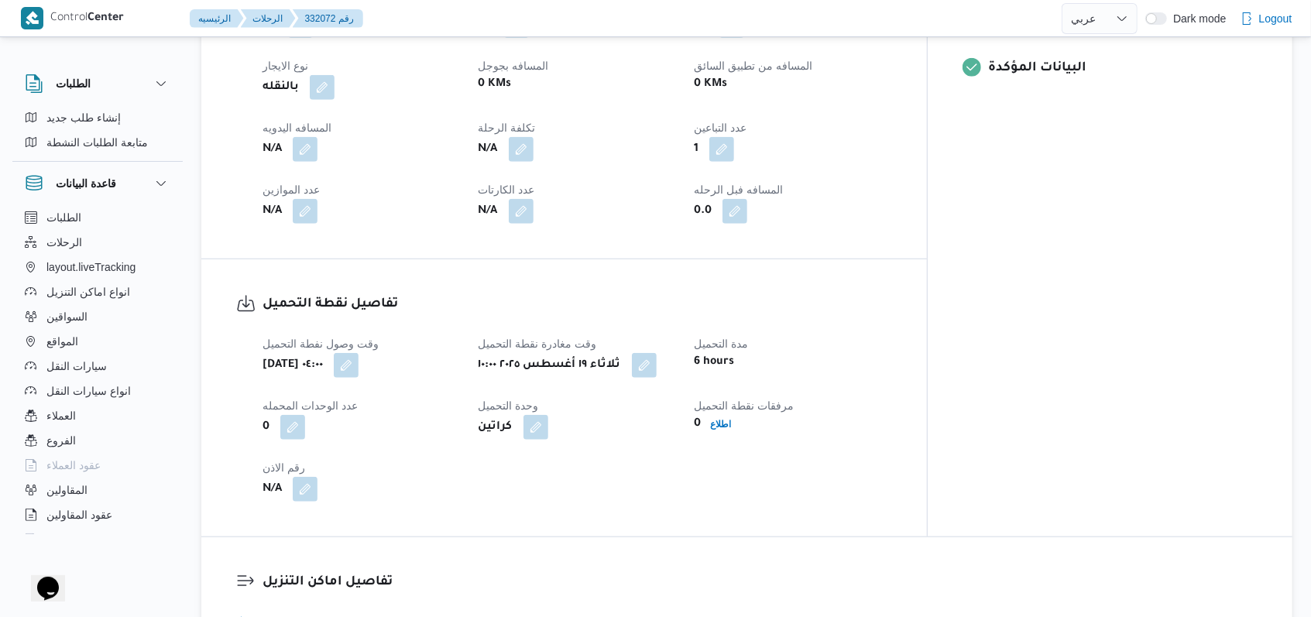
scroll to position [516, 0]
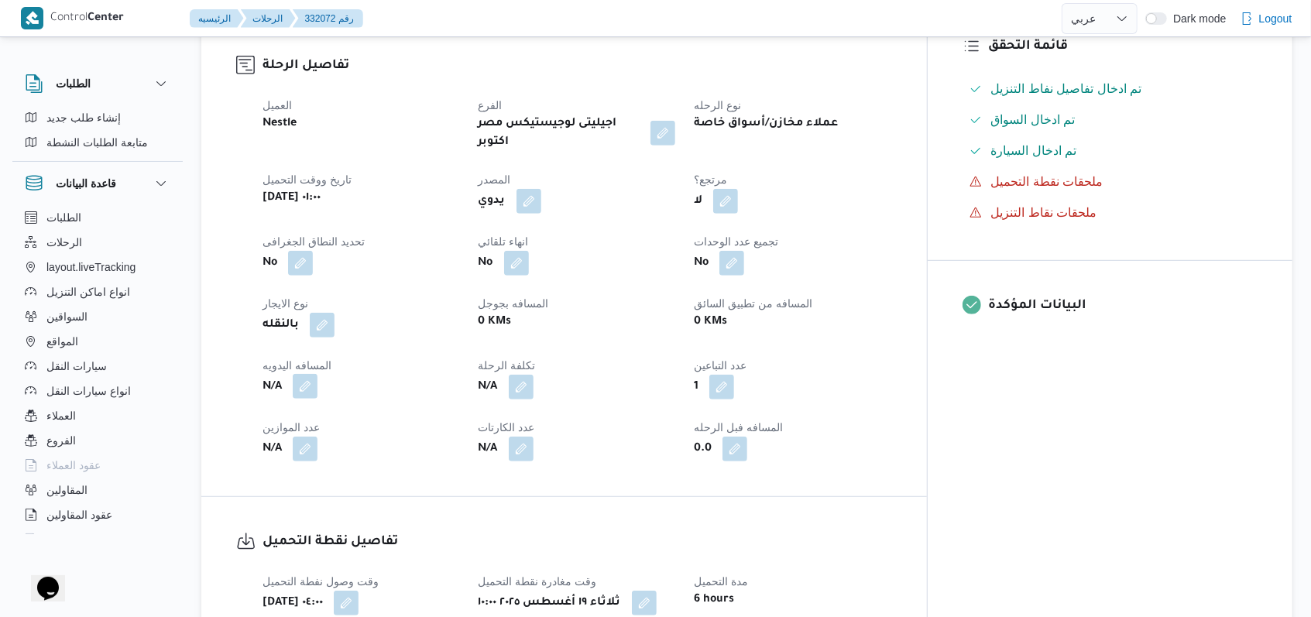
click at [317, 374] on button "button" at bounding box center [305, 386] width 25 height 25
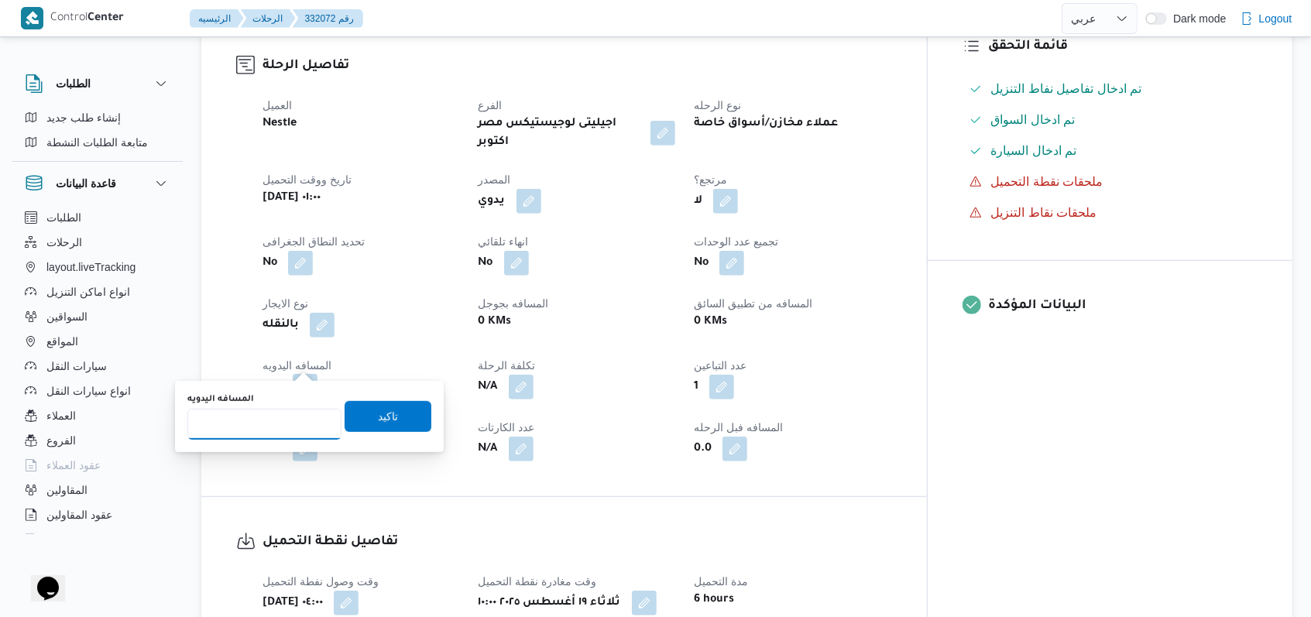
click at [268, 422] on input "المسافه اليدويه" at bounding box center [264, 424] width 154 height 31
type input "90"
click at [378, 412] on span "تاكيد" at bounding box center [388, 416] width 20 height 19
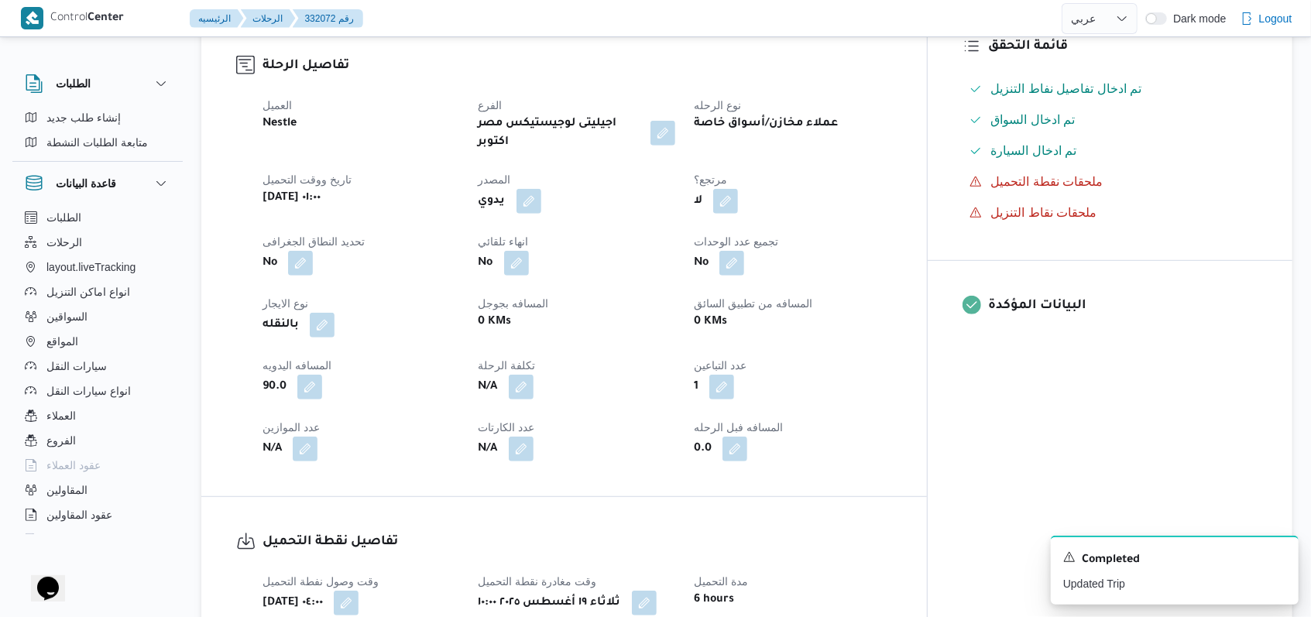
select select "ar"
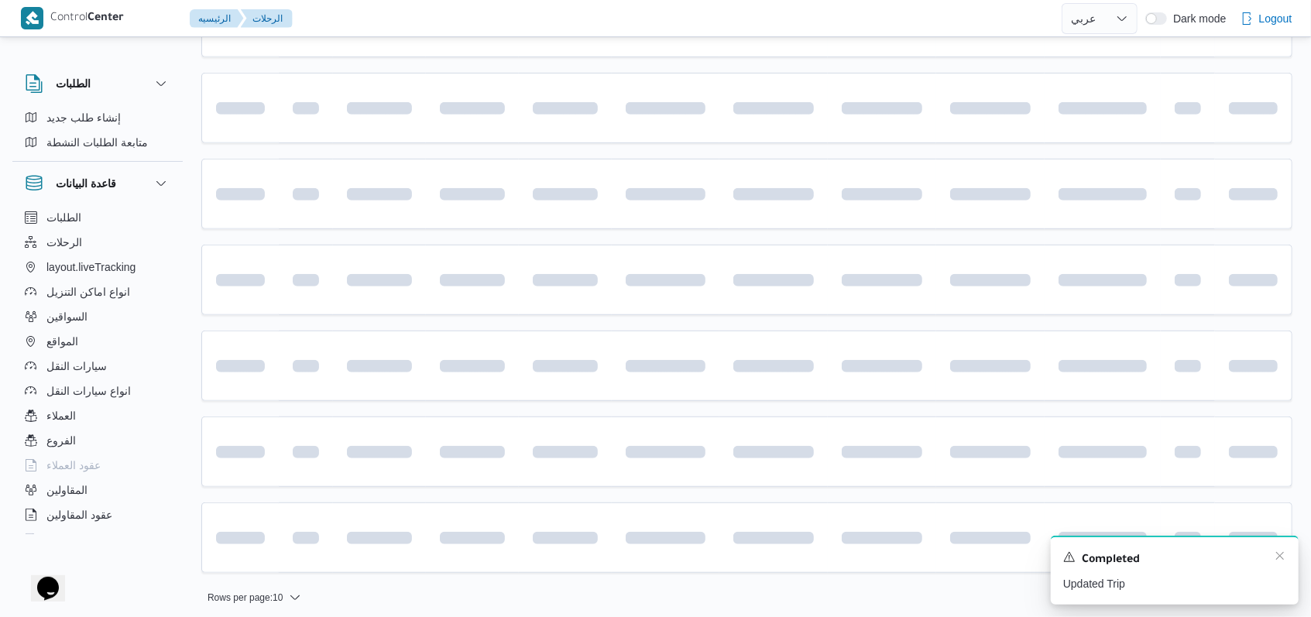
scroll to position [310, 0]
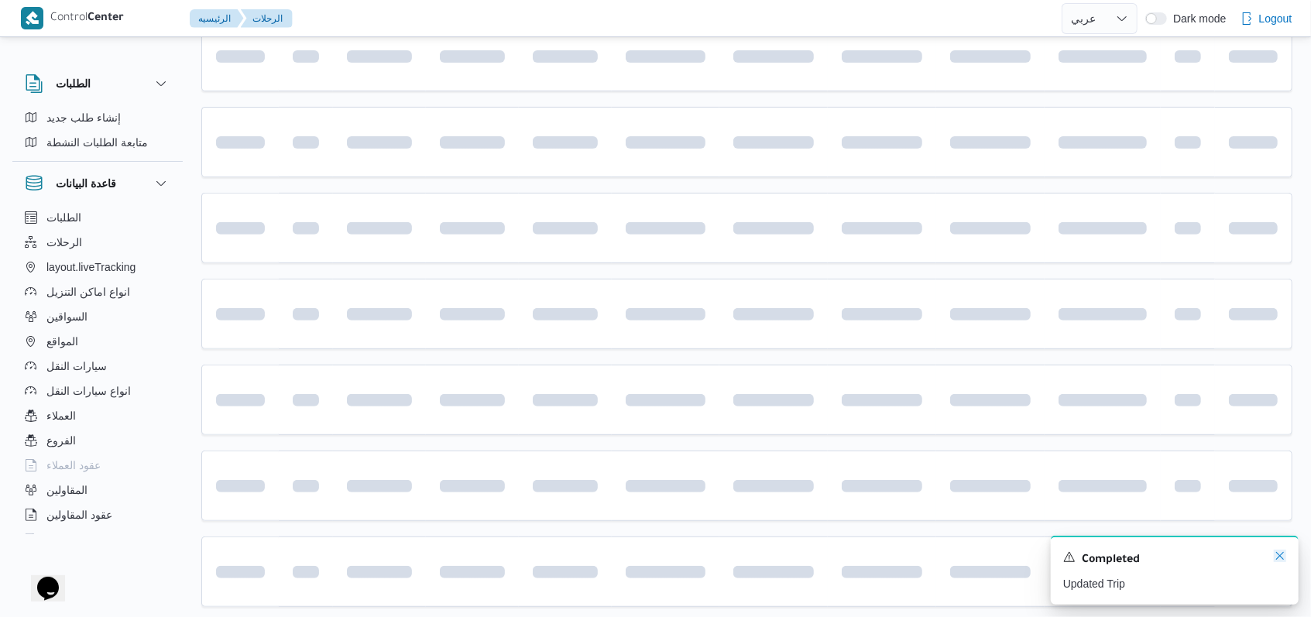
click at [542, 555] on icon "Dismiss toast" at bounding box center [1280, 556] width 12 height 12
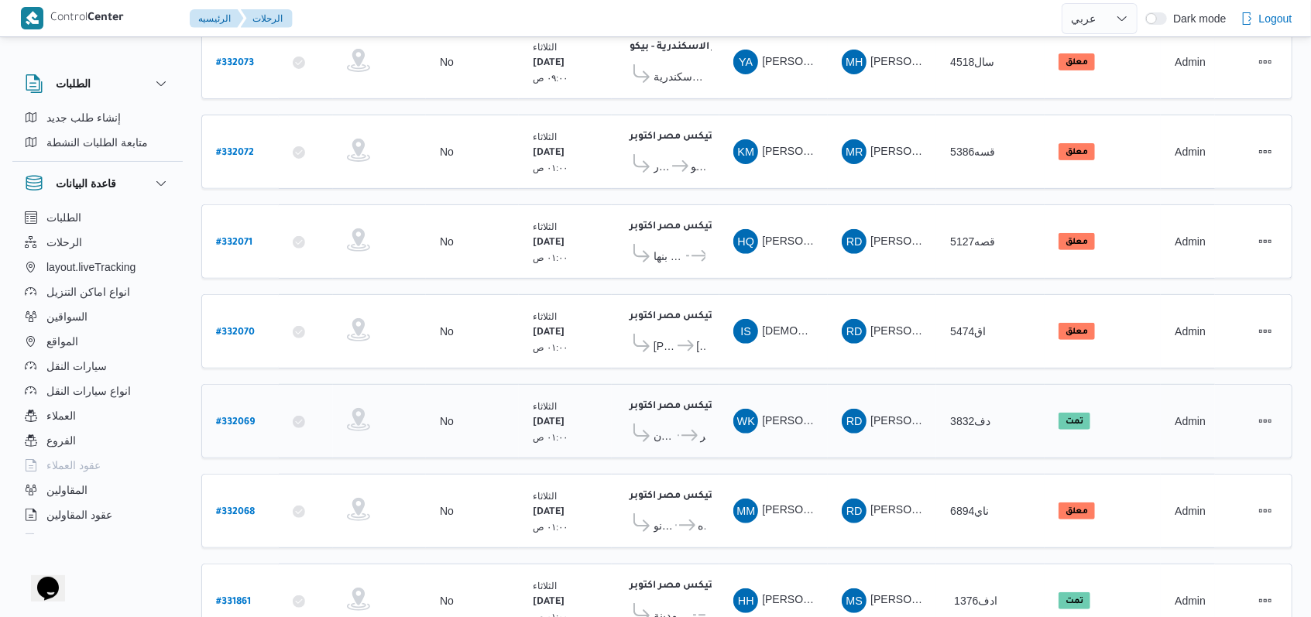
scroll to position [103, 0]
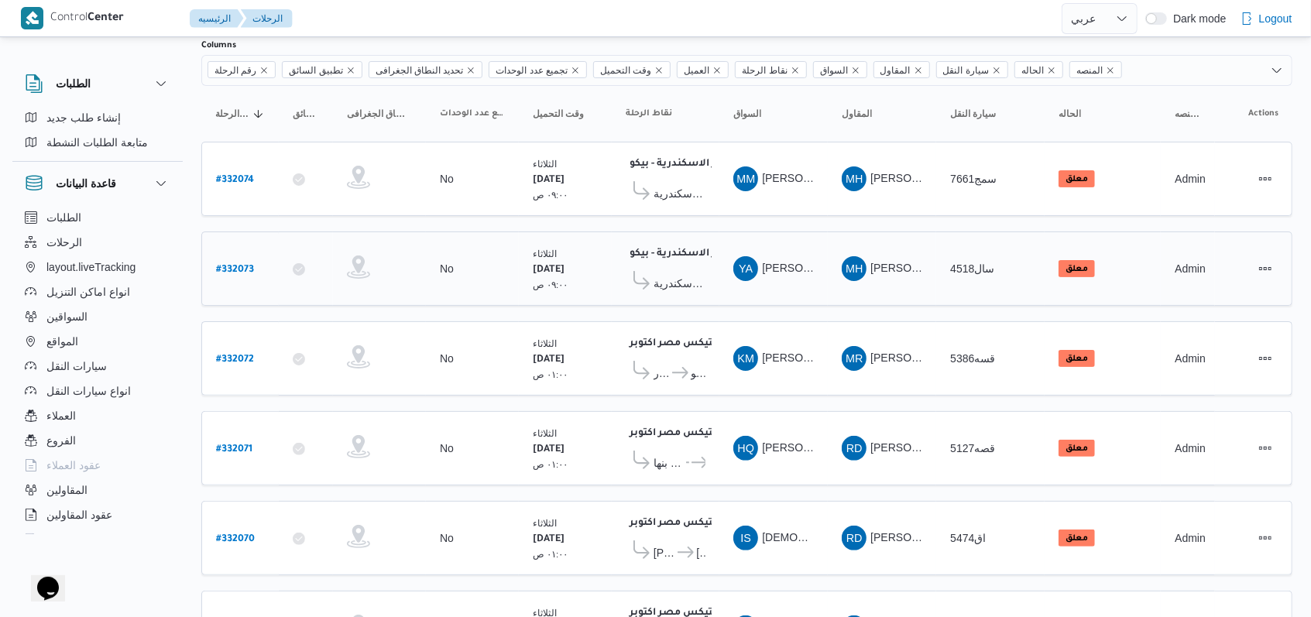
click at [238, 265] on b "# 332073" at bounding box center [235, 270] width 38 height 11
select select "ar"
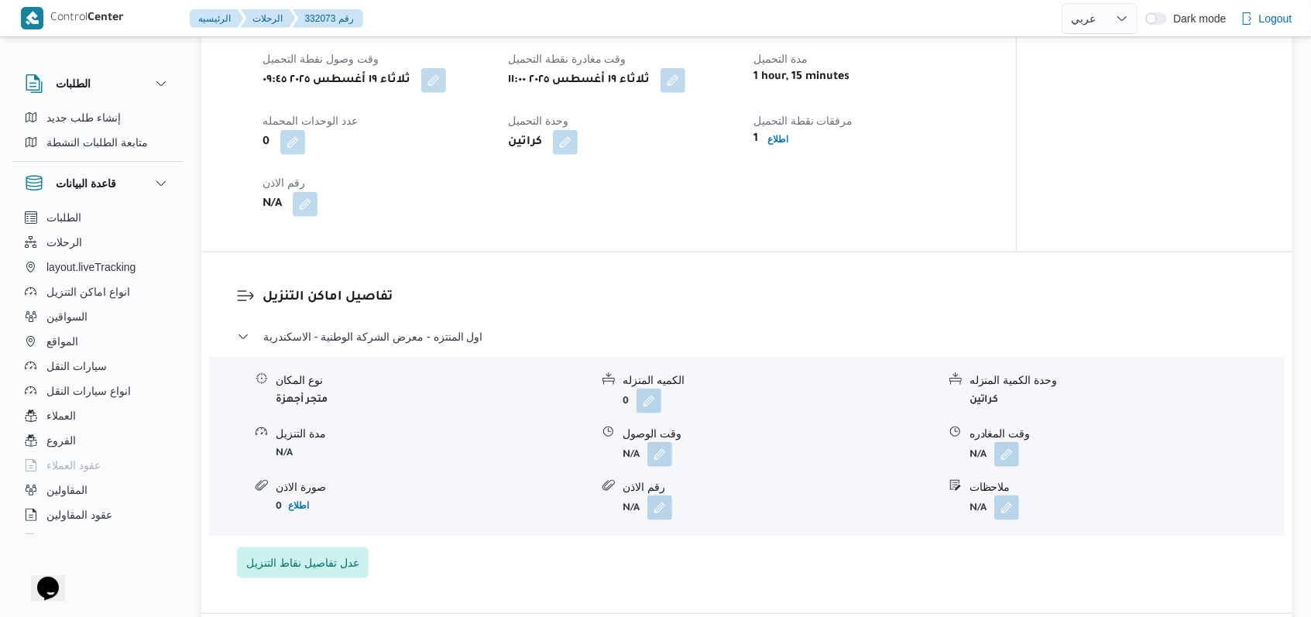
scroll to position [1033, 0]
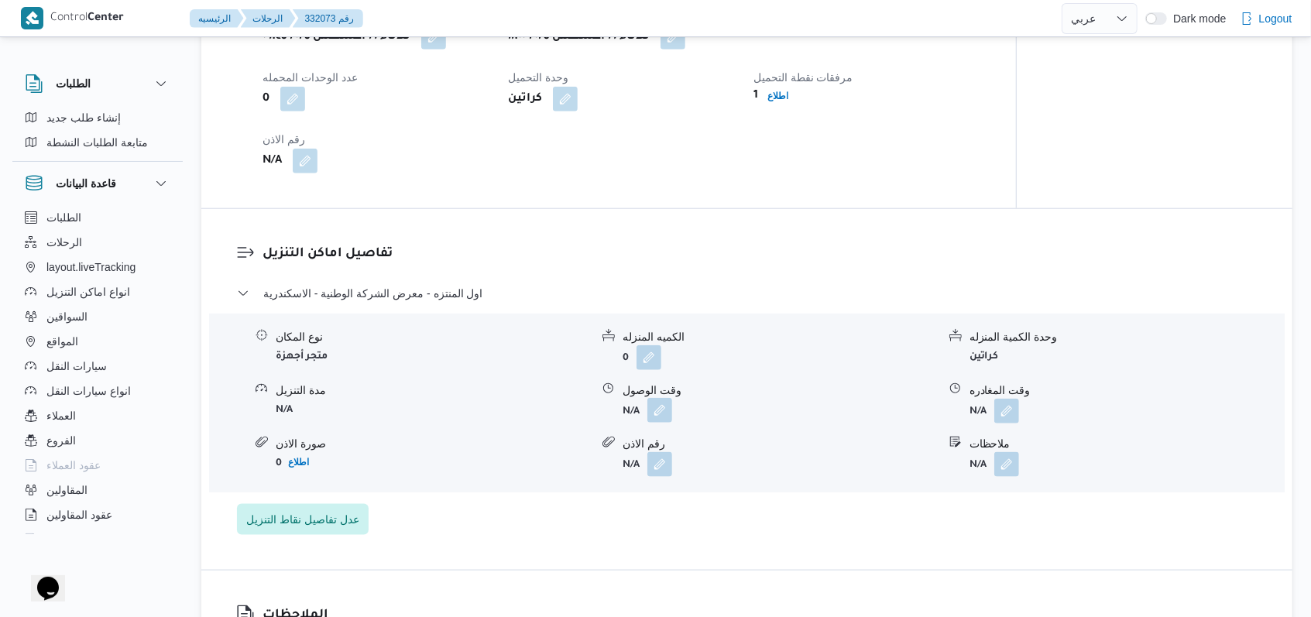
click at [542, 423] on button "button" at bounding box center [660, 410] width 25 height 25
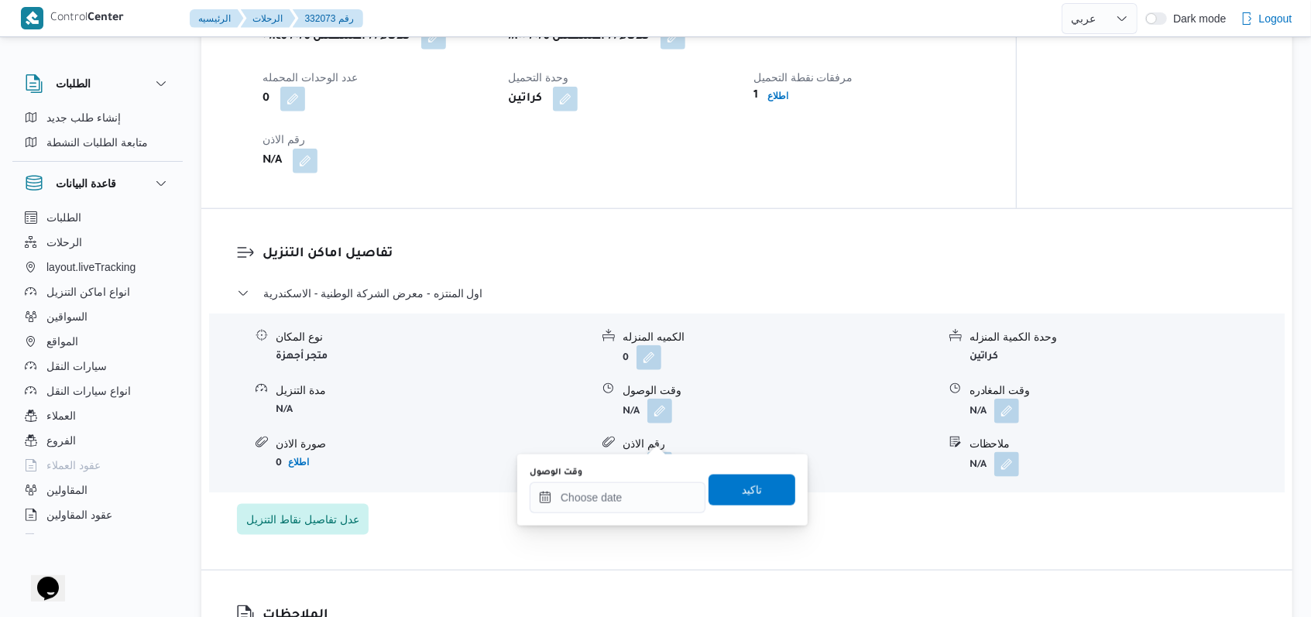
click at [542, 480] on div "وقت الوصول" at bounding box center [618, 490] width 176 height 46
click at [542, 497] on input "وقت الوصول" at bounding box center [618, 498] width 176 height 31
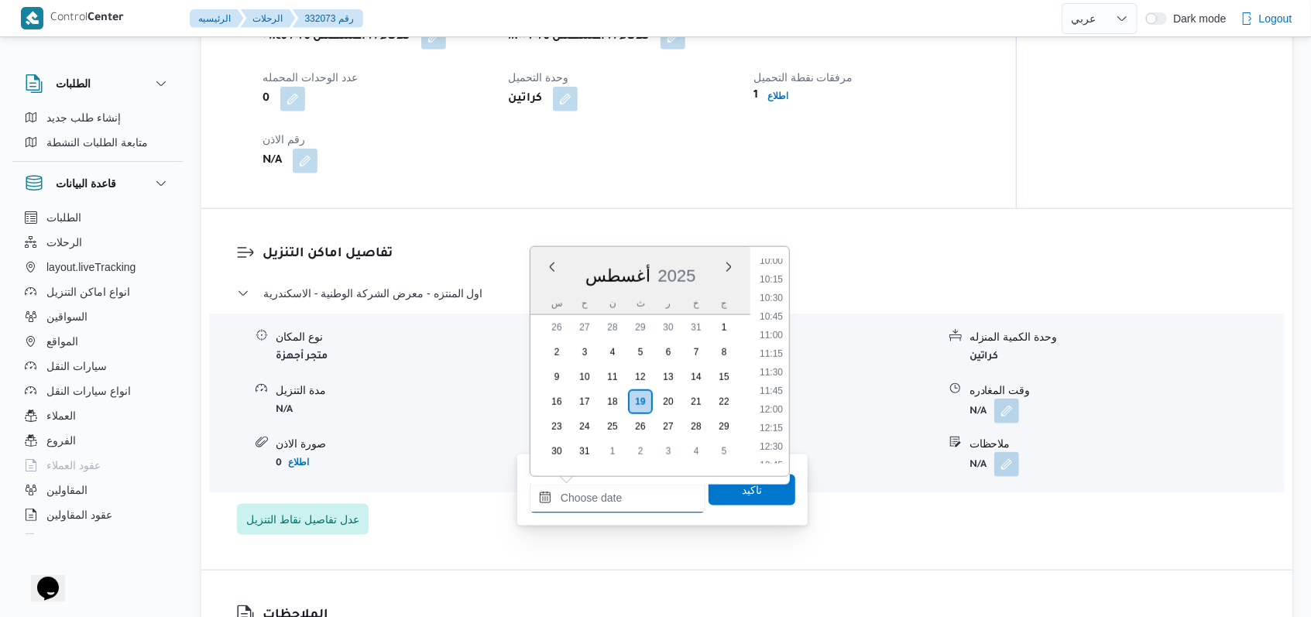
scroll to position [726, 0]
click at [542, 426] on li "12:00" at bounding box center [772, 433] width 36 height 15
type input "١٩/٠٨/٢٠٢٥ ١٢:٠٠"
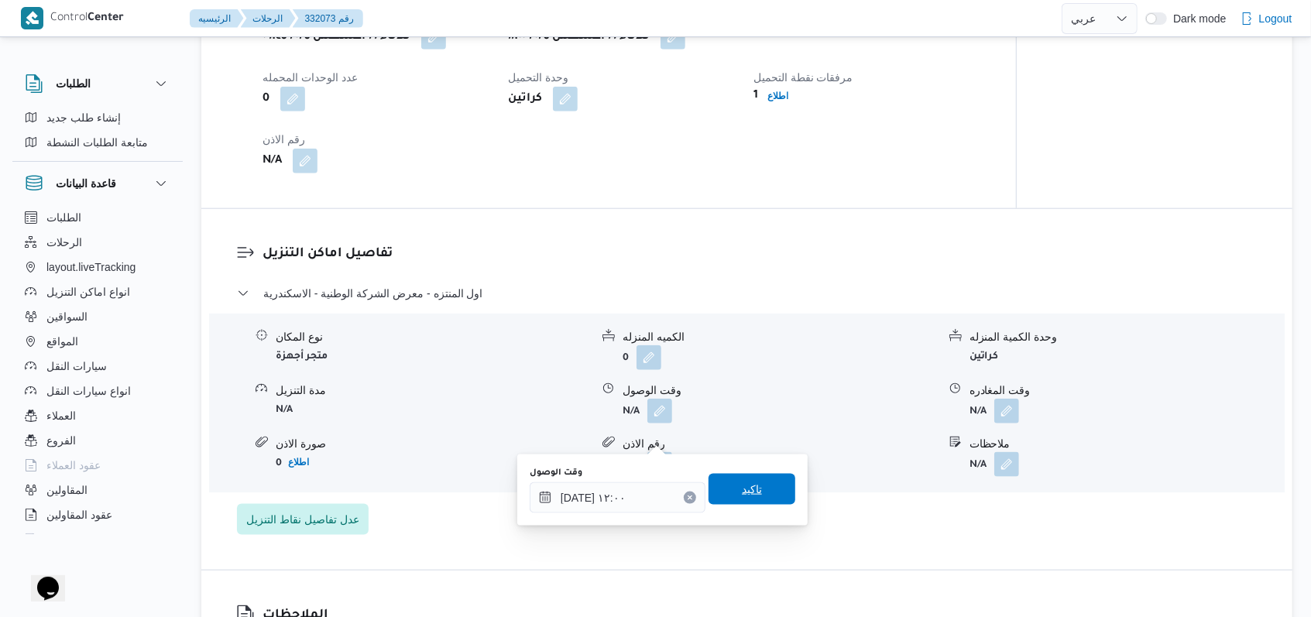
click at [542, 491] on span "تاكيد" at bounding box center [752, 489] width 87 height 31
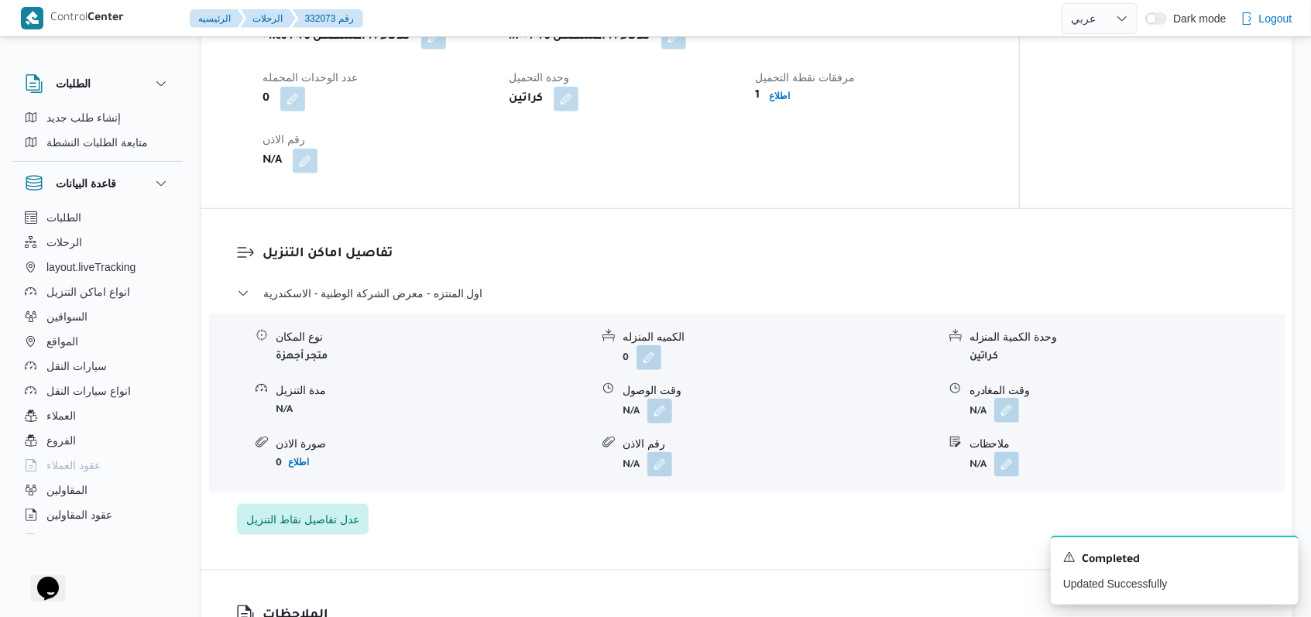
drag, startPoint x: 1002, startPoint y: 436, endPoint x: 1002, endPoint y: 446, distance: 10.1
click at [542, 423] on button "button" at bounding box center [1007, 410] width 25 height 25
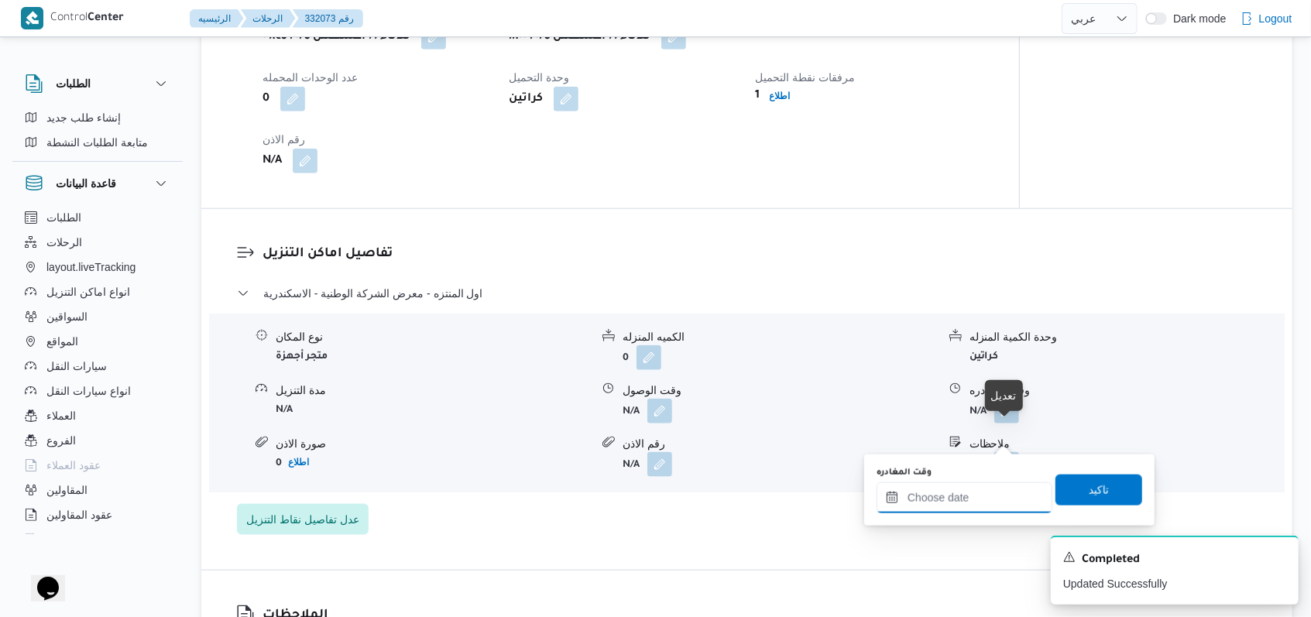
click at [542, 490] on input "وقت المغادره" at bounding box center [965, 498] width 176 height 31
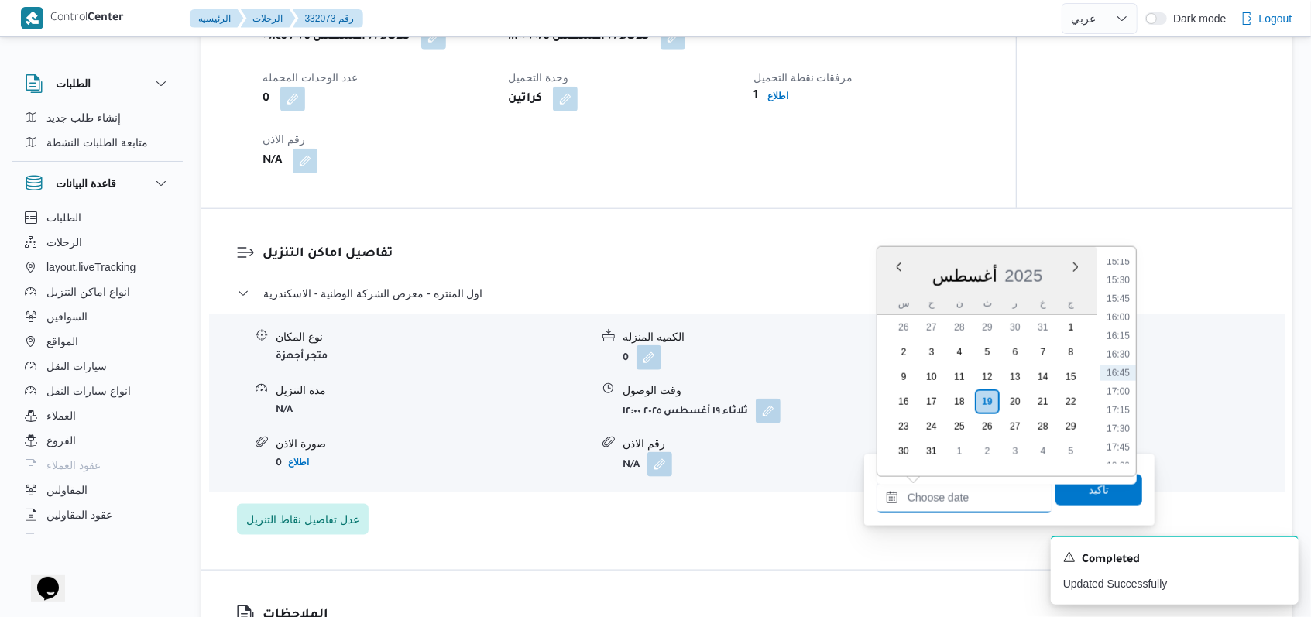
scroll to position [1036, 0]
click at [542, 280] on ul "00:00 00:15 00:30 00:45 01:00 01:15 01:30 01:45 02:00 02:15 02:30 02:45 03:00 0…" at bounding box center [1119, 362] width 36 height 205
click at [542, 277] on li "14:00" at bounding box center [1119, 272] width 36 height 15
type input "١٩/٠٨/٢٠٢٥ ١٤:٠٠"
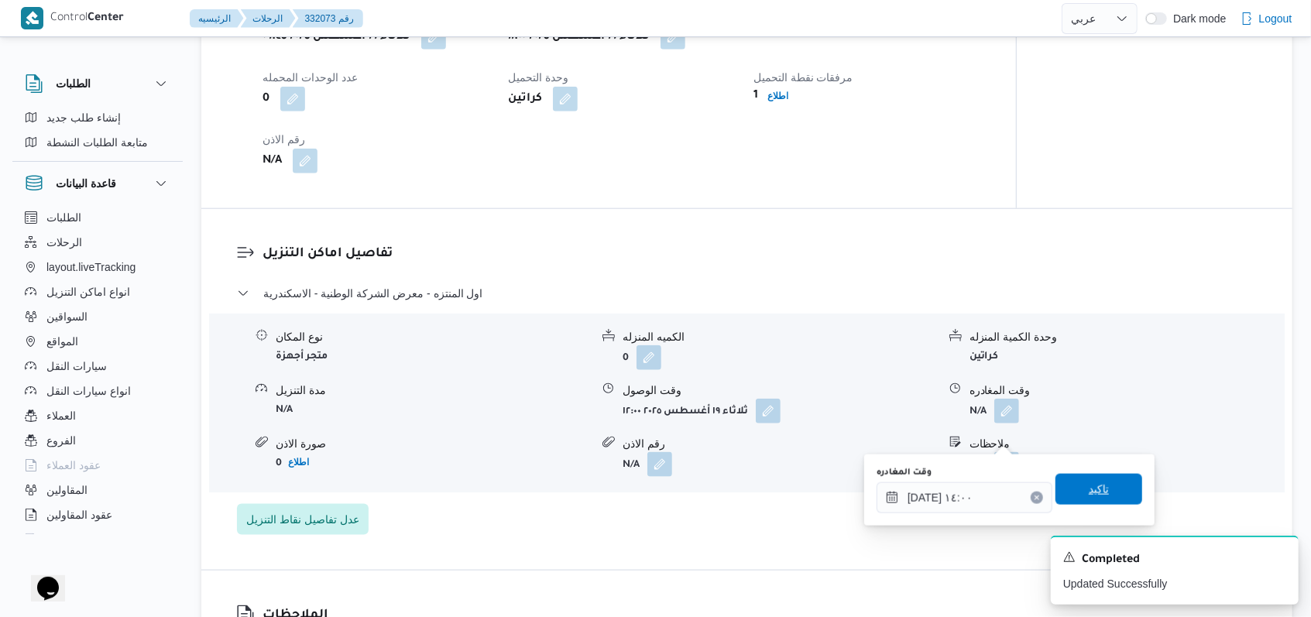
click at [542, 486] on span "تاكيد" at bounding box center [1099, 489] width 20 height 19
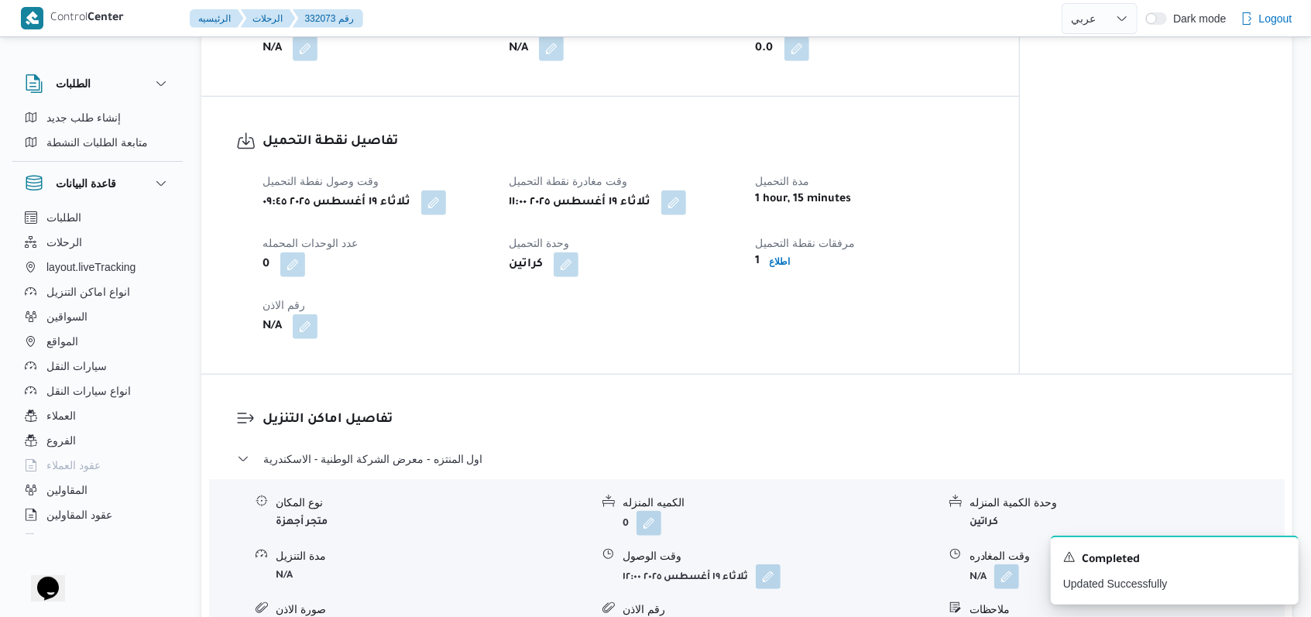
scroll to position [620, 0]
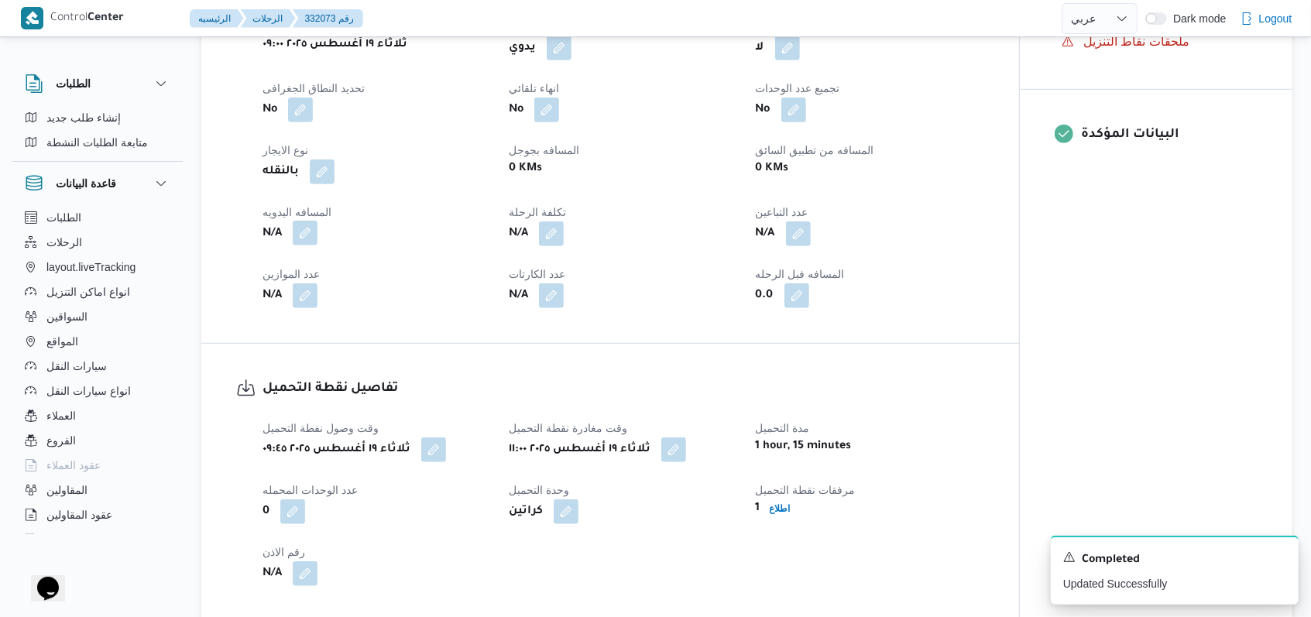
click at [305, 246] on button "button" at bounding box center [305, 233] width 25 height 25
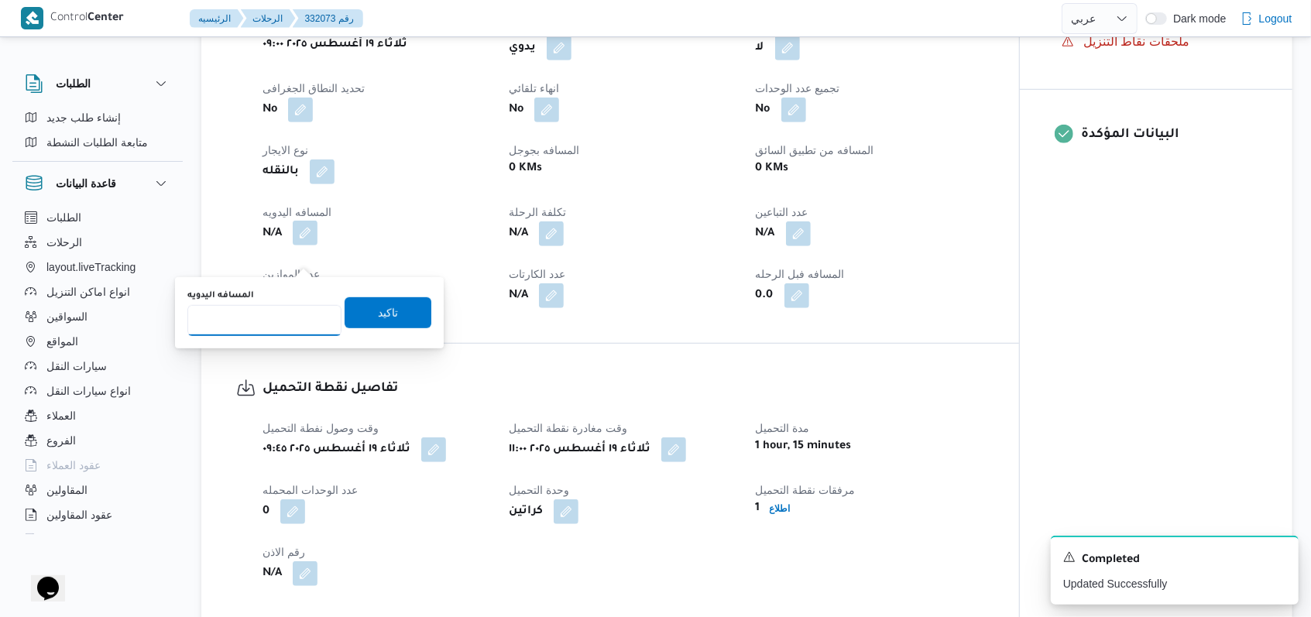
click at [261, 325] on input "المسافه اليدويه" at bounding box center [264, 320] width 154 height 31
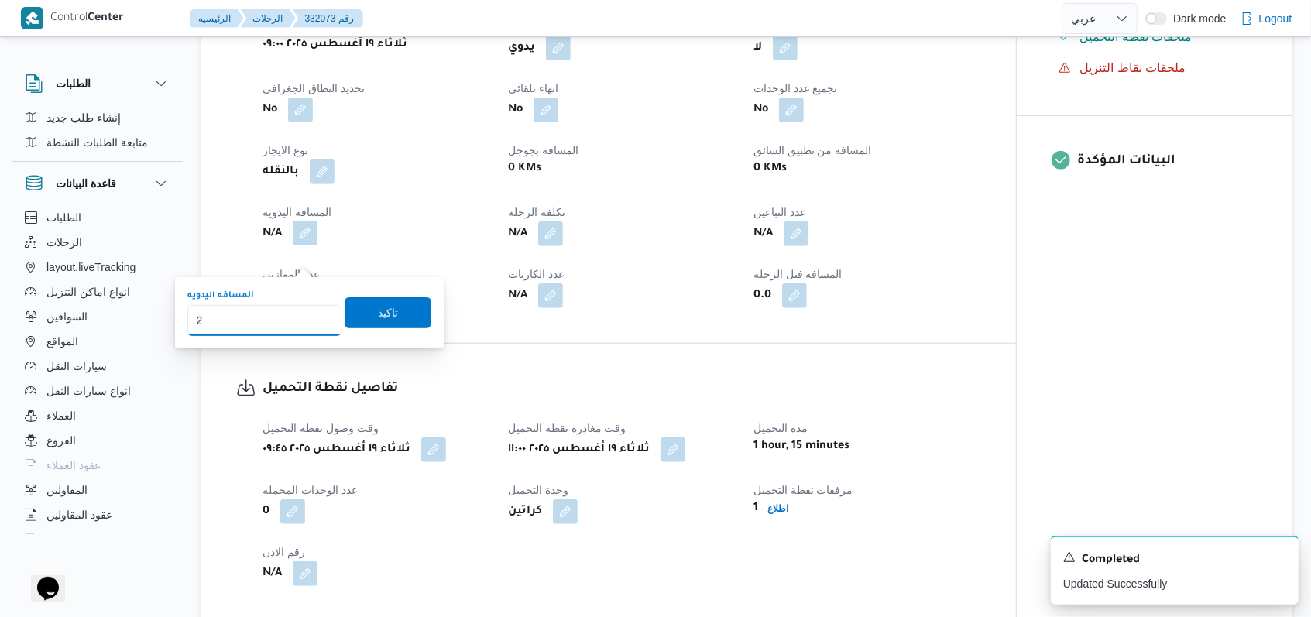
type input "24"
click at [378, 313] on span "تاكيد" at bounding box center [388, 312] width 20 height 19
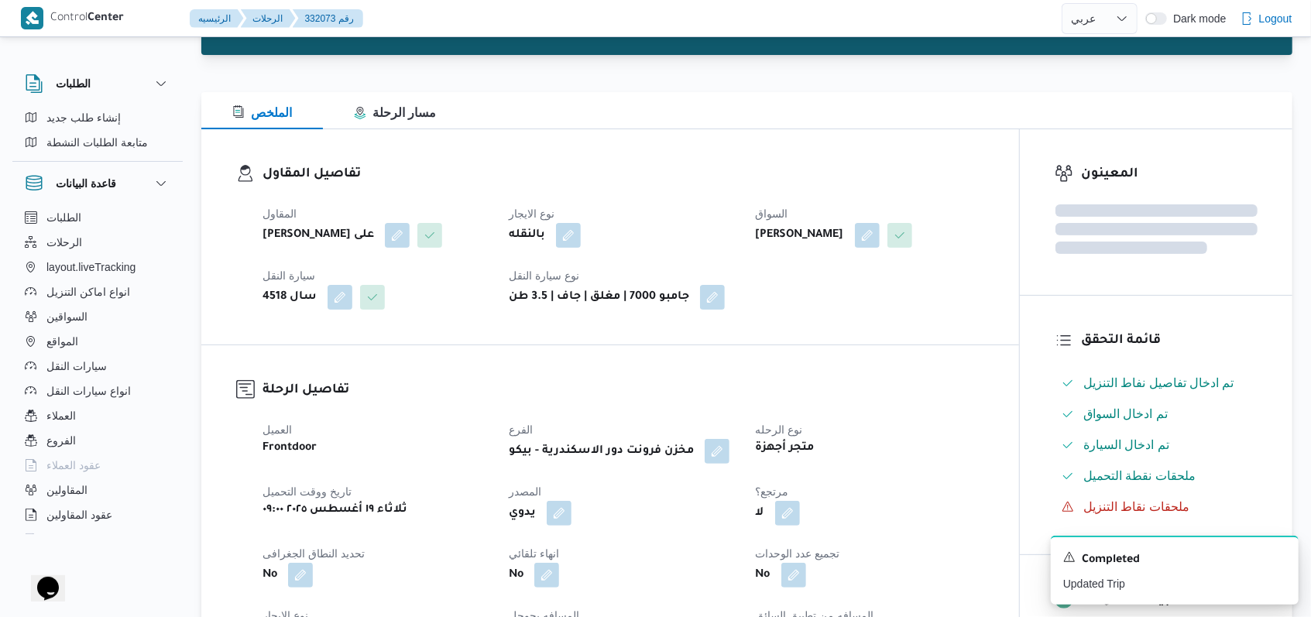
scroll to position [0, 0]
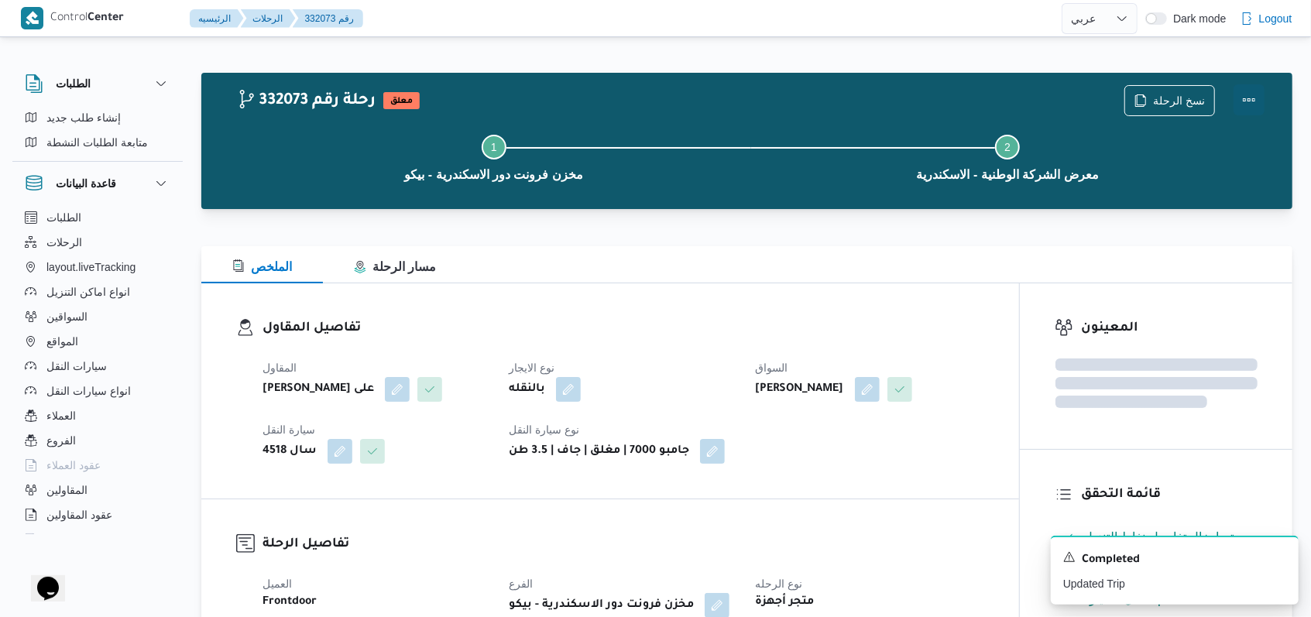
click at [542, 97] on button "Actions" at bounding box center [1249, 99] width 31 height 31
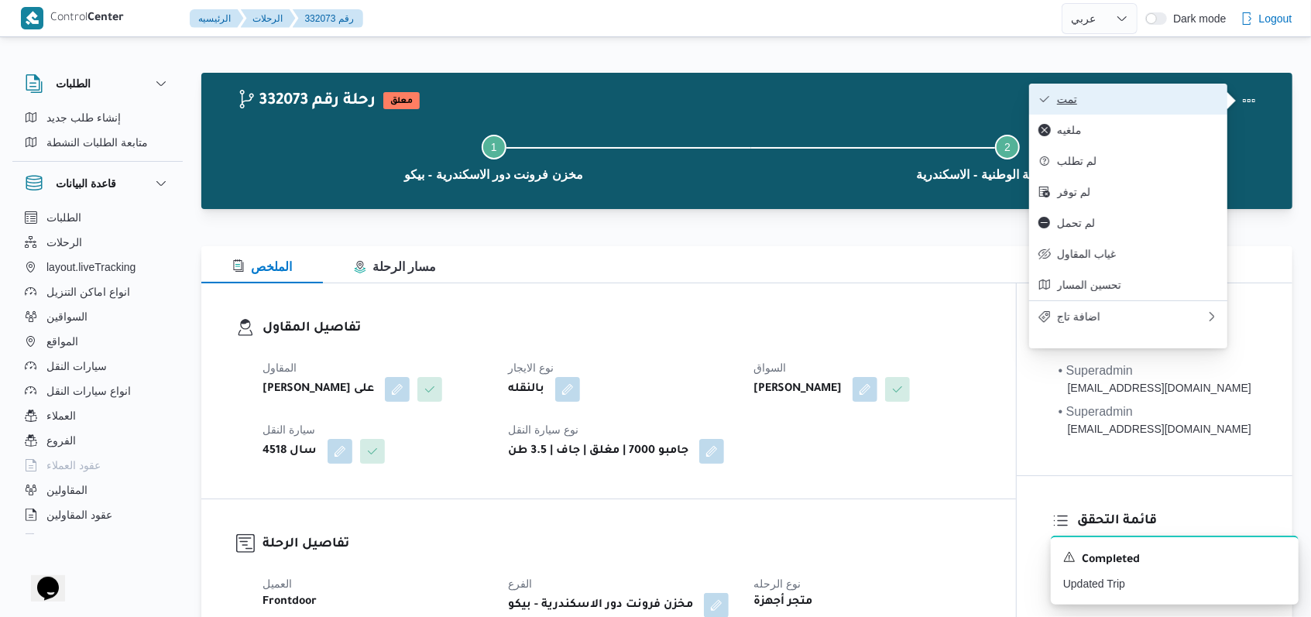
click at [542, 94] on span "تمت" at bounding box center [1137, 99] width 161 height 12
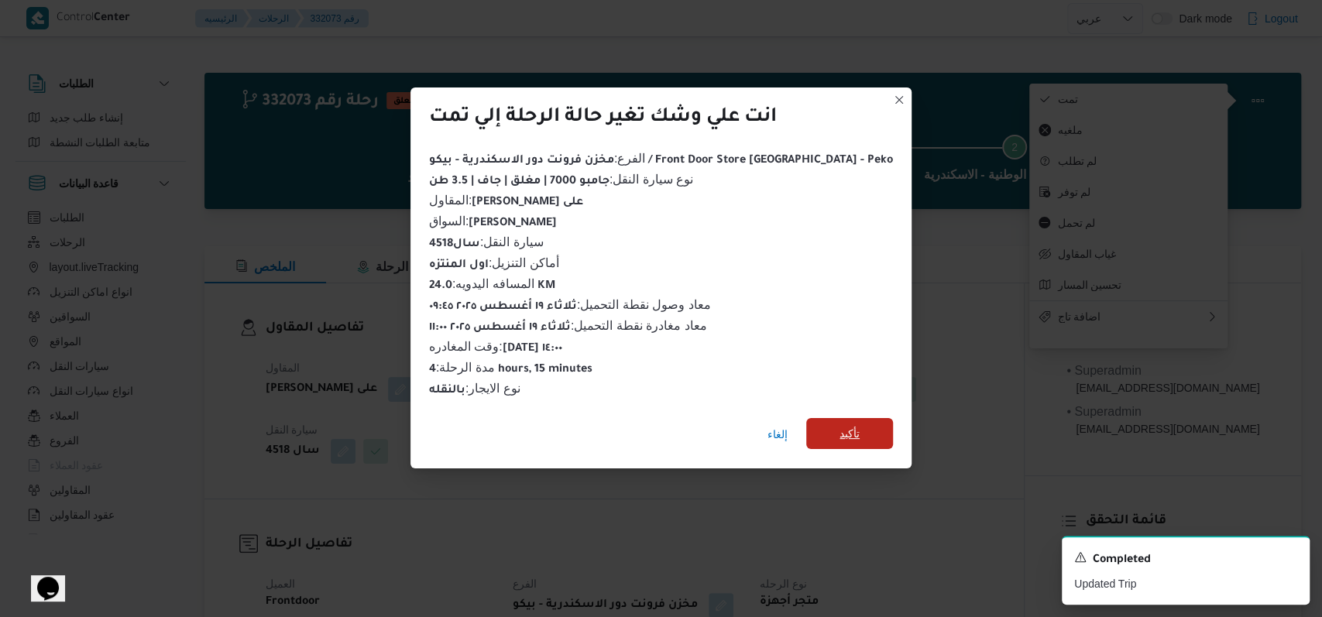
click at [542, 428] on span "تأكيد" at bounding box center [850, 434] width 20 height 19
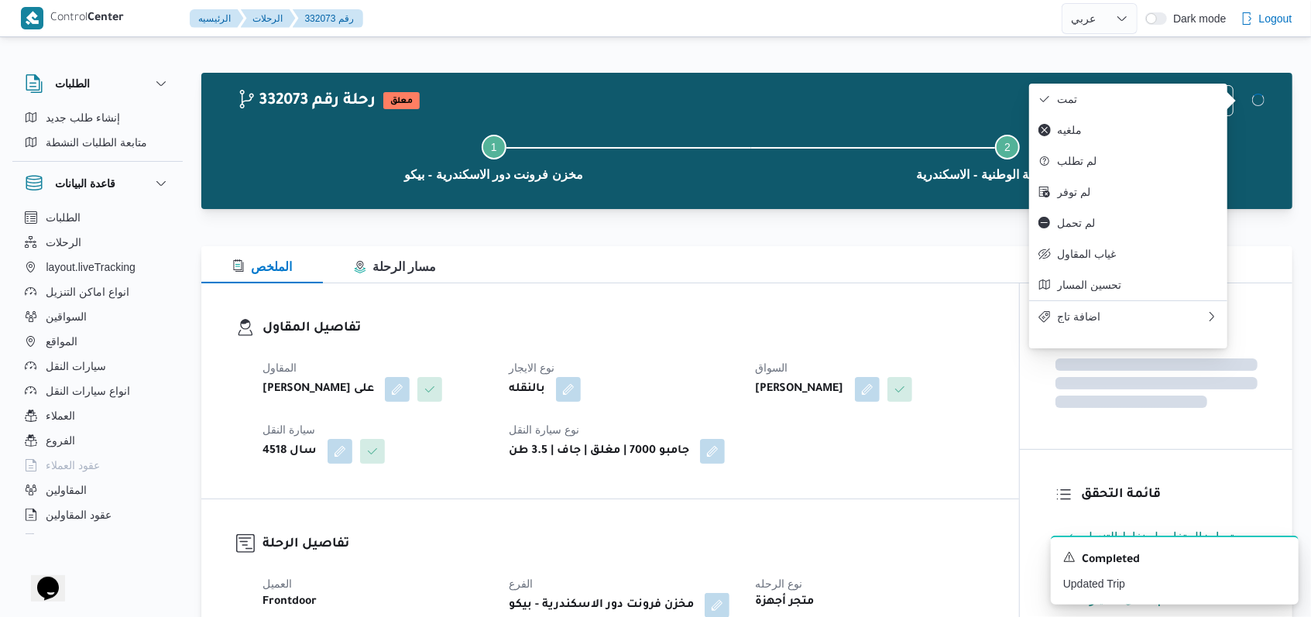
click at [542, 332] on h3 "تفاصيل المقاول" at bounding box center [624, 328] width 722 height 21
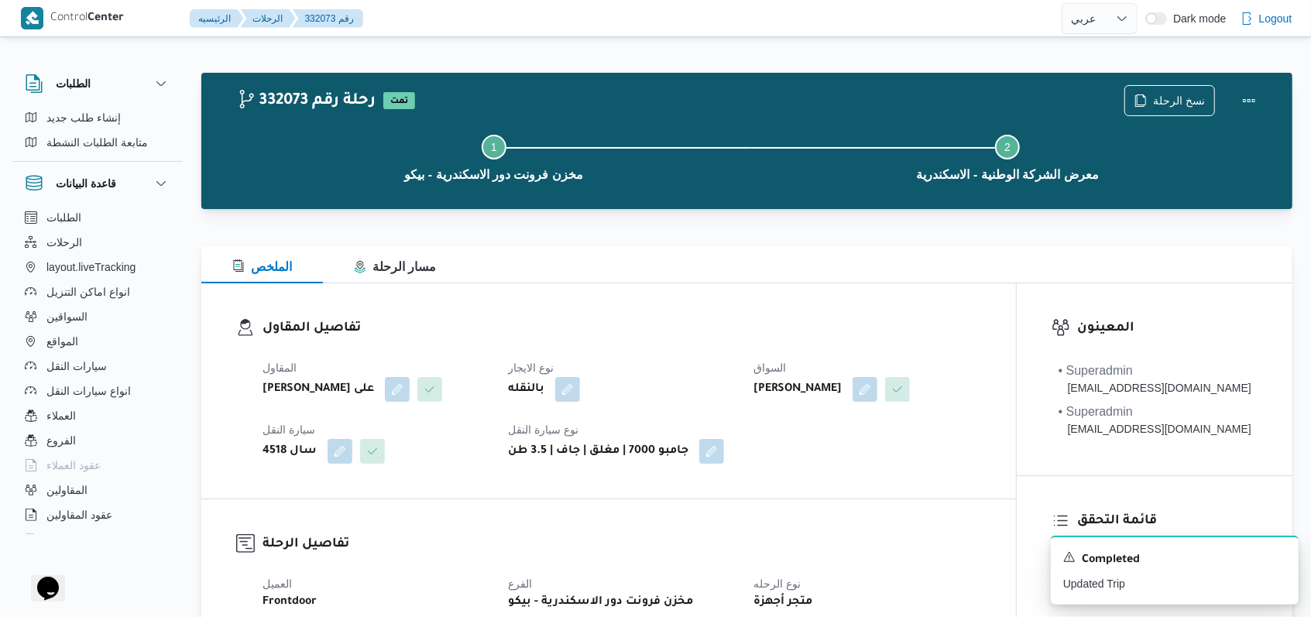
select select "ar"
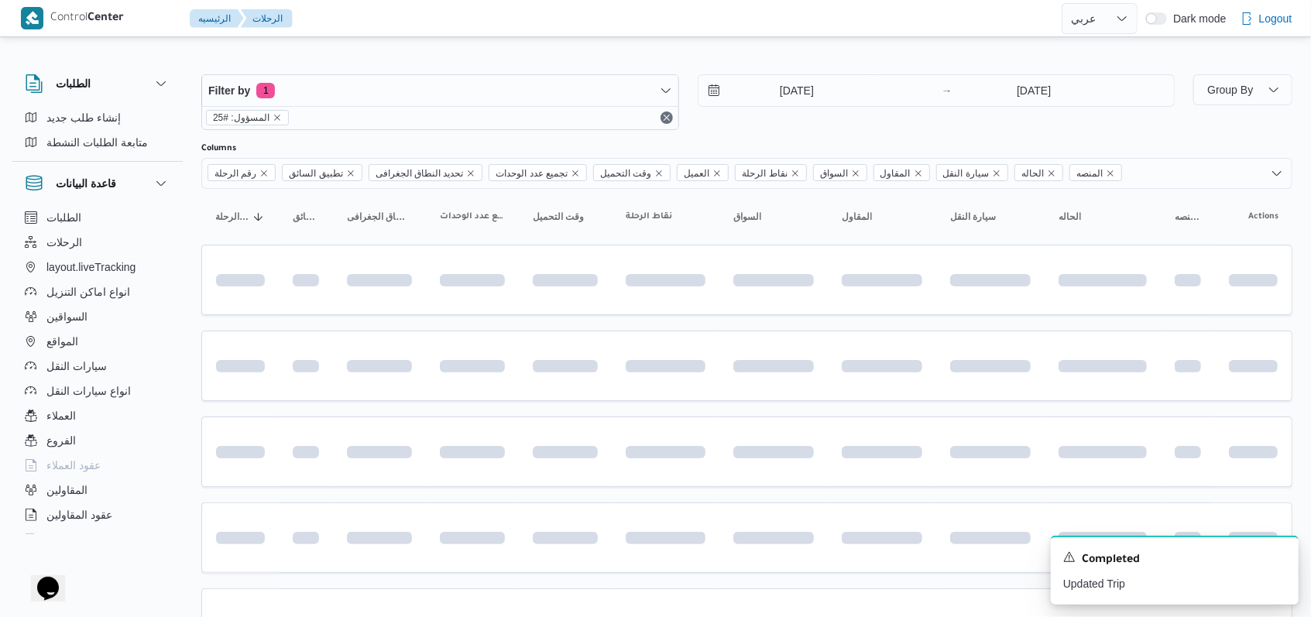
scroll to position [103, 0]
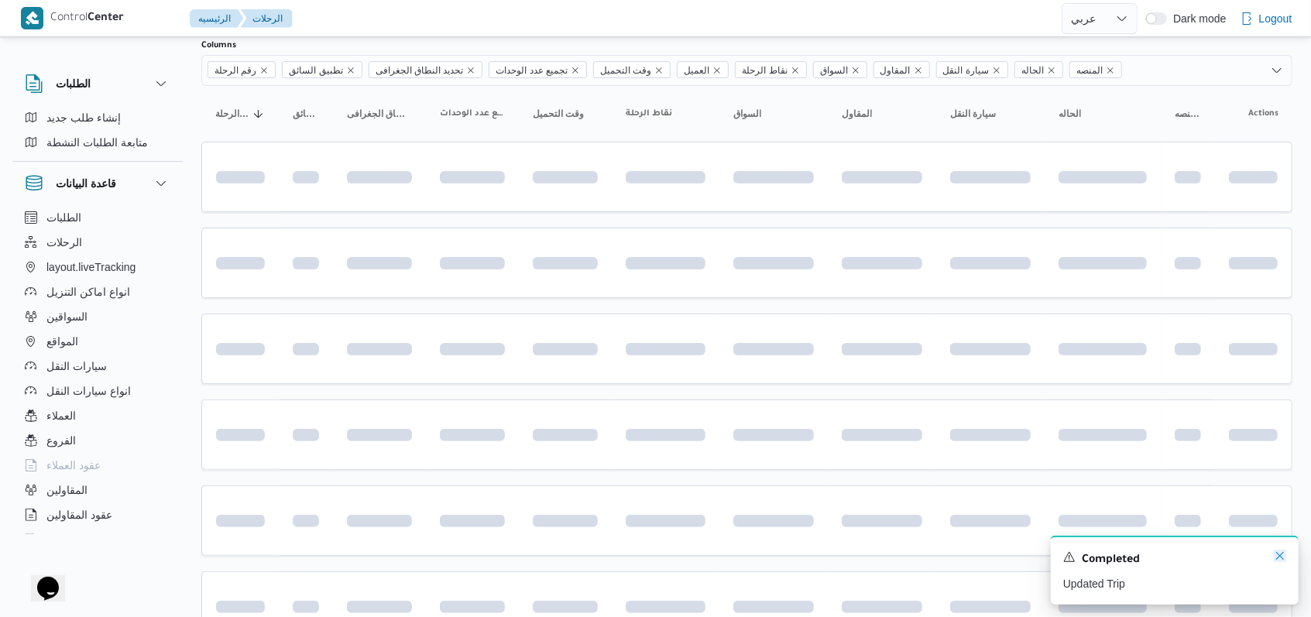
click at [542, 555] on icon "Dismiss toast" at bounding box center [1280, 556] width 12 height 12
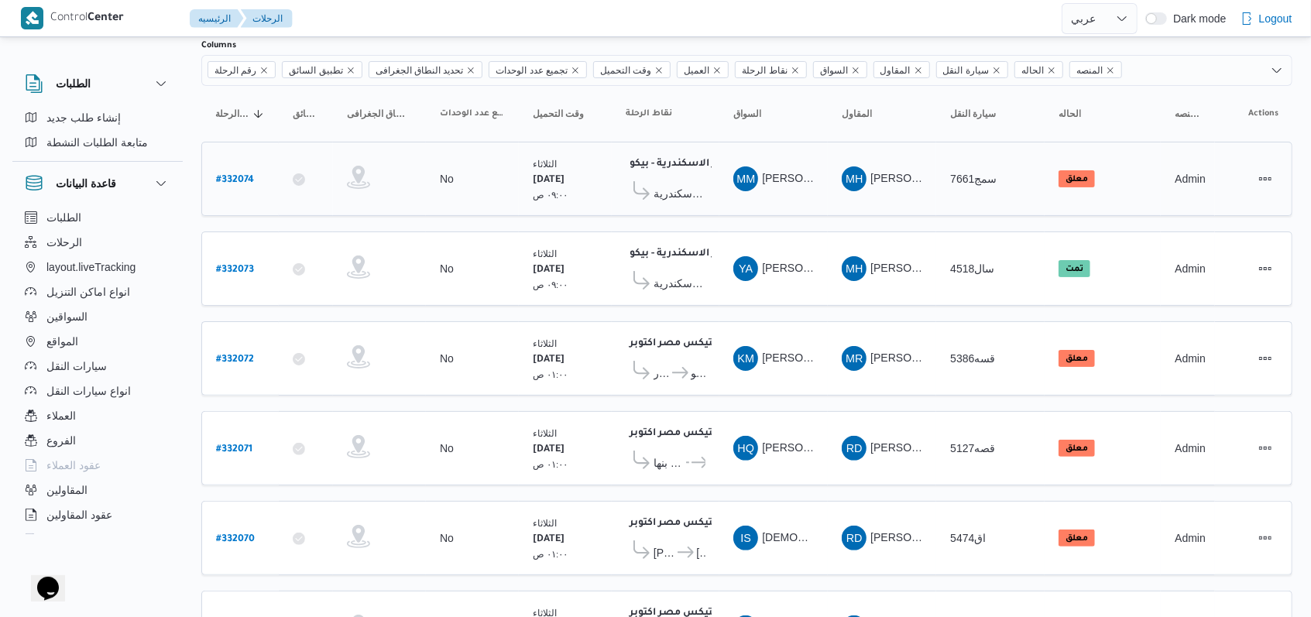
click at [242, 175] on b "# 332074" at bounding box center [235, 180] width 38 height 11
select select "ar"
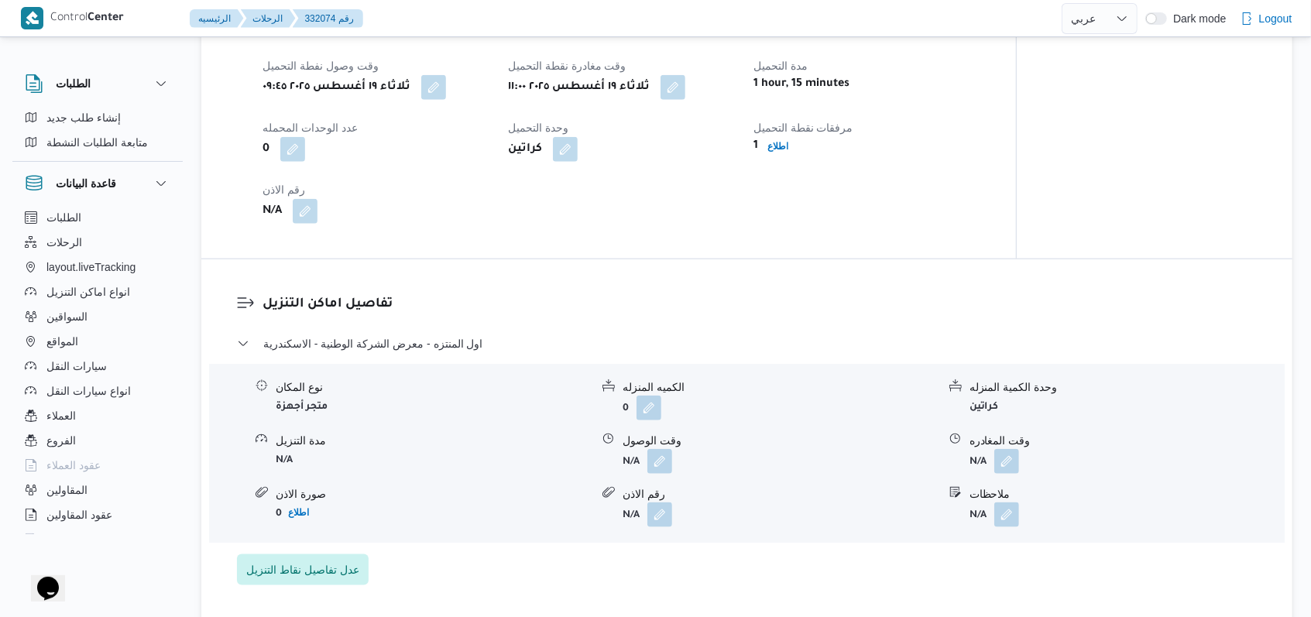
scroll to position [1033, 0]
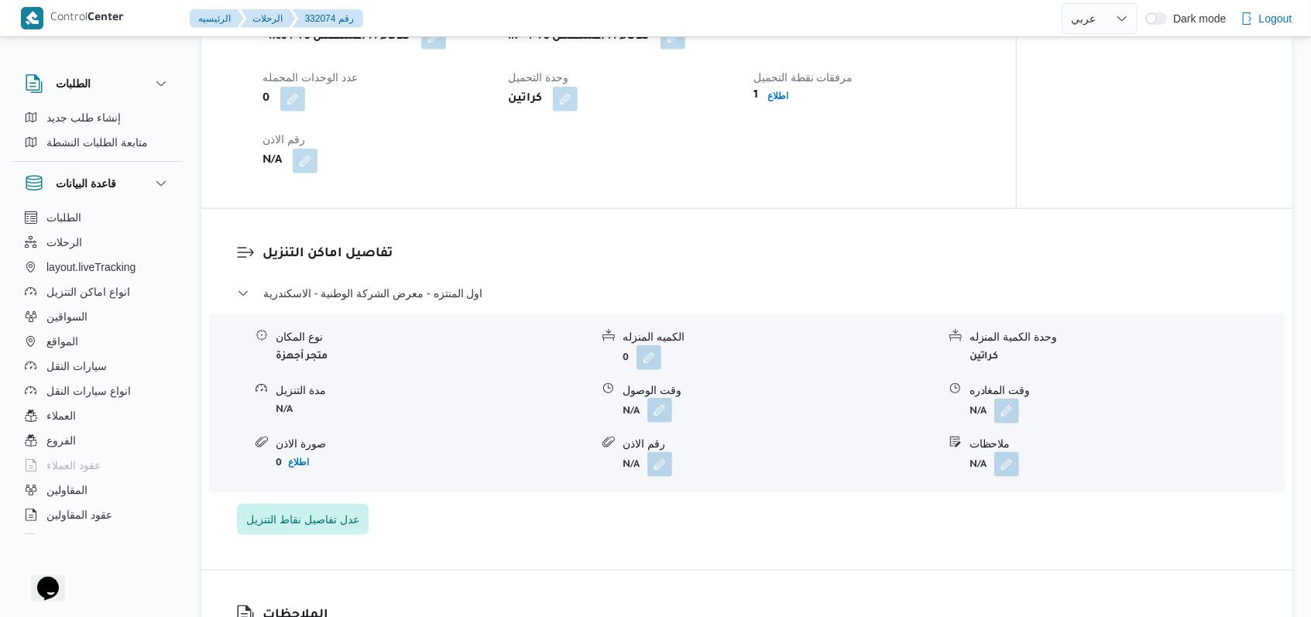
click at [542, 412] on button "button" at bounding box center [660, 410] width 25 height 25
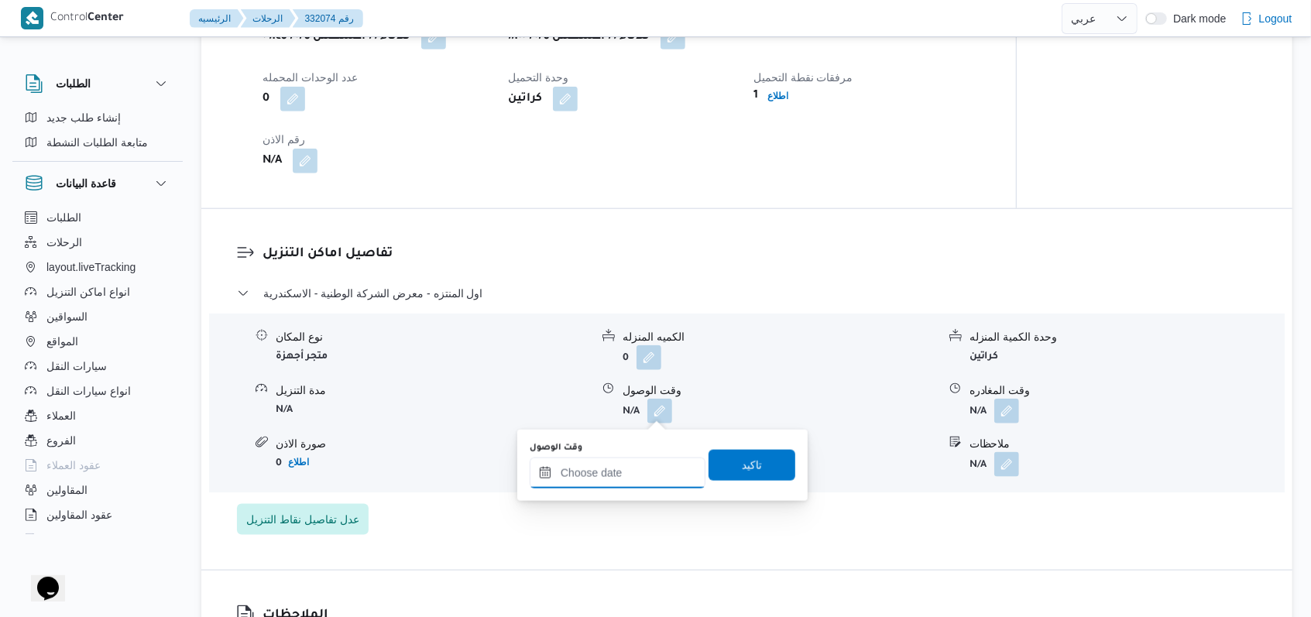
click at [542, 480] on input "وقت الوصول" at bounding box center [618, 473] width 176 height 31
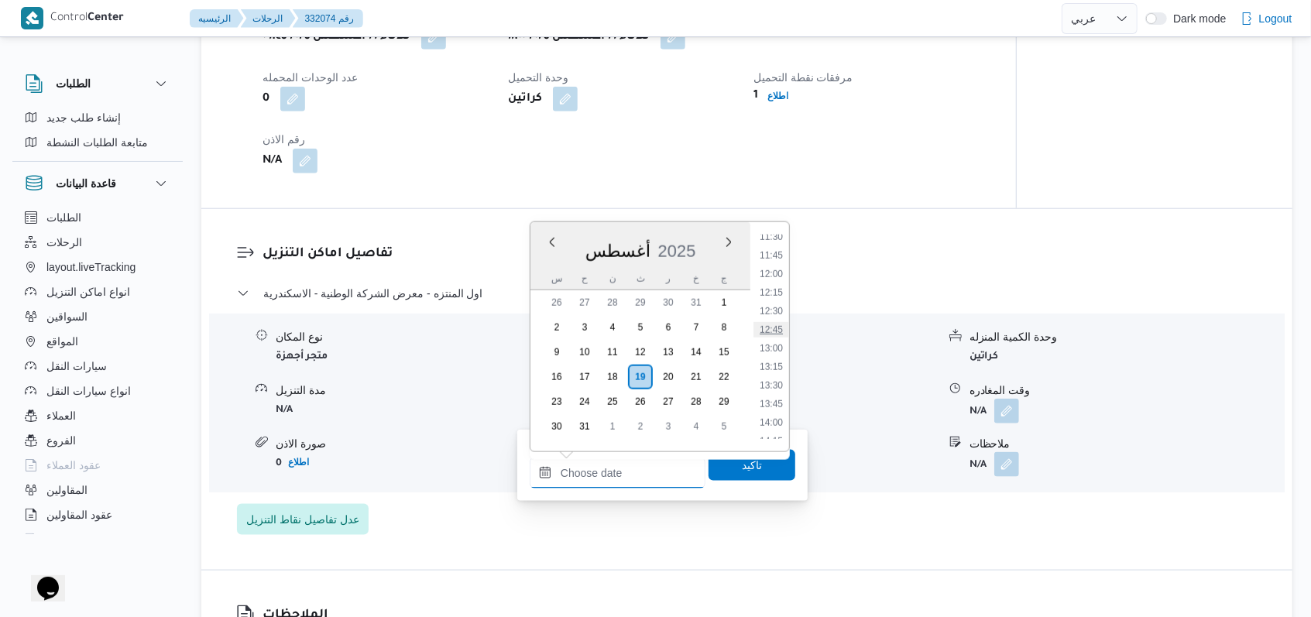
scroll to position [830, 0]
click at [542, 309] on li "12:00" at bounding box center [772, 304] width 36 height 15
type input "١٩/٠٨/٢٠٢٥ ١٢:٠٠"
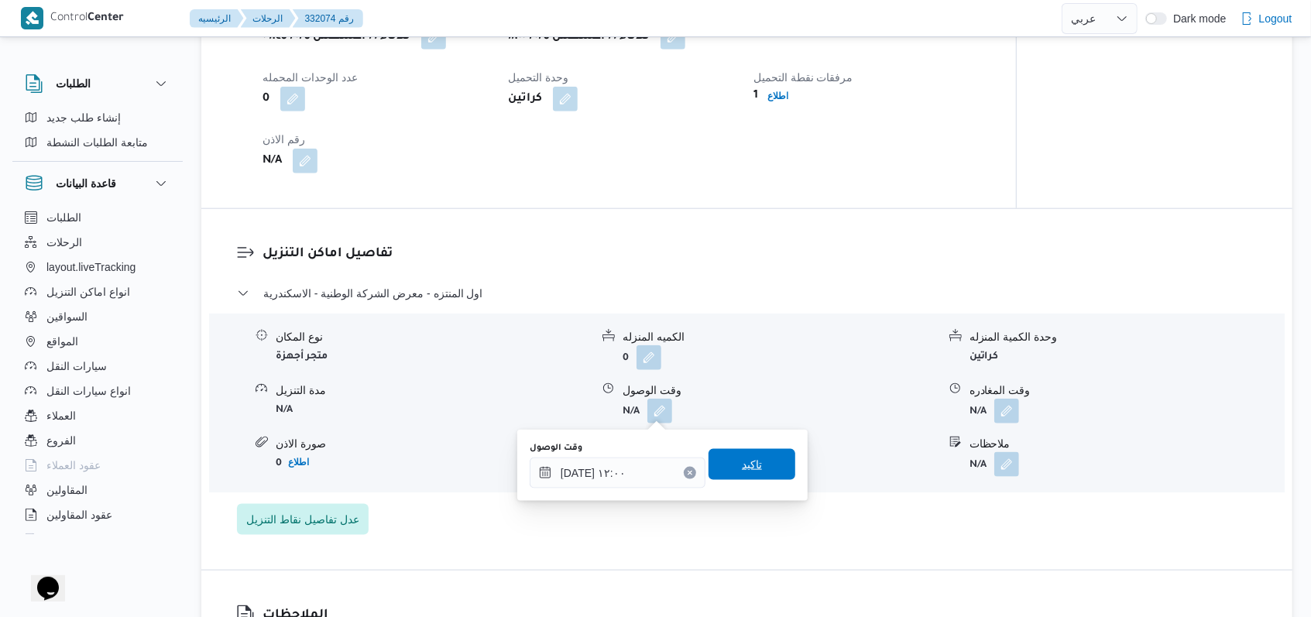
click at [542, 471] on span "تاكيد" at bounding box center [752, 464] width 87 height 31
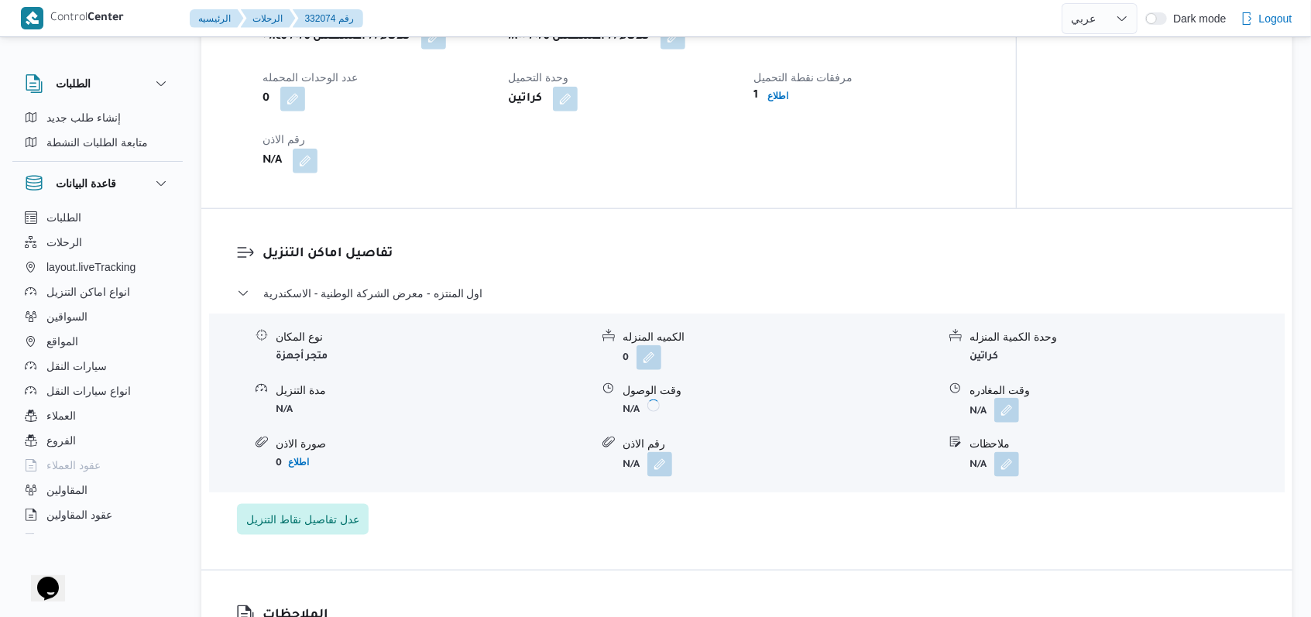
click at [542, 407] on button "button" at bounding box center [1007, 410] width 25 height 25
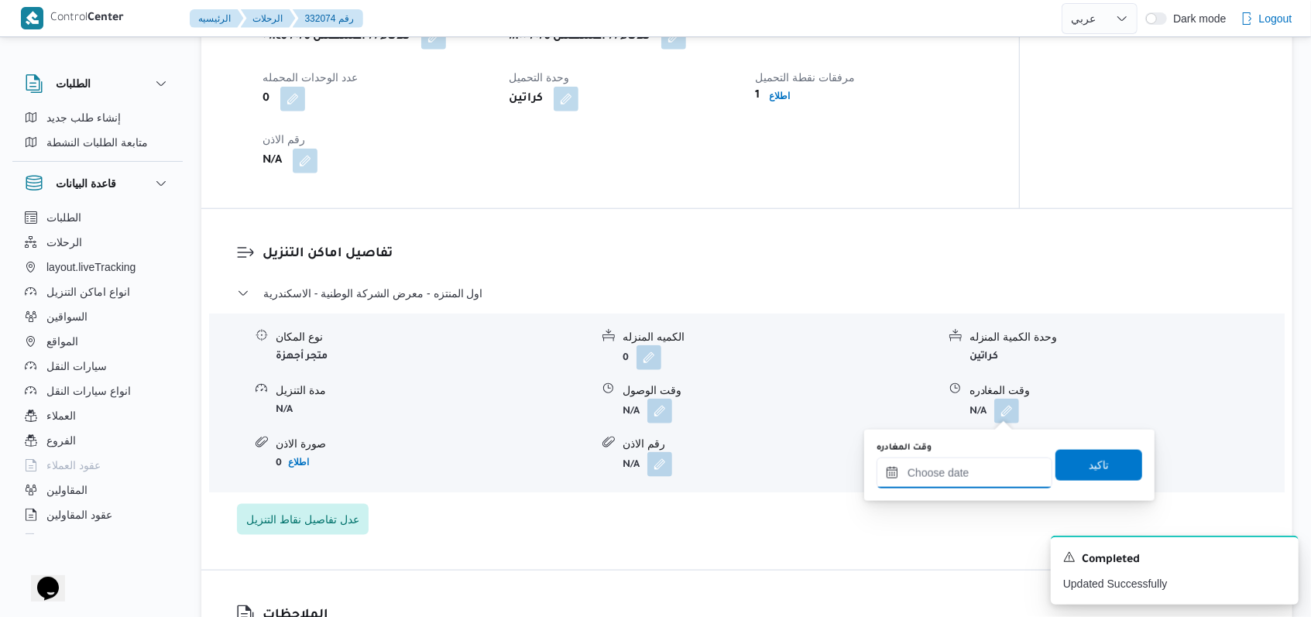
click at [542, 469] on input "وقت المغادره" at bounding box center [965, 473] width 176 height 31
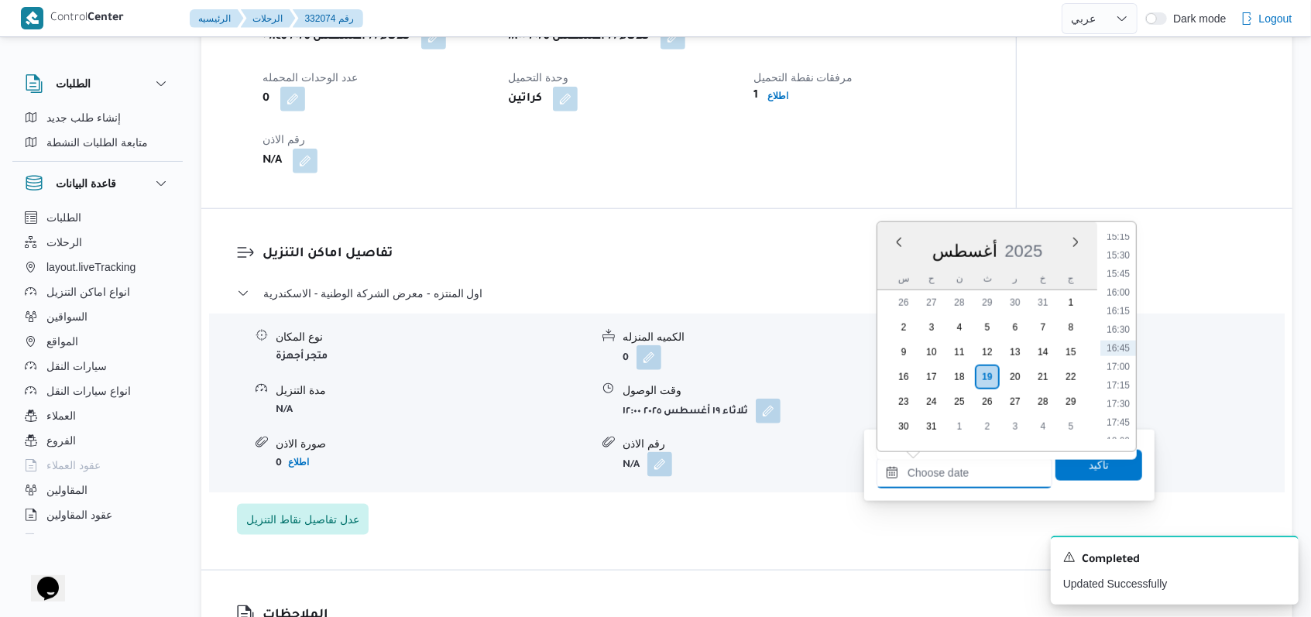
scroll to position [933, 0]
click at [542, 355] on li "14:00" at bounding box center [1119, 350] width 36 height 15
type input "١٩/٠٨/٢٠٢٥ ١٤:٠٠"
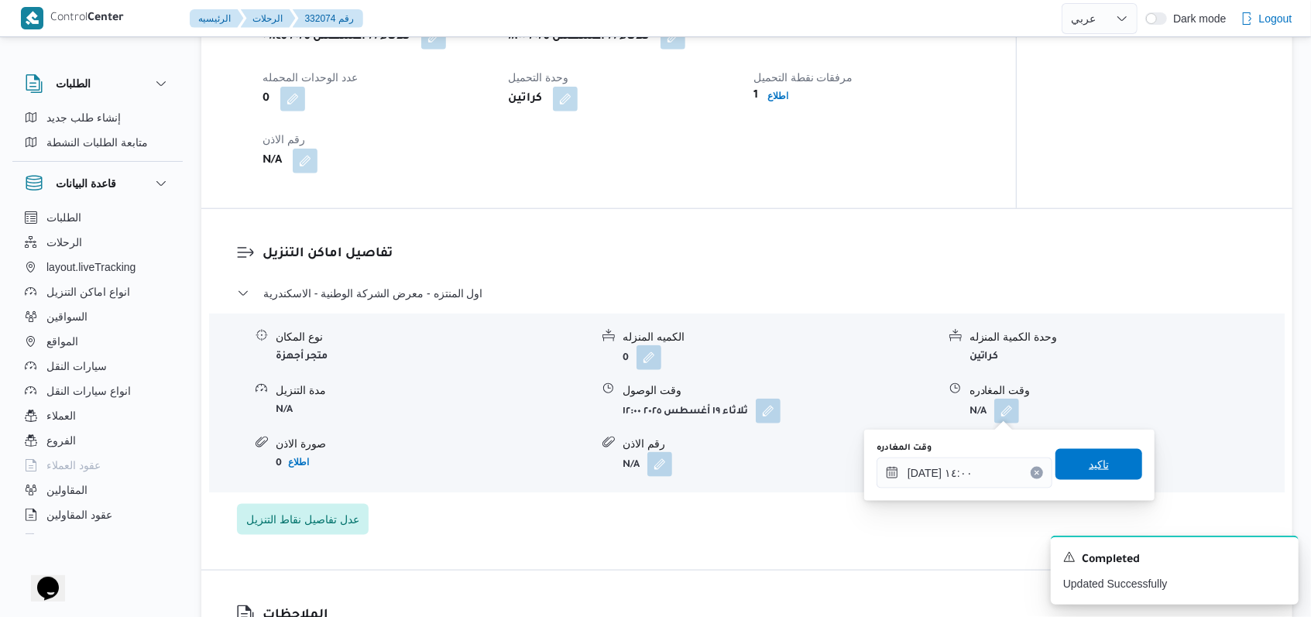
click at [542, 478] on span "تاكيد" at bounding box center [1099, 464] width 87 height 31
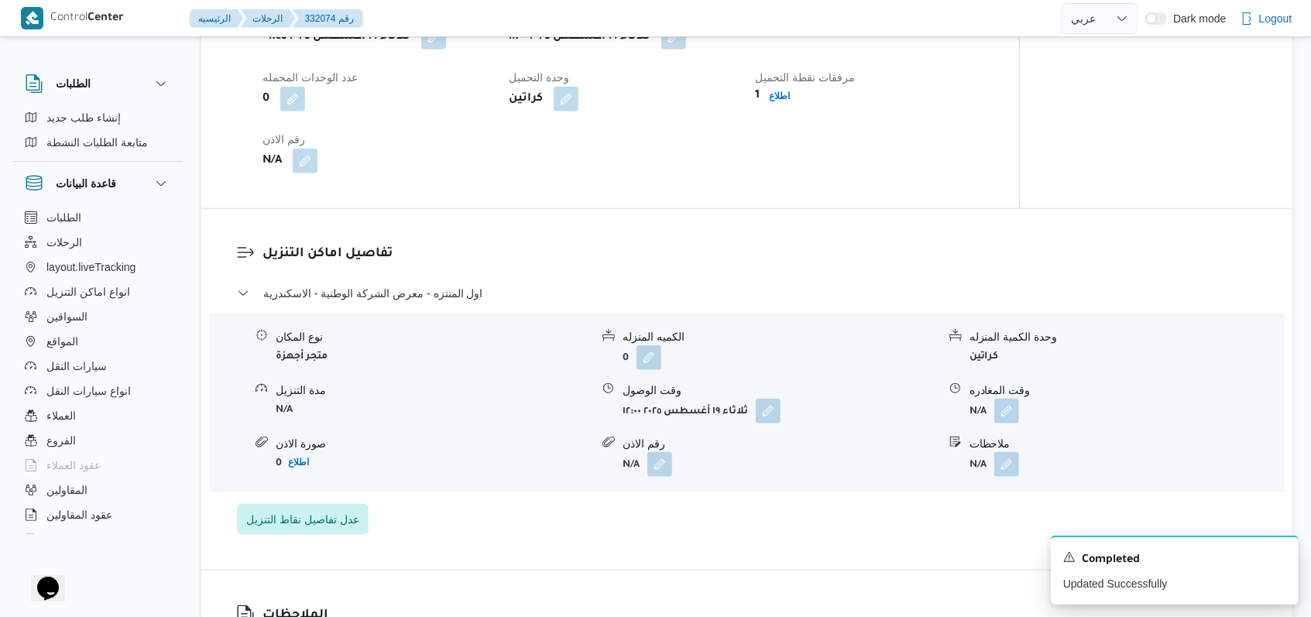
scroll to position [516, 0]
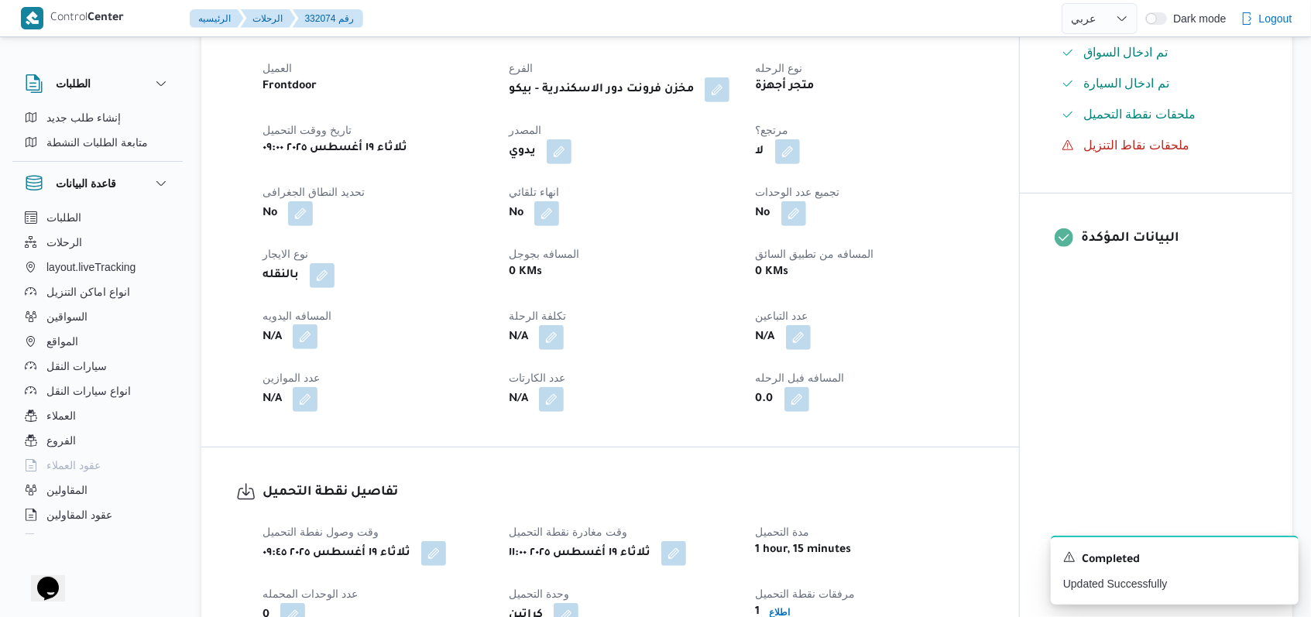
click at [301, 344] on button "button" at bounding box center [305, 337] width 25 height 25
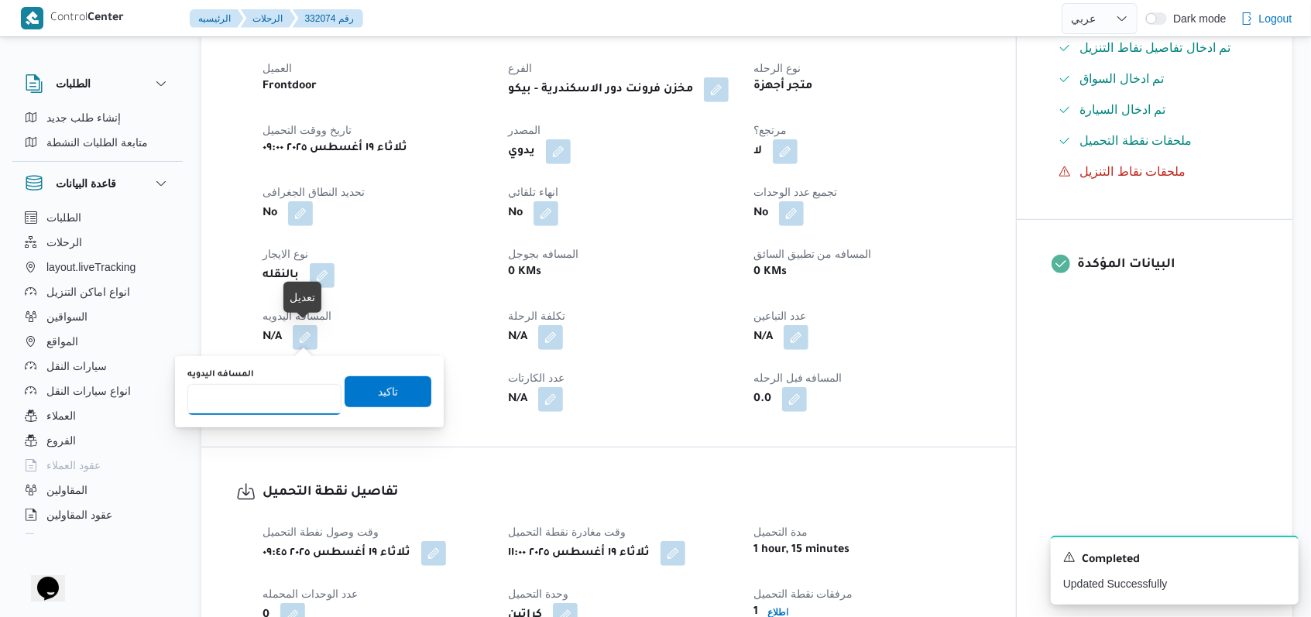
click at [273, 397] on input "المسافه اليدويه" at bounding box center [264, 399] width 154 height 31
type input "24"
click at [361, 384] on span "تاكيد" at bounding box center [388, 391] width 87 height 31
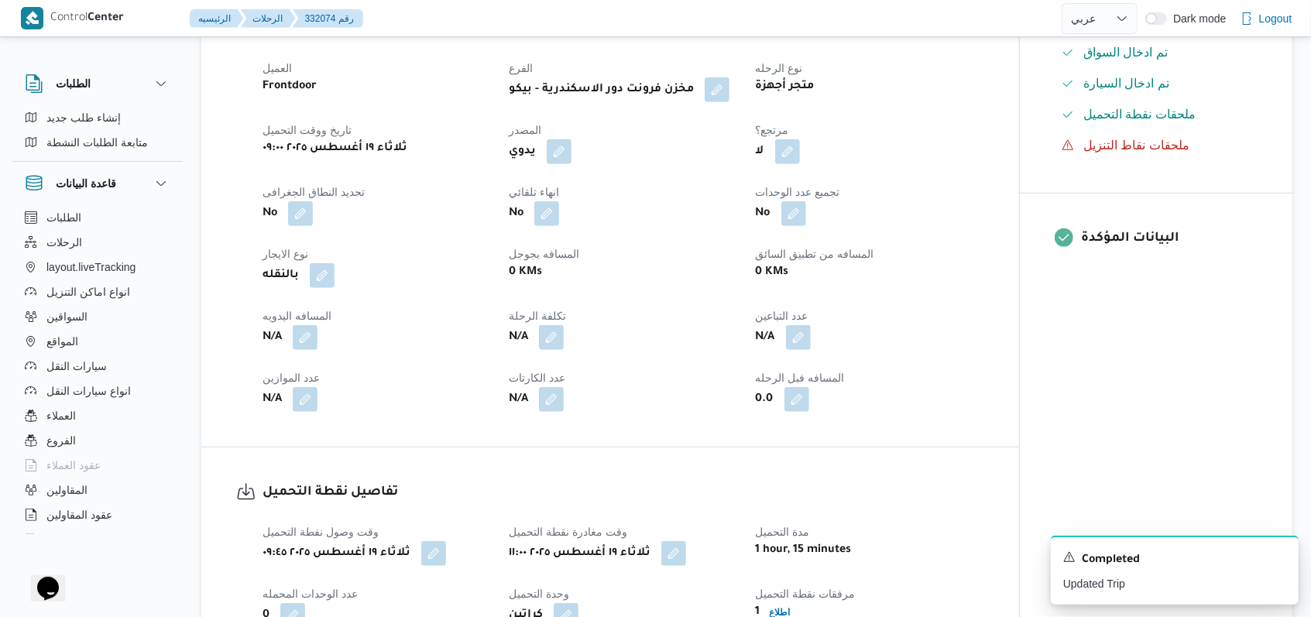
scroll to position [0, 0]
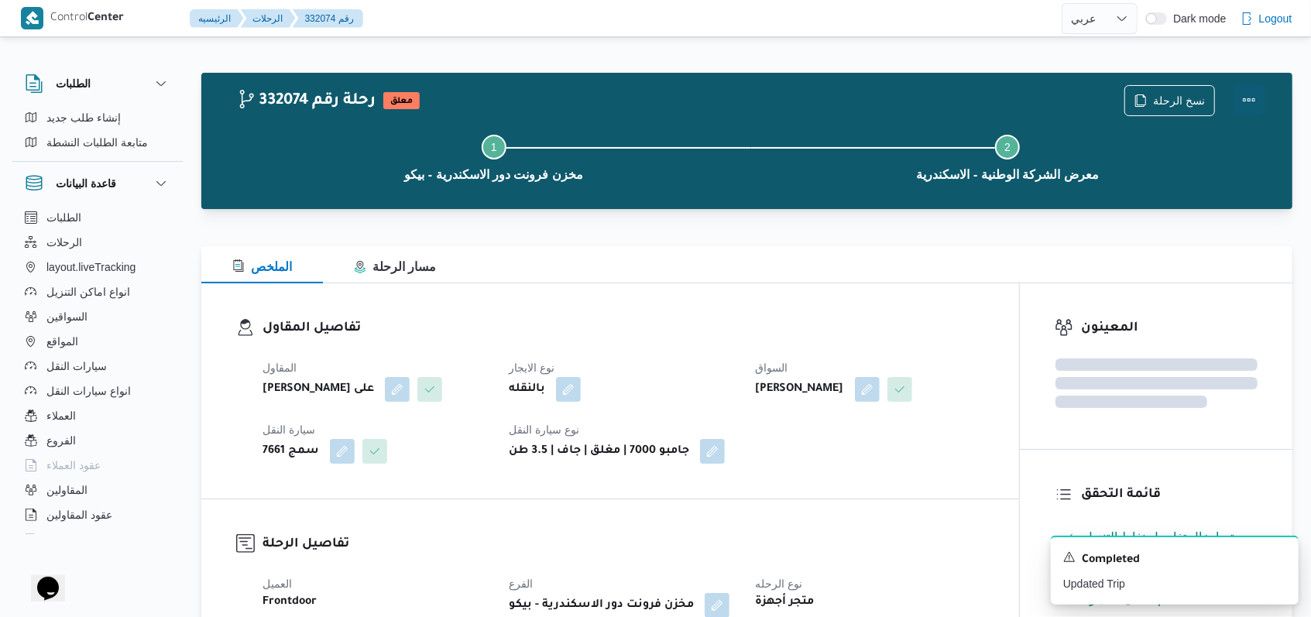
click at [542, 98] on button "Actions" at bounding box center [1249, 99] width 31 height 31
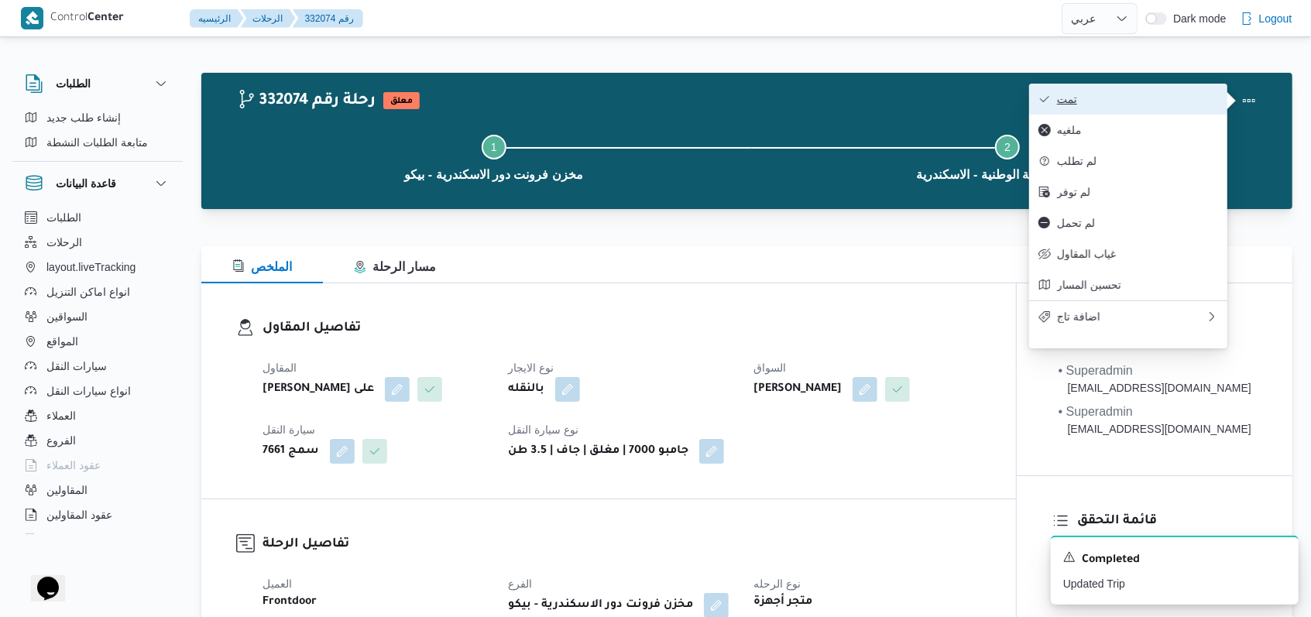
click at [542, 98] on span "تمت" at bounding box center [1137, 99] width 161 height 12
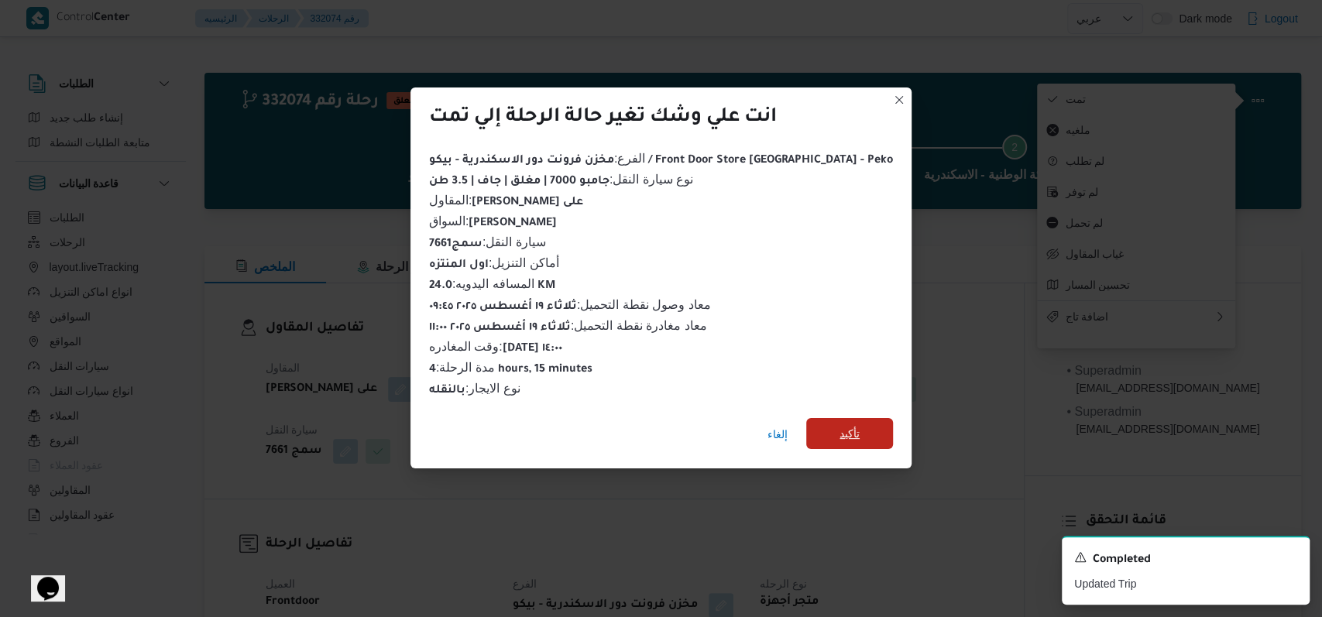
click at [542, 434] on span "تأكيد" at bounding box center [849, 433] width 87 height 31
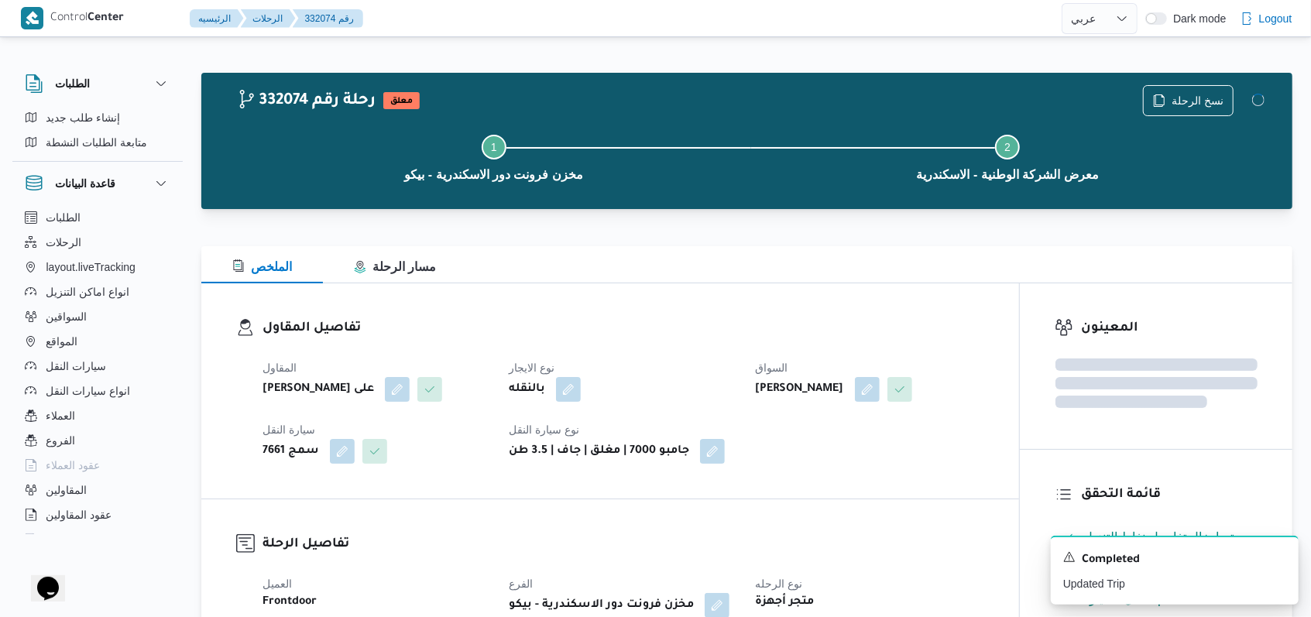
click at [542, 473] on div "تفاصيل المقاول المقاول مروه حسام الدين سعد على نوع الايجار بالنقله السواق محمد …" at bounding box center [610, 391] width 818 height 215
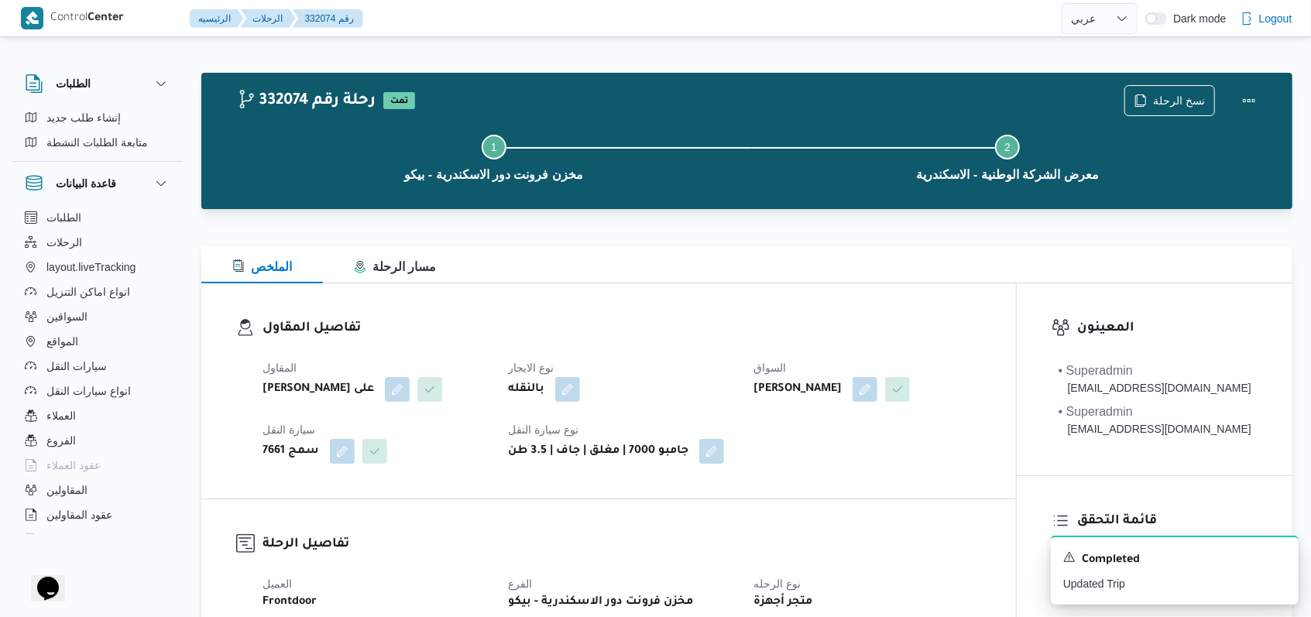
select select "ar"
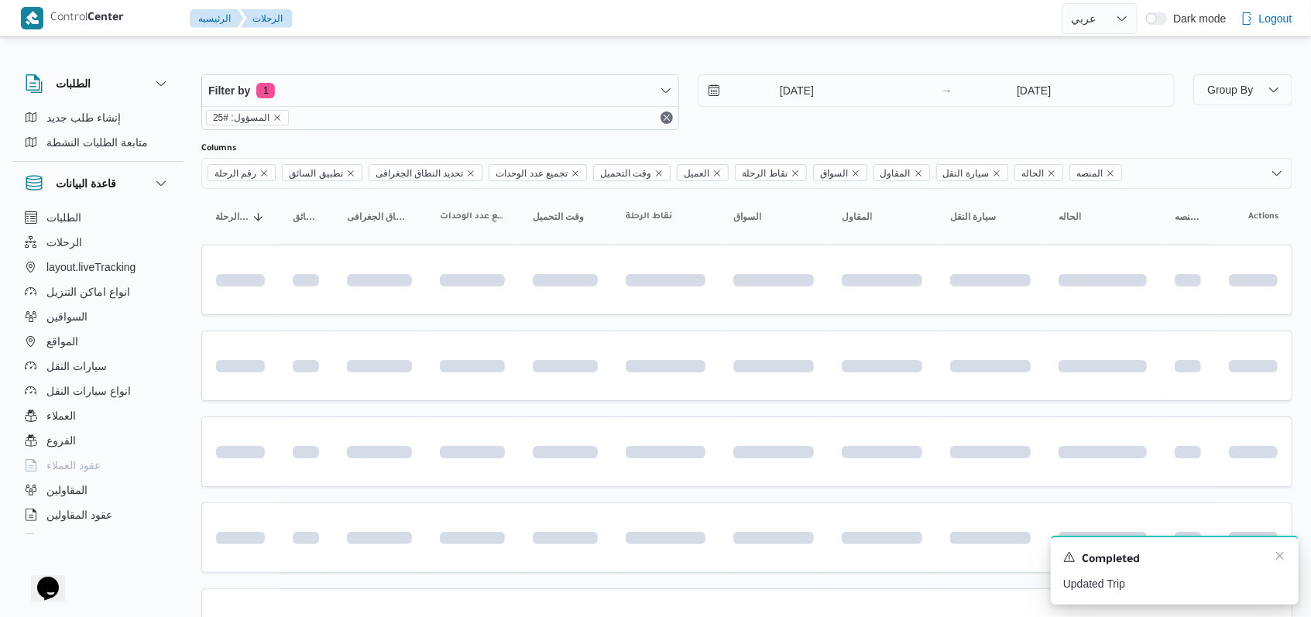
scroll to position [103, 0]
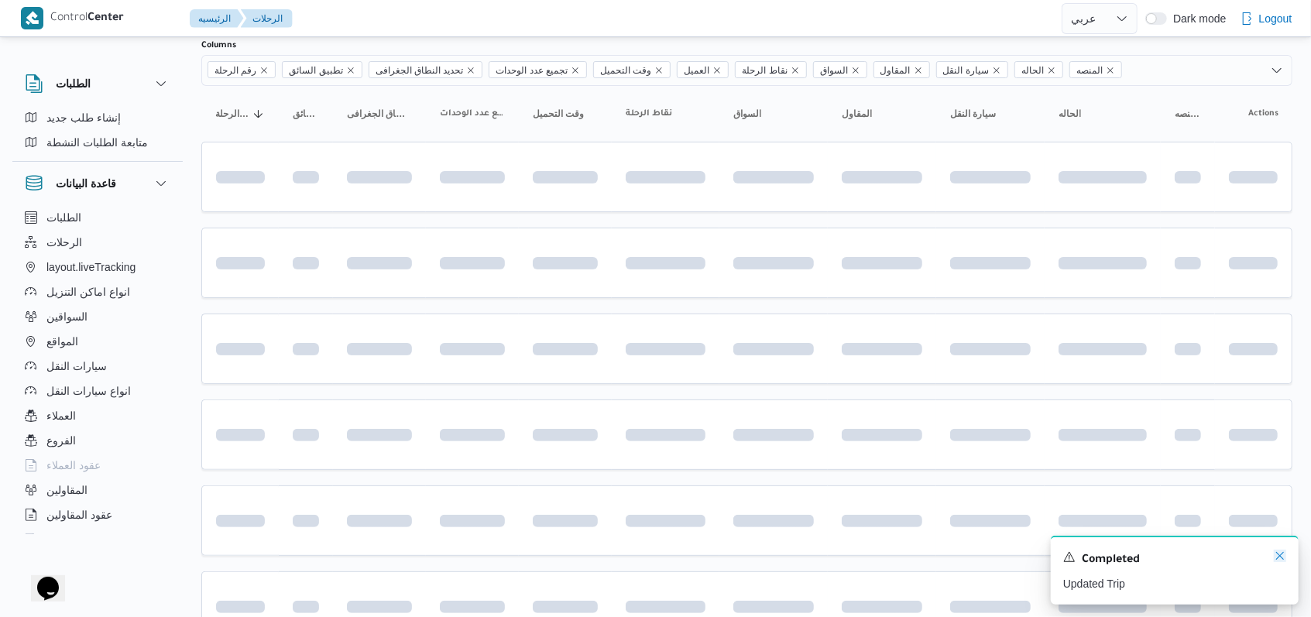
click at [542, 555] on icon "Dismiss toast" at bounding box center [1280, 556] width 12 height 12
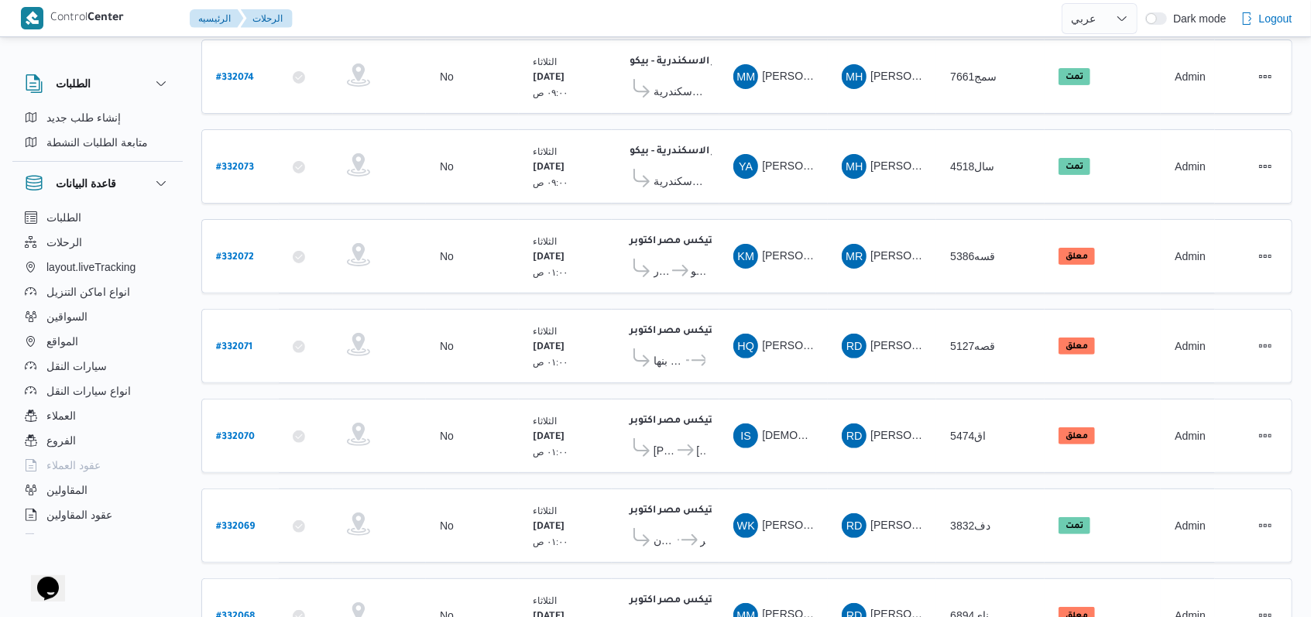
scroll to position [535, 0]
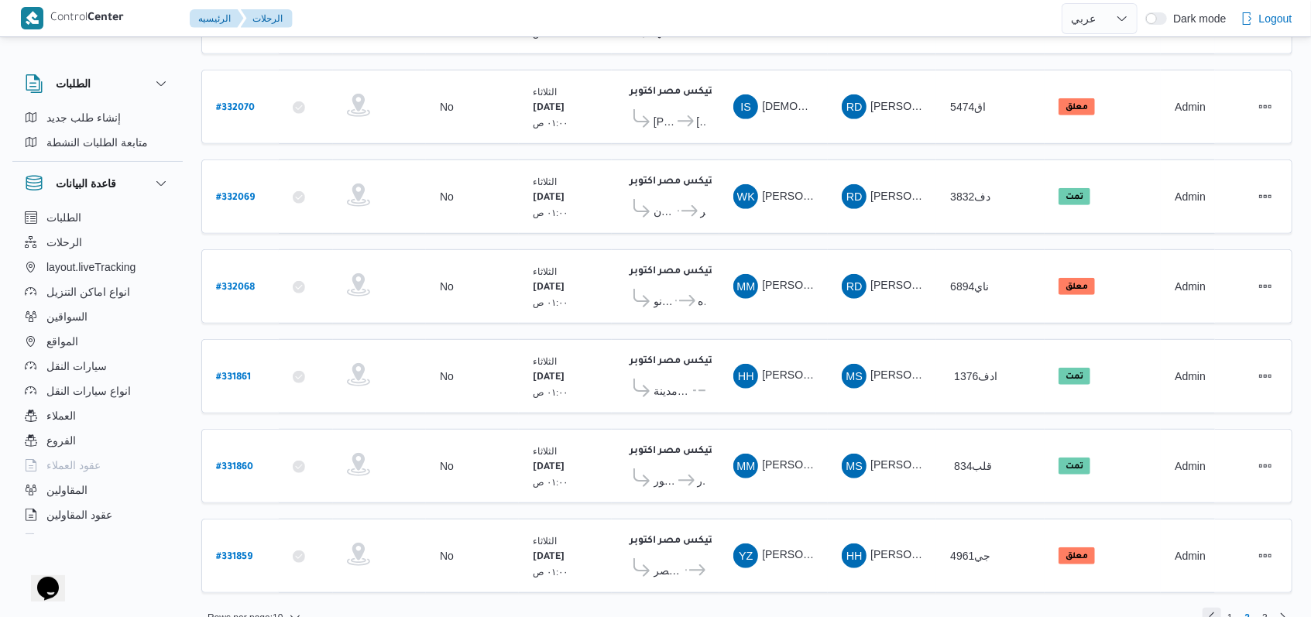
click at [542, 555] on link "Previous page, 1" at bounding box center [1212, 617] width 19 height 19
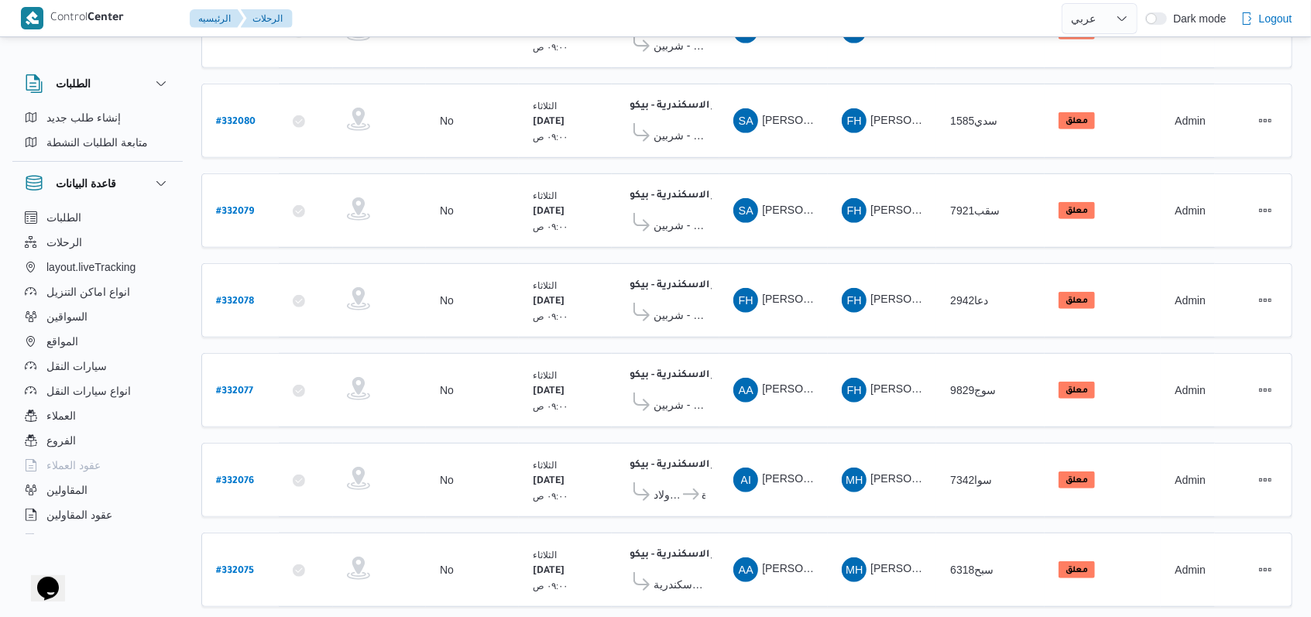
scroll to position [535, 0]
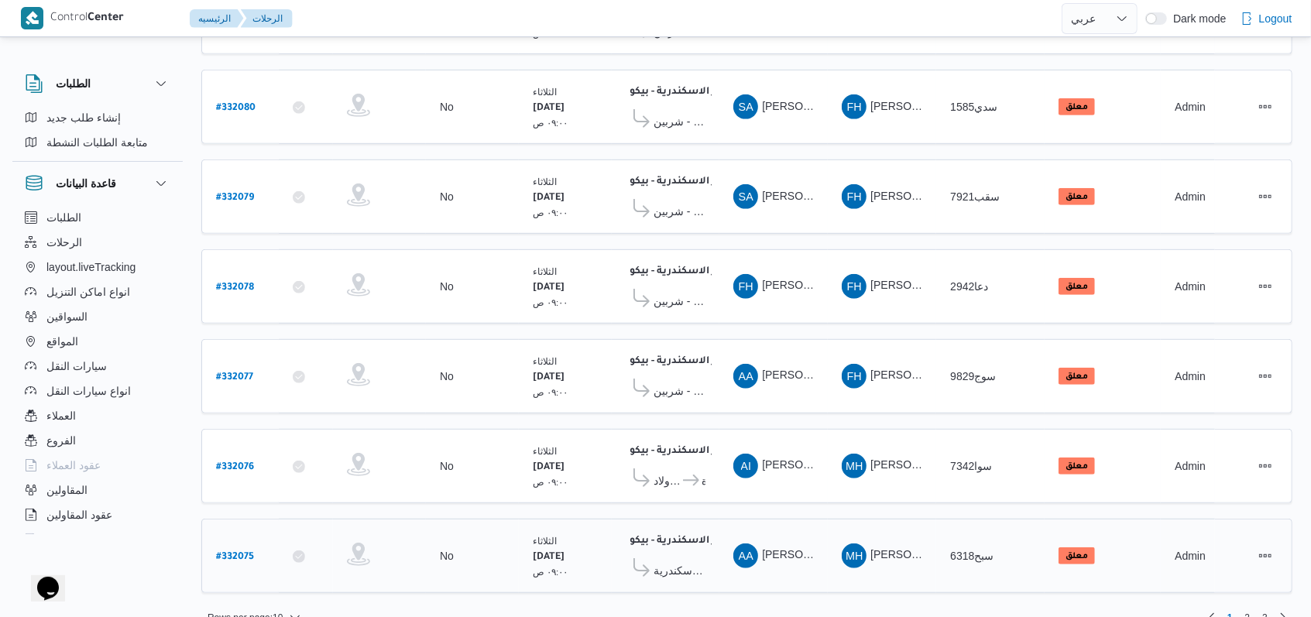
click at [248, 552] on b "# 332075" at bounding box center [235, 557] width 38 height 11
select select "ar"
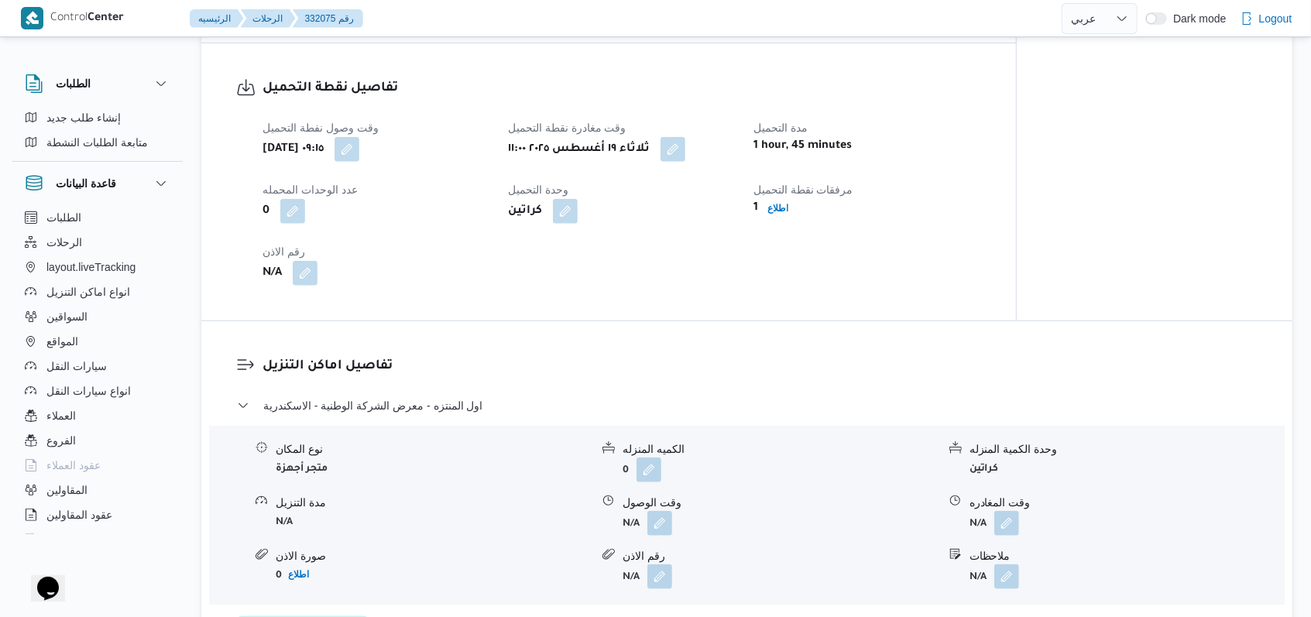
scroll to position [930, 0]
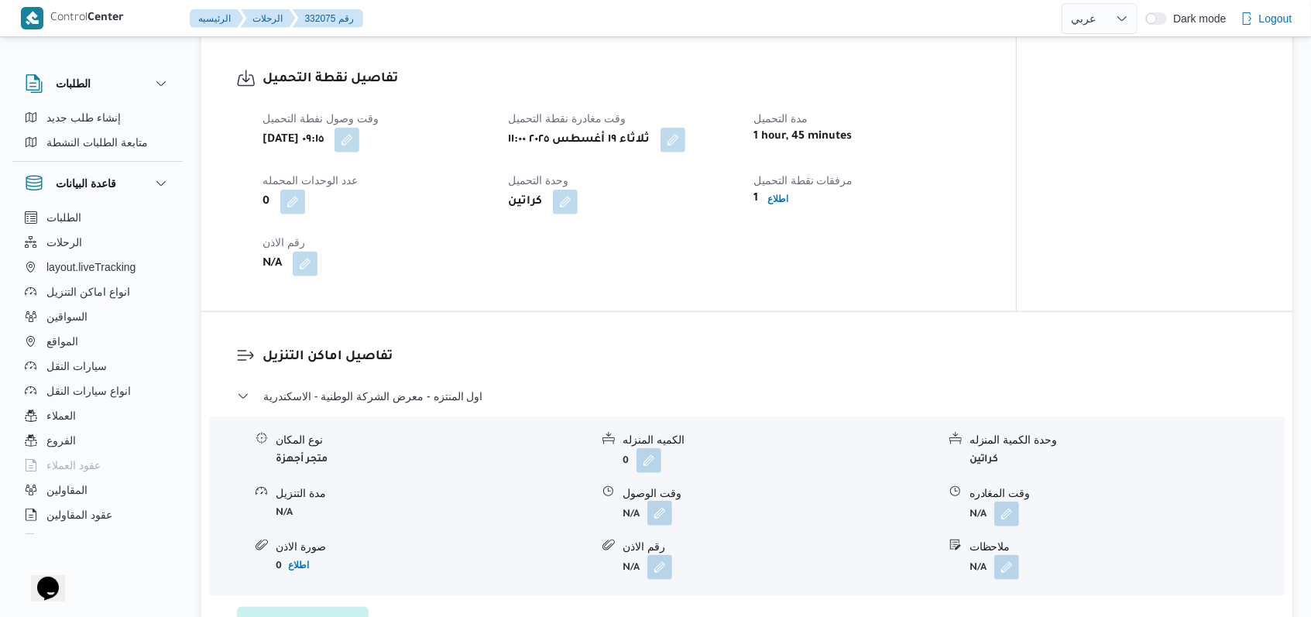
click at [542, 511] on button "button" at bounding box center [660, 513] width 25 height 25
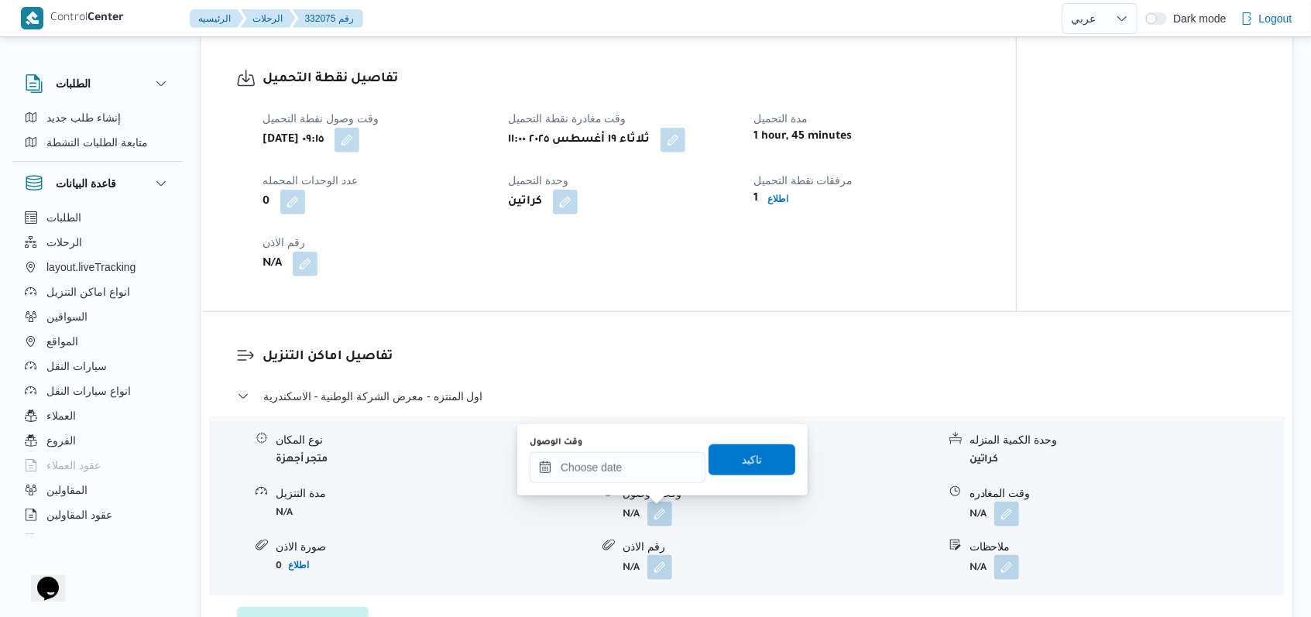
click at [542, 555] on div "نوع المكان متجر أجهزة الكميه المنزله 0 وحدة الكمية المنزله كراتين مدة التنزيل N…" at bounding box center [747, 506] width 1088 height 176
click at [542, 475] on input "وقت الوصول" at bounding box center [618, 467] width 176 height 31
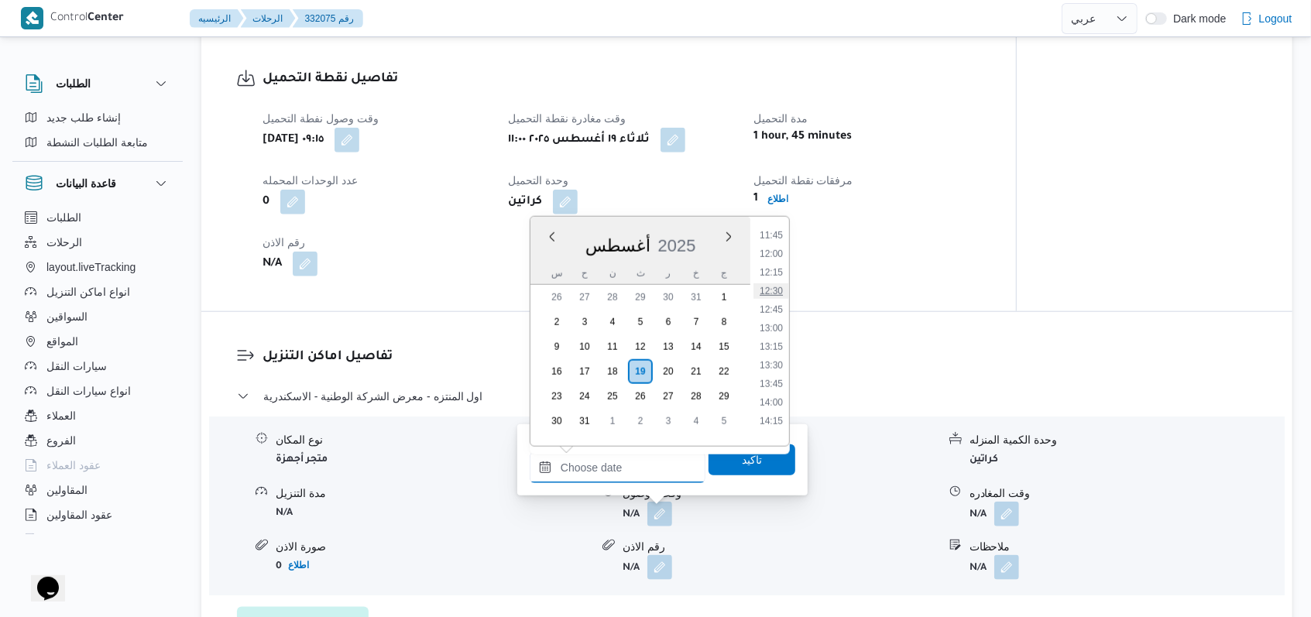
scroll to position [830, 0]
click at [542, 303] on li "12:00" at bounding box center [772, 299] width 36 height 15
type input "١٩/٠٨/٢٠٢٥ ١٢:٠٠"
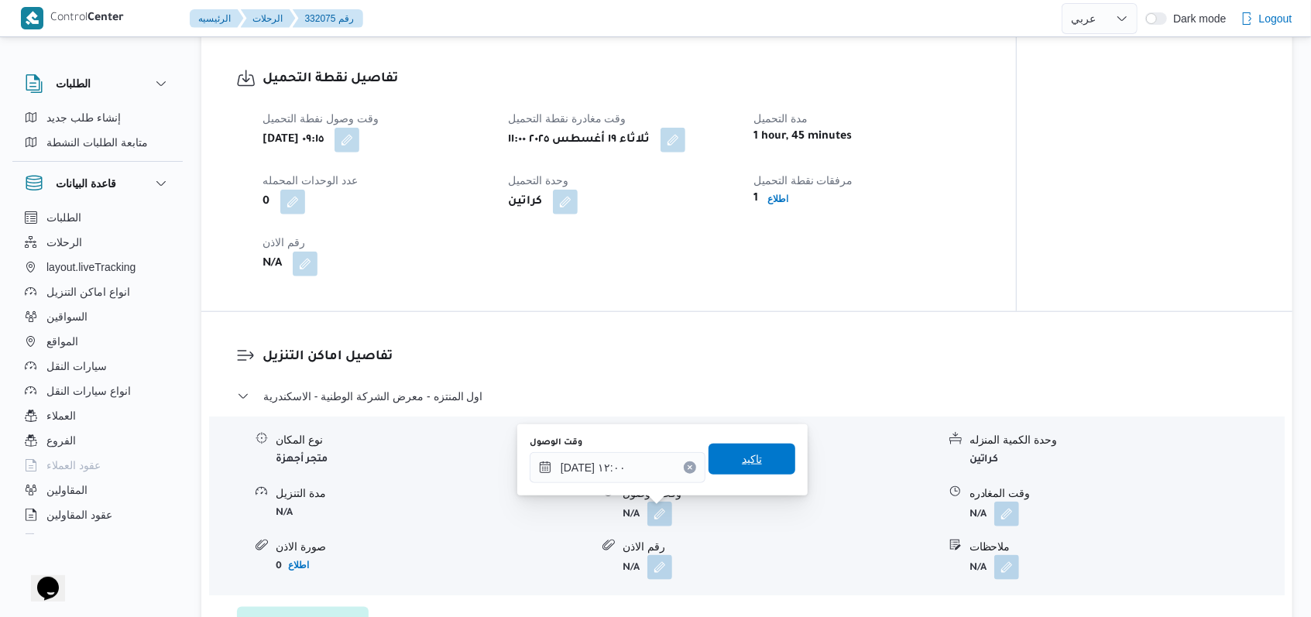
click at [542, 469] on span "تاكيد" at bounding box center [752, 459] width 87 height 31
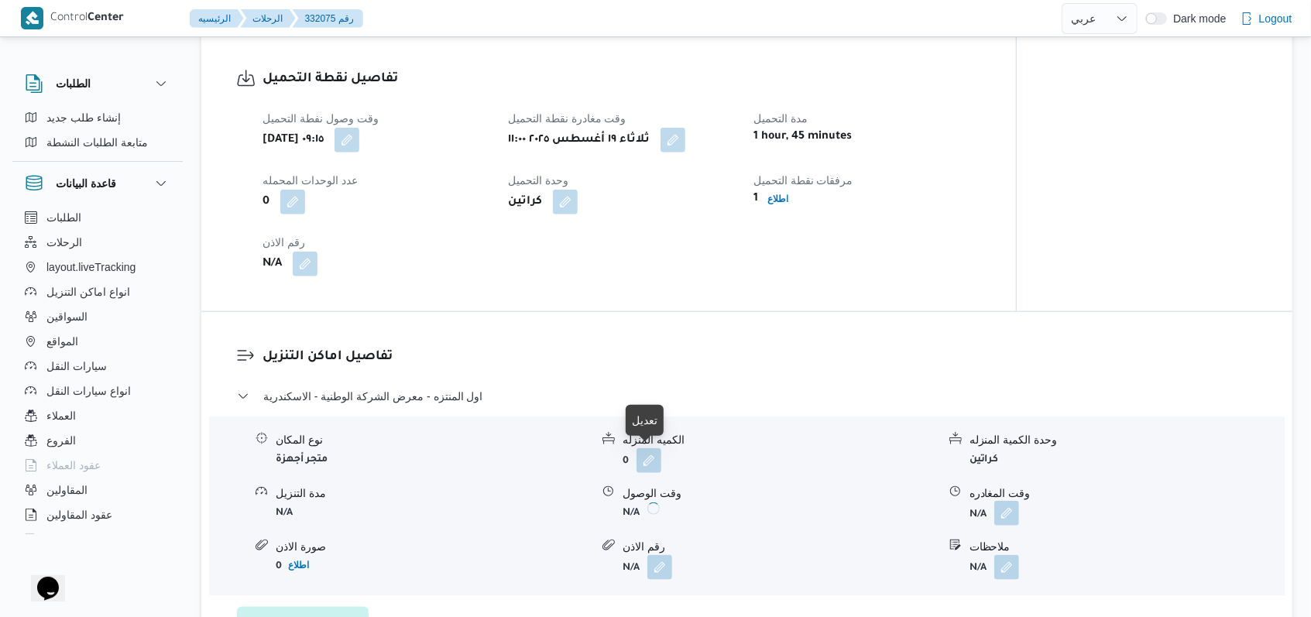
click at [542, 514] on button "button" at bounding box center [1007, 513] width 25 height 25
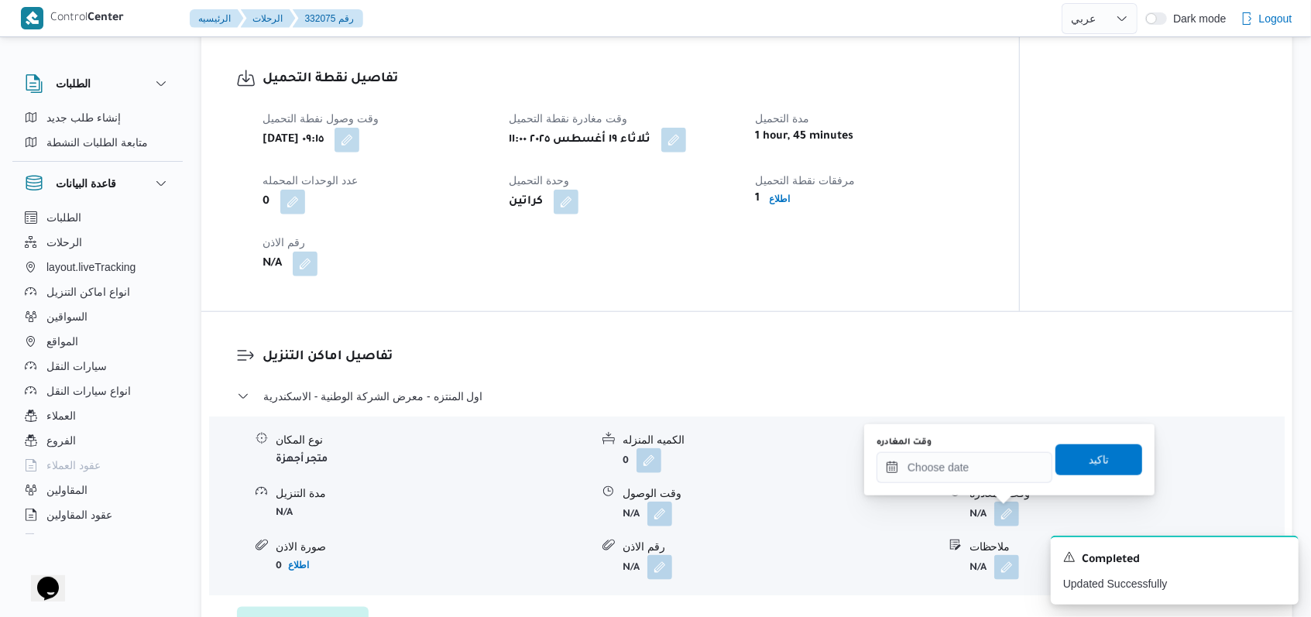
click at [542, 555] on b "N/A" at bounding box center [978, 569] width 17 height 11
click at [542, 469] on input "وقت المغادره" at bounding box center [965, 467] width 176 height 31
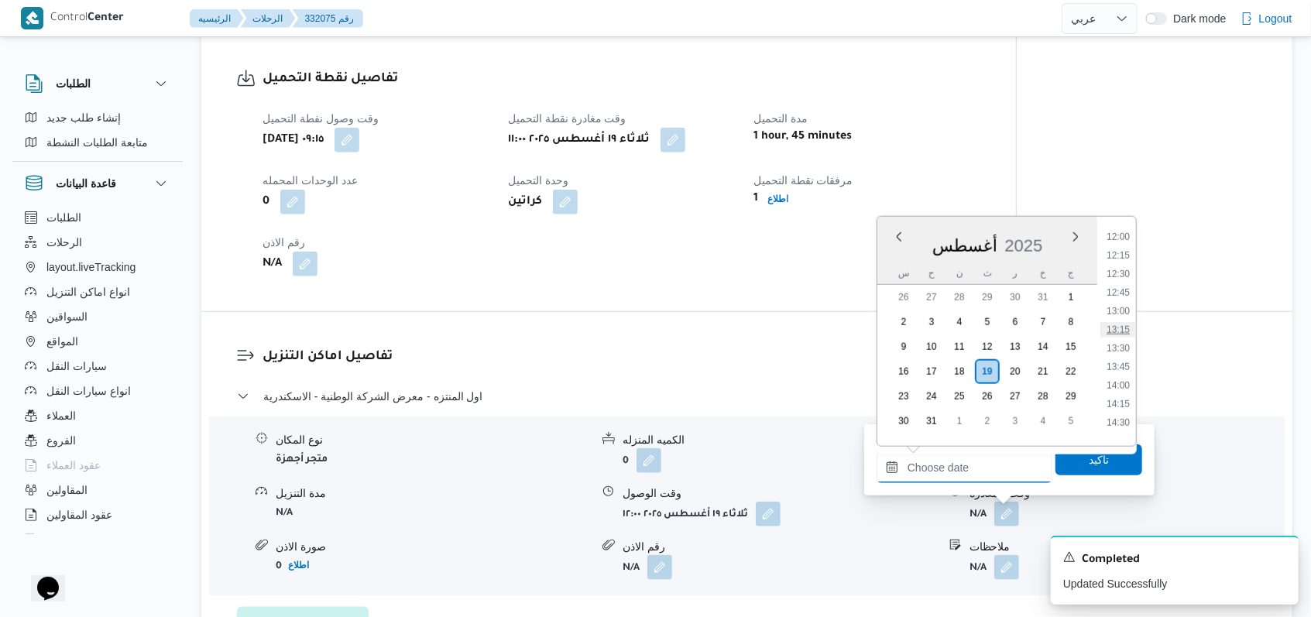
scroll to position [933, 0]
click at [542, 387] on li "14:30" at bounding box center [1119, 382] width 36 height 15
type input "١٩/٠٨/٢٠٢٥ ١٤:٣٠"
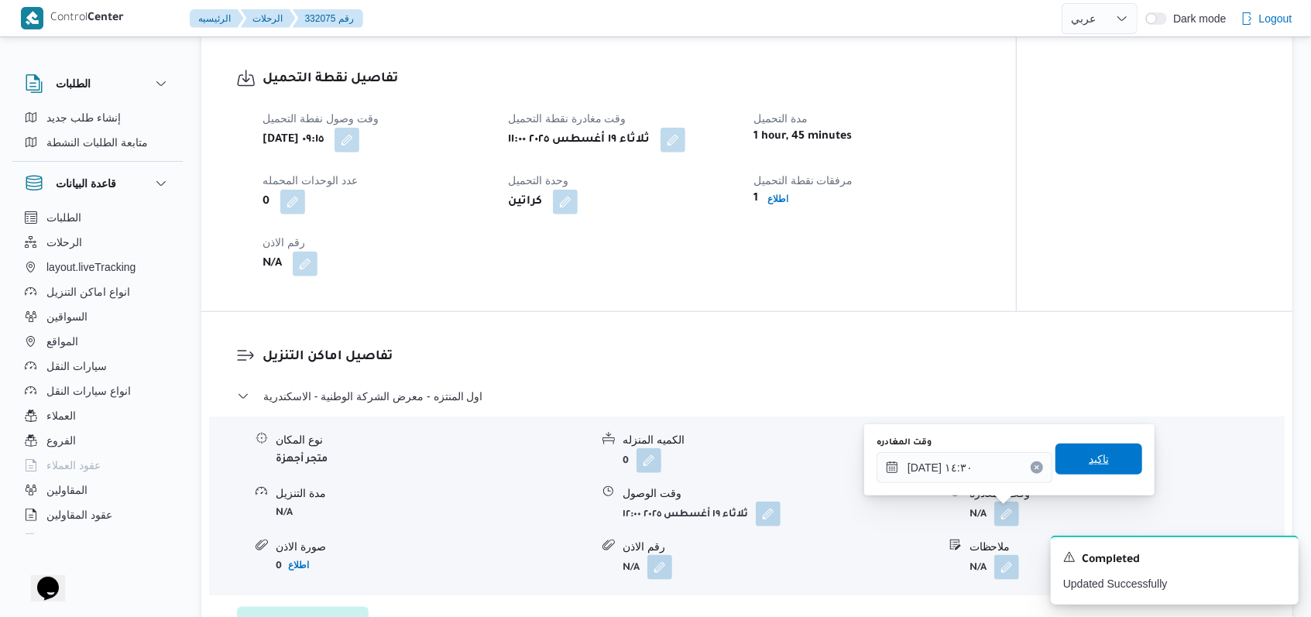
click at [542, 455] on span "تاكيد" at bounding box center [1099, 459] width 87 height 31
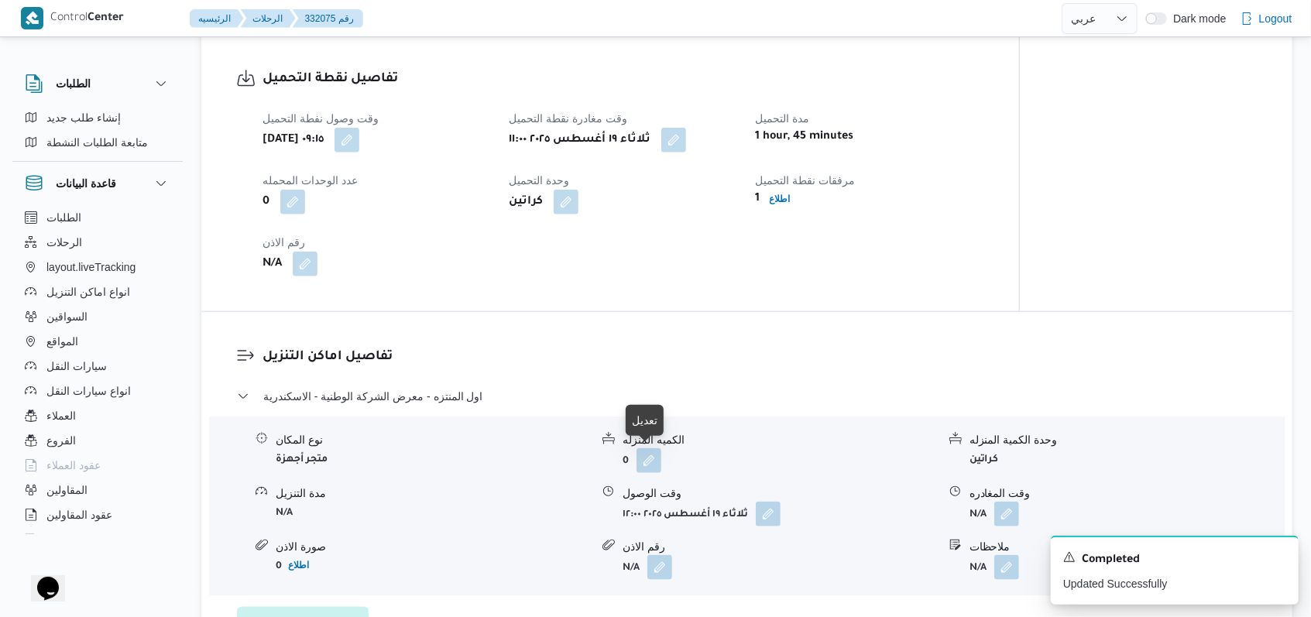
scroll to position [620, 0]
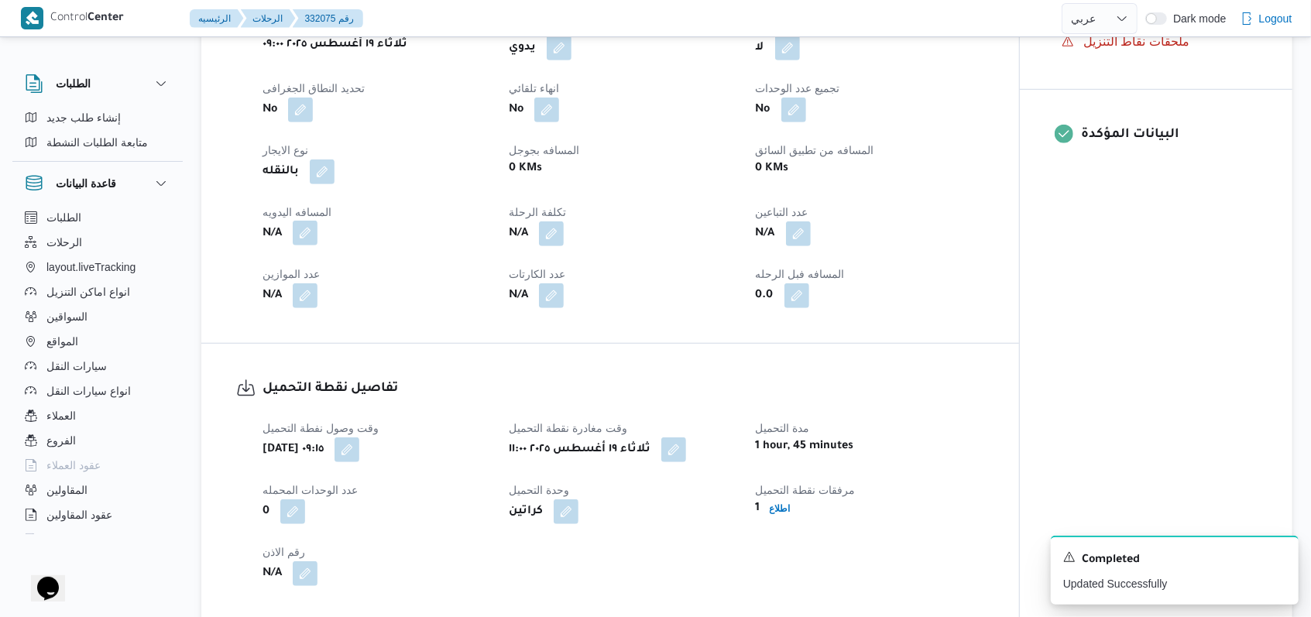
click at [311, 237] on button "button" at bounding box center [305, 233] width 25 height 25
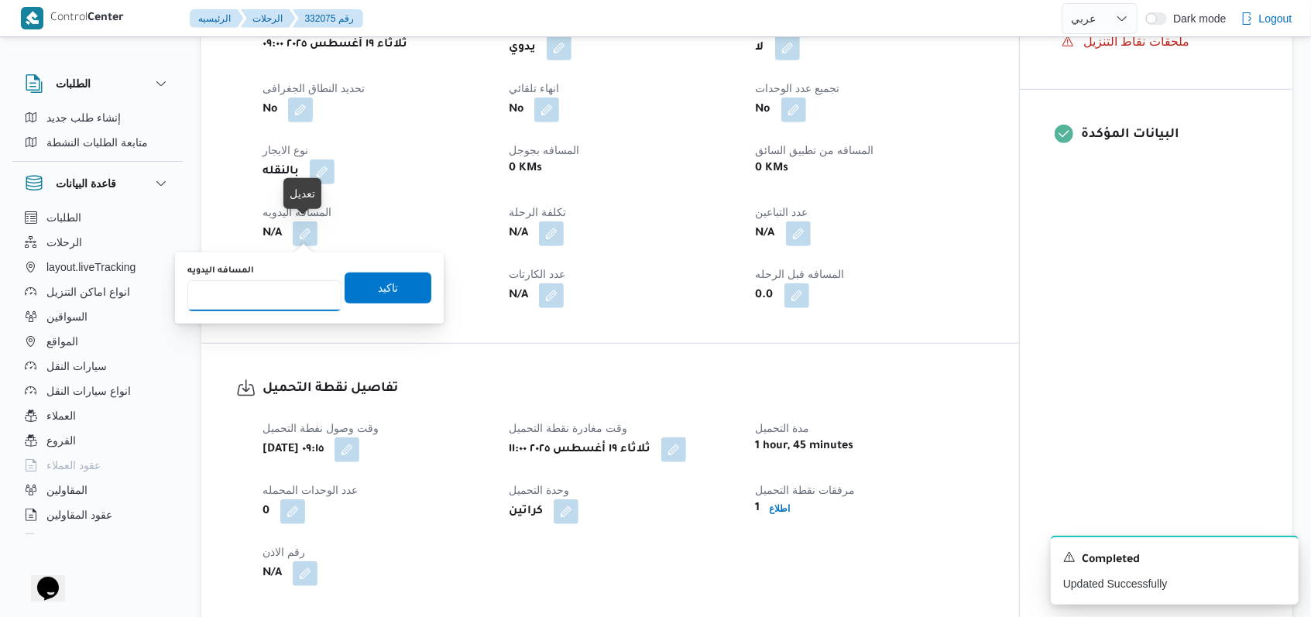
click at [280, 302] on input "المسافه اليدويه" at bounding box center [264, 295] width 154 height 31
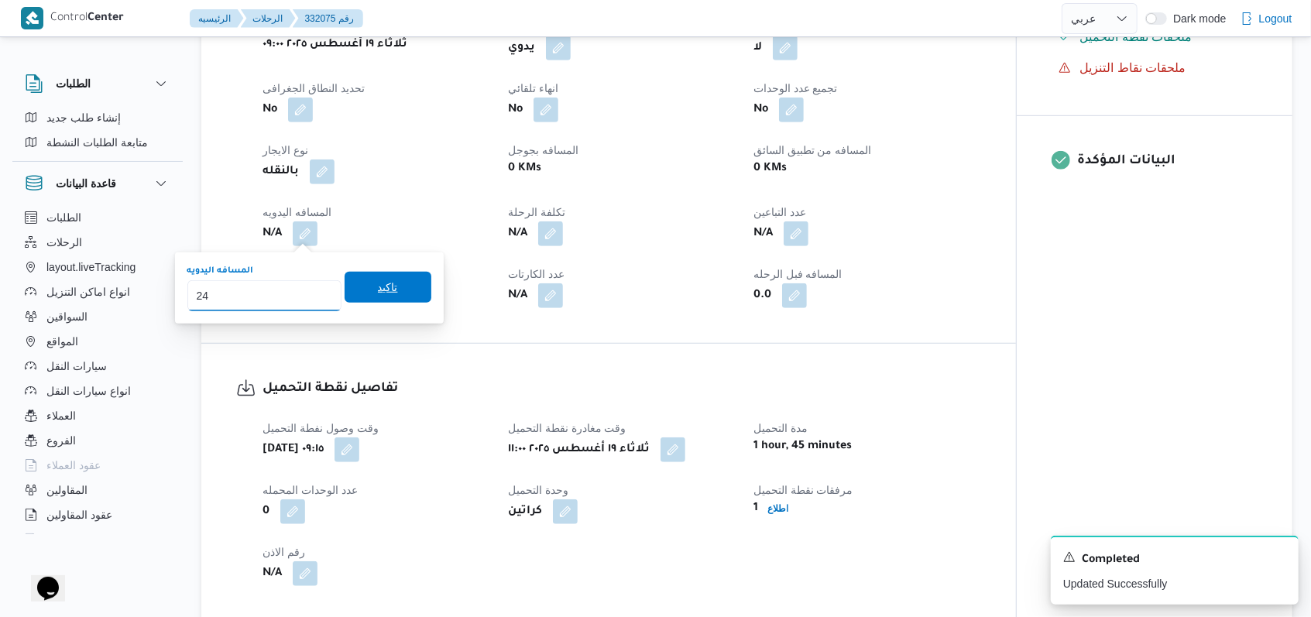
type input "24"
click at [370, 298] on span "تاكيد" at bounding box center [388, 287] width 87 height 31
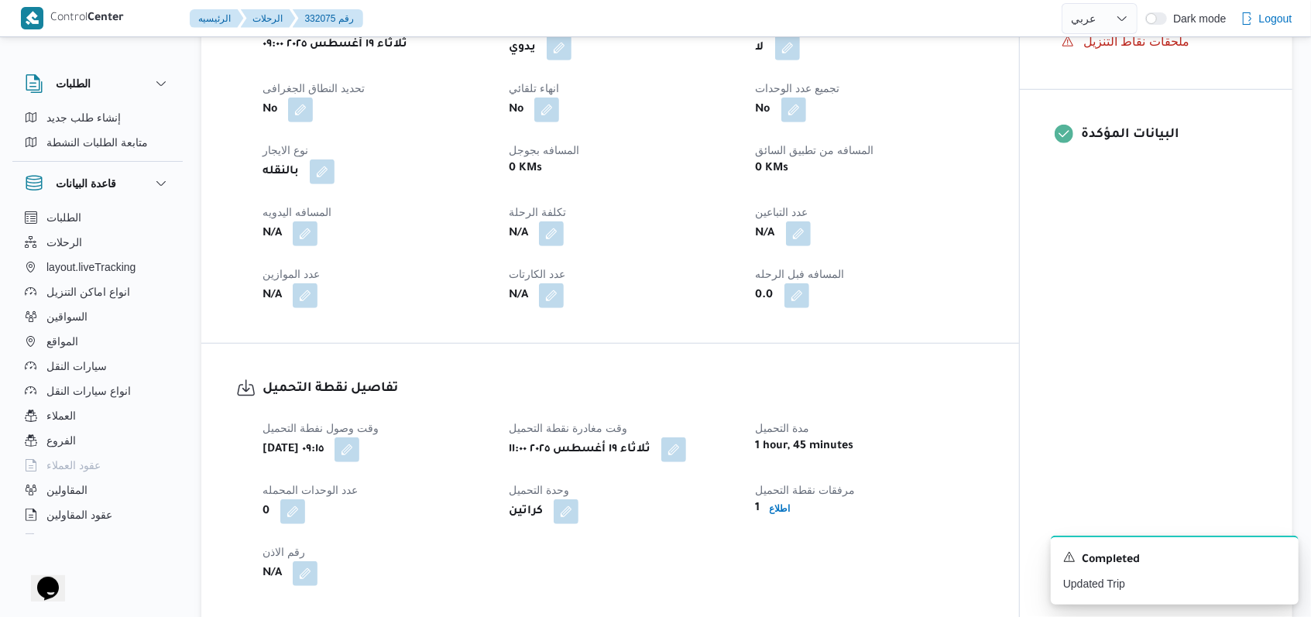
scroll to position [0, 0]
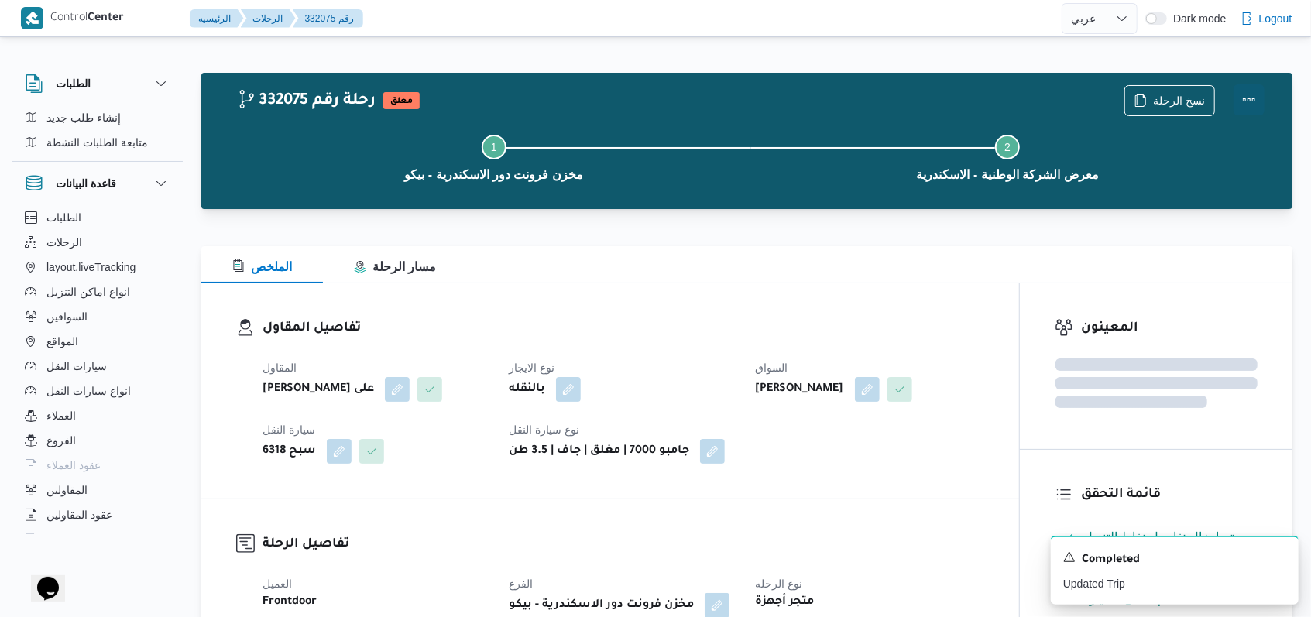
click at [542, 95] on button "Actions" at bounding box center [1249, 99] width 31 height 31
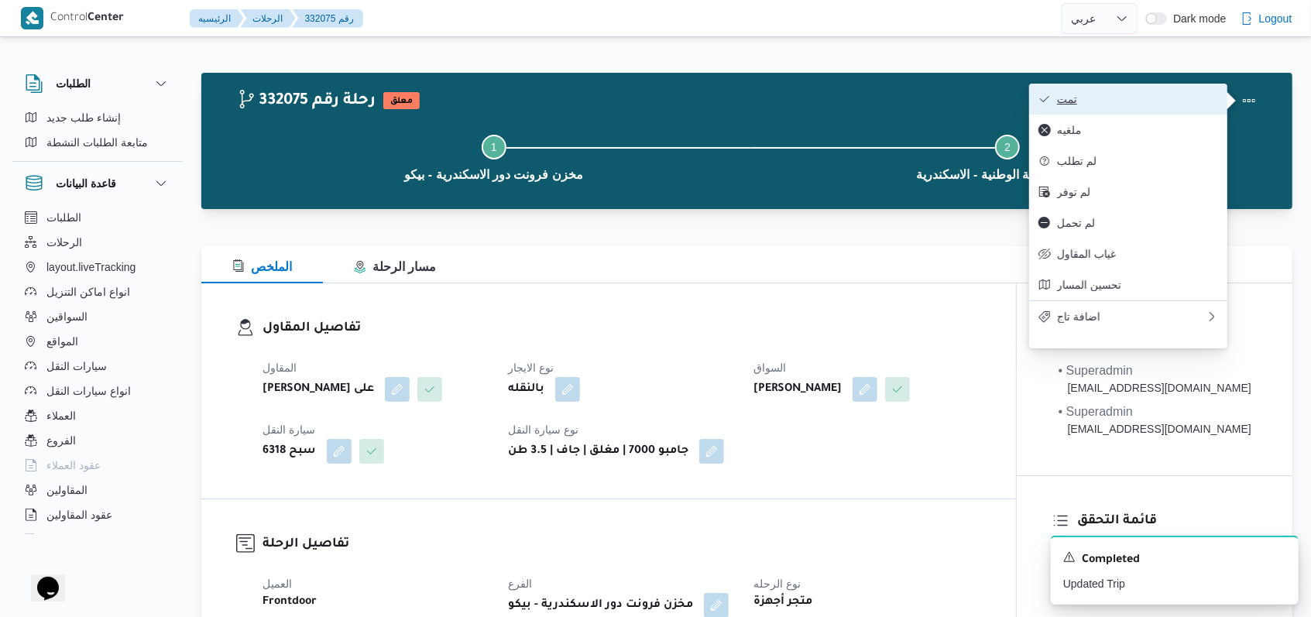
click at [542, 95] on span "تمت" at bounding box center [1137, 99] width 161 height 12
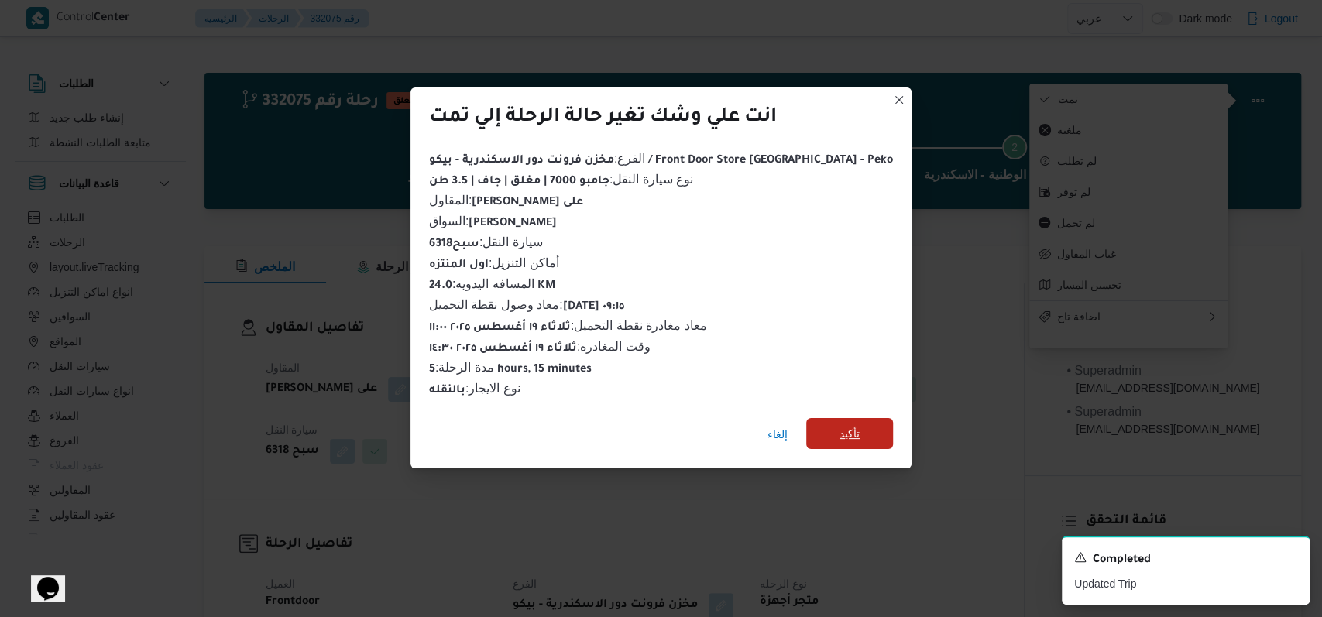
click at [542, 418] on span "تأكيد" at bounding box center [849, 433] width 87 height 31
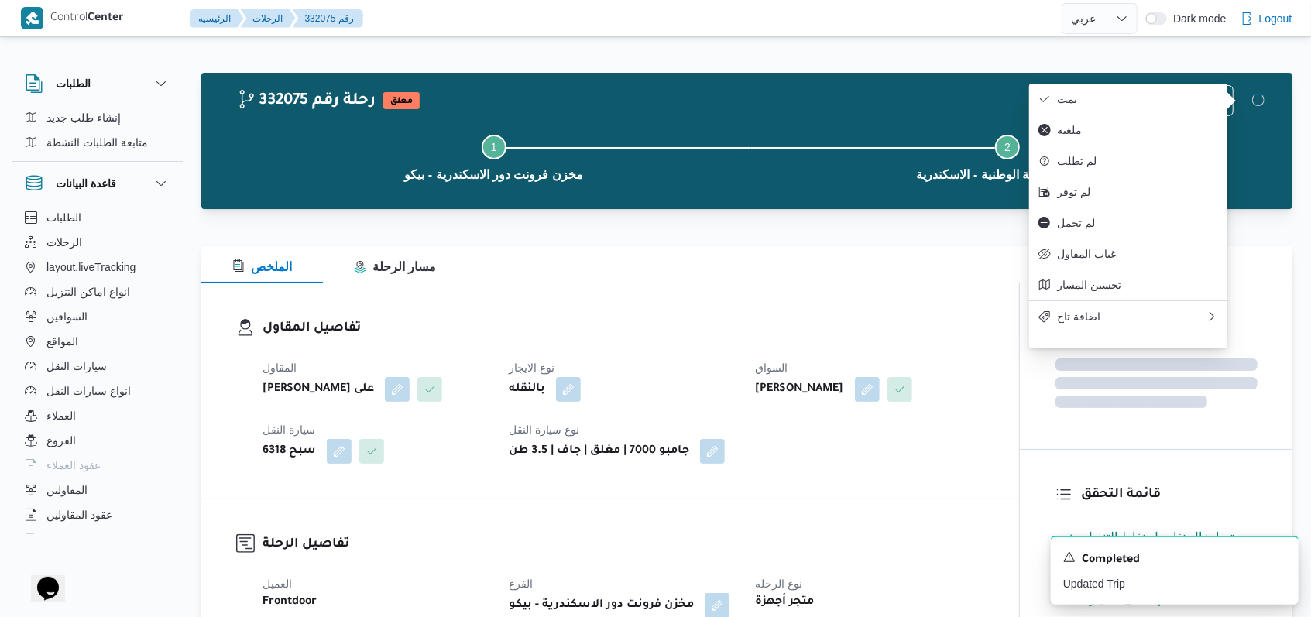
click at [542, 349] on div "المقاول مروه حسام الدين سعد على نوع الايجار بالنقله السواق عمرو عاطف صلاح عبدال…" at bounding box center [623, 411] width 741 height 124
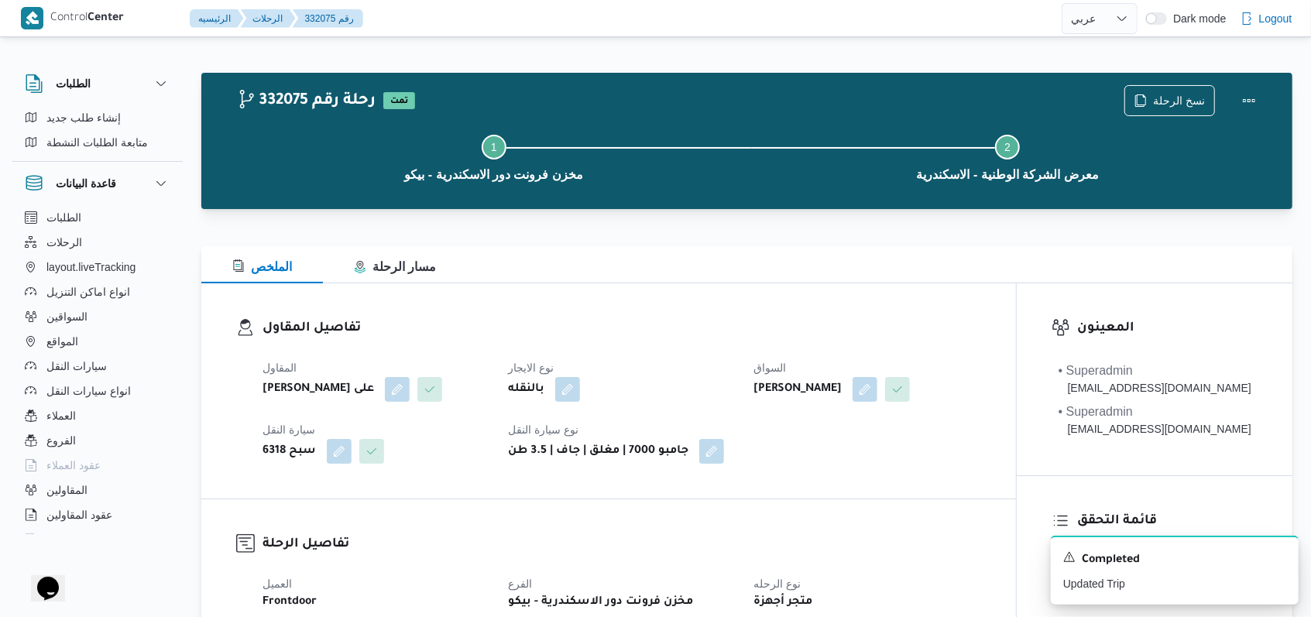
select select "ar"
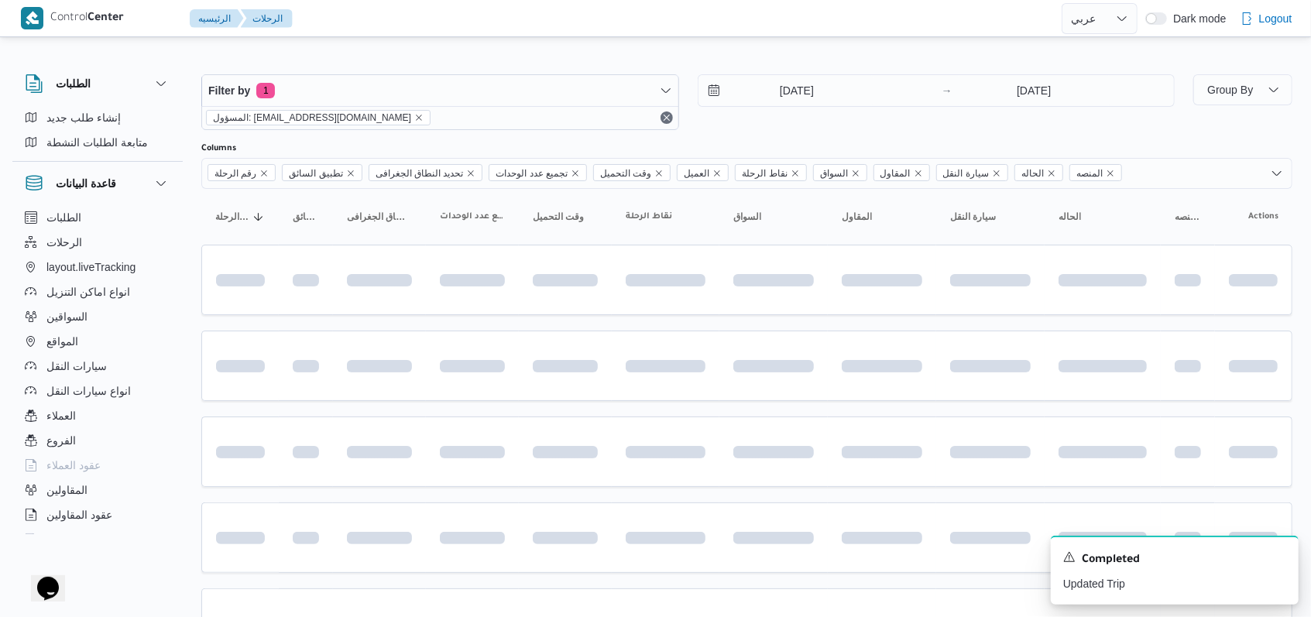
scroll to position [105, 0]
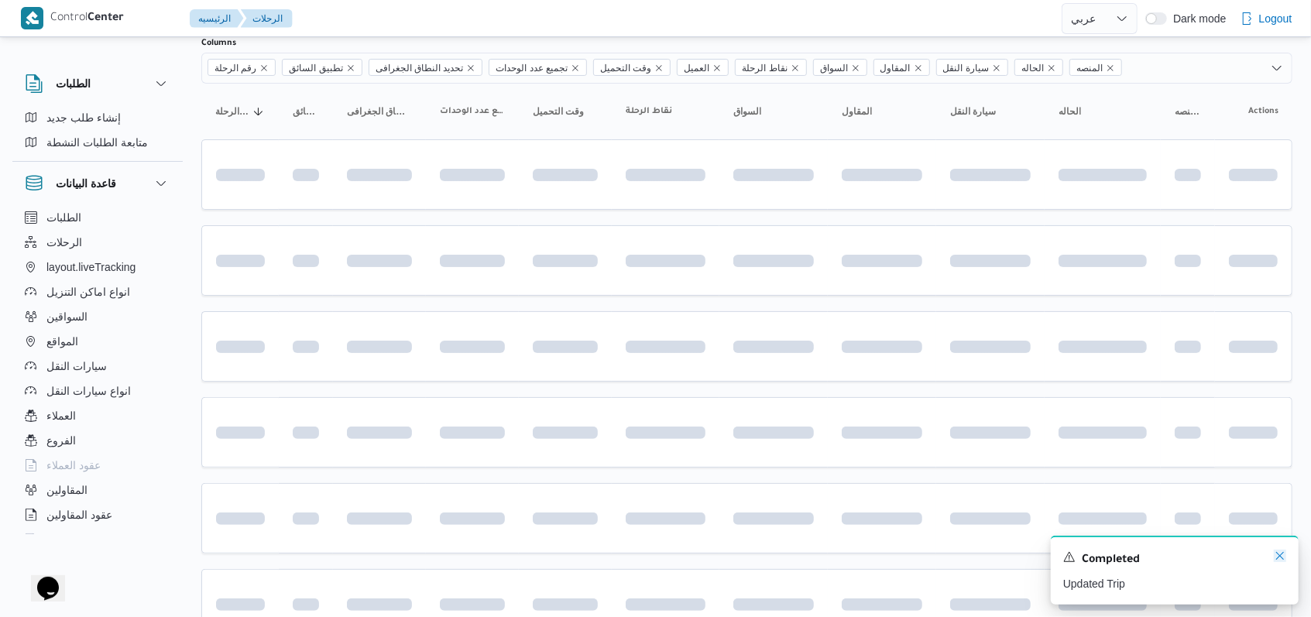
click at [542, 555] on icon "Dismiss toast" at bounding box center [1280, 556] width 12 height 12
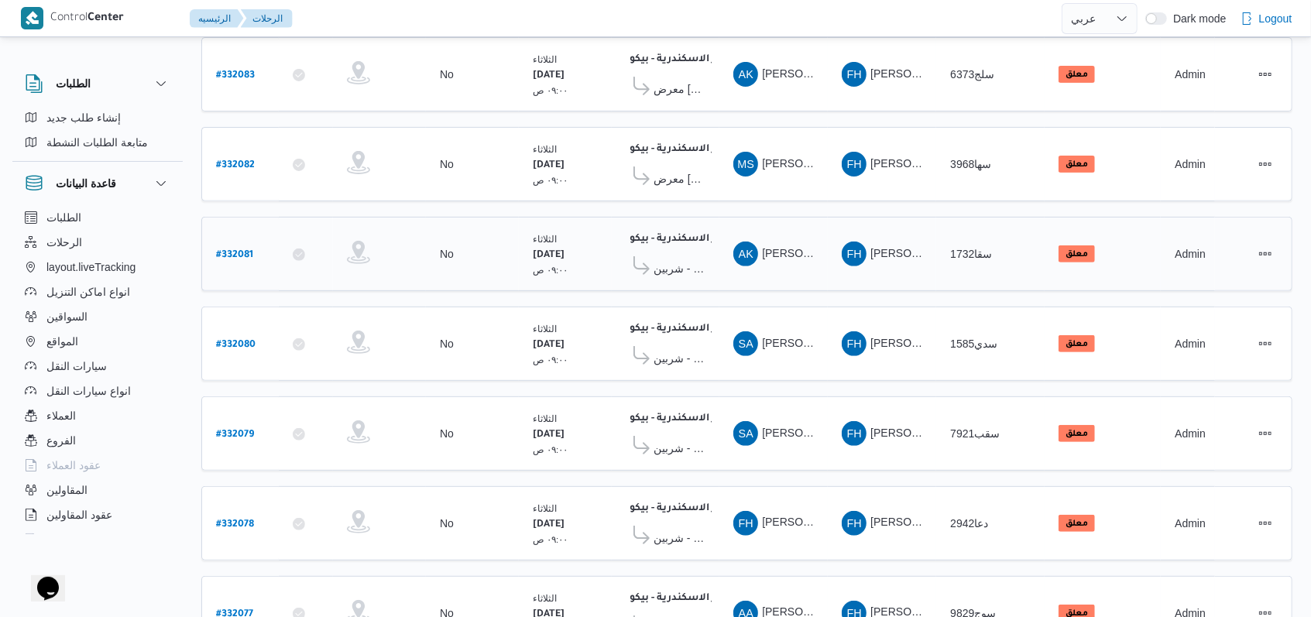
scroll to position [535, 0]
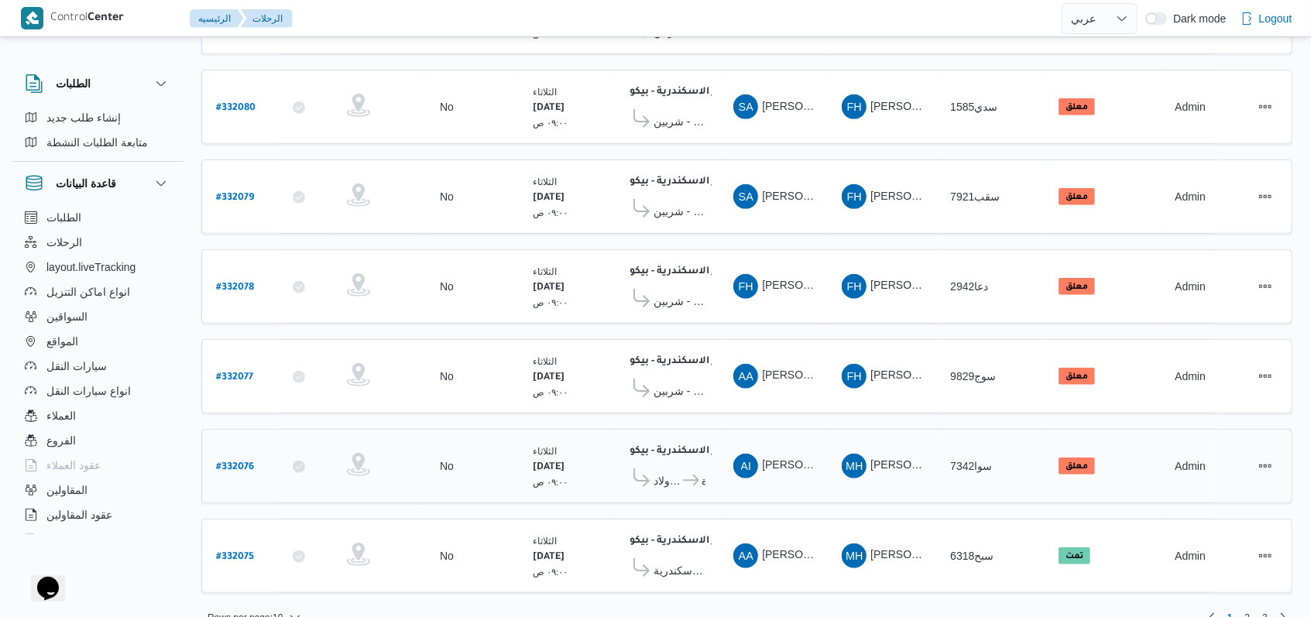
click at [230, 462] on b "# 332076" at bounding box center [235, 467] width 38 height 11
select select "ar"
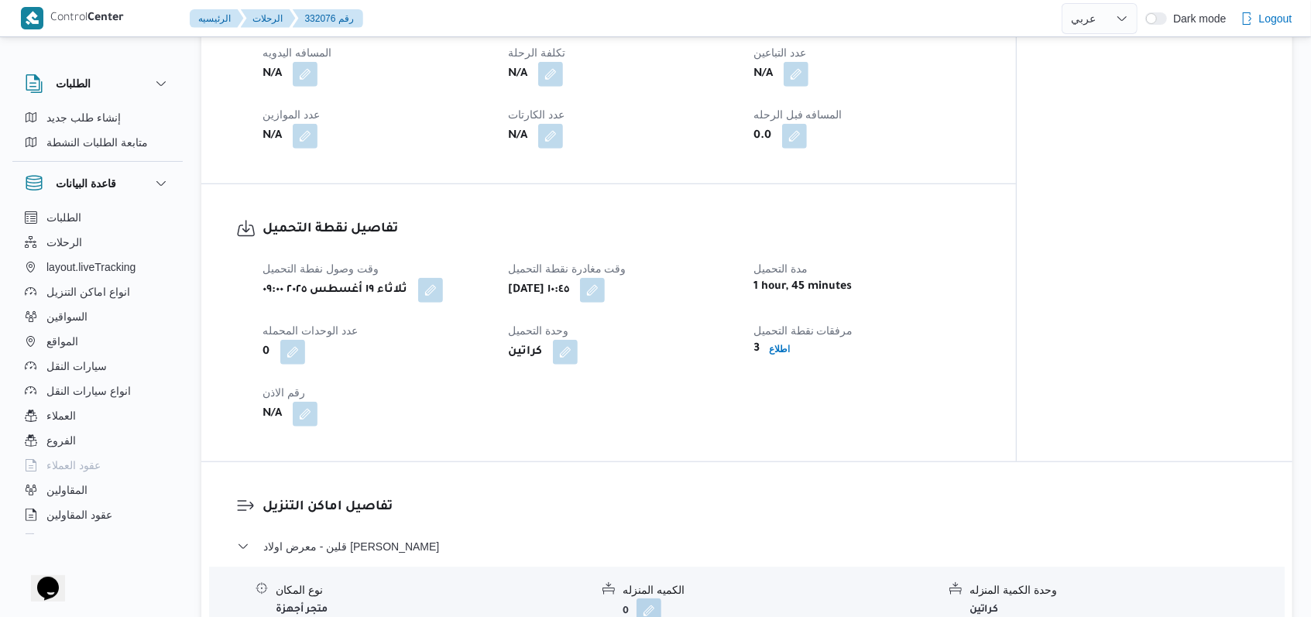
scroll to position [930, 0]
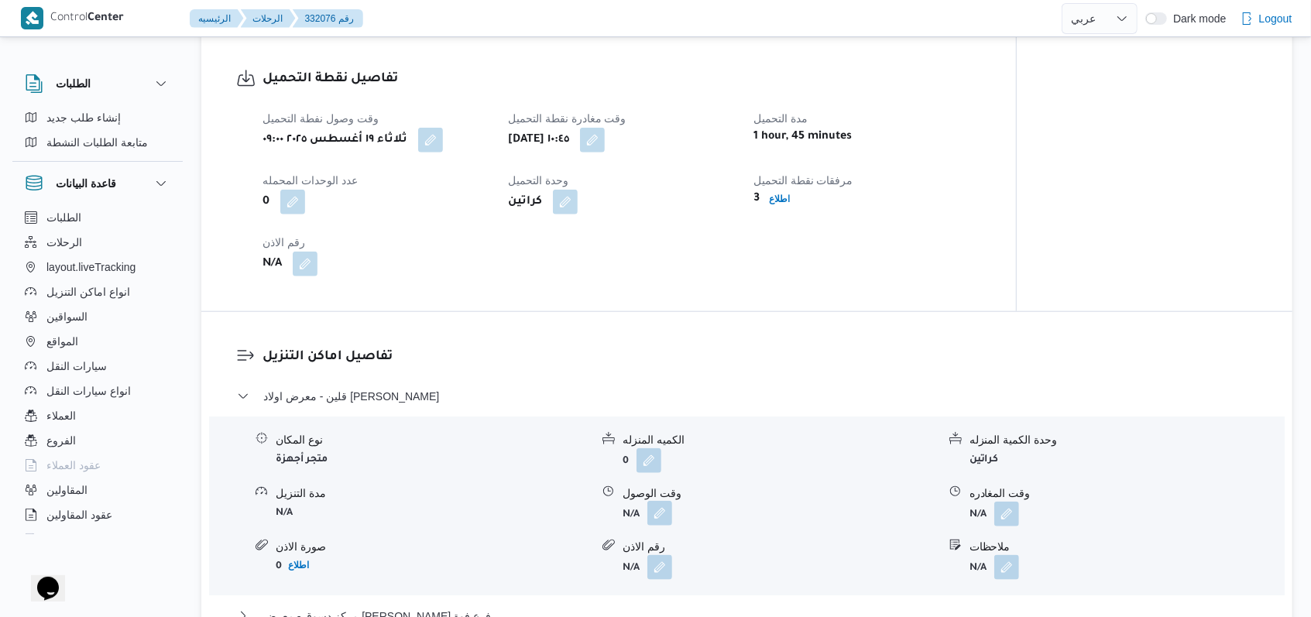
click at [542, 515] on button "button" at bounding box center [660, 513] width 25 height 25
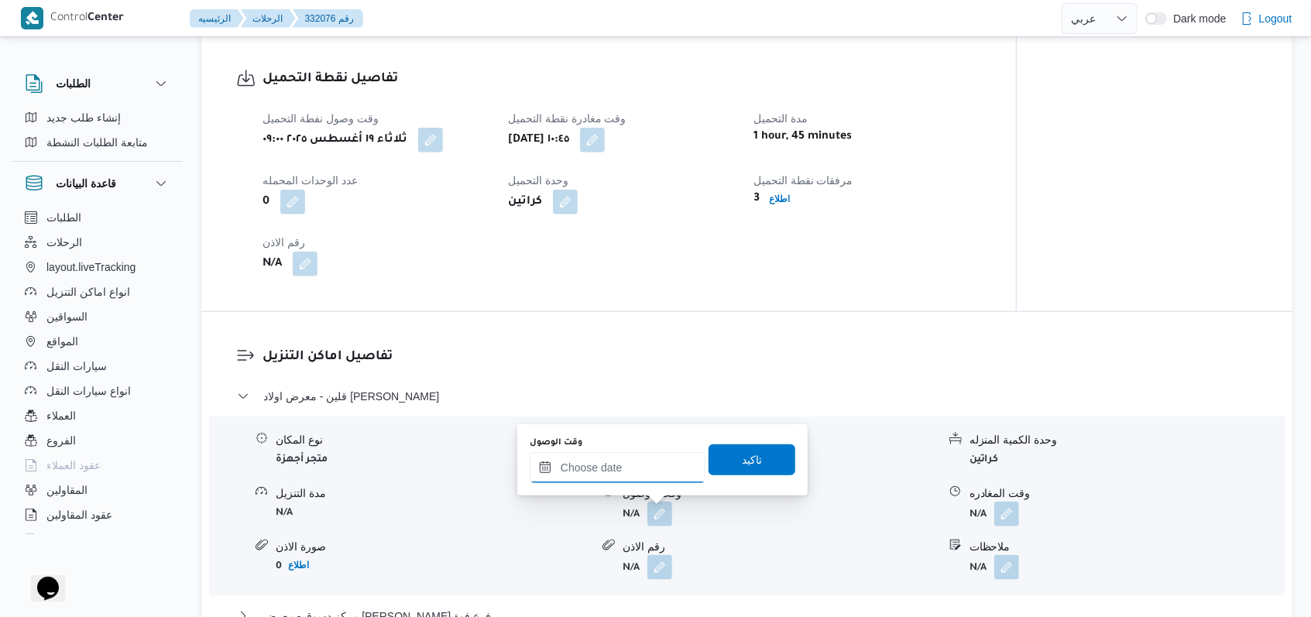
click at [542, 473] on input "وقت الوصول" at bounding box center [618, 467] width 176 height 31
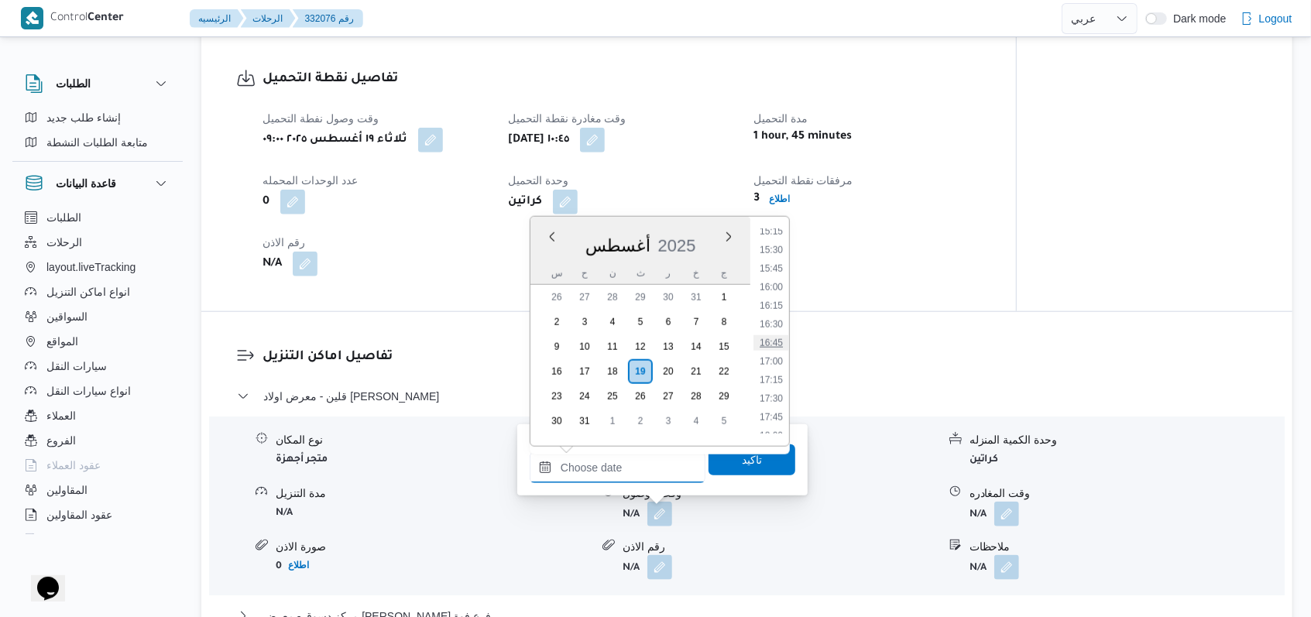
scroll to position [933, 0]
click at [542, 270] on li "13:00" at bounding box center [772, 270] width 36 height 15
type input "١٩/٠٨/٢٠٢٥ ١٣:٠٠"
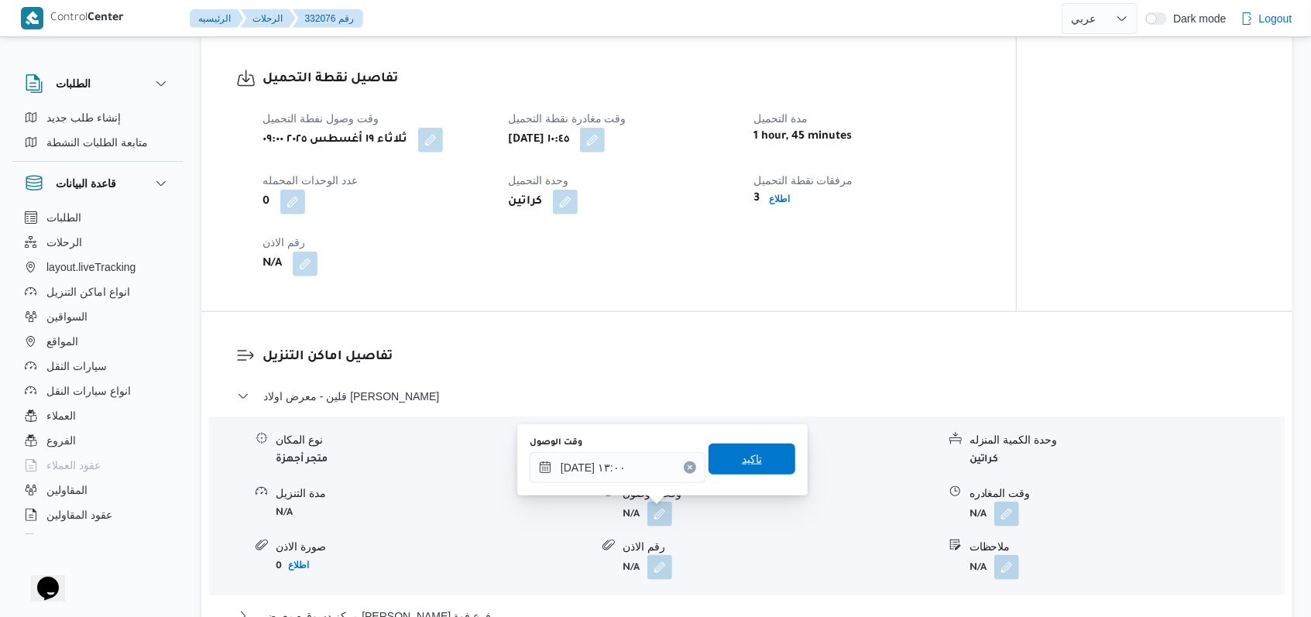
click at [542, 463] on span "تاكيد" at bounding box center [752, 459] width 87 height 31
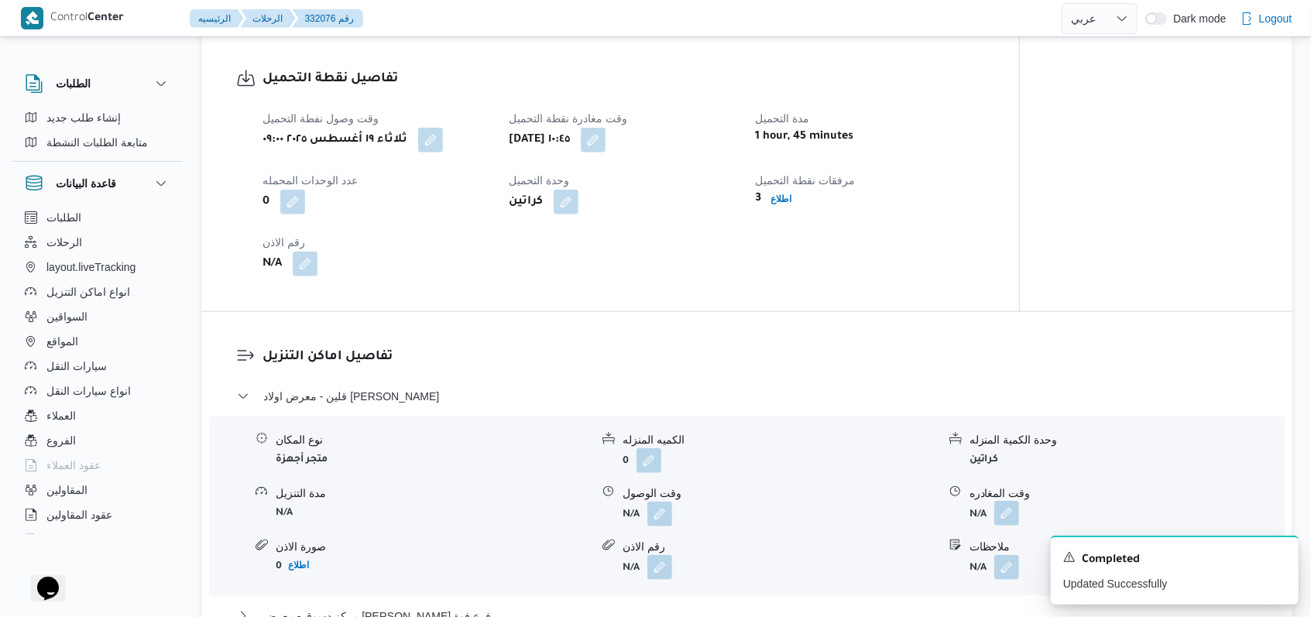
click at [542, 507] on button "button" at bounding box center [1007, 513] width 25 height 25
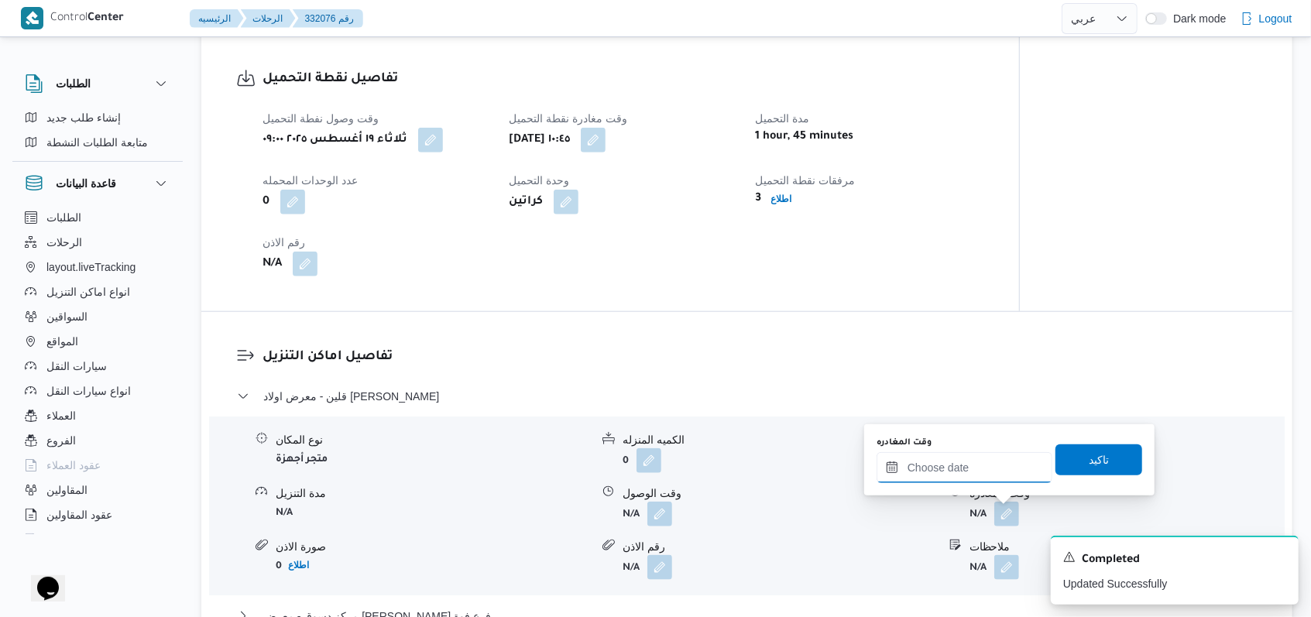
click at [542, 479] on input "وقت المغادره" at bounding box center [965, 467] width 176 height 31
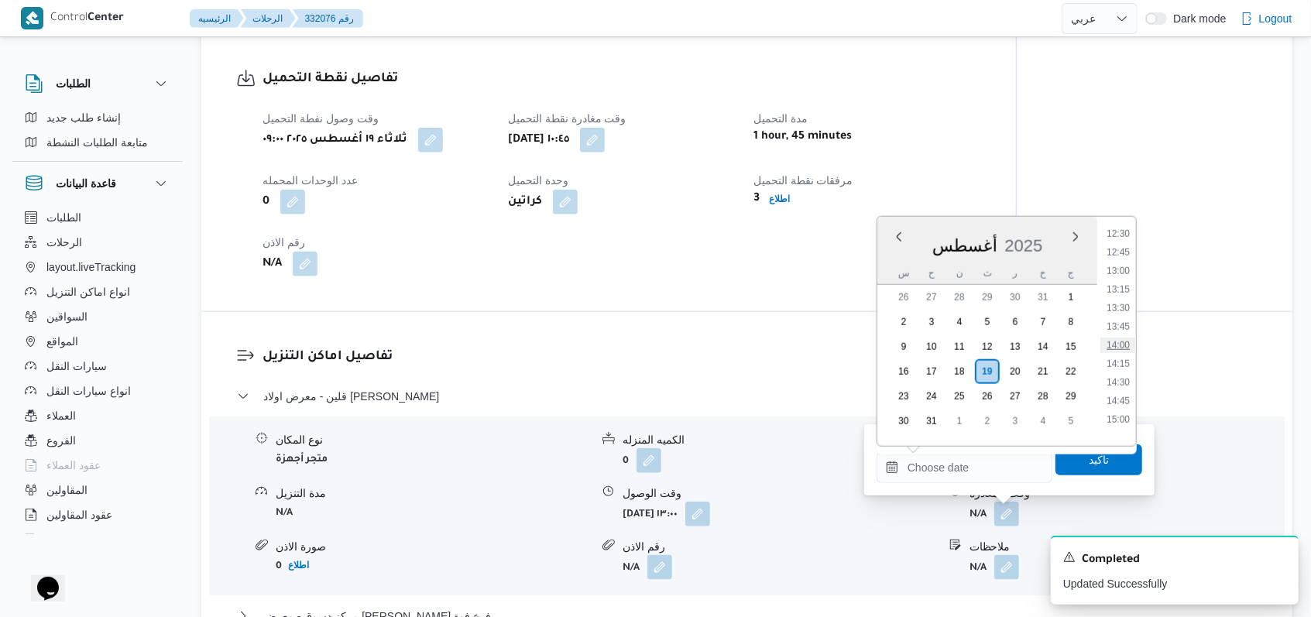
click at [542, 349] on li "14:00" at bounding box center [1119, 345] width 36 height 15
type input "١٩/٠٨/٢٠٢٥ ١٤:٠٠"
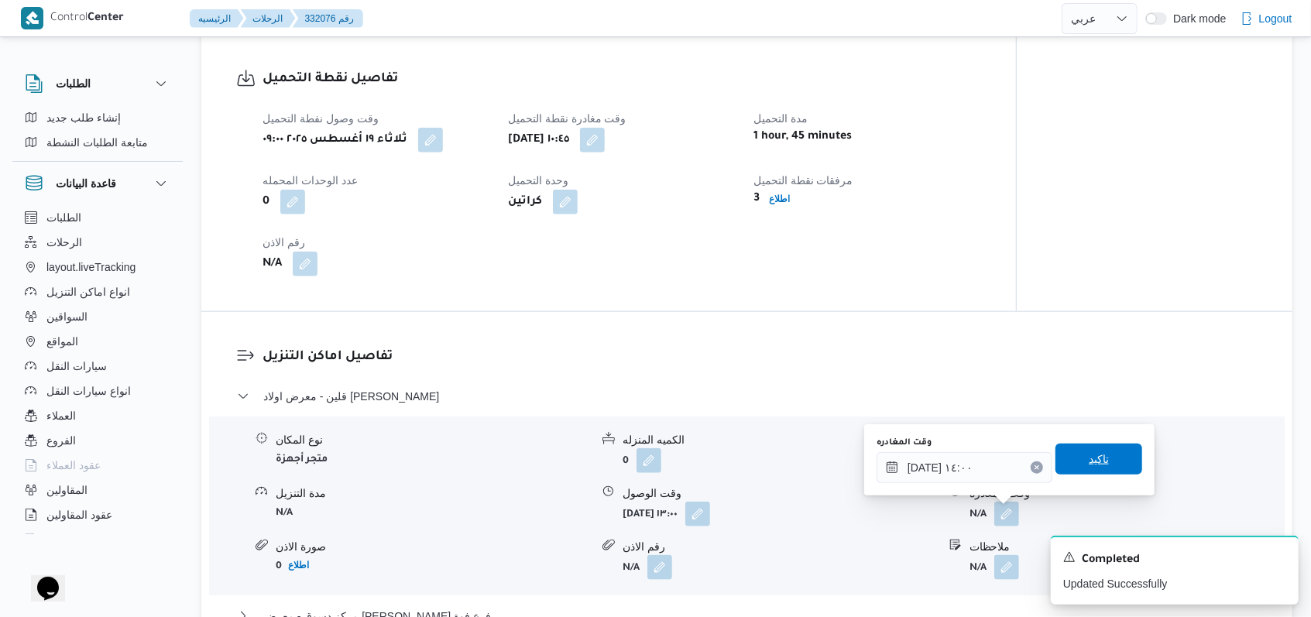
click at [542, 449] on span "تاكيد" at bounding box center [1099, 459] width 87 height 31
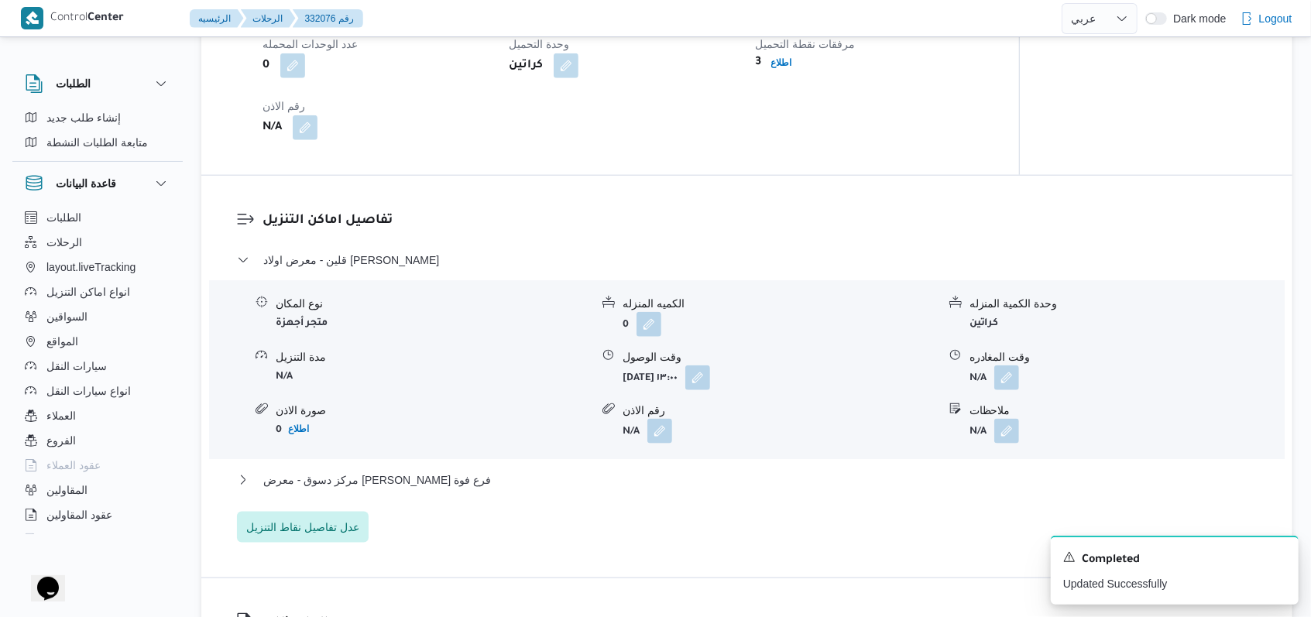
scroll to position [1239, 0]
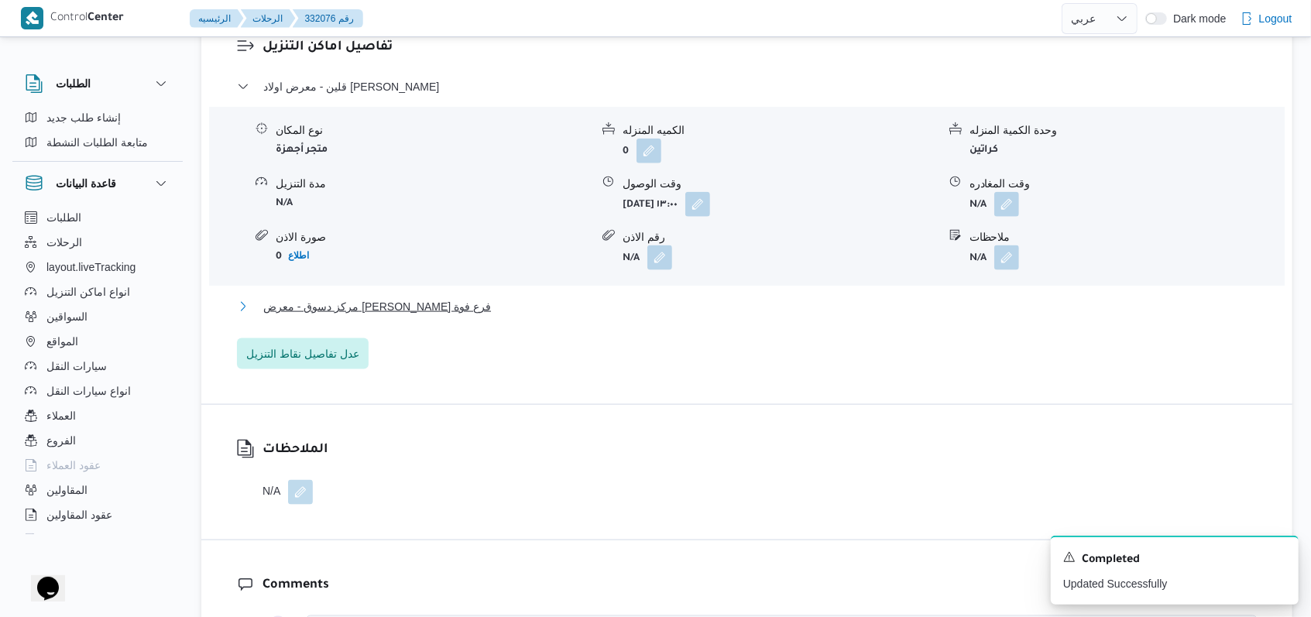
click at [411, 313] on span "مركز دسوق - معرض الفضالى فرع فوة" at bounding box center [377, 306] width 228 height 19
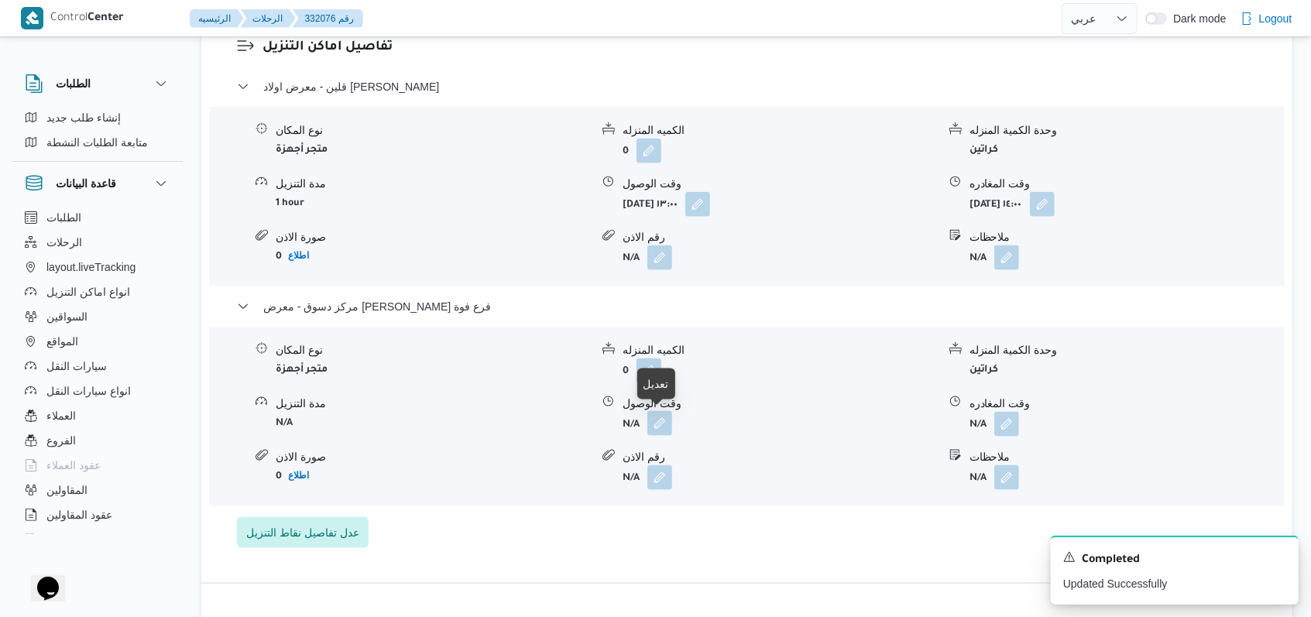
click at [542, 416] on button "button" at bounding box center [660, 423] width 25 height 25
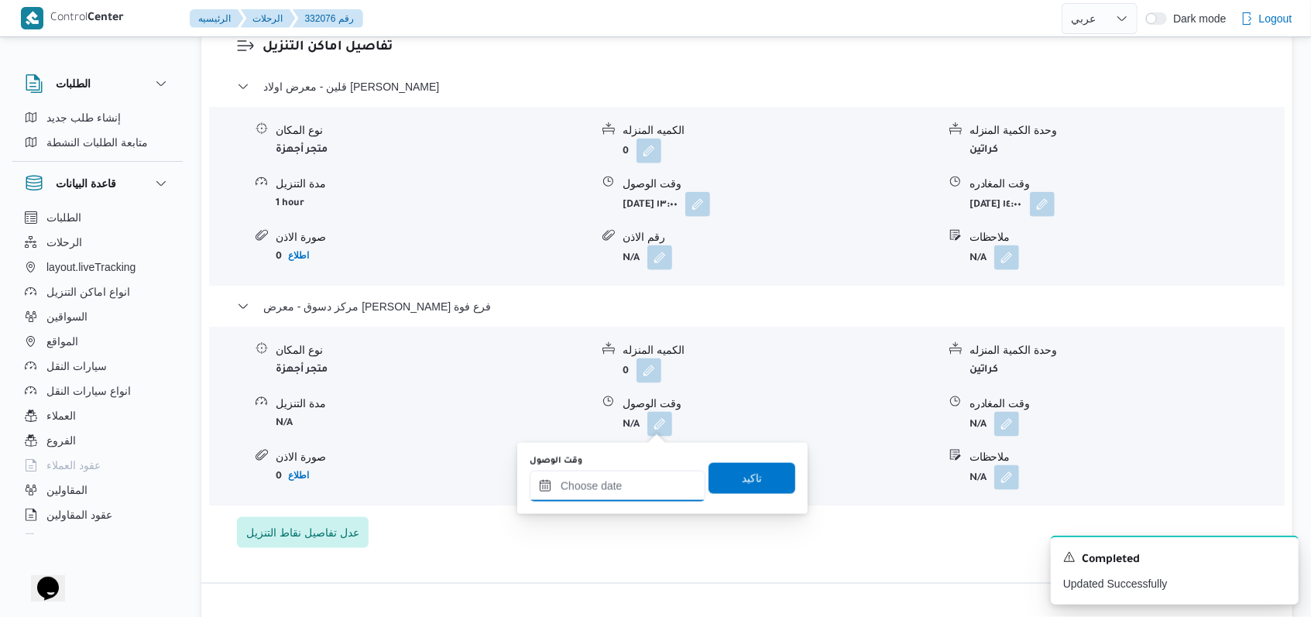
click at [542, 477] on div at bounding box center [618, 486] width 176 height 31
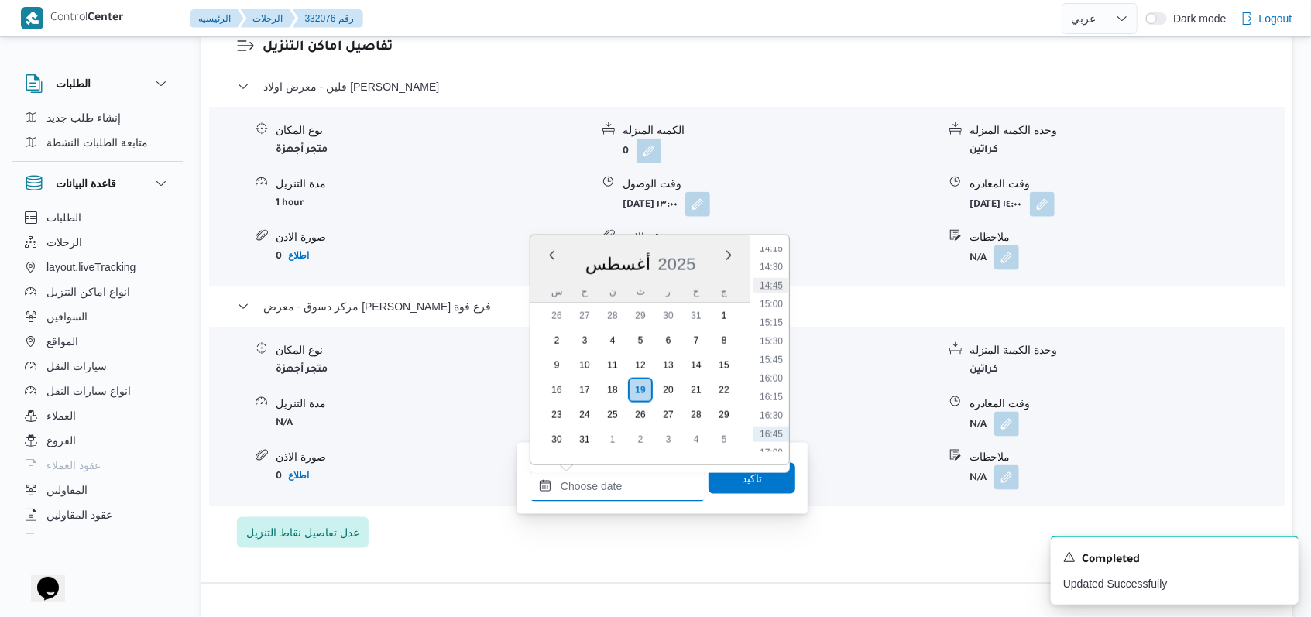
scroll to position [1036, 0]
click at [542, 301] on li "14:30" at bounding box center [772, 297] width 36 height 15
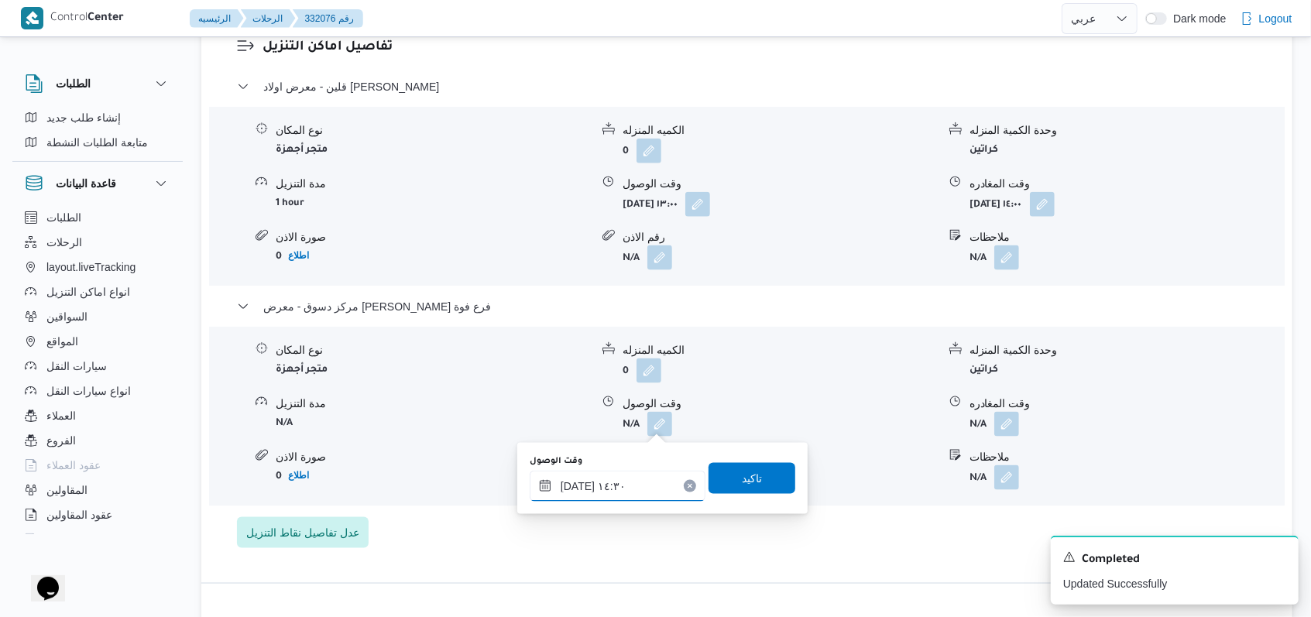
type input "١٩/٠٨/٢٠٢٥ ١٤:٣٠"
click at [542, 483] on span "تاكيد" at bounding box center [752, 477] width 87 height 31
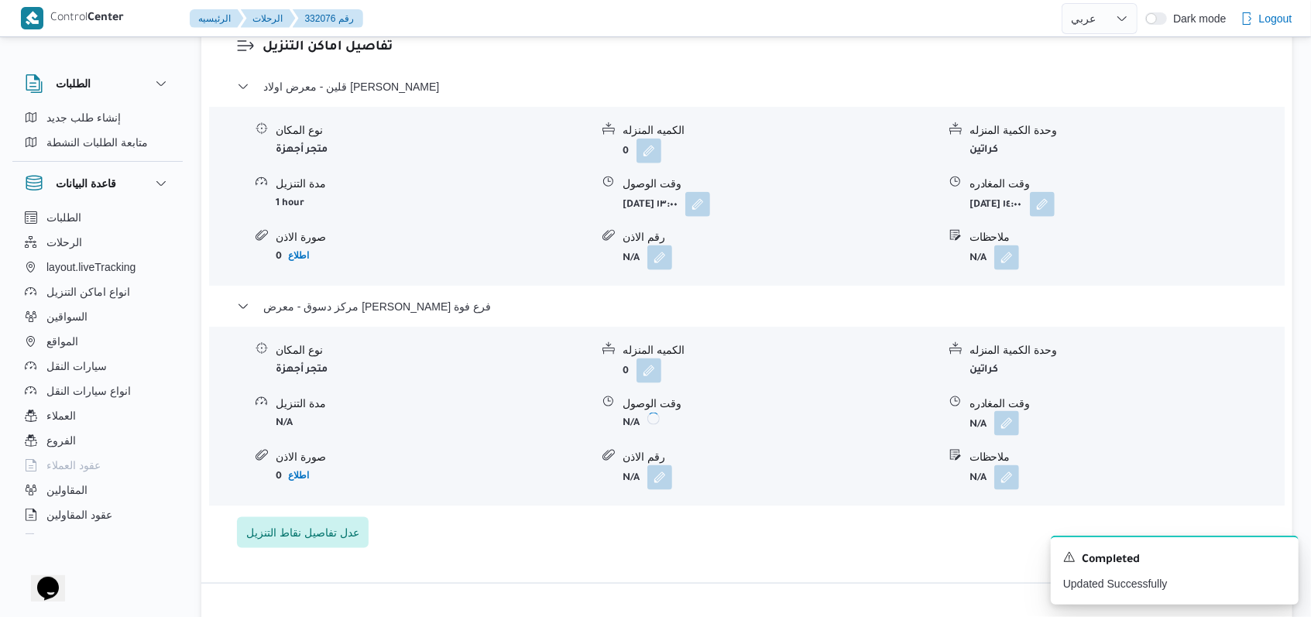
click at [542, 431] on button "button" at bounding box center [1007, 423] width 25 height 25
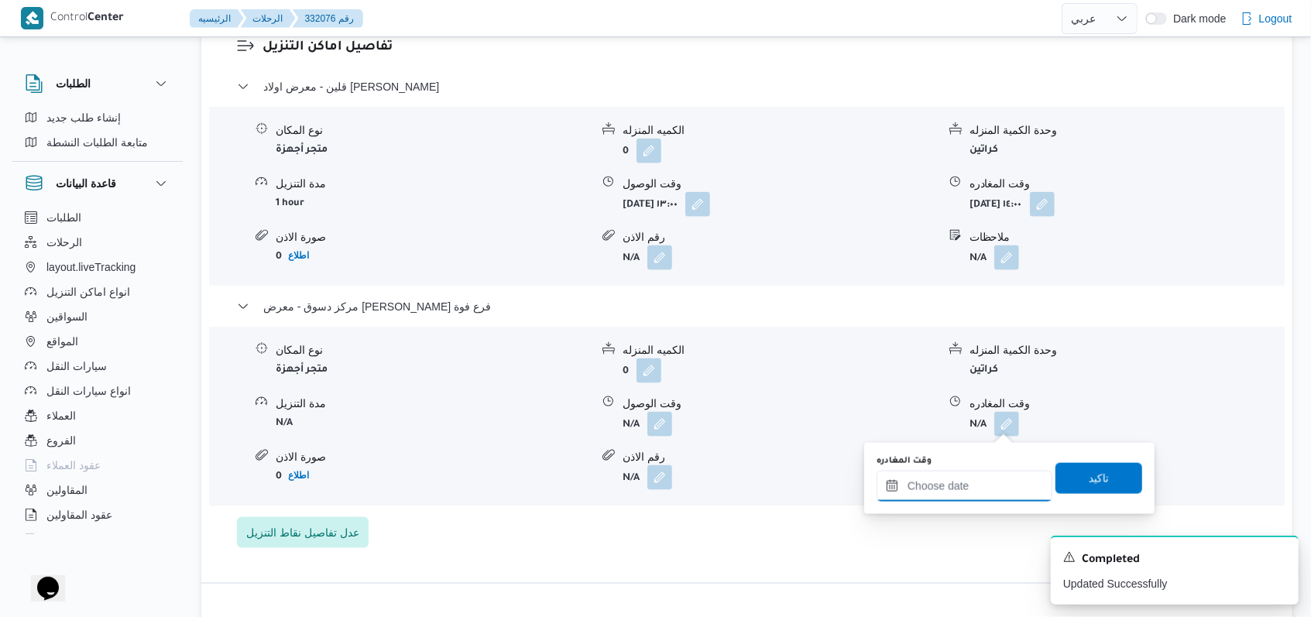
click at [542, 486] on input "وقت المغادره" at bounding box center [965, 486] width 176 height 31
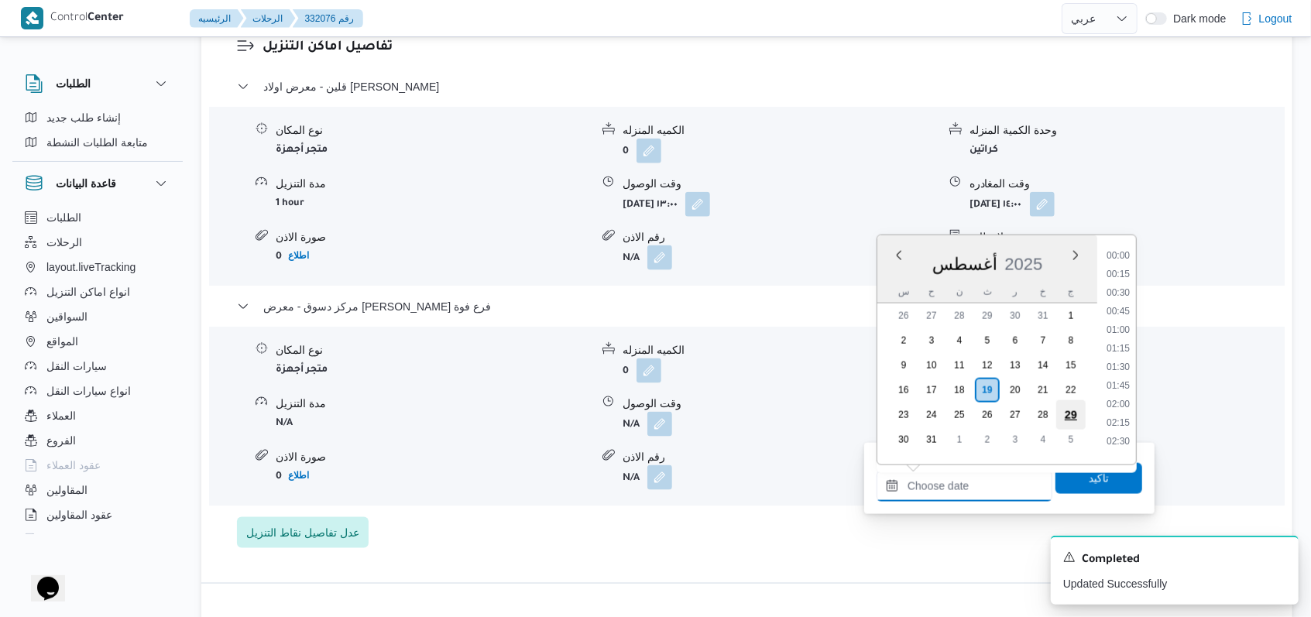
scroll to position [1140, 0]
click at [542, 310] on li "16:00" at bounding box center [1119, 305] width 36 height 15
type input "١٩/٠٨/٢٠٢٥ ١٦:٠٠"
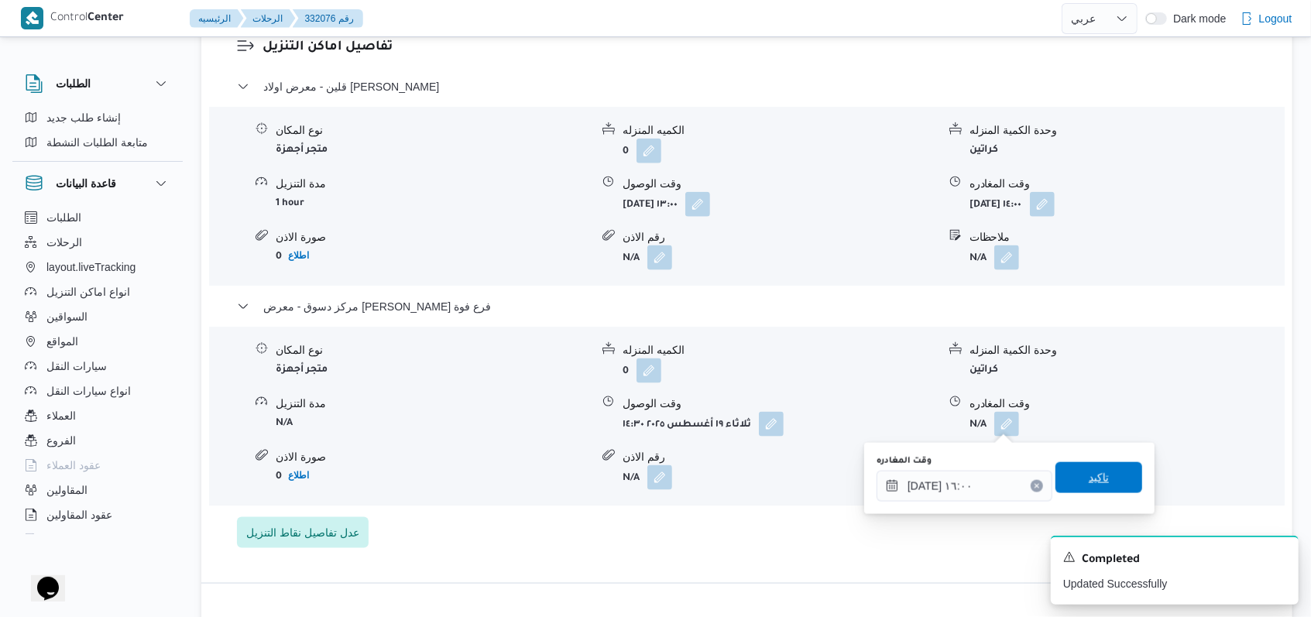
click at [542, 476] on span "تاكيد" at bounding box center [1099, 478] width 20 height 19
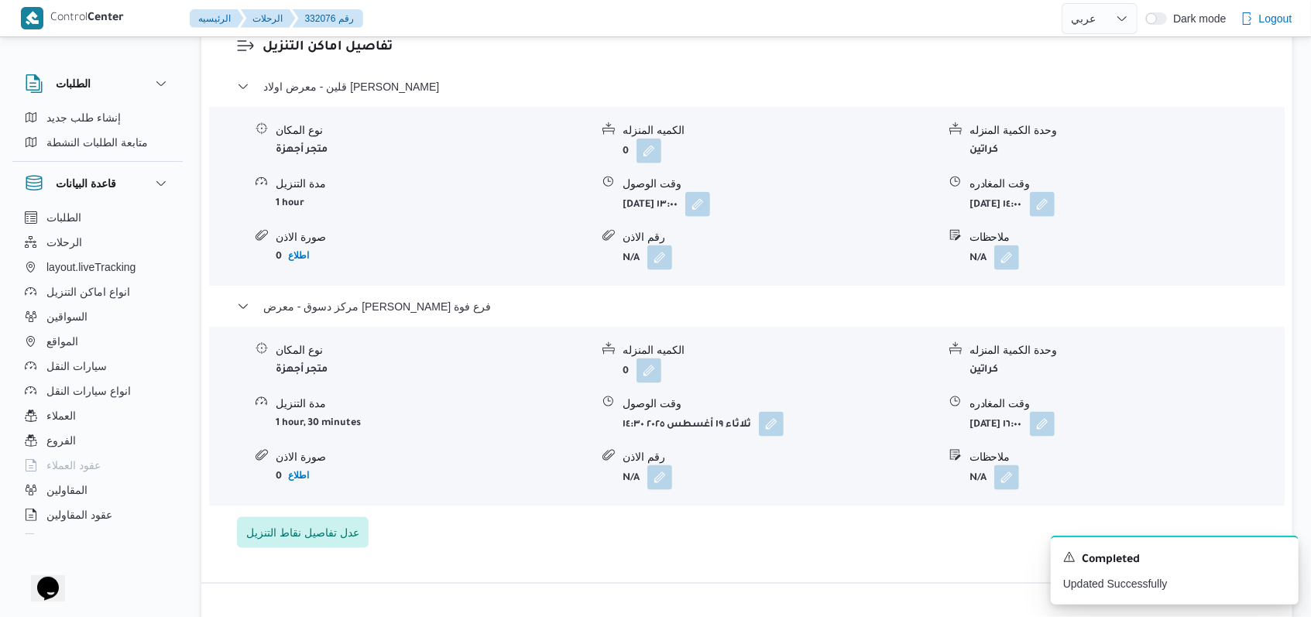
scroll to position [620, 0]
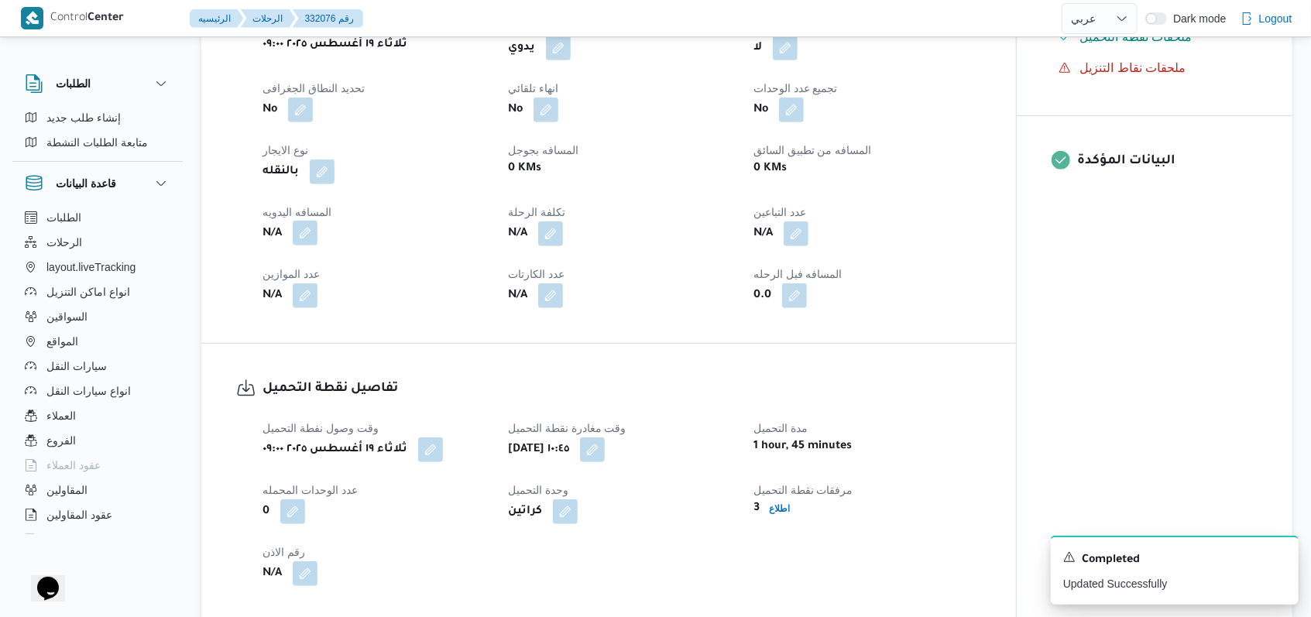
click at [316, 241] on button "button" at bounding box center [305, 233] width 25 height 25
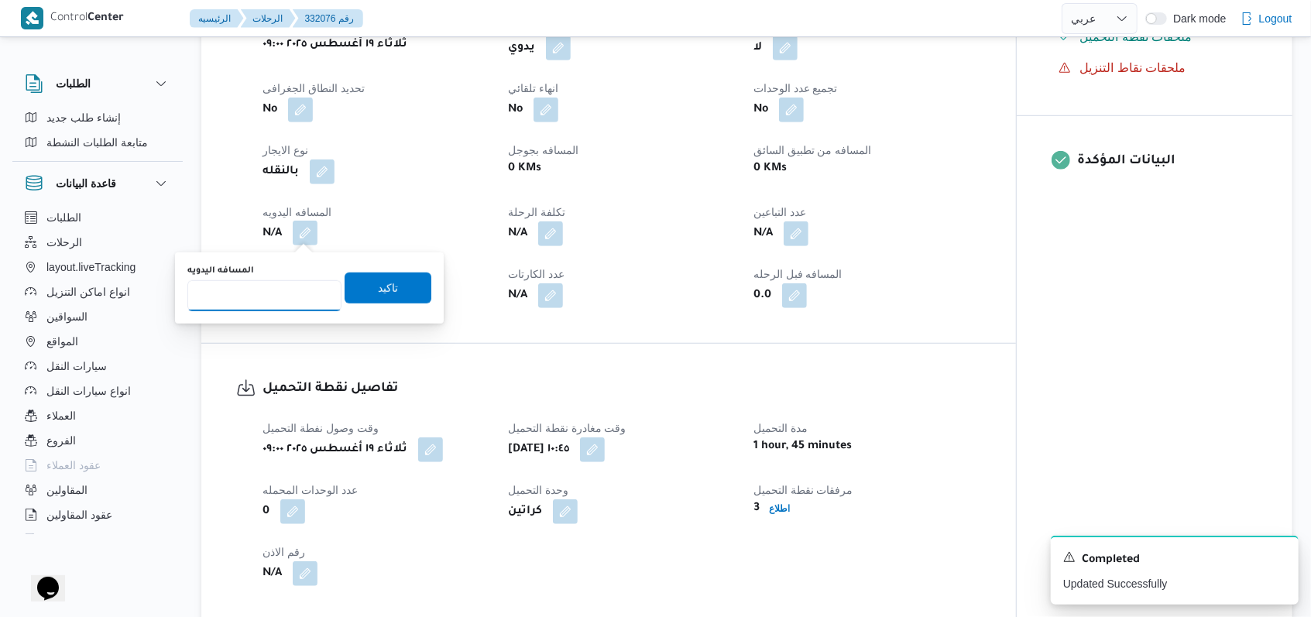
click at [271, 294] on input "المسافه اليدويه" at bounding box center [264, 295] width 154 height 31
type input "140"
click at [378, 290] on span "تاكيد" at bounding box center [388, 288] width 20 height 19
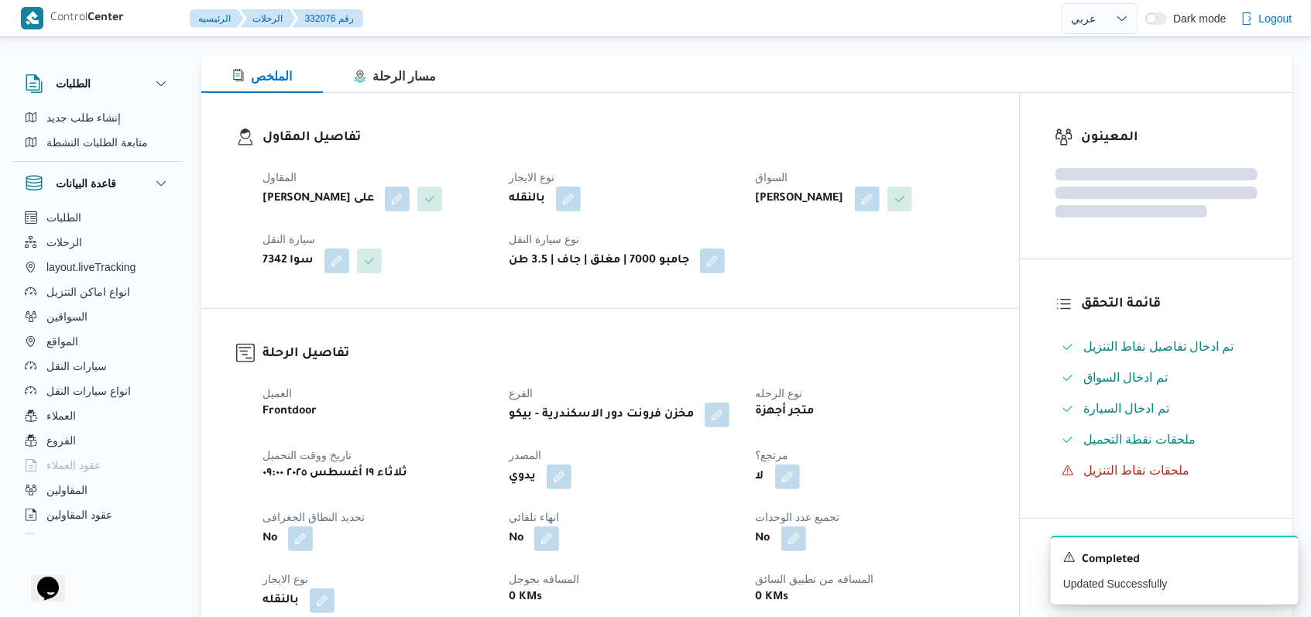
scroll to position [0, 0]
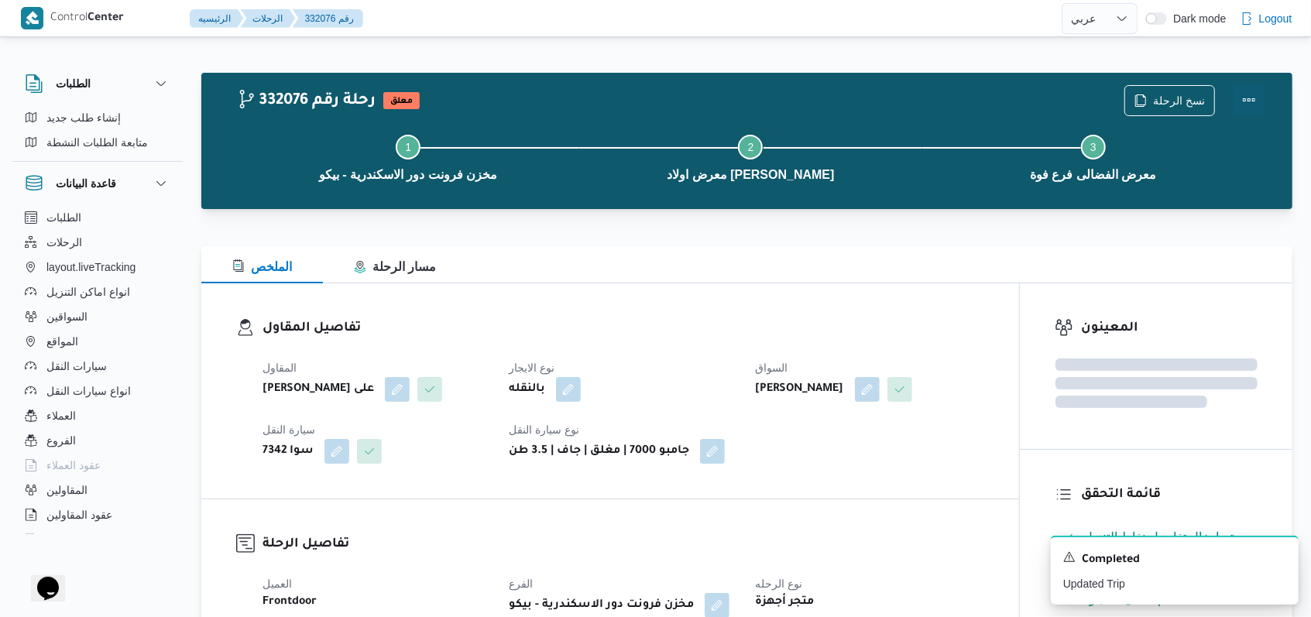
click at [542, 93] on button "Actions" at bounding box center [1249, 99] width 31 height 31
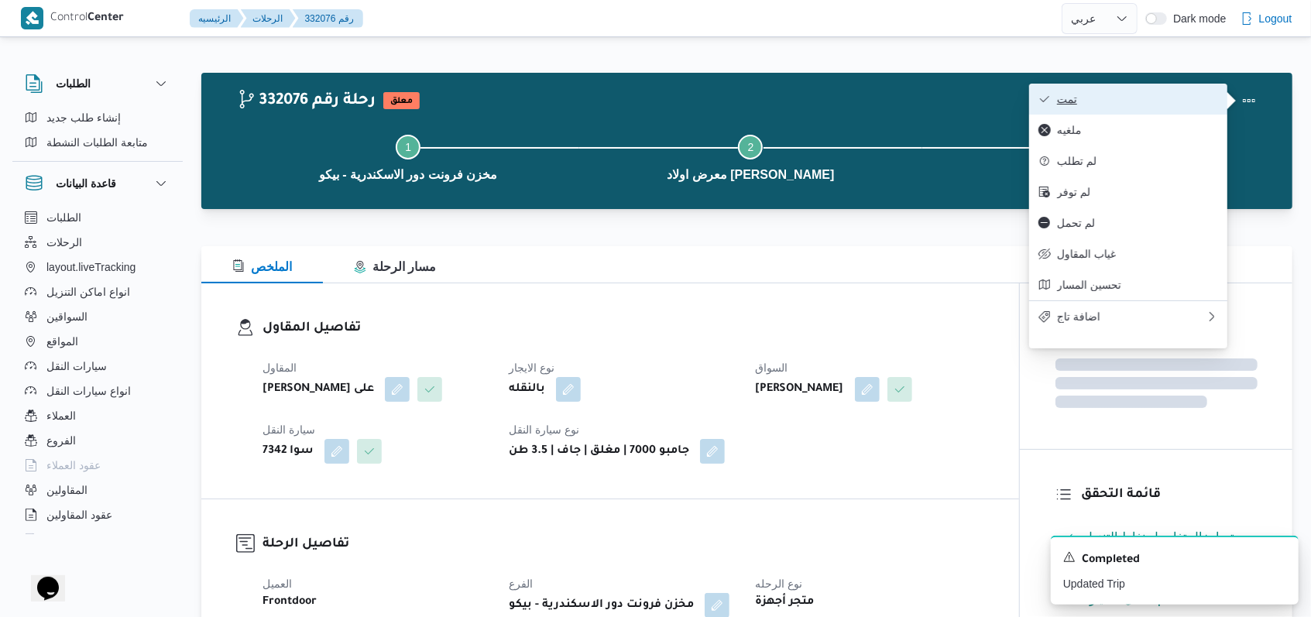
click at [542, 93] on span "تمت" at bounding box center [1137, 99] width 161 height 12
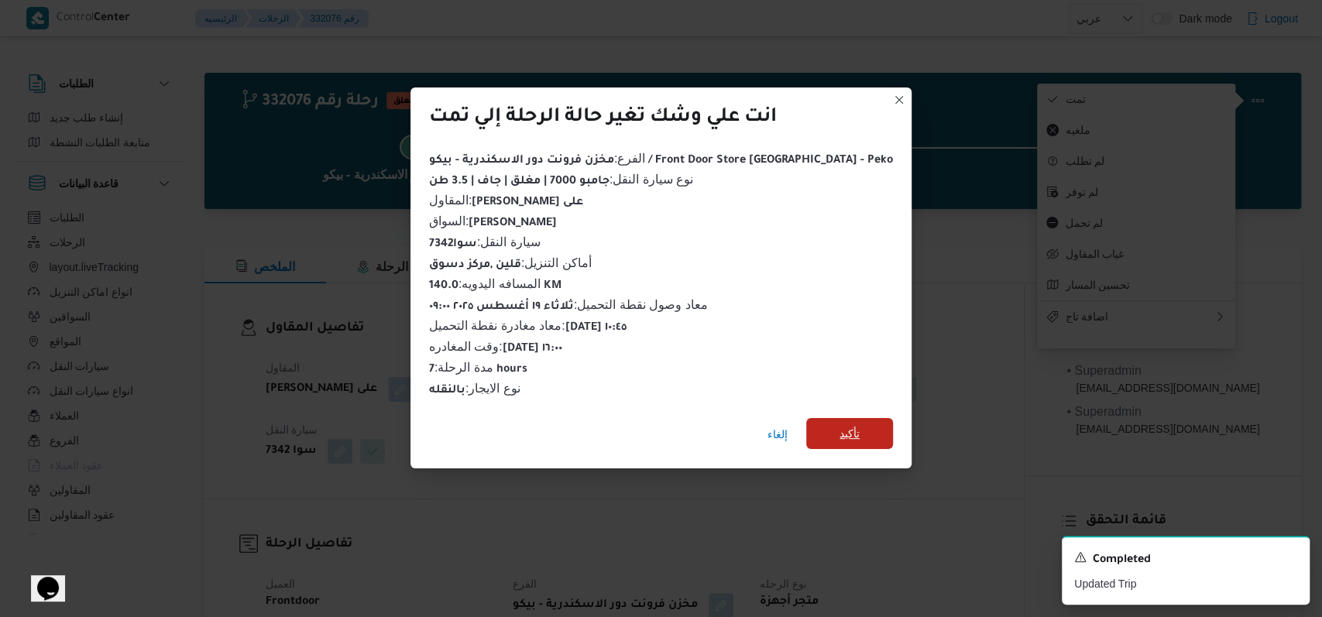
click at [542, 418] on span "تأكيد" at bounding box center [849, 433] width 87 height 31
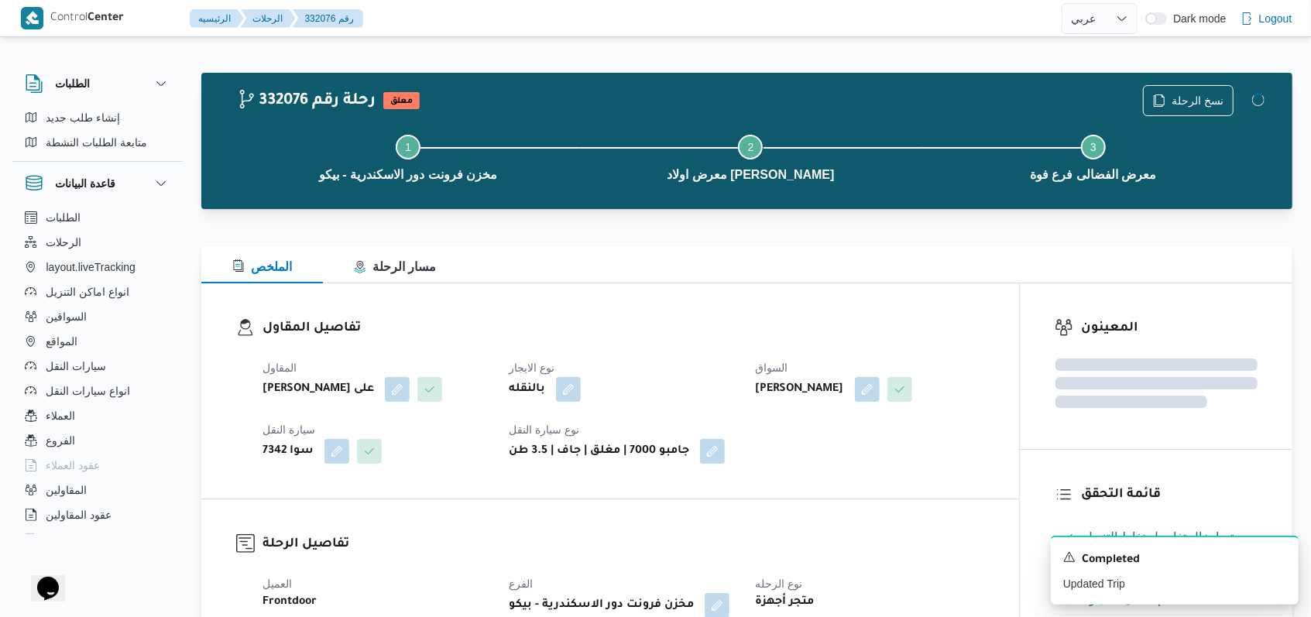
click at [542, 346] on dl "تفاصيل المقاول المقاول مروه حسام الدين سعد على نوع الايجار بالنقله السواق احمد …" at bounding box center [624, 391] width 722 height 146
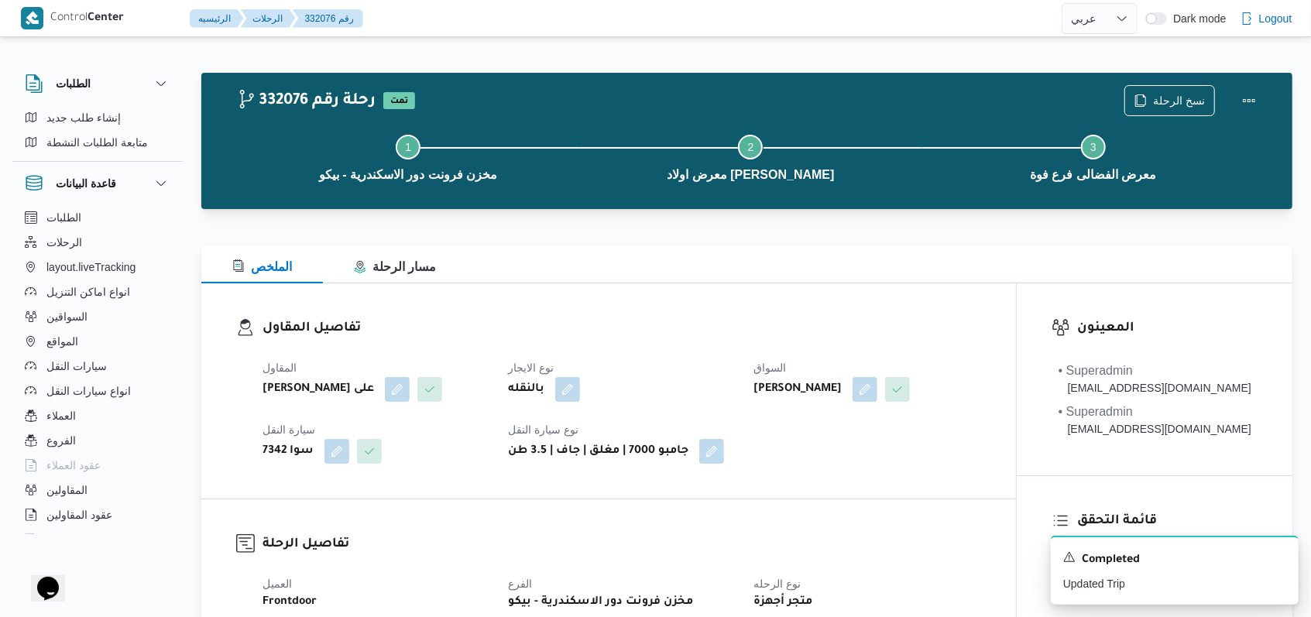
select select "ar"
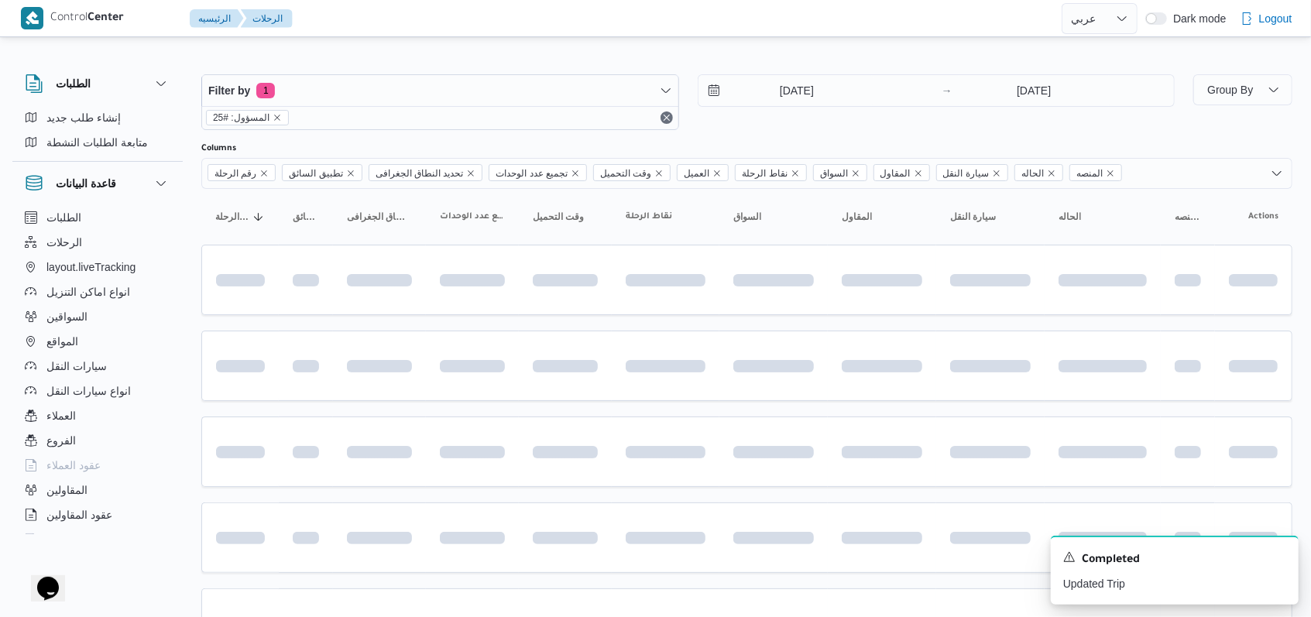
scroll to position [518, 0]
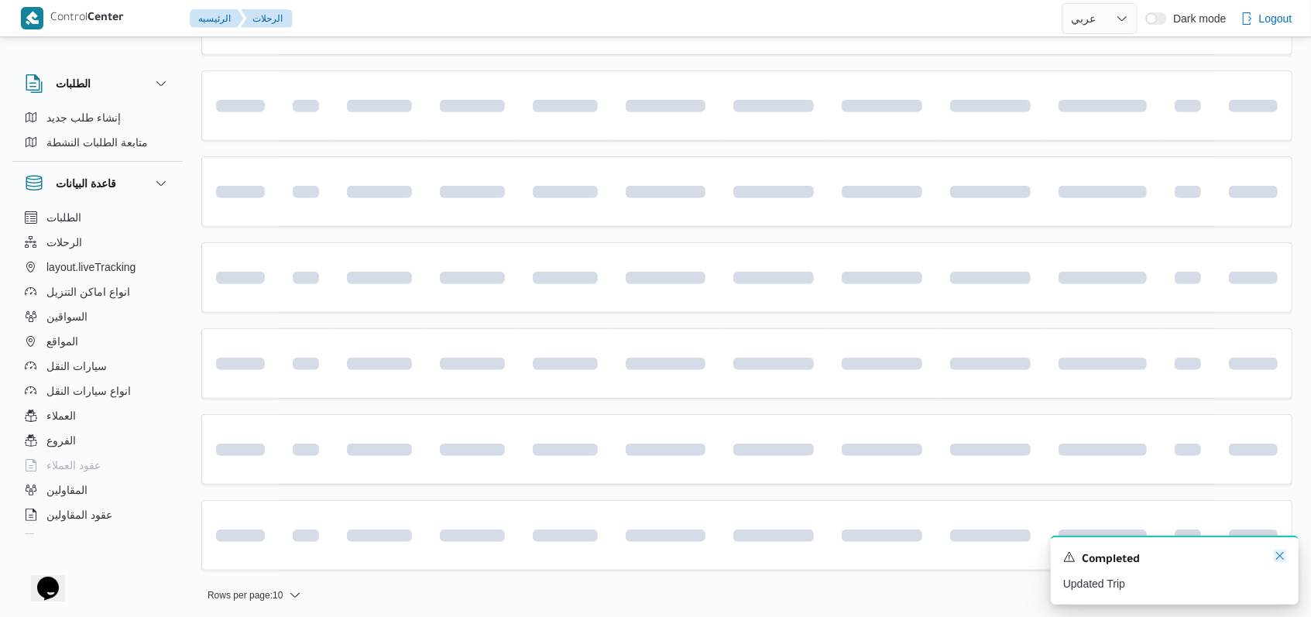
click at [542, 555] on icon "Dismiss toast" at bounding box center [1280, 556] width 12 height 12
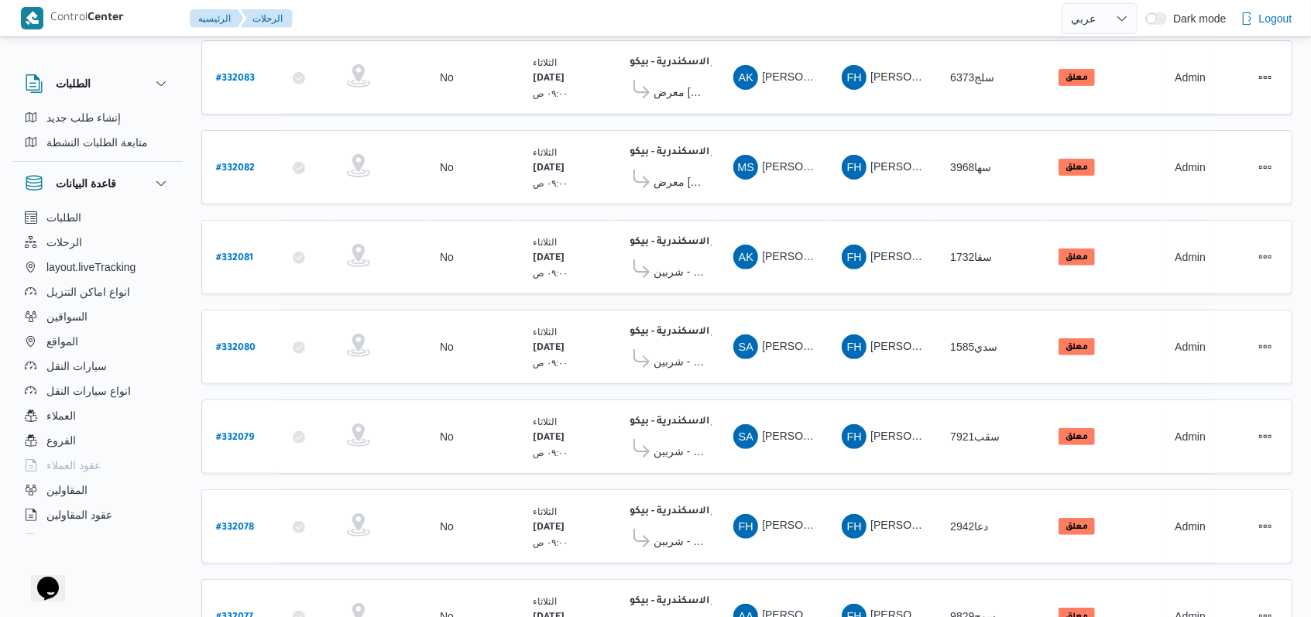
scroll to position [535, 0]
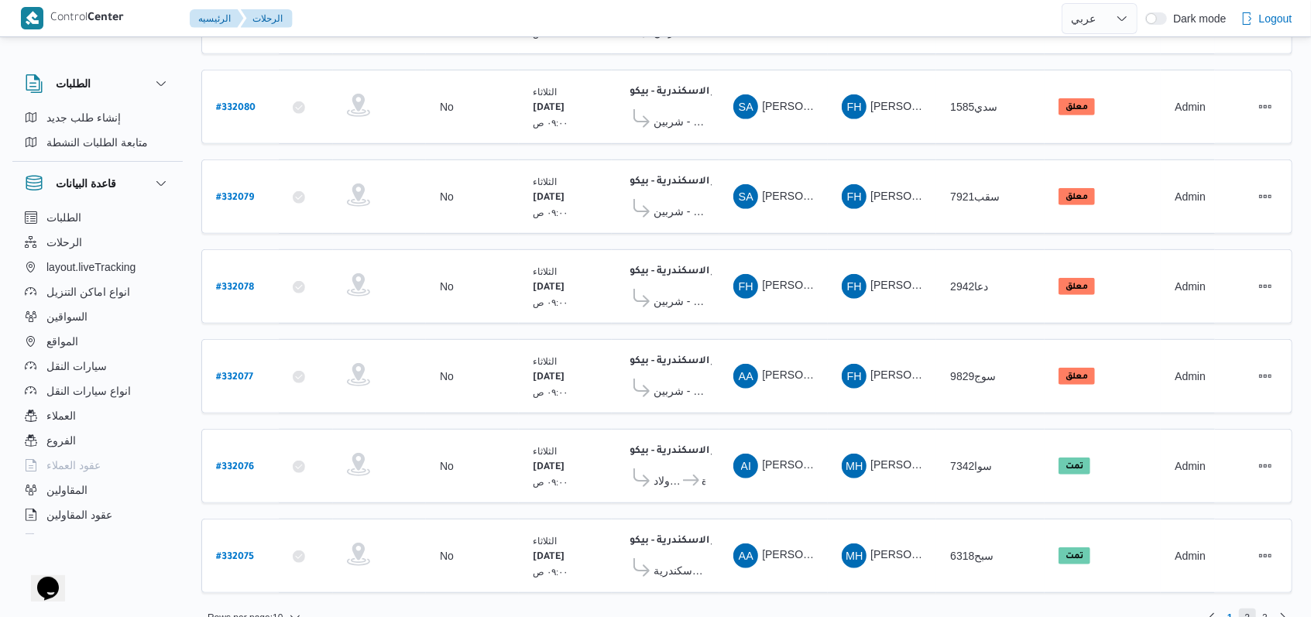
click at [542, 555] on span "2" at bounding box center [1248, 618] width 18 height 19
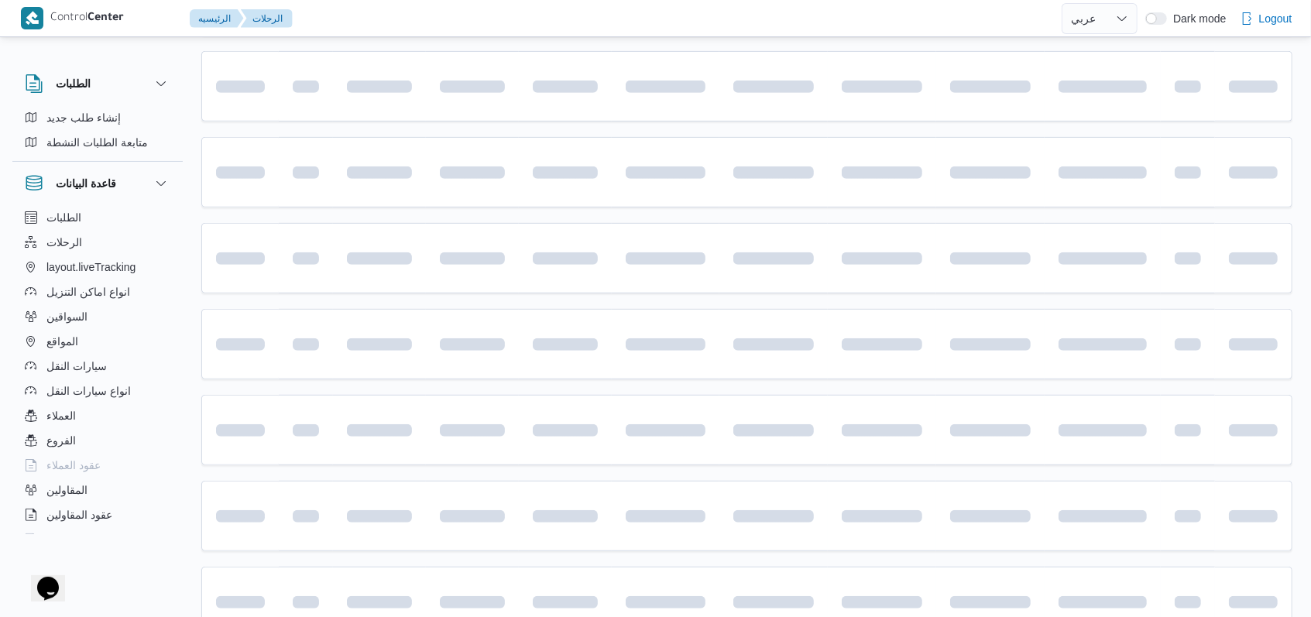
scroll to position [518, 0]
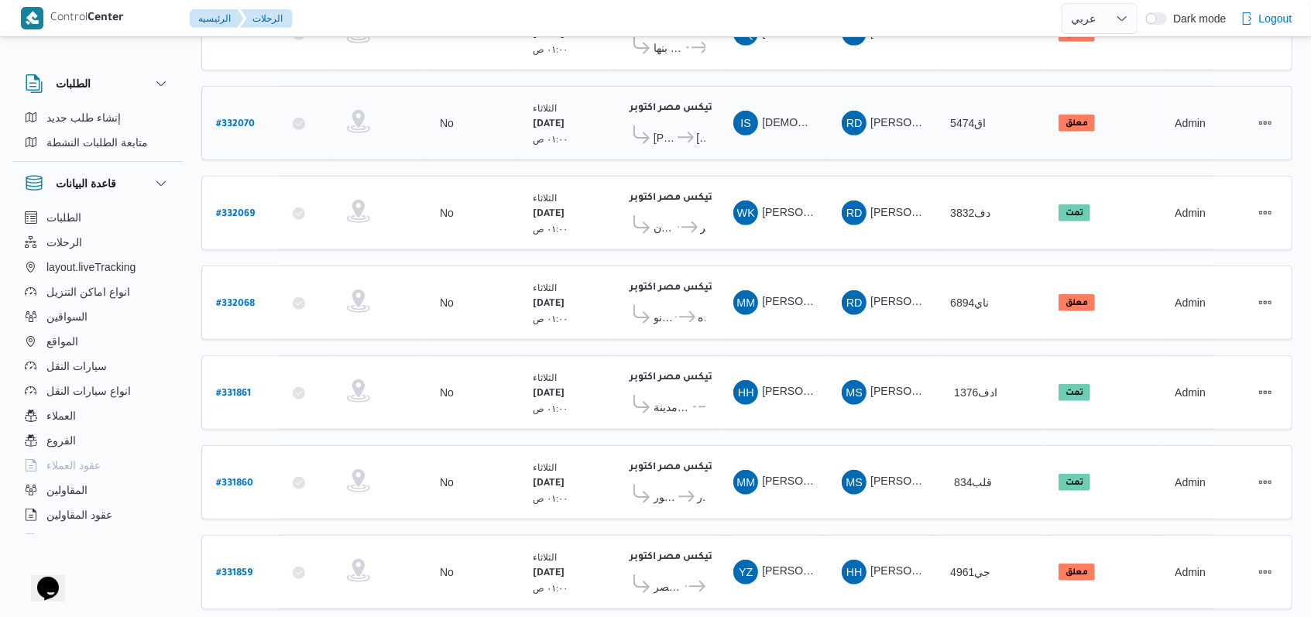
click at [231, 119] on b "# 332070" at bounding box center [235, 124] width 39 height 11
select select "ar"
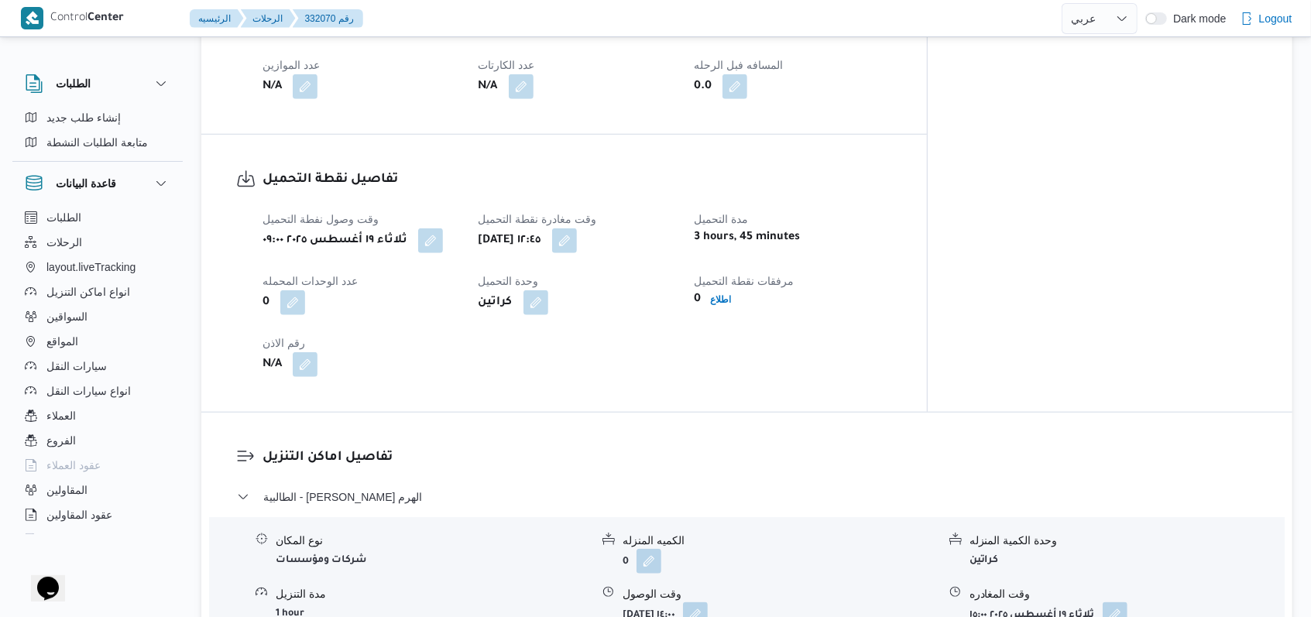
scroll to position [1035, 0]
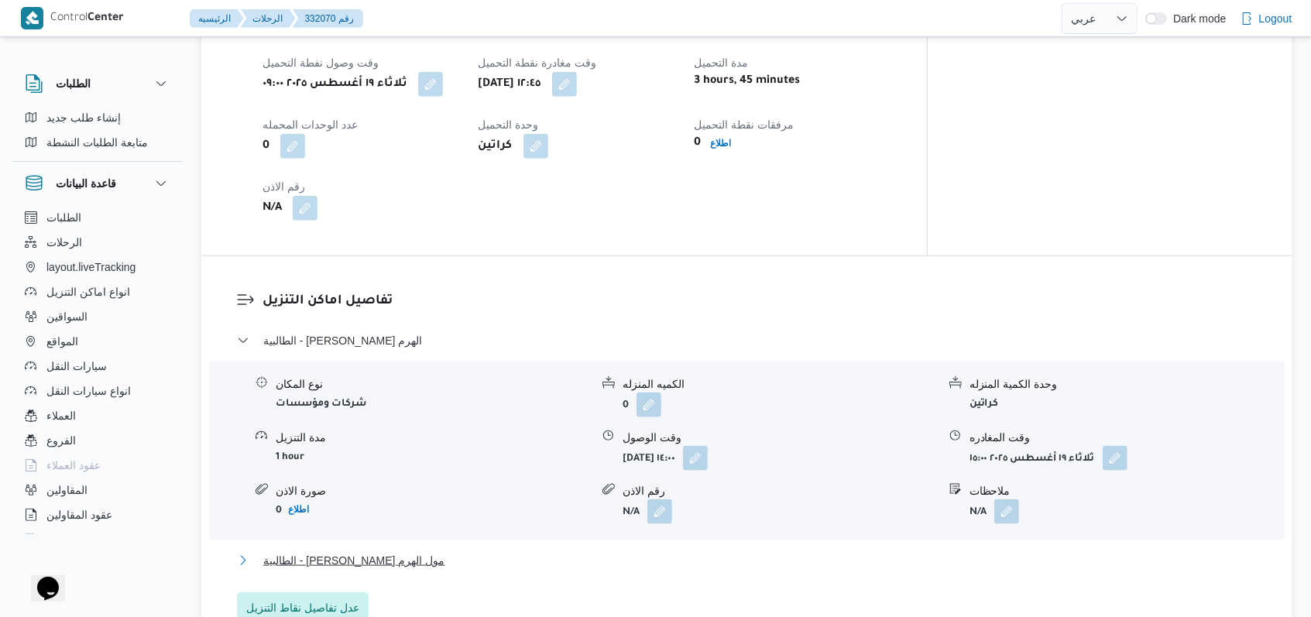
click at [448, 552] on button "الطالبية - كارفور بيراميدز مول الهرم" at bounding box center [747, 561] width 1021 height 19
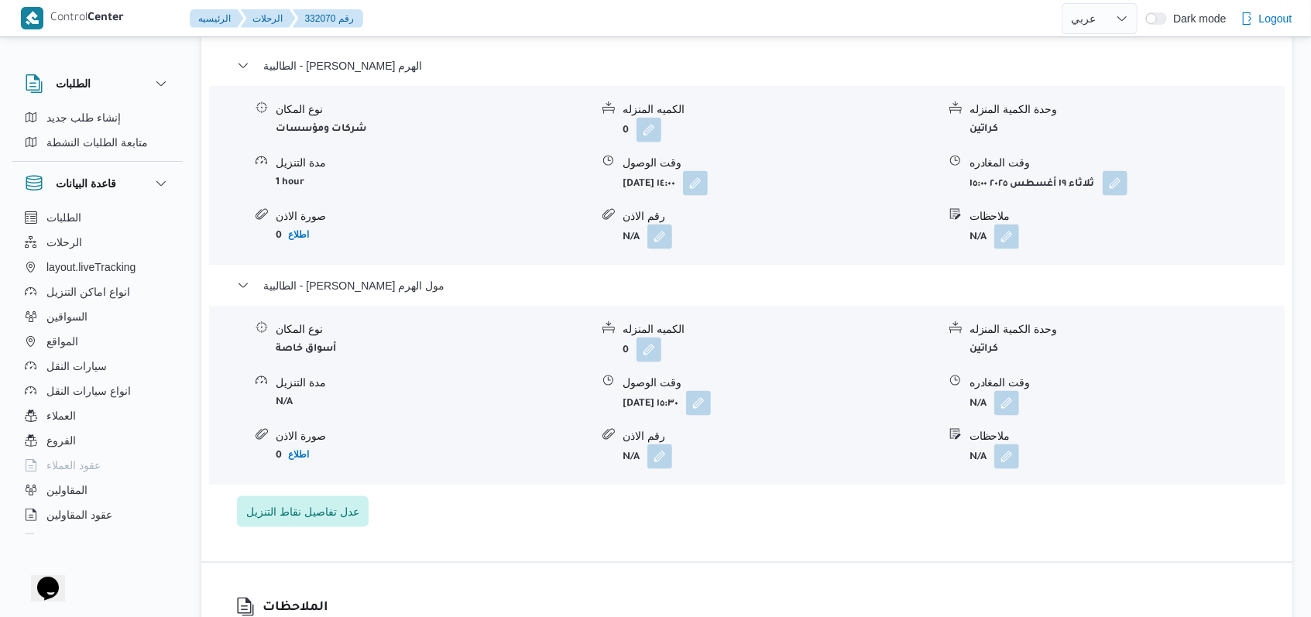
scroll to position [1345, 0]
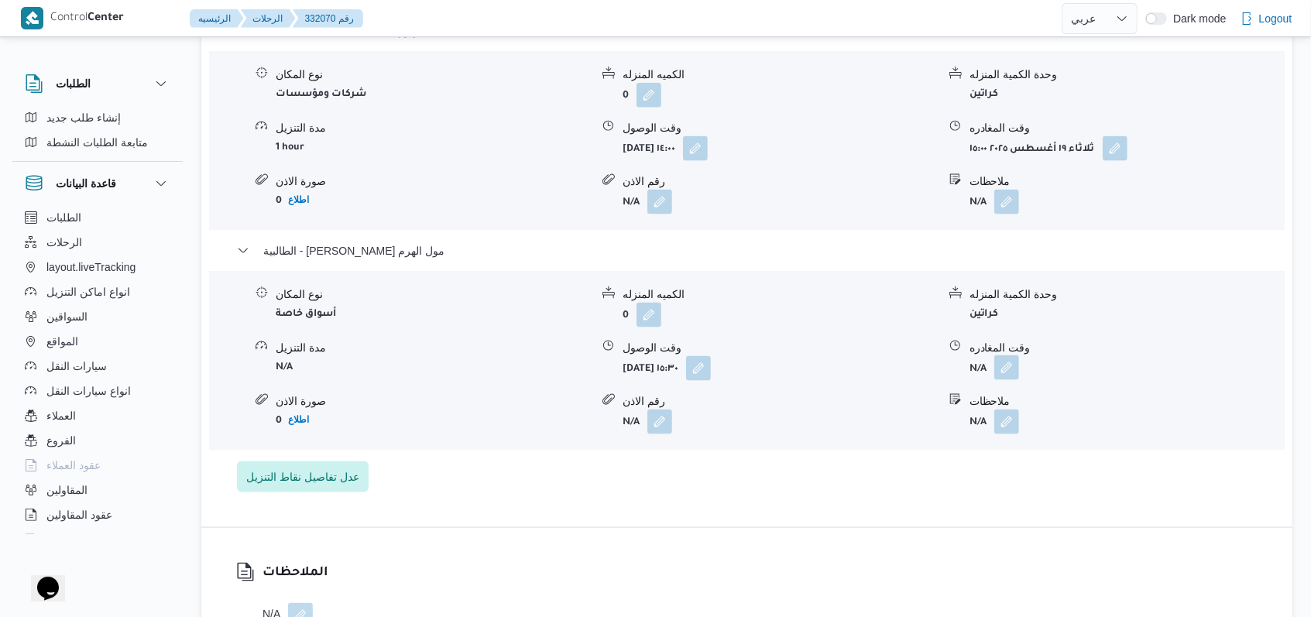
click at [542, 356] on button "button" at bounding box center [1007, 368] width 25 height 25
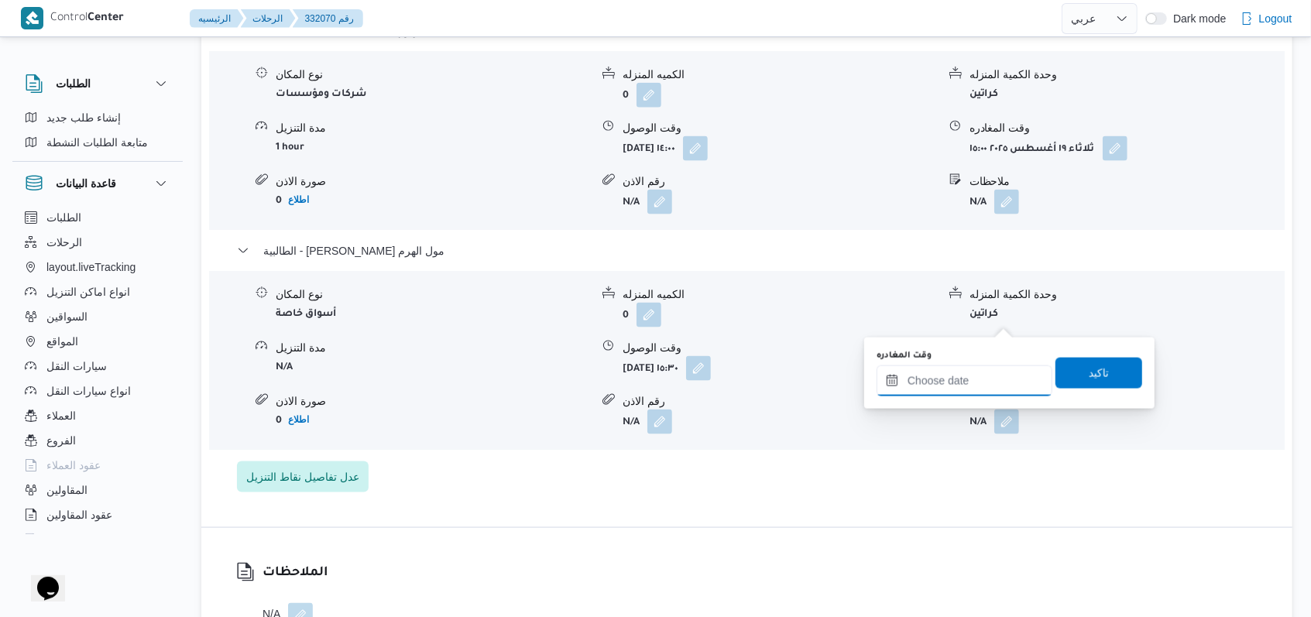
click at [542, 390] on input "وقت المغادره" at bounding box center [965, 381] width 176 height 31
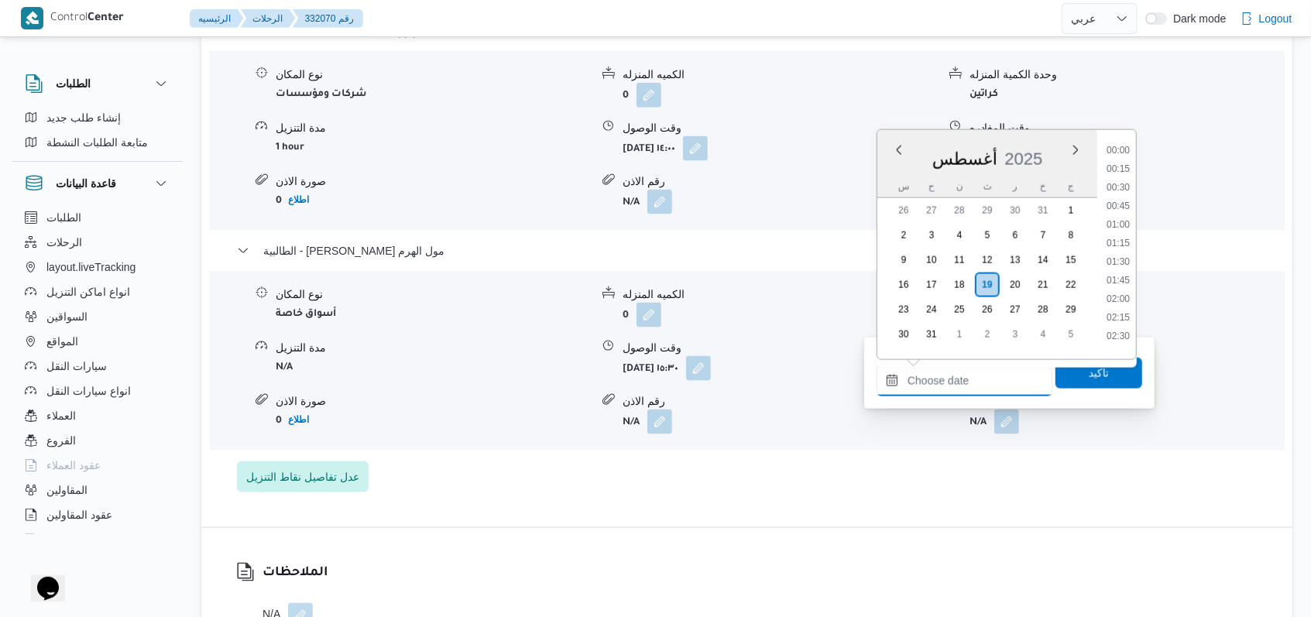
scroll to position [1140, 0]
click at [542, 238] on li "16:30" at bounding box center [1119, 237] width 36 height 15
type input "١٩/٠٨/٢٠٢٥ ١٦:٣٠"
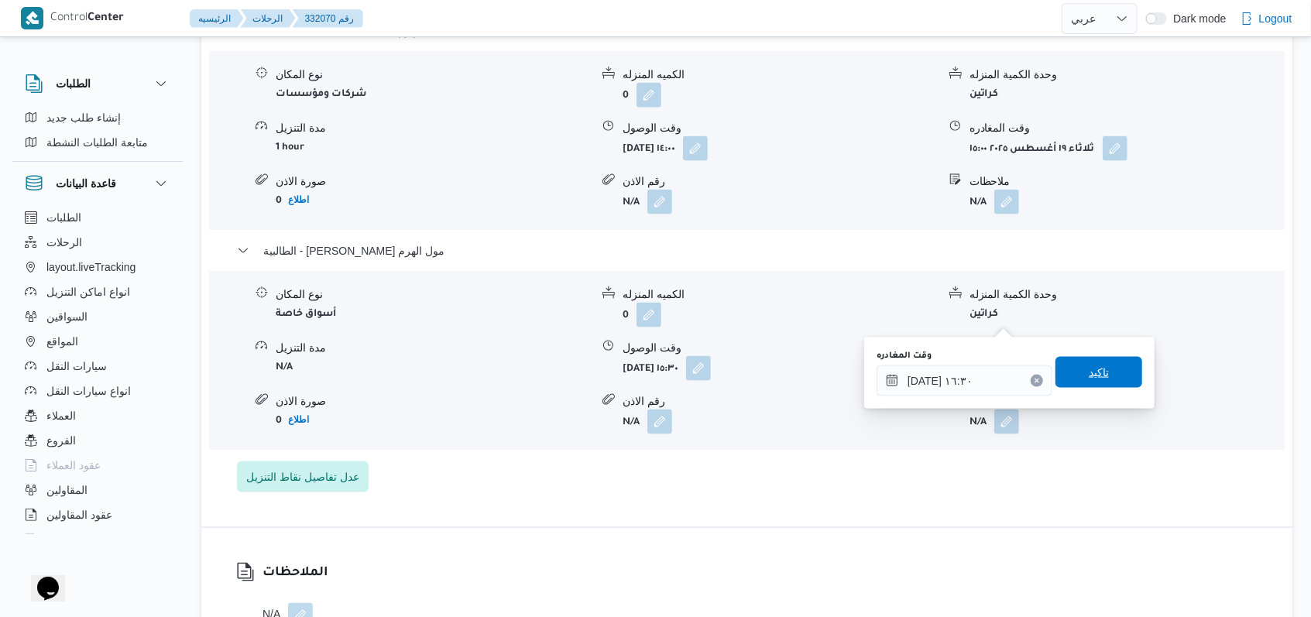
click at [542, 370] on span "تاكيد" at bounding box center [1099, 372] width 20 height 19
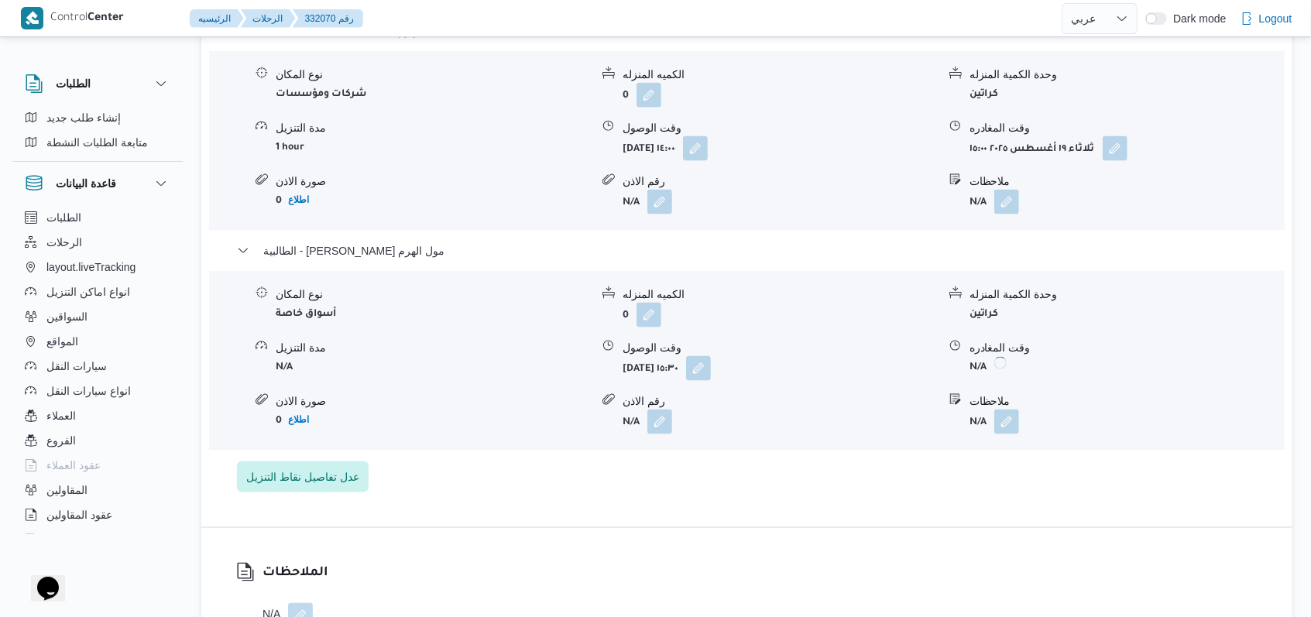
click at [542, 410] on button "button" at bounding box center [1007, 422] width 25 height 25
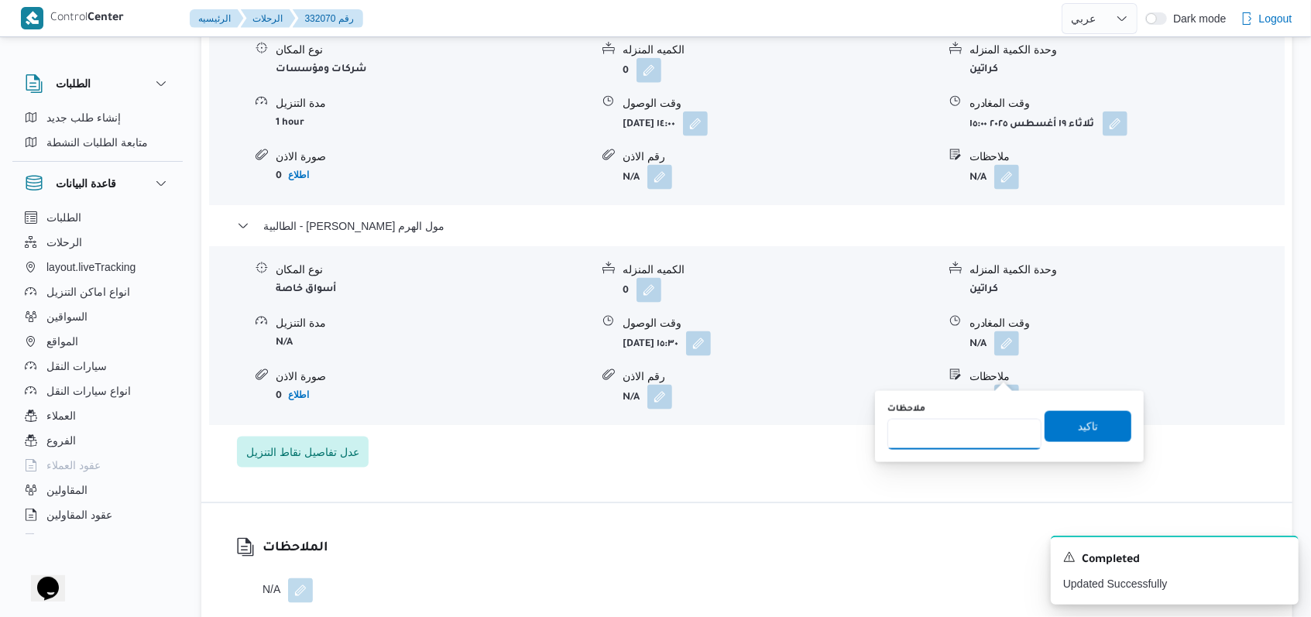
click at [542, 434] on input "ملاحظات" at bounding box center [965, 434] width 154 height 31
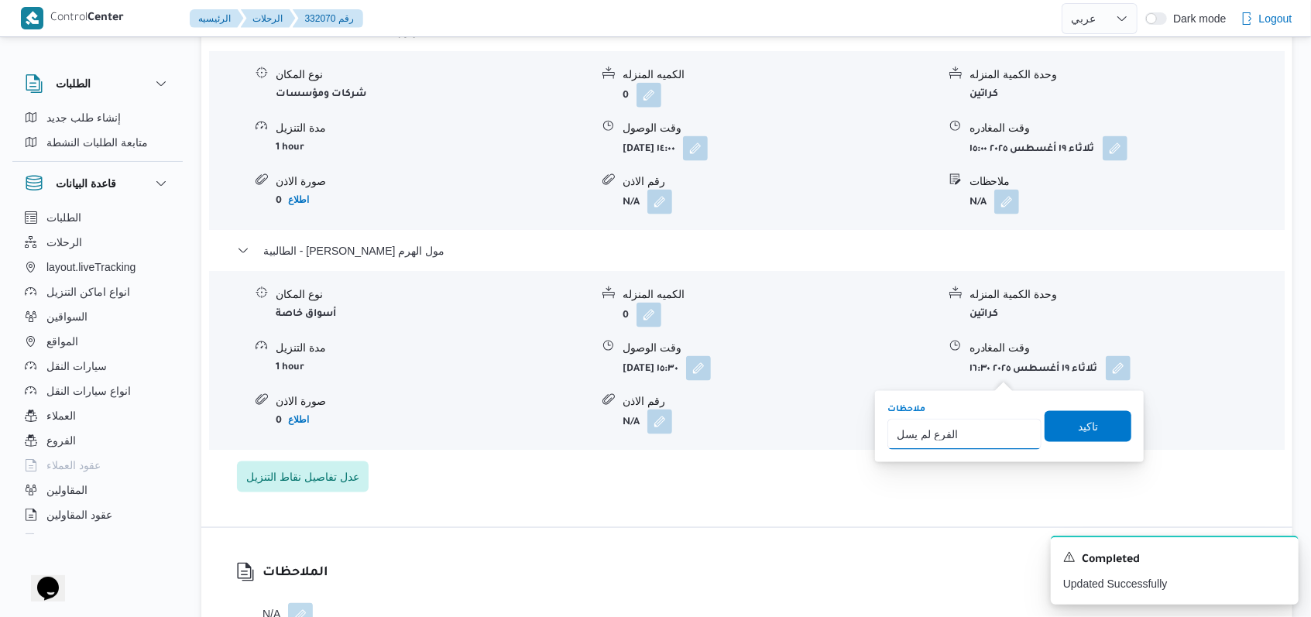
type input "الفرع لم يسلم"
click at [542, 430] on span "تاكيد" at bounding box center [1088, 426] width 87 height 31
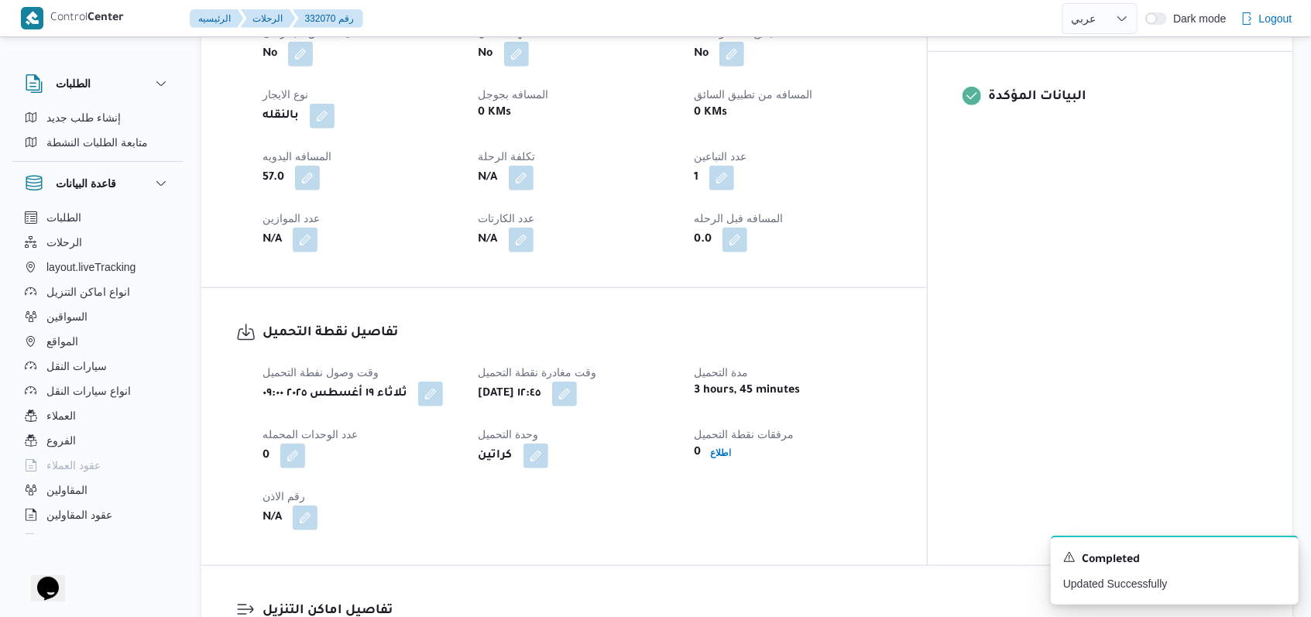
scroll to position [2, 0]
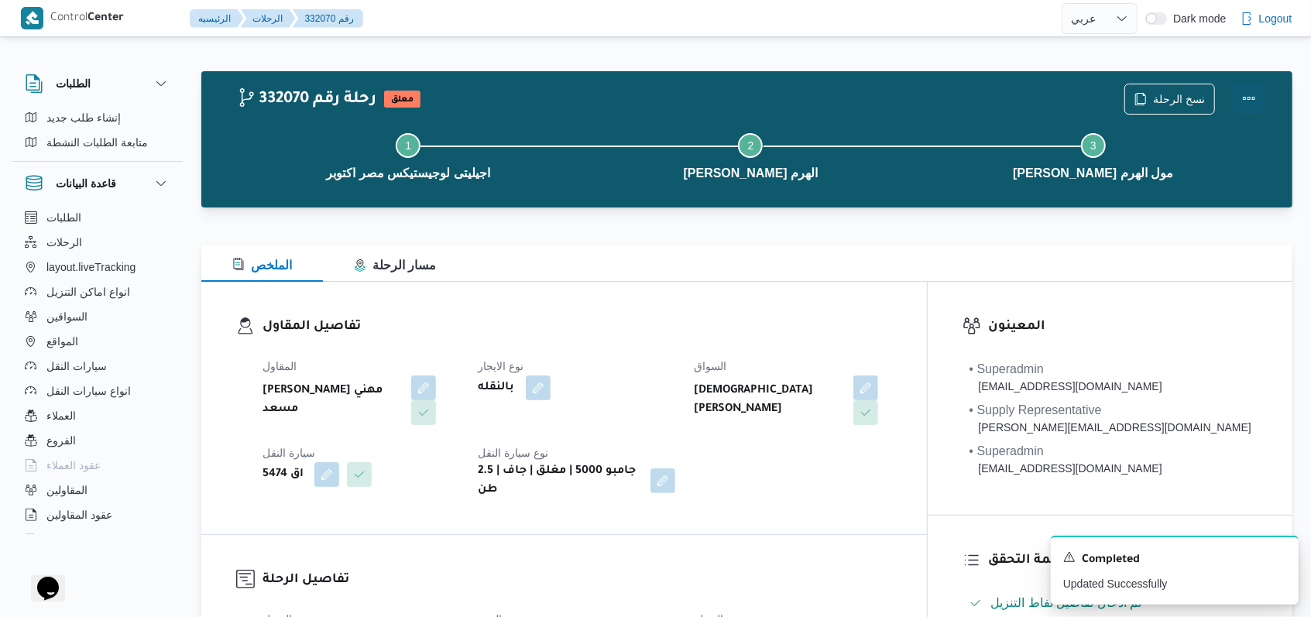
click at [542, 93] on button "Actions" at bounding box center [1249, 98] width 31 height 31
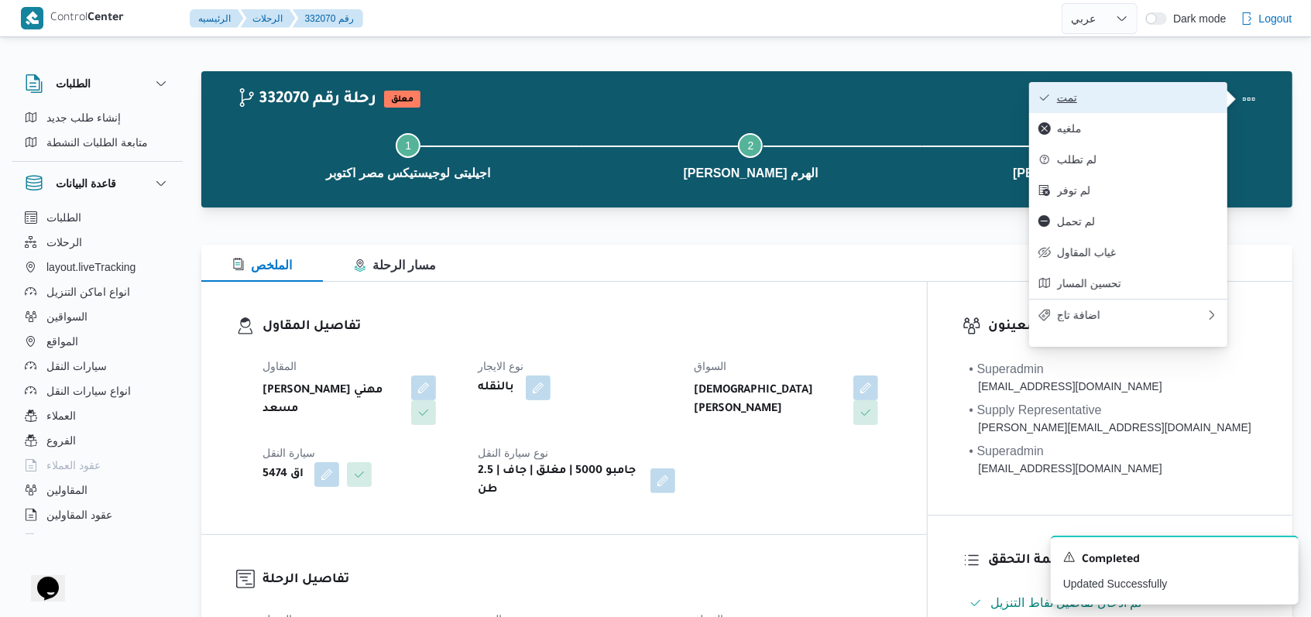
click at [542, 102] on span "تمت" at bounding box center [1137, 97] width 161 height 12
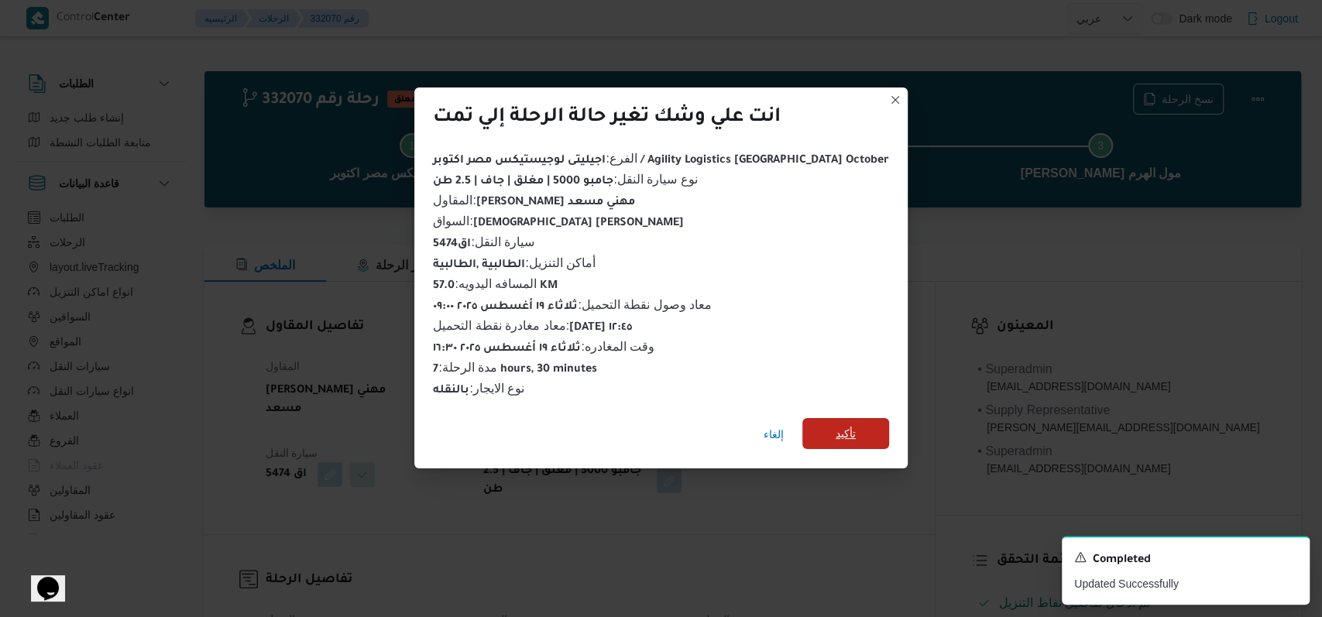
click at [542, 425] on span "تأكيد" at bounding box center [846, 434] width 20 height 19
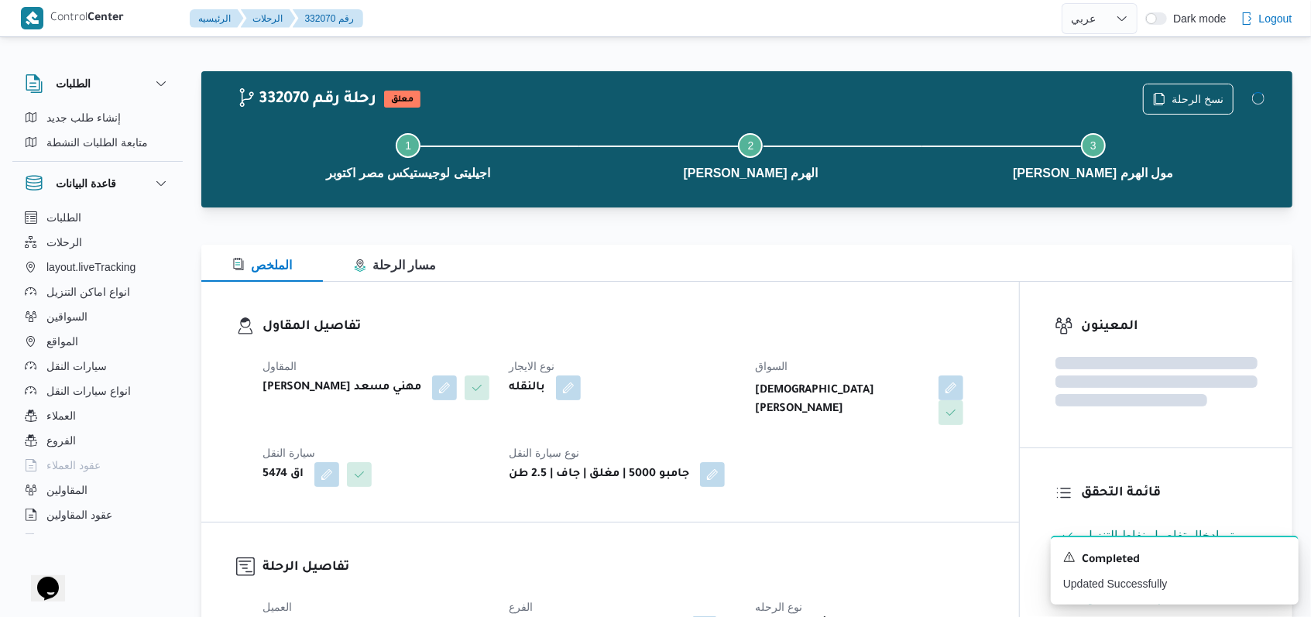
click at [542, 387] on div "بالنقله" at bounding box center [622, 388] width 231 height 28
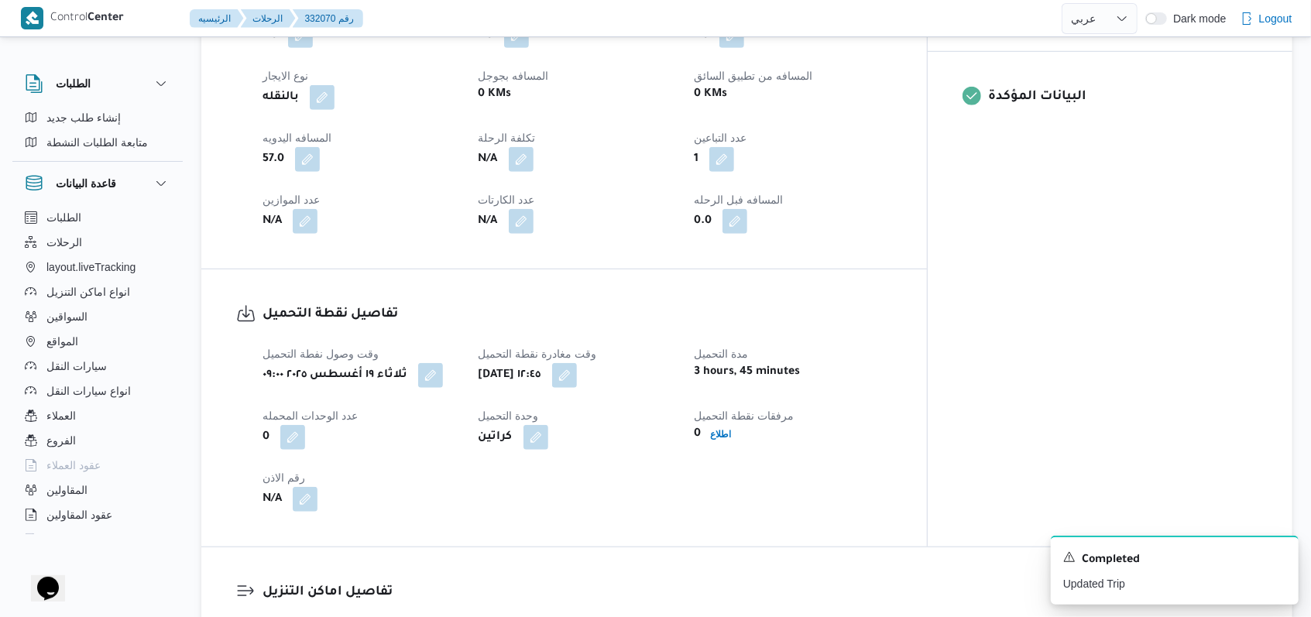
scroll to position [1138, 0]
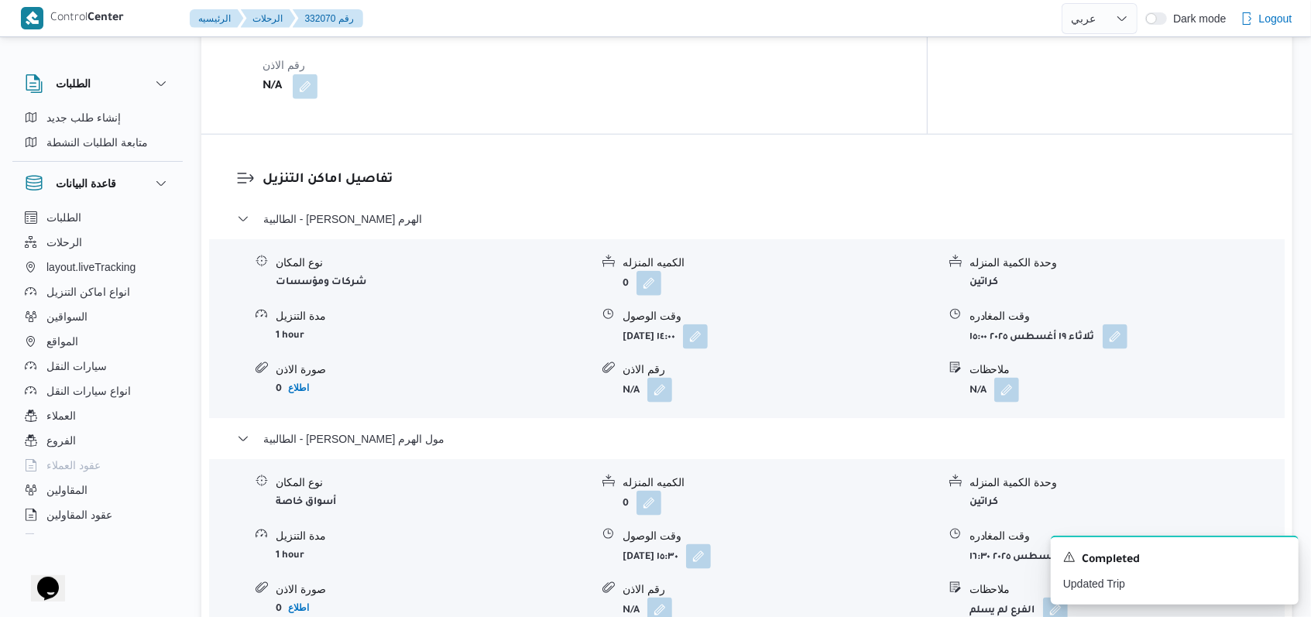
select select "ar"
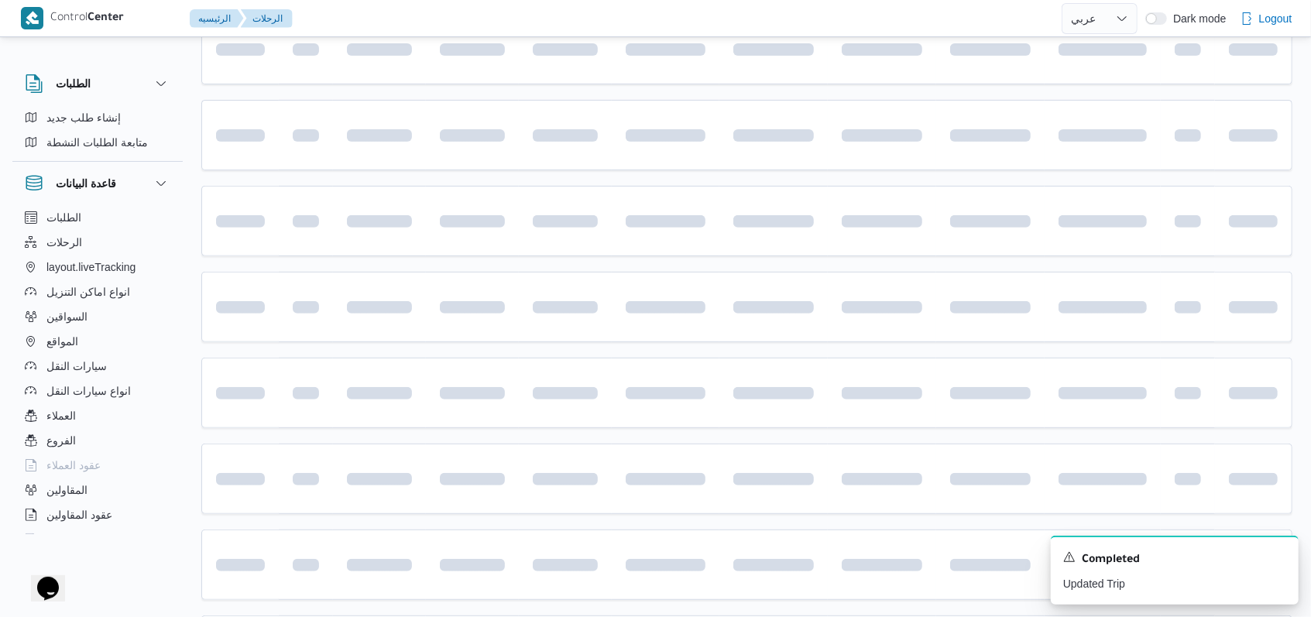
scroll to position [518, 0]
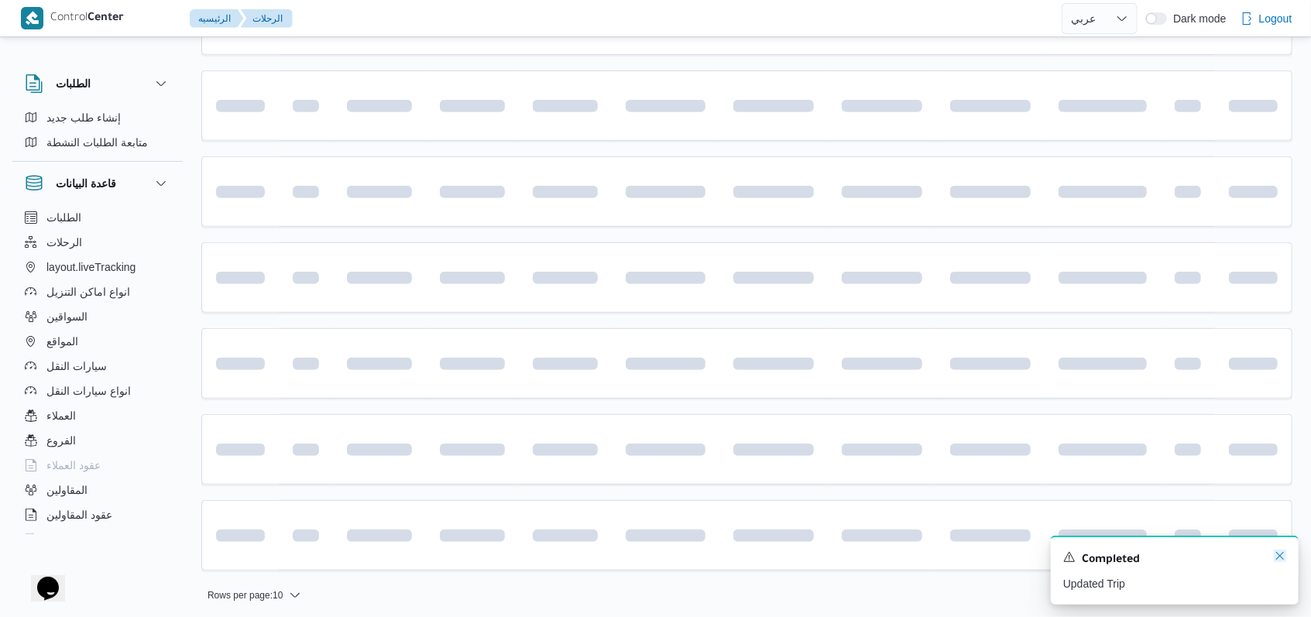
click at [542, 555] on icon "Dismiss toast" at bounding box center [1280, 556] width 12 height 12
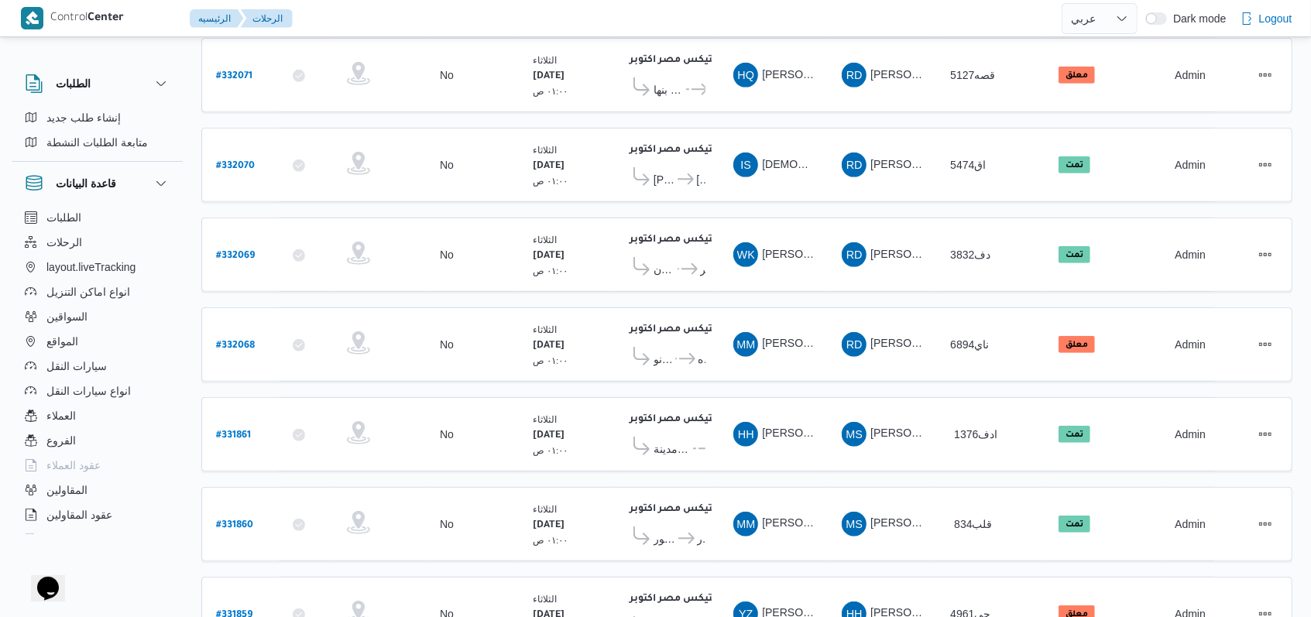
scroll to position [535, 0]
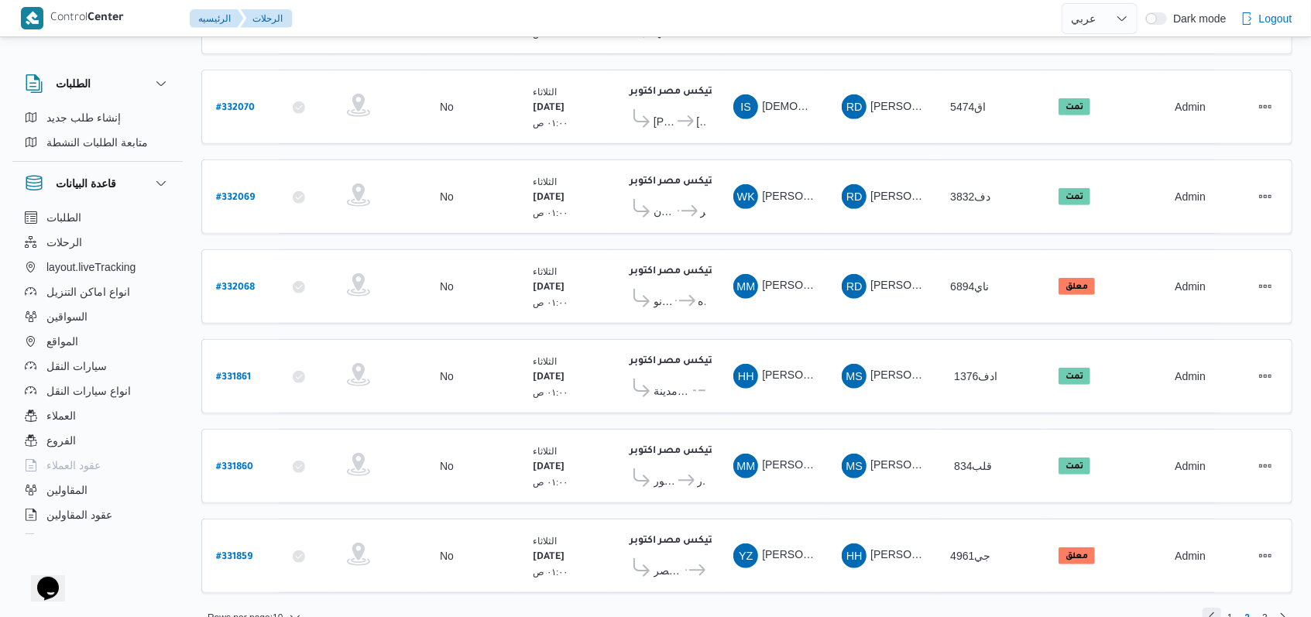
click at [542, 555] on link "Previous page, 1" at bounding box center [1212, 617] width 19 height 19
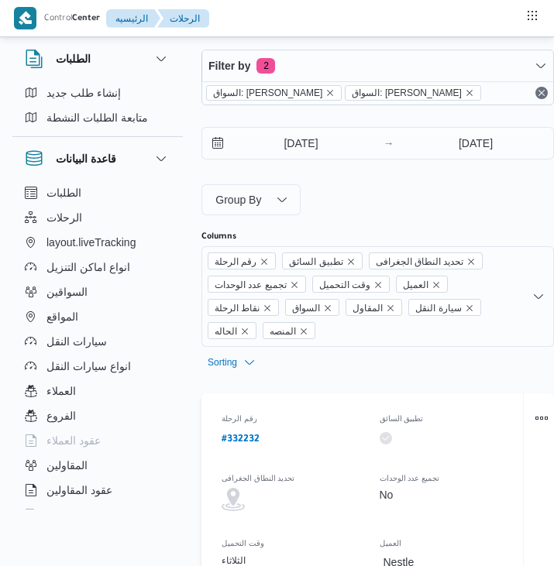
select select "ar"
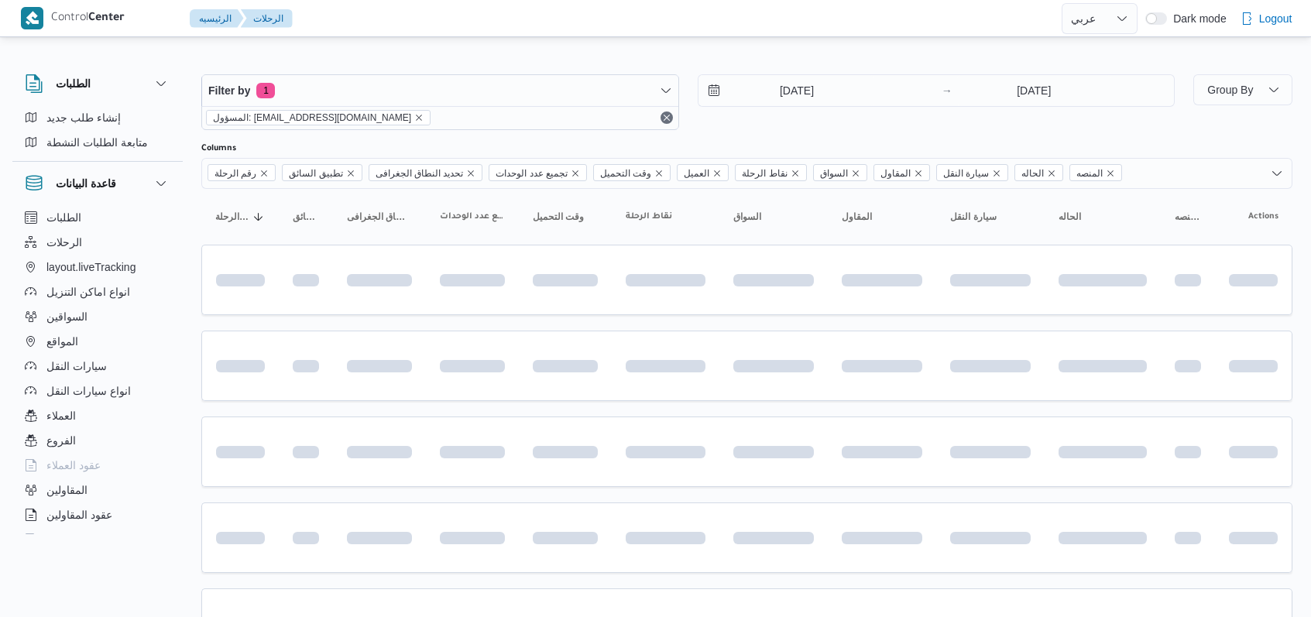
select select "ar"
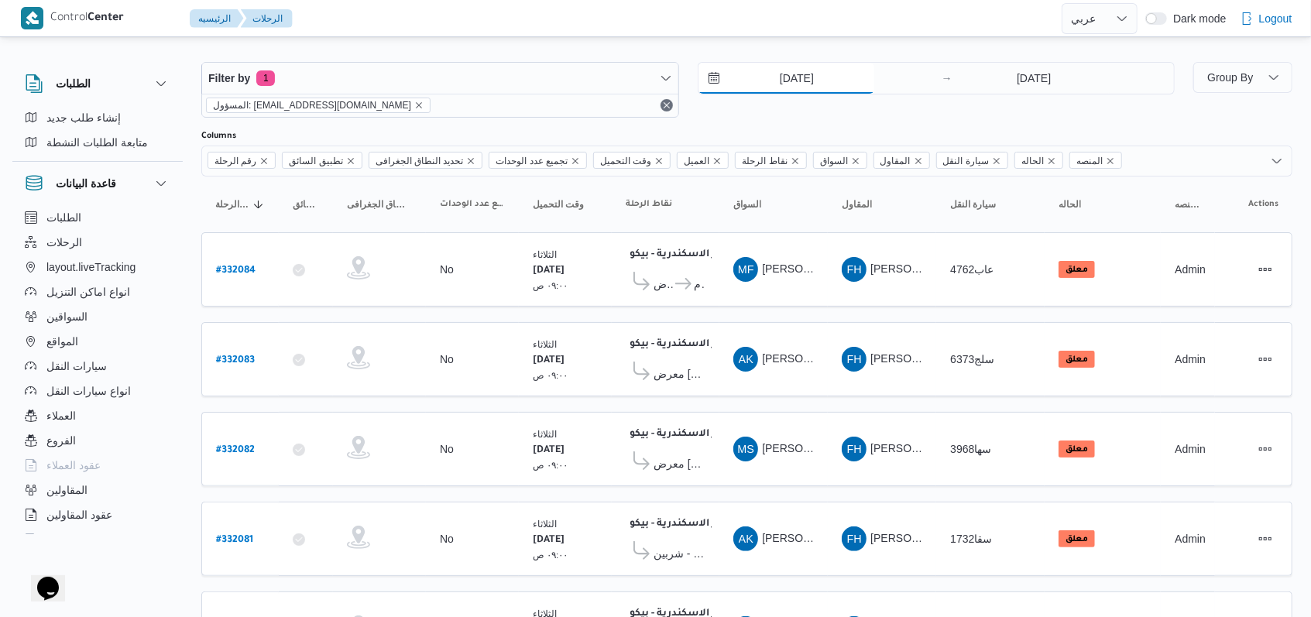
click at [775, 91] on input "19/8/2025" at bounding box center [787, 78] width 176 height 31
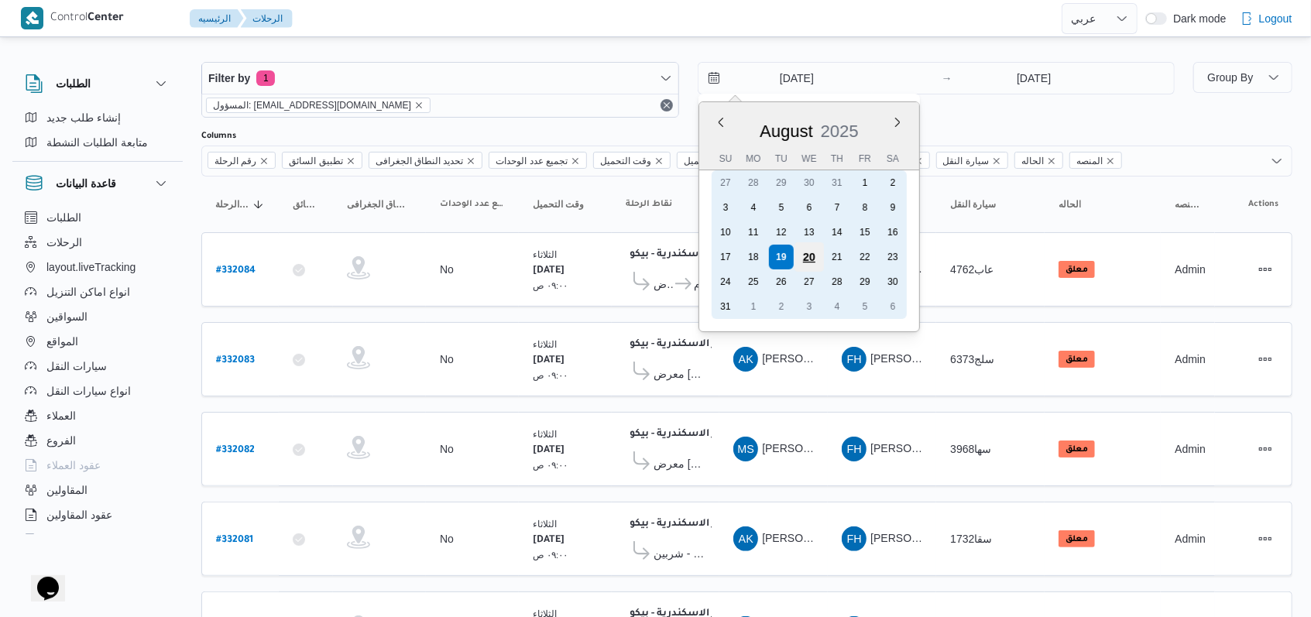
click at [808, 265] on div "20" at bounding box center [808, 256] width 29 height 29
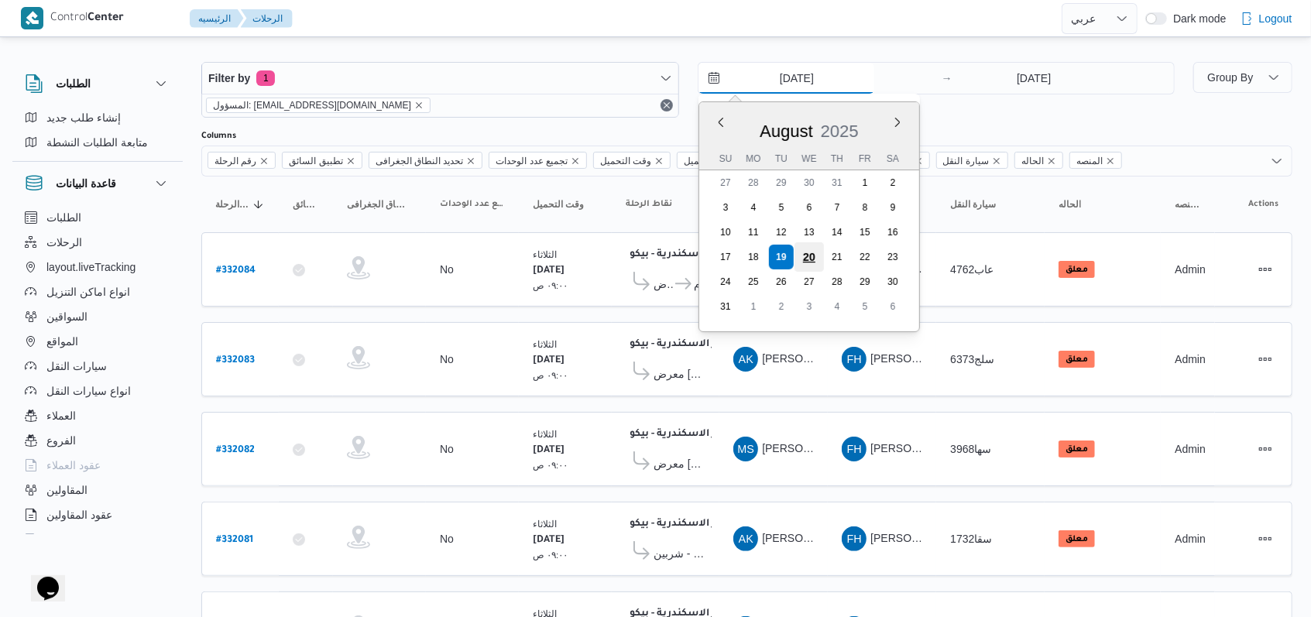
type input "20/8/2025"
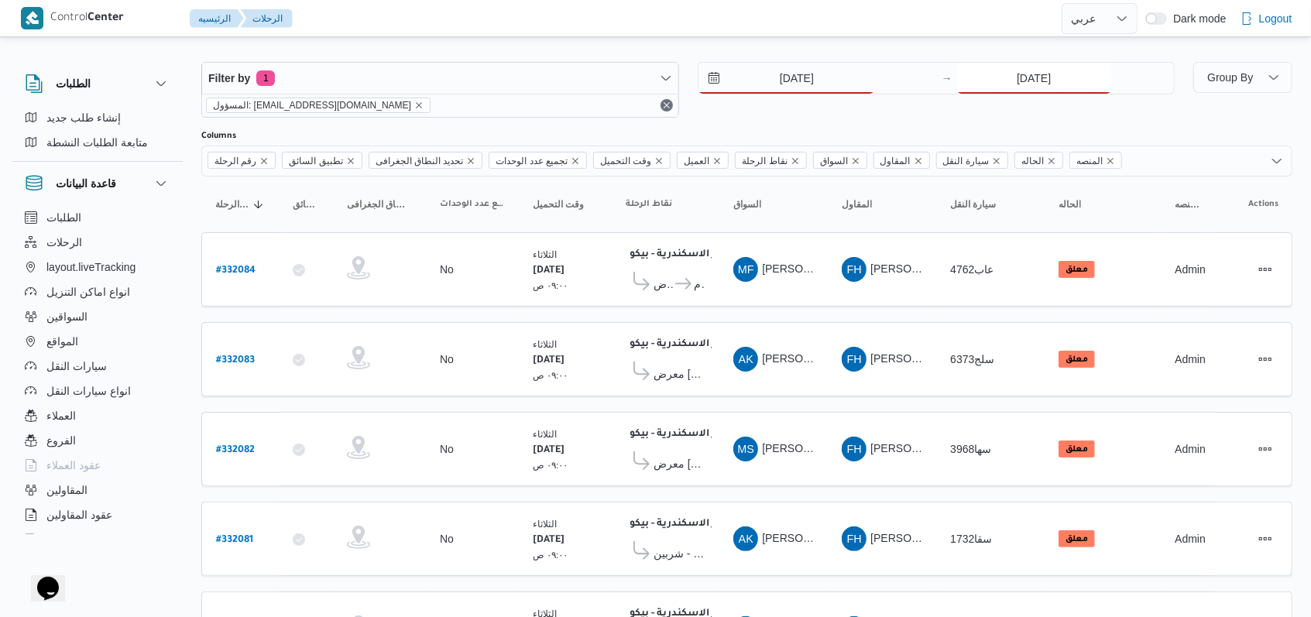
click at [1031, 77] on input "19/8/2025" at bounding box center [1034, 78] width 154 height 31
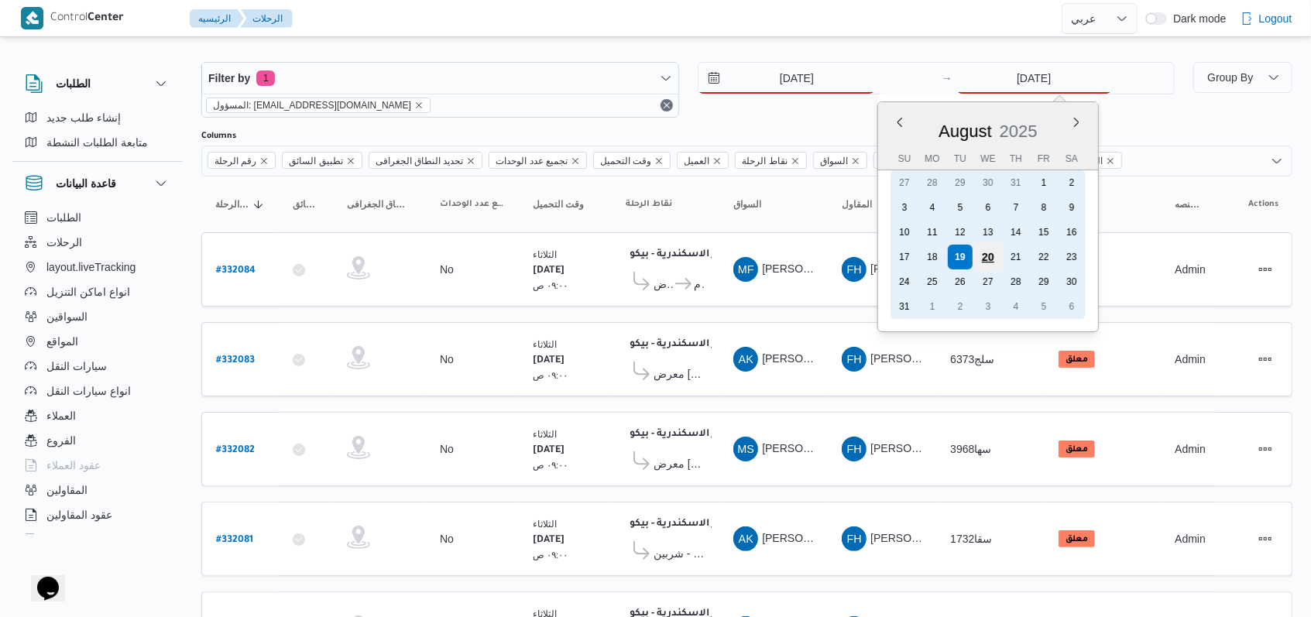
click at [992, 256] on div "20" at bounding box center [988, 256] width 29 height 29
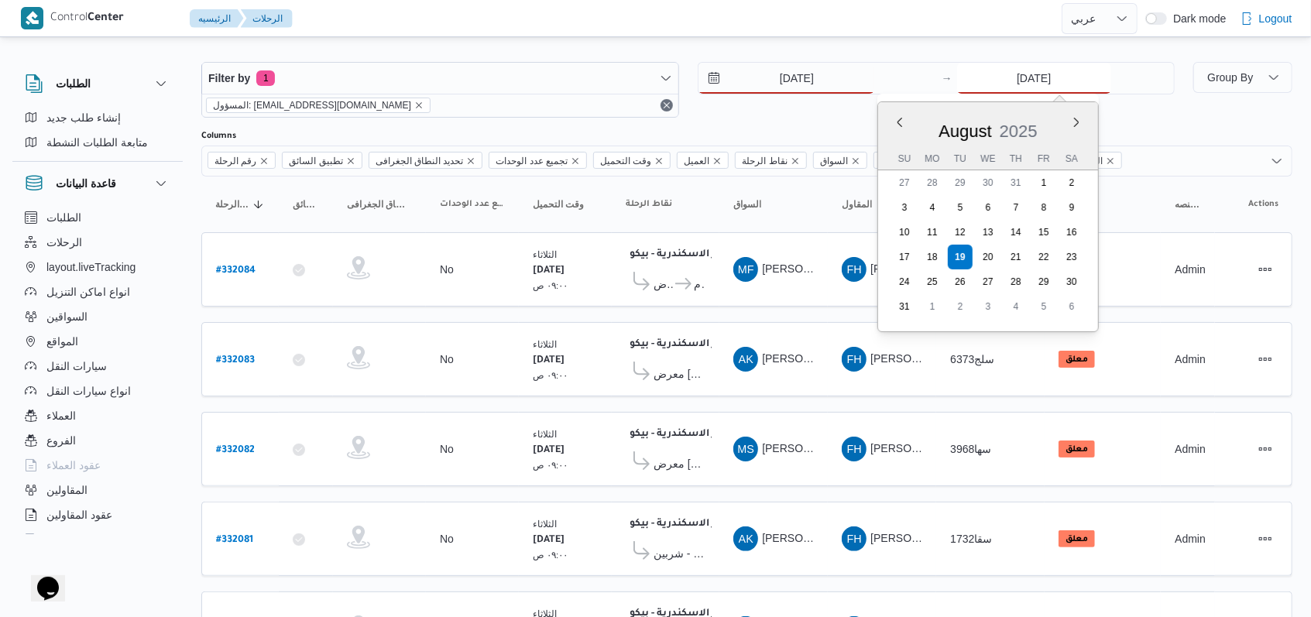
type input "20/8/2025"
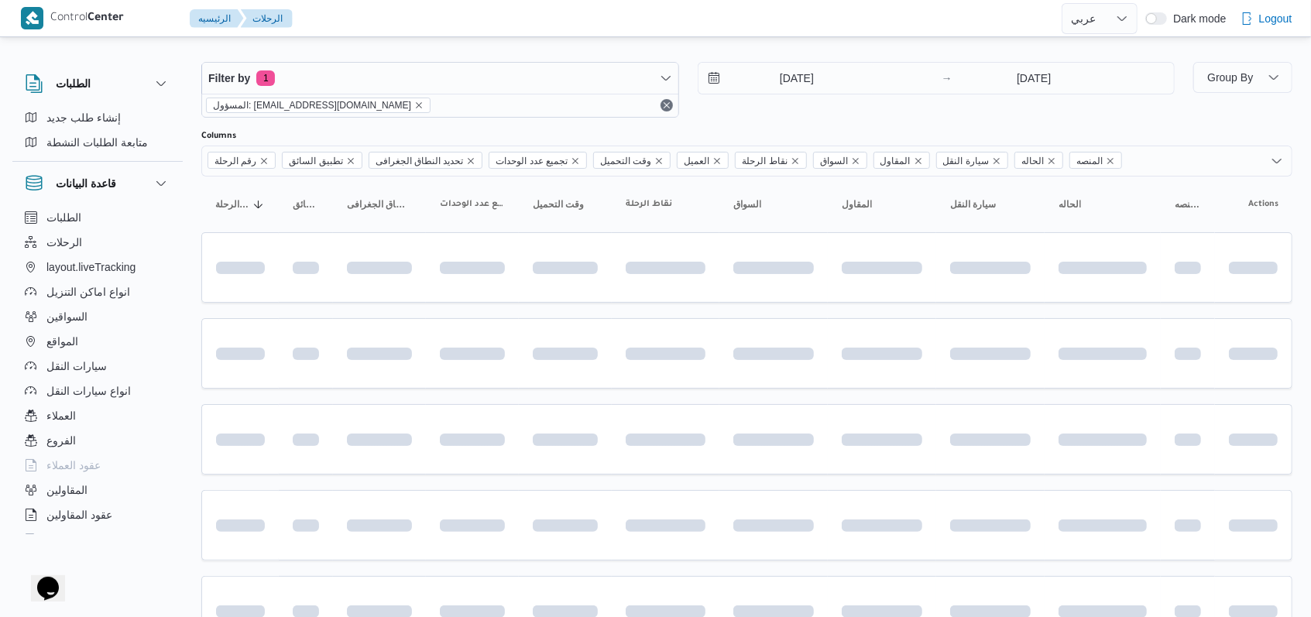
click at [812, 103] on div "20/8/2025 → 20/8/2025" at bounding box center [937, 90] width 478 height 56
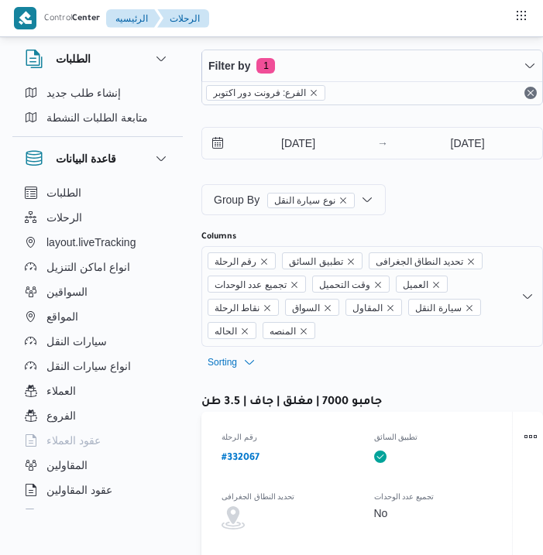
select select "ar"
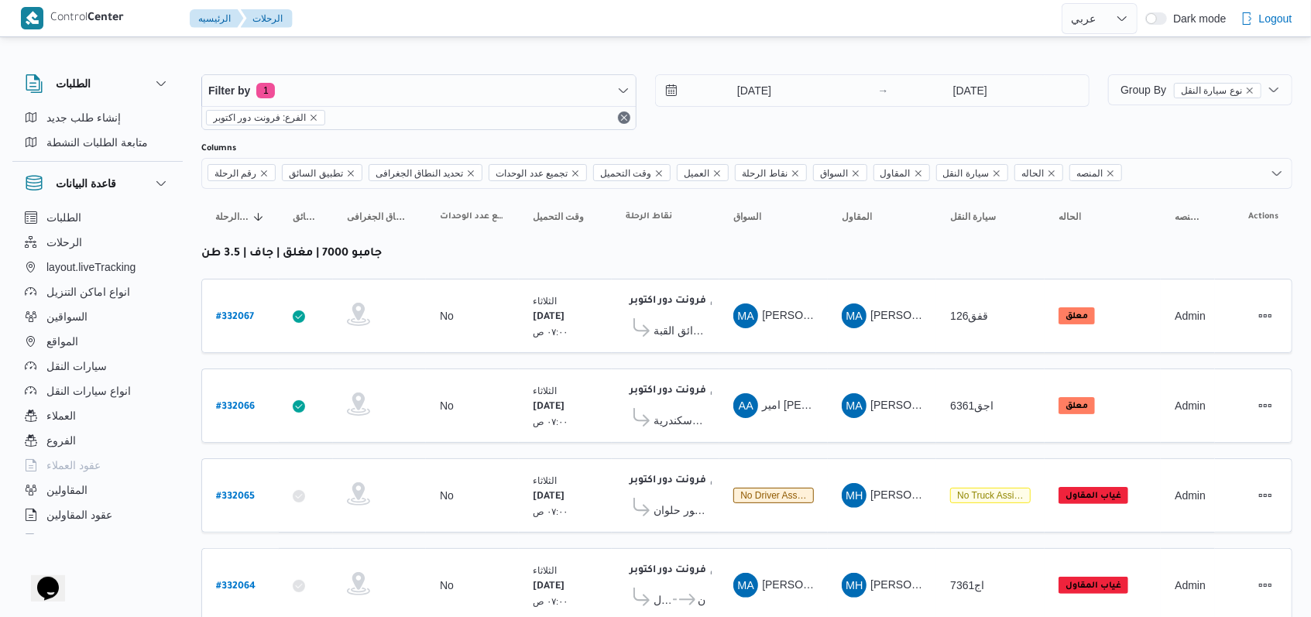
scroll to position [220, 0]
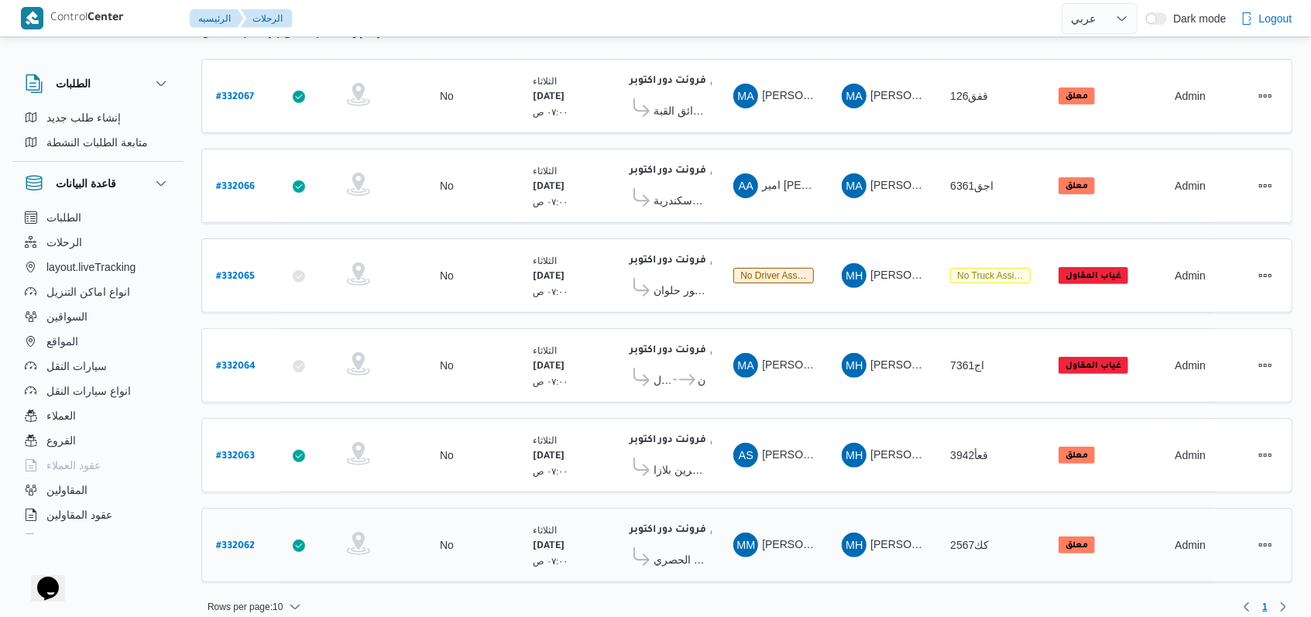
click at [235, 541] on b "# 332062" at bounding box center [235, 546] width 39 height 11
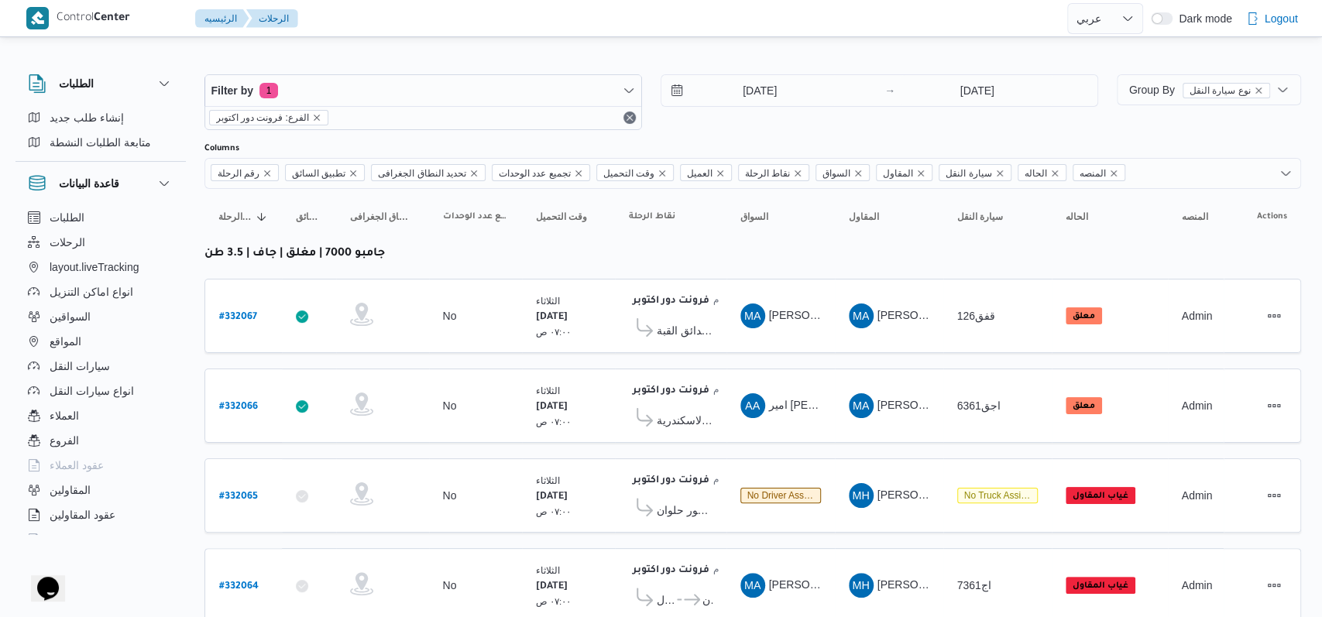
select select "ar"
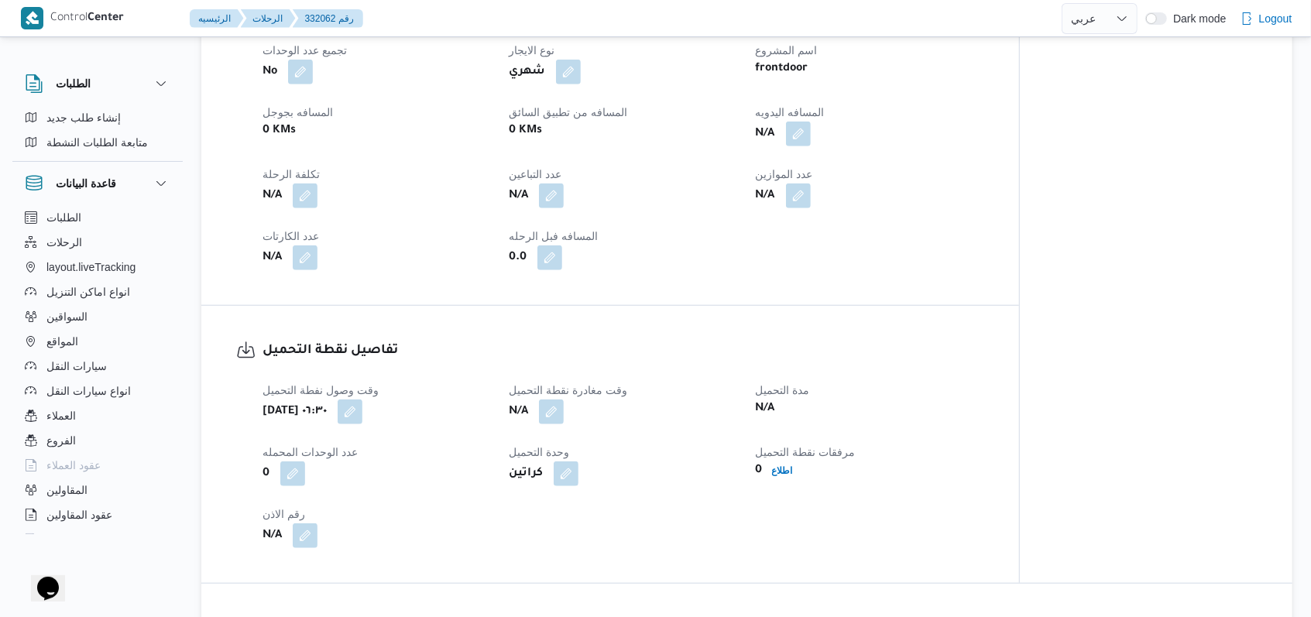
scroll to position [826, 0]
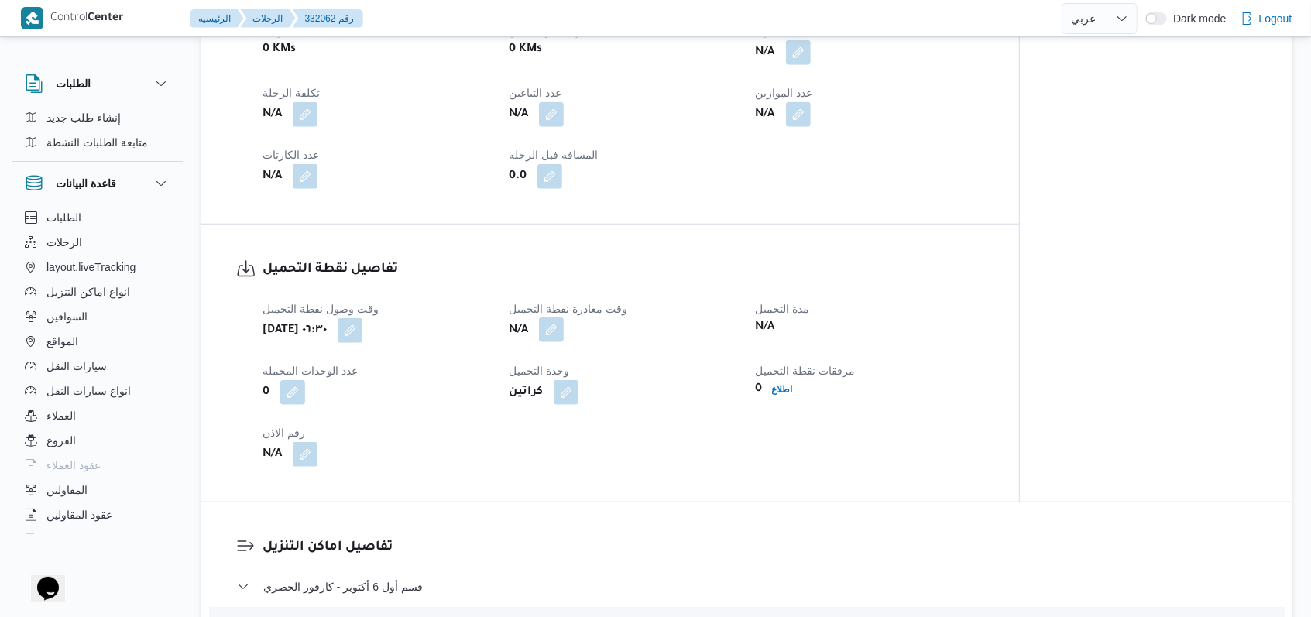
click at [542, 332] on button "button" at bounding box center [551, 330] width 25 height 25
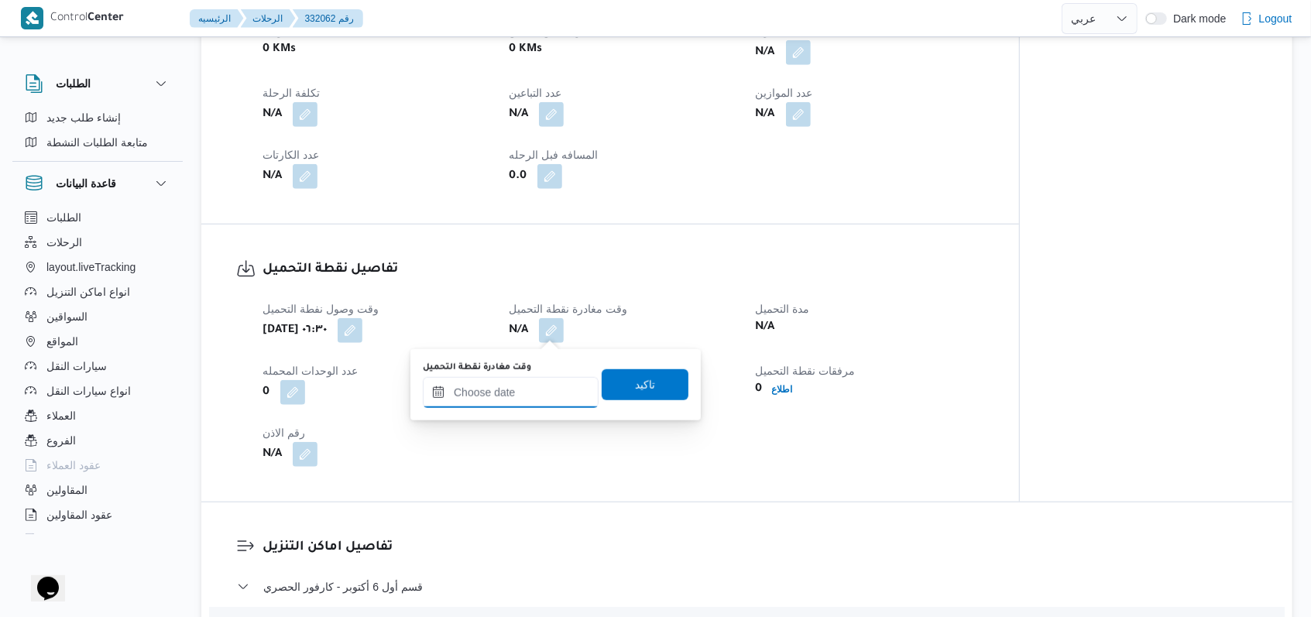
click at [515, 393] on input "وقت مغادرة نقطة التحميل" at bounding box center [511, 392] width 176 height 31
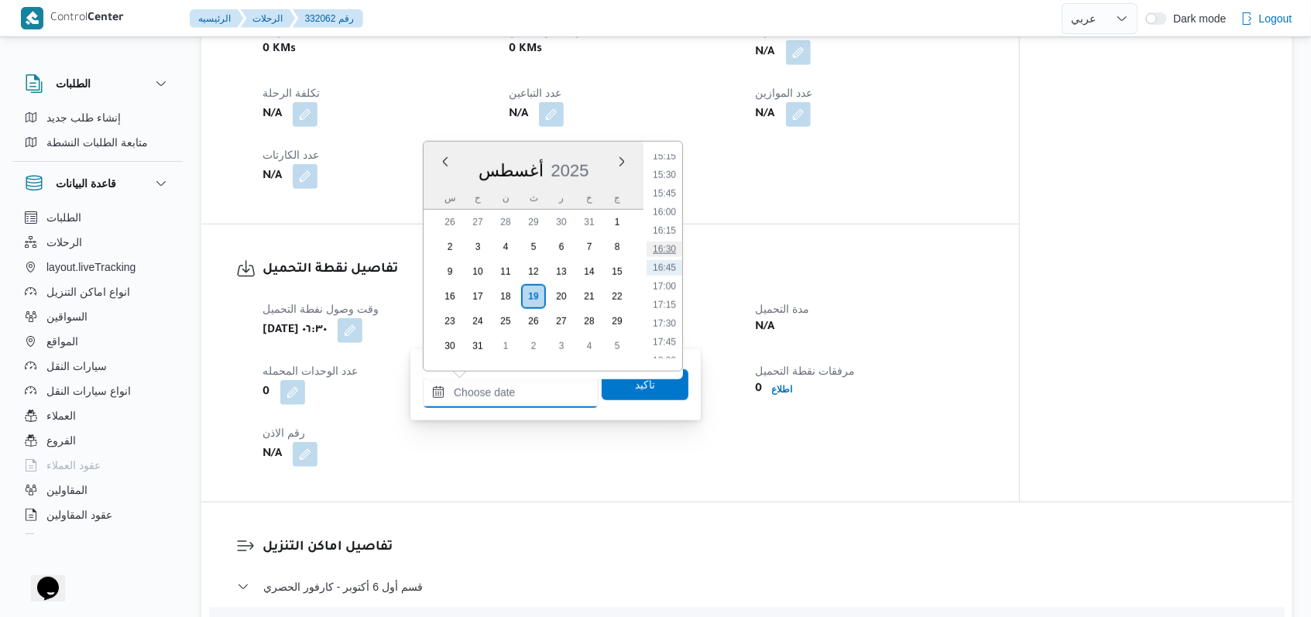
scroll to position [1036, 0]
click at [542, 247] on li "15:00" at bounding box center [665, 241] width 36 height 15
type input "١٩/٠٨/٢٠٢٥ ١٥:٠٠"
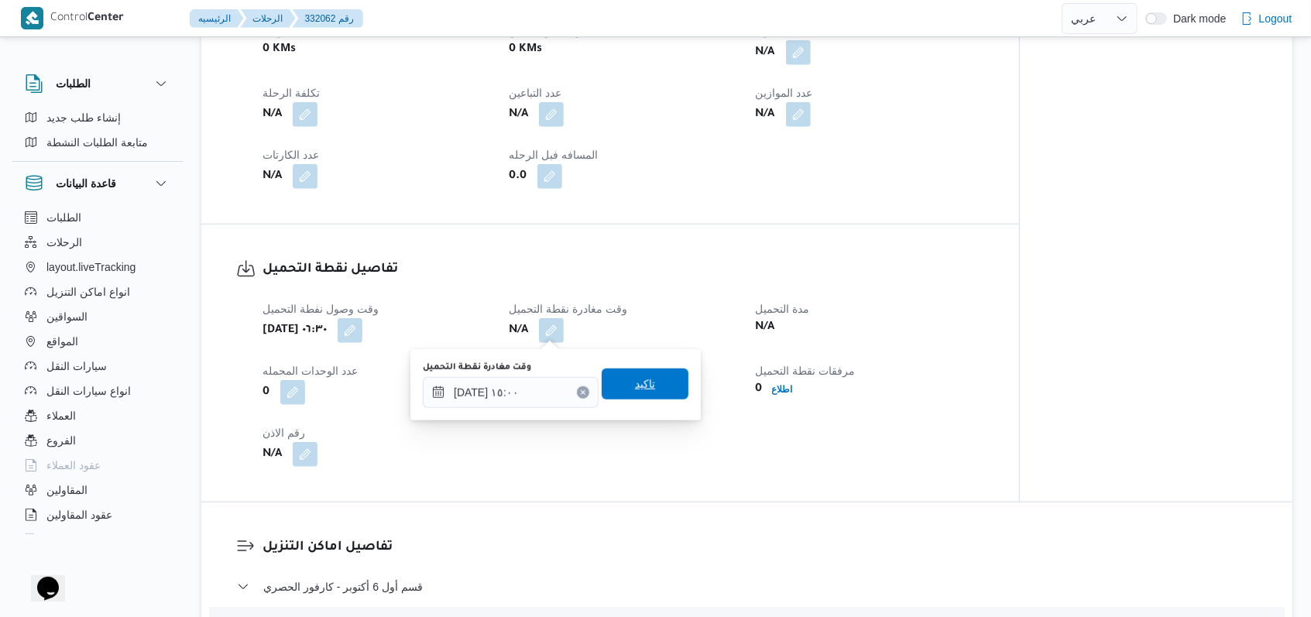
click at [542, 394] on span "تاكيد" at bounding box center [645, 384] width 87 height 31
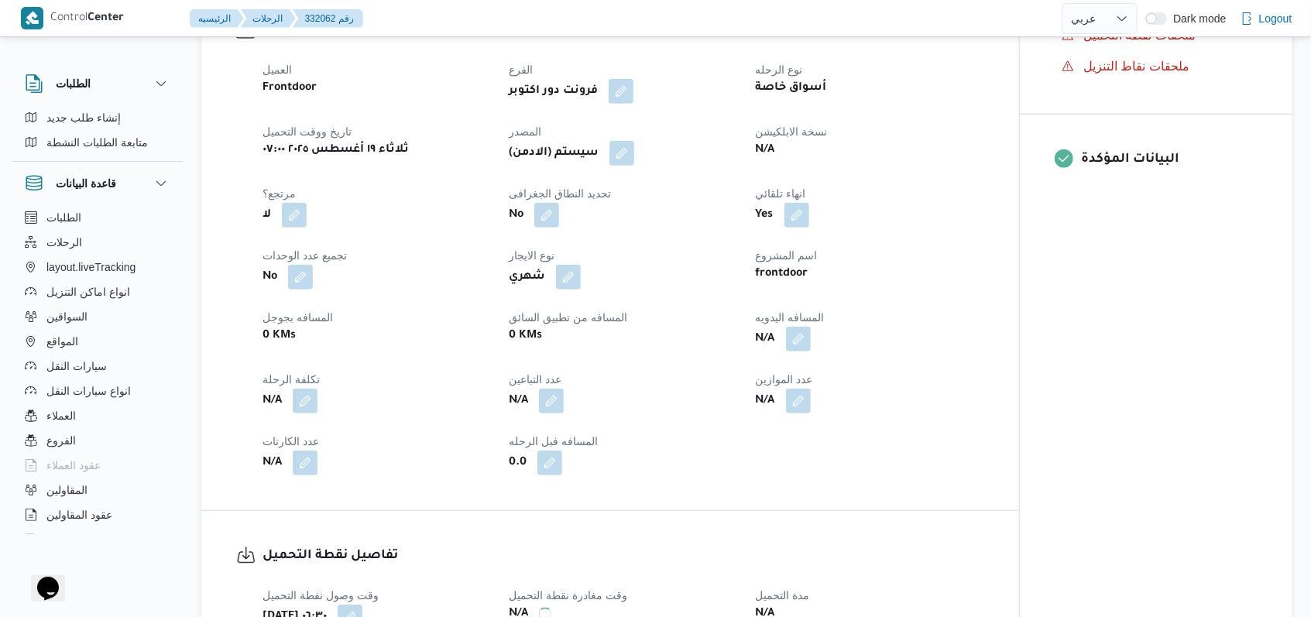
scroll to position [413, 0]
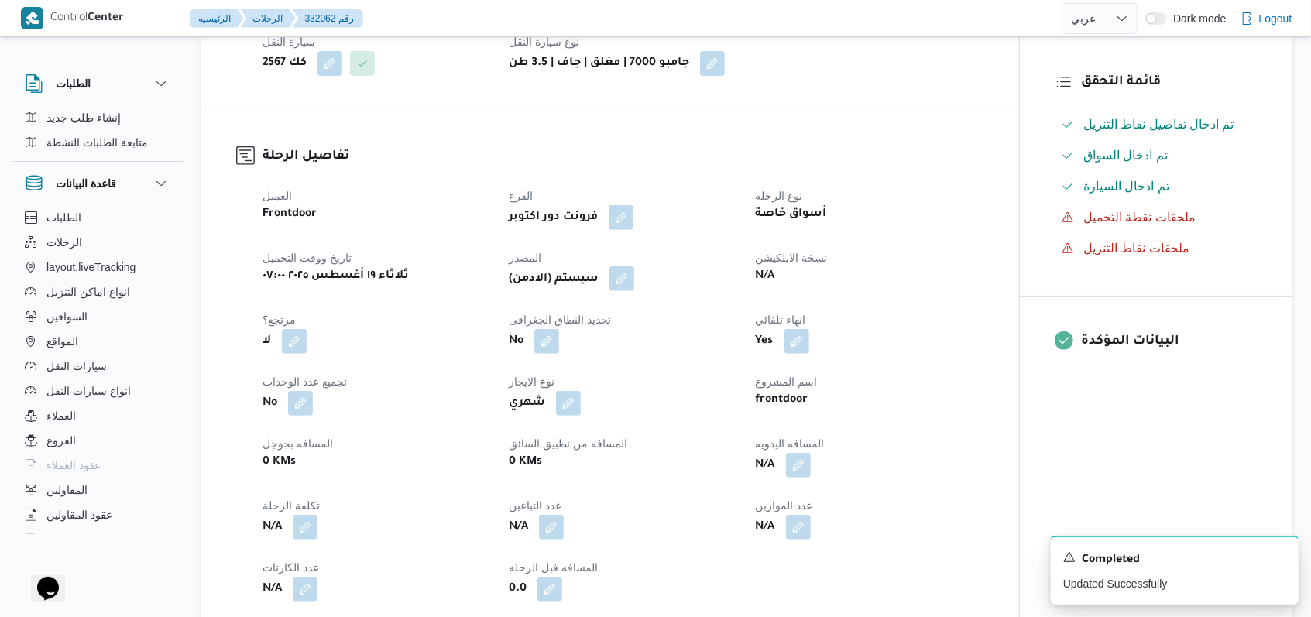
click at [542, 284] on button "button" at bounding box center [622, 278] width 25 height 25
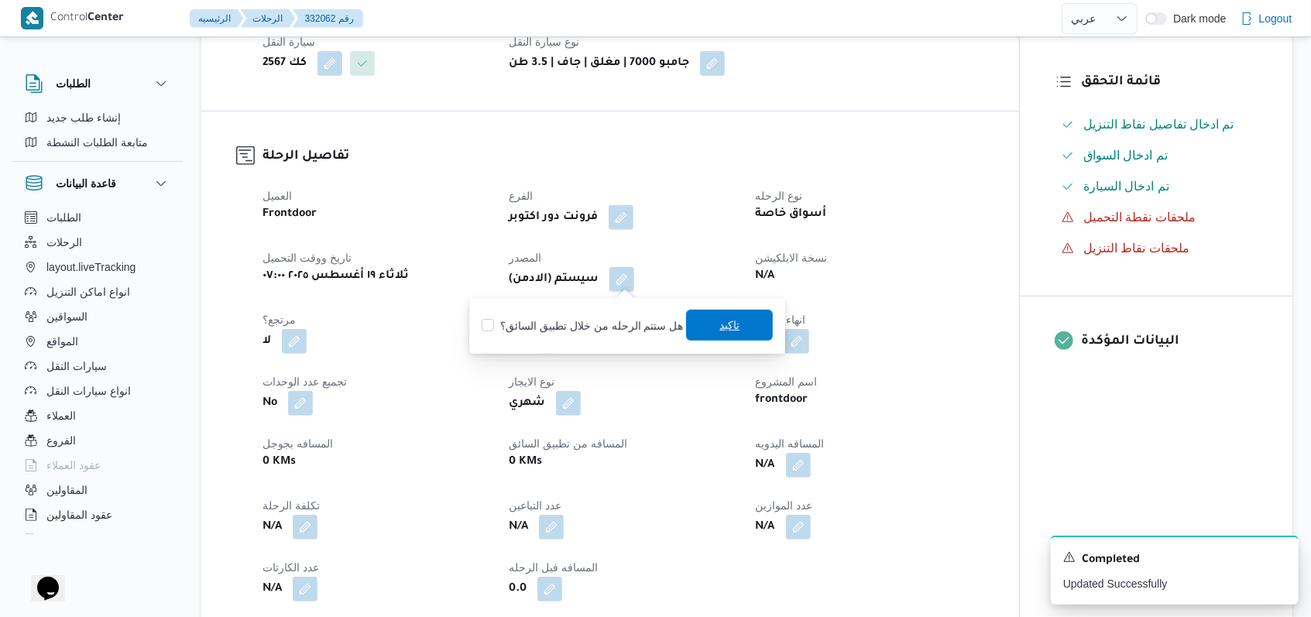
click at [542, 319] on span "تاكيد" at bounding box center [729, 325] width 87 height 31
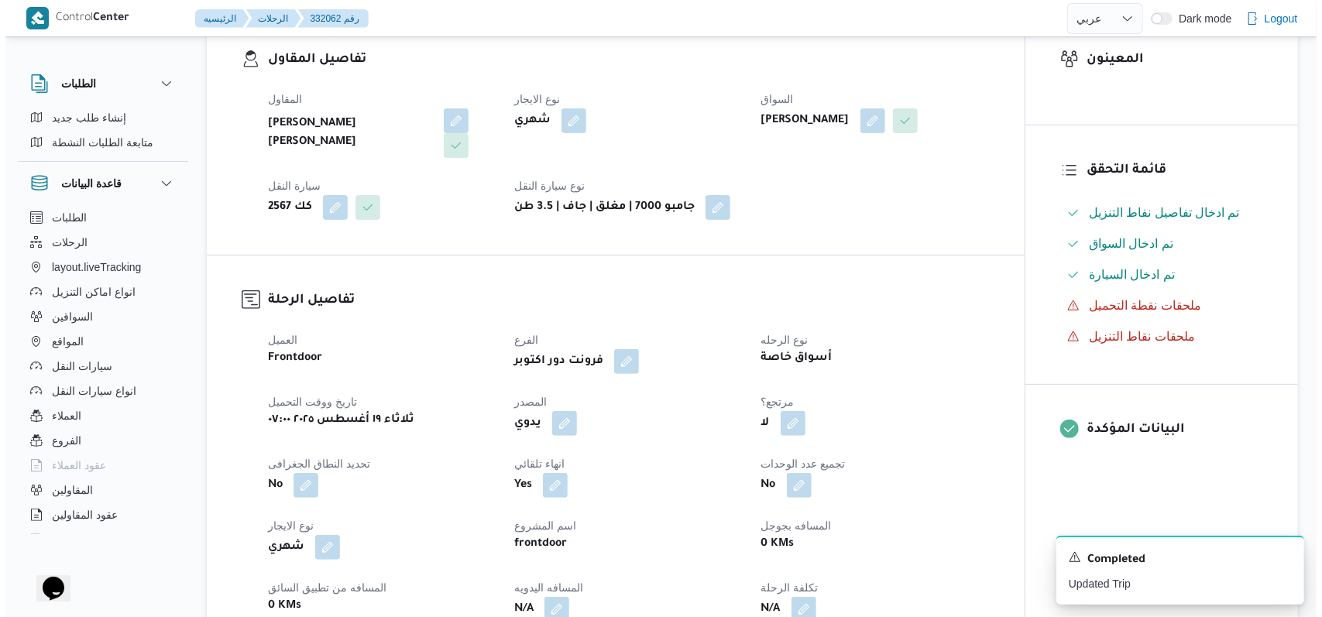
scroll to position [0, 0]
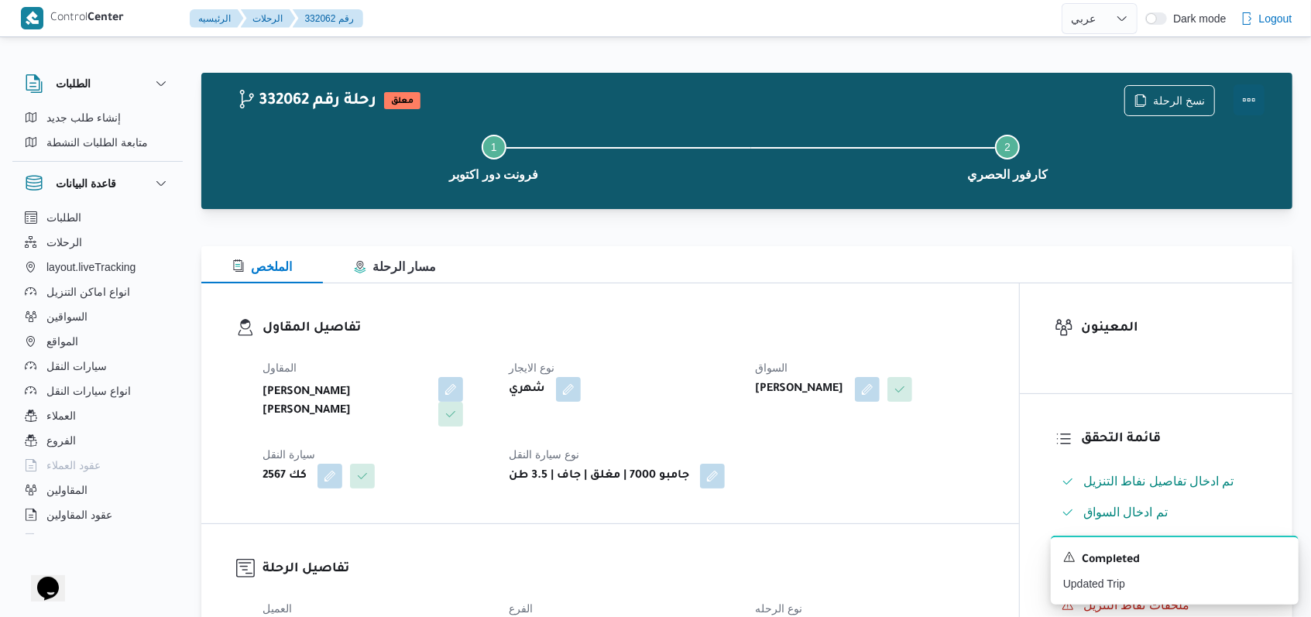
click at [542, 102] on button "Actions" at bounding box center [1249, 99] width 31 height 31
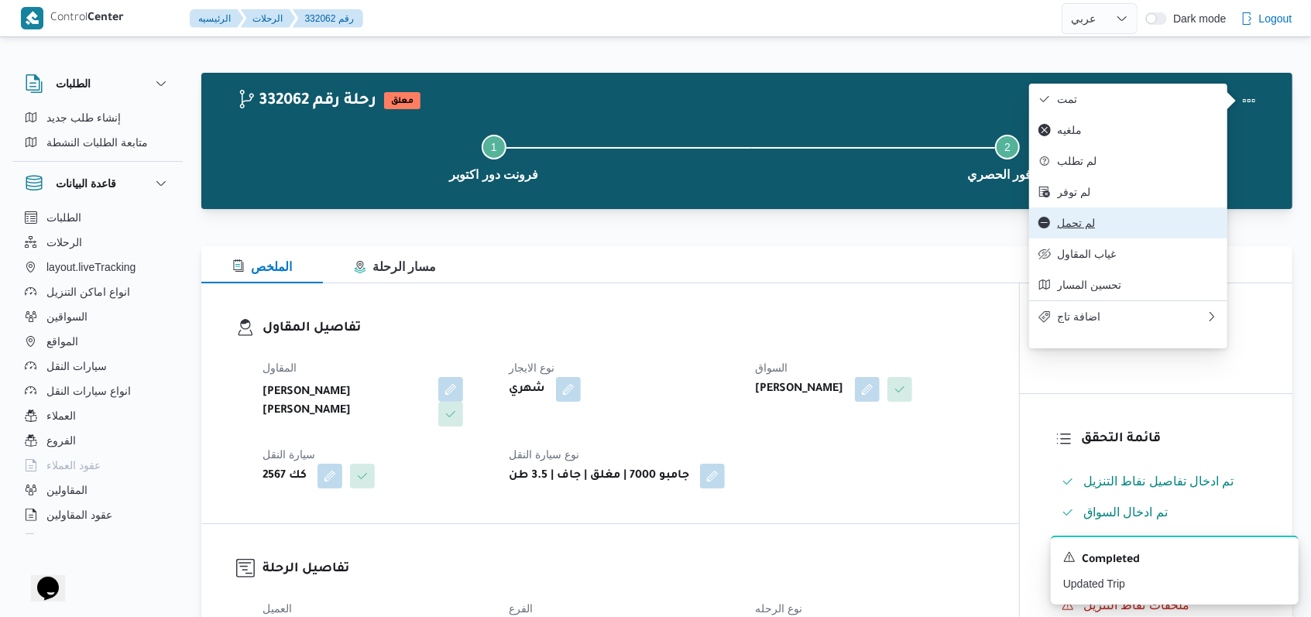
click at [542, 227] on span "لم تحمل" at bounding box center [1137, 223] width 161 height 12
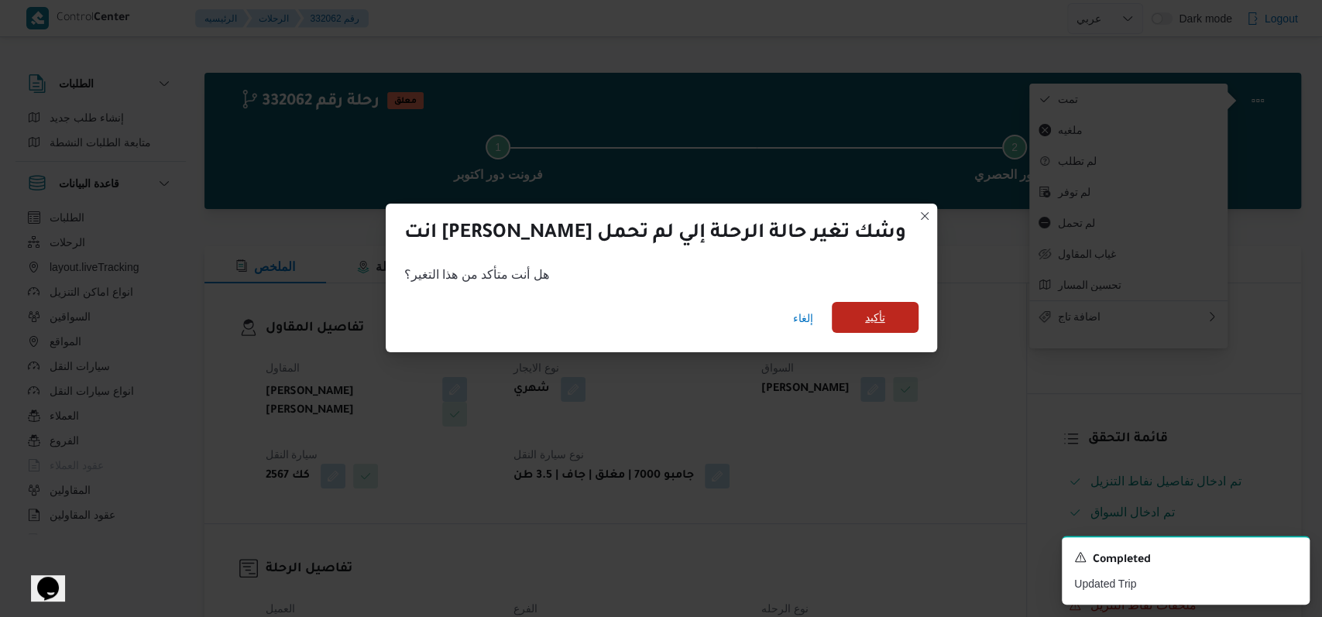
click at [542, 323] on span "تأكيد" at bounding box center [875, 317] width 87 height 31
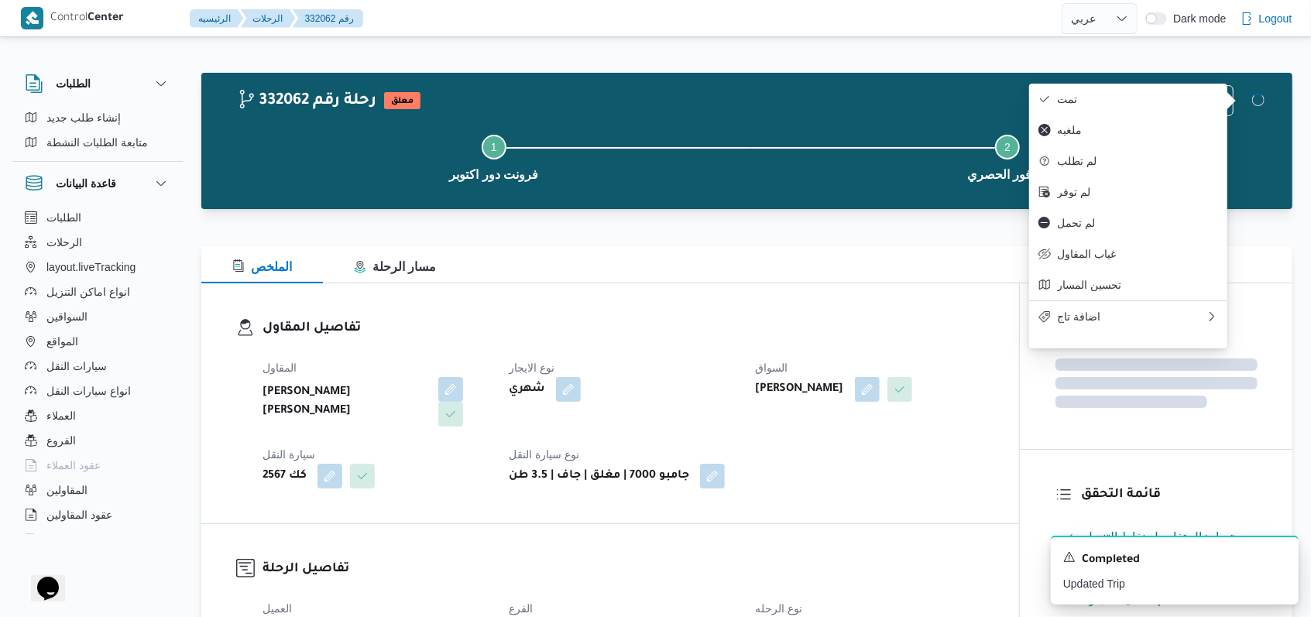
click at [542, 315] on div "تفاصيل المقاول المقاول محمد حسني محمد ابراهيم نوع الايجار شهري السواق مرتضى محم…" at bounding box center [610, 404] width 818 height 240
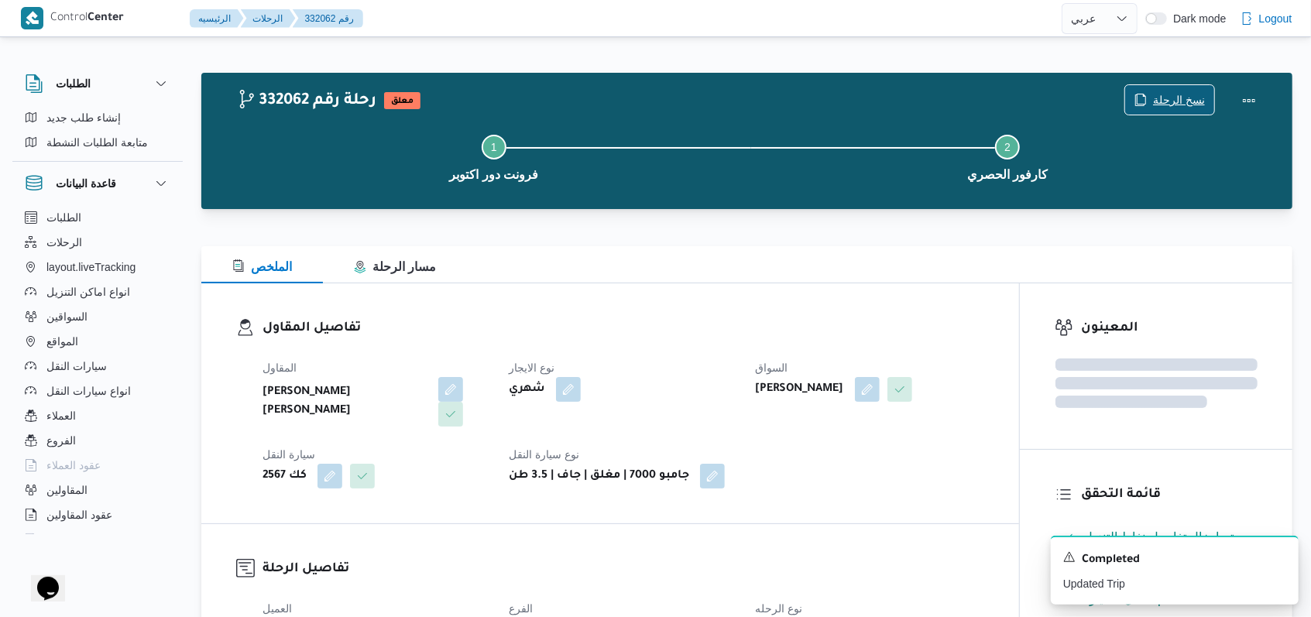
click at [542, 102] on span "نسخ الرحلة" at bounding box center [1179, 100] width 52 height 19
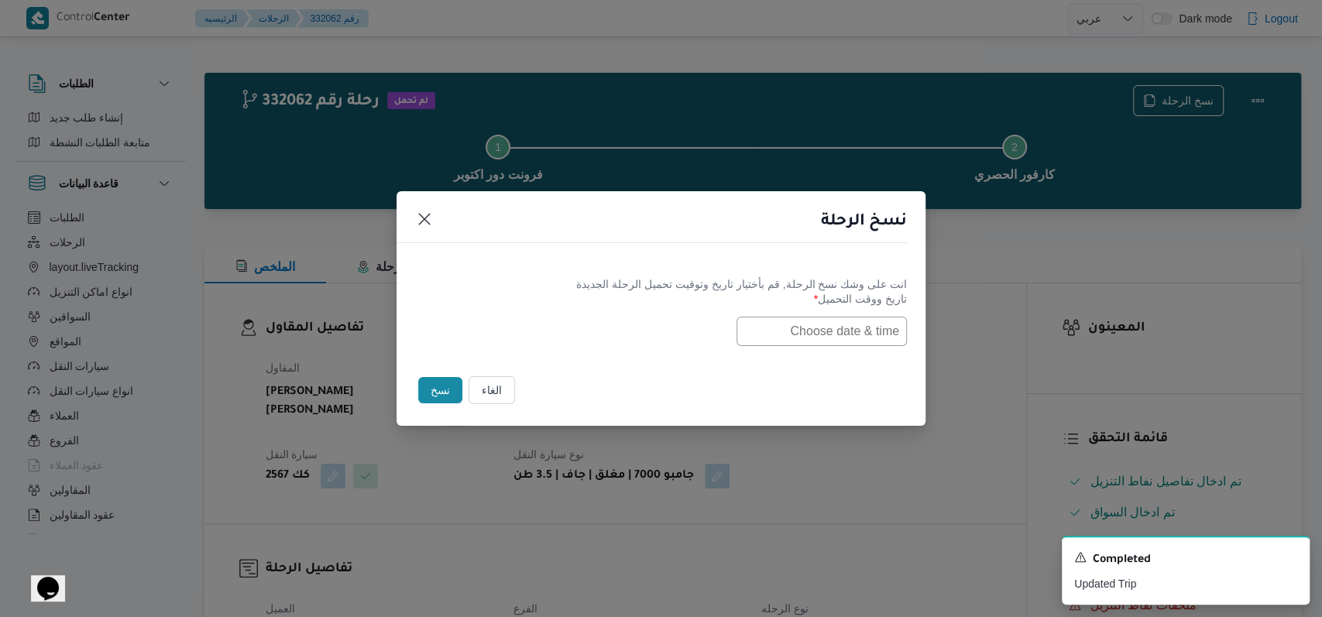
click at [542, 338] on input "text" at bounding box center [822, 331] width 170 height 29
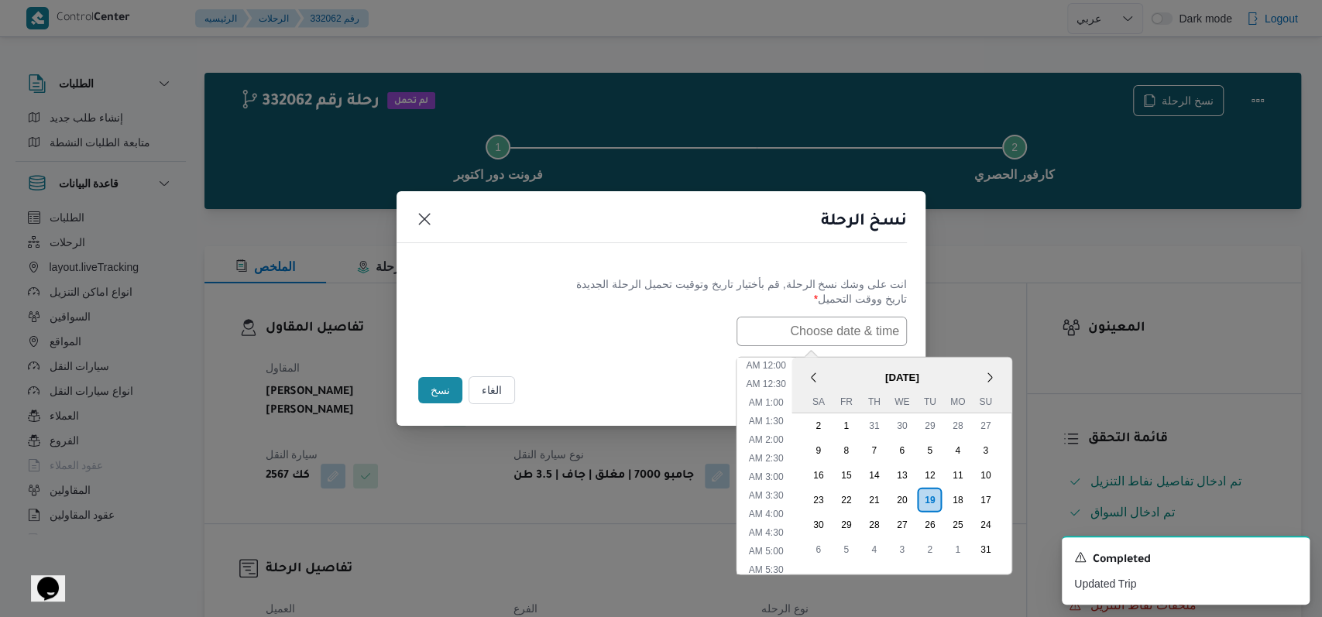
scroll to position [514, 0]
click at [542, 498] on div "20" at bounding box center [901, 499] width 29 height 29
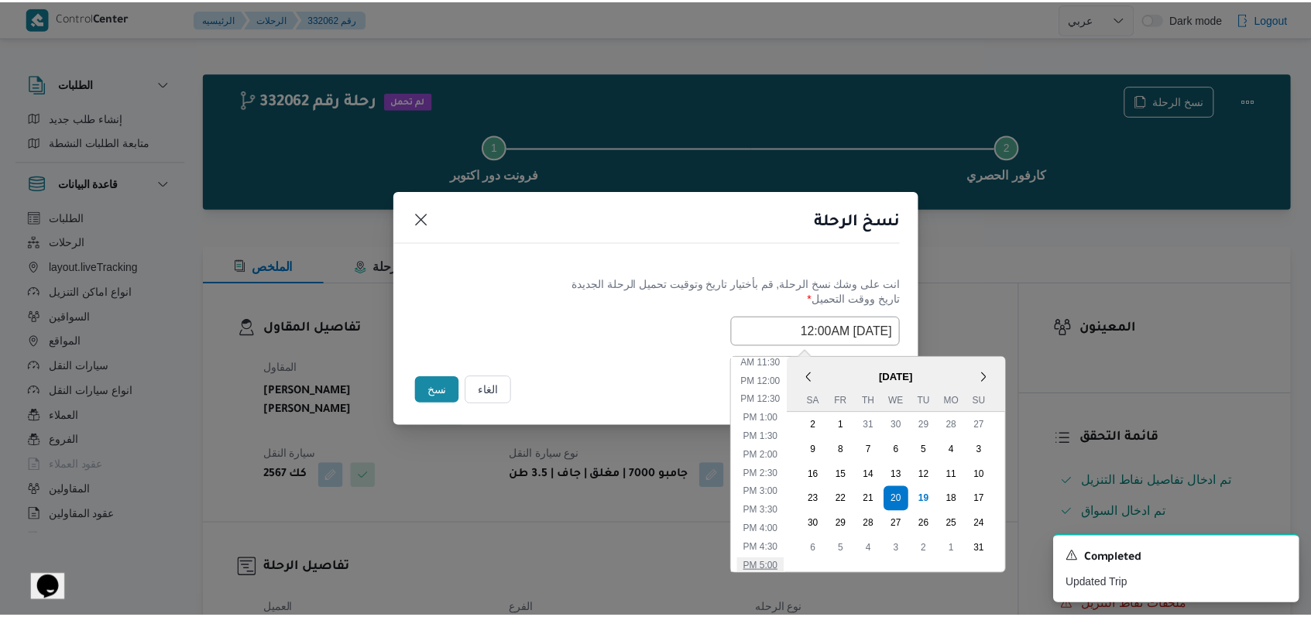
scroll to position [204, 0]
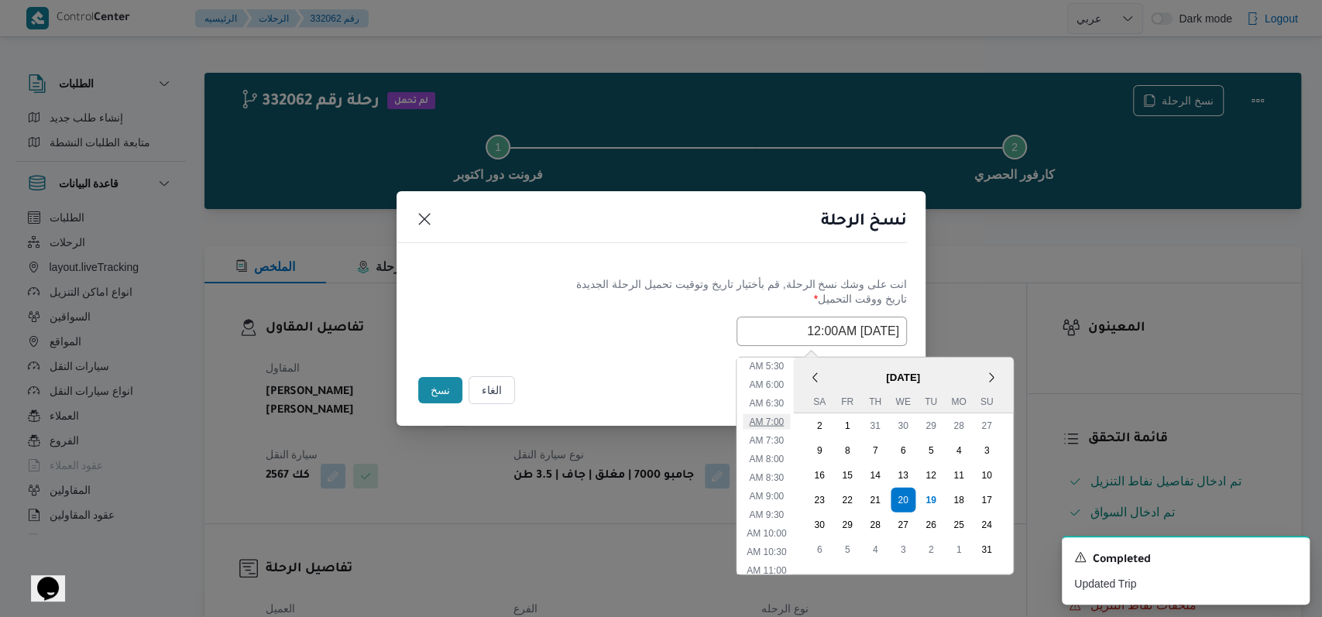
click at [542, 424] on li "7:00 AM" at bounding box center [766, 421] width 47 height 15
type input "20/08/2025 7:00AM"
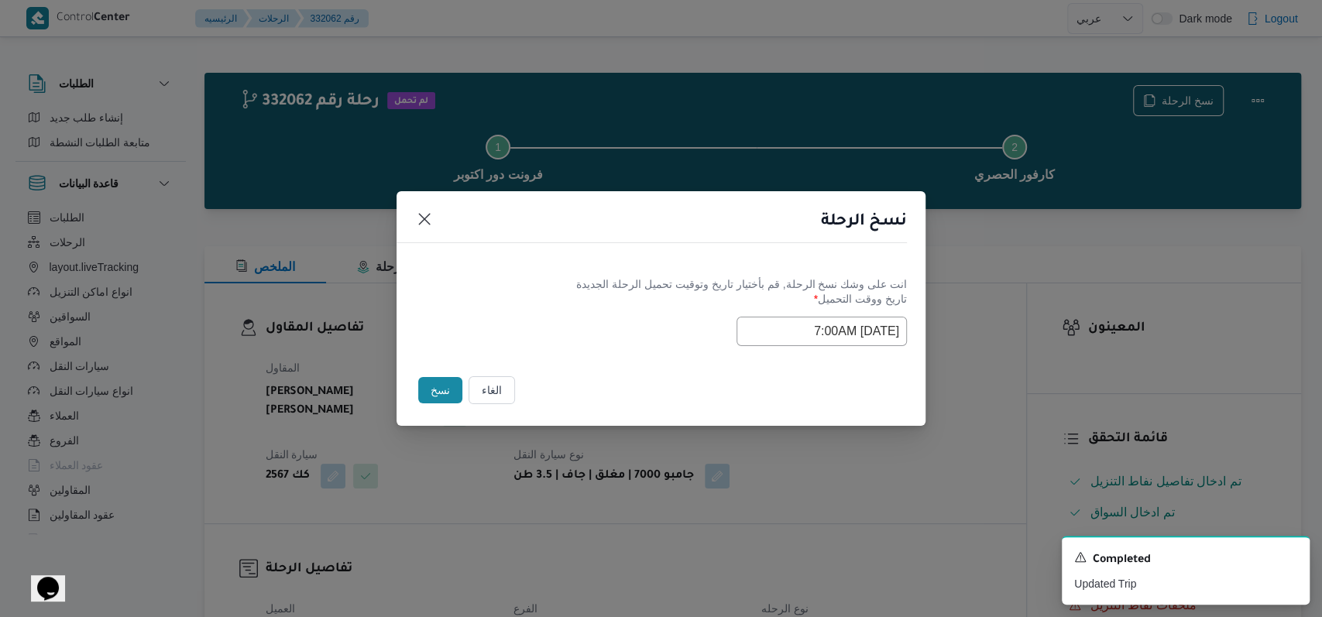
click at [542, 354] on div "انت على وشك نسخ الرحلة, قم بأختيار تاريخ وتوقيت تحميل الرحلة الجديدة تاريخ ووقت…" at bounding box center [661, 311] width 529 height 99
click at [439, 384] on button "نسخ" at bounding box center [440, 390] width 44 height 26
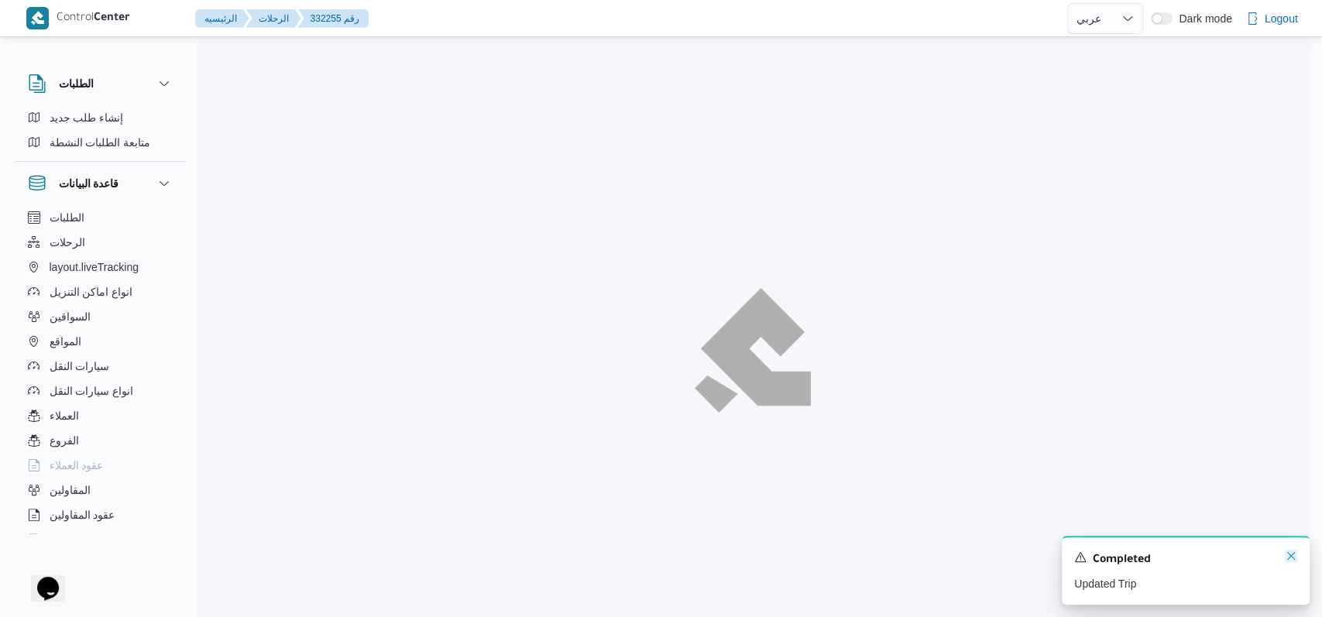
click at [542, 555] on icon "Dismiss toast" at bounding box center [1291, 556] width 12 height 12
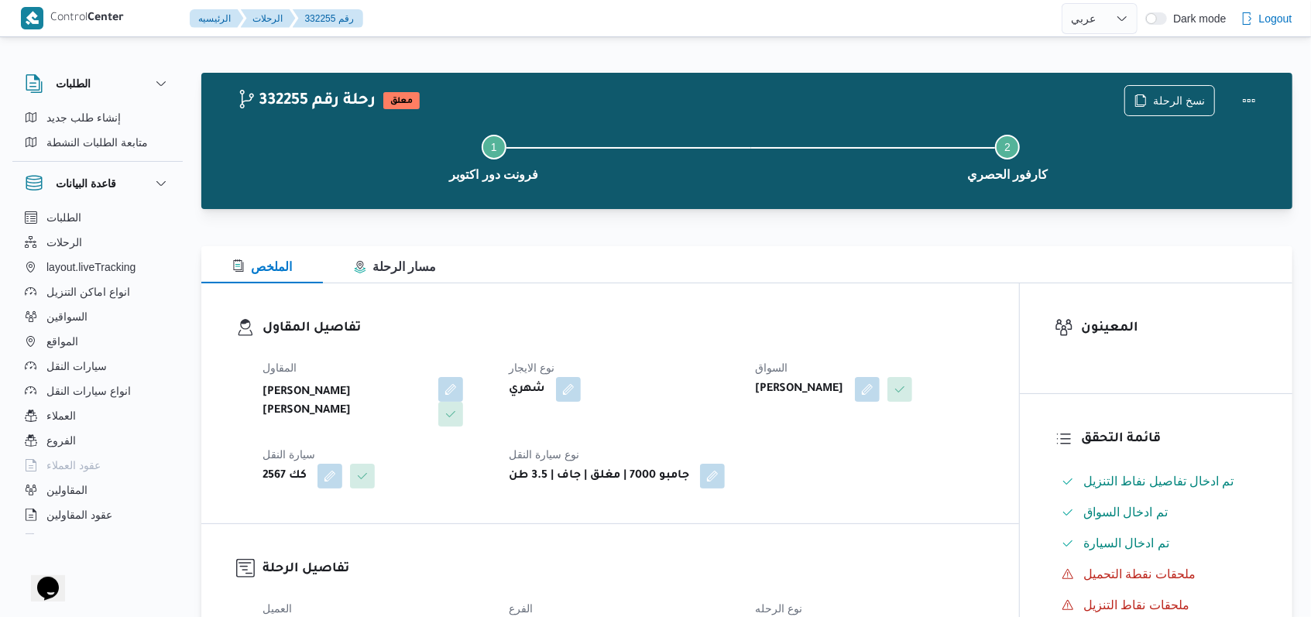
select select "ar"
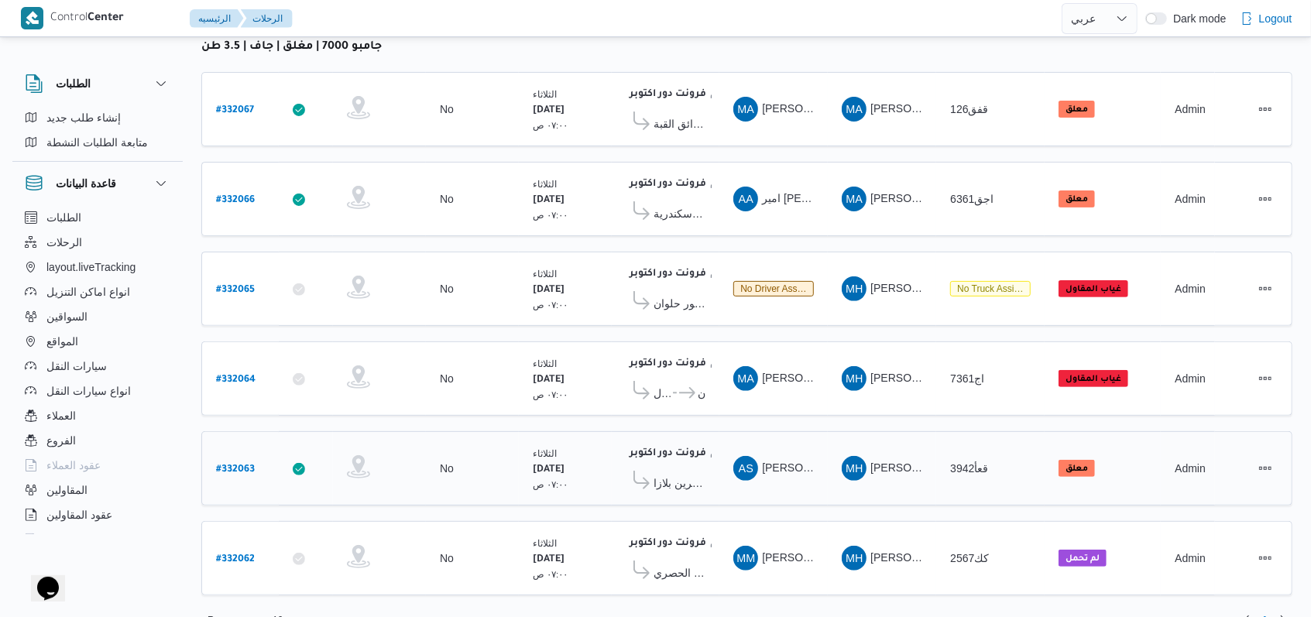
scroll to position [220, 0]
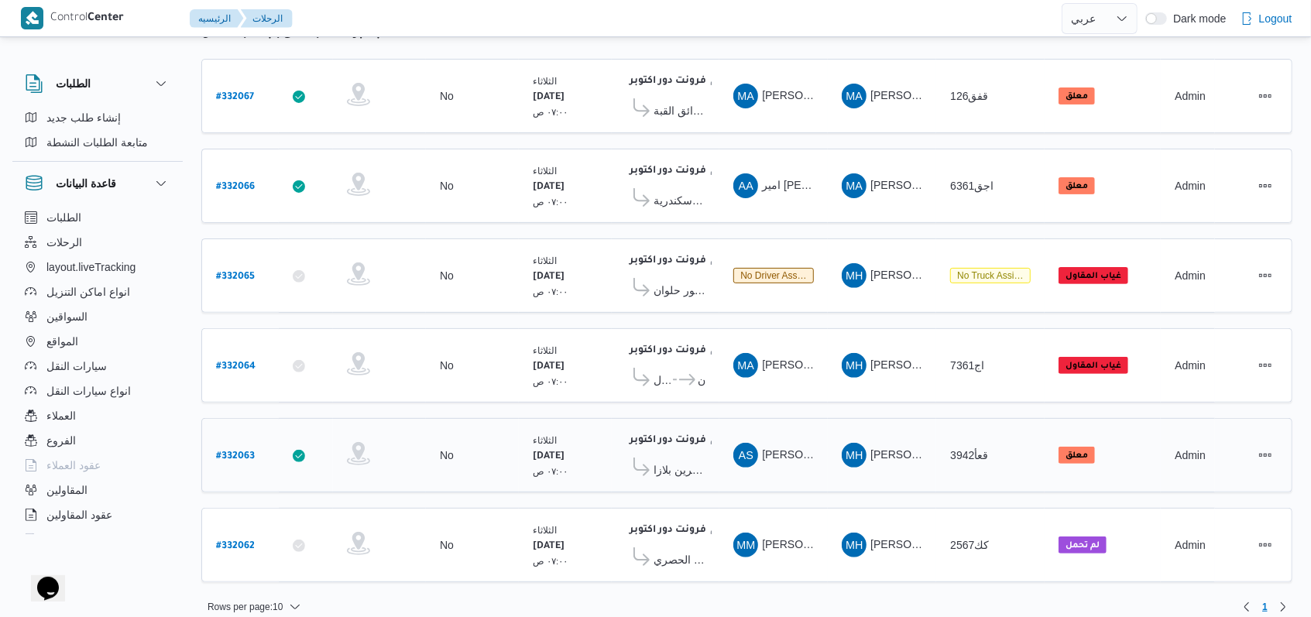
click at [250, 452] on b "# 332063" at bounding box center [235, 457] width 39 height 11
select select "ar"
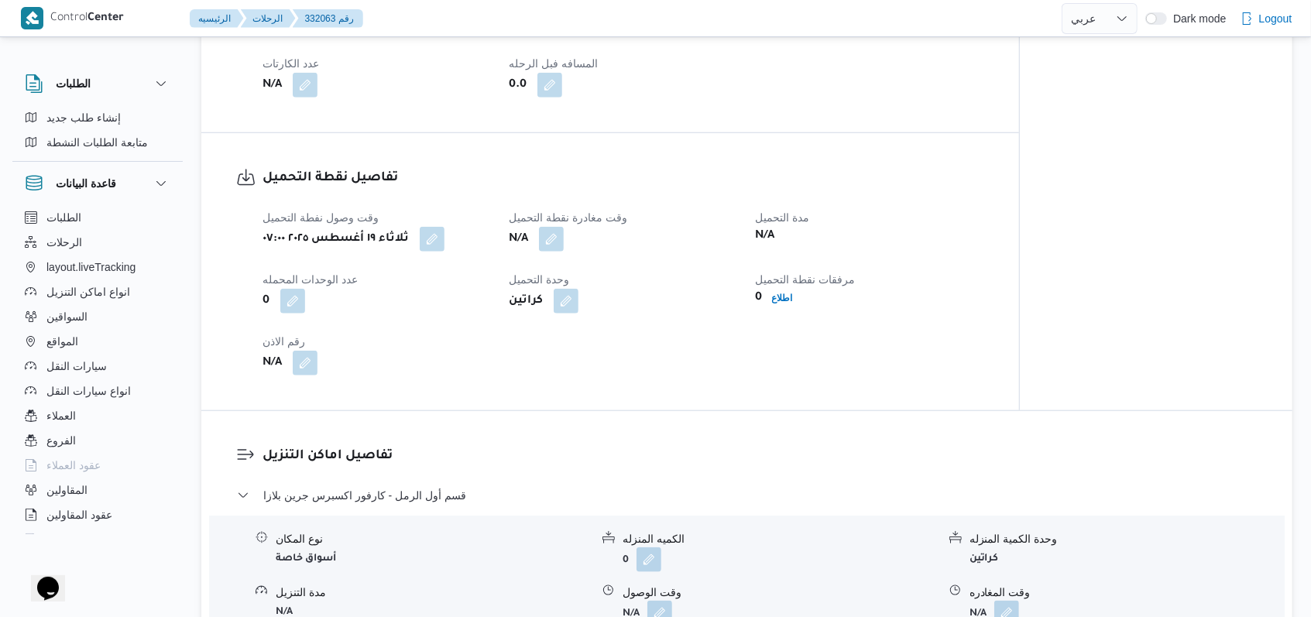
scroll to position [930, 0]
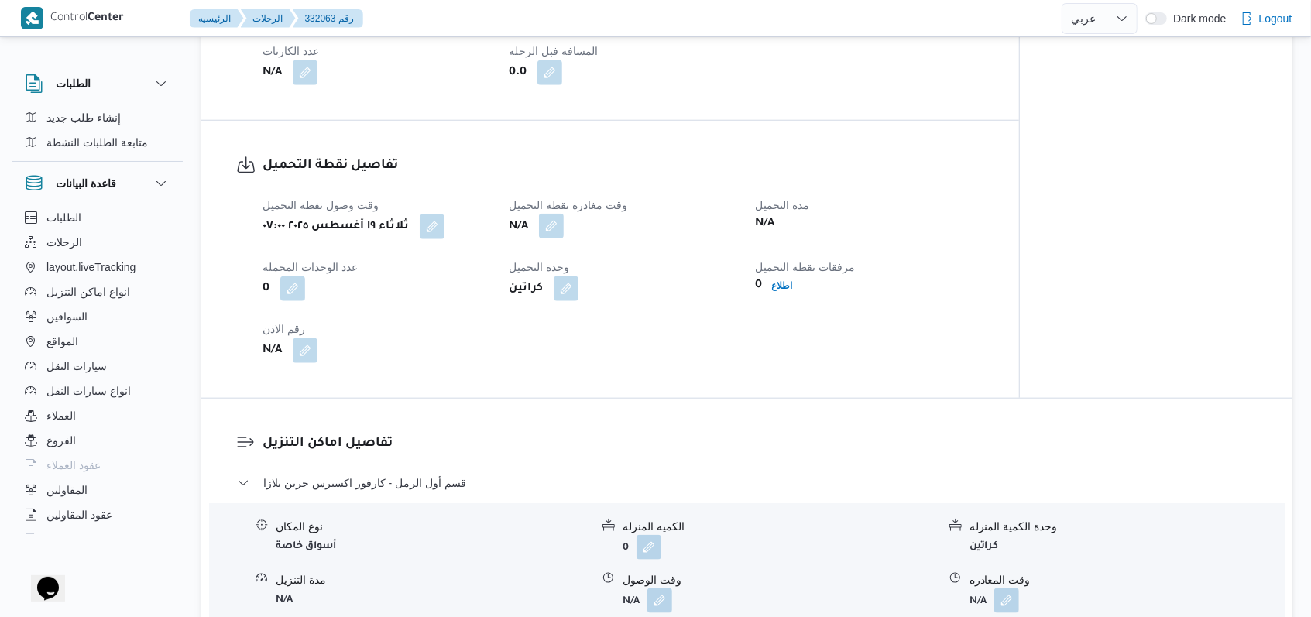
click at [542, 225] on button "button" at bounding box center [551, 226] width 25 height 25
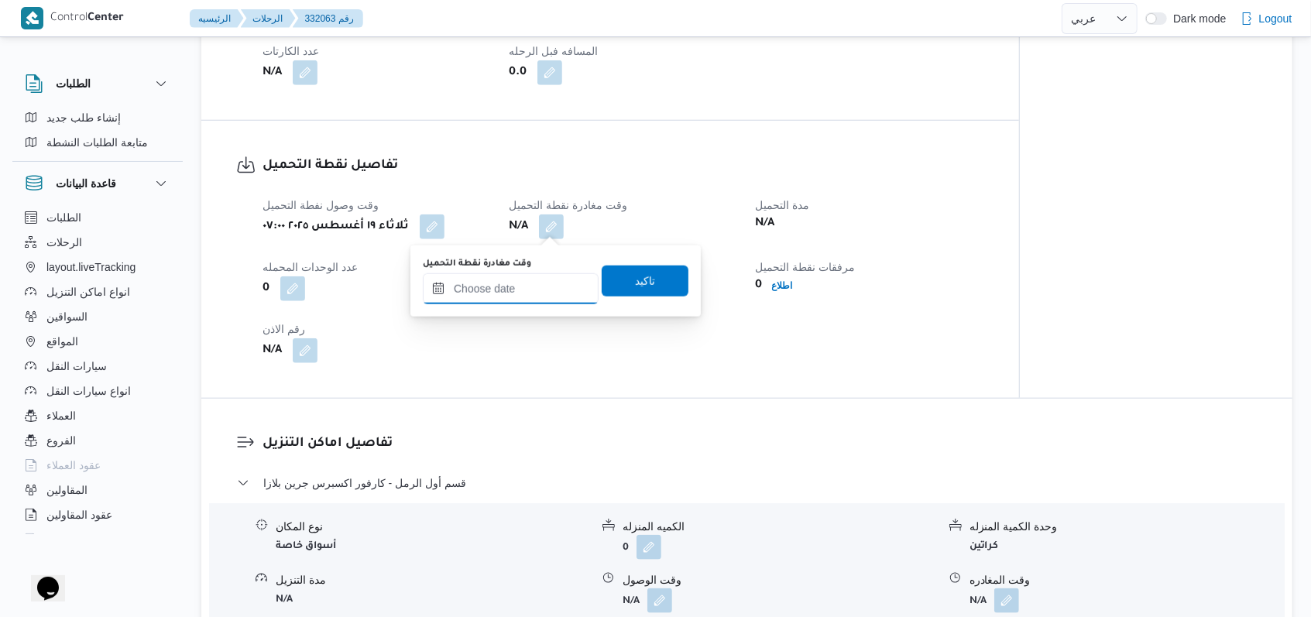
click at [515, 297] on input "وقت مغادرة نقطة التحميل" at bounding box center [511, 288] width 176 height 31
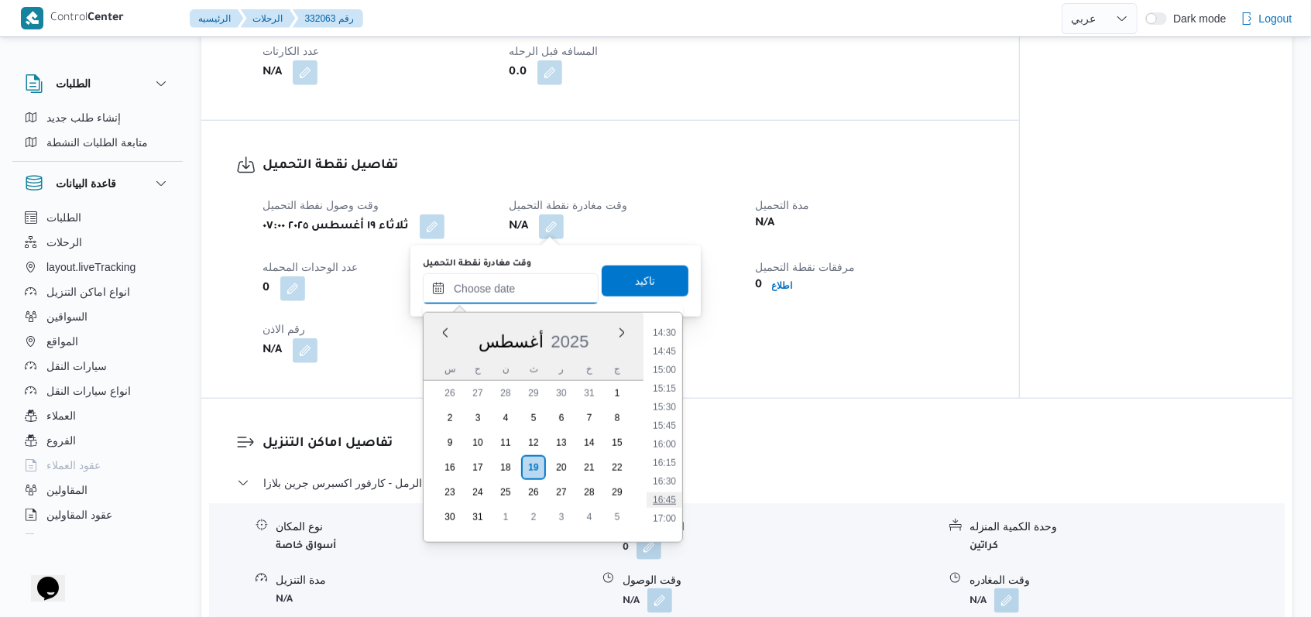
scroll to position [1036, 0]
click at [542, 411] on li "15:00" at bounding box center [665, 412] width 36 height 15
type input "١٩/٠٨/٢٠٢٥ ١٥:٠٠"
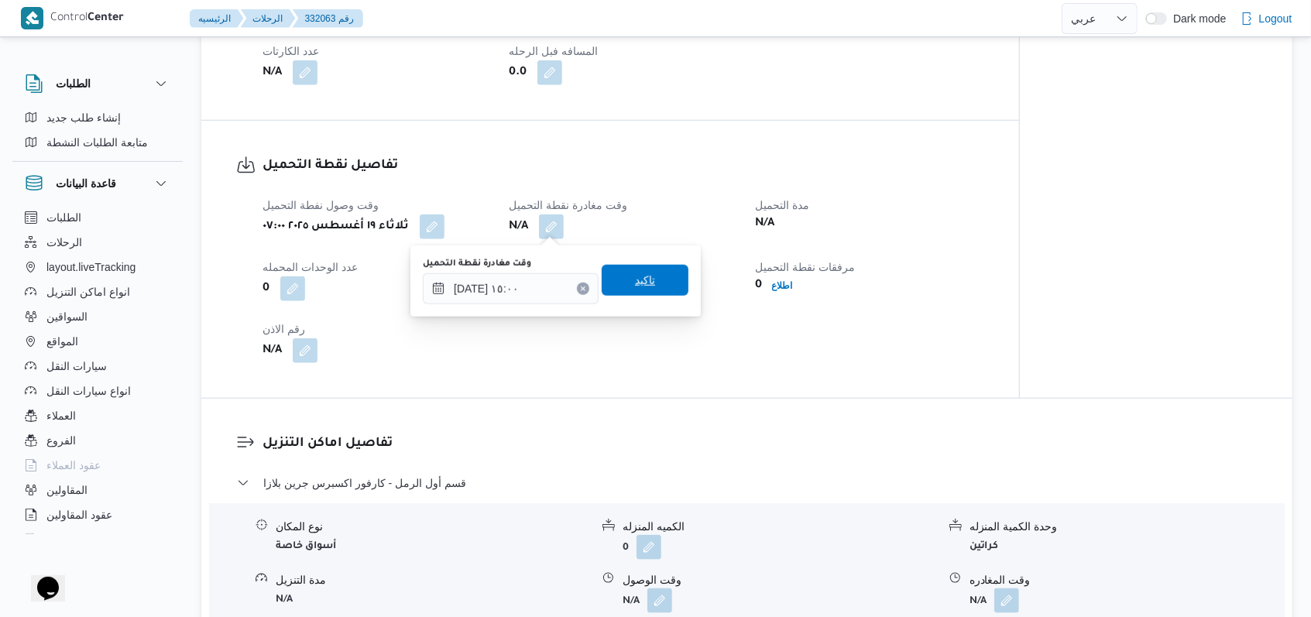
click at [542, 290] on span "تاكيد" at bounding box center [645, 280] width 87 height 31
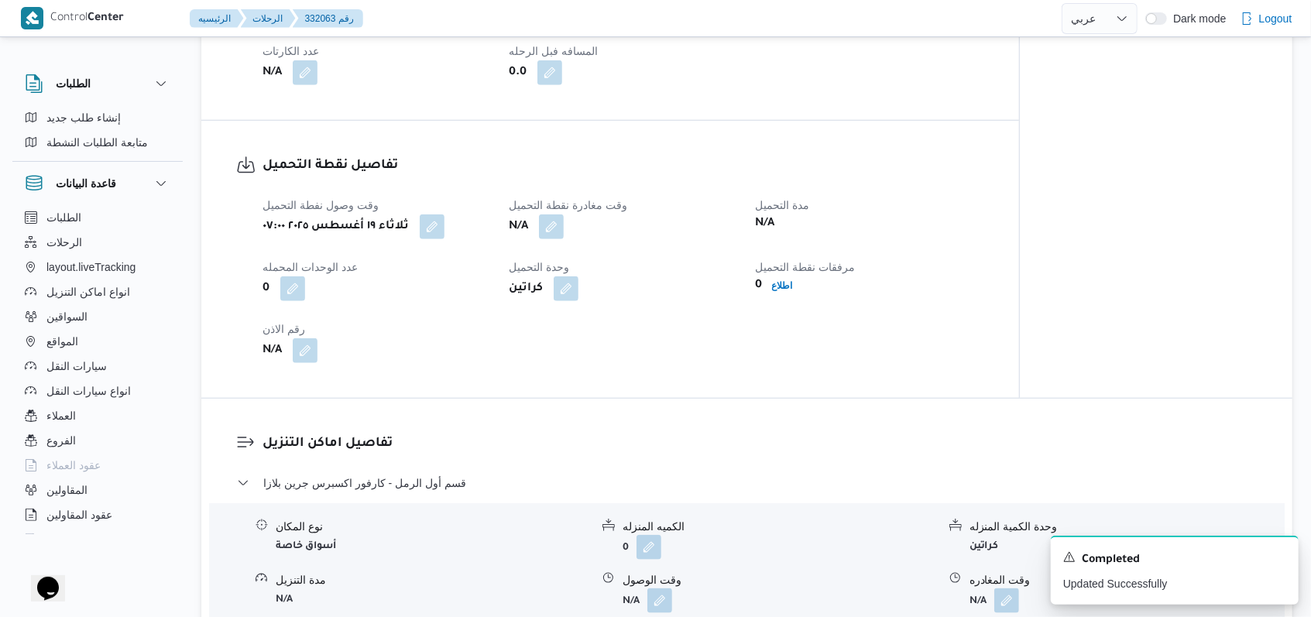
scroll to position [620, 0]
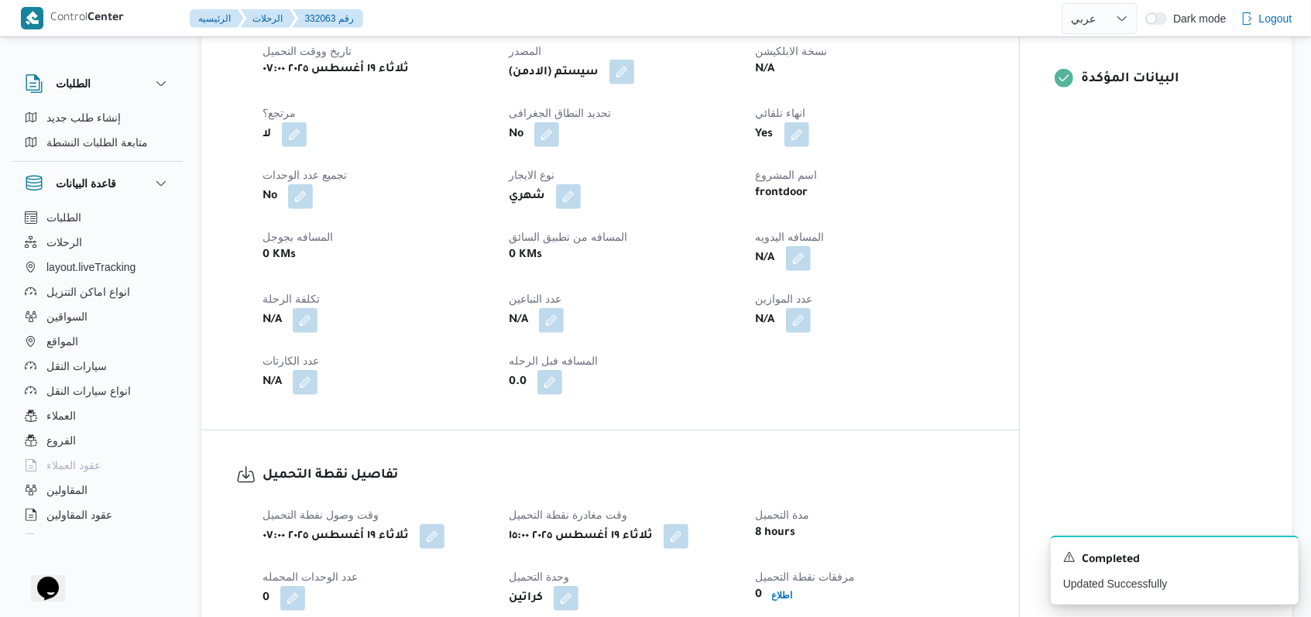
click at [542, 67] on button "button" at bounding box center [622, 72] width 25 height 25
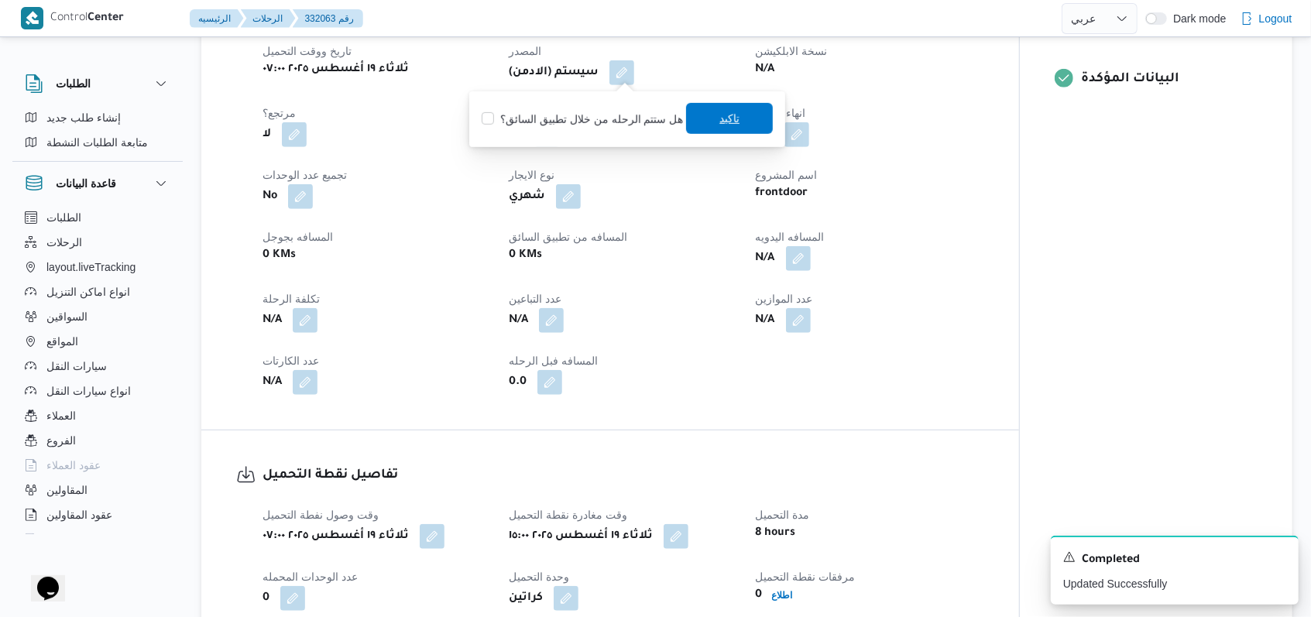
click at [542, 109] on span "تاكيد" at bounding box center [729, 118] width 87 height 31
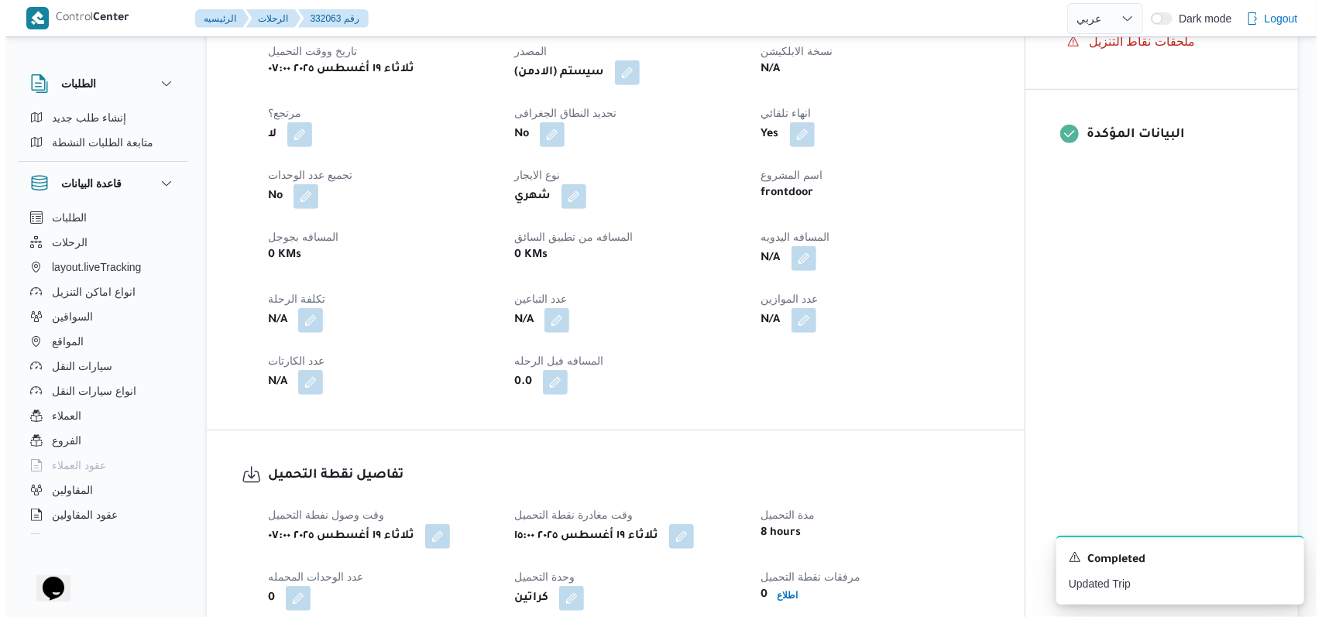
scroll to position [0, 0]
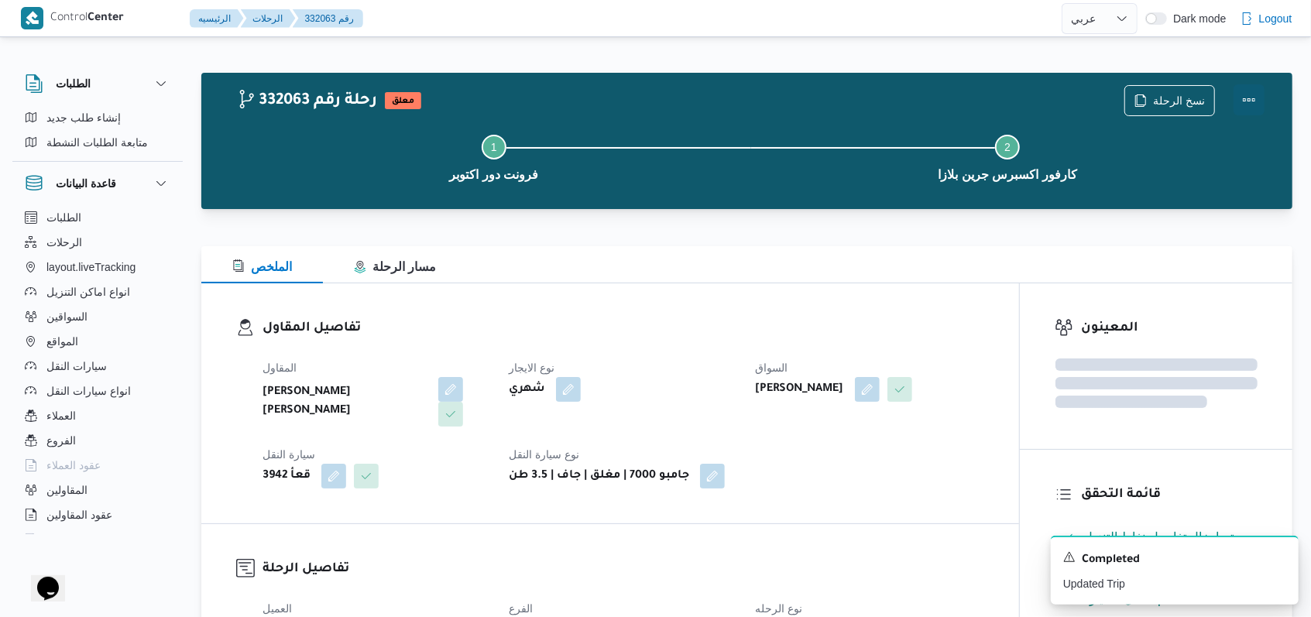
click at [542, 102] on button "Actions" at bounding box center [1249, 99] width 31 height 31
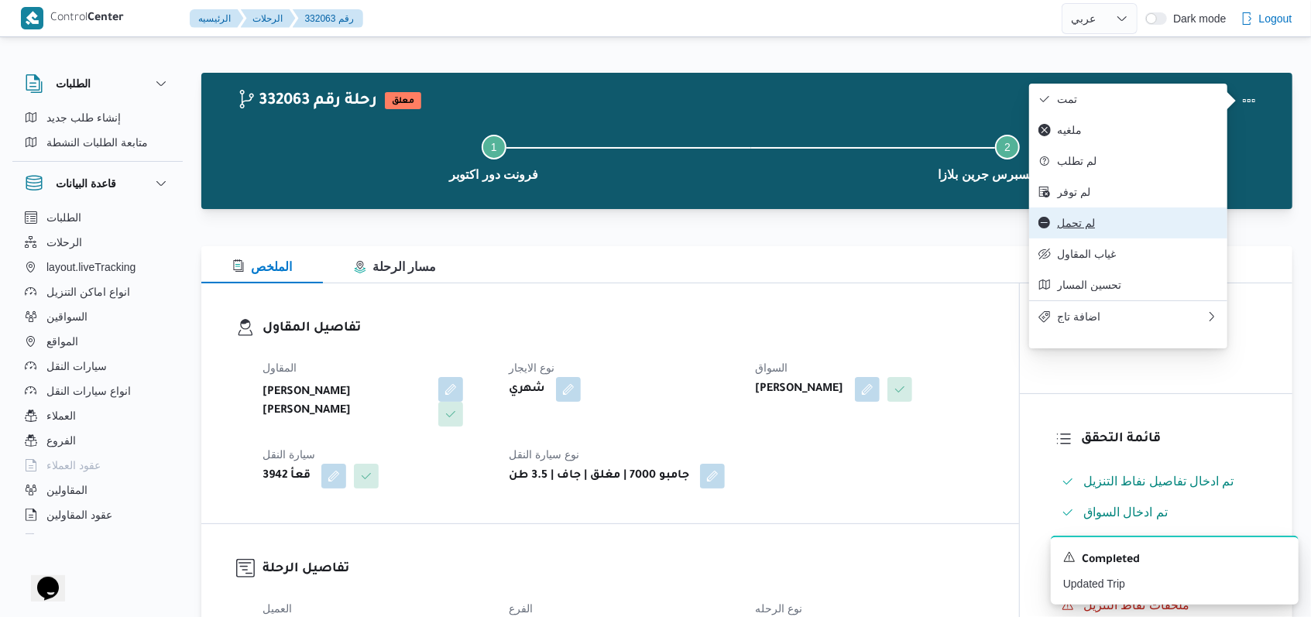
click at [542, 229] on span "لم تحمل" at bounding box center [1137, 223] width 161 height 12
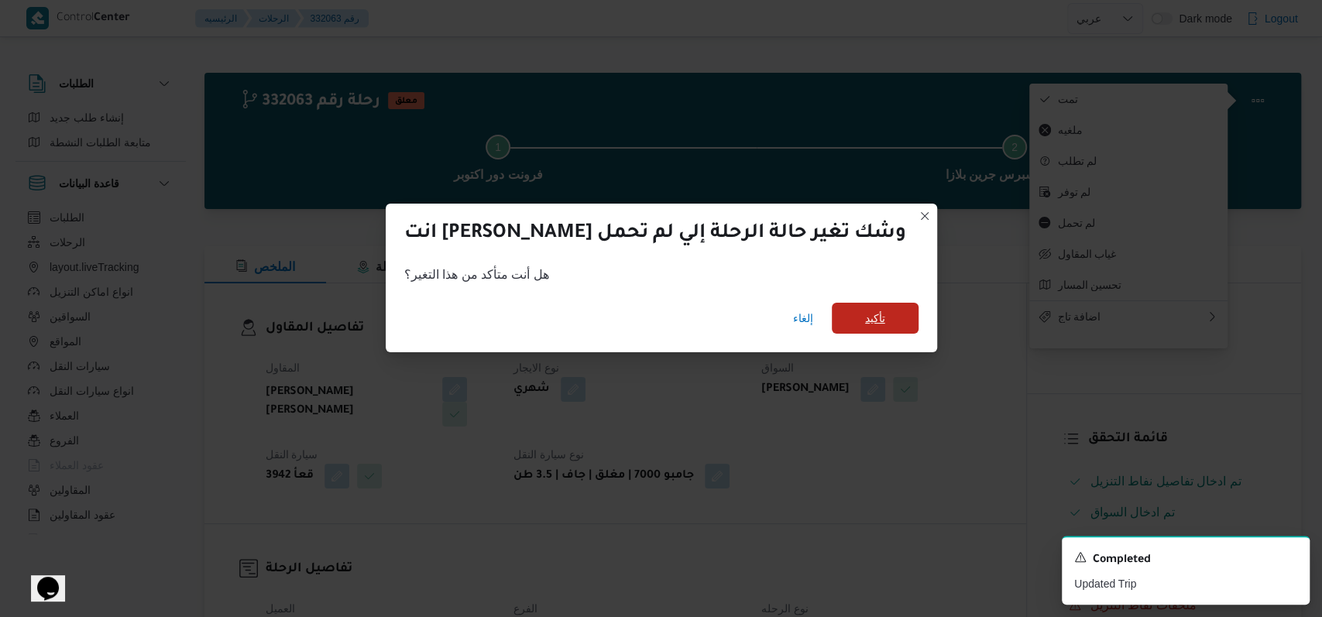
click at [542, 321] on span "تأكيد" at bounding box center [875, 318] width 20 height 19
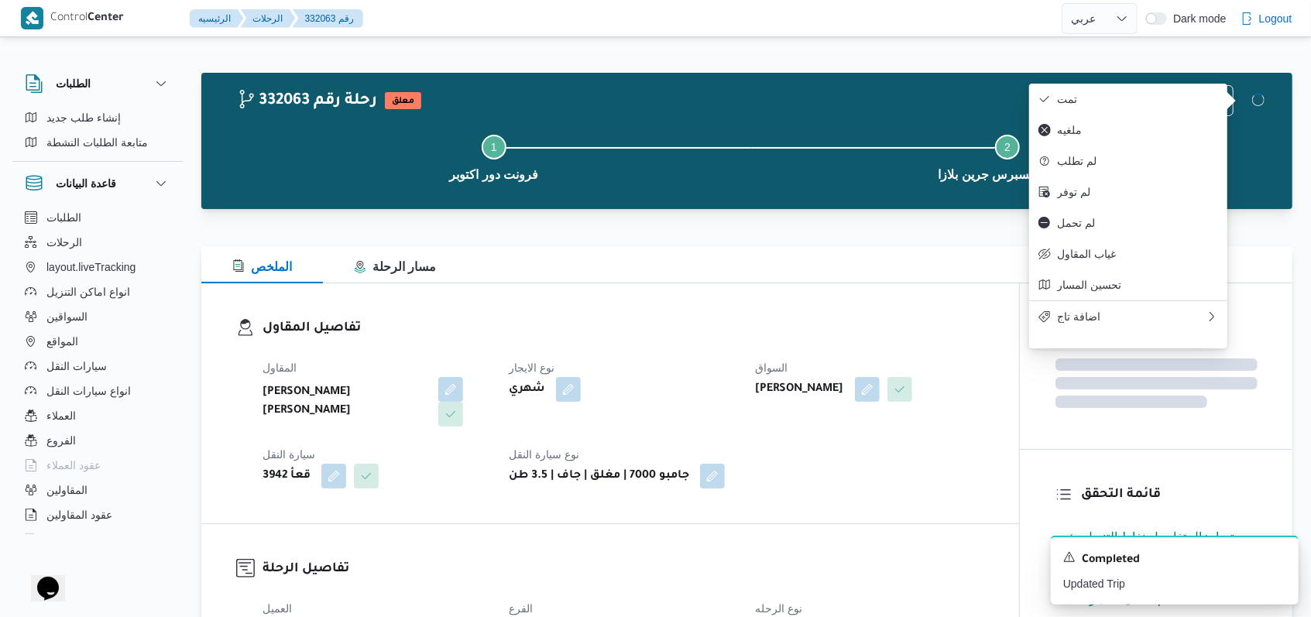
click at [542, 308] on div "تفاصيل المقاول المقاول محمد حسني محمد ابراهيم نوع الايجار شهري السواق احمد سعد …" at bounding box center [610, 404] width 818 height 240
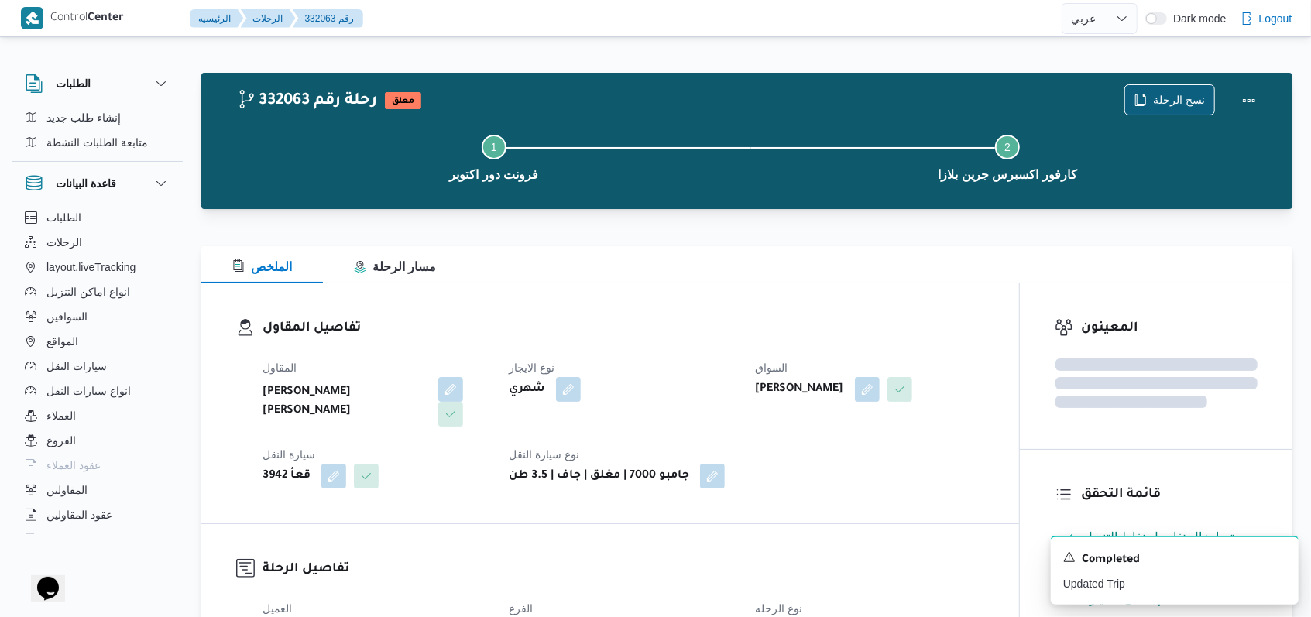
click at [542, 105] on span "نسخ الرحلة" at bounding box center [1179, 100] width 52 height 19
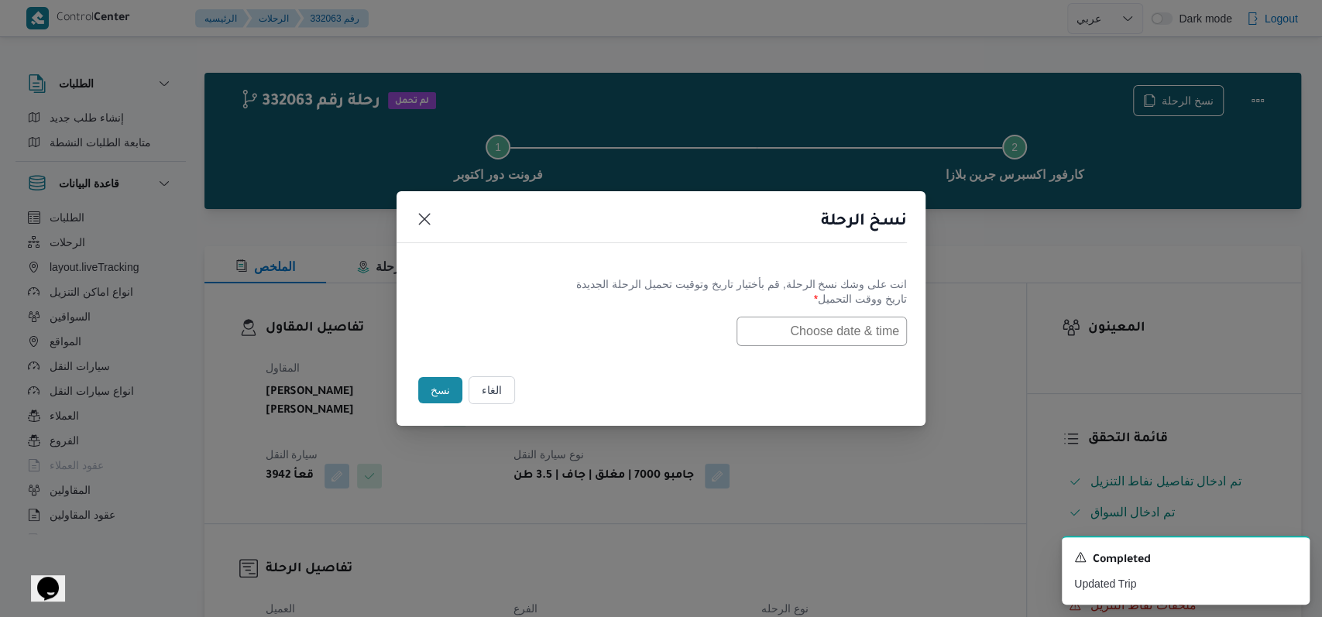
click at [542, 338] on input "text" at bounding box center [822, 331] width 170 height 29
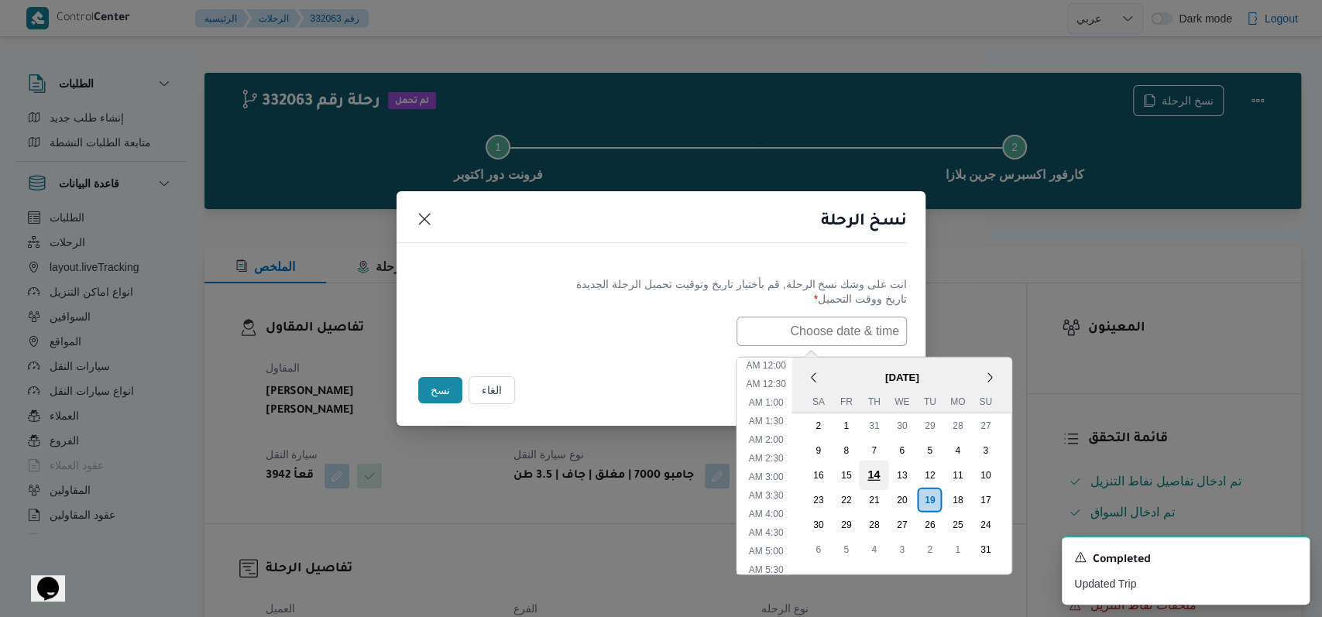
scroll to position [514, 0]
click at [542, 504] on div "20" at bounding box center [901, 499] width 29 height 29
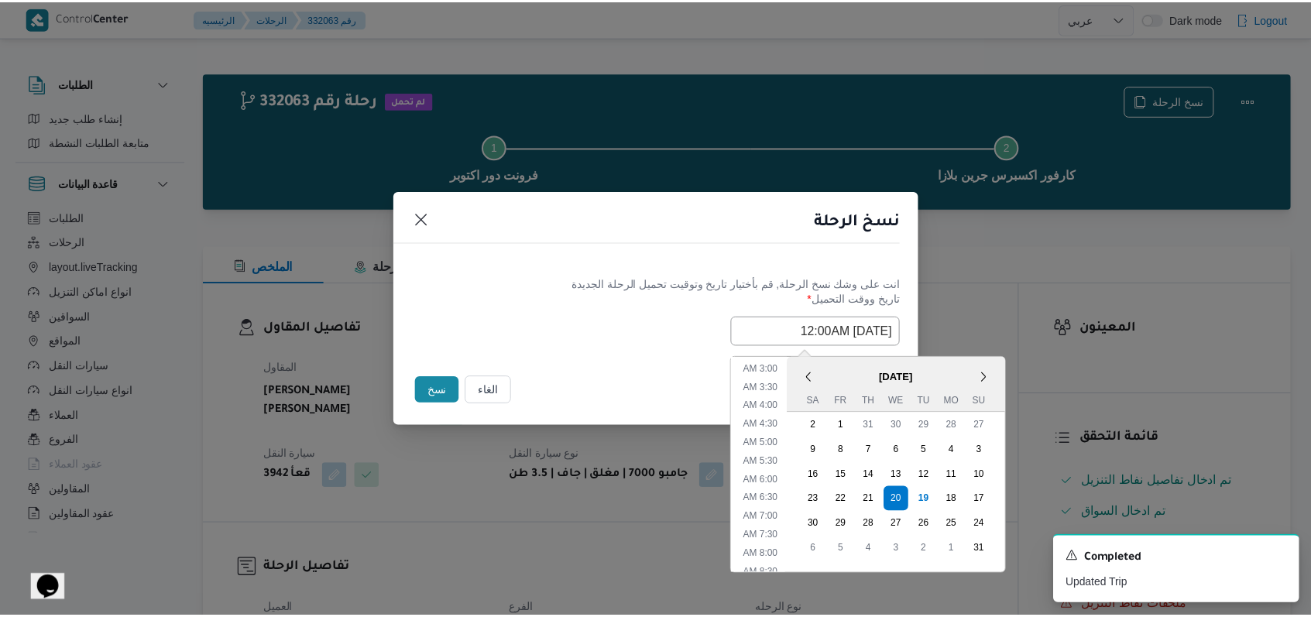
scroll to position [100, 0]
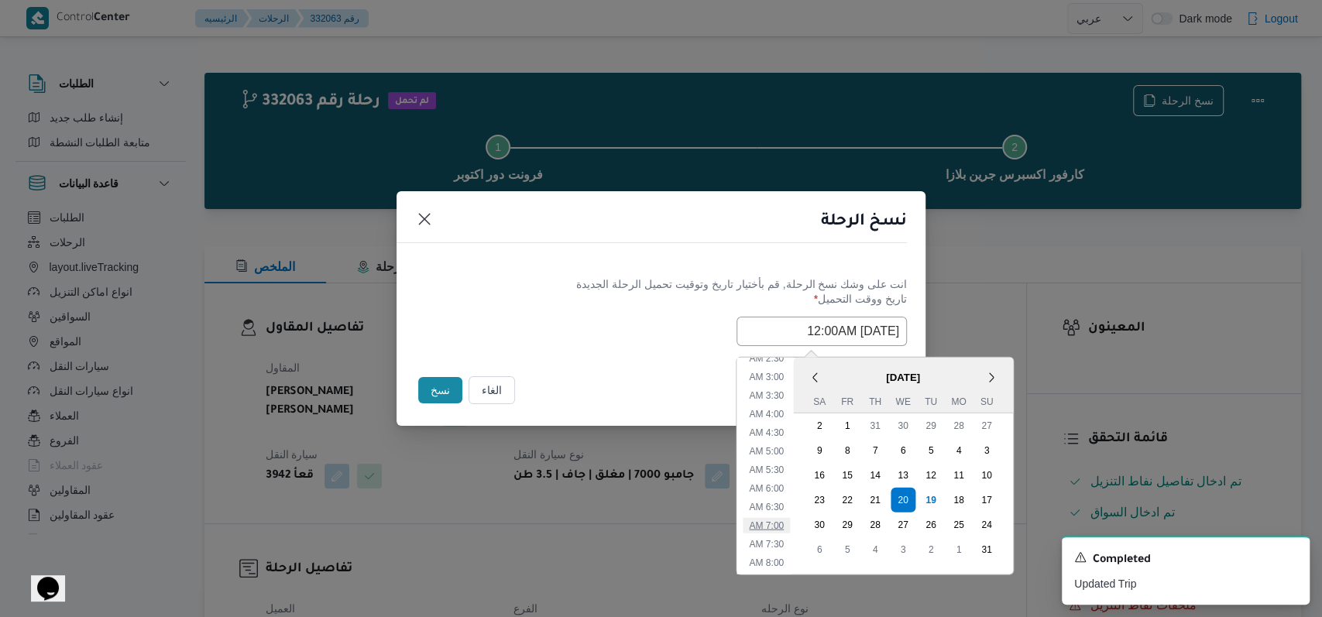
click at [542, 517] on li "7:00 AM" at bounding box center [766, 524] width 47 height 15
type input "20/08/2025 7:00AM"
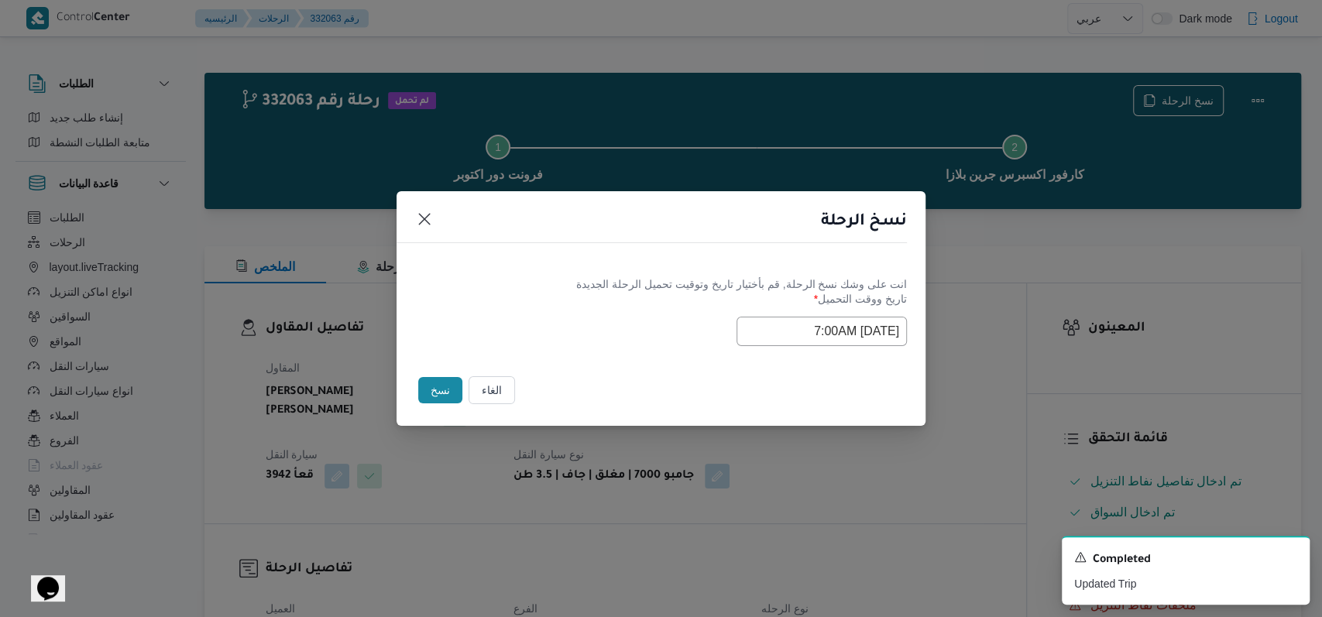
click at [542, 356] on div "انت على وشك نسخ الرحلة, قم بأختيار تاريخ وتوقيت تحميل الرحلة الجديدة تاريخ ووقت…" at bounding box center [661, 311] width 529 height 99
click at [436, 396] on button "نسخ" at bounding box center [440, 390] width 44 height 26
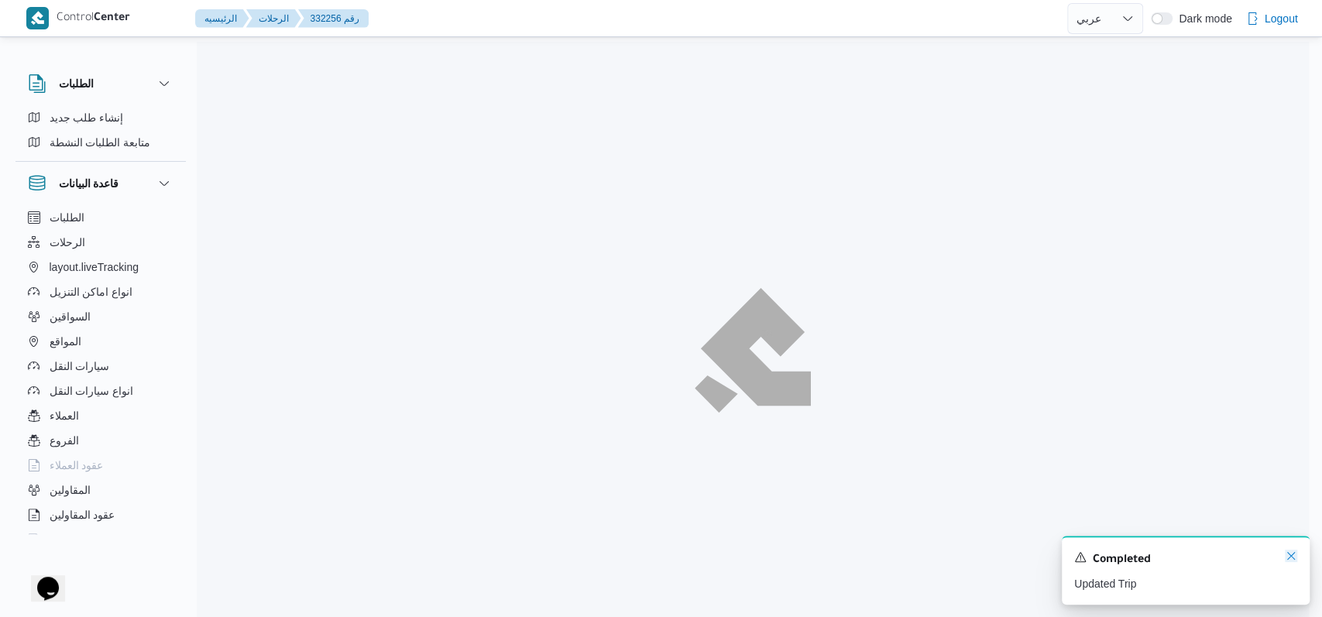
click at [542, 555] on icon "Dismiss toast" at bounding box center [1291, 556] width 12 height 12
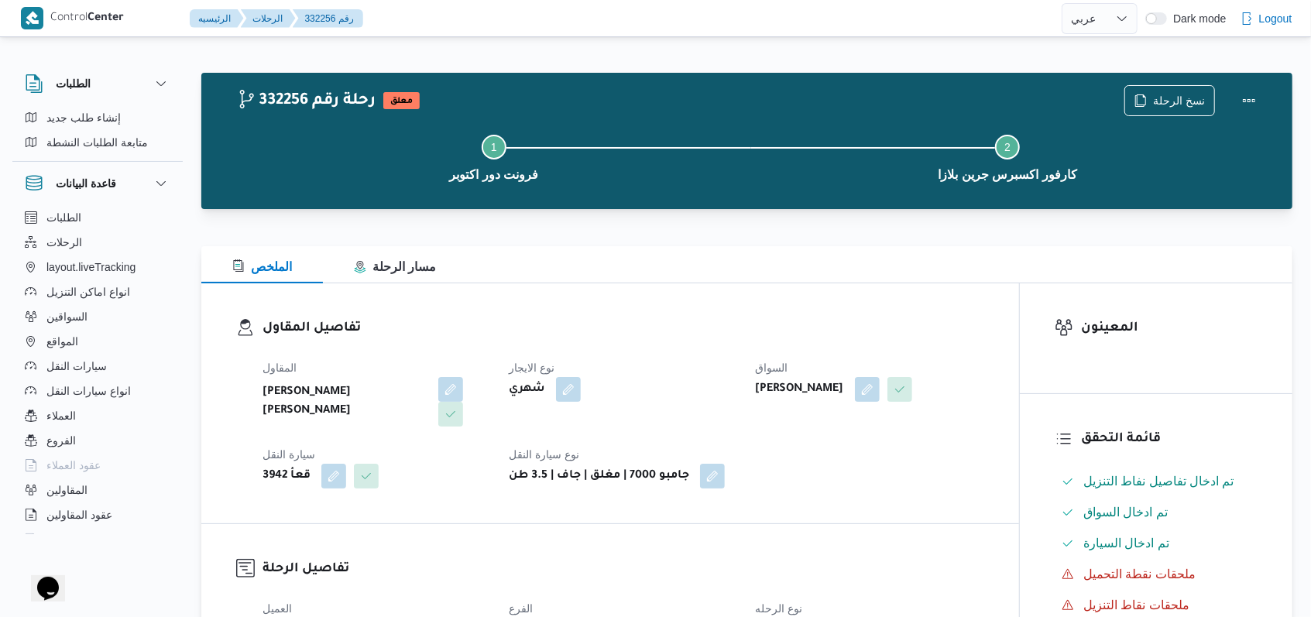
select select "ar"
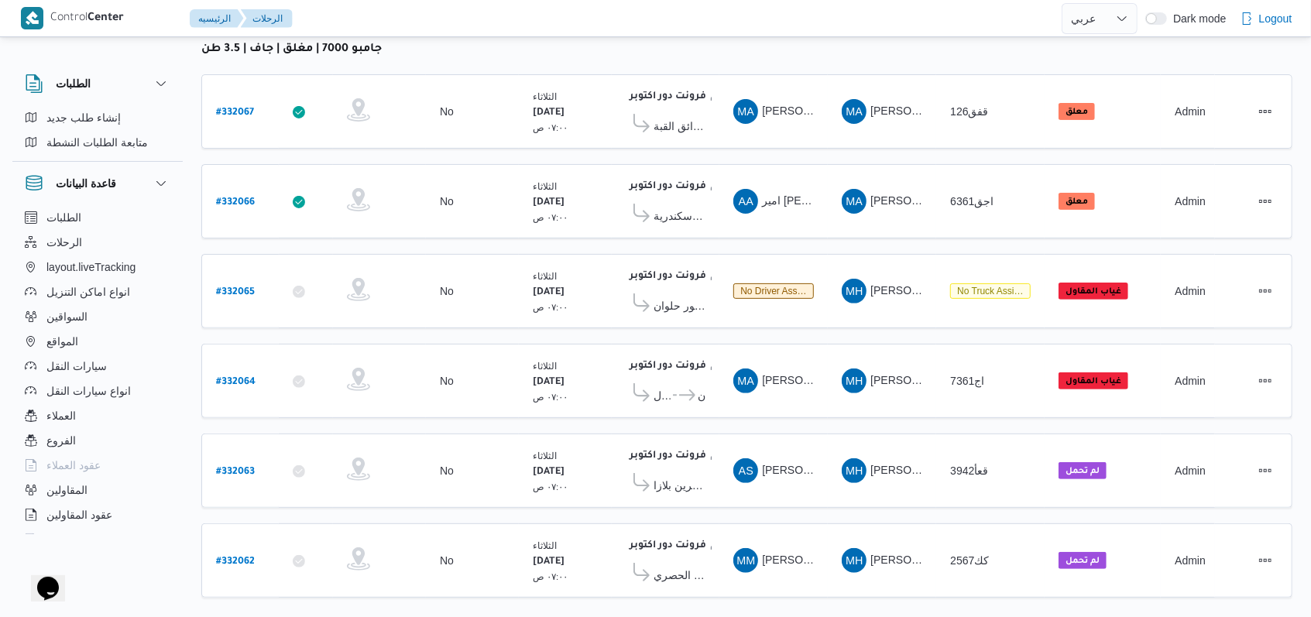
scroll to position [220, 0]
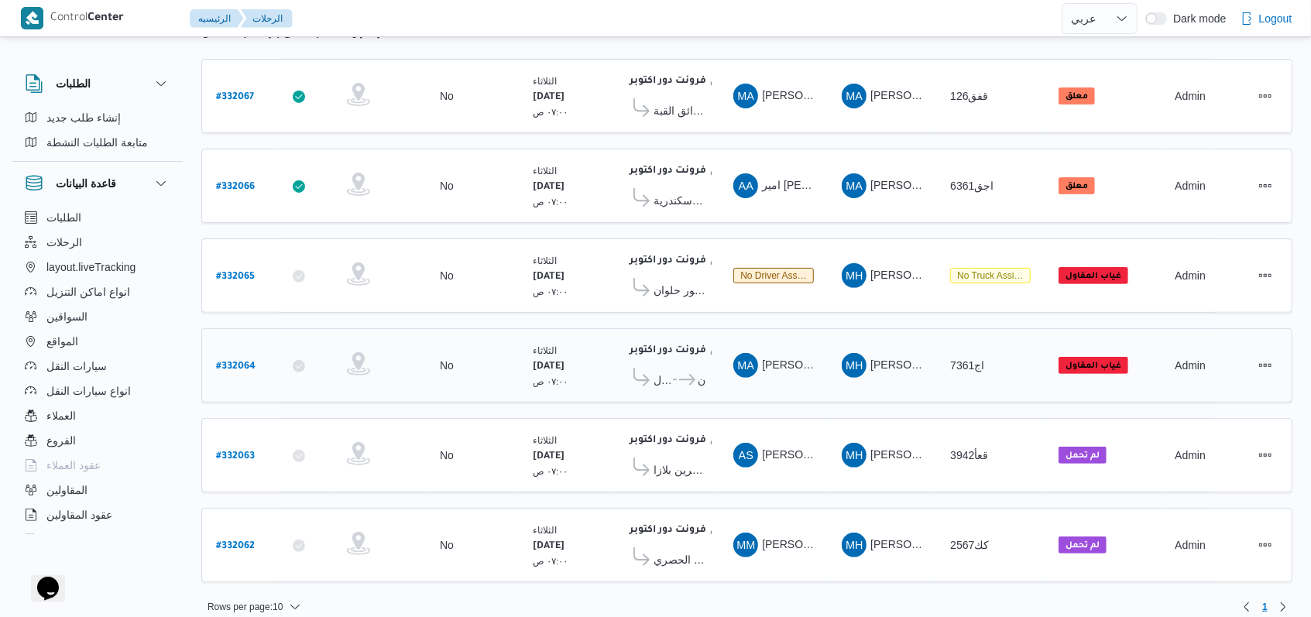
click at [238, 362] on b "# 332064" at bounding box center [236, 367] width 40 height 11
select select "ar"
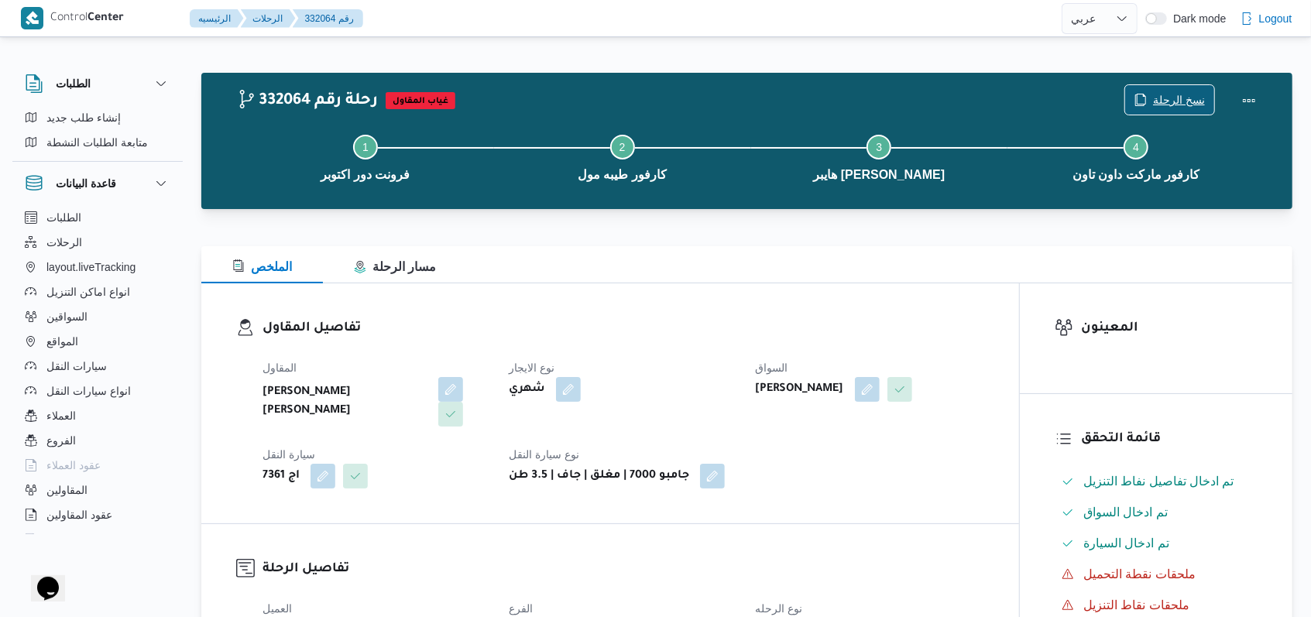
click at [542, 95] on span "نسخ الرحلة" at bounding box center [1179, 100] width 52 height 19
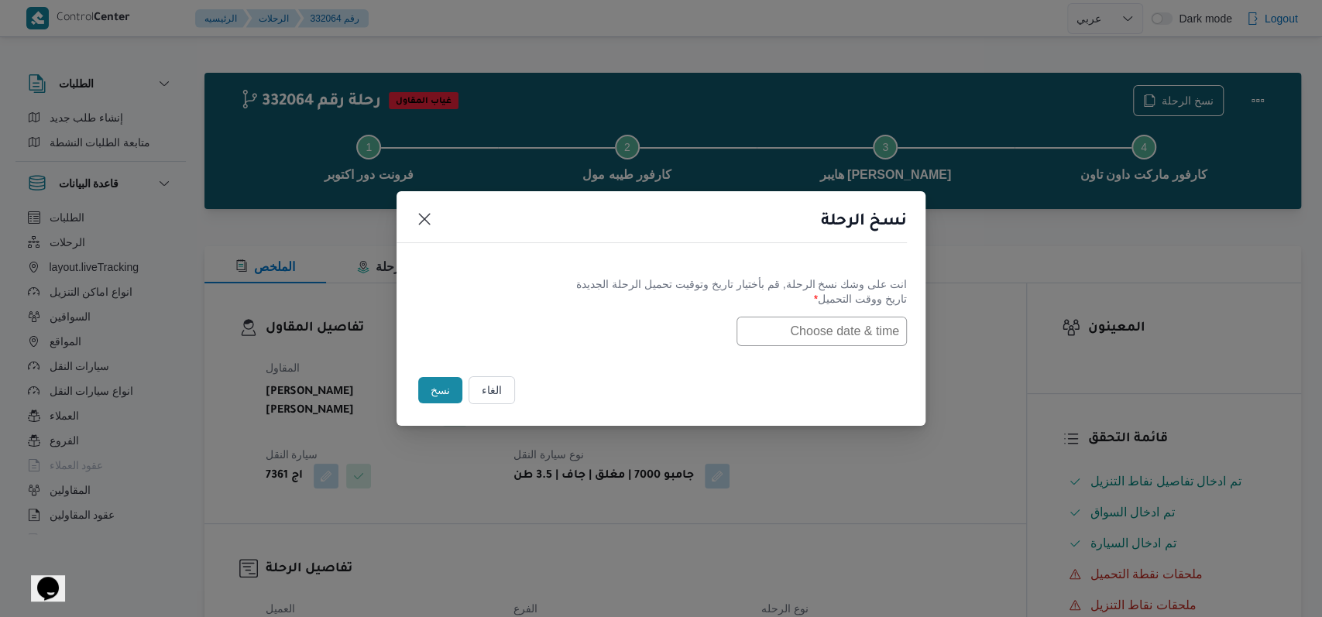
click at [542, 326] on input "text" at bounding box center [822, 331] width 170 height 29
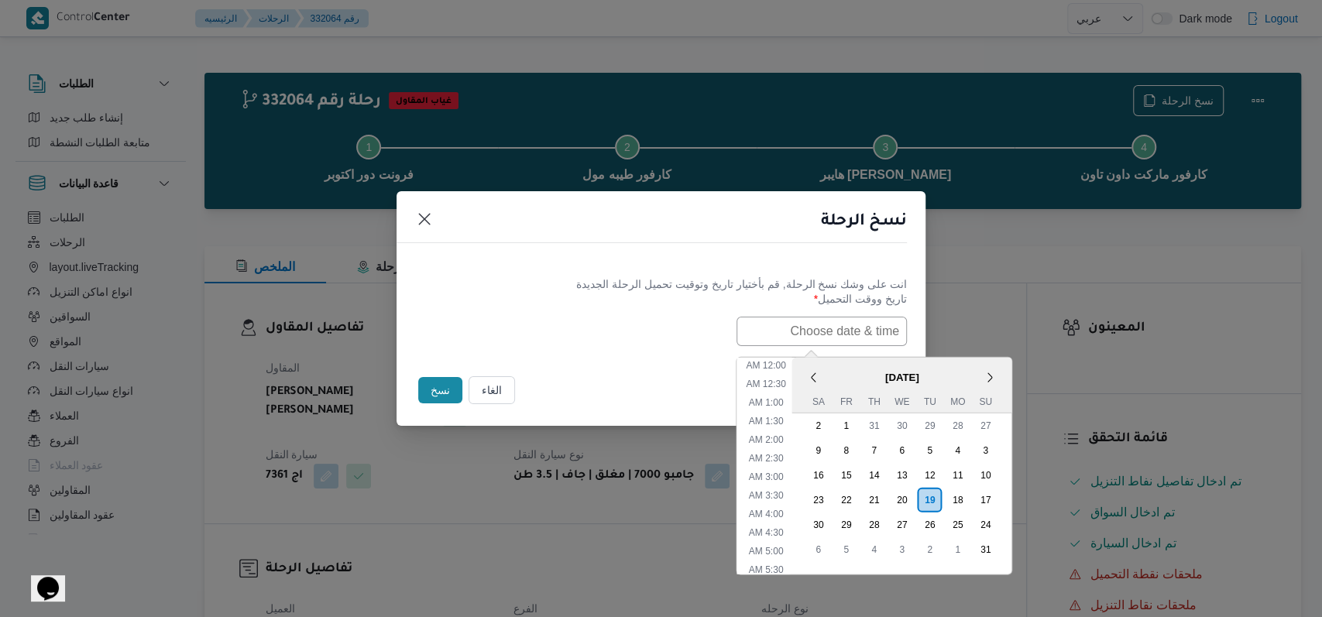
scroll to position [514, 0]
click at [542, 501] on div "20" at bounding box center [901, 499] width 29 height 29
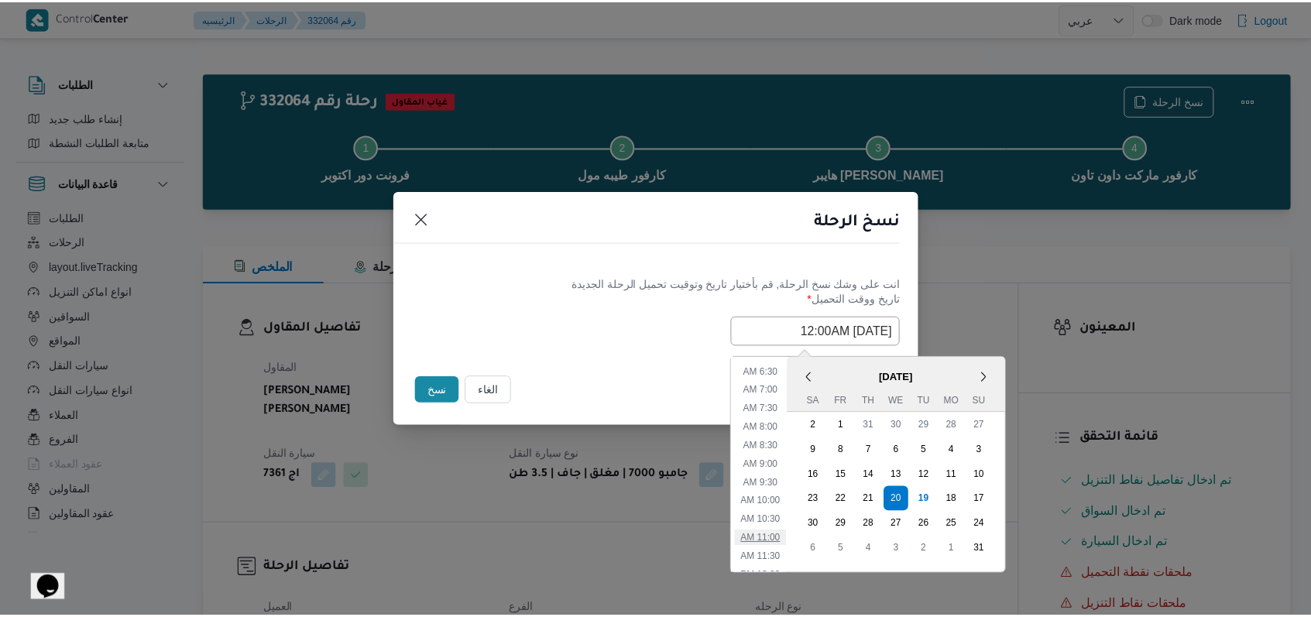
scroll to position [204, 0]
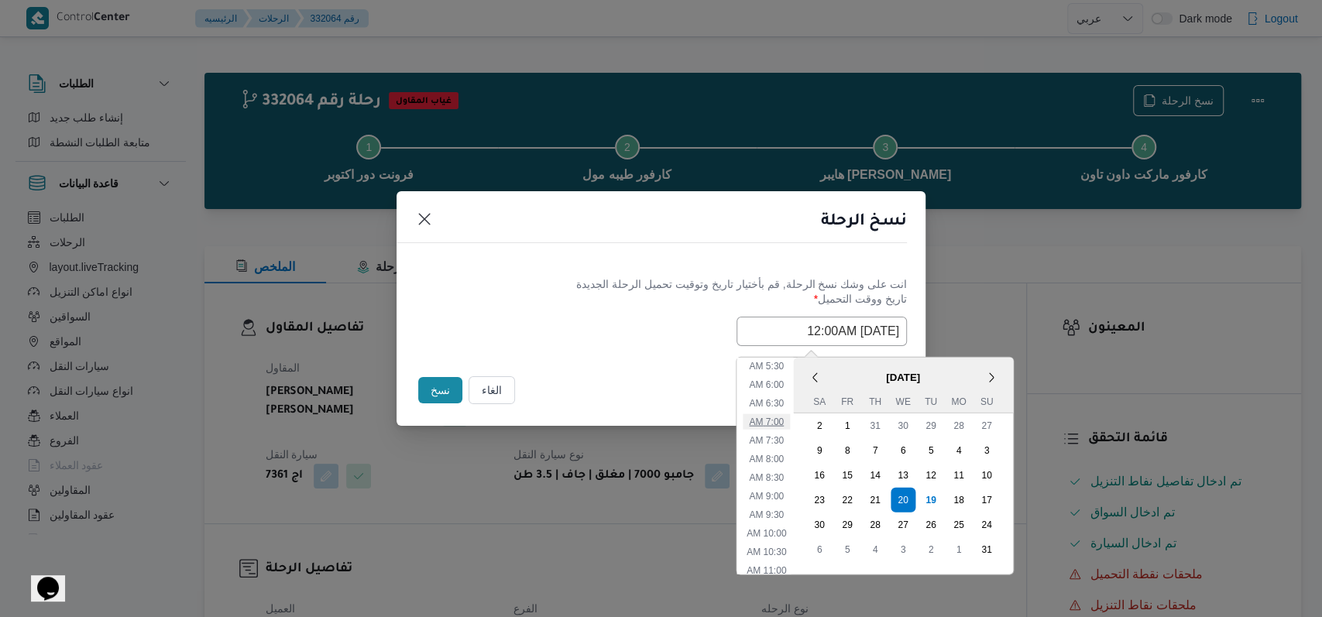
click at [542, 426] on li "7:00 AM" at bounding box center [766, 421] width 47 height 15
type input "20/08/2025 7:00AM"
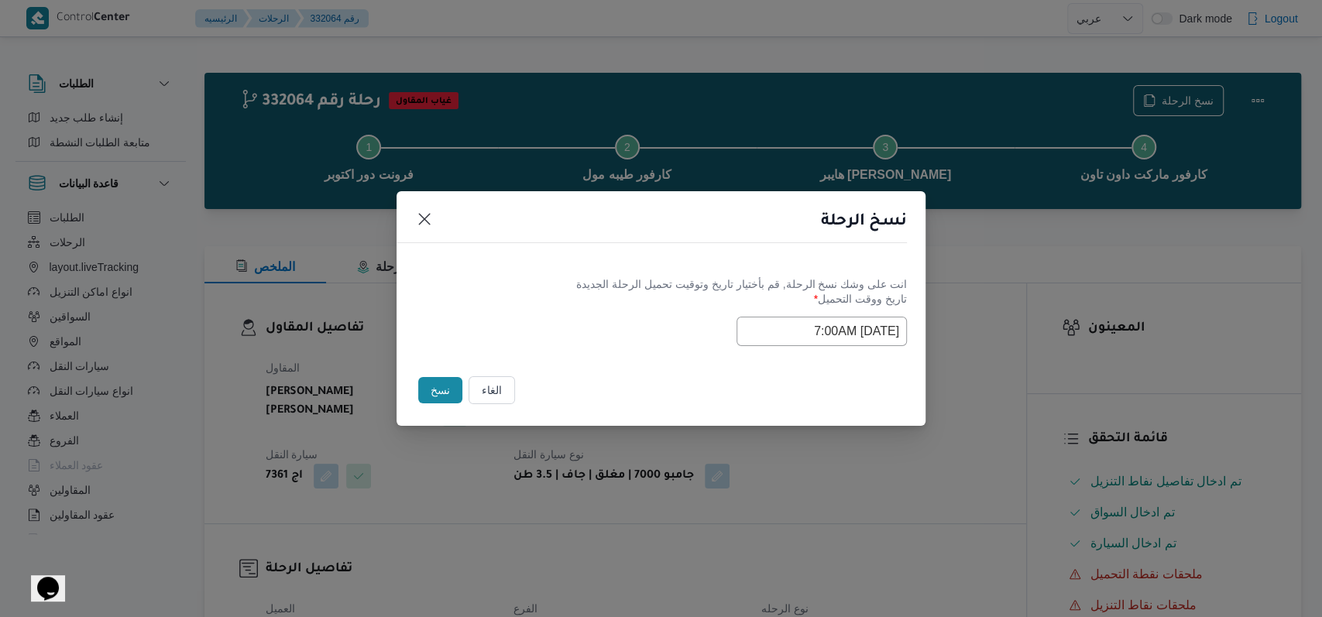
click at [440, 390] on button "نسخ" at bounding box center [440, 390] width 44 height 26
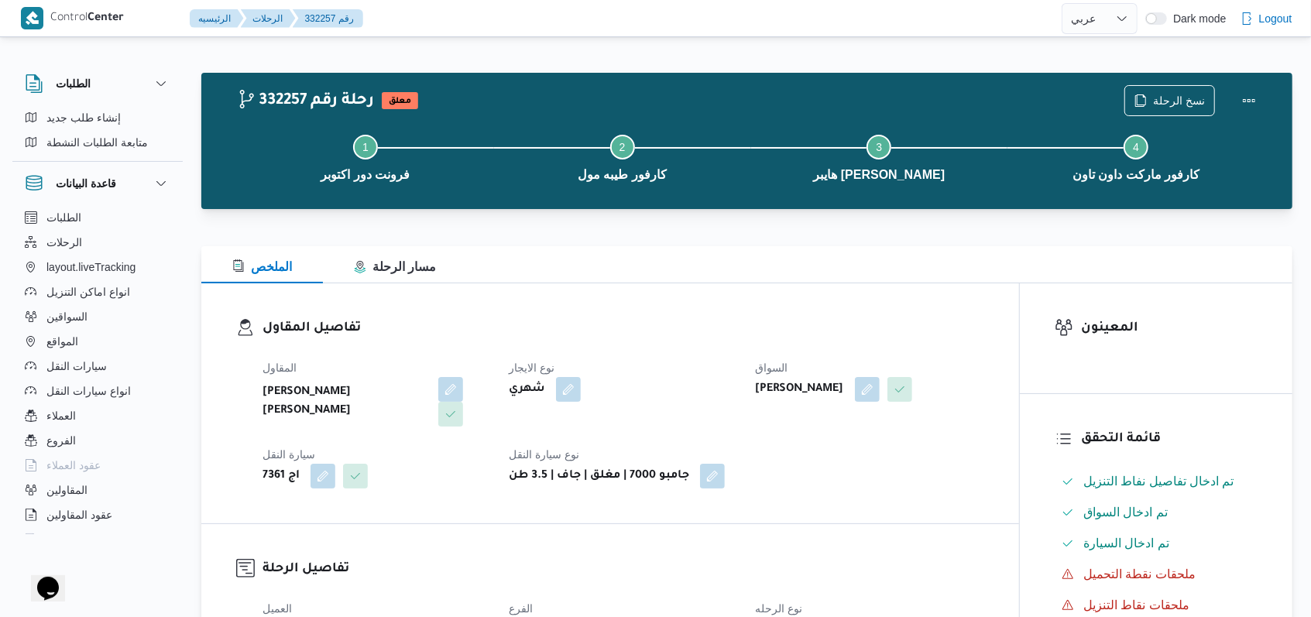
select select "ar"
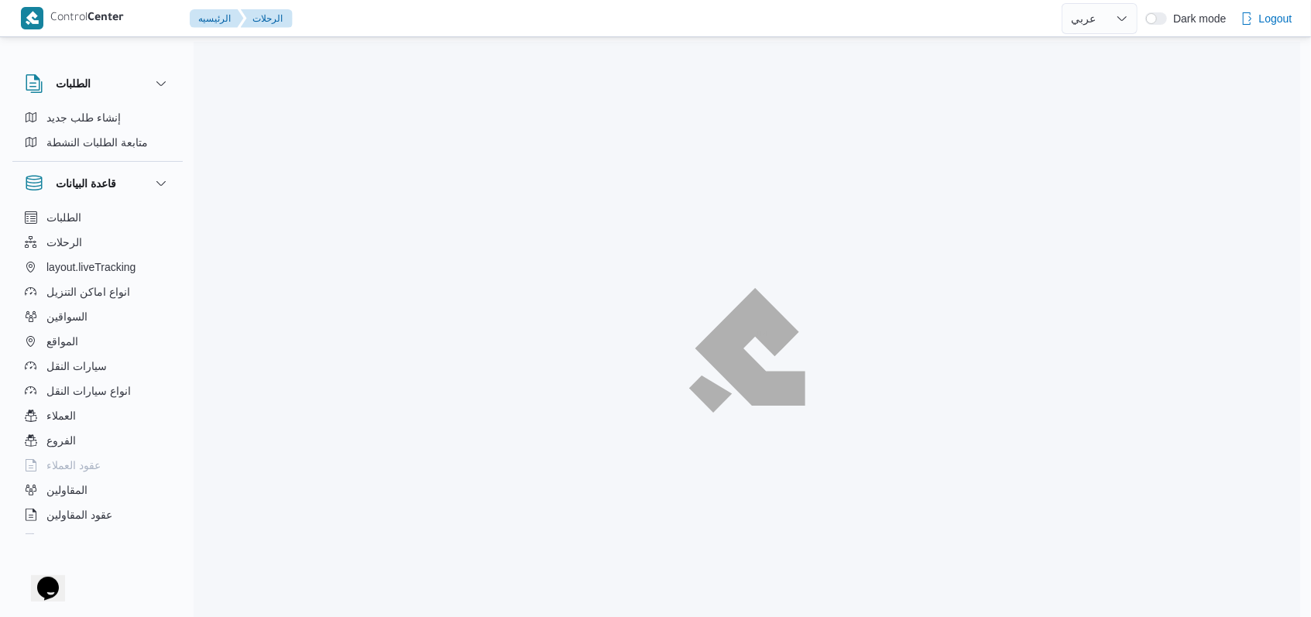
scroll to position [177, 0]
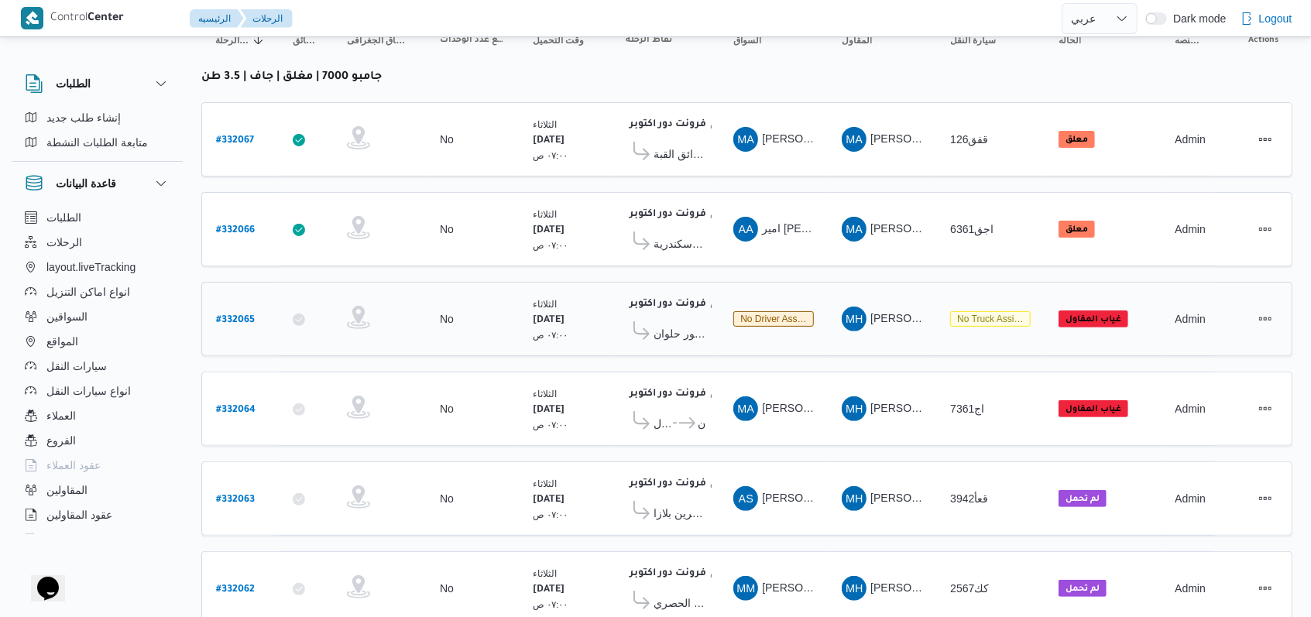
click at [243, 315] on b "# 332065" at bounding box center [235, 320] width 39 height 11
select select "ar"
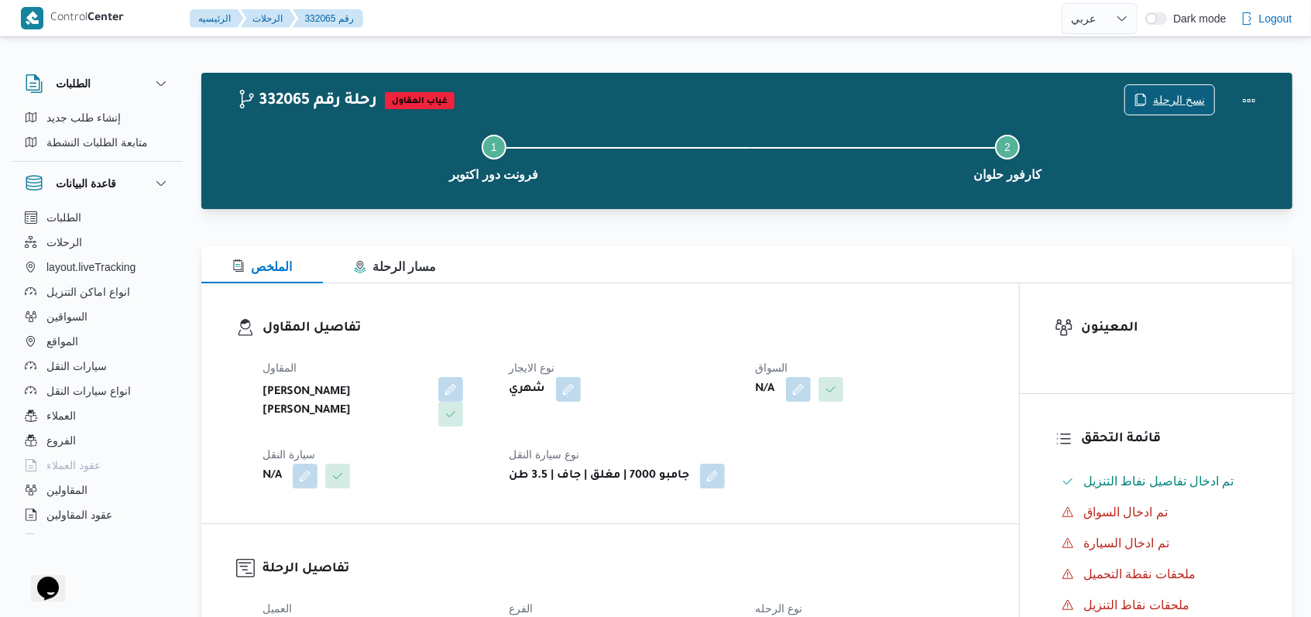
click at [542, 90] on span "نسخ الرحلة" at bounding box center [1170, 99] width 89 height 29
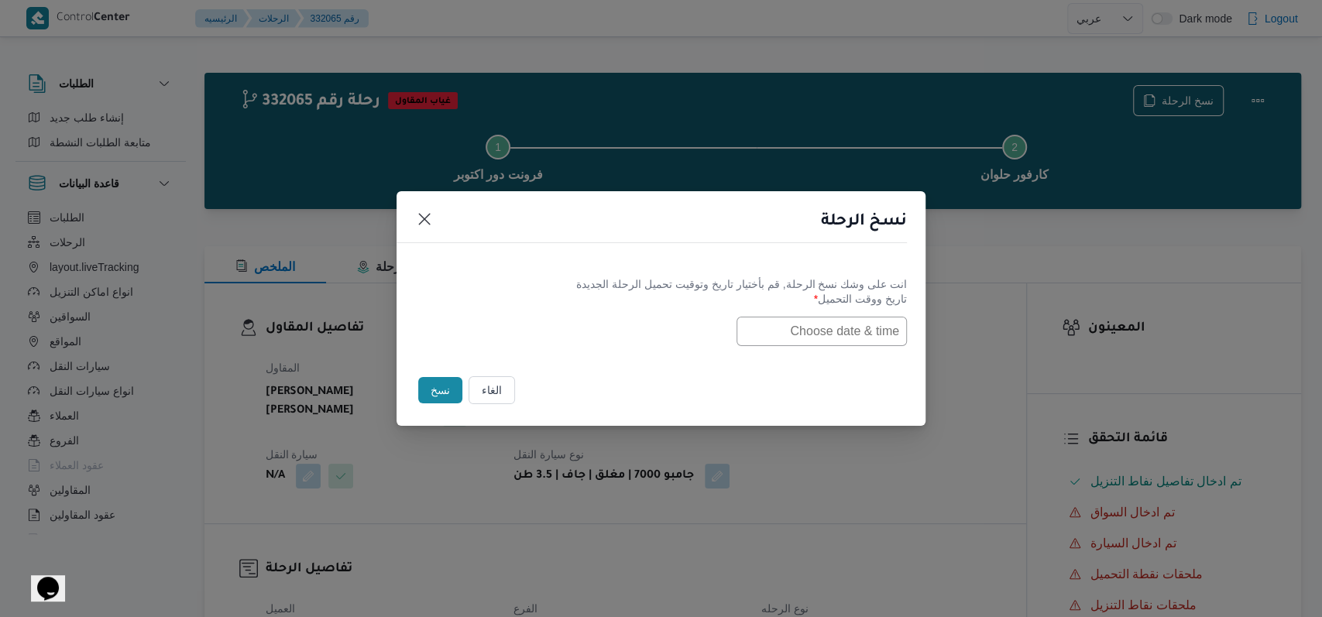
click at [542, 329] on input "text" at bounding box center [822, 331] width 170 height 29
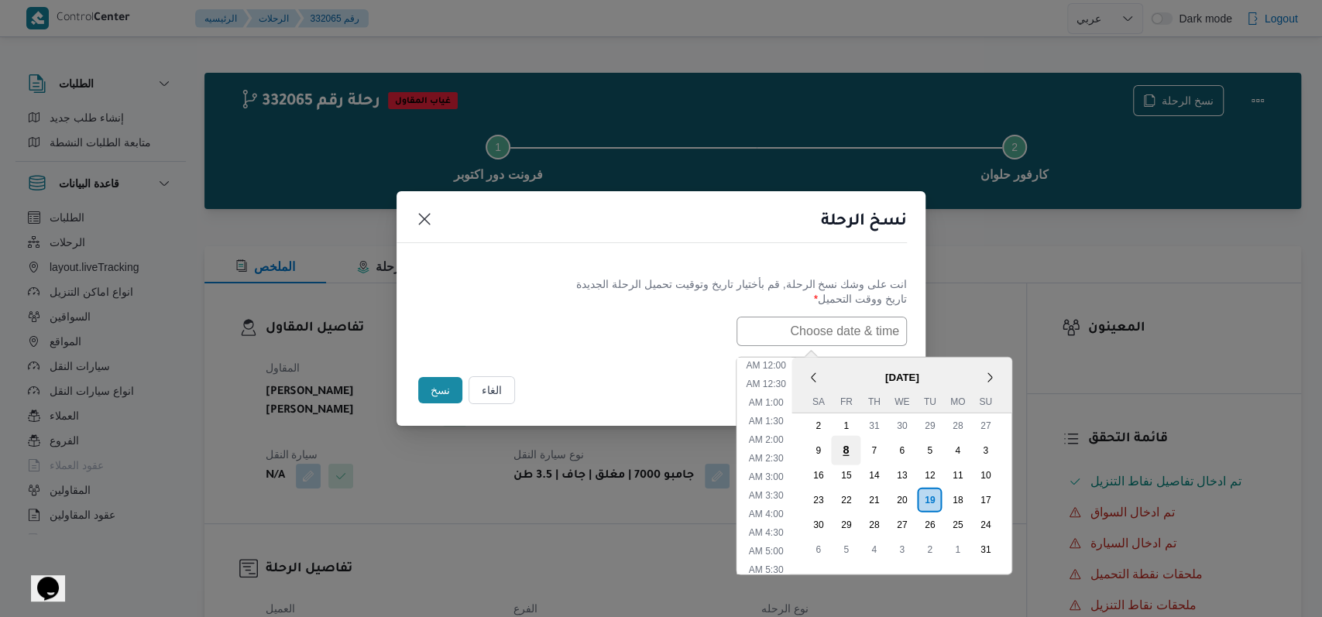
scroll to position [514, 0]
click at [542, 488] on div "20" at bounding box center [901, 499] width 29 height 29
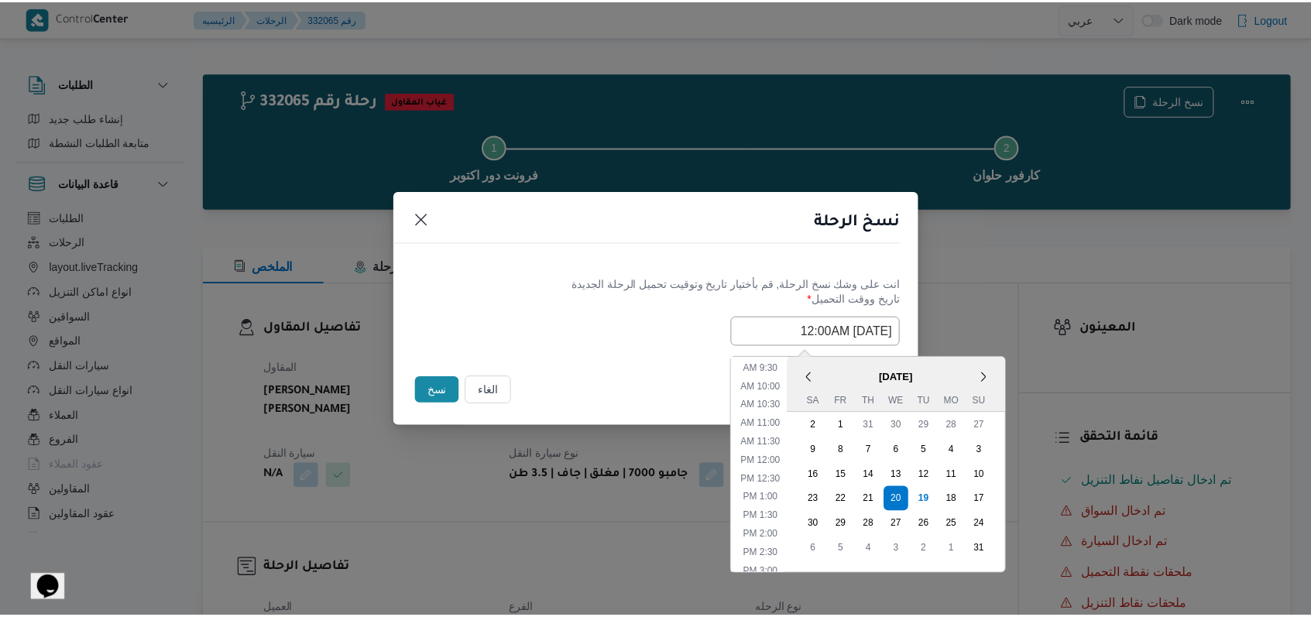
scroll to position [100, 0]
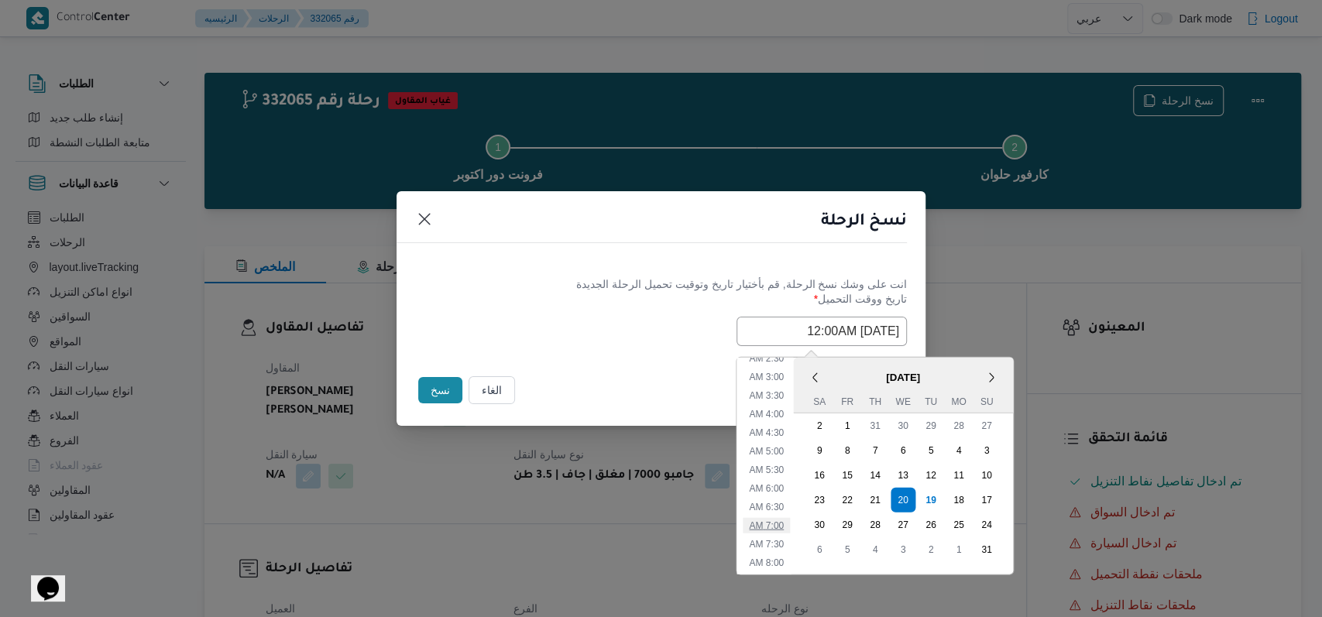
click at [542, 523] on li "7:00 AM" at bounding box center [766, 524] width 47 height 15
type input "20/08/2025 7:00AM"
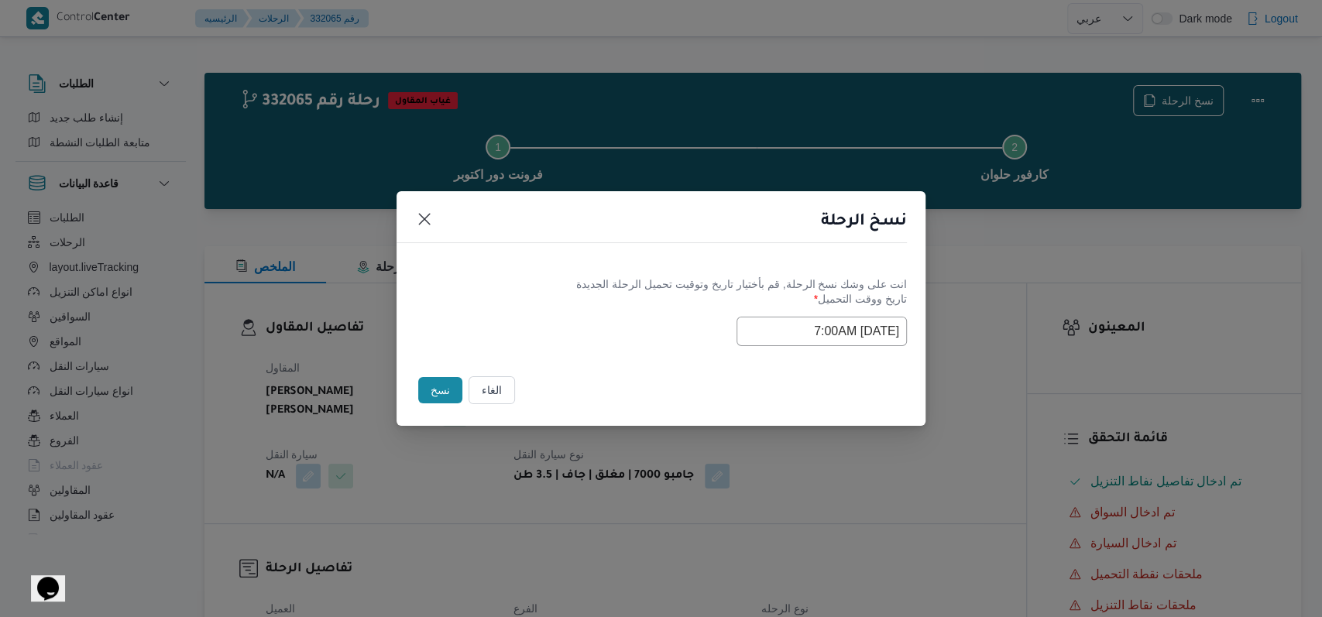
click at [542, 301] on label "تاريخ ووقت التحميل *" at bounding box center [661, 305] width 492 height 24
click at [438, 388] on button "نسخ" at bounding box center [440, 390] width 44 height 26
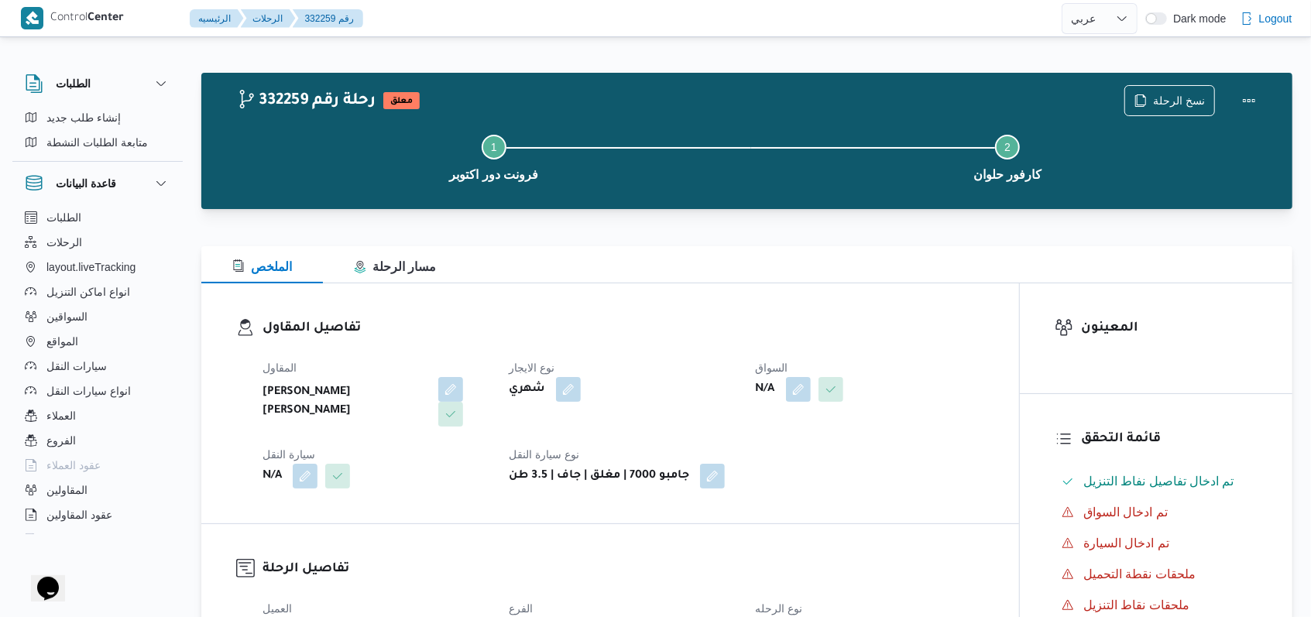
select select "ar"
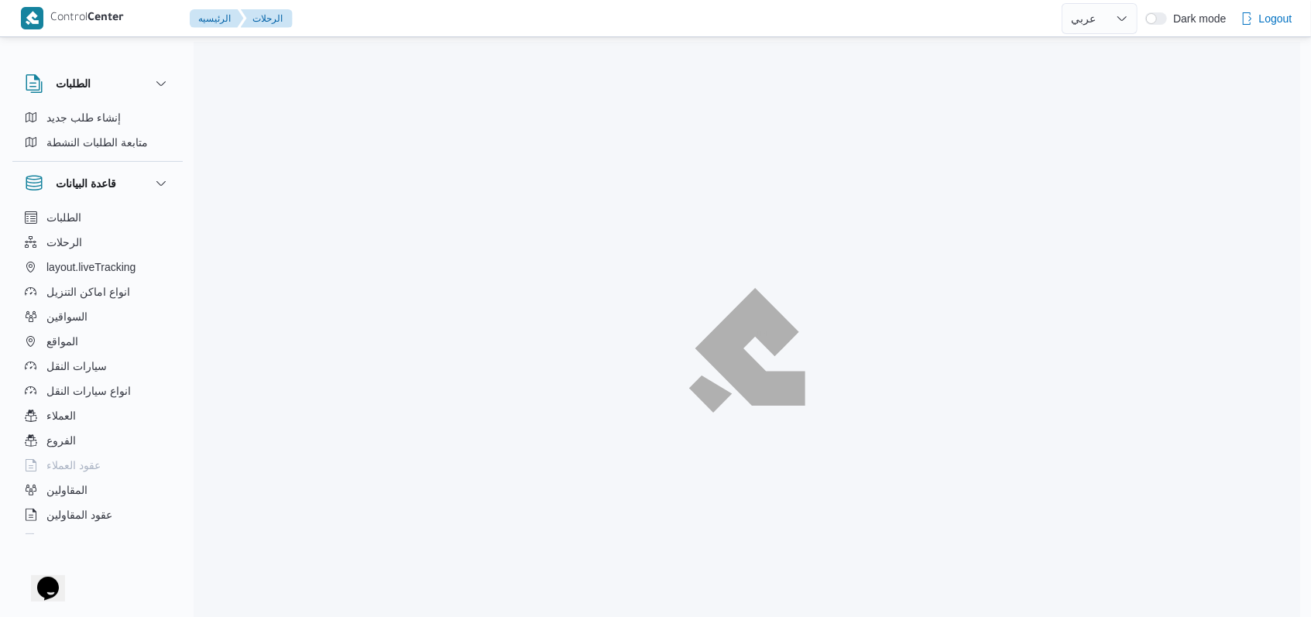
scroll to position [177, 0]
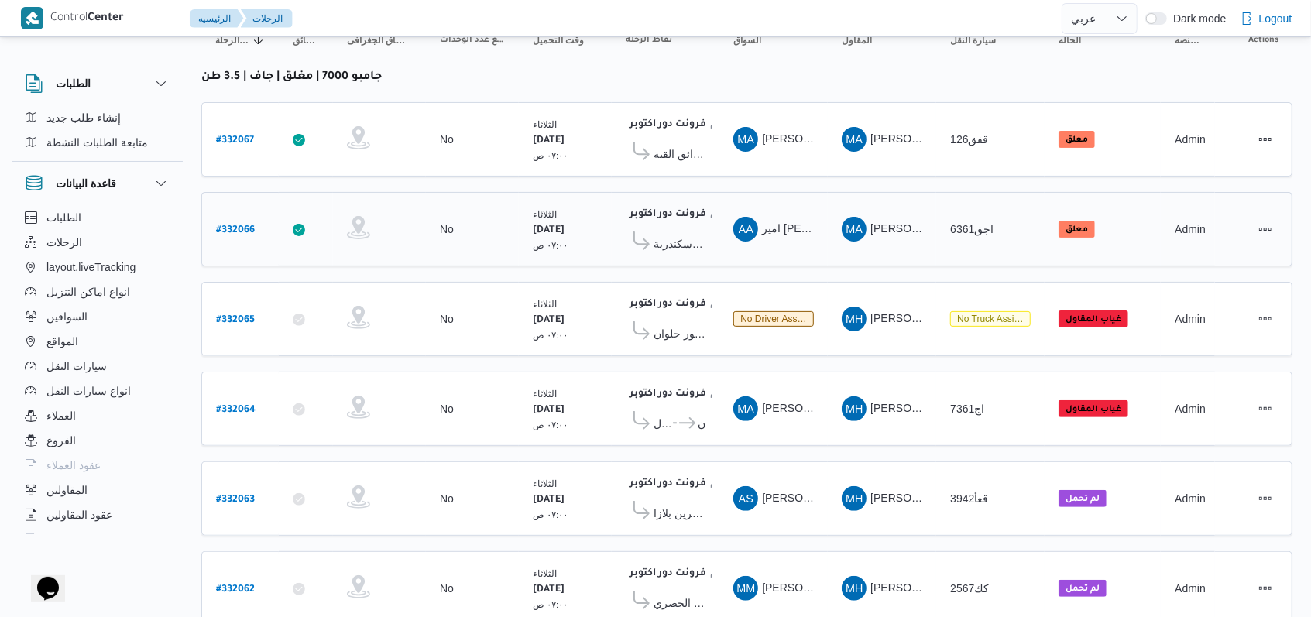
click at [226, 229] on b "# 332066" at bounding box center [235, 230] width 39 height 11
select select "ar"
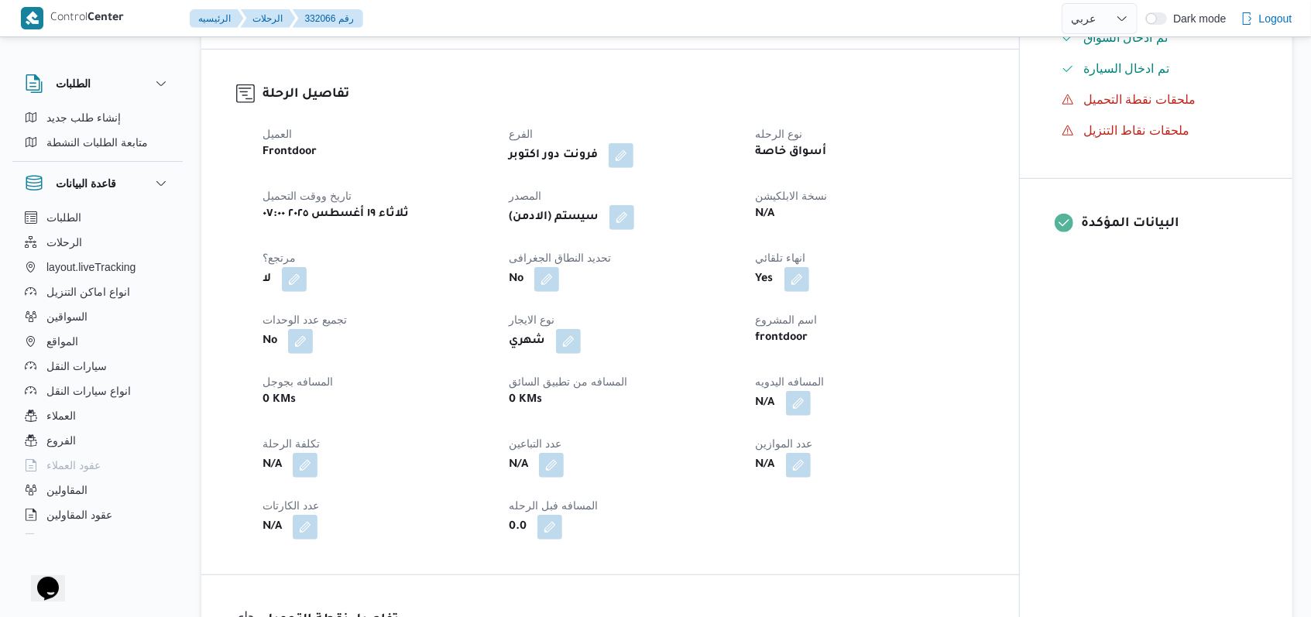
scroll to position [796, 0]
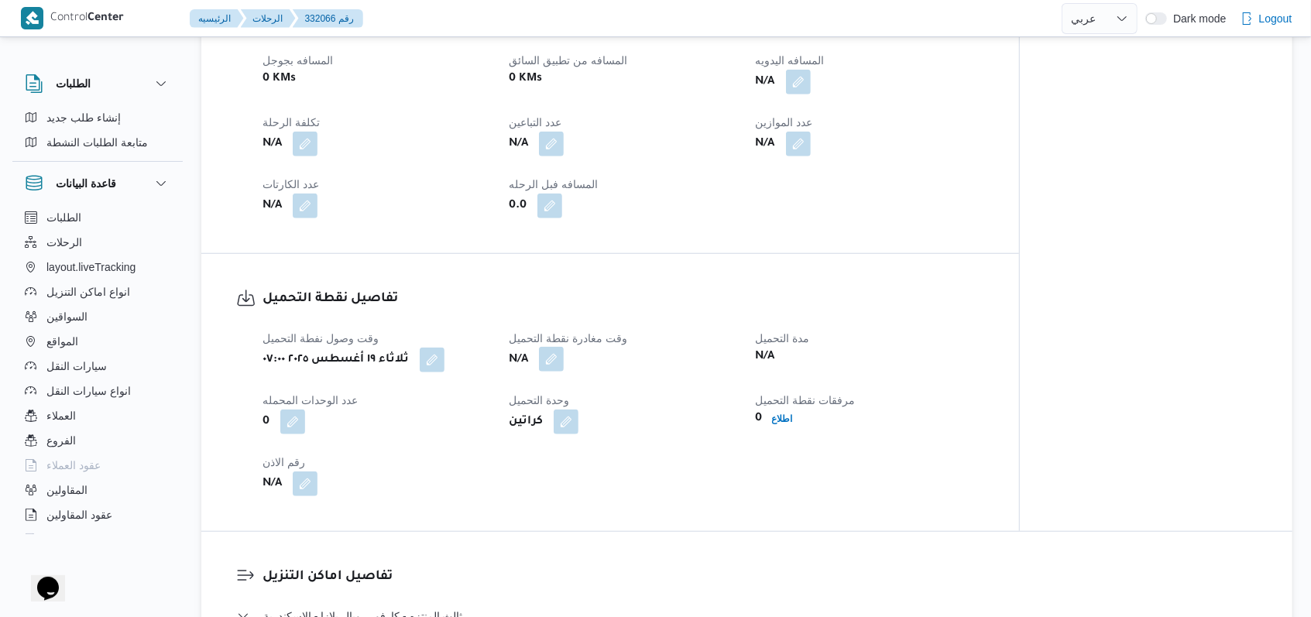
click at [542, 354] on button "button" at bounding box center [551, 359] width 25 height 25
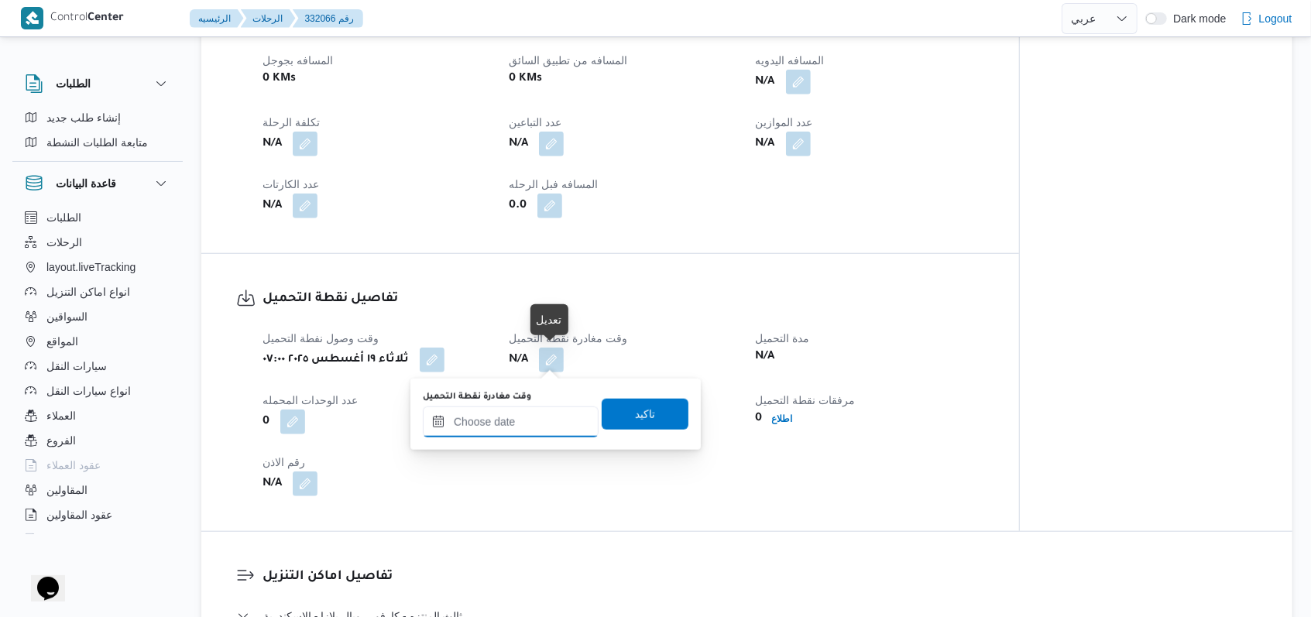
click at [529, 407] on div at bounding box center [511, 422] width 176 height 31
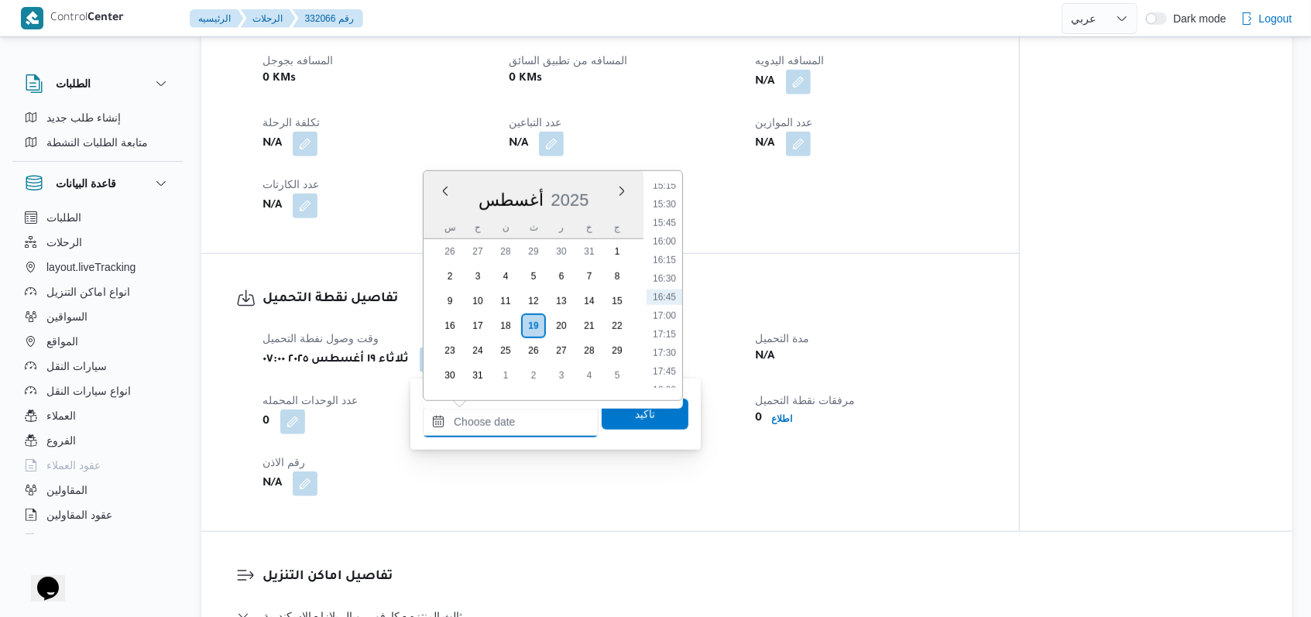
scroll to position [1036, 0]
click at [542, 271] on li "15:00" at bounding box center [665, 270] width 36 height 15
type input "١٩/٠٨/٢٠٢٥ ١٥:٠٠"
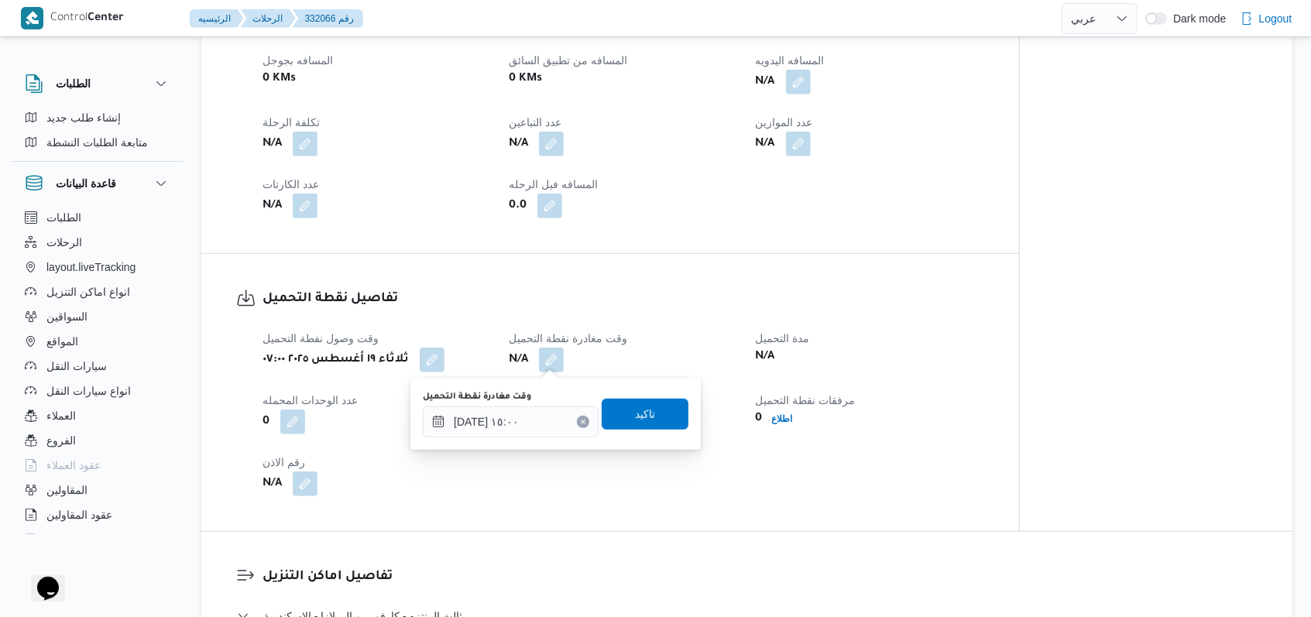
click at [542, 446] on div "You are in a dialog. To close this dialog, hit escape. وقت مغادرة نقطة التحميل …" at bounding box center [556, 414] width 290 height 71
click at [542, 425] on span "تاكيد" at bounding box center [645, 413] width 87 height 31
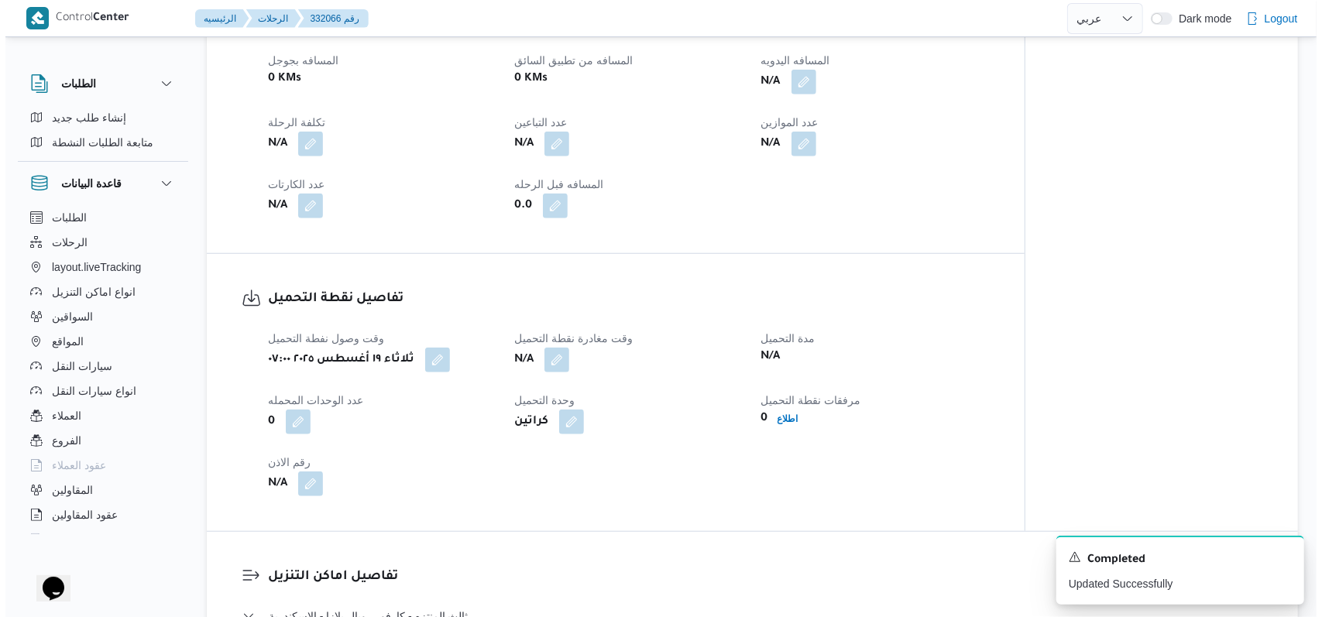
scroll to position [0, 0]
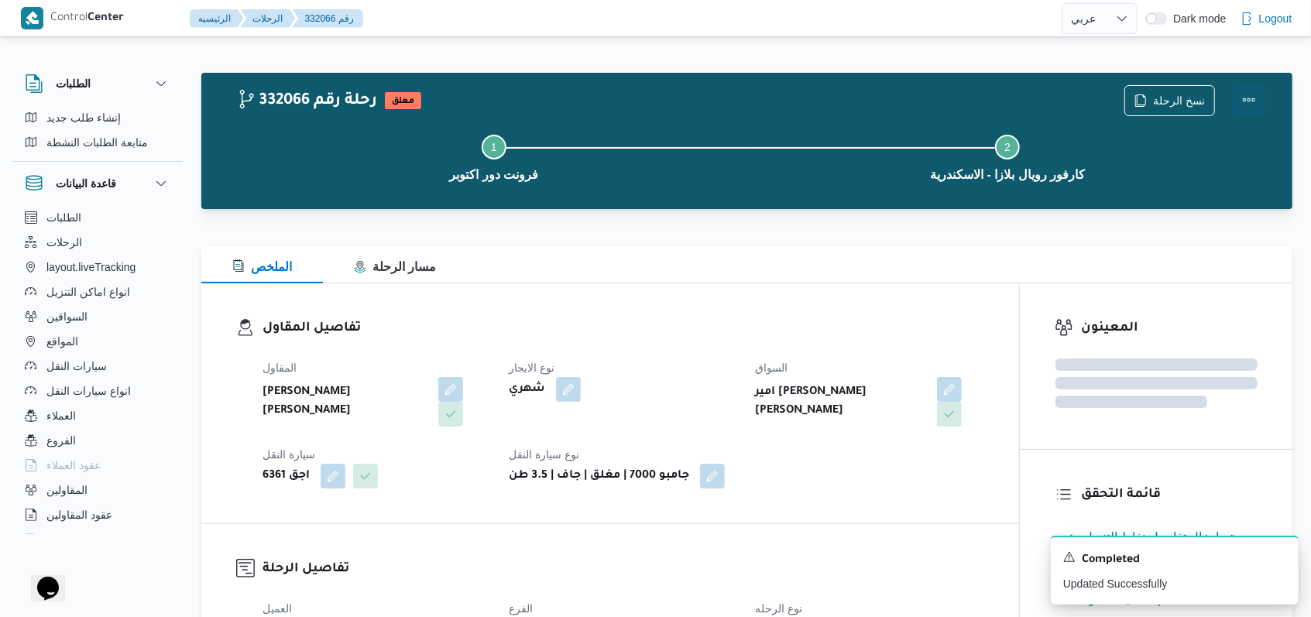
click at [542, 105] on button "Actions" at bounding box center [1249, 99] width 31 height 31
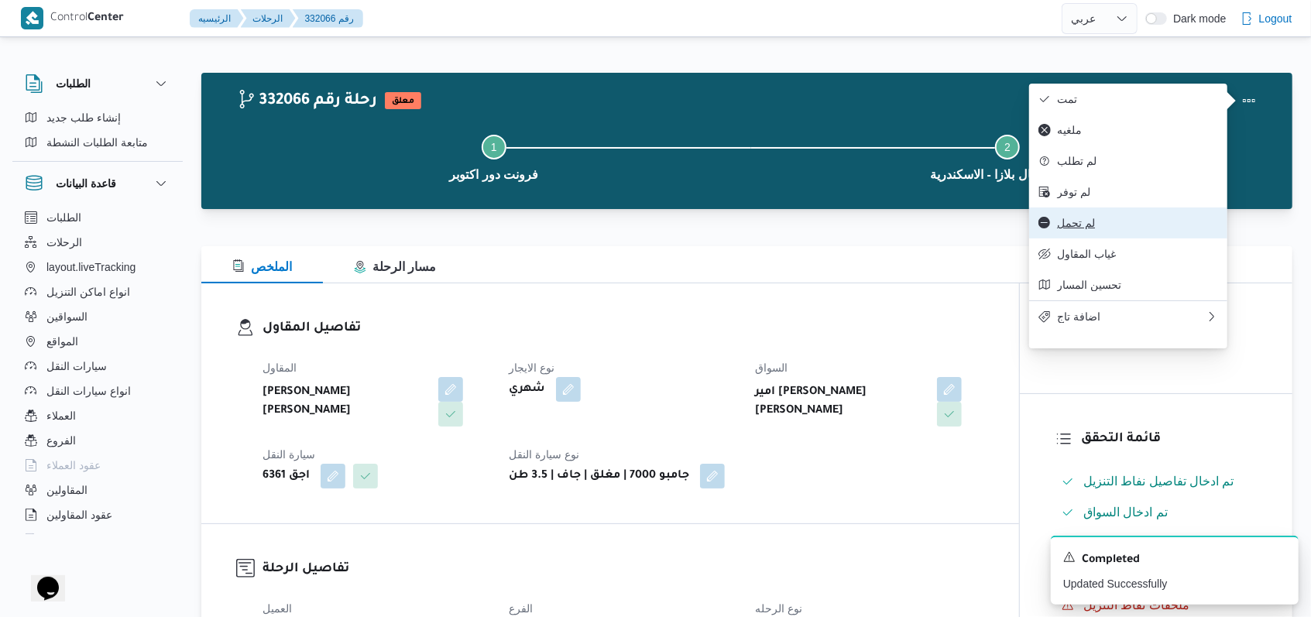
click at [542, 239] on button "لم تحمل" at bounding box center [1129, 223] width 198 height 31
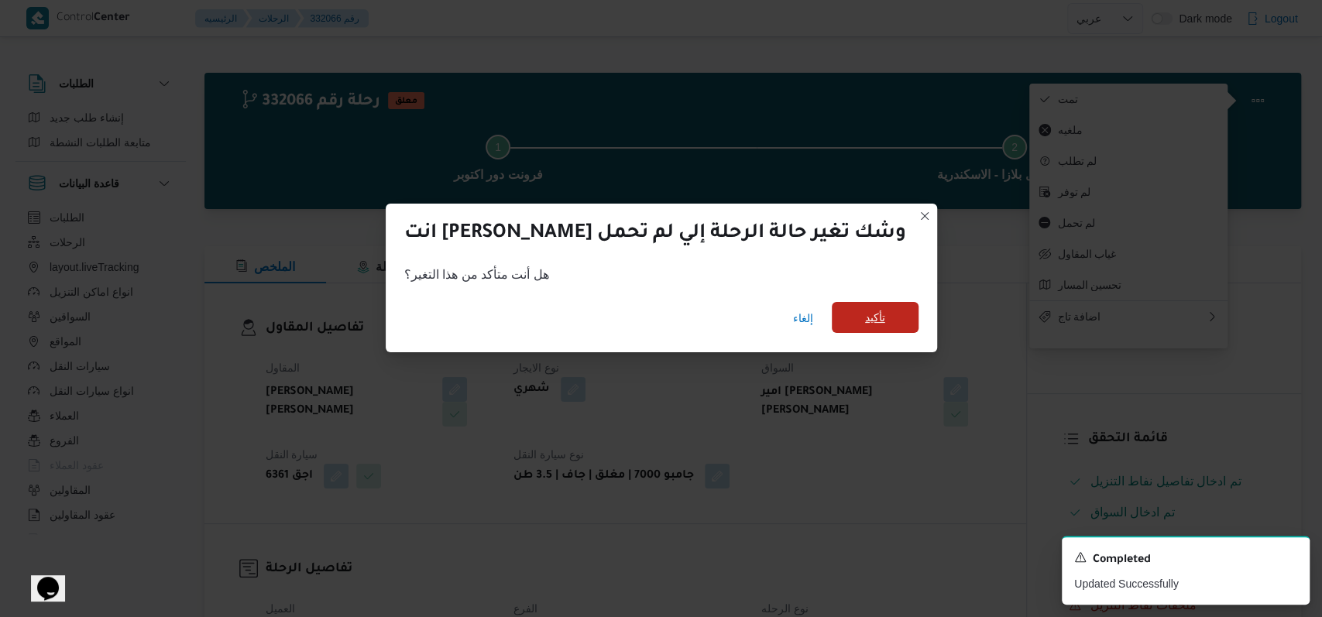
click at [542, 313] on span "تأكيد" at bounding box center [875, 317] width 20 height 19
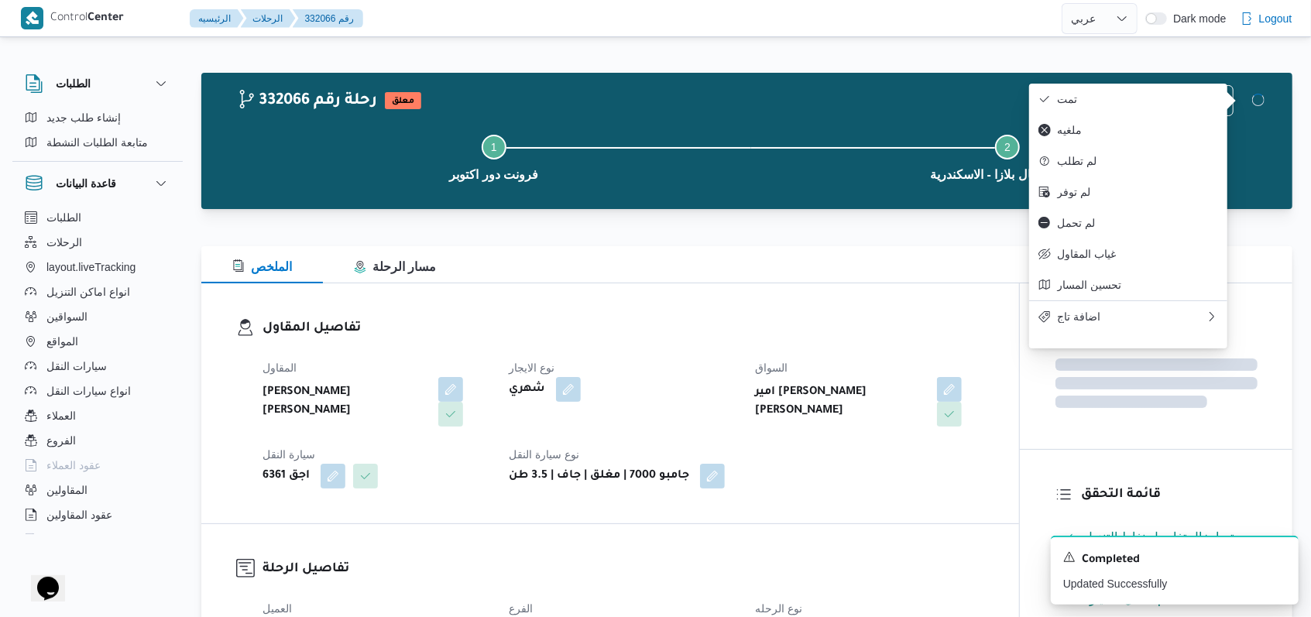
click at [542, 315] on div "تفاصيل المقاول المقاول محمد عبدالمنعم هاشم اسماعيل نوع الايجار شهري السواق امير…" at bounding box center [610, 404] width 818 height 240
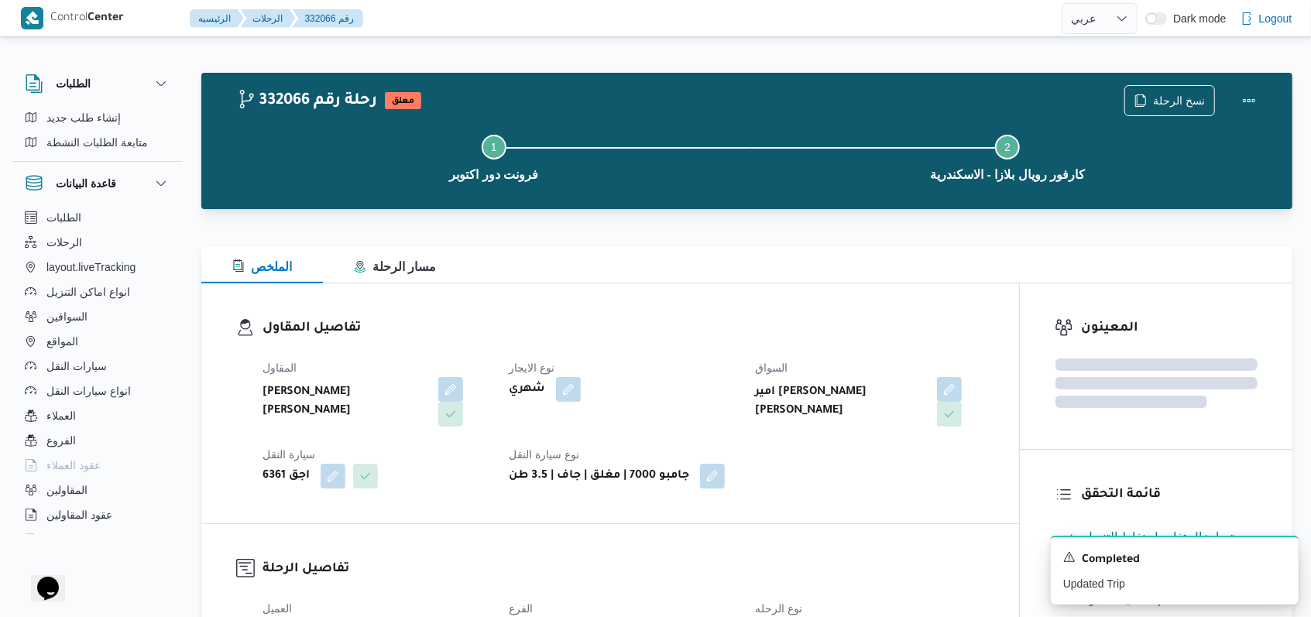
click at [542, 80] on div "نسخ الرحلة" at bounding box center [1194, 101] width 159 height 50
click at [542, 95] on span "نسخ الرحلة" at bounding box center [1179, 100] width 52 height 19
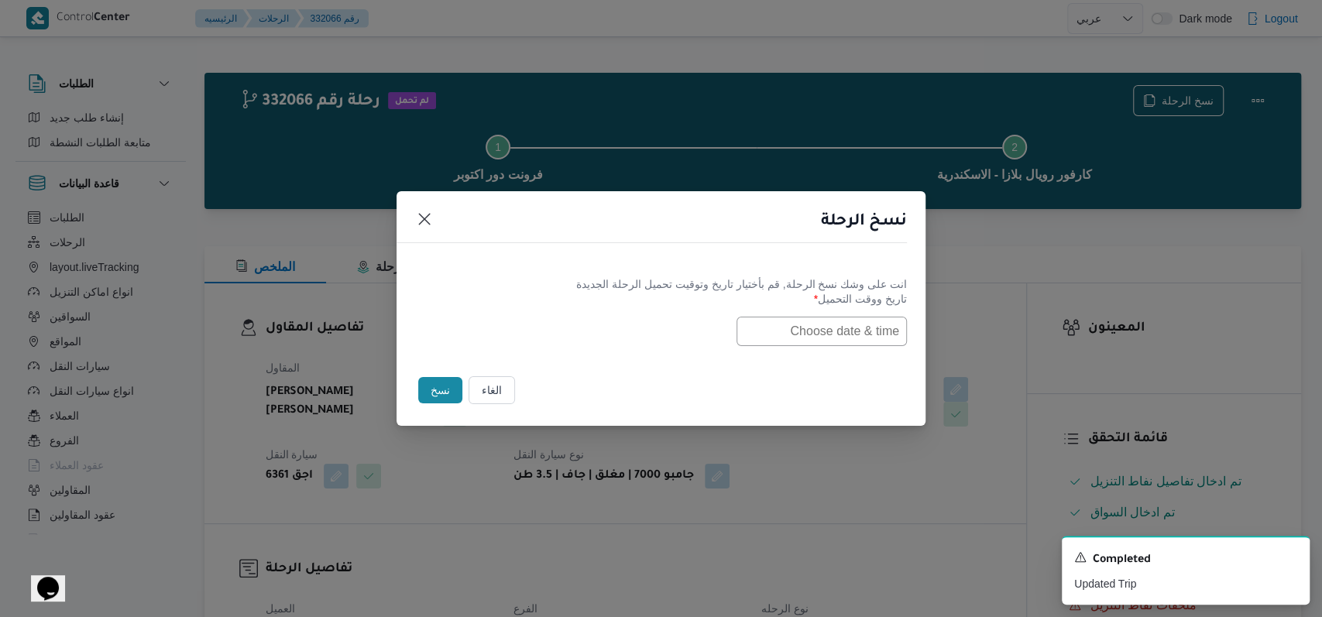
click at [542, 330] on input "text" at bounding box center [822, 331] width 170 height 29
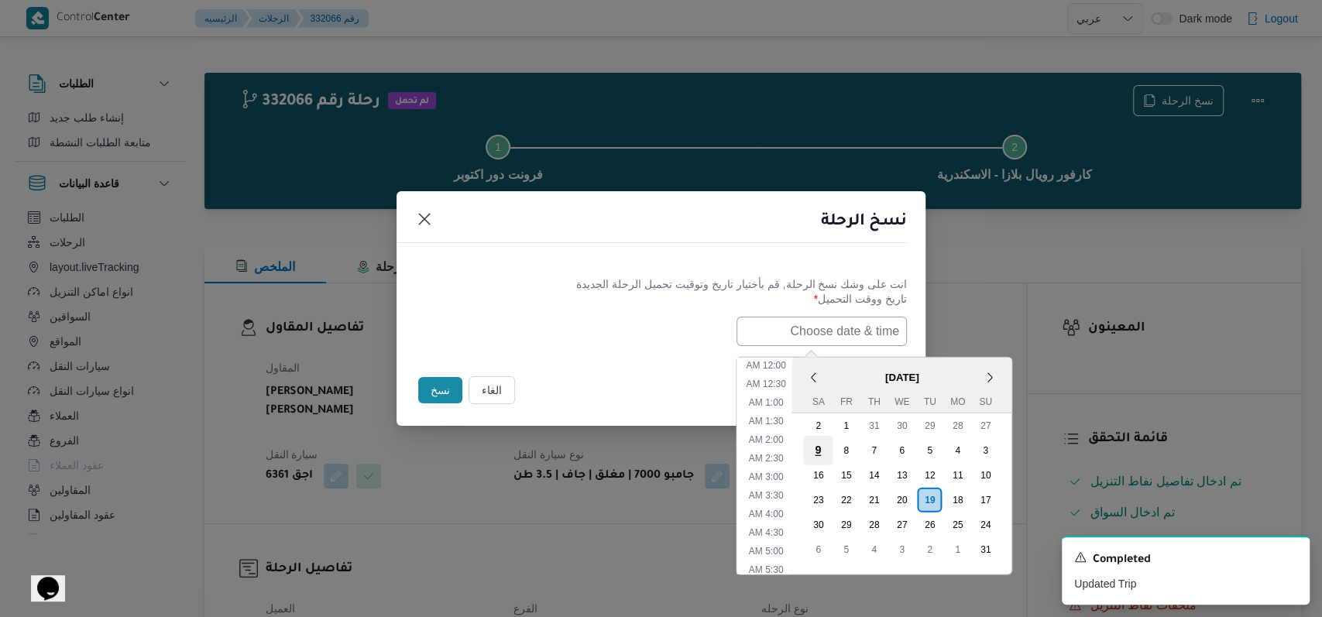
scroll to position [514, 0]
click at [542, 504] on div "20" at bounding box center [901, 499] width 29 height 29
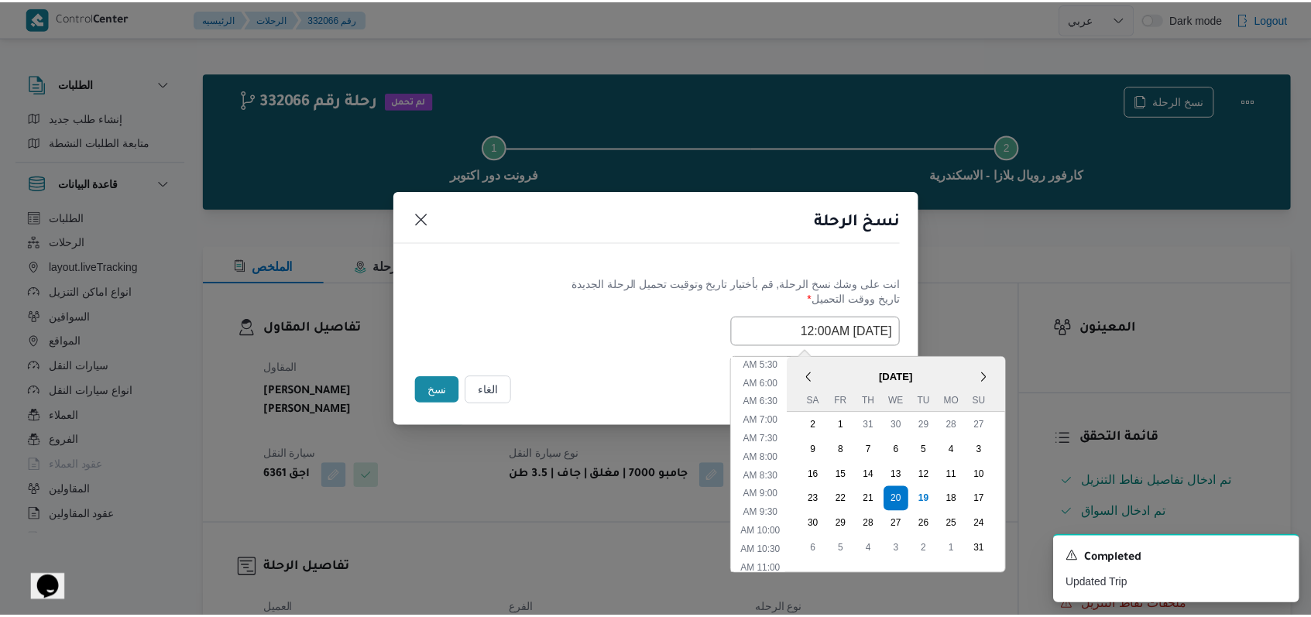
scroll to position [204, 0]
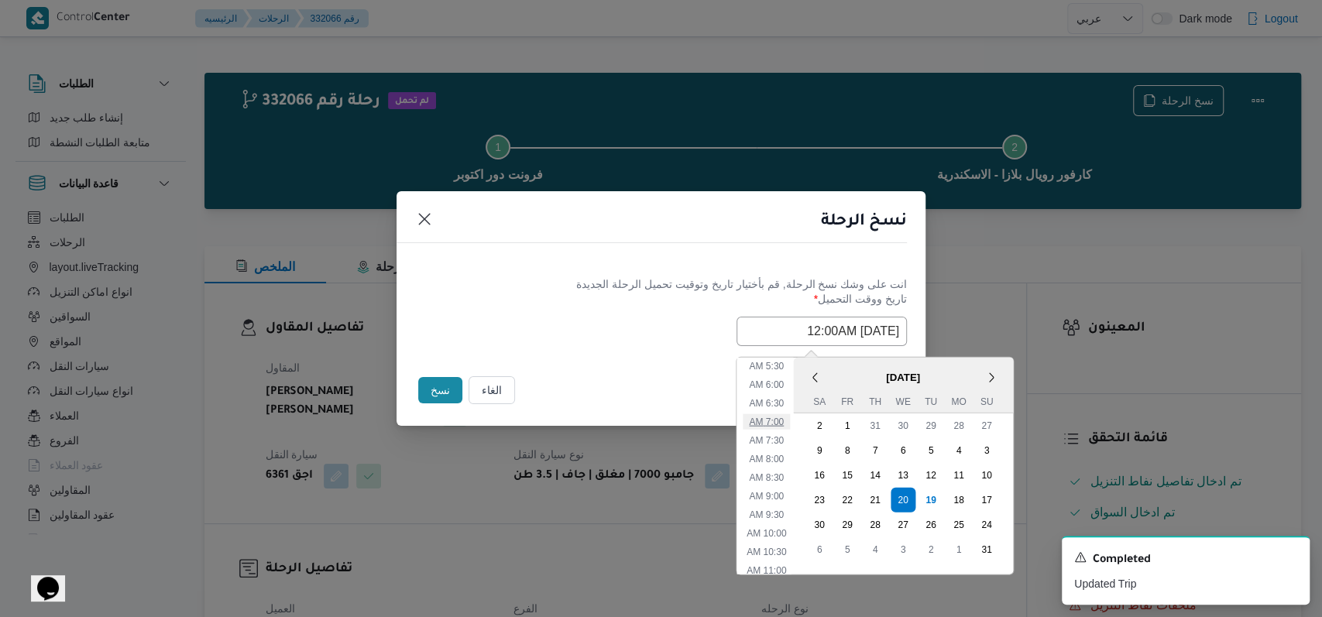
click at [542, 423] on li "7:00 AM" at bounding box center [766, 421] width 47 height 15
type input "20/08/2025 7:00AM"
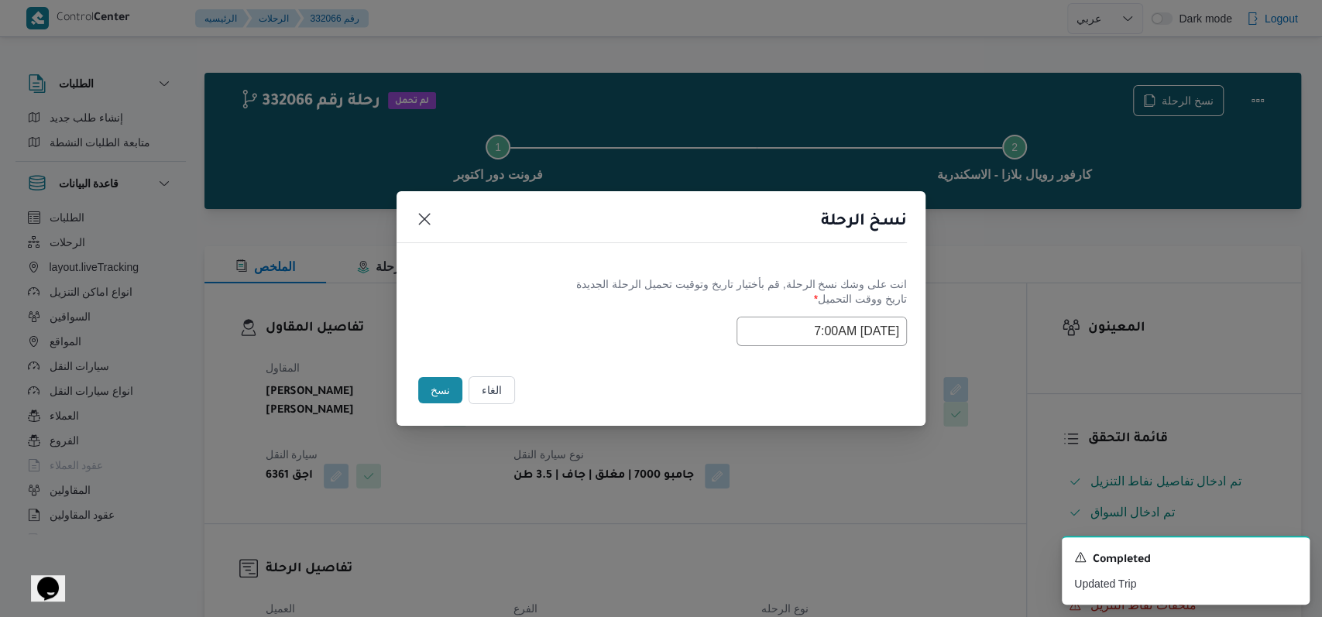
click at [542, 308] on label "تاريخ ووقت التحميل *" at bounding box center [661, 305] width 492 height 24
click at [436, 384] on button "نسخ" at bounding box center [440, 390] width 44 height 26
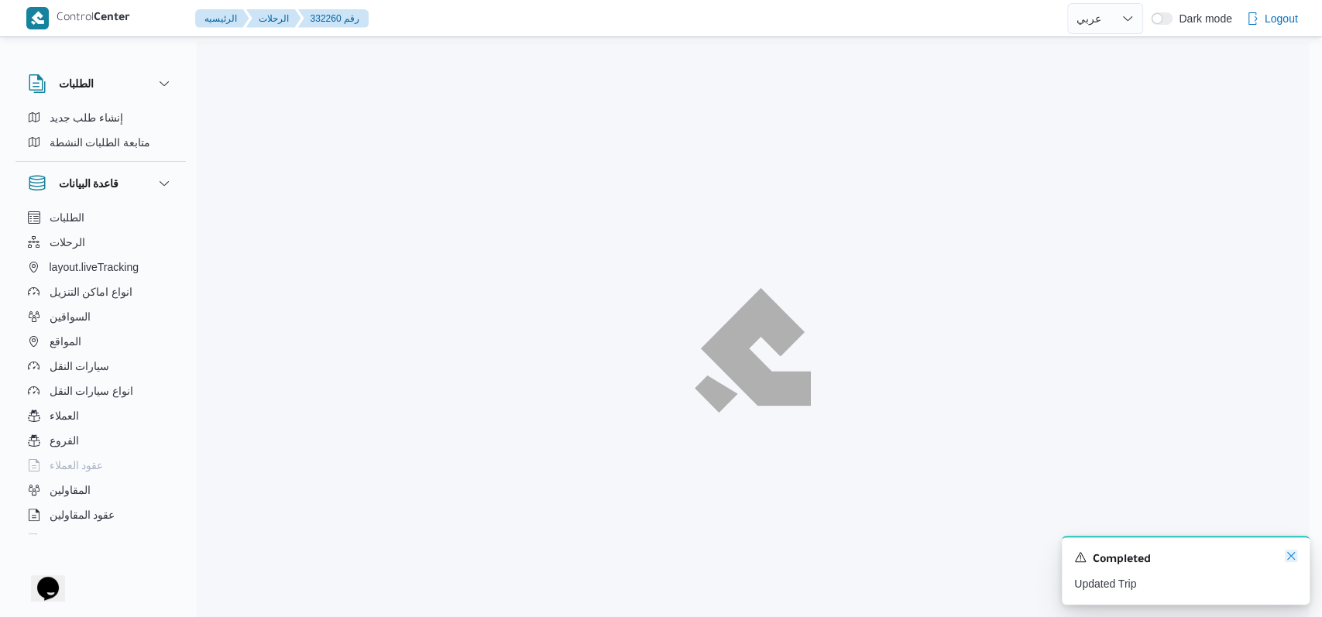
click at [542, 555] on icon "Dismiss toast" at bounding box center [1291, 556] width 12 height 12
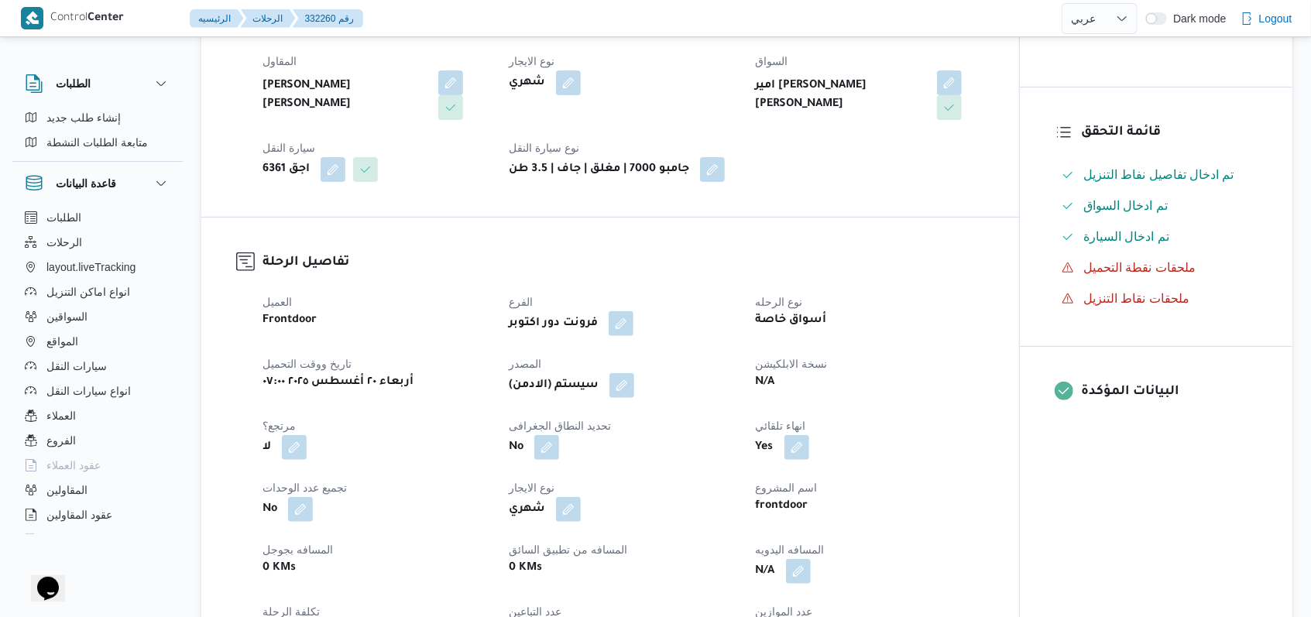
scroll to position [413, 0]
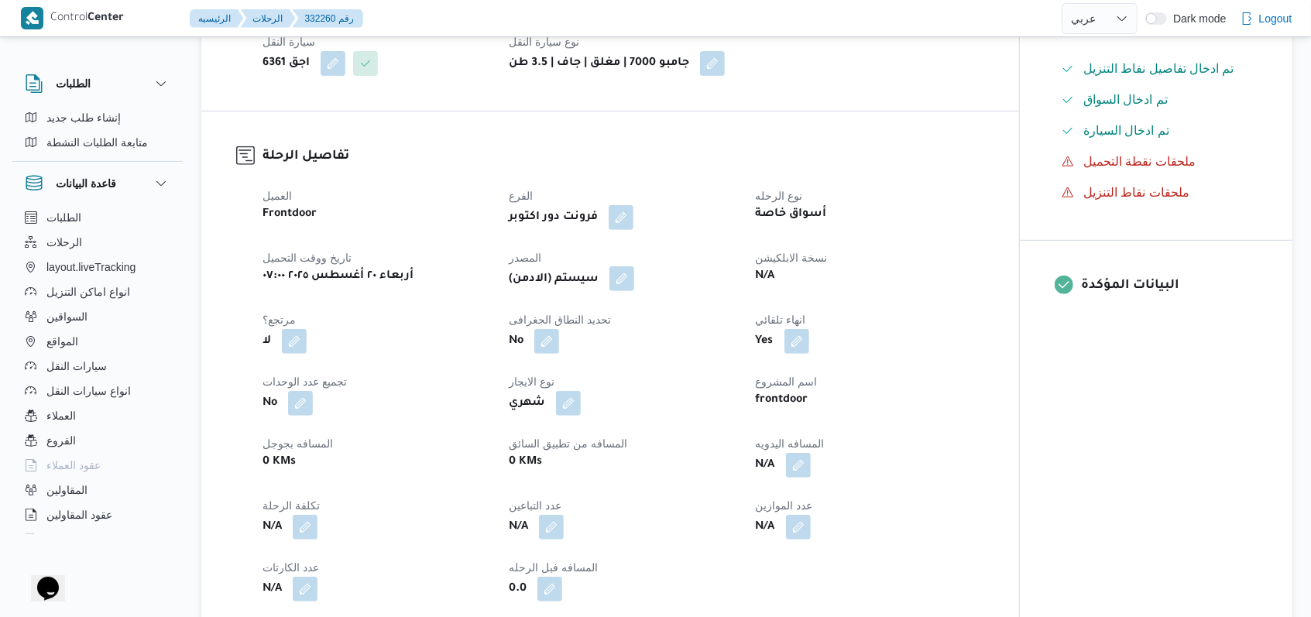
click at [542, 290] on button "button" at bounding box center [622, 278] width 25 height 25
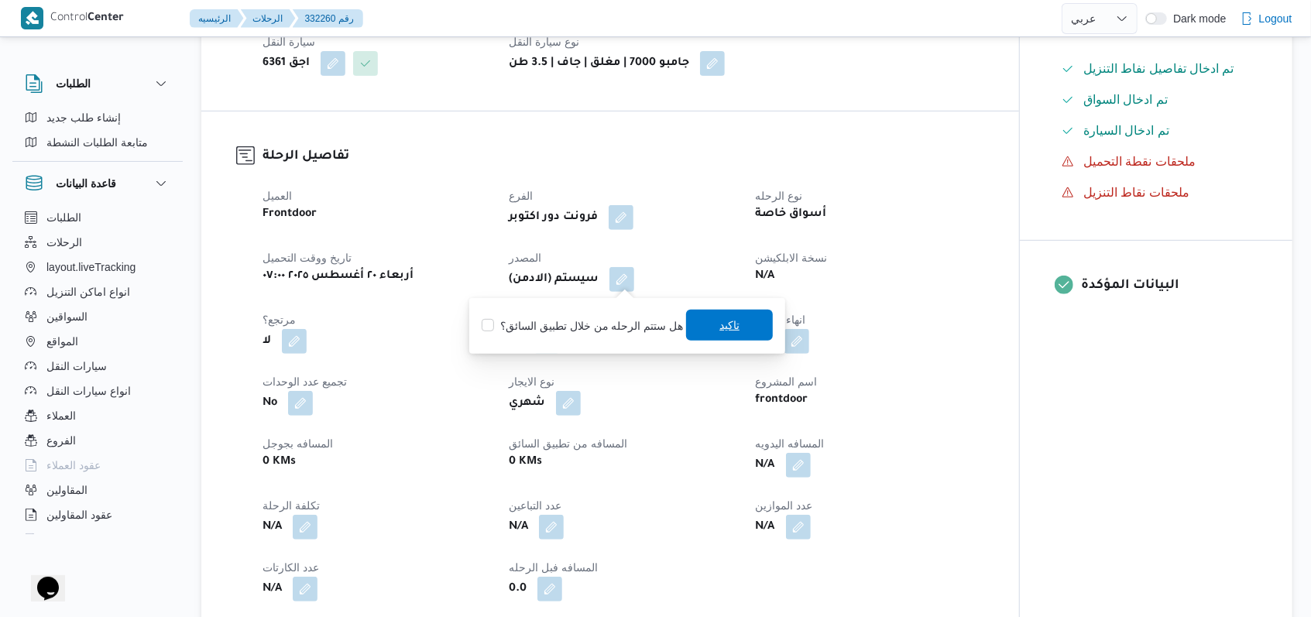
click at [542, 332] on span "تاكيد" at bounding box center [730, 325] width 20 height 19
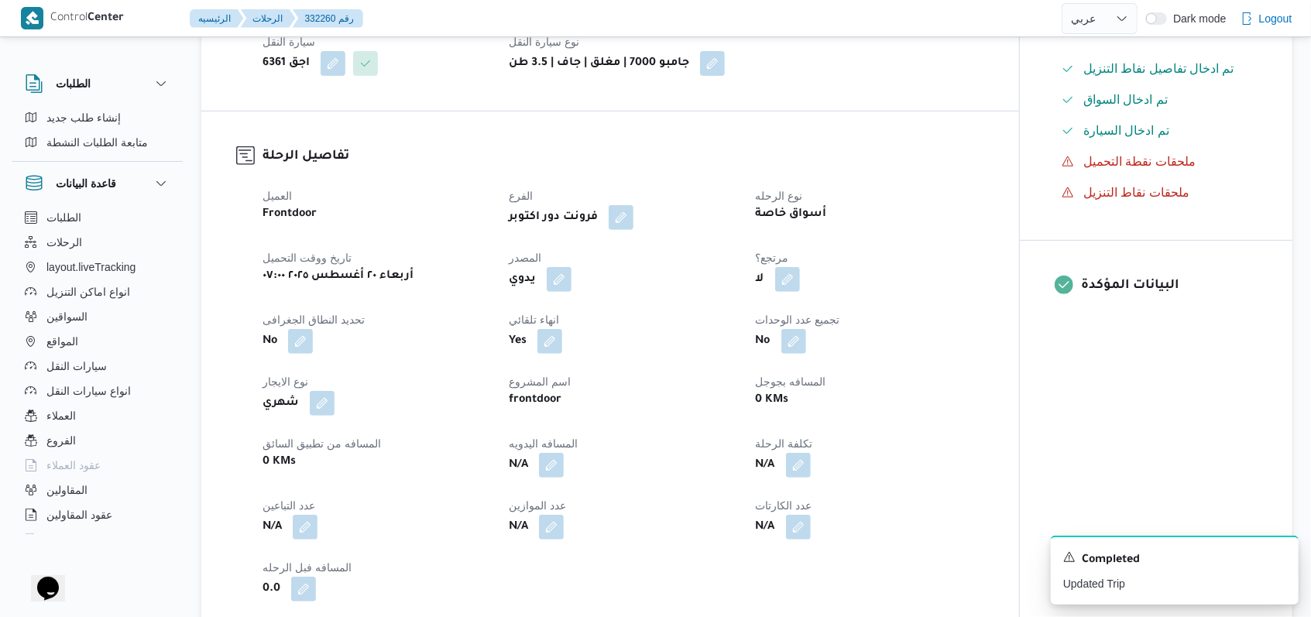
scroll to position [177, 0]
select select "ar"
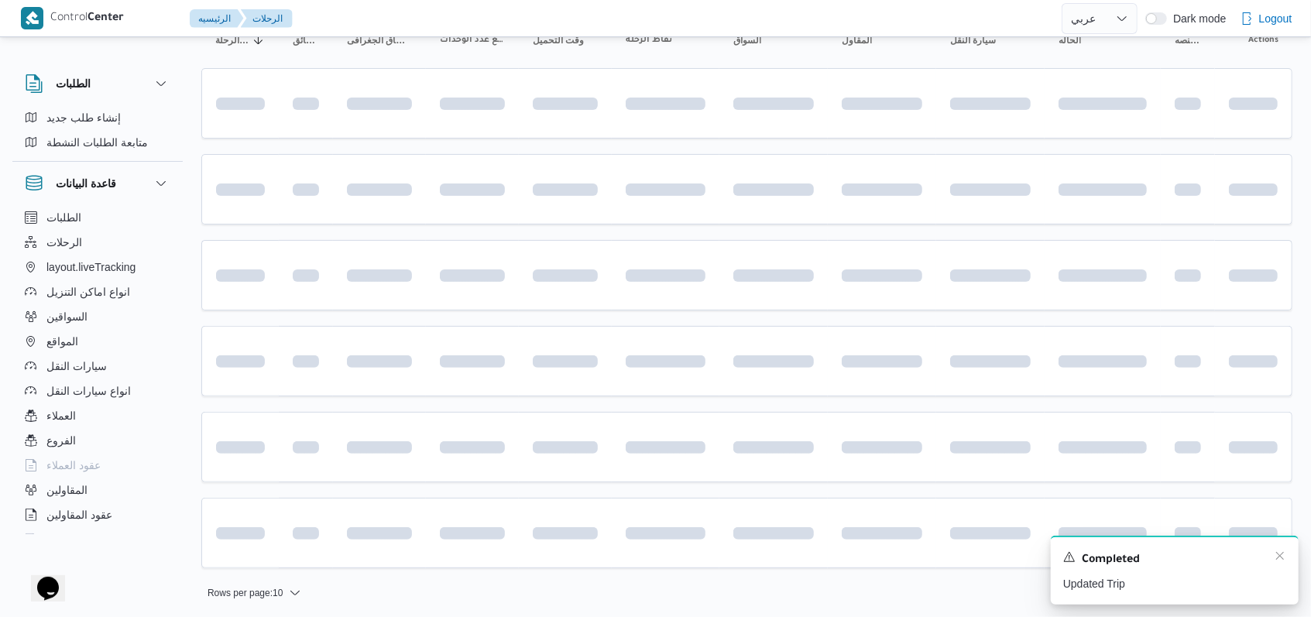
click at [542, 555] on div "A new notification appears Completed Updated Trip" at bounding box center [1175, 570] width 248 height 69
click at [542, 555] on icon "Dismiss toast" at bounding box center [1280, 556] width 12 height 12
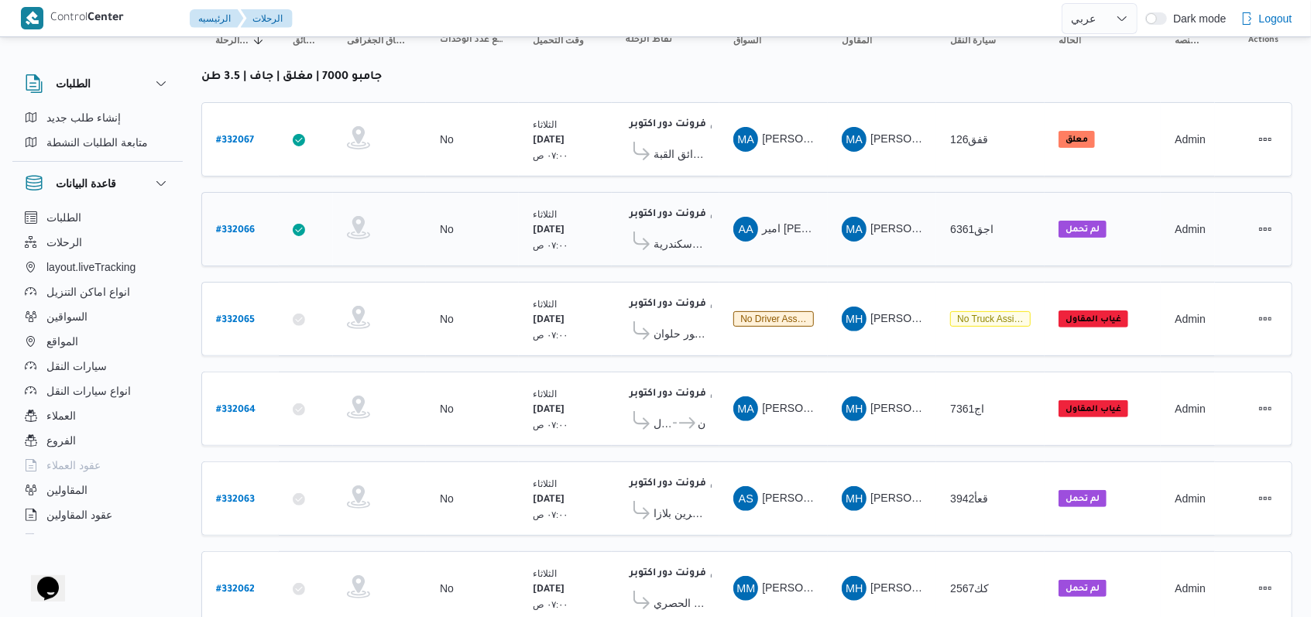
click at [241, 225] on b "# 332066" at bounding box center [235, 230] width 39 height 11
select select "ar"
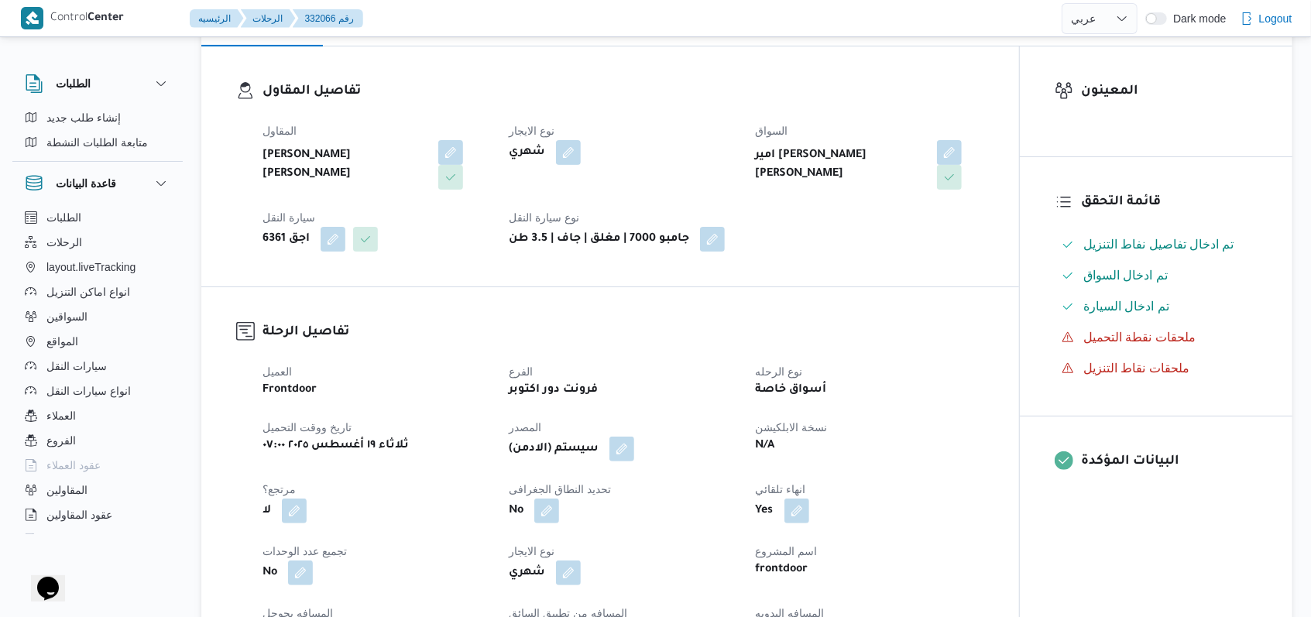
scroll to position [383, 0]
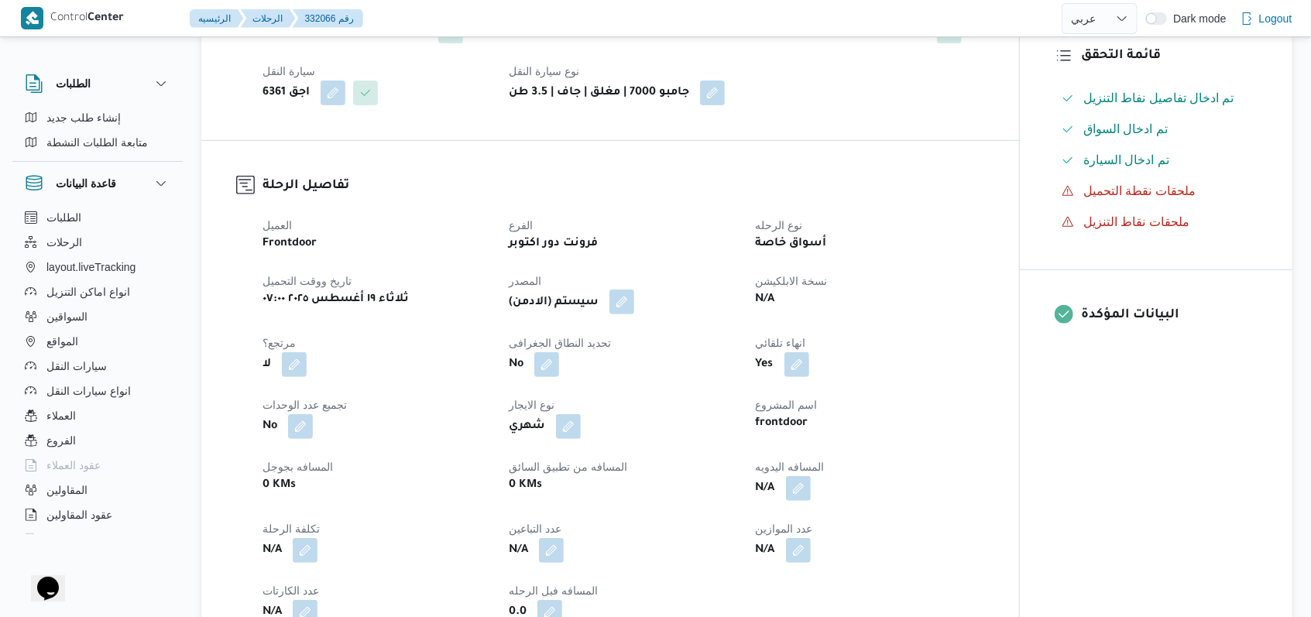
click at [542, 302] on button "button" at bounding box center [622, 302] width 25 height 25
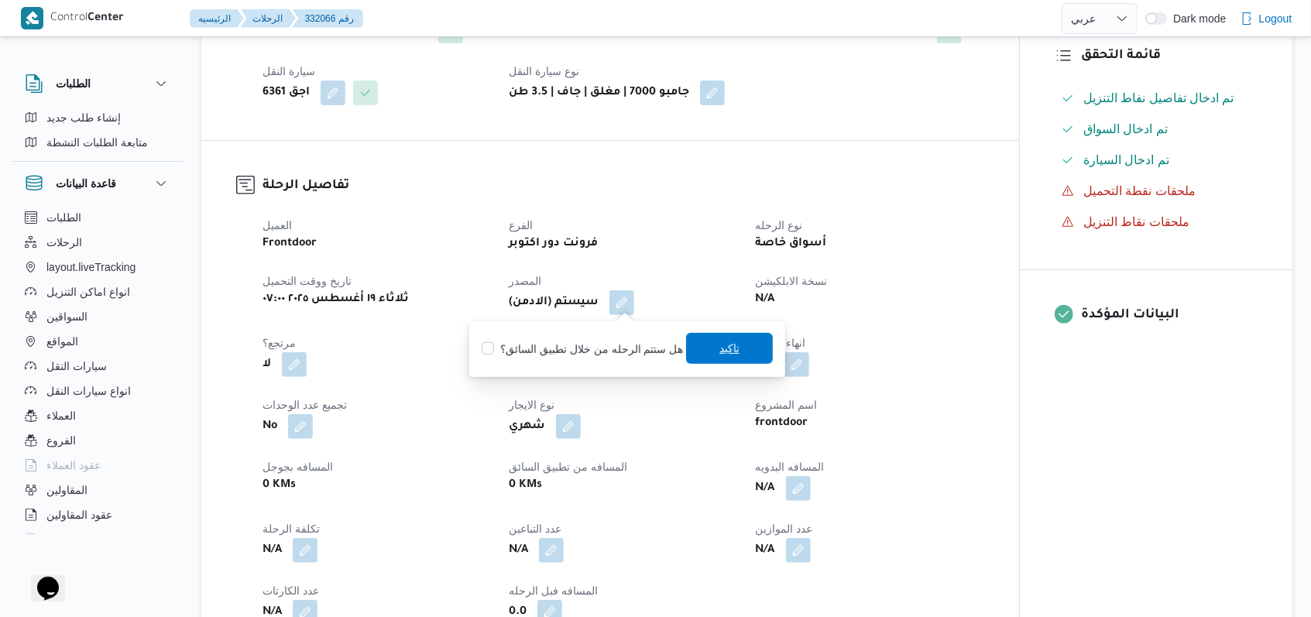
click at [542, 355] on span "تاكيد" at bounding box center [730, 348] width 20 height 19
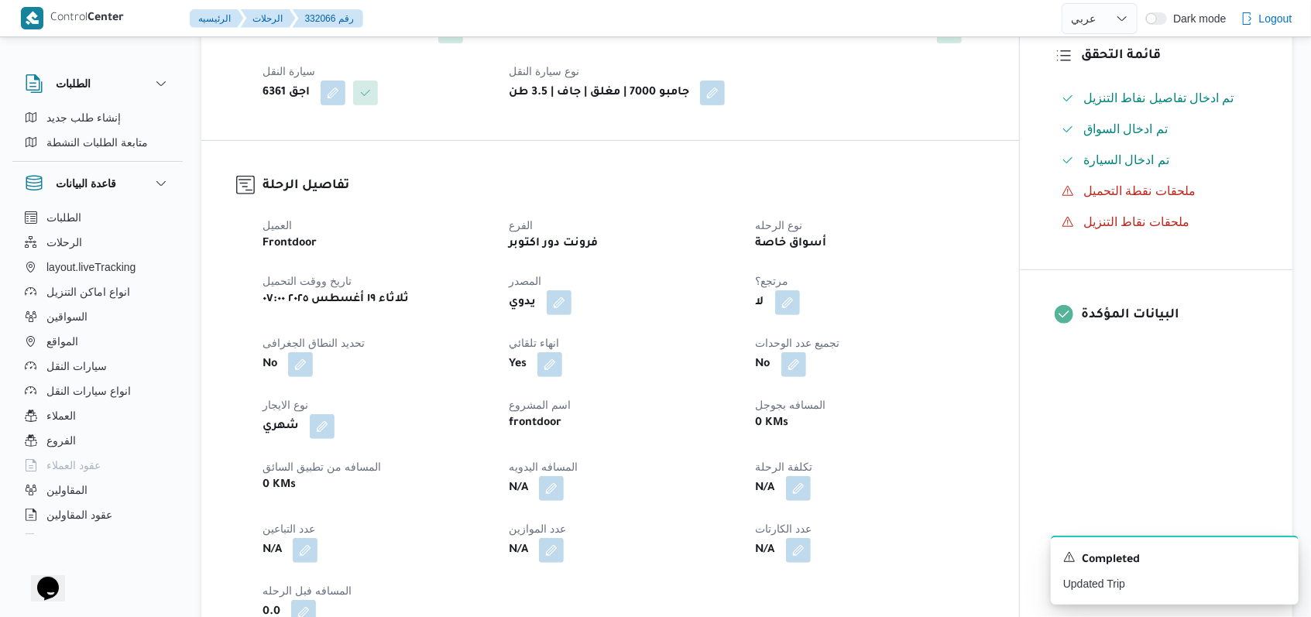
select select "ar"
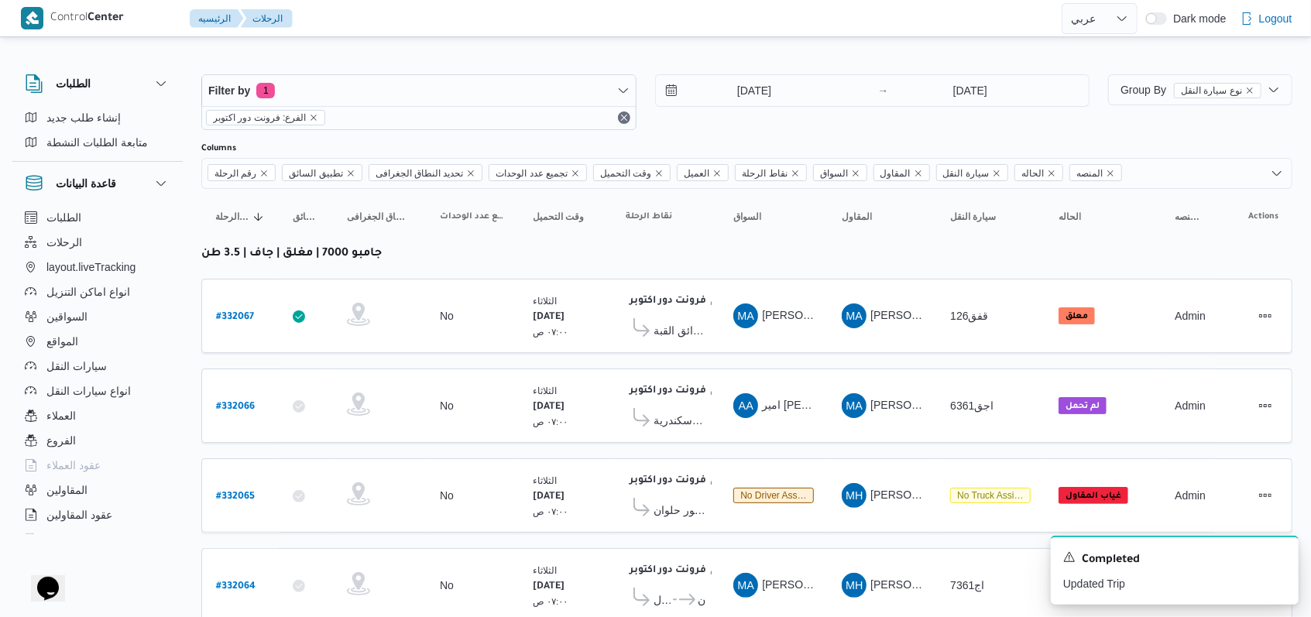
scroll to position [177, 0]
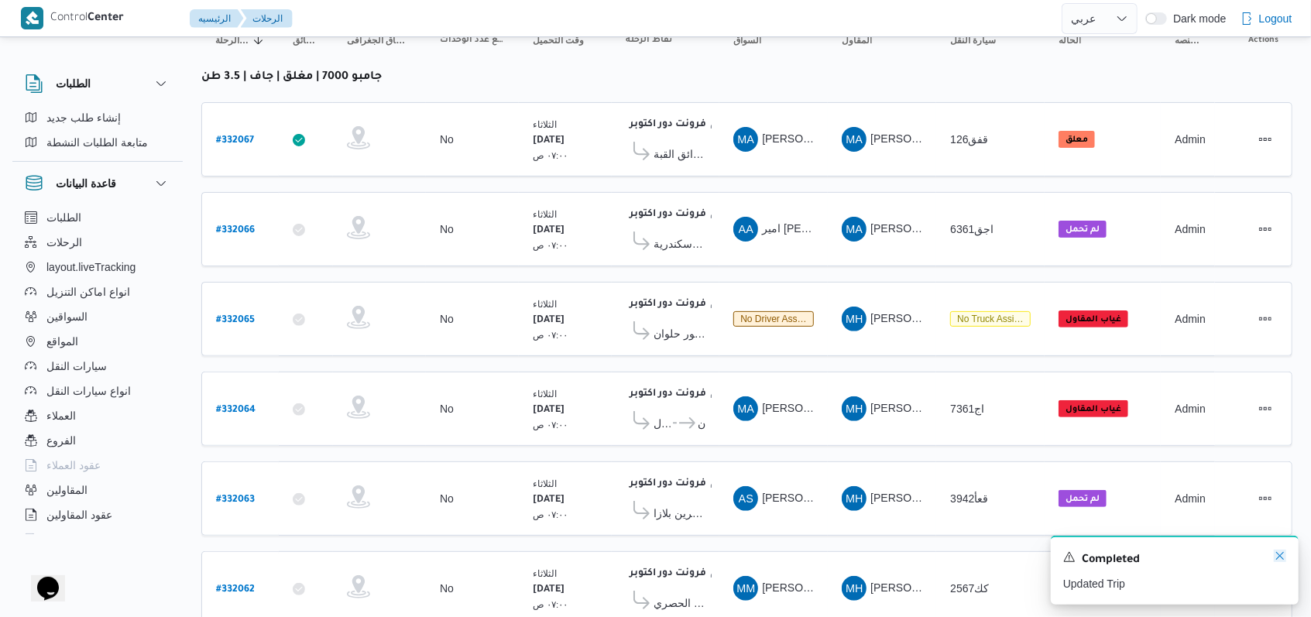
click at [542, 555] on icon "Dismiss toast" at bounding box center [1280, 556] width 12 height 12
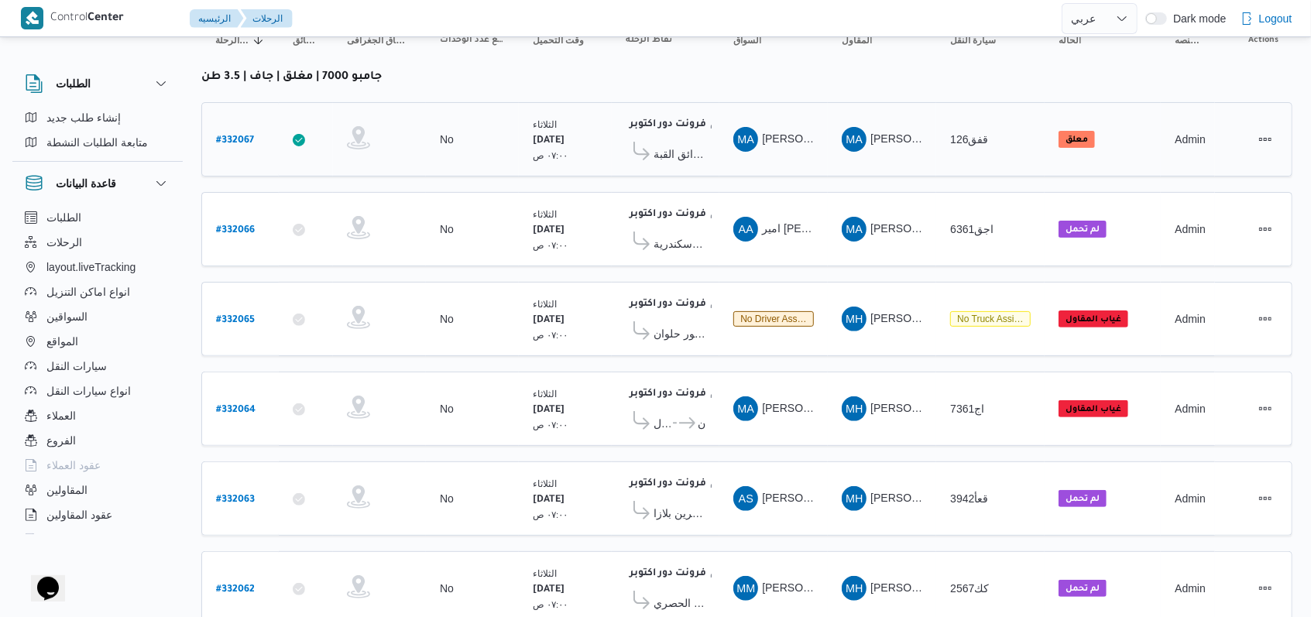
click at [239, 137] on b "# 332067" at bounding box center [235, 141] width 38 height 11
select select "ar"
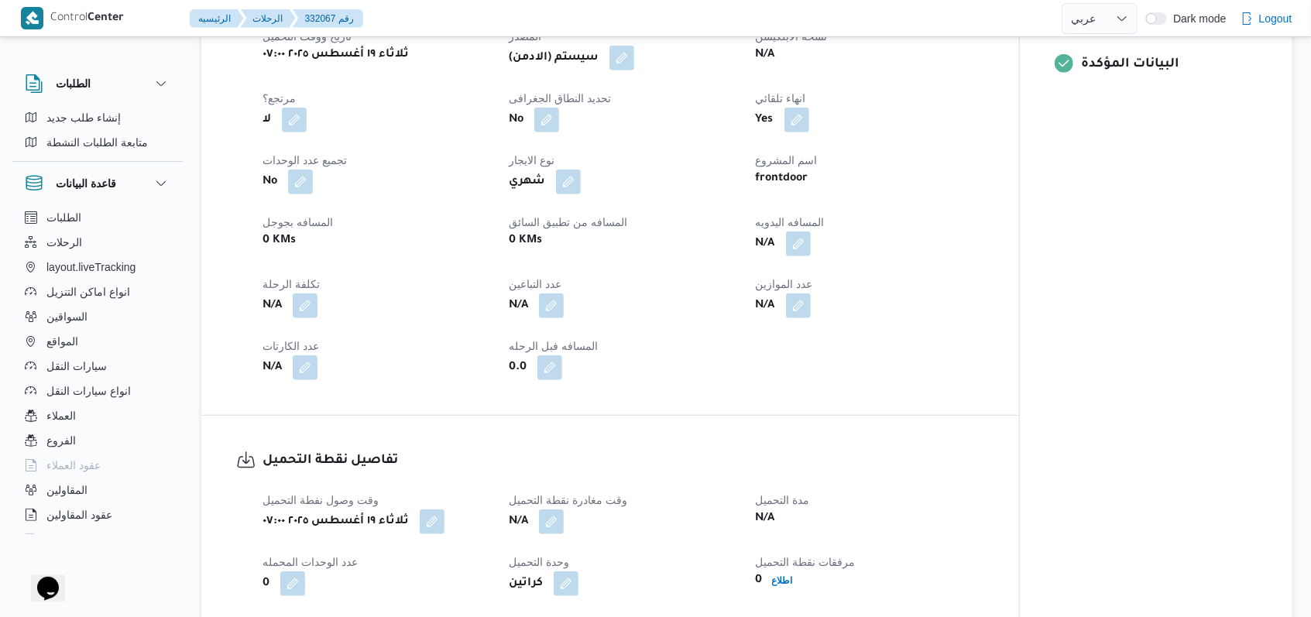
scroll to position [590, 0]
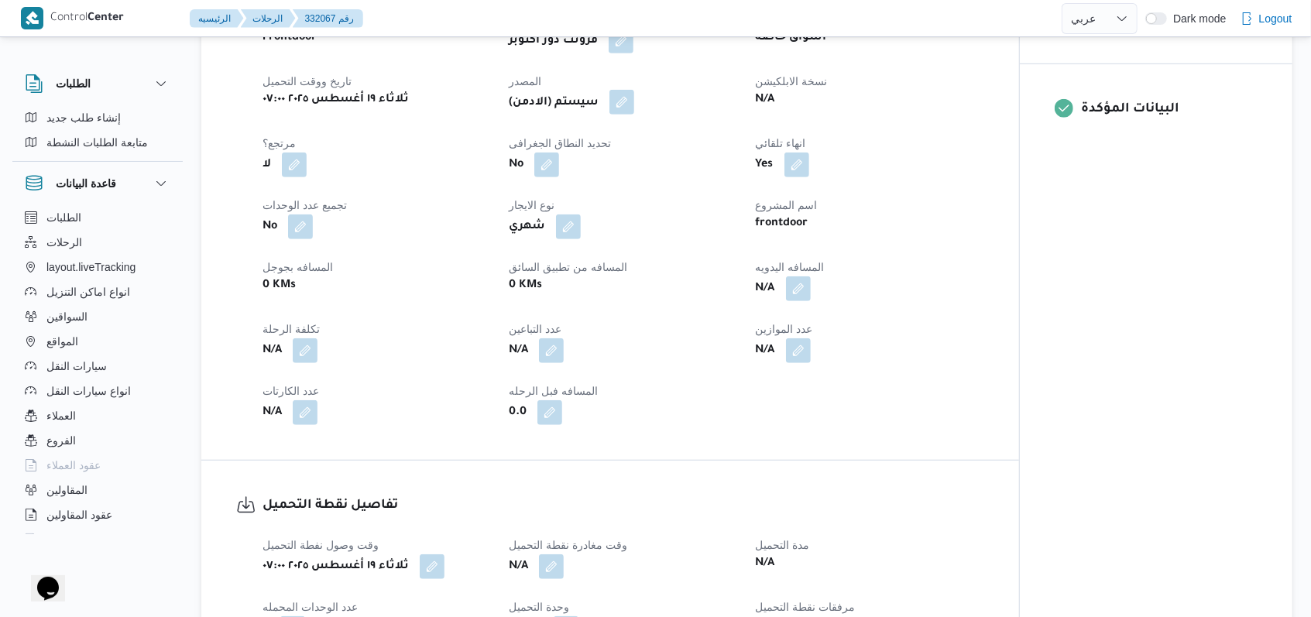
click at [542, 98] on button "button" at bounding box center [622, 102] width 25 height 25
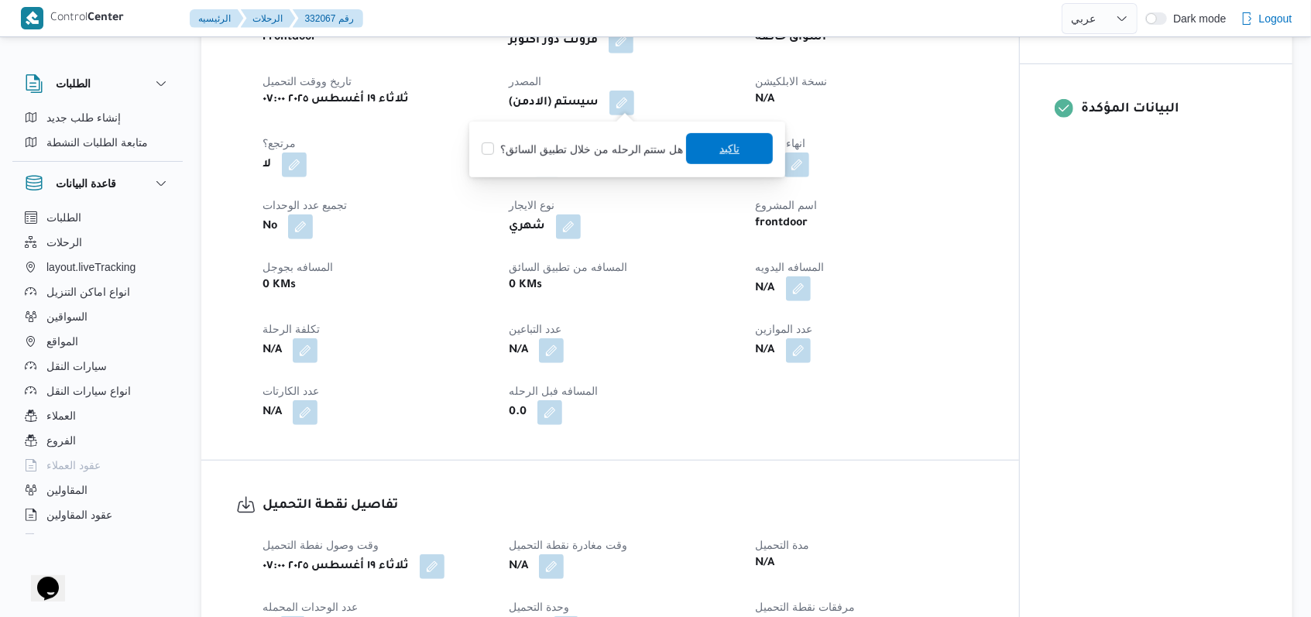
click at [542, 161] on span "تاكيد" at bounding box center [729, 148] width 87 height 31
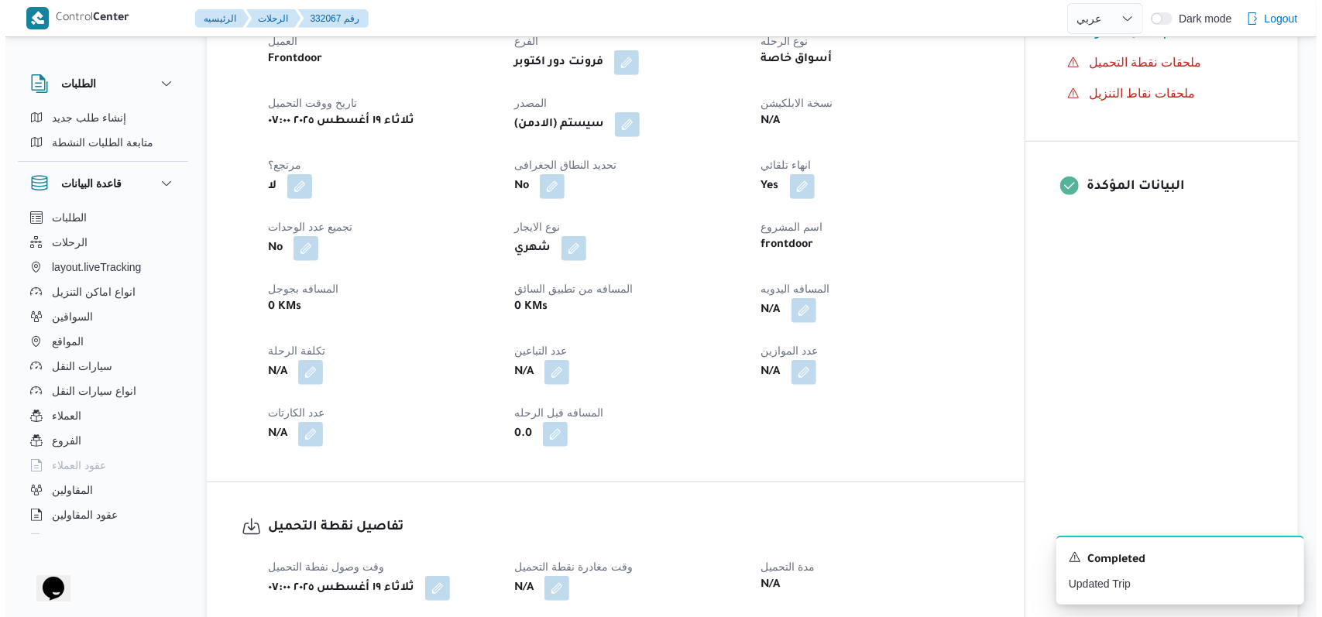
scroll to position [0, 0]
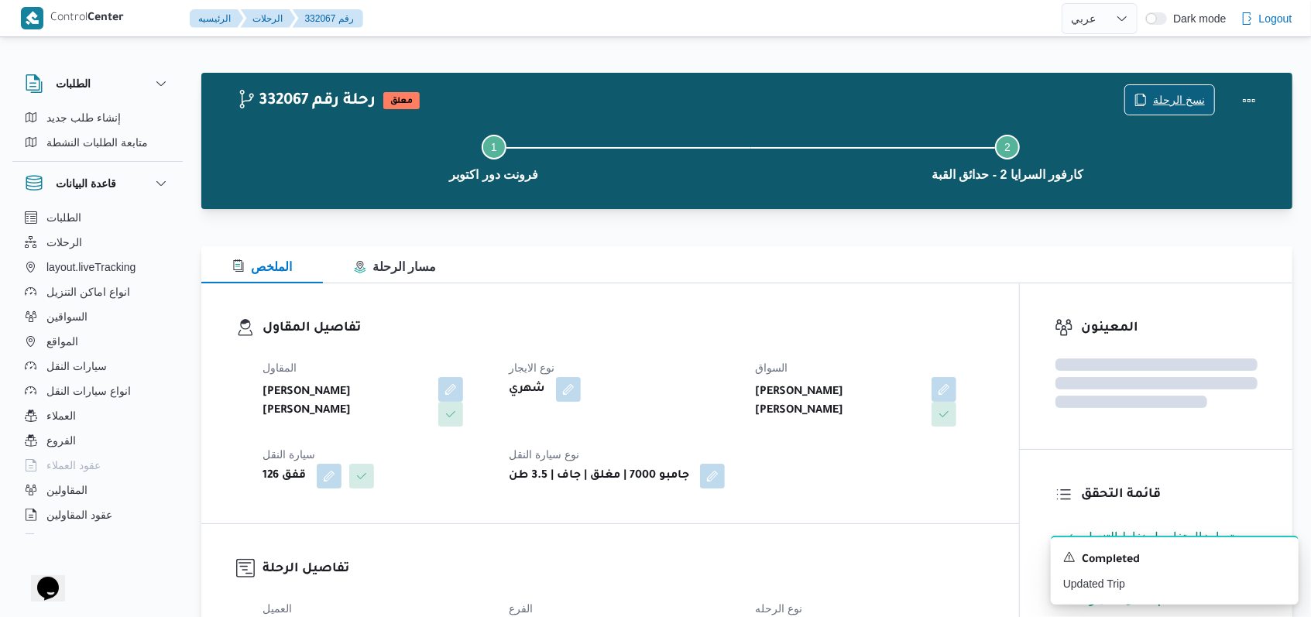
click at [542, 99] on span "نسخ الرحلة" at bounding box center [1179, 100] width 52 height 19
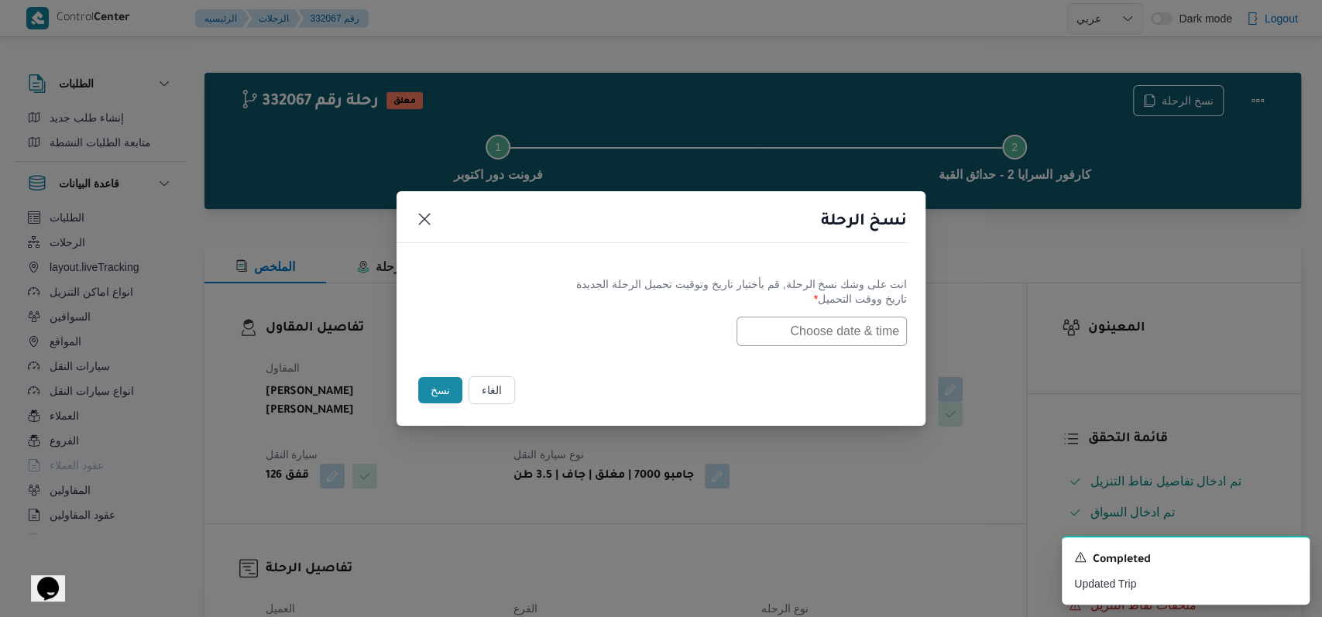
click at [542, 327] on input "text" at bounding box center [822, 331] width 170 height 29
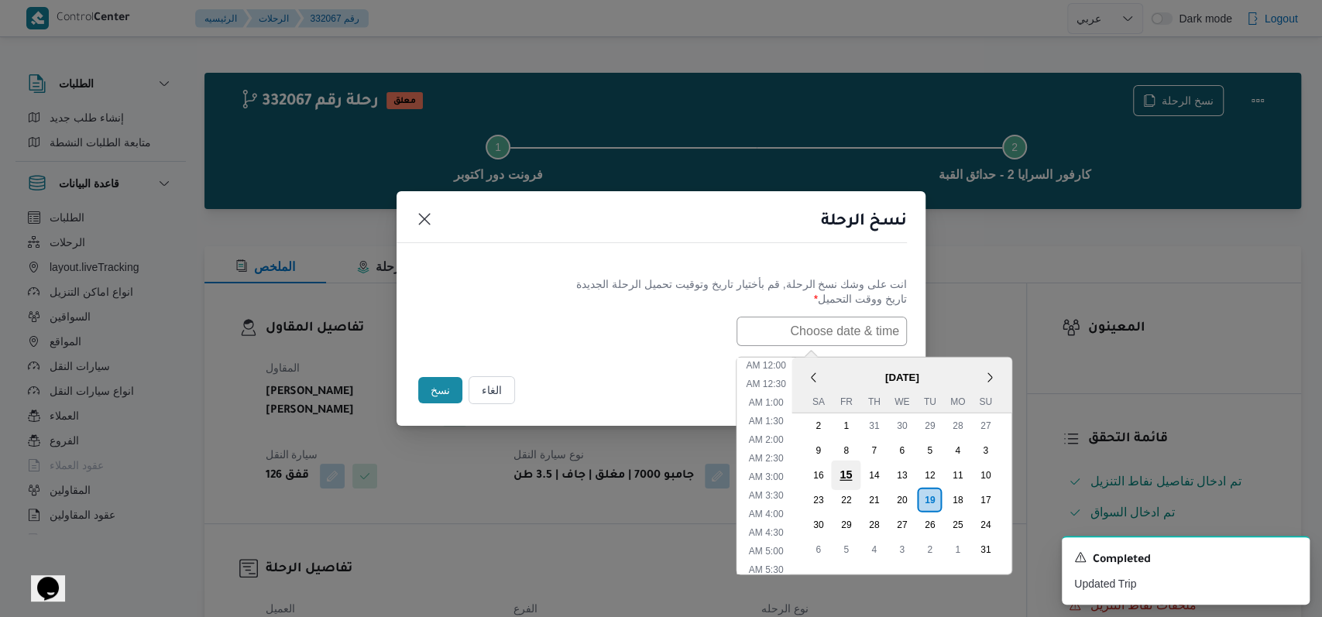
scroll to position [514, 0]
click at [542, 501] on div "20" at bounding box center [901, 499] width 29 height 29
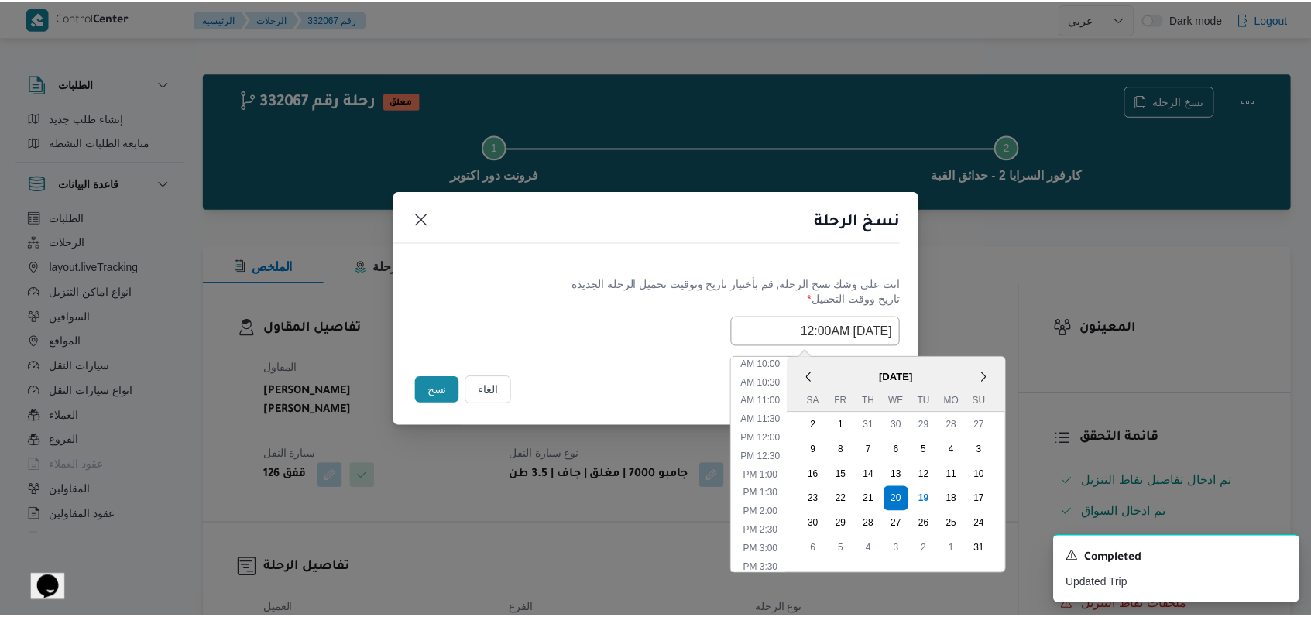
scroll to position [204, 0]
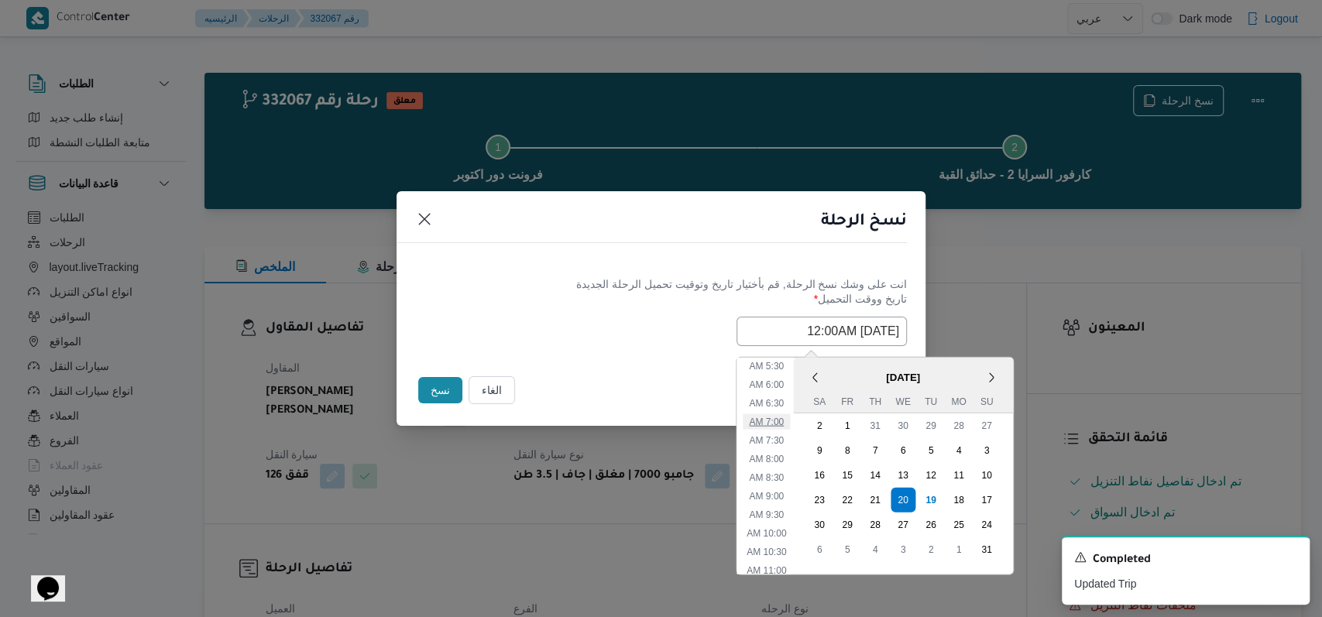
click at [542, 426] on li "7:00 AM" at bounding box center [766, 421] width 47 height 15
type input "20/08/2025 7:00AM"
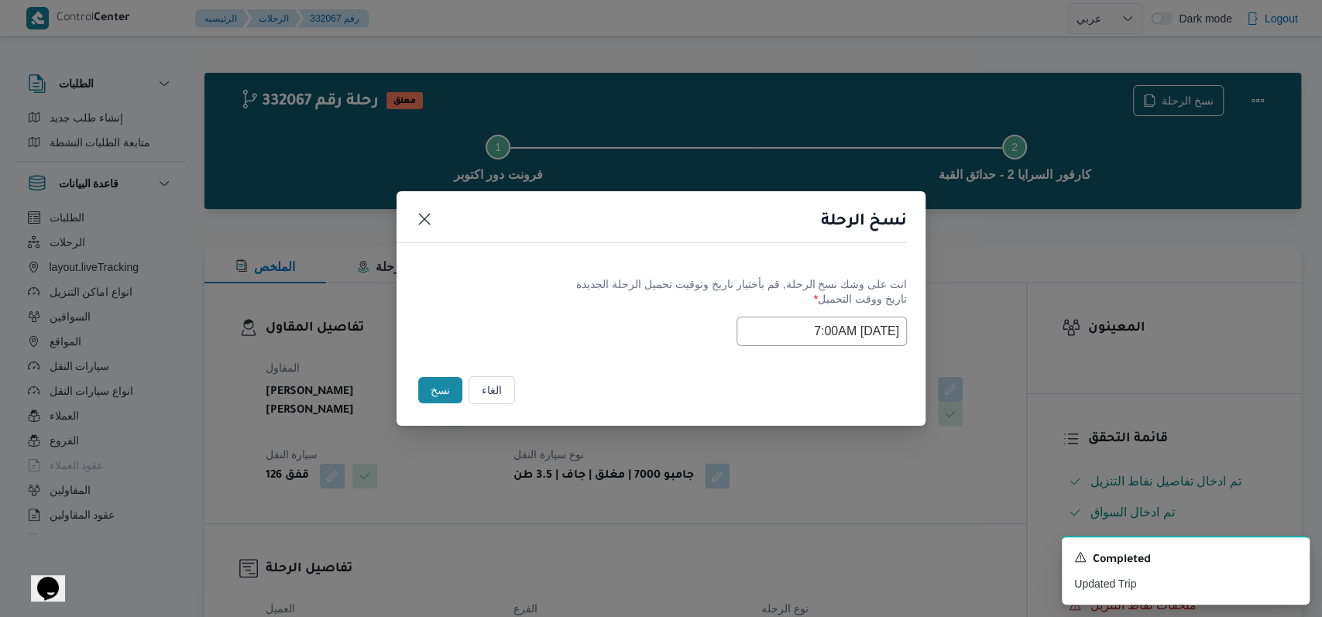
click at [542, 332] on div "Selected date: Wednesday, August 20th, 2025 at 7:00 AM 20/08/2025 7:00AM" at bounding box center [661, 331] width 492 height 29
click at [425, 386] on button "نسخ" at bounding box center [440, 390] width 44 height 26
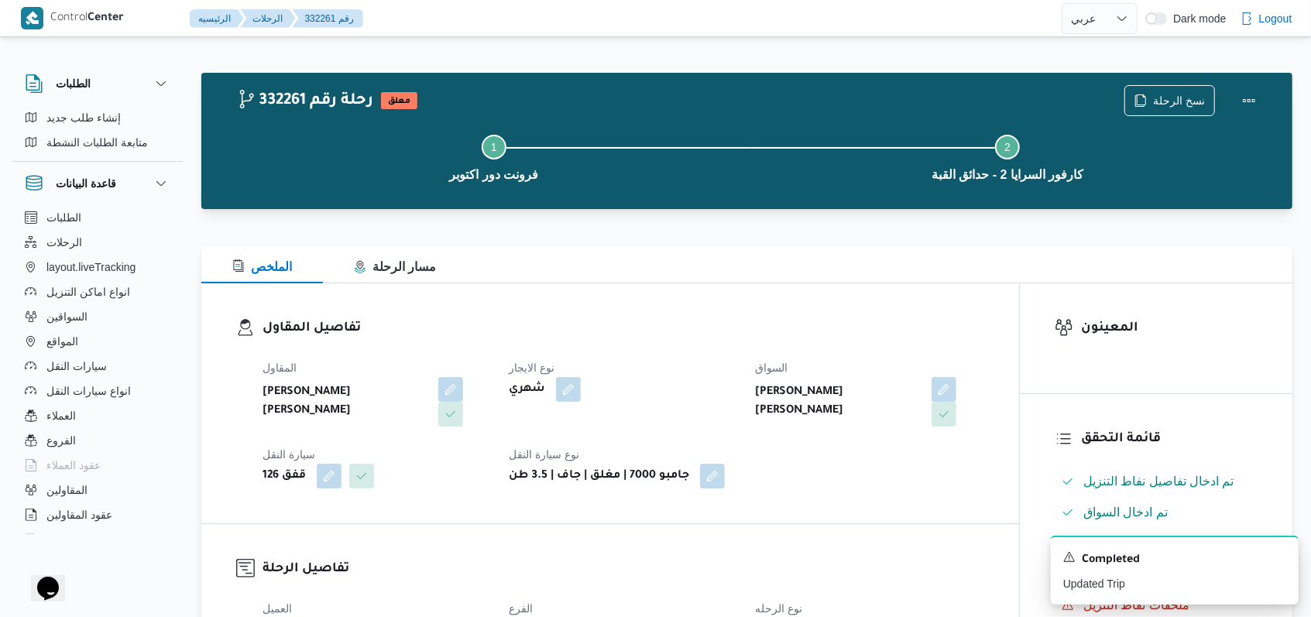
select select "ar"
click at [542, 555] on icon "Dismiss toast" at bounding box center [1280, 556] width 12 height 12
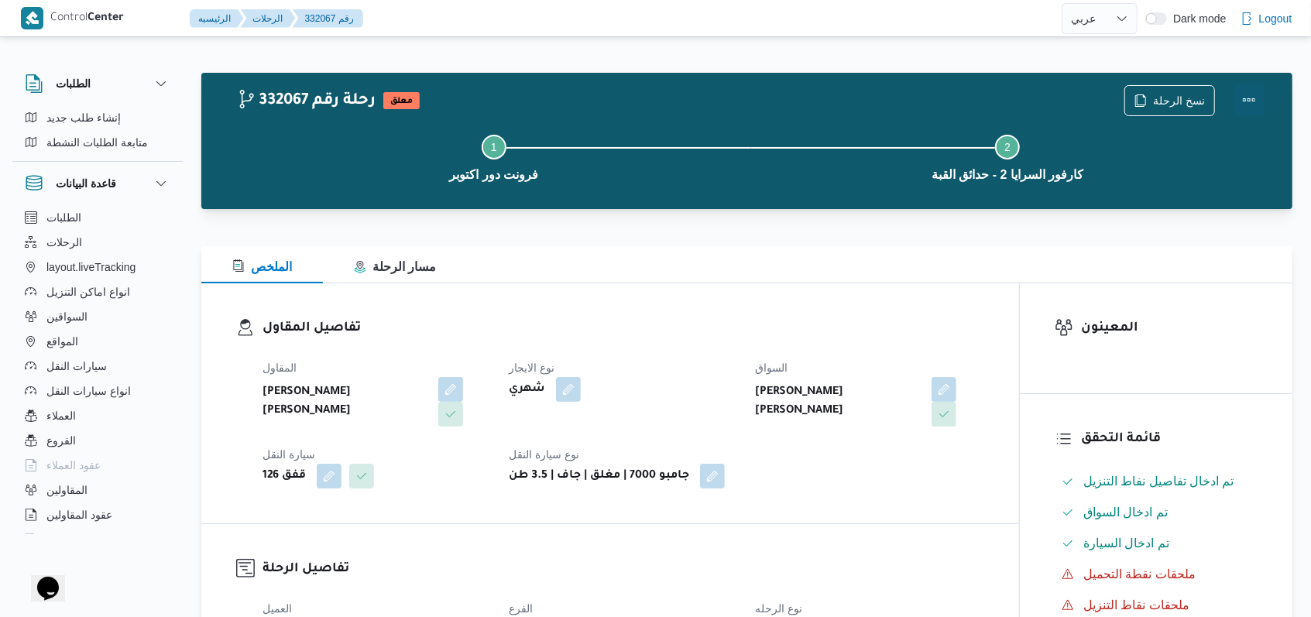
click at [542, 98] on button "Actions" at bounding box center [1249, 99] width 31 height 31
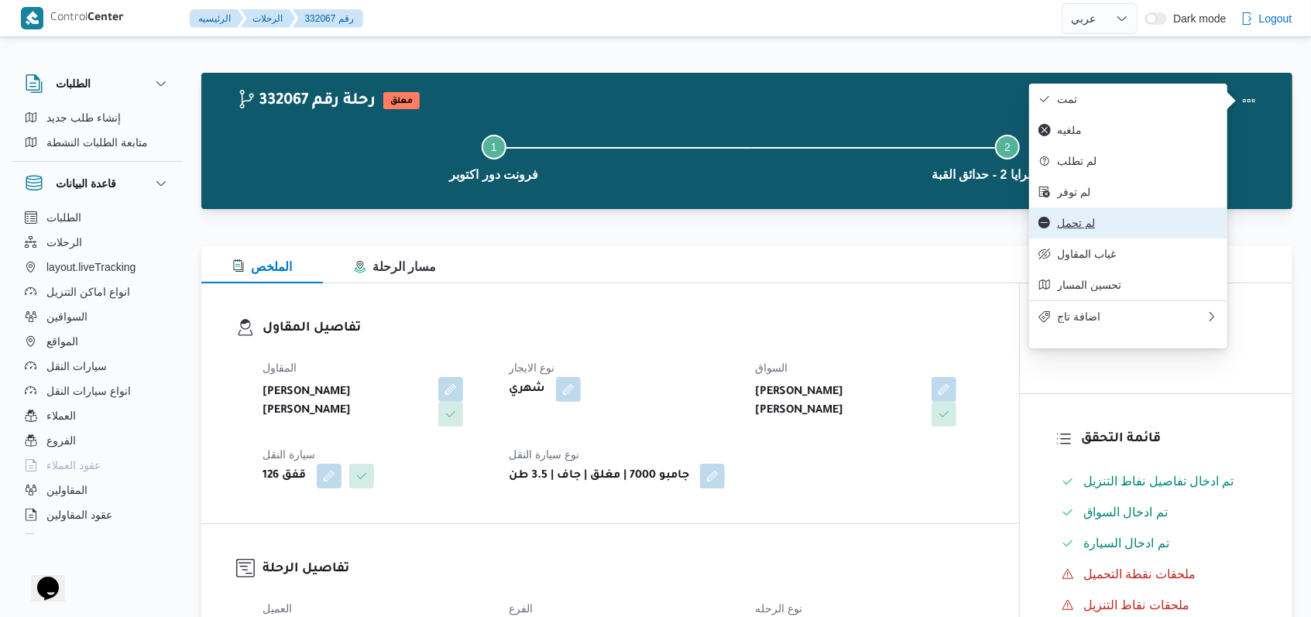
click at [542, 229] on span "لم تحمل" at bounding box center [1137, 223] width 161 height 12
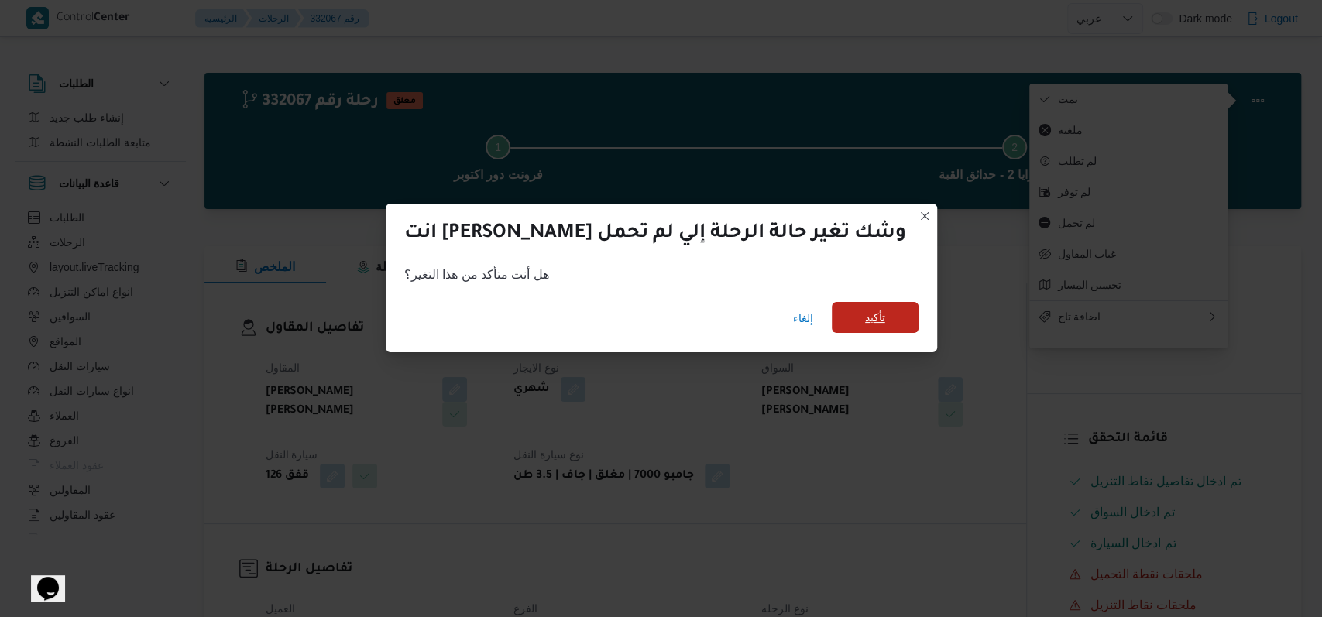
click at [542, 321] on span "تأكيد" at bounding box center [875, 317] width 87 height 31
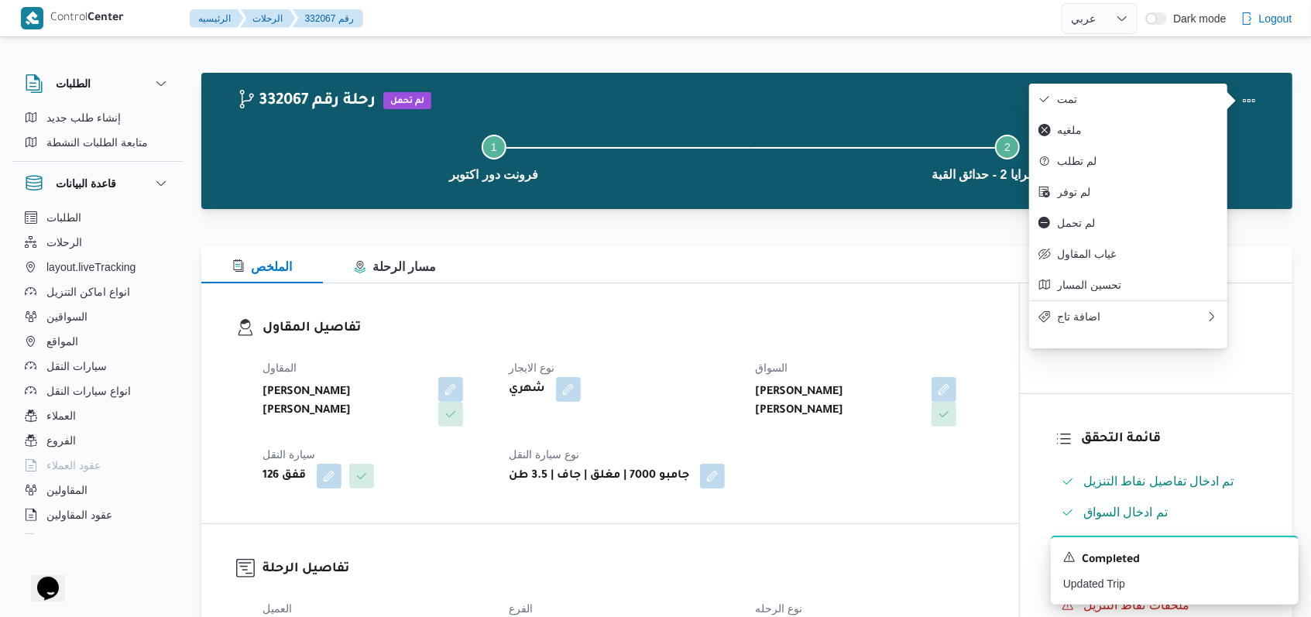
select select "ar"
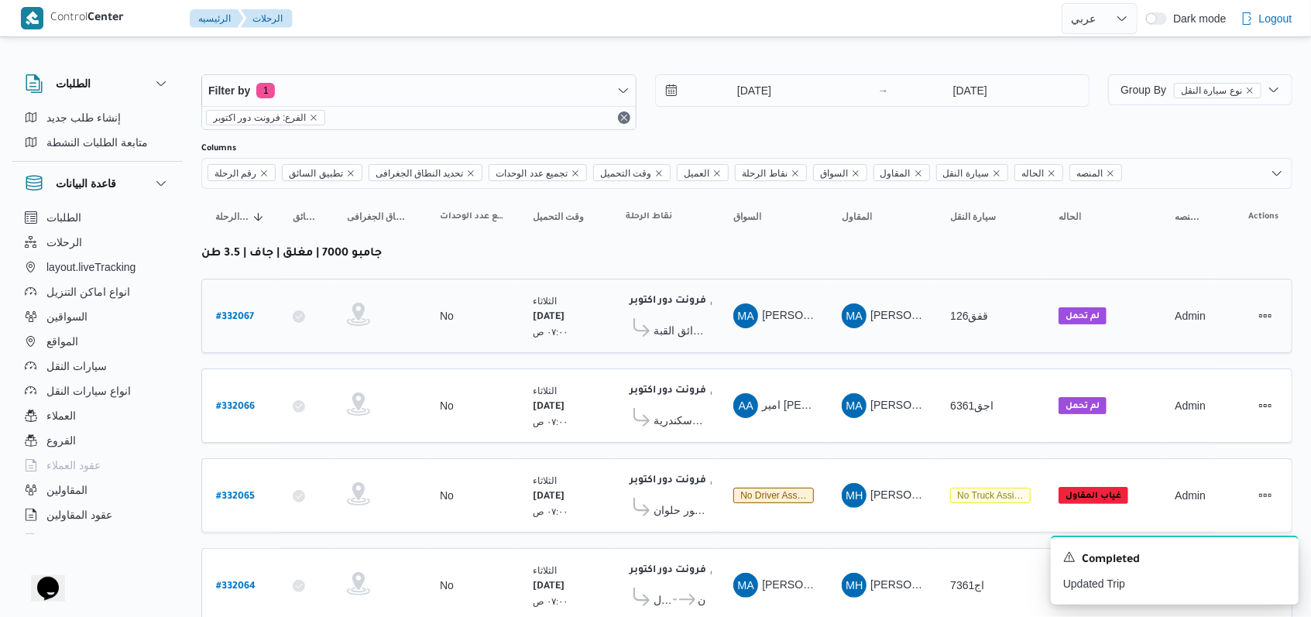
click at [244, 312] on b "# 332067" at bounding box center [235, 317] width 38 height 11
select select "ar"
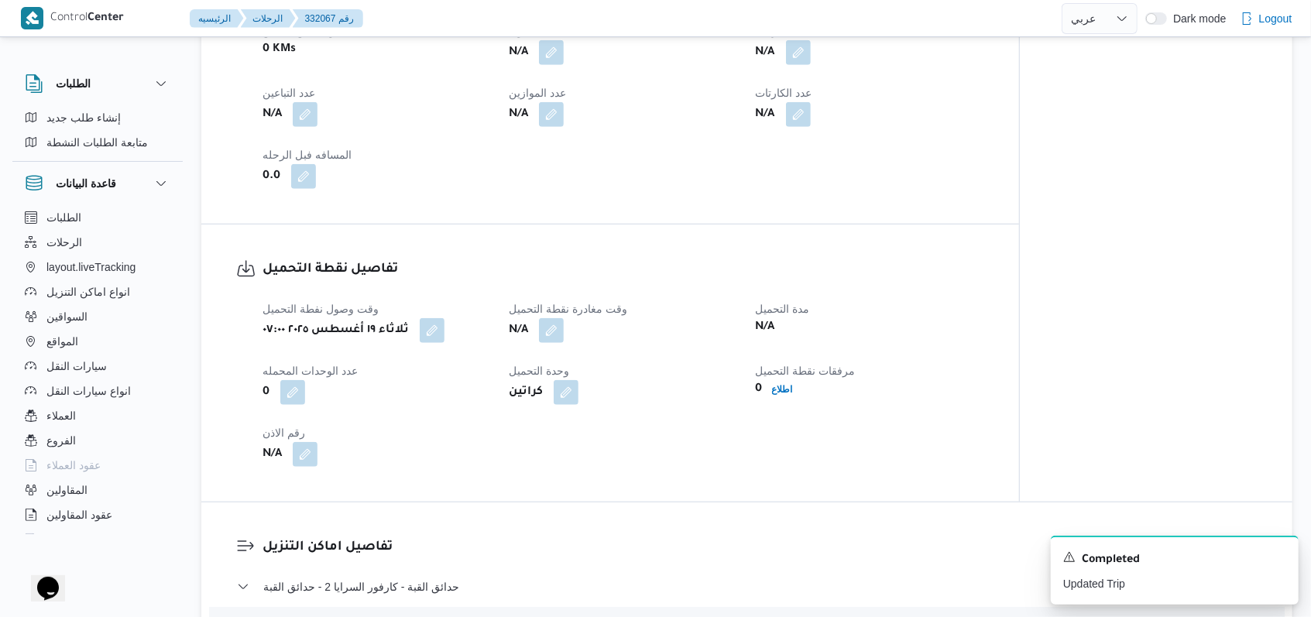
scroll to position [826, 0]
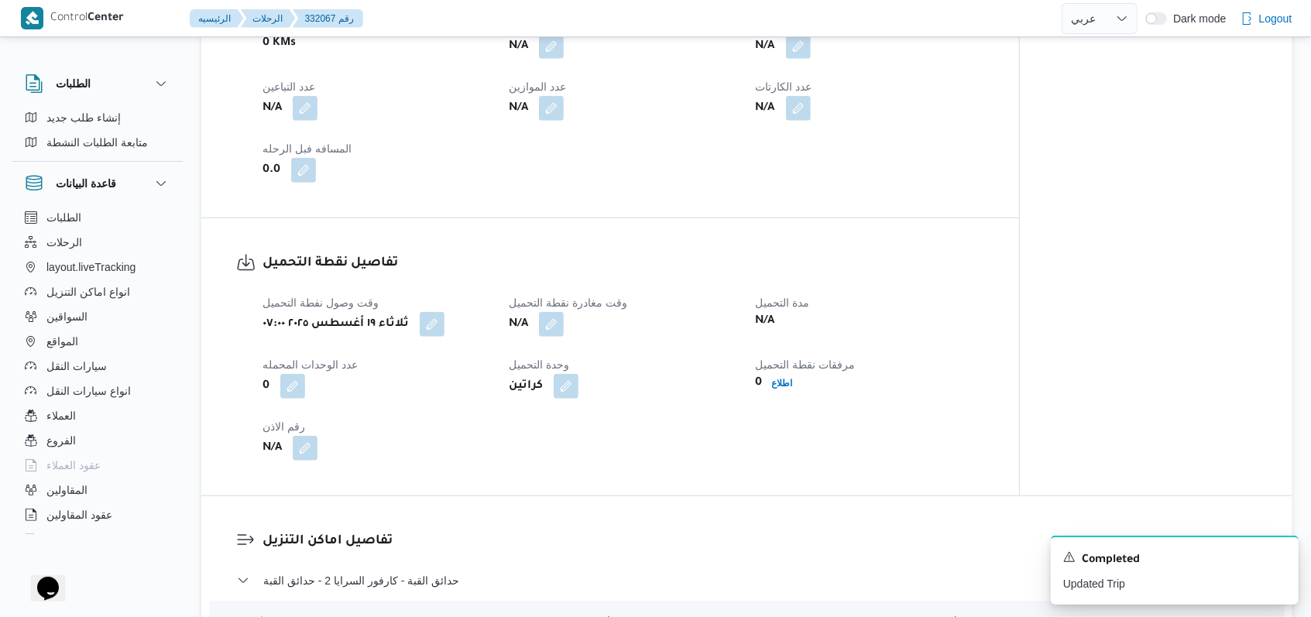
click at [542, 338] on div "وقت وصول نفطة التحميل ثلاثاء ١٩ أغسطس ٢٠٢٥ ٠٧:٠٠ وقت مغادرة نقطة التحميل N/A مد…" at bounding box center [623, 377] width 741 height 186
click at [542, 332] on button "button" at bounding box center [551, 323] width 25 height 25
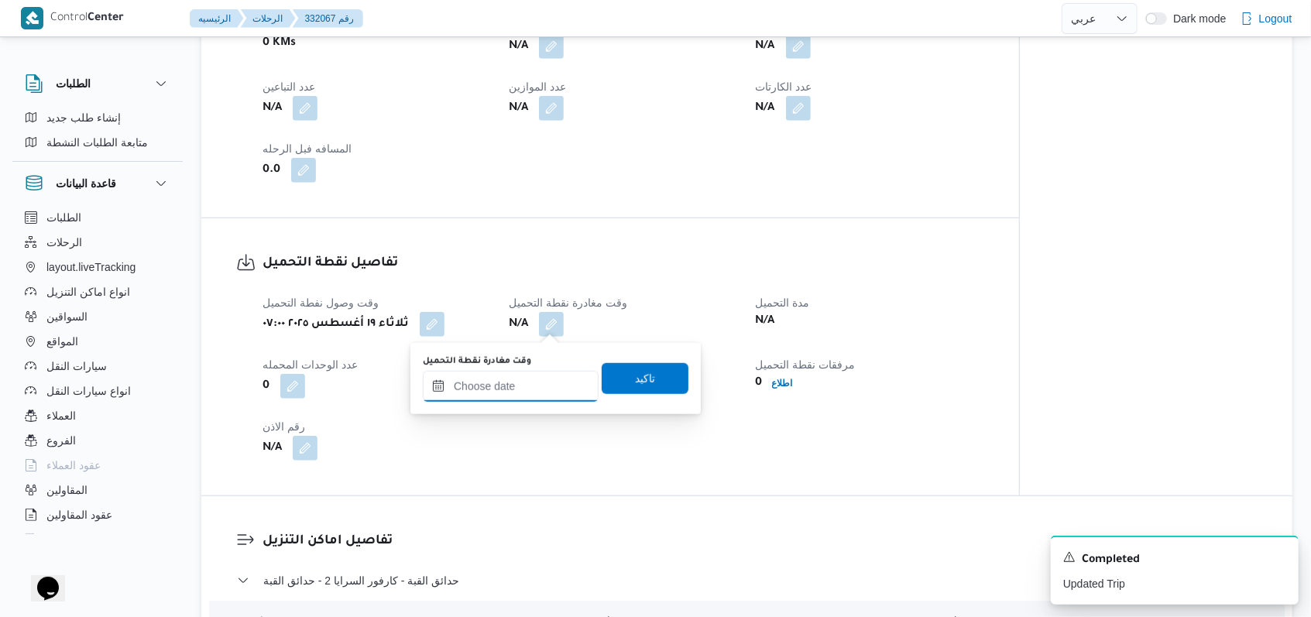
click at [538, 375] on div at bounding box center [511, 386] width 176 height 31
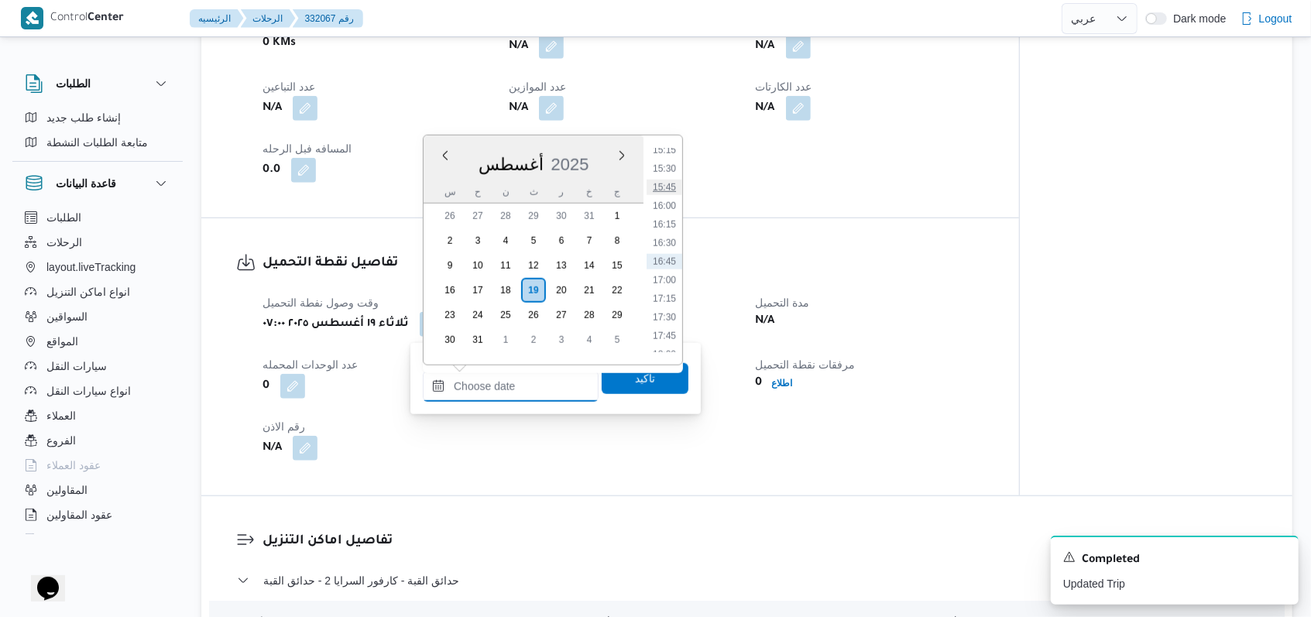
scroll to position [1036, 0]
click at [542, 232] on li "15:00" at bounding box center [665, 235] width 36 height 15
type input "١٩/٠٨/٢٠٢٥ ١٥:٠٠"
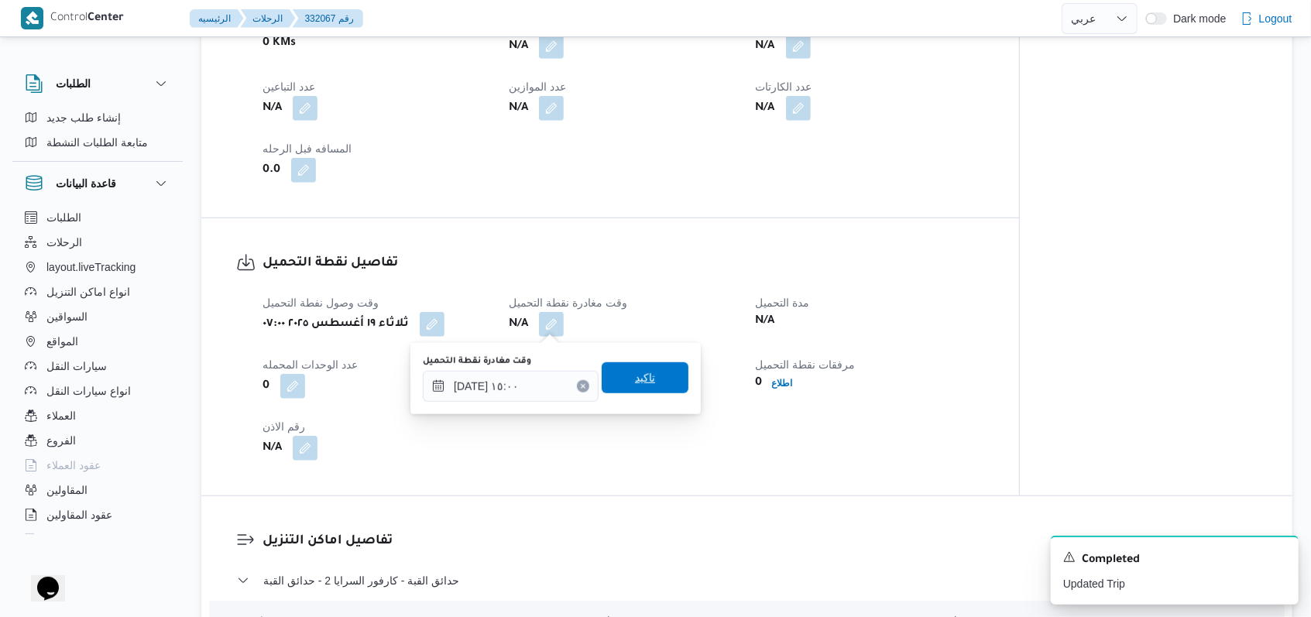
click at [542, 373] on span "تاكيد" at bounding box center [645, 378] width 87 height 31
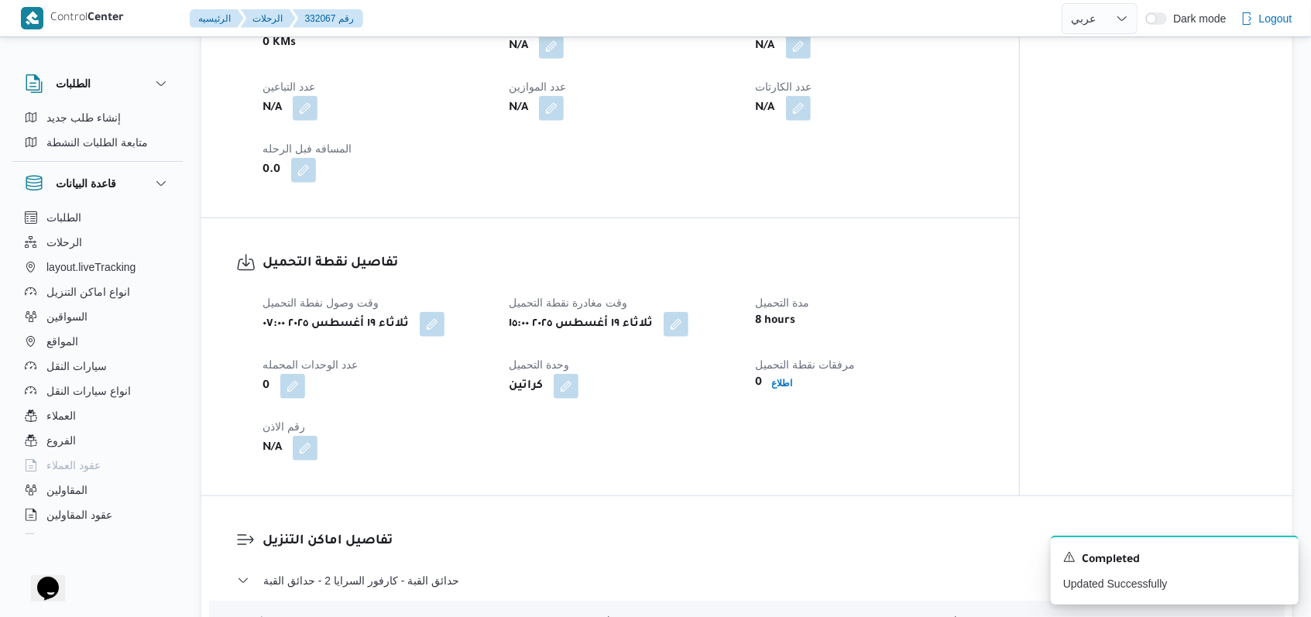
select select "ar"
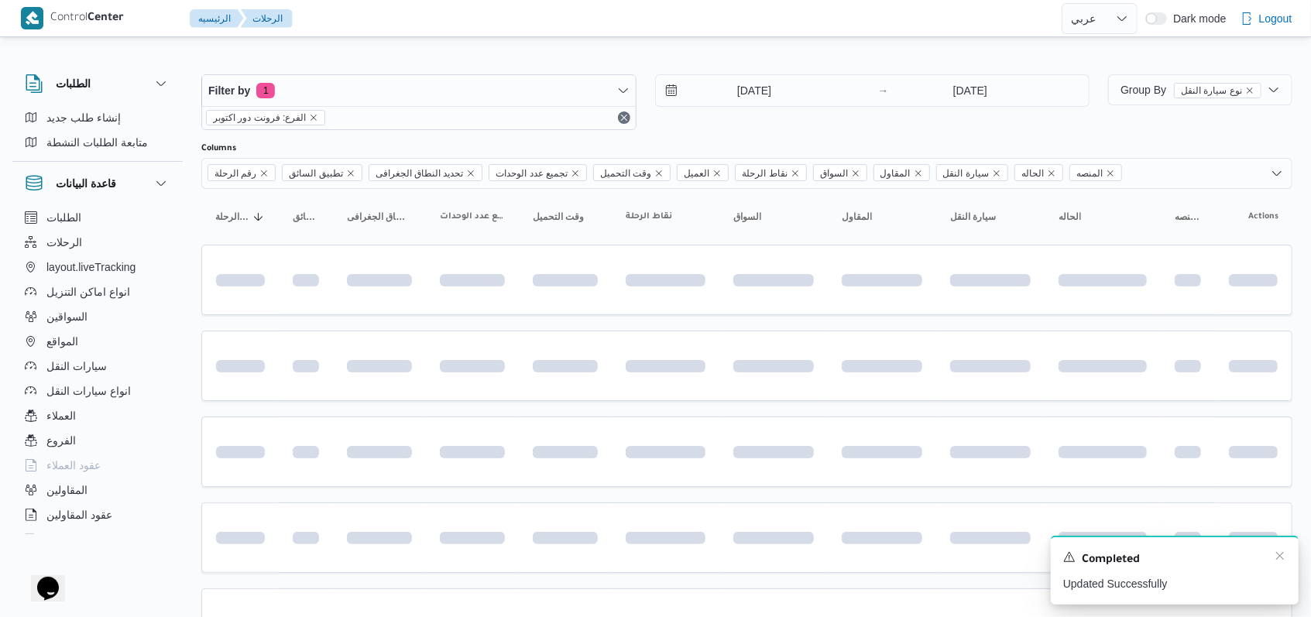
click at [542, 555] on div "Completed" at bounding box center [1175, 560] width 223 height 20
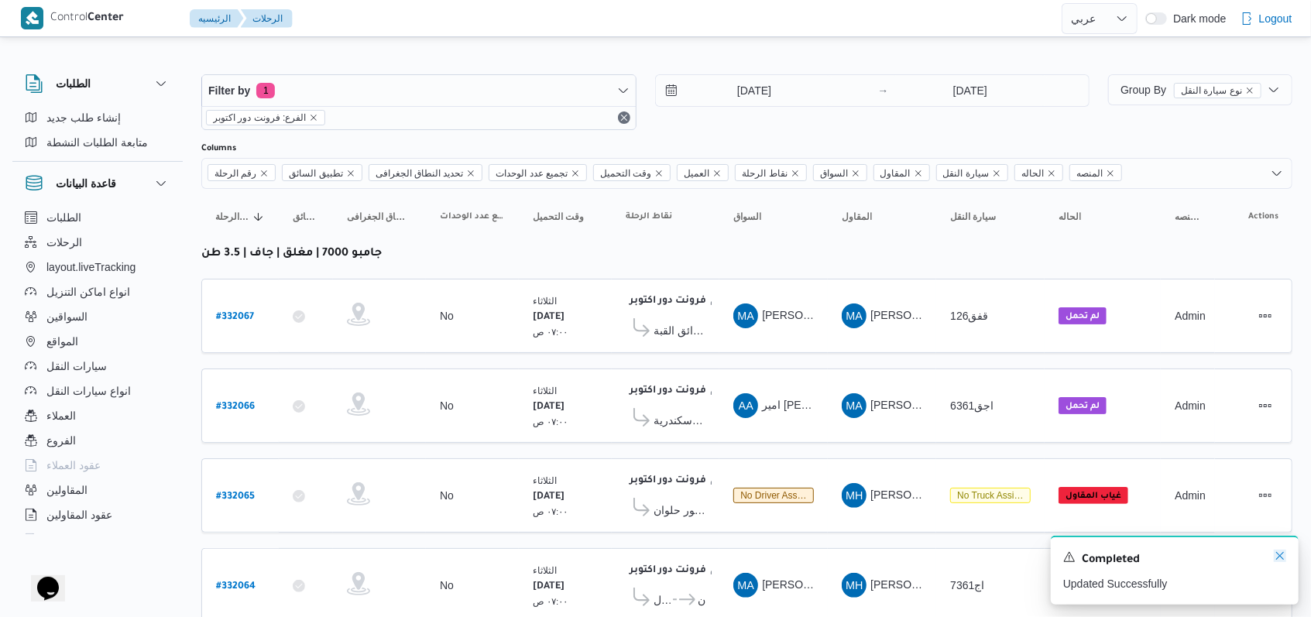
click at [542, 555] on icon "Dismiss toast" at bounding box center [1280, 556] width 12 height 12
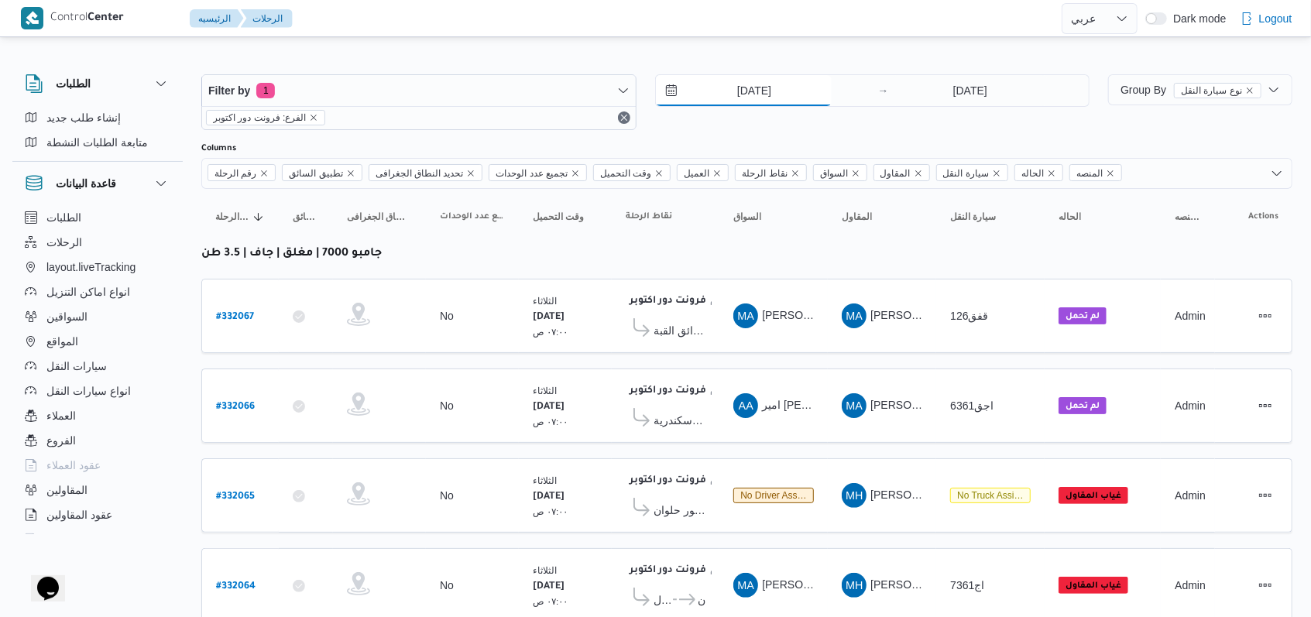
click at [542, 81] on input "19/8/2025" at bounding box center [744, 90] width 176 height 31
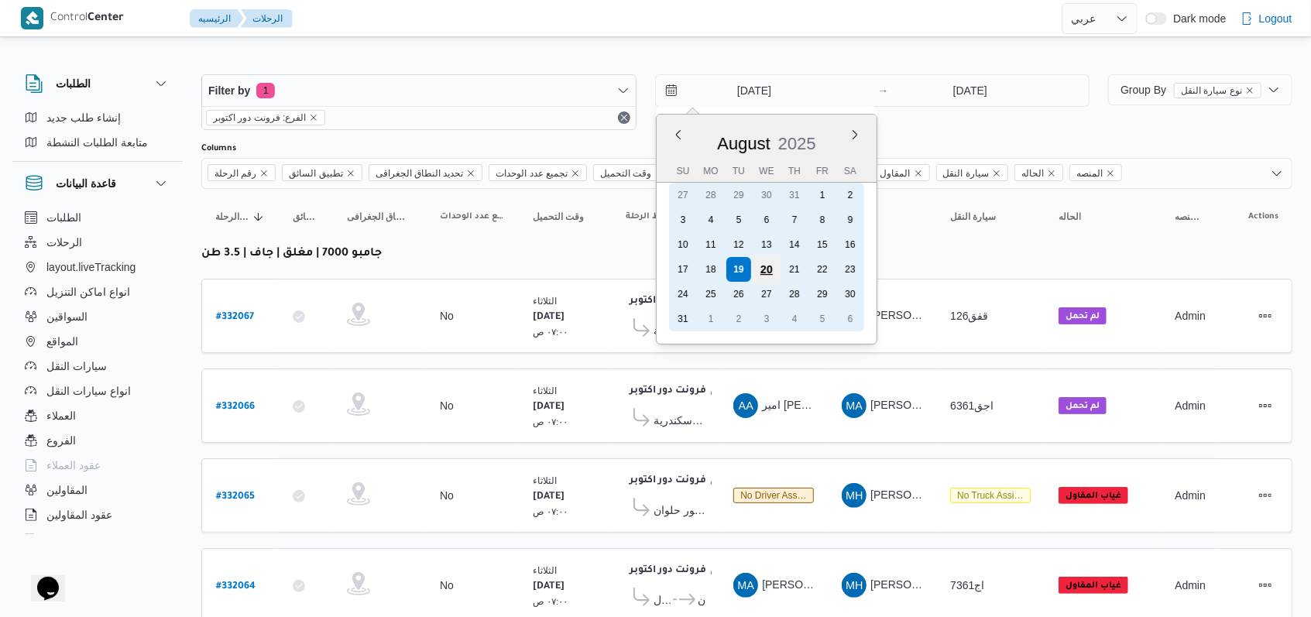
click at [542, 273] on div "20" at bounding box center [765, 269] width 29 height 29
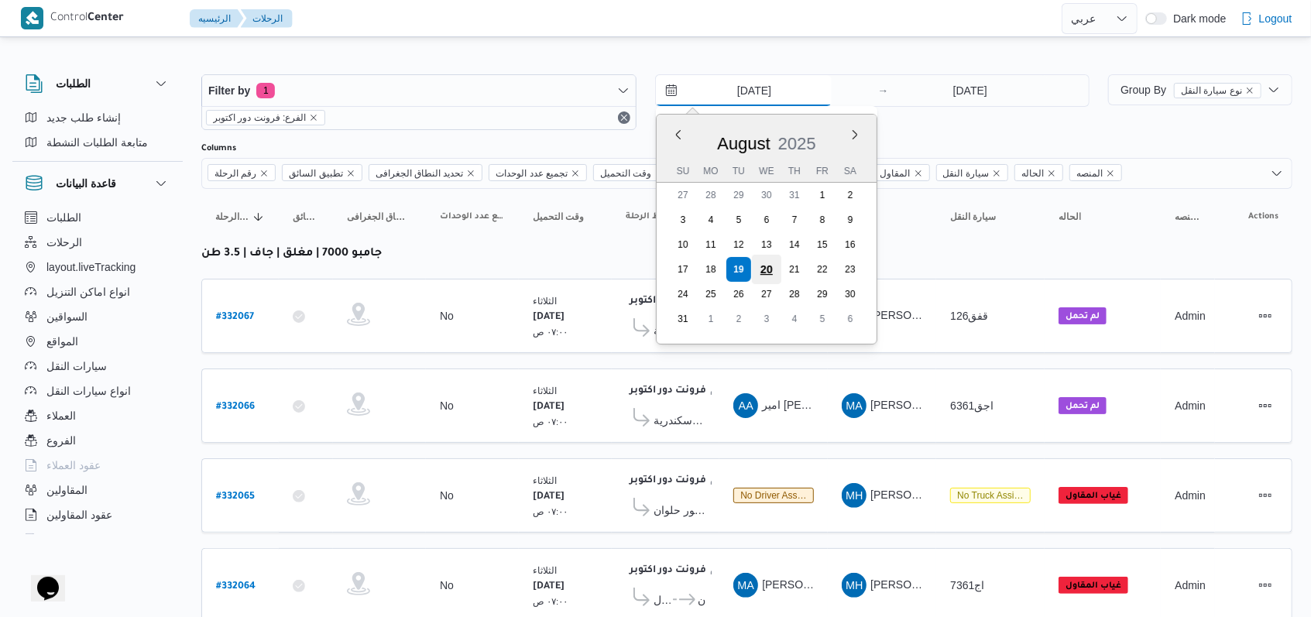
type input "20/8/2025"
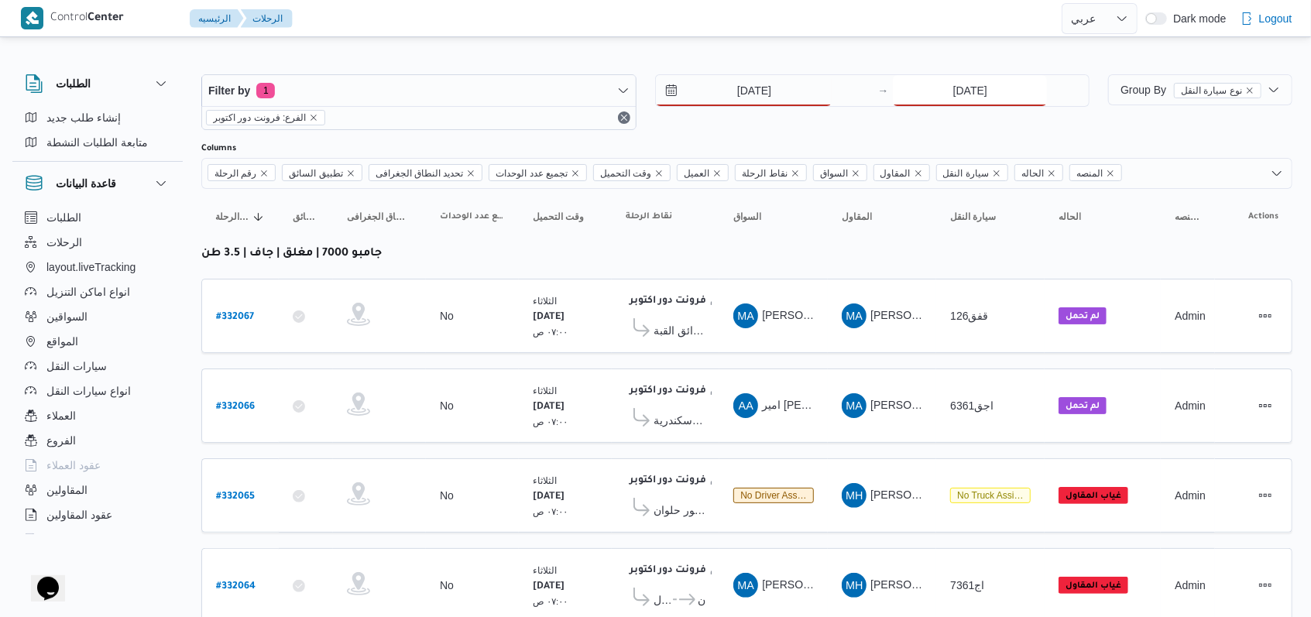
click at [542, 90] on input "19/8/2025" at bounding box center [970, 90] width 154 height 31
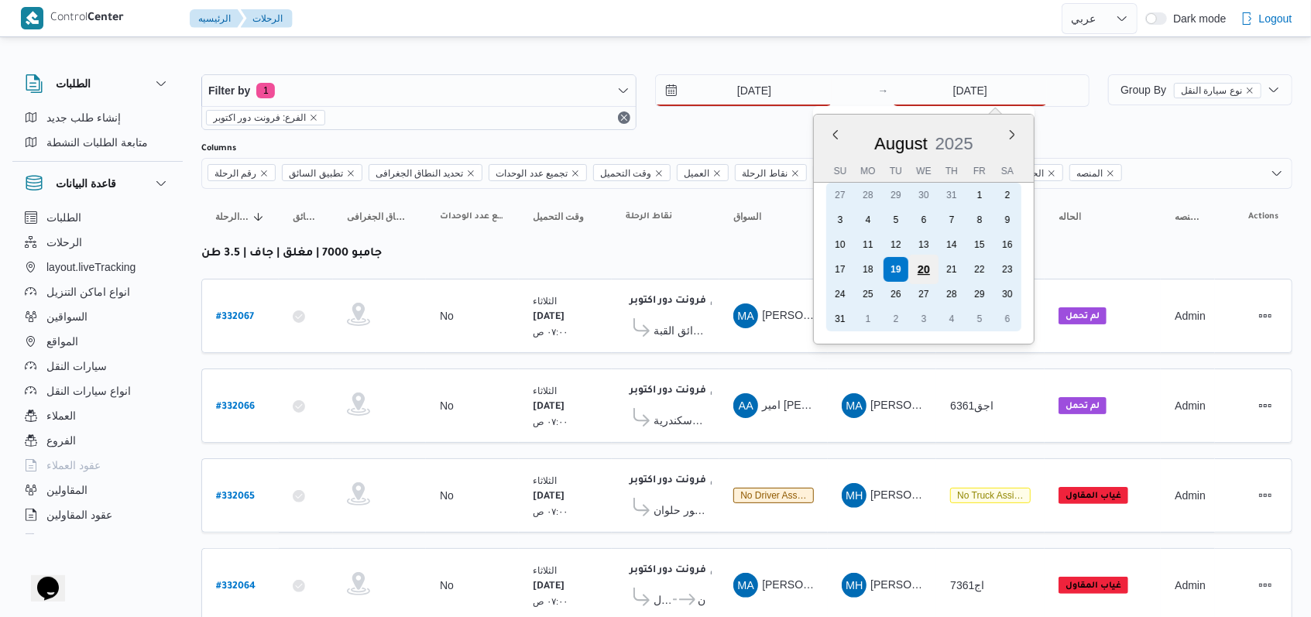
click at [542, 265] on div "20" at bounding box center [923, 269] width 29 height 29
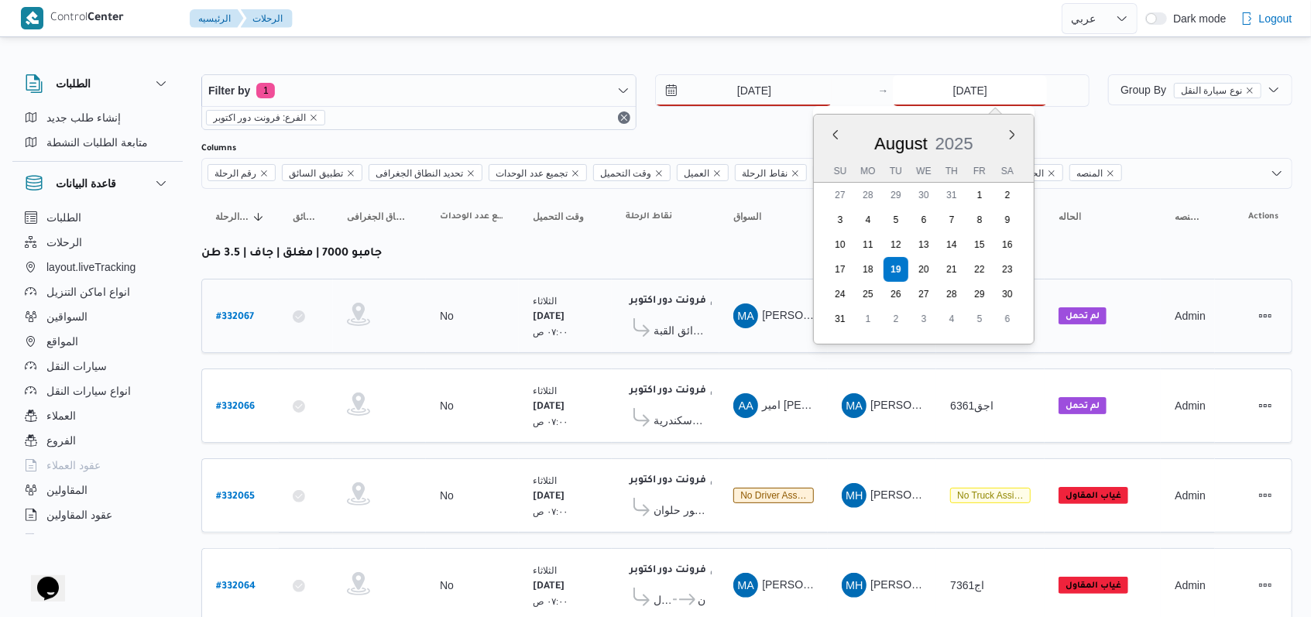
type input "20/8/2025"
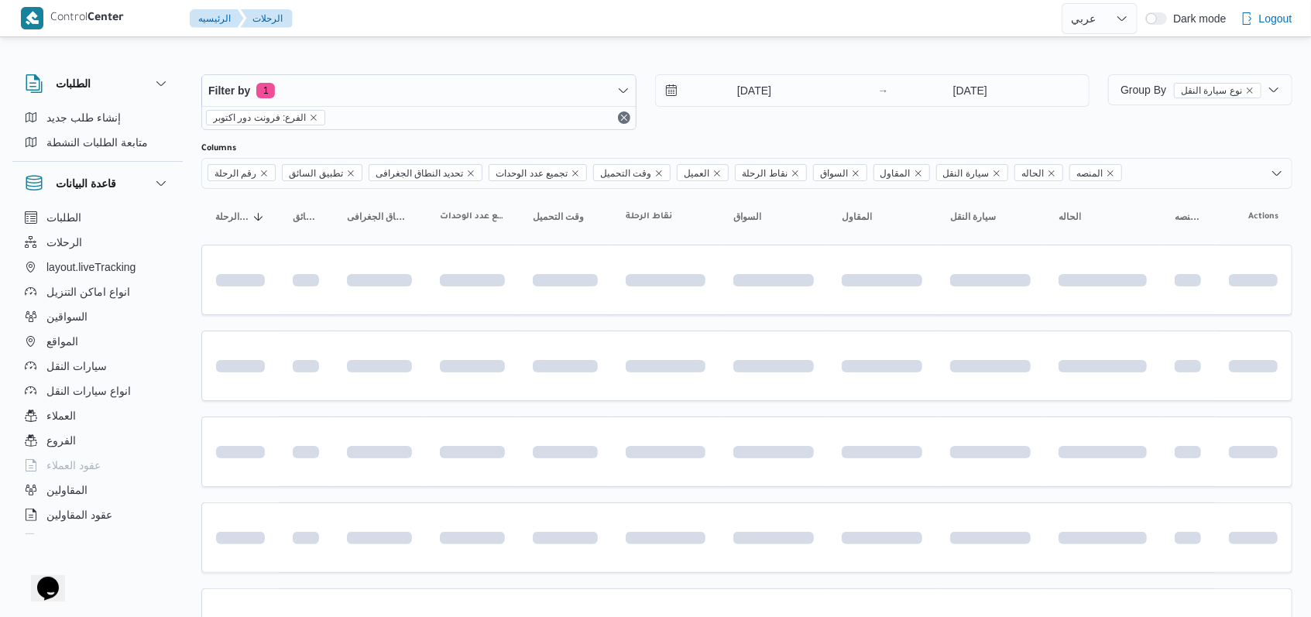
click at [542, 136] on div "Filter by 1 الفرع: فرونت دور اكتوبر 20/8/2025 → 20/8/2025" at bounding box center [645, 102] width 907 height 74
